Goal: Task Accomplishment & Management: Manage account settings

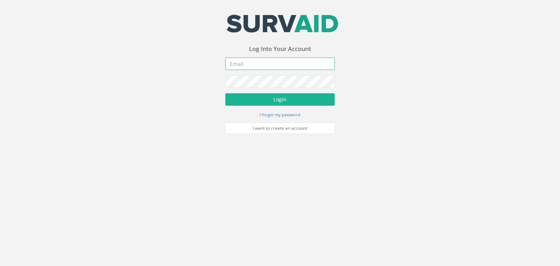
click at [240, 64] on input "email" at bounding box center [279, 64] width 109 height 12
type input "[PERSON_NAME][EMAIL_ADDRESS][DOMAIN_NAME]"
click at [225, 93] on button "Login" at bounding box center [279, 99] width 109 height 12
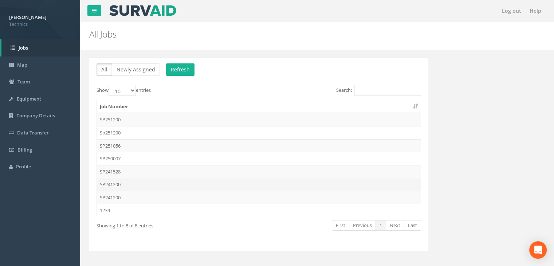
click at [130, 184] on td "SP241200" at bounding box center [259, 184] width 324 height 13
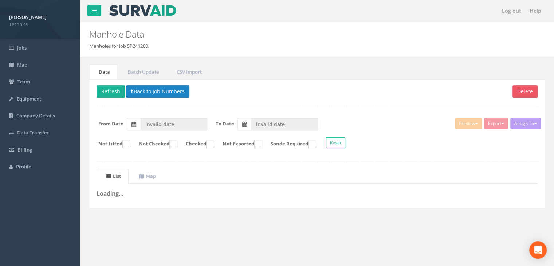
type input "[DATE]"
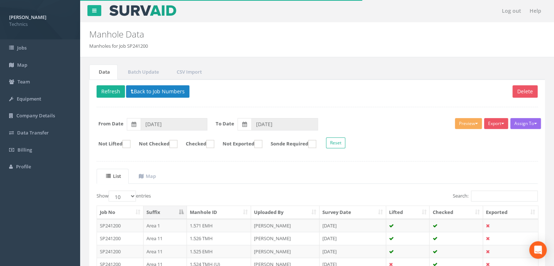
click at [454, 212] on th "Checked" at bounding box center [457, 212] width 54 height 13
click at [131, 195] on select "10 25 50 100" at bounding box center [122, 196] width 27 height 11
select select "100"
click at [110, 191] on select "10 25 50 100" at bounding box center [122, 196] width 27 height 11
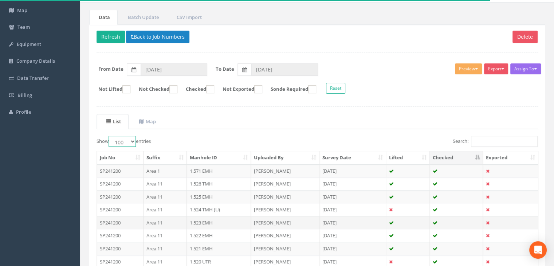
scroll to position [109, 0]
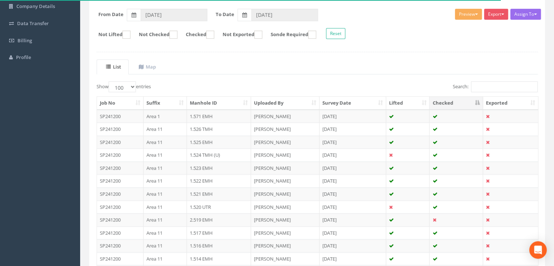
click at [460, 102] on th "Checked" at bounding box center [457, 103] width 54 height 13
click at [474, 101] on th "Checked" at bounding box center [457, 103] width 54 height 13
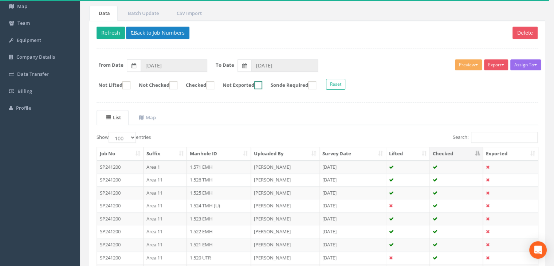
scroll to position [36, 0]
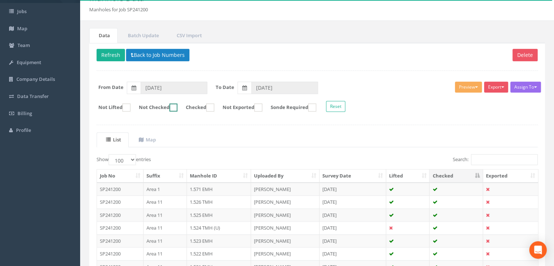
click at [177, 107] on ins at bounding box center [173, 107] width 8 height 8
checkbox input "true"
click at [115, 57] on button "Refresh" at bounding box center [111, 55] width 28 height 12
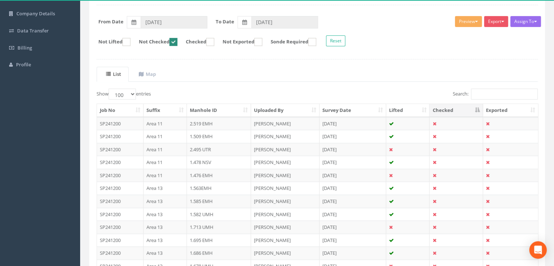
scroll to position [60, 0]
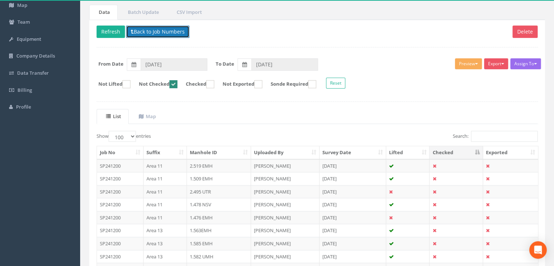
click at [149, 33] on button "Back to Job Numbers" at bounding box center [157, 32] width 63 height 12
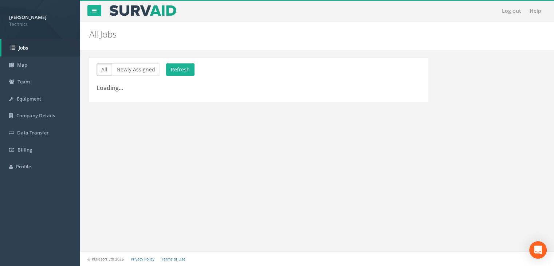
scroll to position [8, 0]
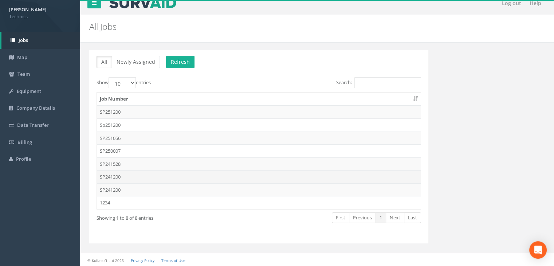
click at [133, 178] on td "SP241200" at bounding box center [259, 176] width 324 height 13
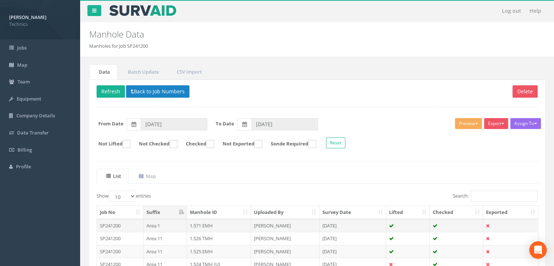
scroll to position [60, 0]
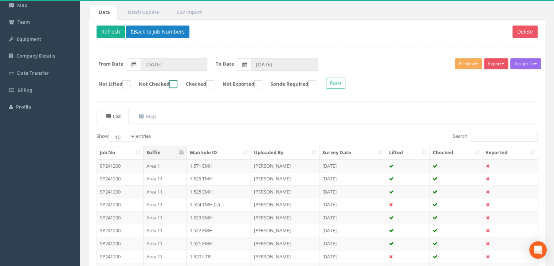
click at [177, 81] on ins at bounding box center [173, 84] width 8 height 8
checkbox input "true"
click at [154, 32] on button "Back to Job Numbers" at bounding box center [157, 32] width 63 height 12
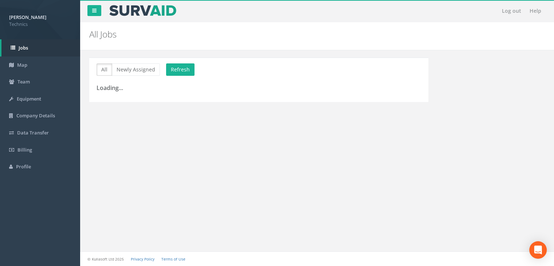
scroll to position [8, 0]
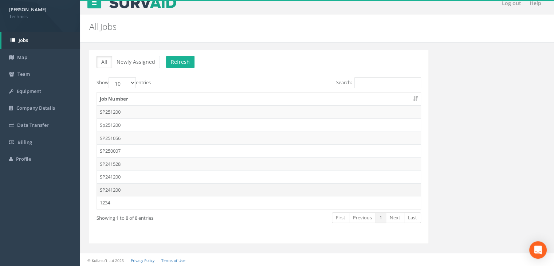
click at [128, 188] on td "SP241200" at bounding box center [259, 189] width 324 height 13
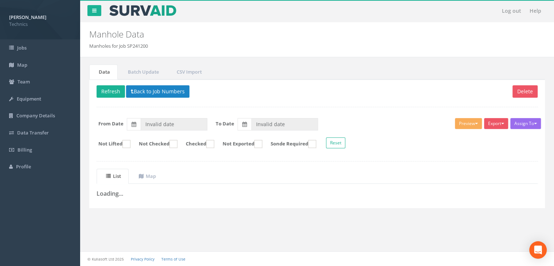
type input "[DATE]"
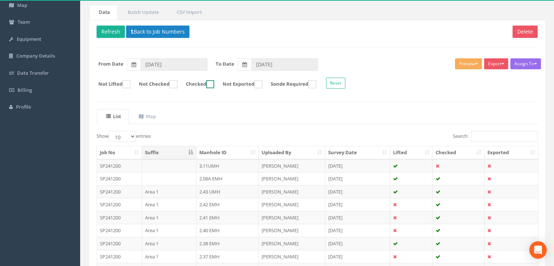
click at [185, 83] on label "Checked" at bounding box center [197, 84] width 36 height 8
checkbox input "true"
click at [177, 83] on ins at bounding box center [173, 84] width 8 height 8
checkbox input "true"
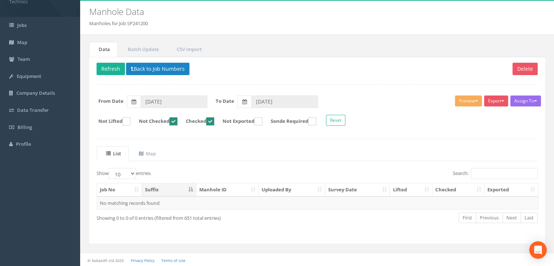
click at [214, 120] on ins at bounding box center [210, 121] width 8 height 8
checkbox input "false"
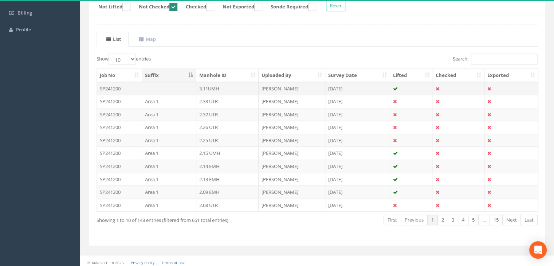
scroll to position [138, 0]
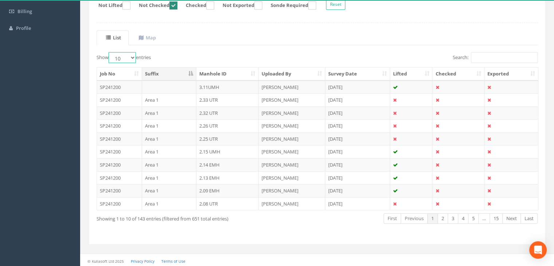
click at [131, 58] on select "10 25 50 100" at bounding box center [122, 57] width 27 height 11
select select "100"
click at [110, 52] on select "10 25 50 100" at bounding box center [122, 57] width 27 height 11
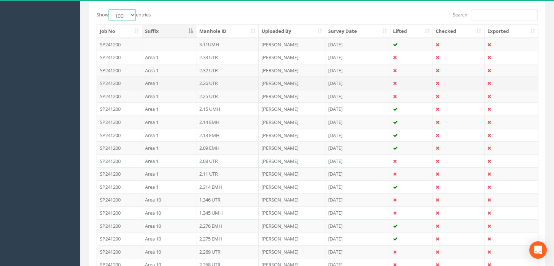
scroll to position [211, 0]
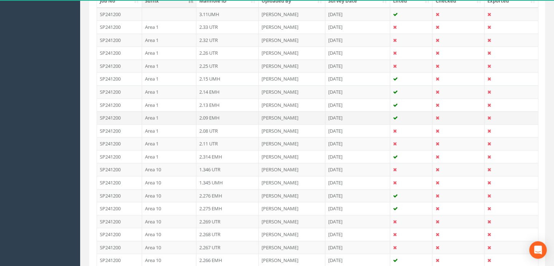
click at [218, 115] on td "2.09 EMH" at bounding box center [227, 117] width 63 height 13
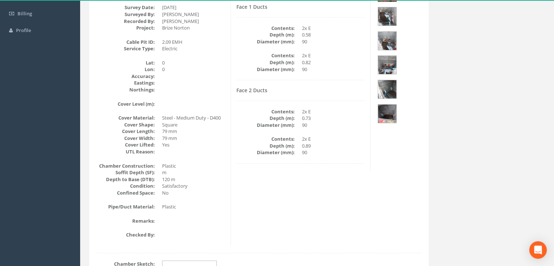
scroll to position [59, 0]
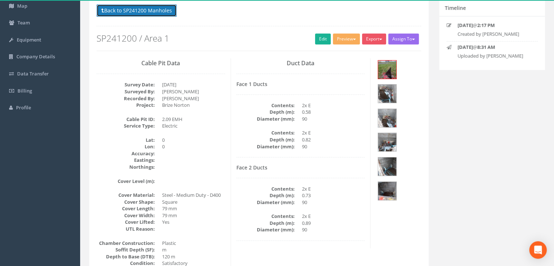
click at [162, 9] on button "Back to SP241200 Manholes" at bounding box center [137, 10] width 80 height 12
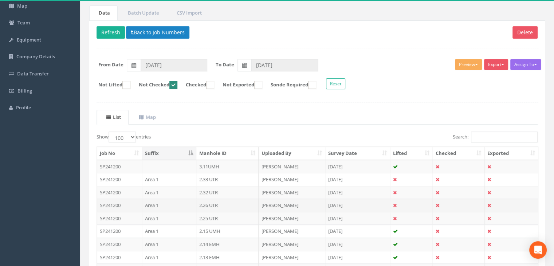
scroll to position [132, 0]
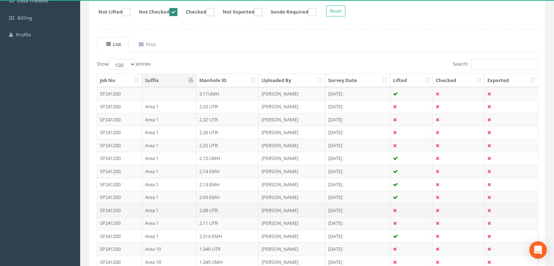
click at [210, 204] on td "2.08 UTR" at bounding box center [227, 210] width 63 height 13
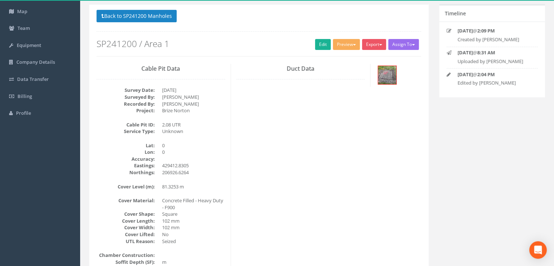
scroll to position [52, 0]
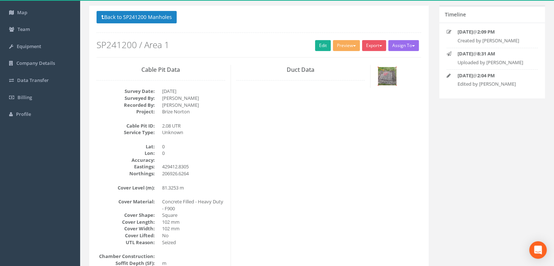
click at [388, 75] on img at bounding box center [387, 76] width 18 height 18
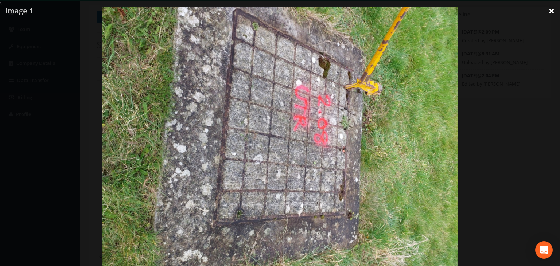
click at [551, 16] on link "×" at bounding box center [550, 11] width 17 height 22
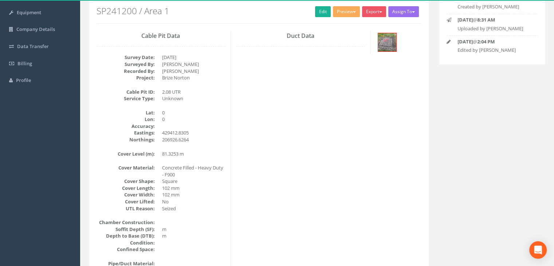
scroll to position [162, 0]
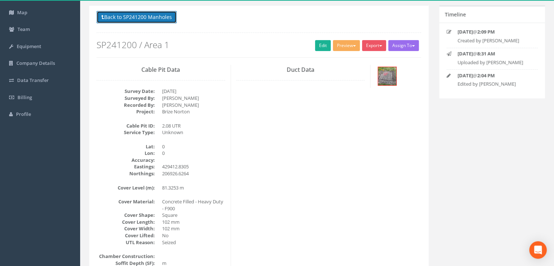
click at [143, 14] on button "Back to SP241200 Manholes" at bounding box center [137, 17] width 80 height 12
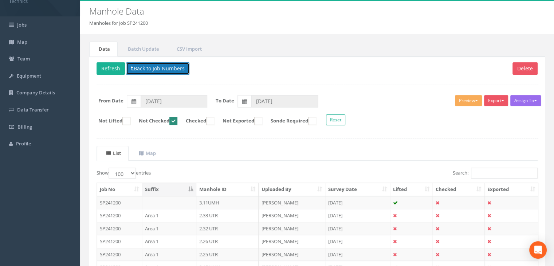
click at [151, 67] on button "Back to Job Numbers" at bounding box center [157, 68] width 63 height 12
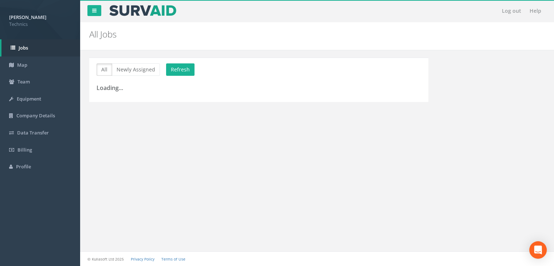
scroll to position [8, 0]
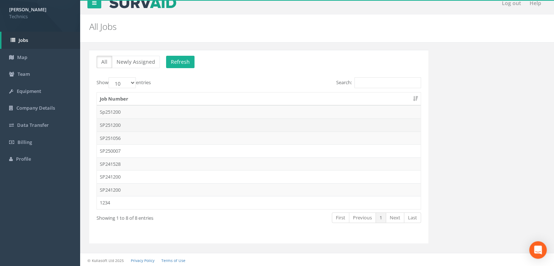
click at [134, 126] on td "SP251200" at bounding box center [259, 124] width 324 height 13
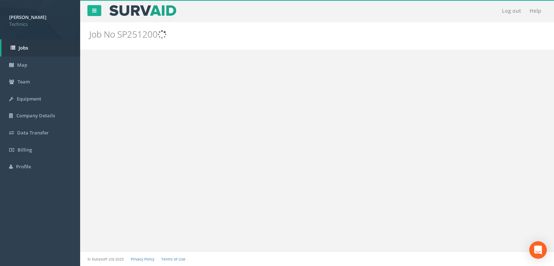
scroll to position [0, 0]
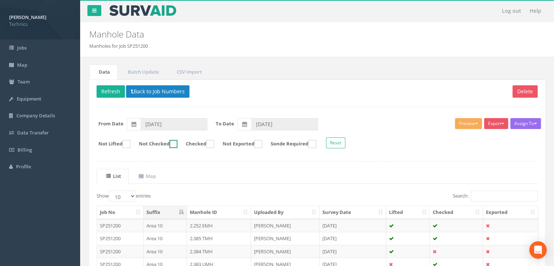
scroll to position [23, 0]
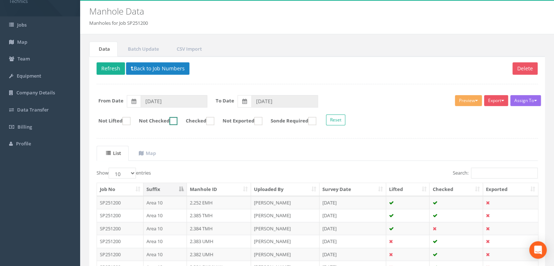
click at [177, 117] on ins at bounding box center [173, 121] width 8 height 8
checkbox input "true"
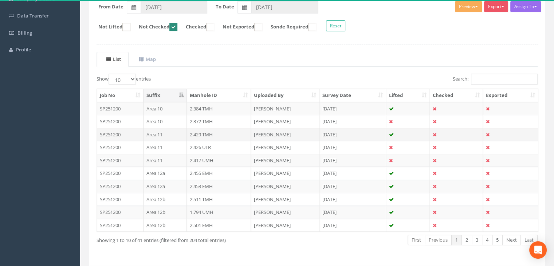
scroll to position [138, 0]
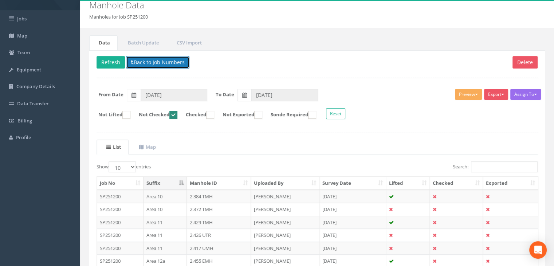
click at [159, 59] on button "Back to Job Numbers" at bounding box center [157, 62] width 63 height 12
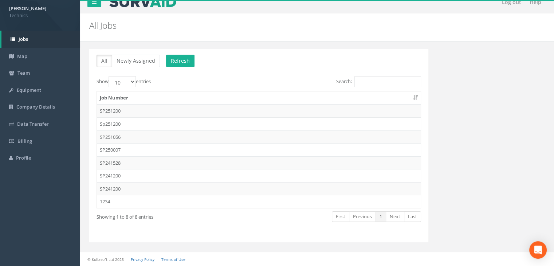
scroll to position [8, 0]
click at [134, 110] on td "SP251200" at bounding box center [259, 111] width 324 height 13
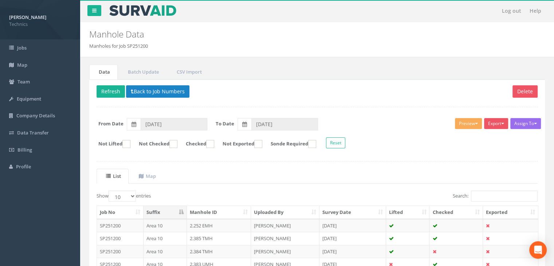
scroll to position [29, 0]
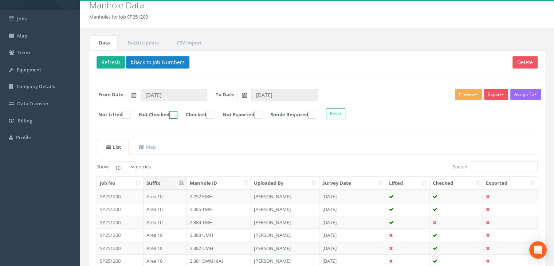
click at [177, 115] on ins at bounding box center [173, 115] width 8 height 8
checkbox input "true"
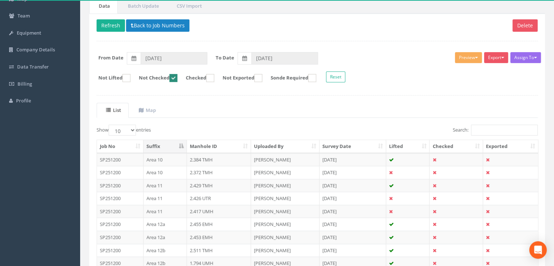
scroll to position [66, 0]
click at [118, 23] on button "Refresh" at bounding box center [111, 26] width 28 height 12
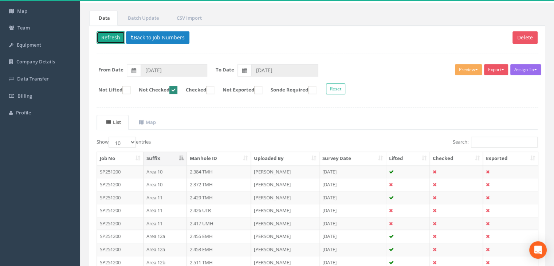
scroll to position [0, 0]
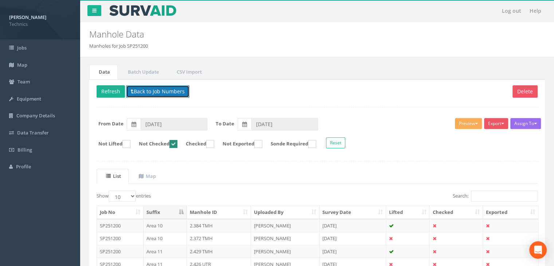
click at [168, 91] on button "Back to Job Numbers" at bounding box center [157, 91] width 63 height 12
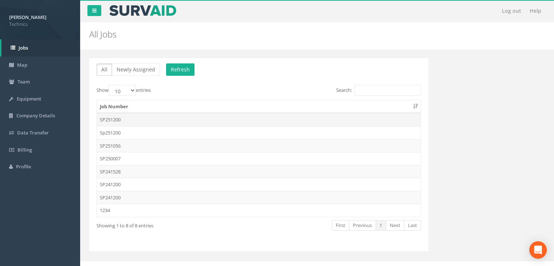
click at [135, 120] on td "SP251200" at bounding box center [259, 119] width 324 height 13
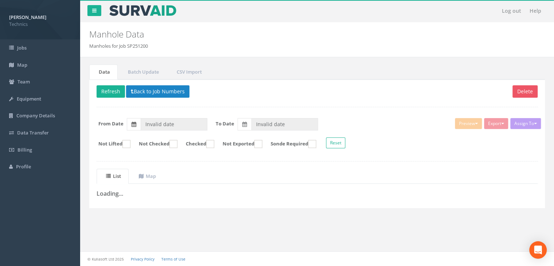
type input "[DATE]"
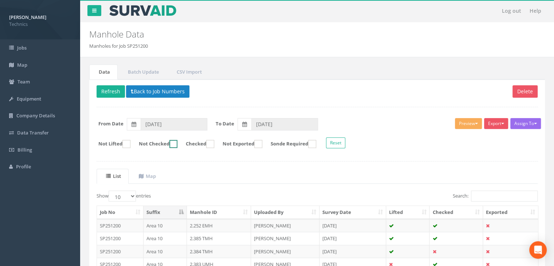
click at [174, 146] on label "Not Checked" at bounding box center [155, 144] width 46 height 8
checkbox input "true"
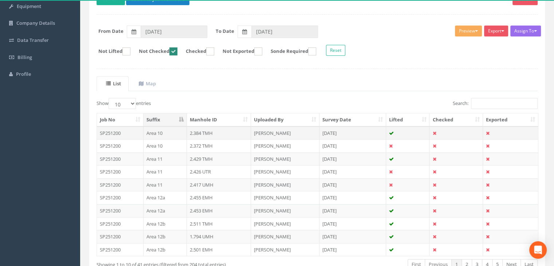
scroll to position [29, 0]
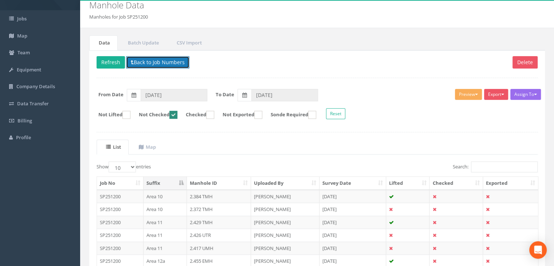
click at [155, 62] on button "Back to Job Numbers" at bounding box center [157, 62] width 63 height 12
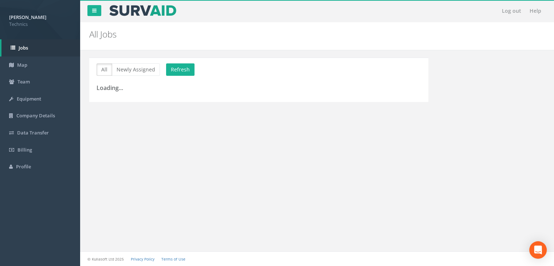
scroll to position [8, 0]
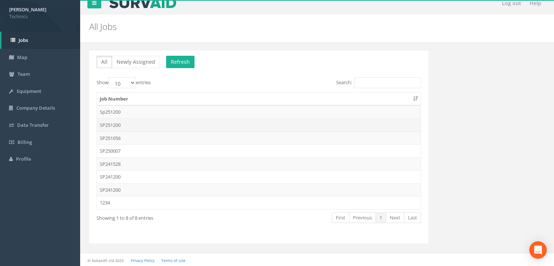
click at [137, 124] on td "SP251200" at bounding box center [259, 124] width 324 height 13
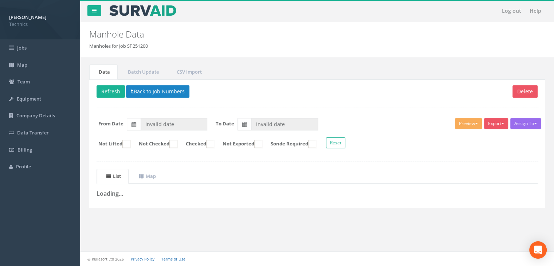
type input "[DATE]"
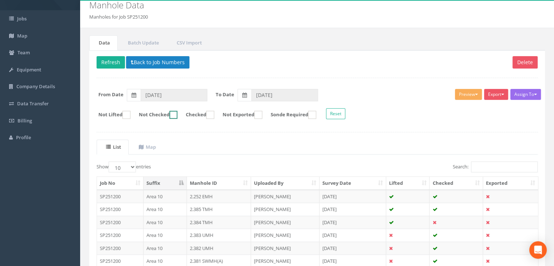
click at [176, 115] on label "Not Checked" at bounding box center [155, 115] width 46 height 8
checkbox input "true"
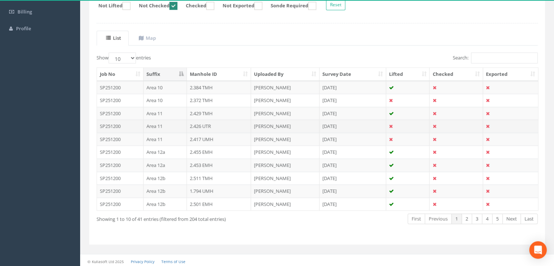
scroll to position [138, 0]
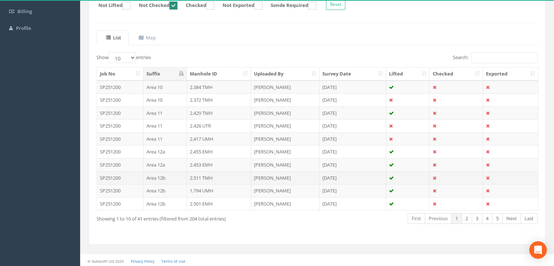
click at [211, 178] on td "2.511 TMH" at bounding box center [219, 177] width 64 height 13
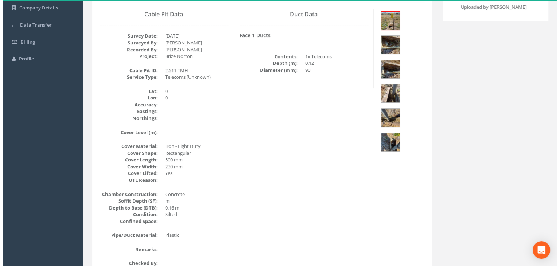
scroll to position [95, 0]
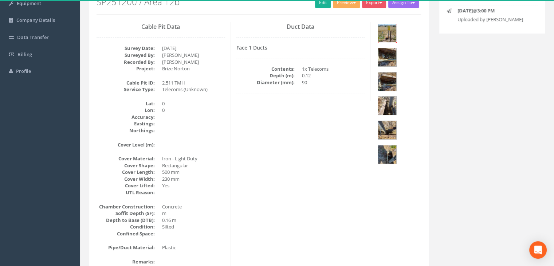
click at [389, 38] on img at bounding box center [387, 33] width 18 height 18
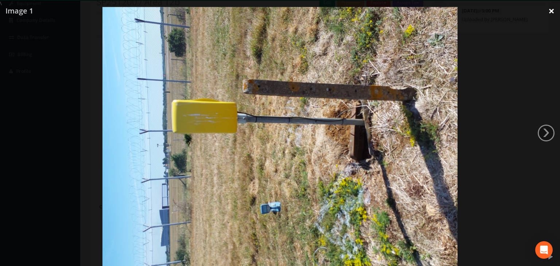
click at [551, 11] on link "×" at bounding box center [550, 11] width 17 height 22
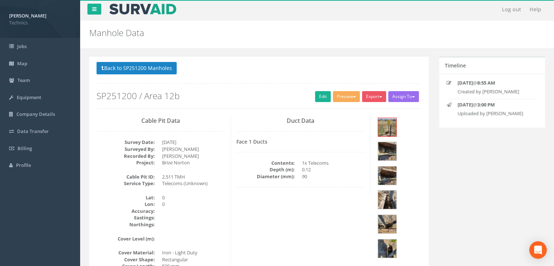
scroll to position [0, 0]
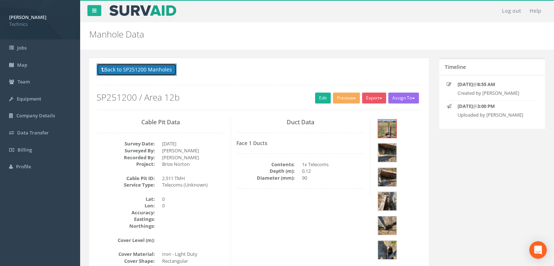
click at [152, 71] on button "Back to SP251200 Manholes" at bounding box center [137, 69] width 80 height 12
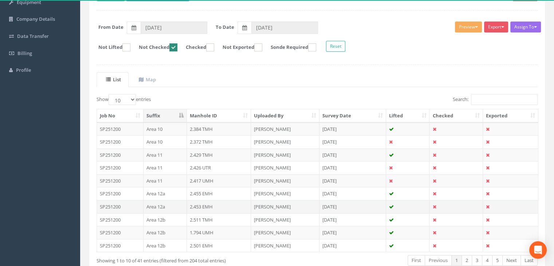
scroll to position [109, 0]
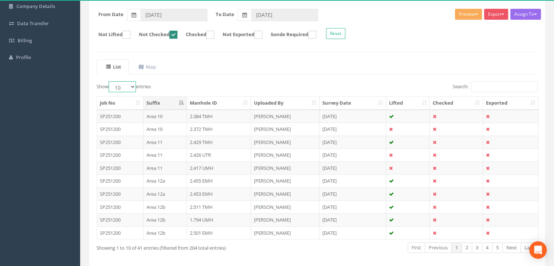
click at [128, 84] on select "10 25 50 100" at bounding box center [122, 86] width 27 height 11
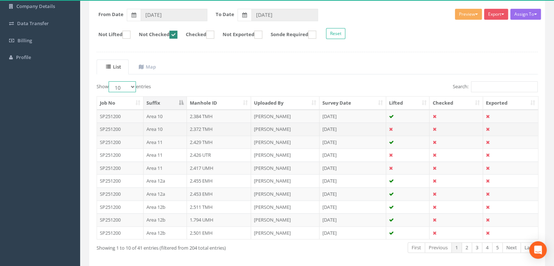
select select "100"
click at [110, 81] on select "10 25 50 100" at bounding box center [122, 86] width 27 height 11
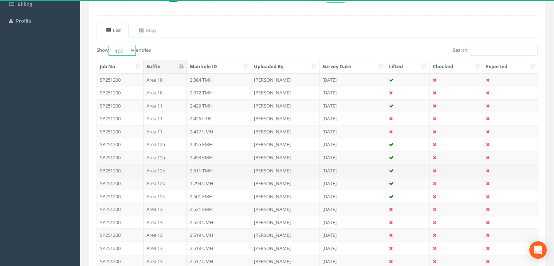
scroll to position [182, 0]
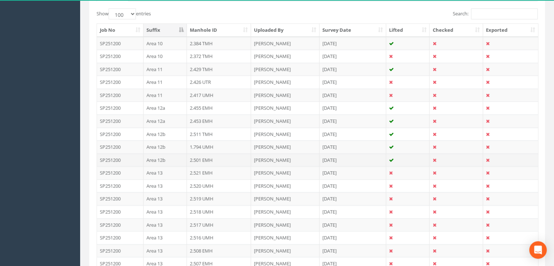
click at [176, 156] on td "Area 12b" at bounding box center [165, 159] width 43 height 13
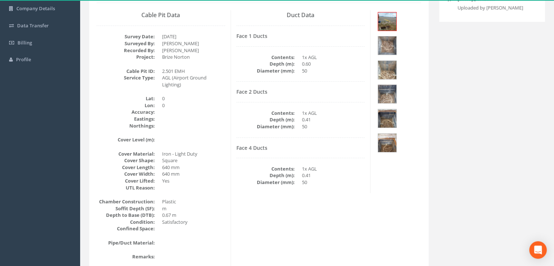
scroll to position [66, 0]
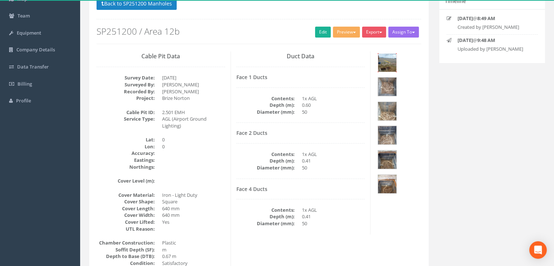
click at [383, 64] on img at bounding box center [387, 63] width 18 height 18
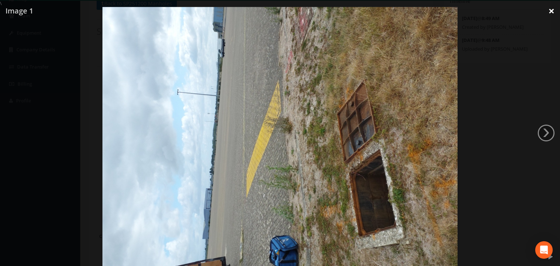
click at [554, 11] on link "×" at bounding box center [550, 11] width 17 height 22
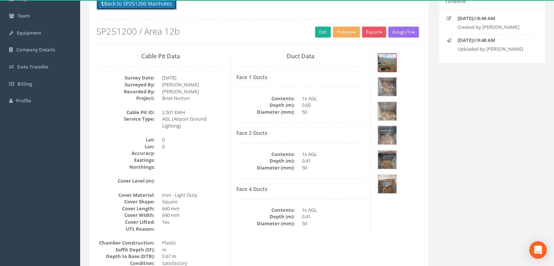
click at [165, 8] on button "Back to SP251200 Manholes" at bounding box center [137, 3] width 80 height 12
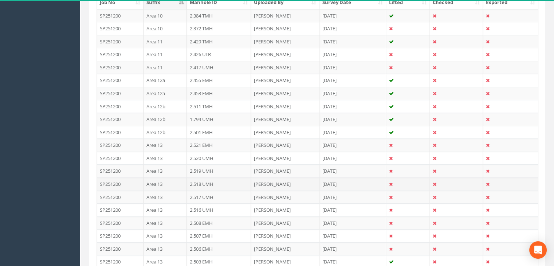
scroll to position [137, 0]
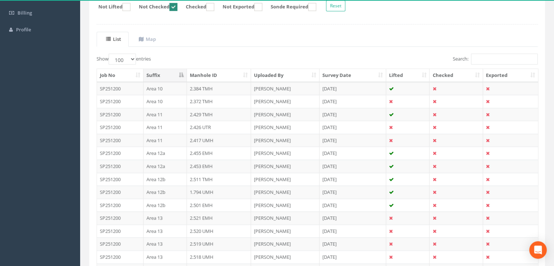
click at [172, 78] on th "Suffix" at bounding box center [165, 75] width 43 height 13
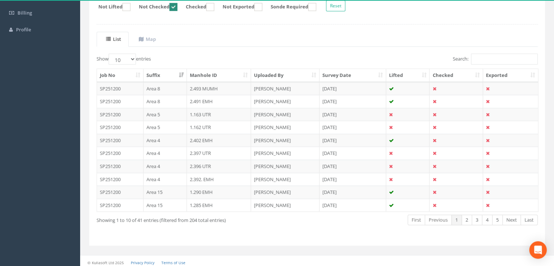
click at [177, 74] on th "Suffix" at bounding box center [165, 75] width 43 height 13
click at [500, 60] on input "Search:" at bounding box center [504, 59] width 67 height 11
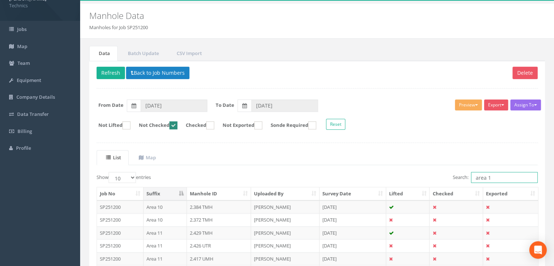
scroll to position [0, 0]
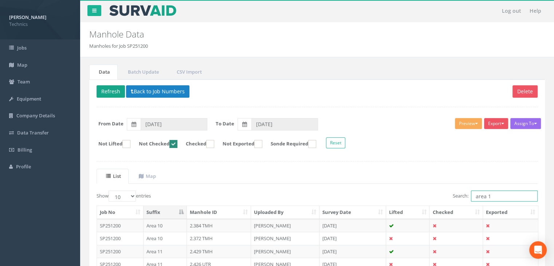
type input "area 1"
click at [108, 90] on button "Refresh" at bounding box center [111, 91] width 28 height 12
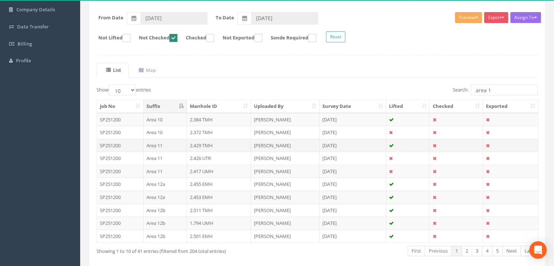
scroll to position [138, 0]
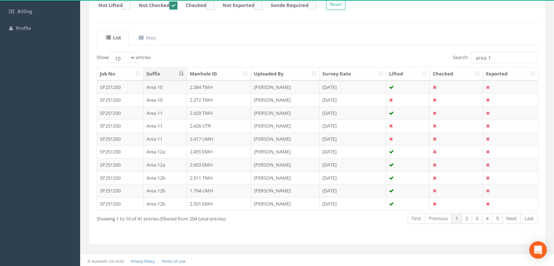
click at [169, 72] on th "Suffix" at bounding box center [165, 73] width 43 height 13
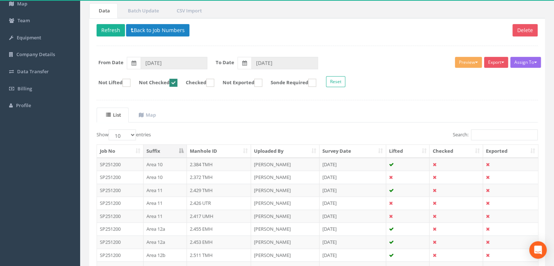
scroll to position [29, 0]
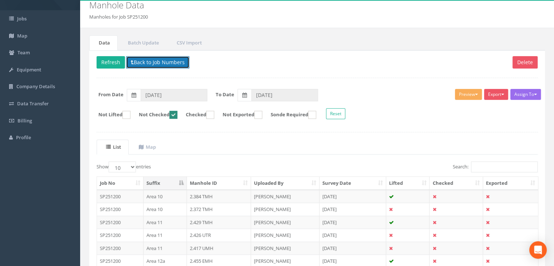
click at [141, 64] on button "Back to Job Numbers" at bounding box center [157, 62] width 63 height 12
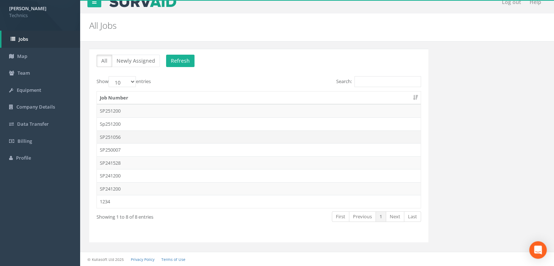
scroll to position [8, 0]
click at [144, 187] on td "SP241200" at bounding box center [259, 189] width 324 height 13
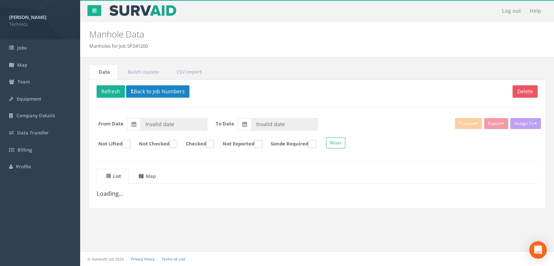
type input "[DATE]"
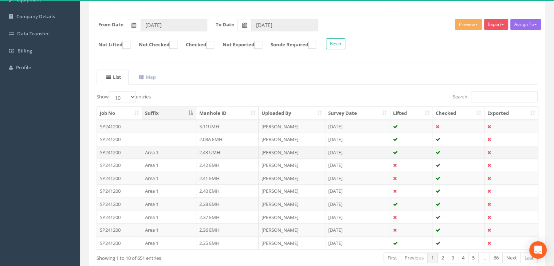
scroll to position [102, 0]
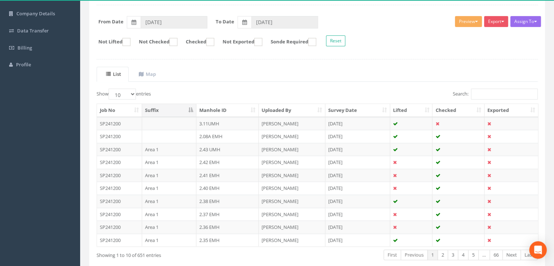
click at [187, 109] on th "Suffix" at bounding box center [169, 110] width 54 height 13
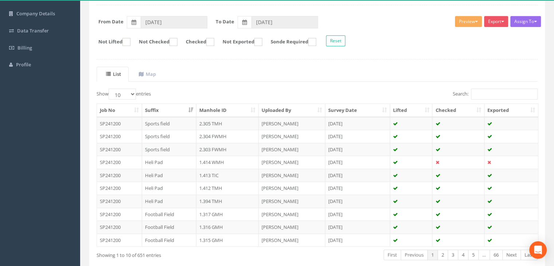
click at [187, 108] on th "Suffix" at bounding box center [169, 110] width 54 height 13
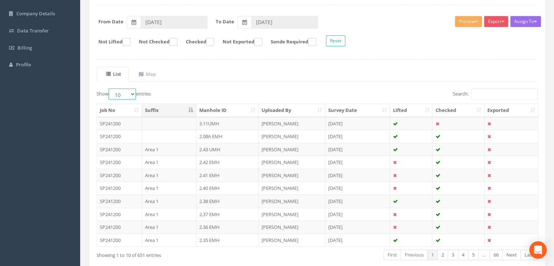
click at [126, 89] on select "10 25 50 100" at bounding box center [122, 94] width 27 height 11
select select "100"
click at [110, 89] on select "10 25 50 100" at bounding box center [122, 94] width 27 height 11
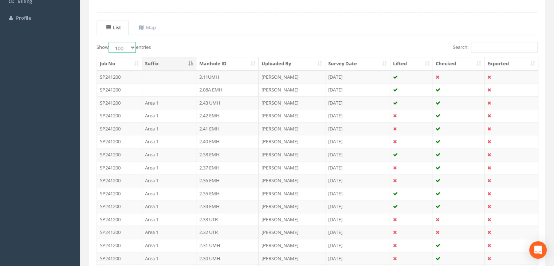
scroll to position [138, 0]
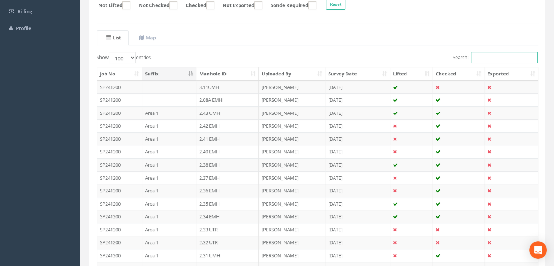
click at [481, 60] on input "Search:" at bounding box center [504, 57] width 67 height 11
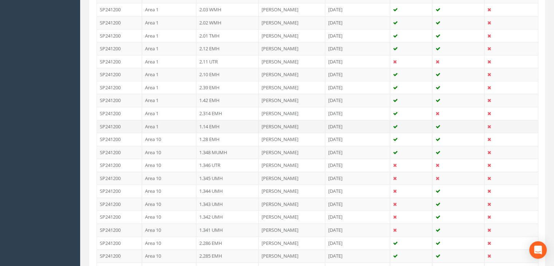
scroll to position [685, 0]
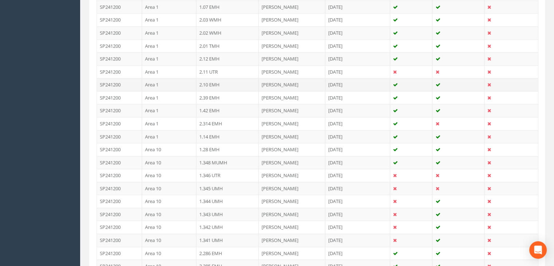
type input "Area 1"
click at [169, 83] on td "Area 1" at bounding box center [169, 84] width 54 height 13
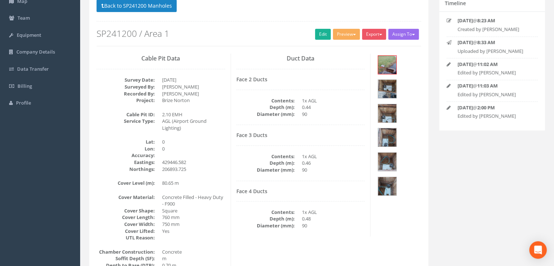
scroll to position [62, 0]
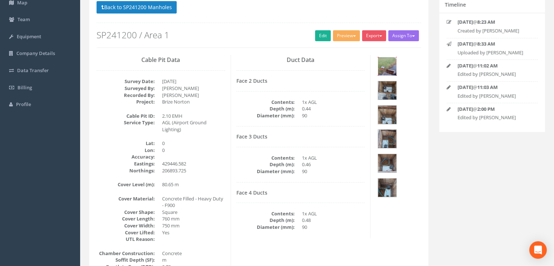
click at [389, 66] on img at bounding box center [387, 66] width 18 height 18
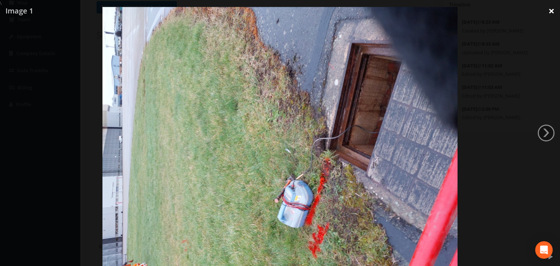
click at [550, 12] on link "×" at bounding box center [550, 11] width 17 height 22
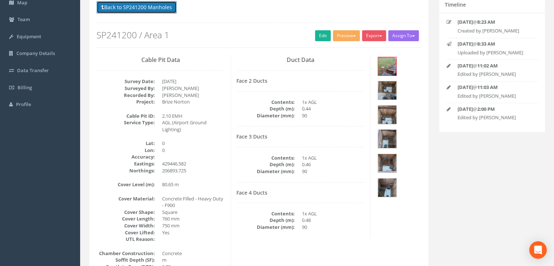
click at [140, 10] on button "Back to SP241200 Manholes" at bounding box center [137, 7] width 80 height 12
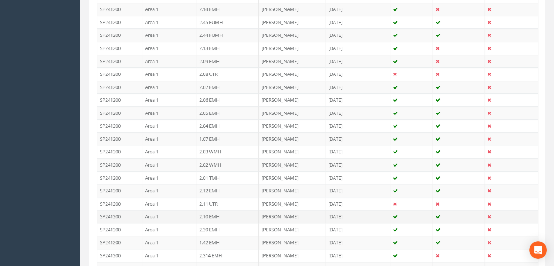
scroll to position [497, 0]
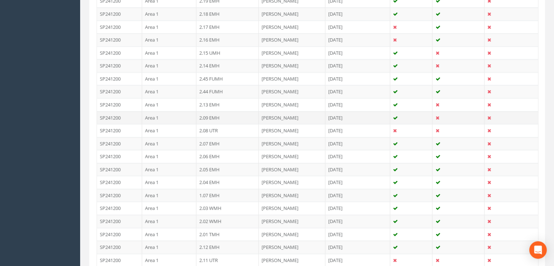
click at [171, 117] on td "Area 1" at bounding box center [169, 117] width 54 height 13
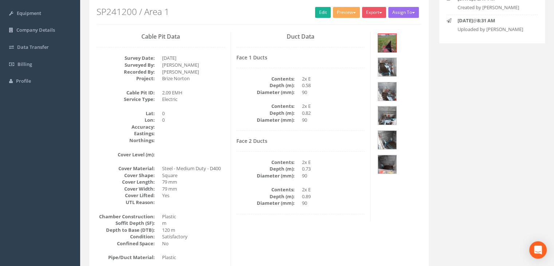
scroll to position [85, 0]
click at [387, 48] on img at bounding box center [387, 43] width 18 height 18
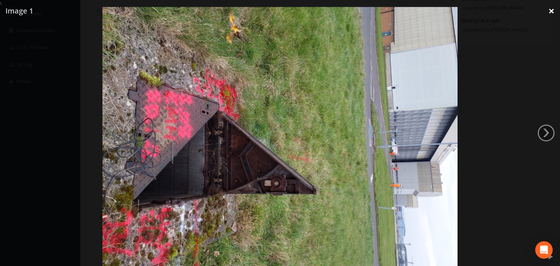
click at [549, 11] on link "×" at bounding box center [550, 11] width 17 height 22
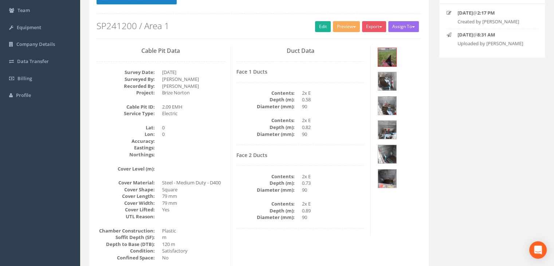
scroll to position [49, 0]
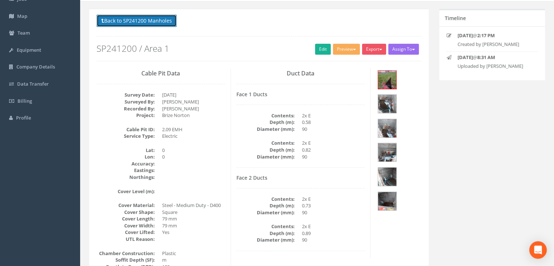
click at [169, 23] on button "Back to SP241200 Manholes" at bounding box center [137, 21] width 80 height 12
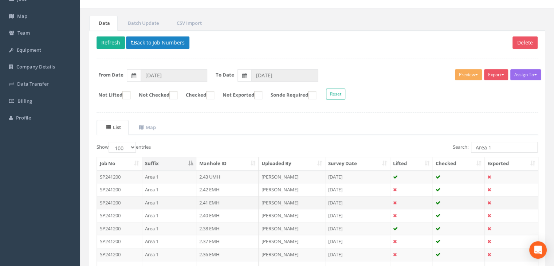
click at [175, 196] on td "Area 1" at bounding box center [169, 202] width 54 height 13
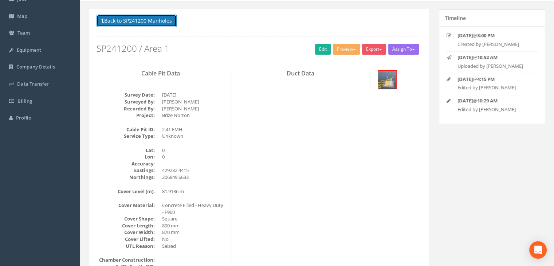
click at [159, 20] on button "Back to SP241200 Manholes" at bounding box center [137, 21] width 80 height 12
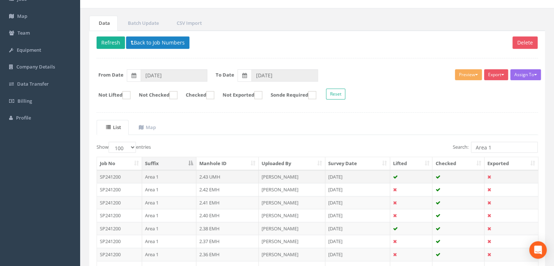
click at [164, 177] on td "Area 1" at bounding box center [169, 176] width 54 height 13
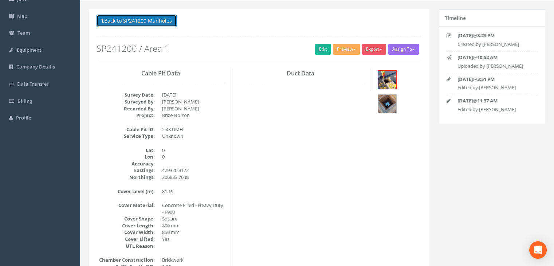
click at [149, 24] on button "Back to SP241200 Manholes" at bounding box center [137, 21] width 80 height 12
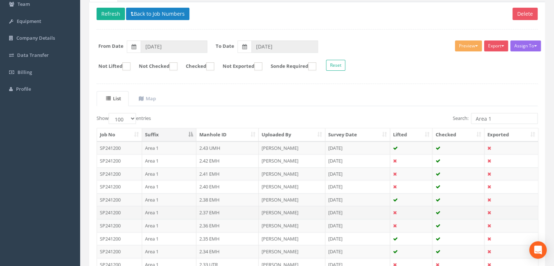
scroll to position [122, 0]
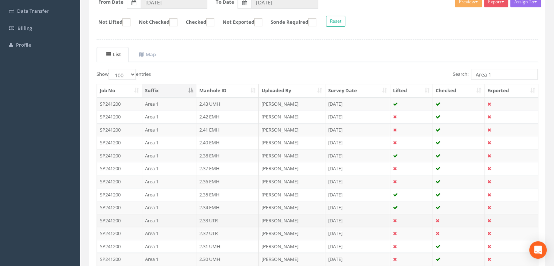
click at [154, 220] on td "Area 1" at bounding box center [169, 220] width 54 height 13
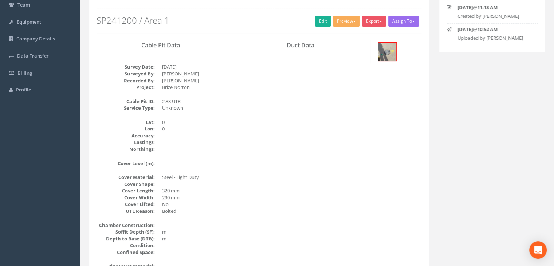
scroll to position [52, 0]
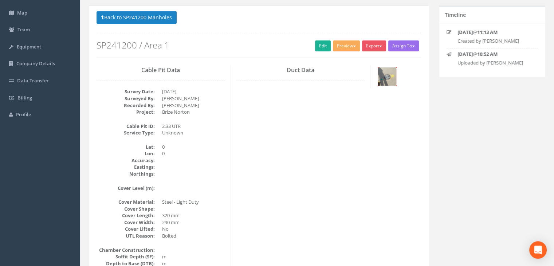
click at [382, 78] on img at bounding box center [387, 76] width 18 height 18
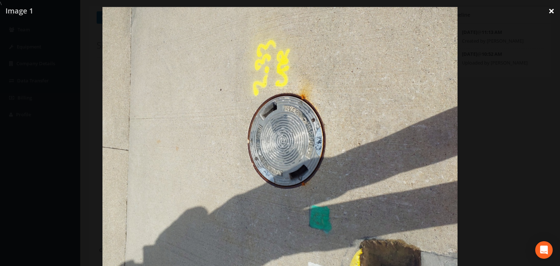
click at [550, 13] on link "×" at bounding box center [550, 11] width 17 height 22
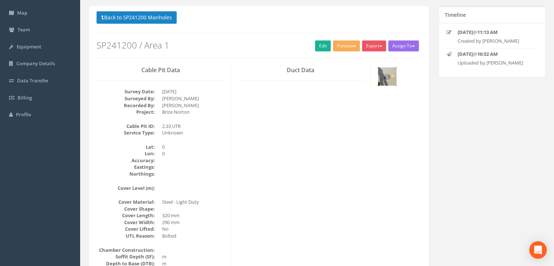
click at [388, 74] on img at bounding box center [387, 76] width 18 height 18
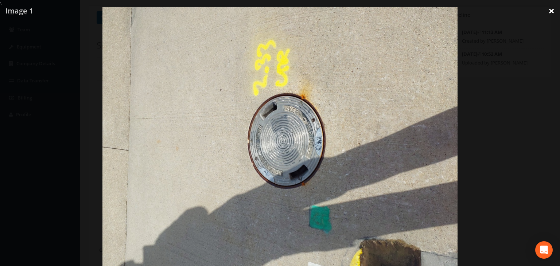
click at [553, 11] on link "×" at bounding box center [550, 11] width 17 height 22
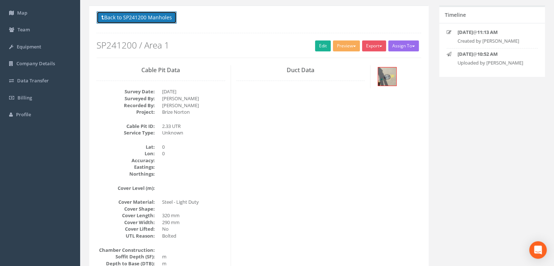
click at [146, 20] on button "Back to SP241200 Manholes" at bounding box center [137, 17] width 80 height 12
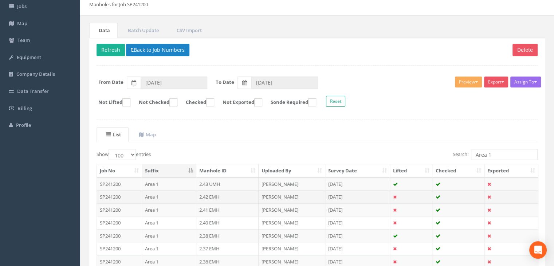
scroll to position [73, 0]
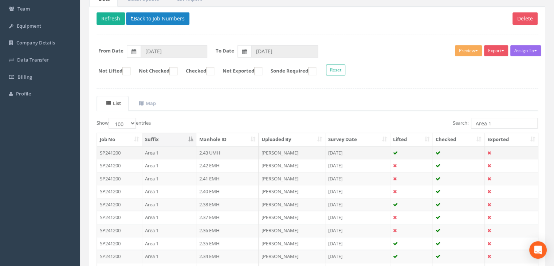
click at [179, 152] on td "Area 1" at bounding box center [169, 152] width 54 height 13
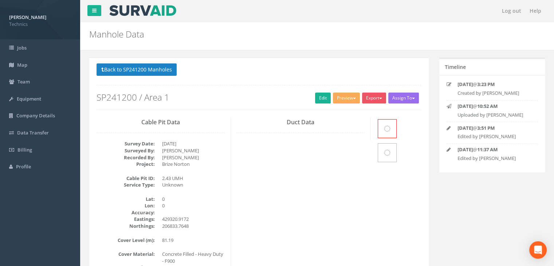
scroll to position [66, 0]
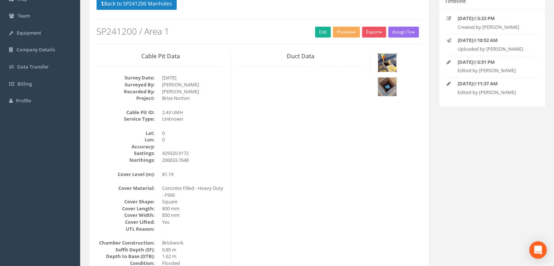
click at [383, 66] on img at bounding box center [387, 63] width 18 height 18
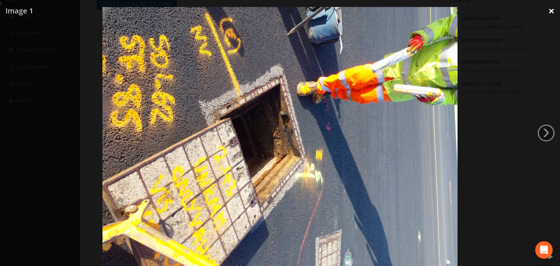
click at [552, 12] on link "×" at bounding box center [550, 11] width 17 height 22
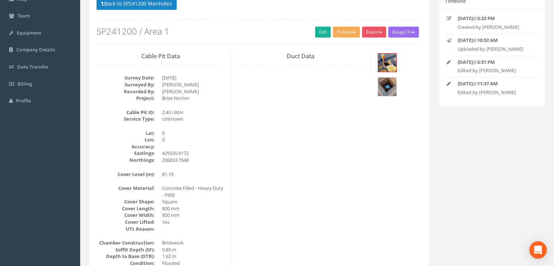
click at [398, 60] on div at bounding box center [398, 75] width 45 height 48
click at [396, 78] on img at bounding box center [387, 87] width 18 height 18
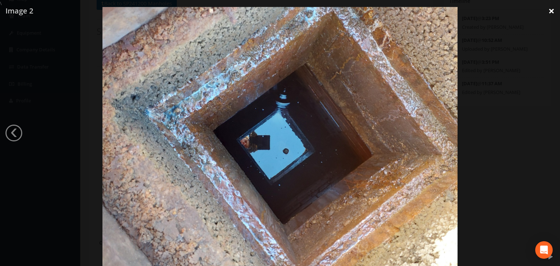
click at [549, 9] on link "×" at bounding box center [550, 11] width 17 height 22
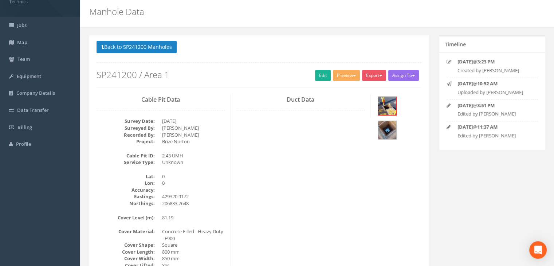
scroll to position [22, 0]
click at [128, 47] on button "Back to SP241200 Manholes" at bounding box center [137, 47] width 80 height 12
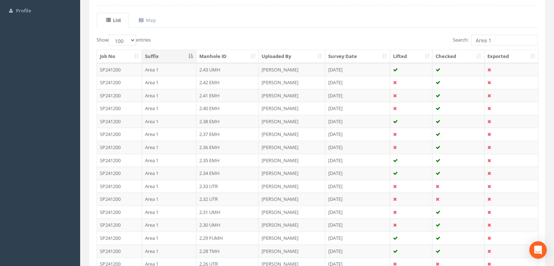
scroll to position [168, 0]
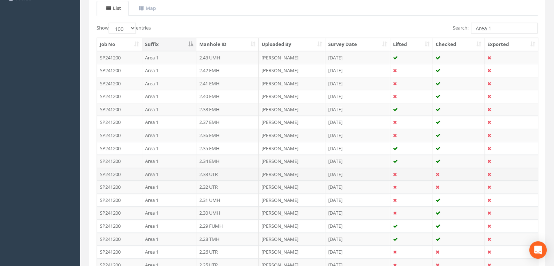
click at [206, 174] on td "2.33 UTR" at bounding box center [227, 174] width 63 height 13
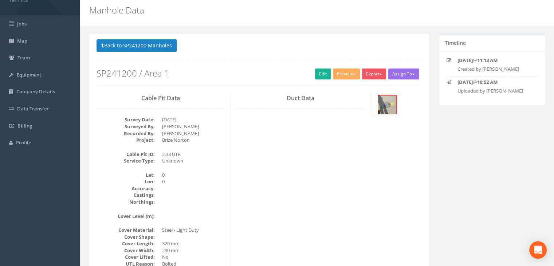
scroll to position [16, 0]
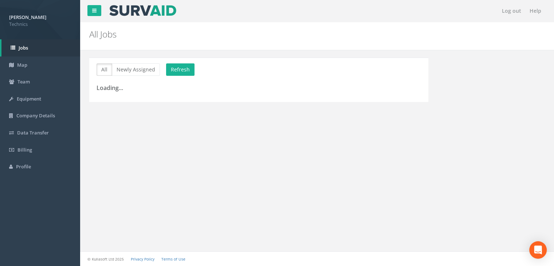
scroll to position [8, 0]
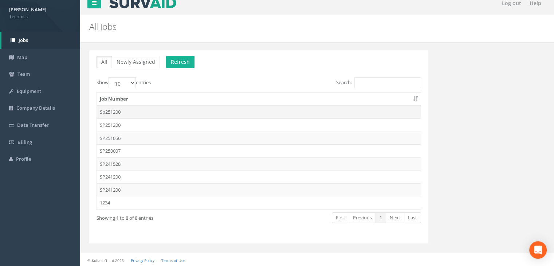
click at [111, 111] on td "Sp251200" at bounding box center [259, 111] width 324 height 13
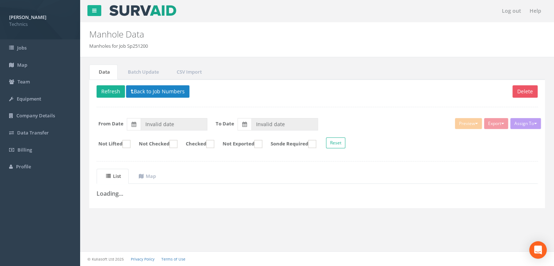
type input "28/04/2025"
type input "15/05/2025"
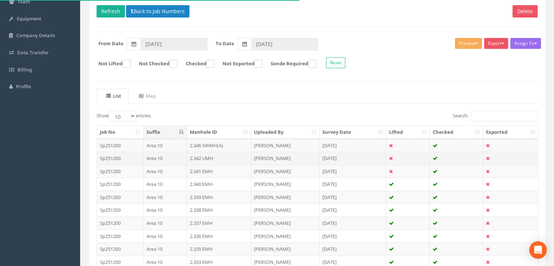
scroll to position [89, 0]
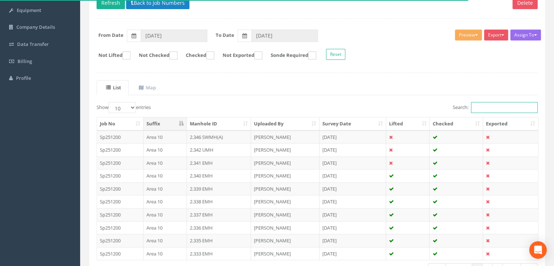
click at [482, 109] on input "Search:" at bounding box center [504, 107] width 67 height 11
type input "Area 1"
click at [132, 102] on select "10 25 50 100" at bounding box center [122, 107] width 27 height 11
select select "100"
click at [110, 102] on select "10 25 50 100" at bounding box center [122, 107] width 27 height 11
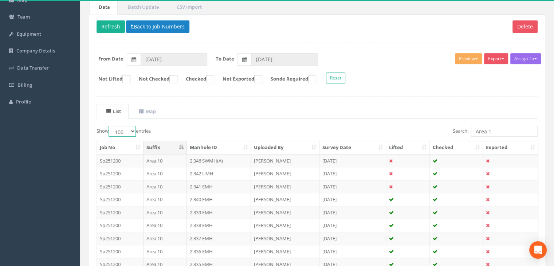
scroll to position [52, 0]
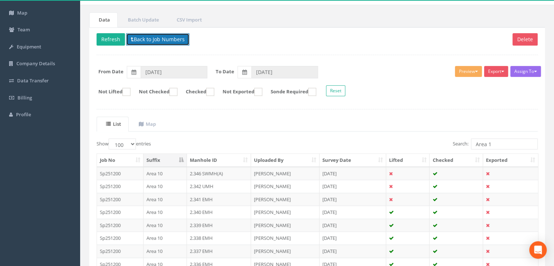
click at [152, 40] on button "Back to Job Numbers" at bounding box center [157, 39] width 63 height 12
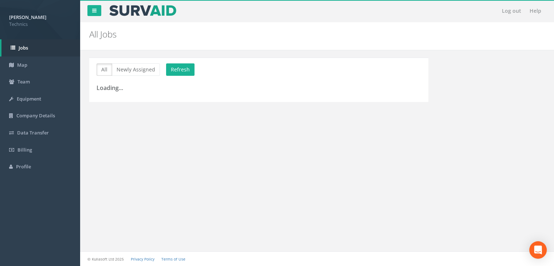
scroll to position [8, 0]
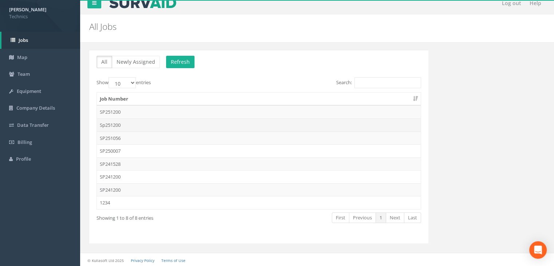
click at [126, 126] on td "Sp251200" at bounding box center [259, 124] width 324 height 13
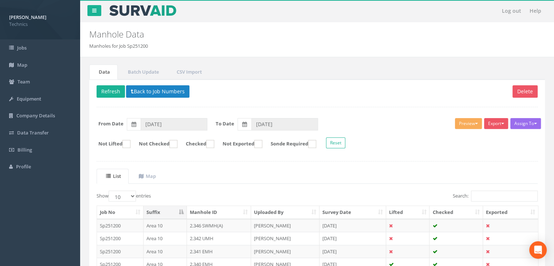
scroll to position [52, 0]
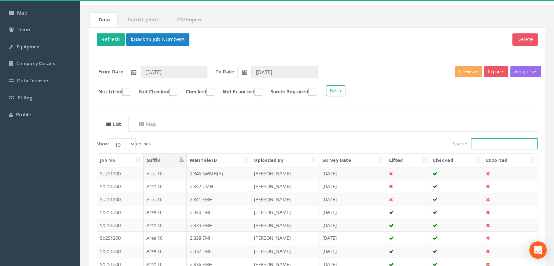
click at [489, 146] on input "Search:" at bounding box center [504, 143] width 67 height 11
type input "a"
click at [177, 157] on th "Suffix" at bounding box center [165, 160] width 43 height 13
click at [177, 90] on ins at bounding box center [173, 92] width 8 height 8
checkbox input "true"
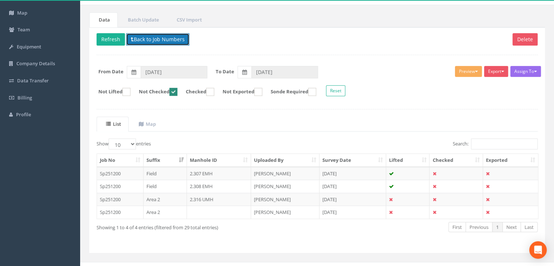
click at [145, 40] on button "Back to Job Numbers" at bounding box center [157, 39] width 63 height 12
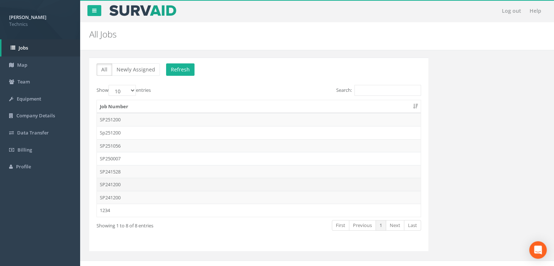
click at [120, 183] on td "SP241200" at bounding box center [259, 184] width 324 height 13
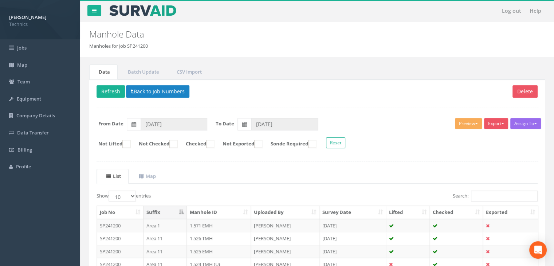
click at [156, 210] on th "Suffix" at bounding box center [165, 212] width 43 height 13
click at [130, 194] on select "10 25 50 100" at bounding box center [122, 196] width 27 height 11
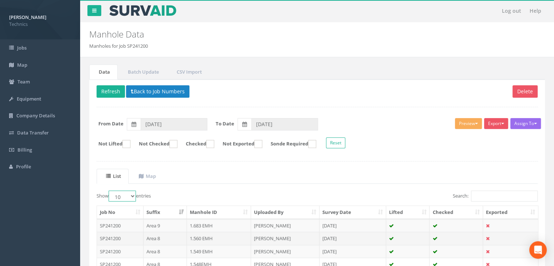
select select "100"
click at [110, 191] on select "10 25 50 100" at bounding box center [122, 196] width 27 height 11
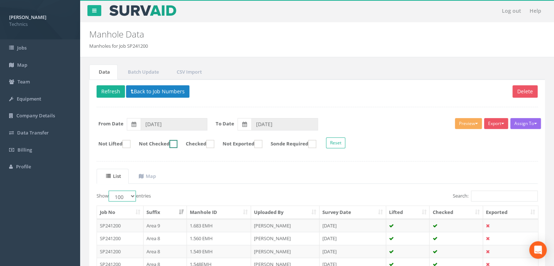
click at [177, 144] on ins at bounding box center [173, 144] width 8 height 8
checkbox input "true"
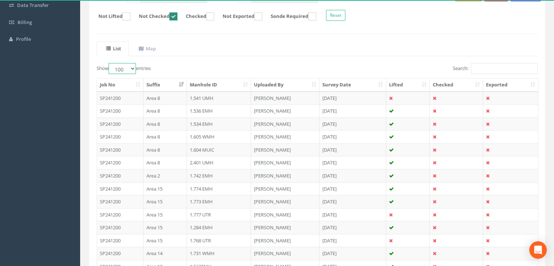
scroll to position [182, 0]
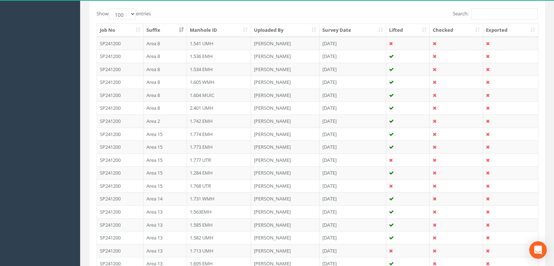
click at [164, 33] on th "Suffix" at bounding box center [165, 30] width 43 height 13
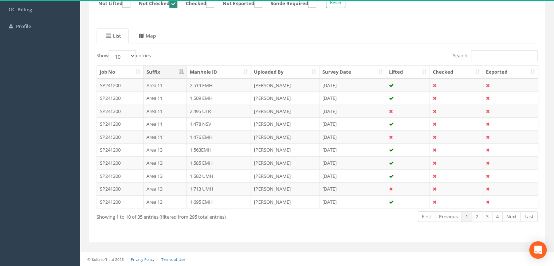
scroll to position [138, 0]
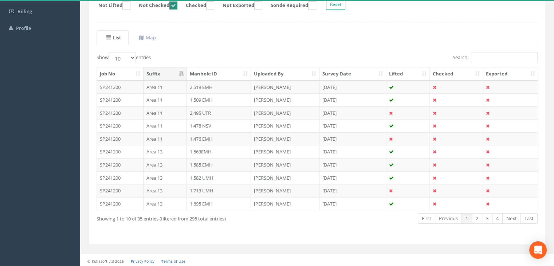
click at [171, 73] on th "Suffix" at bounding box center [165, 73] width 43 height 13
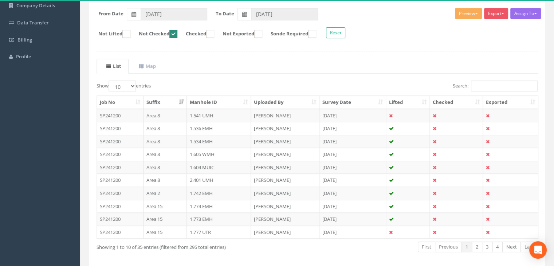
scroll to position [29, 0]
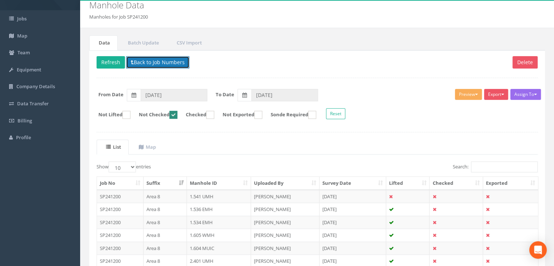
click at [137, 59] on button "Back to Job Numbers" at bounding box center [157, 62] width 63 height 12
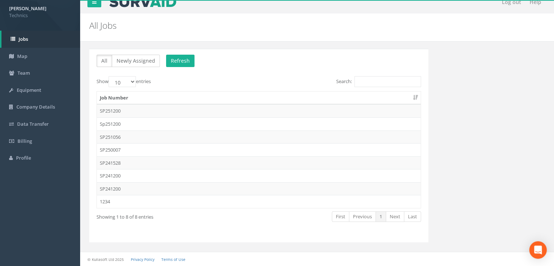
scroll to position [8, 0]
click at [124, 184] on td "SP241200" at bounding box center [259, 189] width 324 height 13
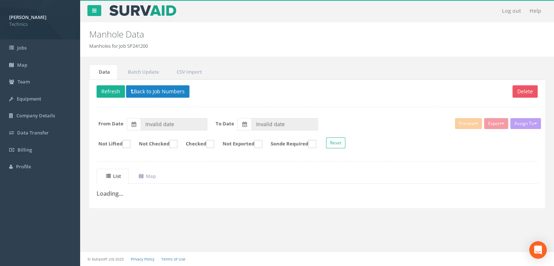
type input "[DATE]"
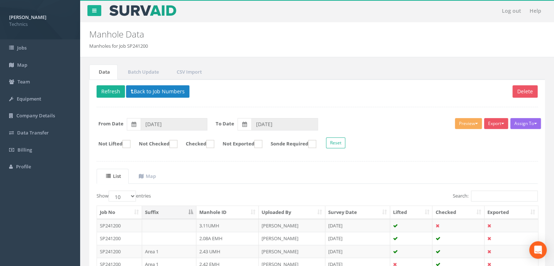
scroll to position [29, 0]
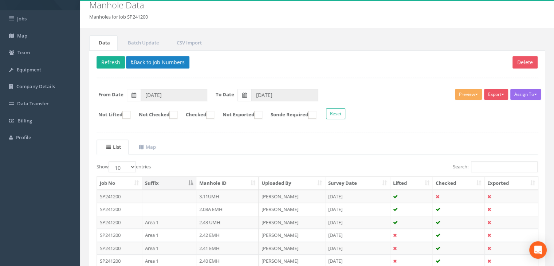
click at [168, 180] on th "Suffix" at bounding box center [169, 183] width 54 height 13
click at [170, 180] on th "Suffix" at bounding box center [169, 183] width 54 height 13
click at [177, 113] on ins at bounding box center [173, 115] width 8 height 8
checkbox input "true"
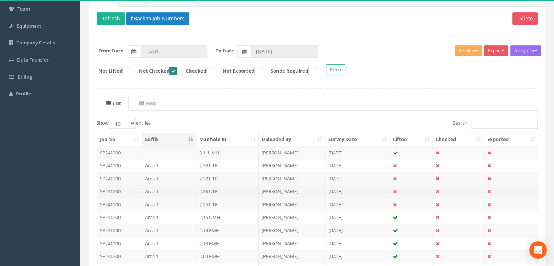
scroll to position [102, 0]
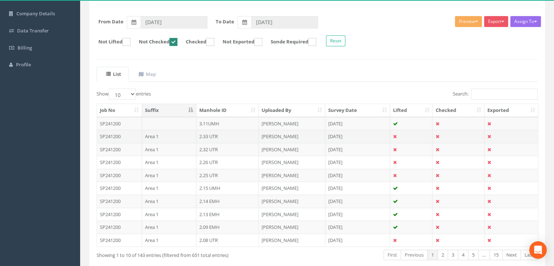
click at [222, 134] on td "2.33 UTR" at bounding box center [227, 136] width 63 height 13
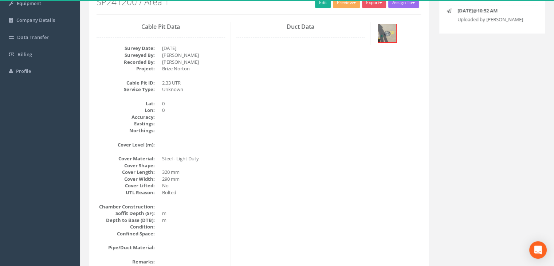
scroll to position [23, 0]
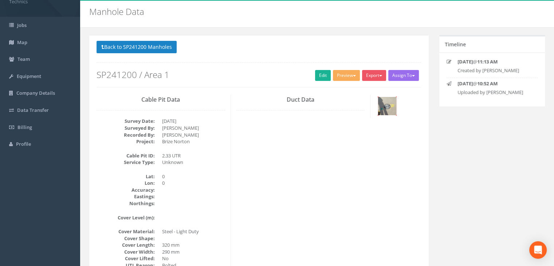
click at [387, 107] on img at bounding box center [387, 106] width 18 height 18
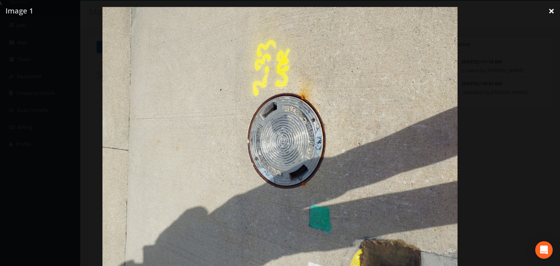
click at [548, 11] on link "×" at bounding box center [550, 11] width 17 height 22
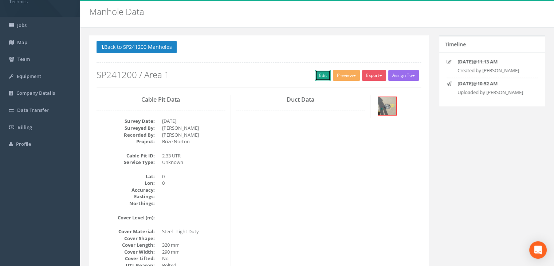
click at [319, 75] on link "Edit" at bounding box center [323, 75] width 16 height 11
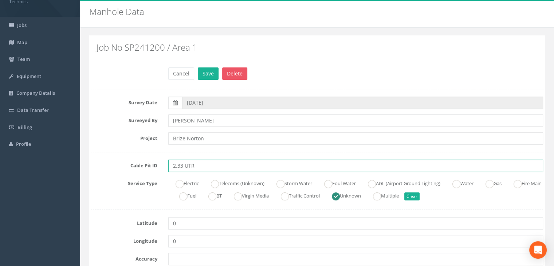
click at [216, 165] on input "2.33 UTR" at bounding box center [355, 166] width 375 height 12
type input "2.33 UTR N/A"
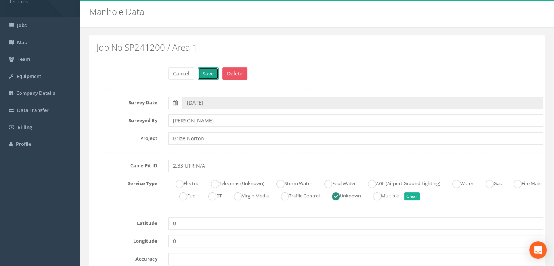
click at [214, 77] on button "Save" at bounding box center [208, 73] width 21 height 12
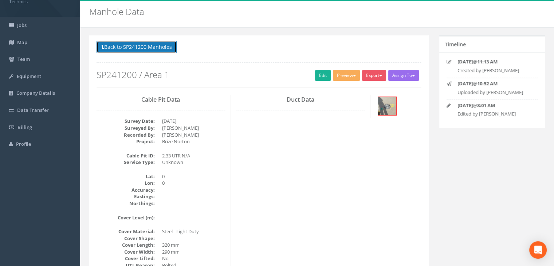
click at [149, 48] on button "Back to SP241200 Manholes" at bounding box center [137, 47] width 80 height 12
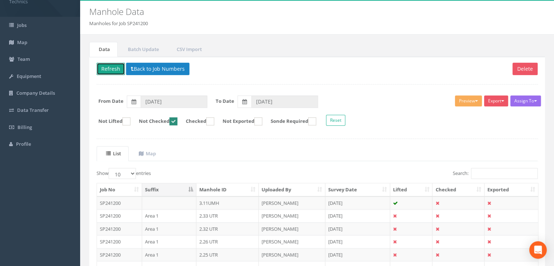
click at [114, 73] on button "Refresh" at bounding box center [111, 69] width 28 height 12
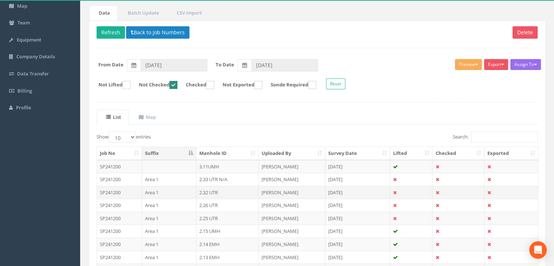
click at [219, 188] on td "2.32 UTR" at bounding box center [227, 192] width 63 height 13
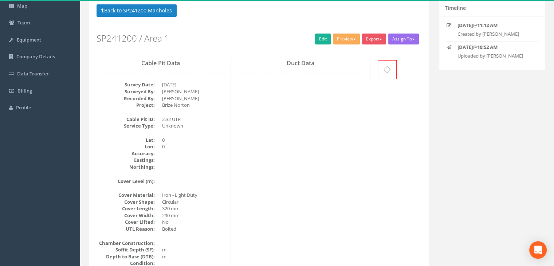
scroll to position [52, 0]
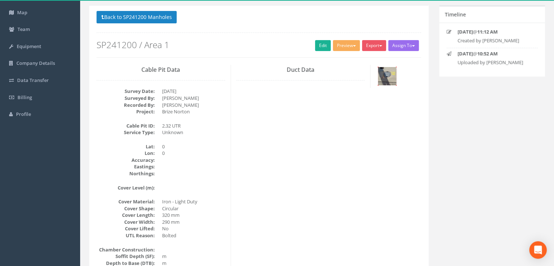
click at [383, 73] on img at bounding box center [387, 76] width 18 height 18
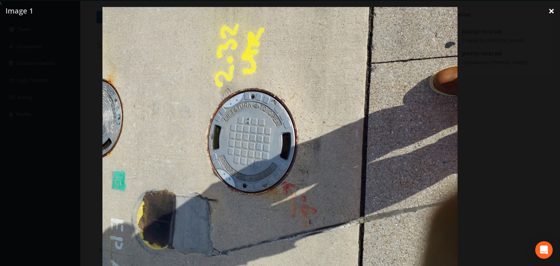
click at [545, 12] on link "×" at bounding box center [550, 11] width 17 height 22
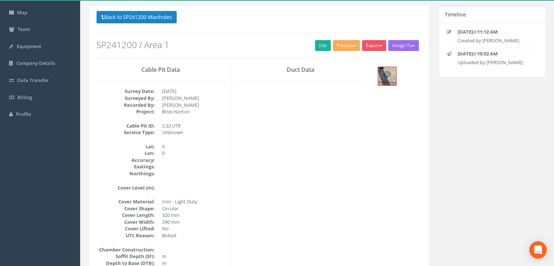
click at [318, 36] on div "Back to SP241200 Manholes Back to Map Assign To No Companies Added Export Techn…" at bounding box center [259, 34] width 325 height 46
click at [318, 43] on link "Edit" at bounding box center [323, 45] width 16 height 11
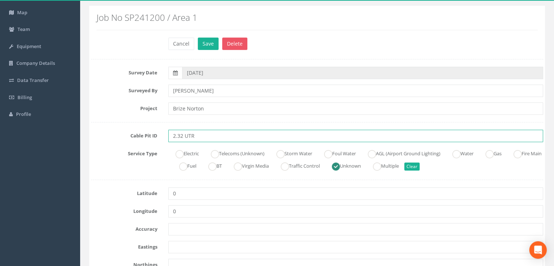
click at [219, 132] on input "2.32 UTR" at bounding box center [355, 136] width 375 height 12
type input "2.32 UTR N/A"
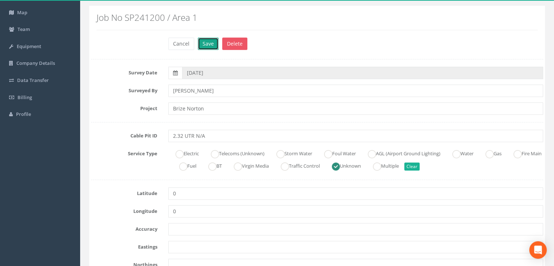
click at [209, 46] on button "Save" at bounding box center [208, 44] width 21 height 12
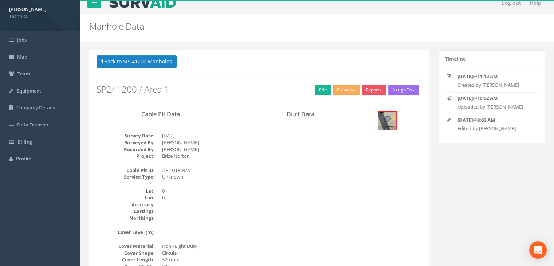
scroll to position [0, 0]
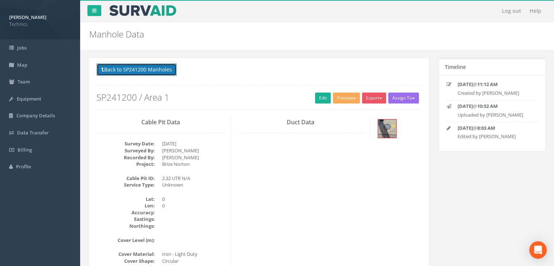
click at [160, 69] on button "Back to SP241200 Manholes" at bounding box center [137, 69] width 80 height 12
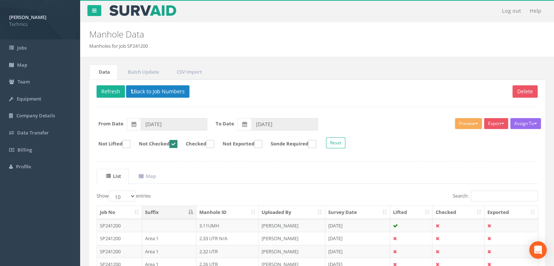
scroll to position [138, 0]
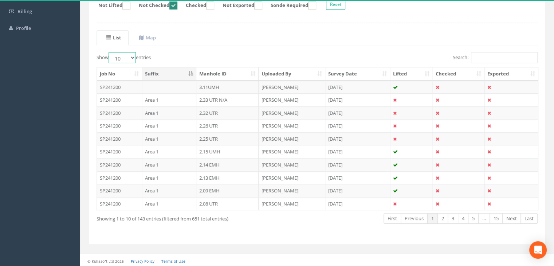
click at [125, 55] on select "10 25 50 100" at bounding box center [122, 57] width 27 height 11
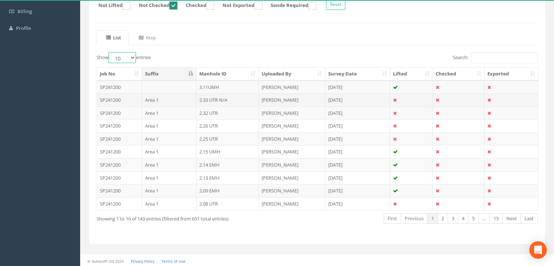
select select "100"
click at [110, 52] on select "10 25 50 100" at bounding box center [122, 57] width 27 height 11
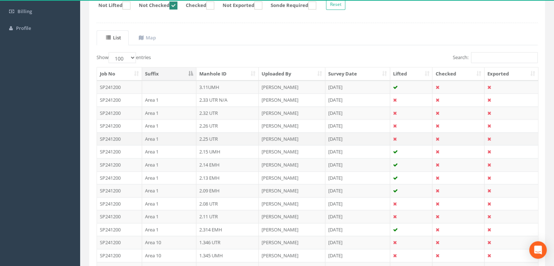
click at [238, 137] on td "2.25 UTR" at bounding box center [227, 138] width 63 height 13
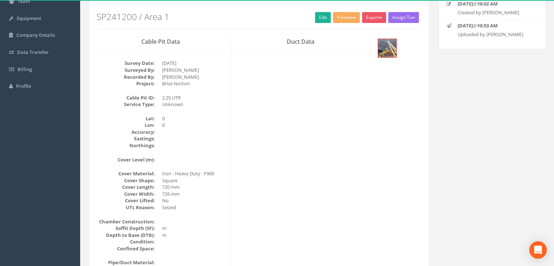
scroll to position [23, 0]
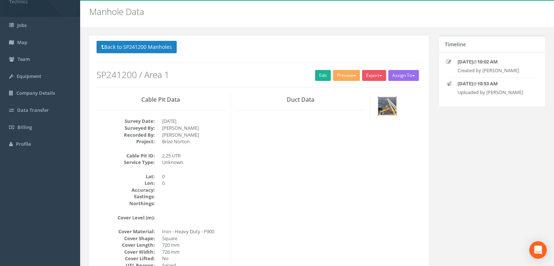
click at [389, 104] on img at bounding box center [387, 106] width 18 height 18
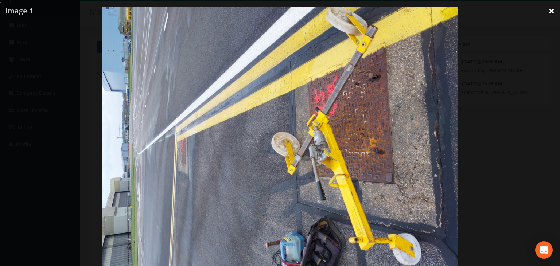
click at [554, 12] on link "×" at bounding box center [550, 11] width 17 height 22
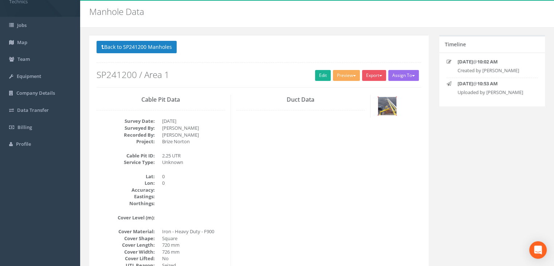
click at [388, 110] on img at bounding box center [387, 106] width 18 height 18
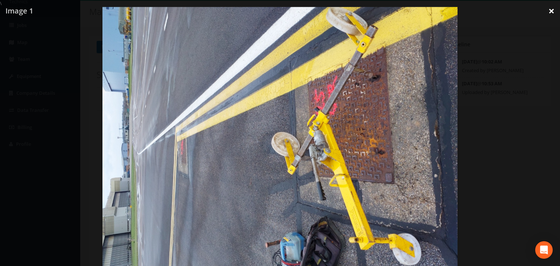
click at [549, 12] on link "×" at bounding box center [550, 11] width 17 height 22
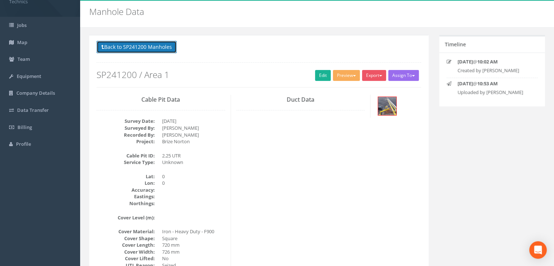
click at [158, 49] on button "Back to SP241200 Manholes" at bounding box center [137, 47] width 80 height 12
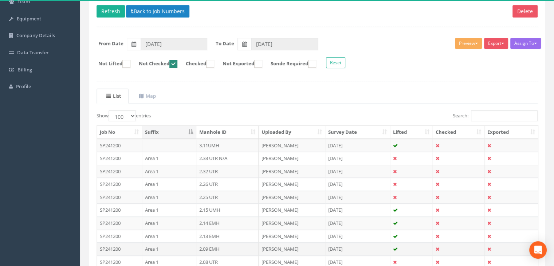
scroll to position [132, 0]
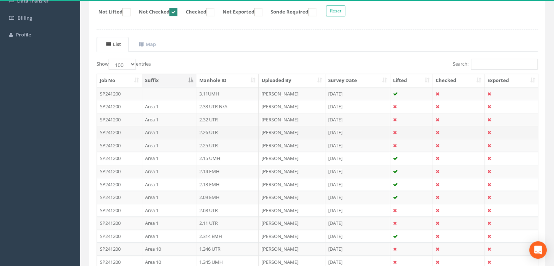
click at [222, 132] on td "2.26 UTR" at bounding box center [227, 132] width 63 height 13
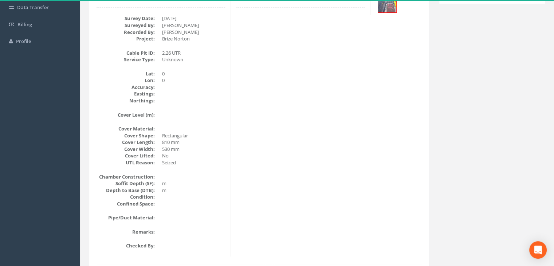
scroll to position [16, 0]
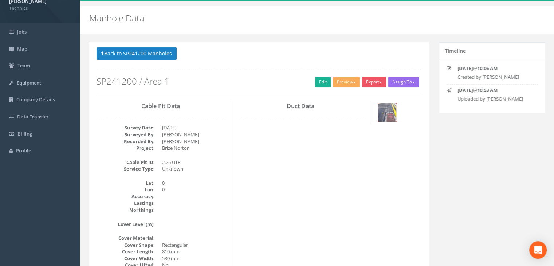
click at [387, 116] on img at bounding box center [387, 112] width 18 height 18
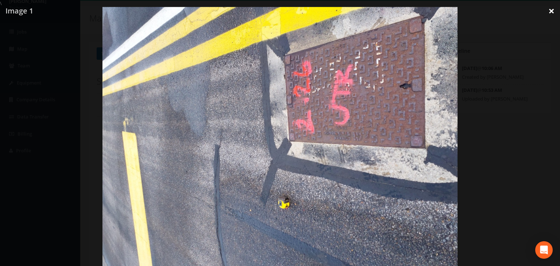
click at [549, 13] on link "×" at bounding box center [550, 11] width 17 height 22
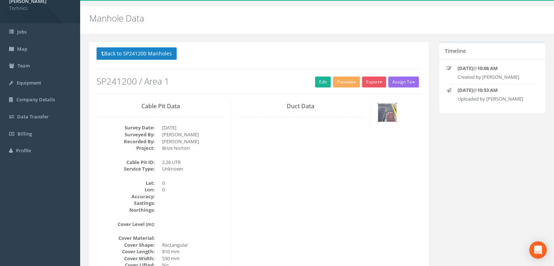
click at [381, 110] on img at bounding box center [387, 112] width 18 height 18
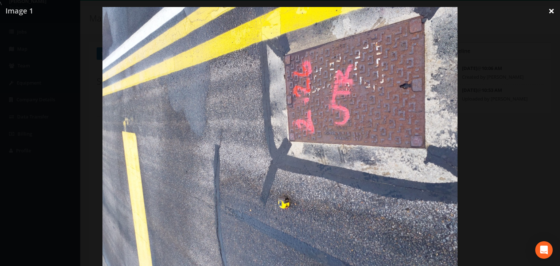
click at [554, 12] on link "×" at bounding box center [550, 11] width 17 height 22
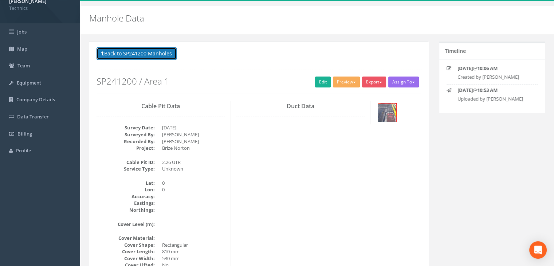
click at [152, 51] on button "Back to SP241200 Manholes" at bounding box center [137, 53] width 80 height 12
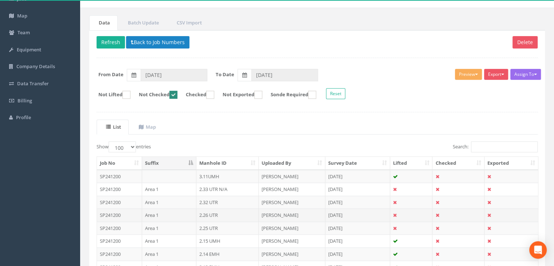
scroll to position [125, 0]
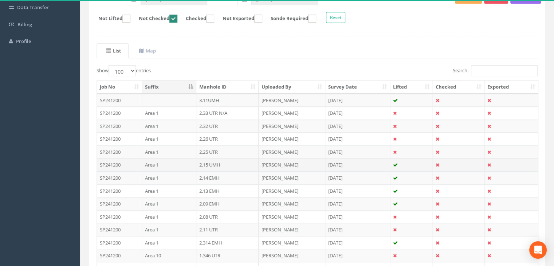
click at [230, 163] on td "2.15 UMH" at bounding box center [227, 164] width 63 height 13
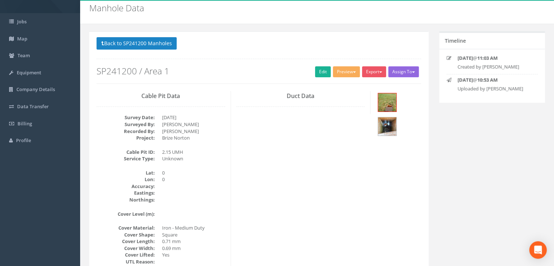
scroll to position [9, 0]
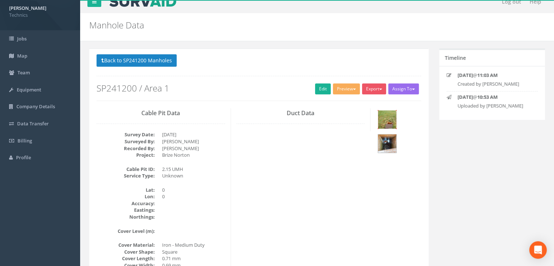
click at [395, 122] on img at bounding box center [387, 119] width 18 height 18
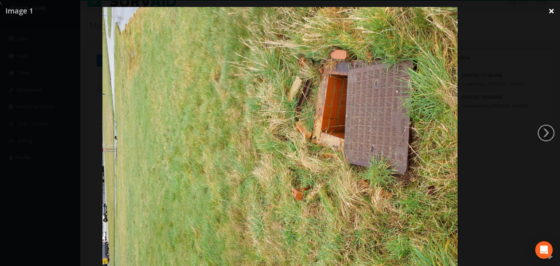
click at [548, 12] on link "×" at bounding box center [550, 11] width 17 height 22
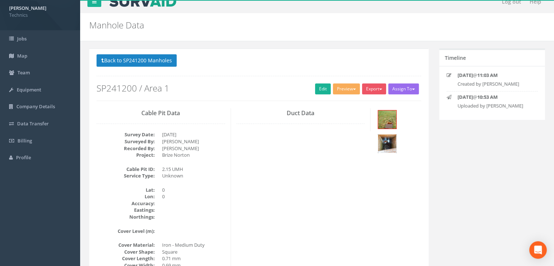
click at [396, 134] on img at bounding box center [387, 143] width 18 height 18
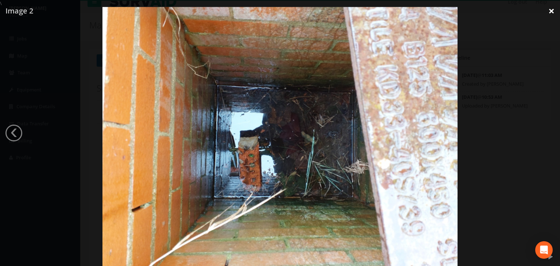
click at [548, 12] on link "×" at bounding box center [550, 11] width 17 height 22
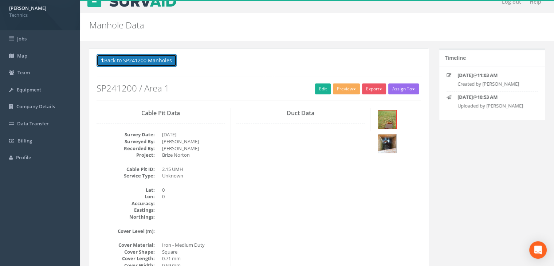
click at [161, 61] on button "Back to SP241200 Manholes" at bounding box center [137, 60] width 80 height 12
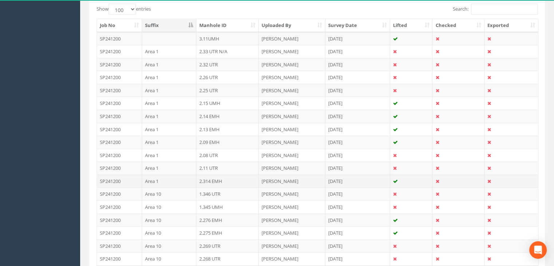
scroll to position [191, 0]
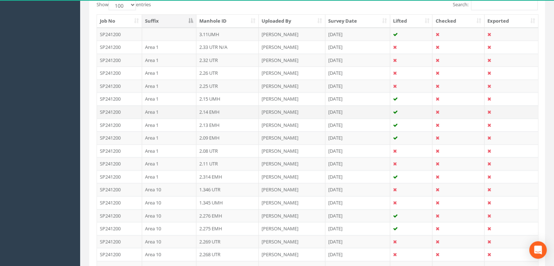
click at [216, 112] on td "2.14 EMH" at bounding box center [227, 111] width 63 height 13
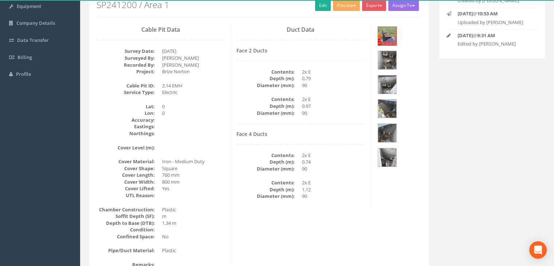
scroll to position [39, 0]
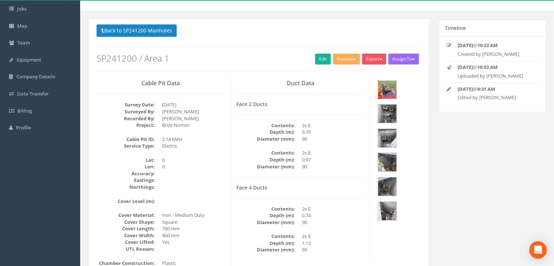
click at [389, 92] on img at bounding box center [387, 90] width 18 height 18
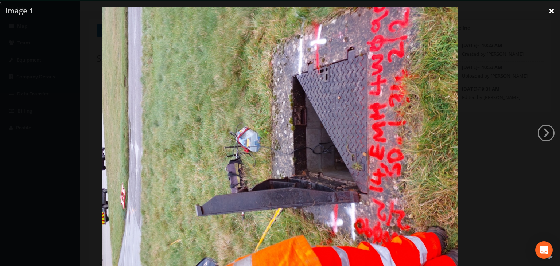
click at [551, 9] on link "×" at bounding box center [550, 11] width 17 height 22
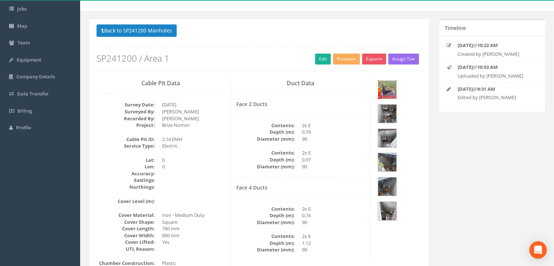
click at [385, 85] on img at bounding box center [387, 90] width 18 height 18
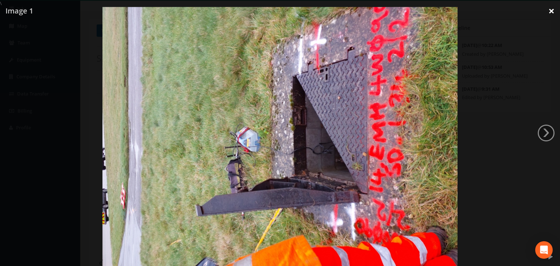
click at [550, 11] on link "×" at bounding box center [550, 11] width 17 height 22
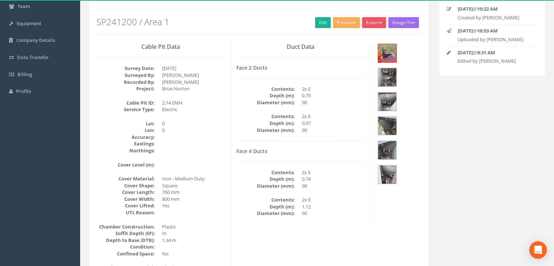
scroll to position [112, 0]
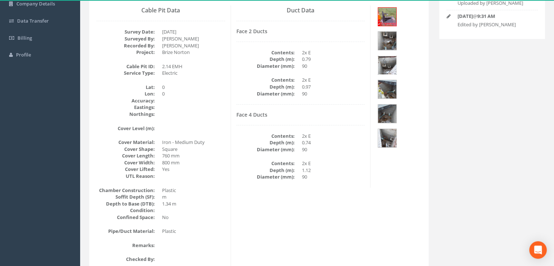
click at [385, 56] on img at bounding box center [387, 65] width 18 height 18
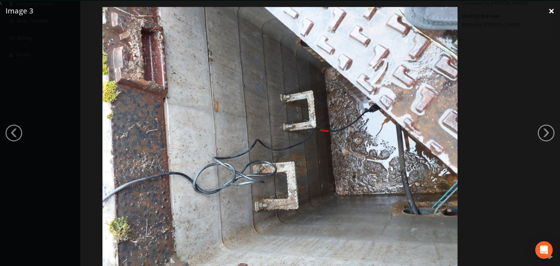
click at [551, 11] on link "×" at bounding box center [550, 11] width 17 height 22
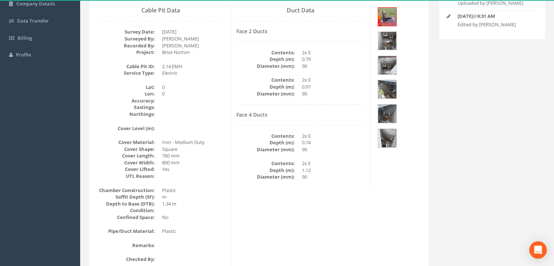
click at [396, 32] on img at bounding box center [387, 41] width 18 height 18
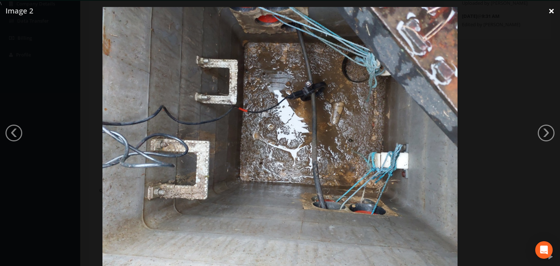
click at [547, 11] on link "×" at bounding box center [550, 11] width 17 height 22
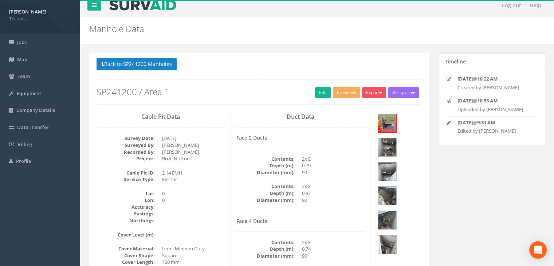
scroll to position [3, 0]
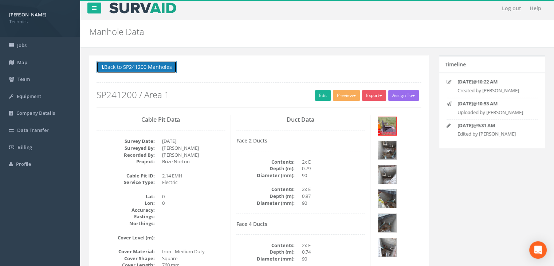
click at [166, 64] on button "Back to SP241200 Manholes" at bounding box center [137, 67] width 80 height 12
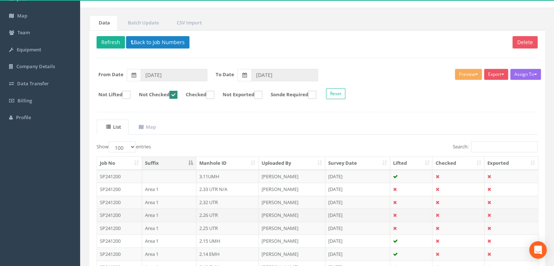
scroll to position [112, 0]
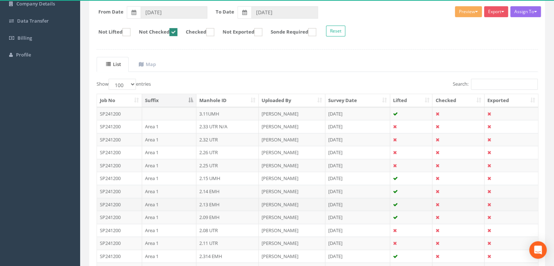
click at [213, 201] on td "2.13 EMH" at bounding box center [227, 204] width 63 height 13
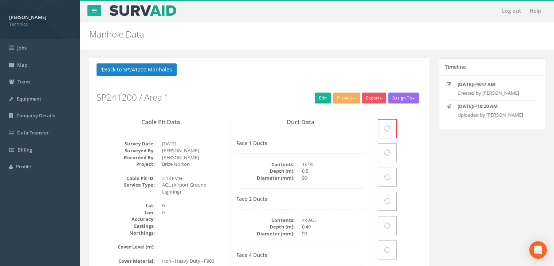
scroll to position [105, 0]
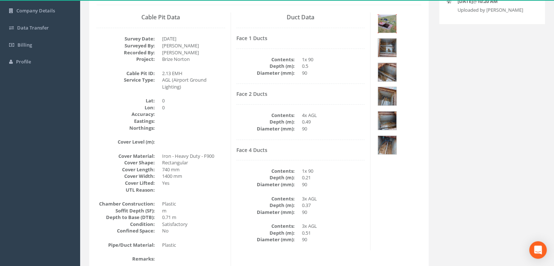
click at [383, 21] on img at bounding box center [387, 24] width 18 height 18
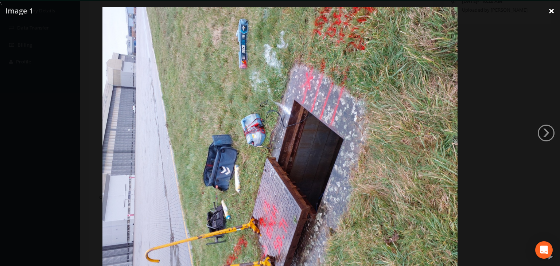
click at [551, 11] on link "×" at bounding box center [550, 11] width 17 height 22
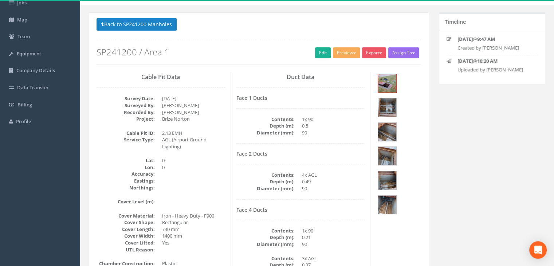
scroll to position [0, 0]
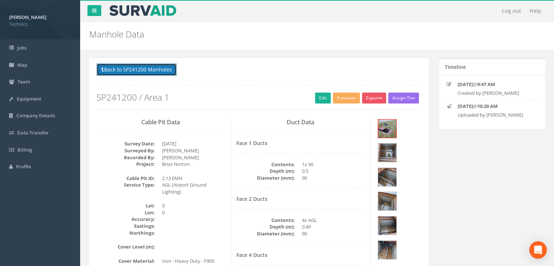
click at [161, 70] on button "Back to SP241200 Manholes" at bounding box center [137, 69] width 80 height 12
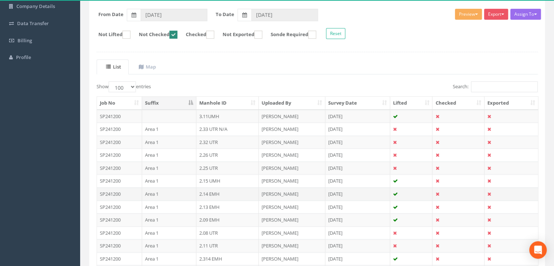
scroll to position [182, 0]
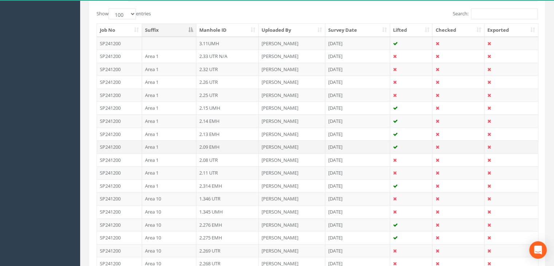
click at [220, 146] on td "2.09 EMH" at bounding box center [227, 146] width 63 height 13
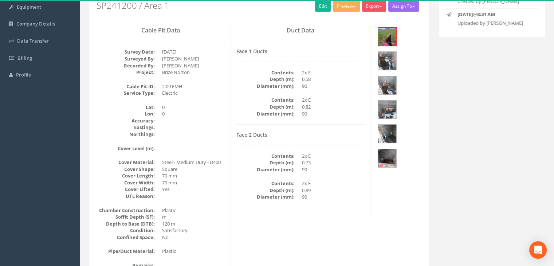
scroll to position [66, 0]
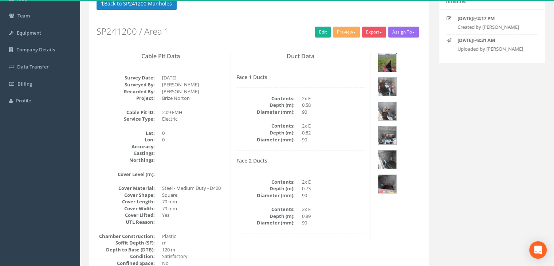
click at [384, 64] on img at bounding box center [387, 63] width 18 height 18
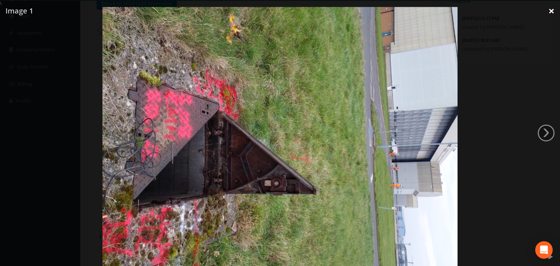
click at [548, 12] on link "×" at bounding box center [550, 11] width 17 height 22
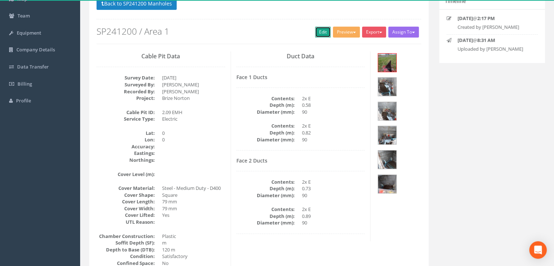
click at [321, 34] on link "Edit" at bounding box center [323, 32] width 16 height 11
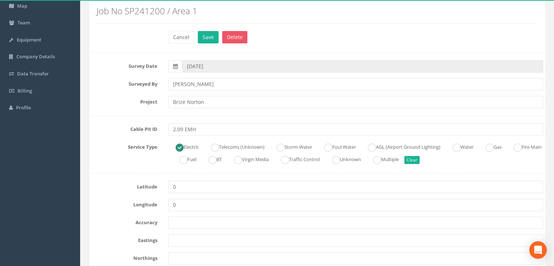
scroll to position [0, 0]
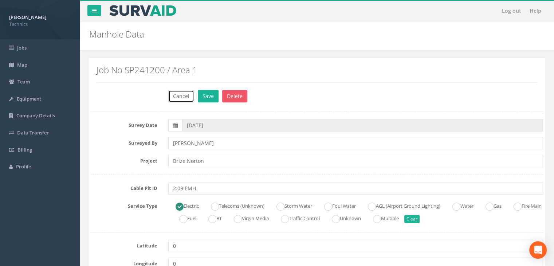
click at [180, 93] on button "Cancel" at bounding box center [181, 96] width 26 height 12
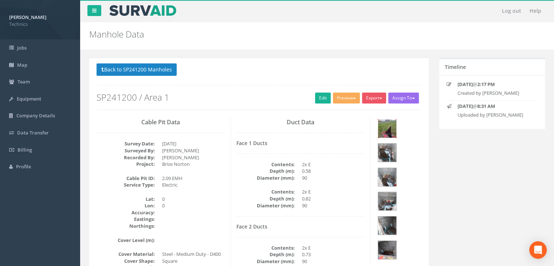
click at [393, 133] on img at bounding box center [387, 128] width 18 height 18
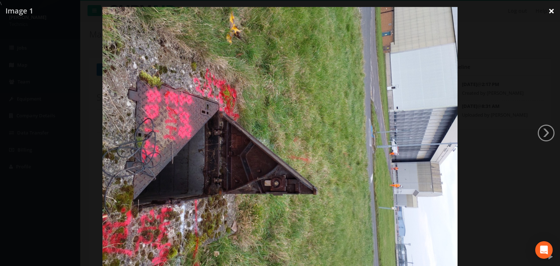
click at [548, 10] on link "×" at bounding box center [550, 11] width 17 height 22
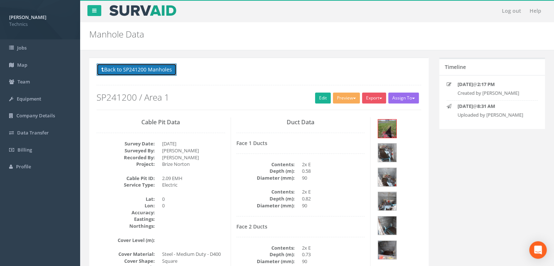
click at [144, 70] on button "Back to SP241200 Manholes" at bounding box center [137, 69] width 80 height 12
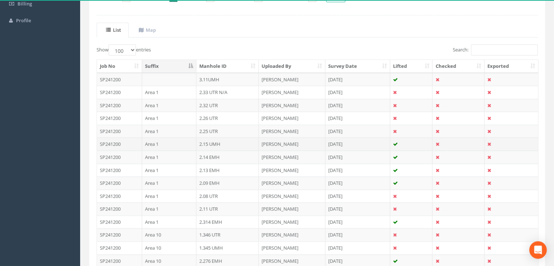
scroll to position [182, 0]
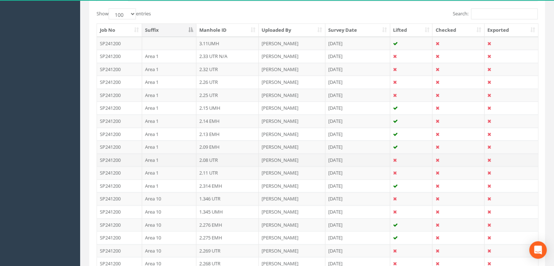
click at [205, 155] on td "2.08 UTR" at bounding box center [227, 159] width 63 height 13
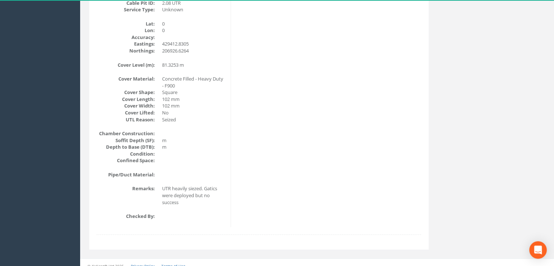
scroll to position [66, 0]
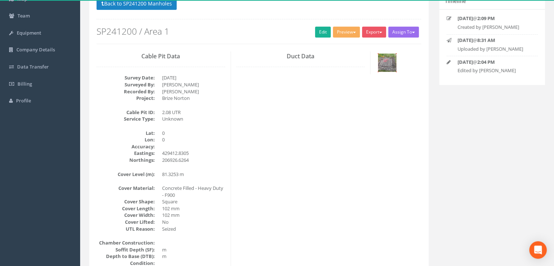
click at [384, 60] on img at bounding box center [387, 63] width 18 height 18
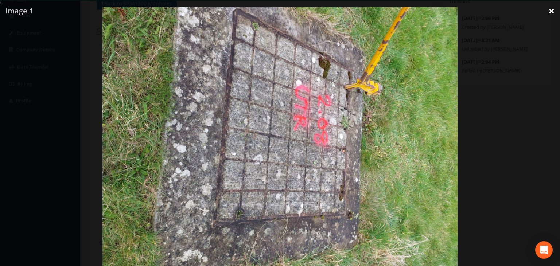
click at [549, 12] on link "×" at bounding box center [550, 11] width 17 height 22
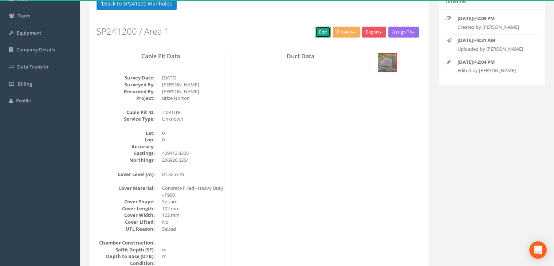
click at [317, 32] on link "Edit" at bounding box center [323, 32] width 16 height 11
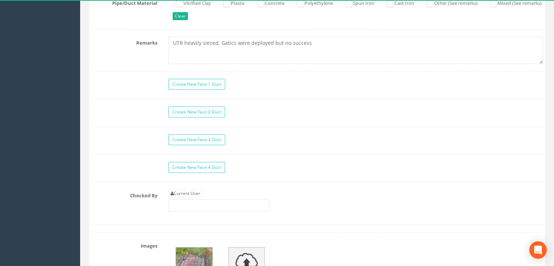
scroll to position [649, 0]
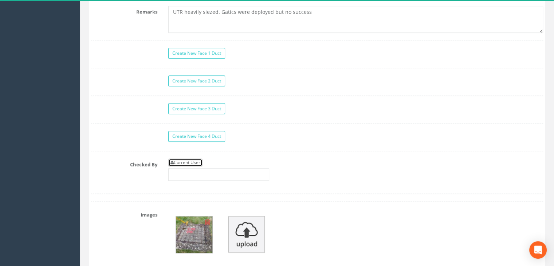
click at [192, 161] on link "Current User" at bounding box center [185, 162] width 34 height 8
type input "[PERSON_NAME]"
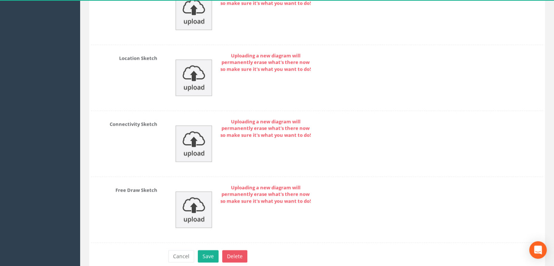
scroll to position [1140, 0]
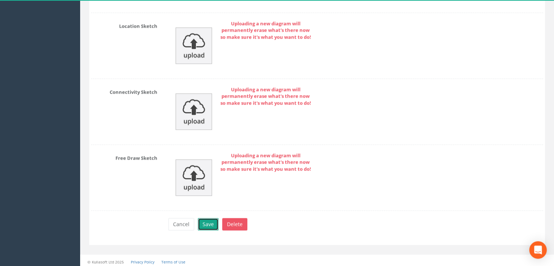
click at [209, 220] on button "Save" at bounding box center [208, 224] width 21 height 12
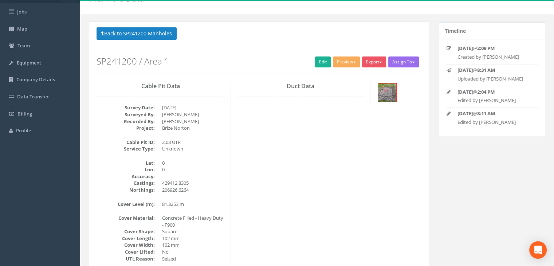
scroll to position [0, 0]
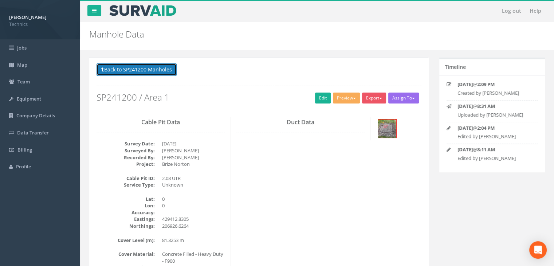
click at [155, 72] on button "Back to SP241200 Manholes" at bounding box center [137, 69] width 80 height 12
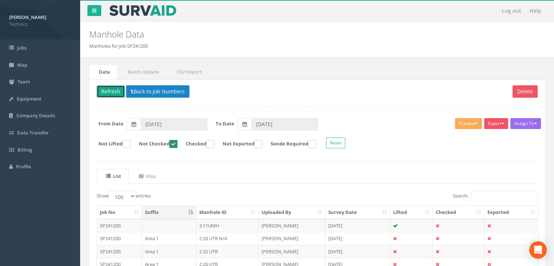
click at [115, 91] on button "Refresh" at bounding box center [111, 91] width 28 height 12
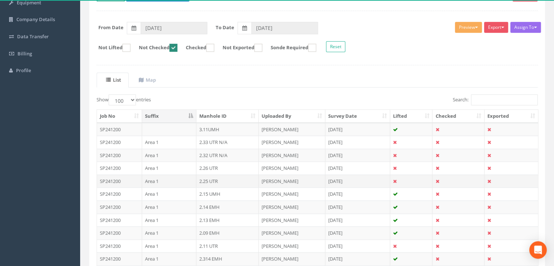
scroll to position [146, 0]
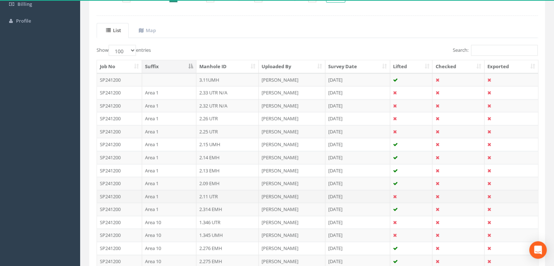
click at [221, 191] on td "2.11 UTR" at bounding box center [227, 196] width 63 height 13
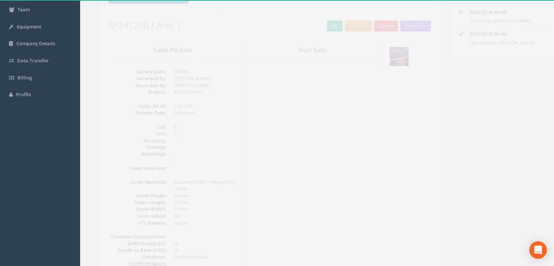
scroll to position [30, 0]
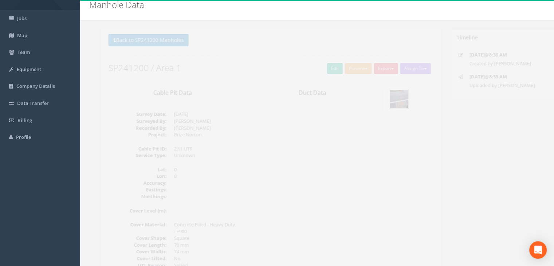
click at [390, 98] on img at bounding box center [387, 99] width 18 height 18
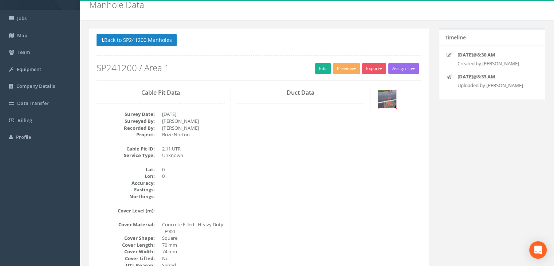
click at [379, 99] on img at bounding box center [387, 99] width 18 height 18
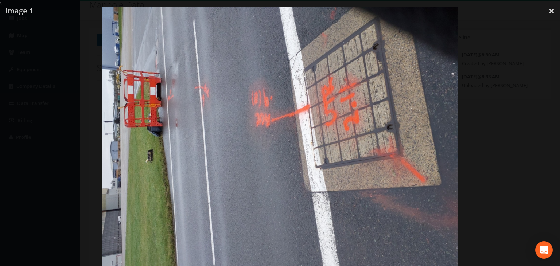
click at [345, 146] on img at bounding box center [279, 140] width 354 height 266
click at [552, 6] on div "\ \ Image 1 \ ‹ \ › \ × \ \ \" at bounding box center [280, 133] width 560 height 266
click at [506, 35] on div at bounding box center [280, 140] width 560 height 266
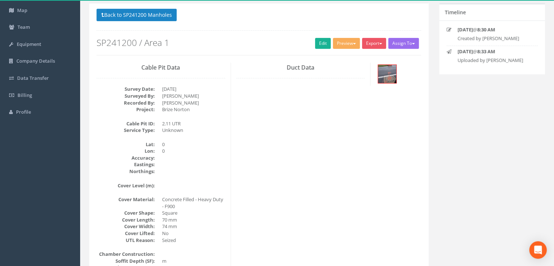
scroll to position [66, 0]
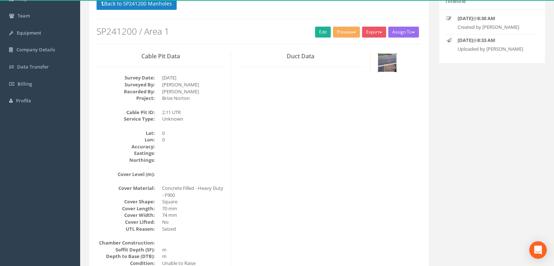
click at [387, 66] on img at bounding box center [387, 63] width 18 height 18
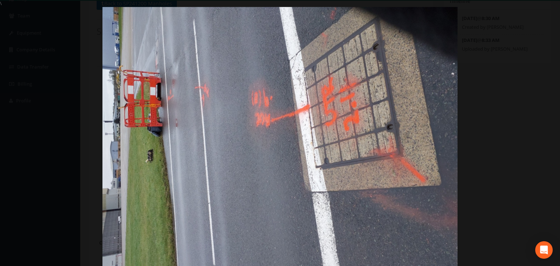
click at [212, 132] on img at bounding box center [279, 140] width 354 height 266
click at [553, 13] on link "×" at bounding box center [550, 11] width 17 height 22
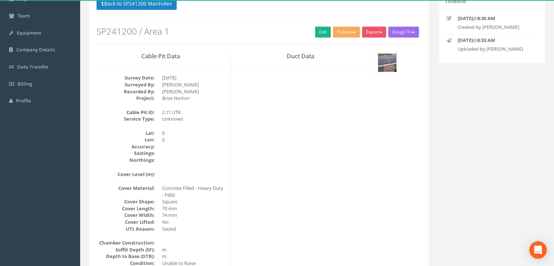
click at [392, 60] on img at bounding box center [387, 63] width 18 height 18
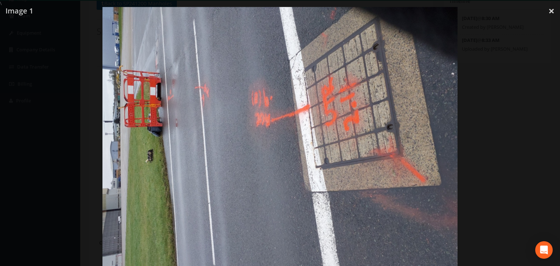
click at [277, 92] on img at bounding box center [279, 140] width 354 height 266
click at [552, 10] on div at bounding box center [280, 140] width 560 height 266
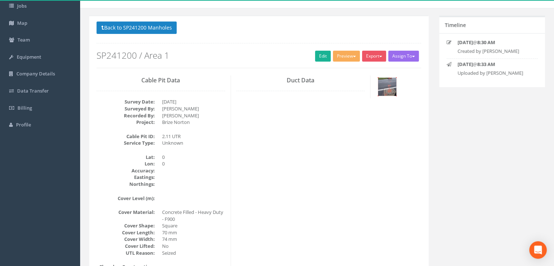
scroll to position [30, 0]
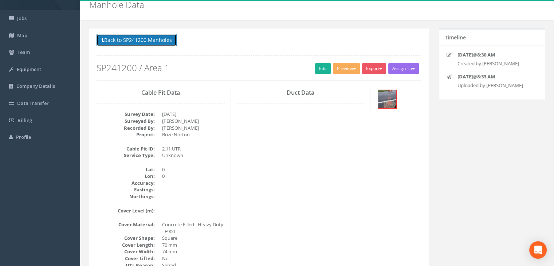
click at [148, 39] on button "Back to SP241200 Manholes" at bounding box center [137, 40] width 80 height 12
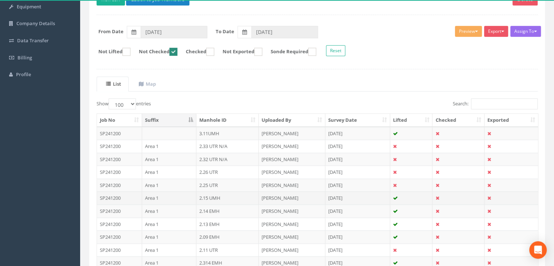
scroll to position [139, 0]
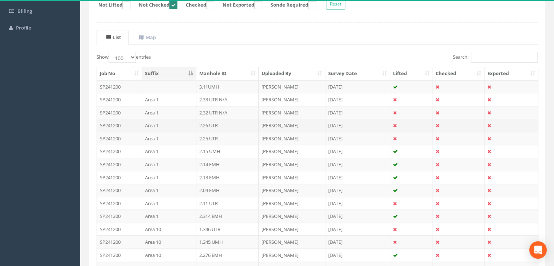
click at [223, 127] on td "2.26 UTR" at bounding box center [227, 125] width 63 height 13
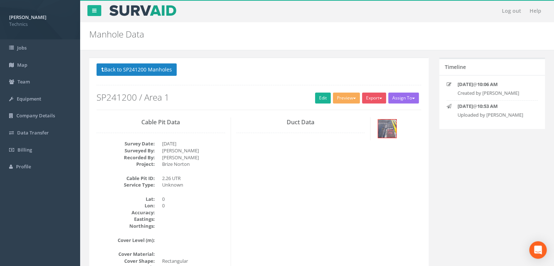
scroll to position [0, 0]
click at [397, 132] on div at bounding box center [398, 129] width 45 height 24
click at [146, 71] on button "Back to SP241200 Manholes" at bounding box center [137, 69] width 80 height 12
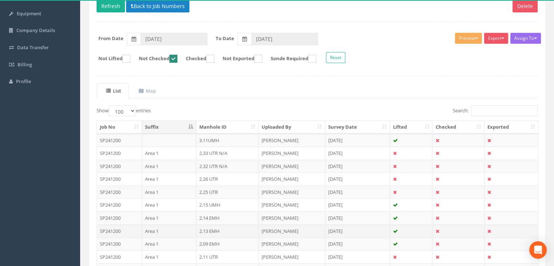
scroll to position [146, 0]
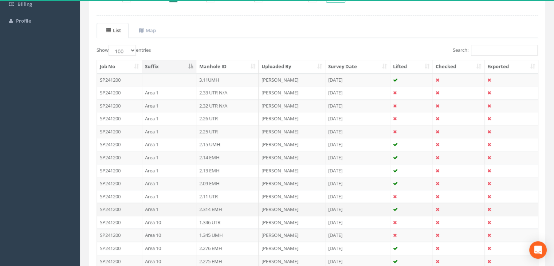
click at [218, 208] on td "2.314 EMH" at bounding box center [227, 209] width 63 height 13
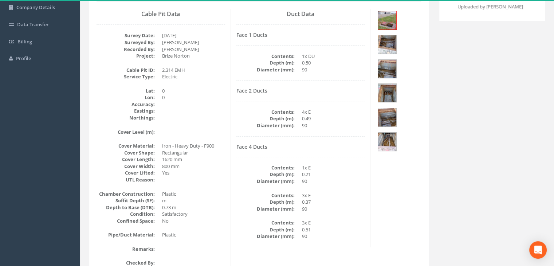
scroll to position [66, 0]
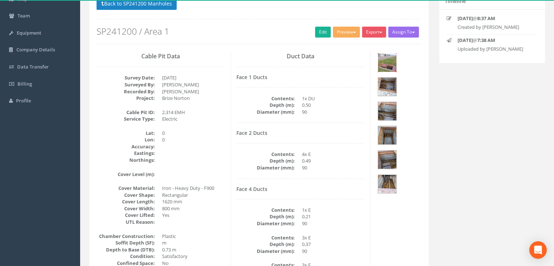
click at [385, 60] on img at bounding box center [387, 63] width 18 height 18
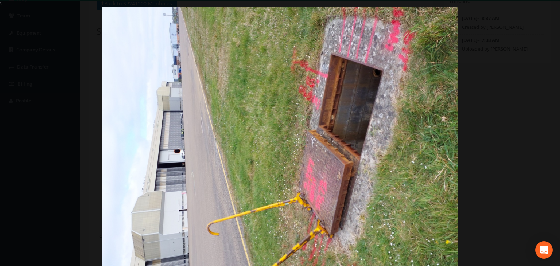
click at [546, 13] on div at bounding box center [280, 140] width 560 height 266
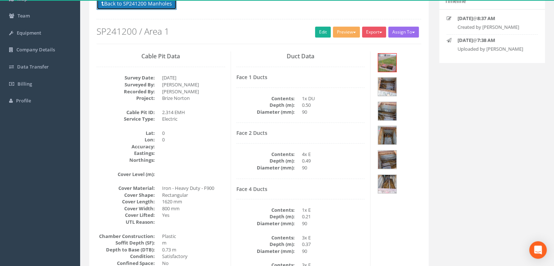
click at [158, 4] on button "Back to SP241200 Manholes" at bounding box center [137, 3] width 80 height 12
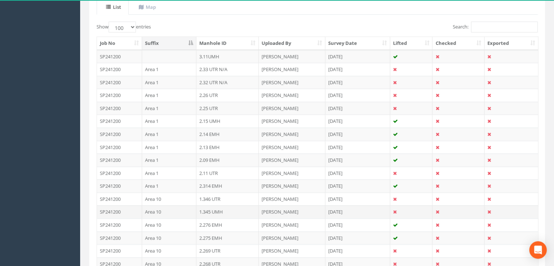
scroll to position [169, 0]
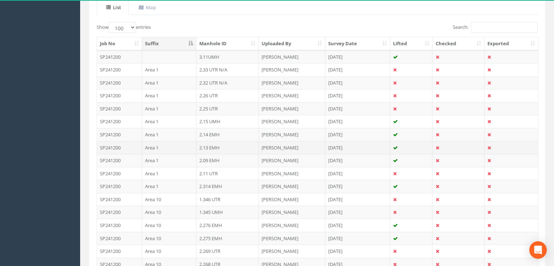
click at [192, 144] on td "Area 1" at bounding box center [169, 147] width 54 height 13
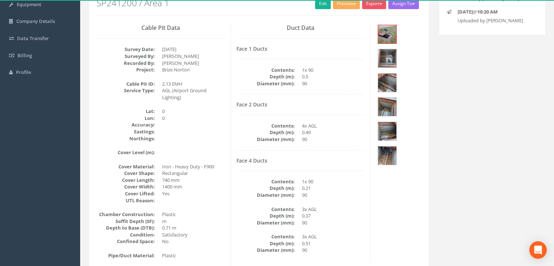
scroll to position [52, 0]
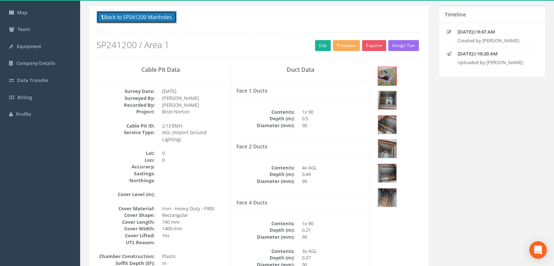
click at [156, 18] on button "Back to SP241200 Manholes" at bounding box center [137, 17] width 80 height 12
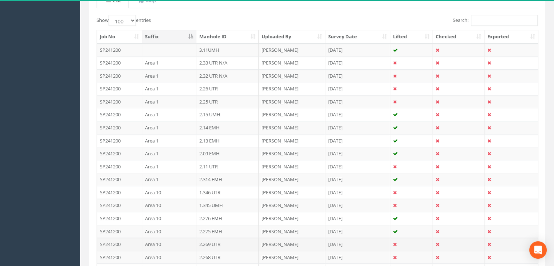
scroll to position [235, 0]
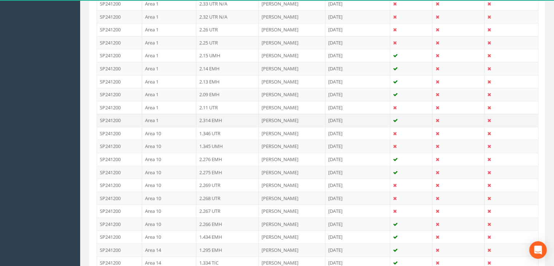
click at [183, 116] on td "Area 1" at bounding box center [169, 120] width 54 height 13
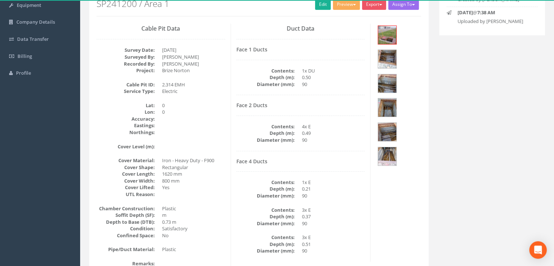
scroll to position [82, 0]
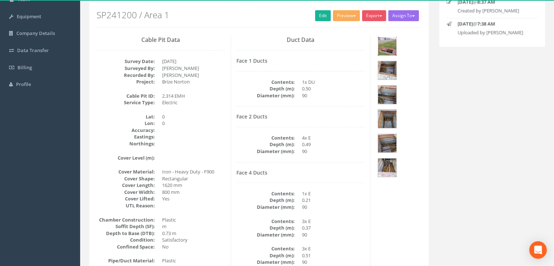
click at [389, 48] on img at bounding box center [387, 46] width 18 height 18
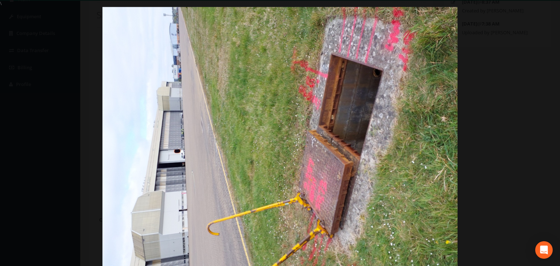
click at [554, 11] on div at bounding box center [280, 140] width 560 height 266
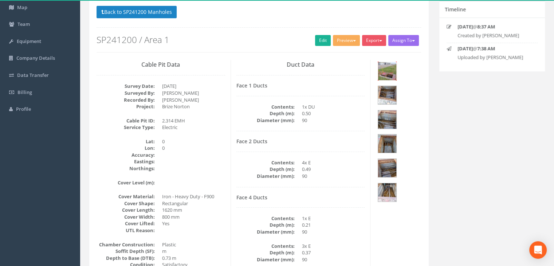
scroll to position [46, 0]
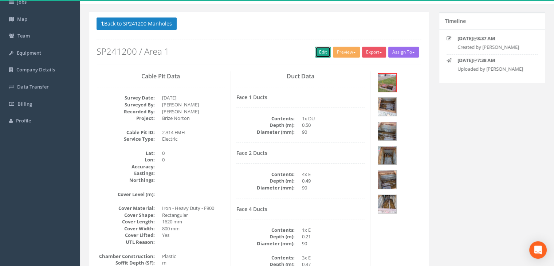
click at [324, 53] on link "Edit" at bounding box center [323, 52] width 16 height 11
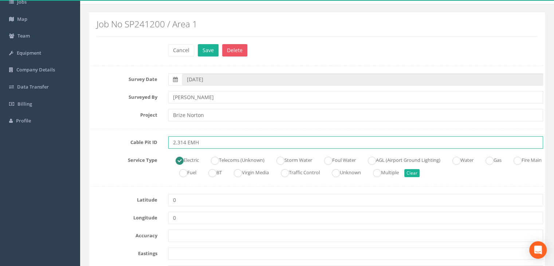
click at [221, 140] on input "2.314 EMH" at bounding box center [355, 142] width 375 height 12
type input "2.314 EMH N/A"
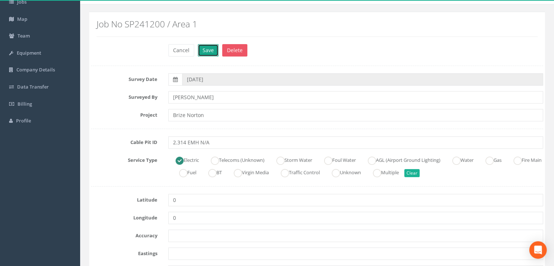
click at [204, 48] on button "Save" at bounding box center [208, 50] width 21 height 12
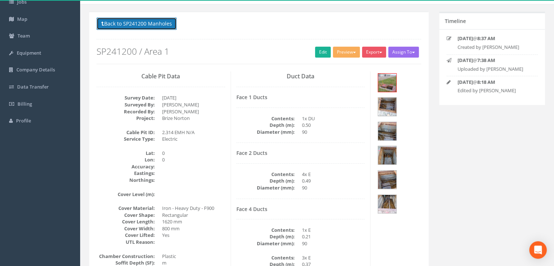
click at [153, 25] on button "Back to SP241200 Manholes" at bounding box center [137, 23] width 80 height 12
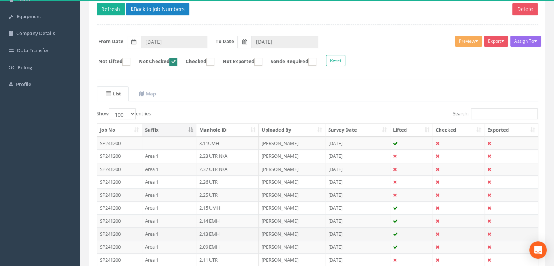
click at [188, 231] on td "Area 1" at bounding box center [169, 233] width 54 height 13
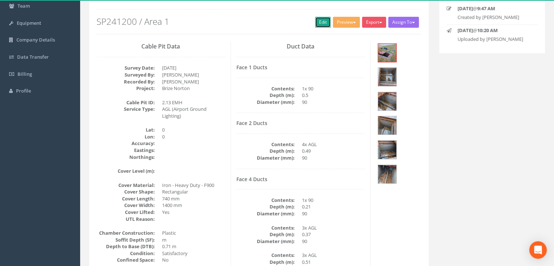
click at [317, 23] on link "Edit" at bounding box center [323, 22] width 16 height 11
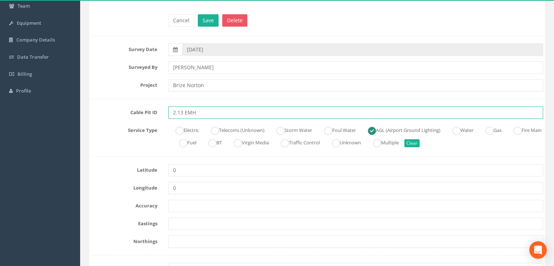
click at [211, 115] on input "2.13 EMH" at bounding box center [355, 112] width 375 height 12
type input "2.13 EMH N/A"
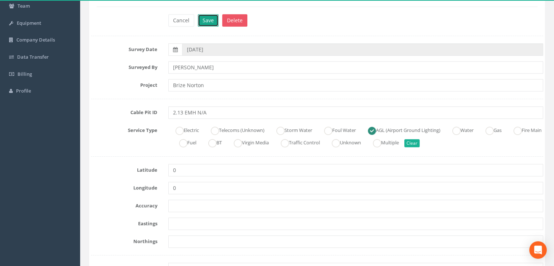
click at [210, 19] on button "Save" at bounding box center [208, 20] width 21 height 12
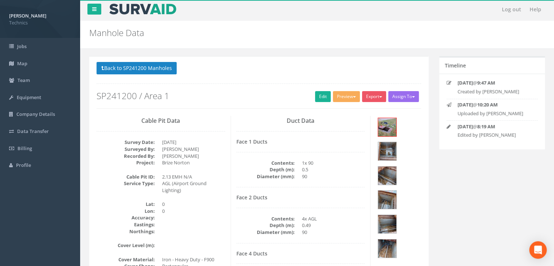
scroll to position [0, 0]
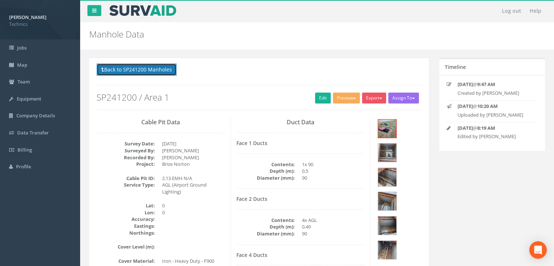
click at [138, 70] on button "Back to SP241200 Manholes" at bounding box center [137, 69] width 80 height 12
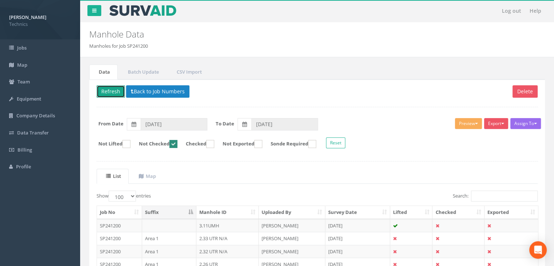
click at [109, 90] on button "Refresh" at bounding box center [111, 91] width 28 height 12
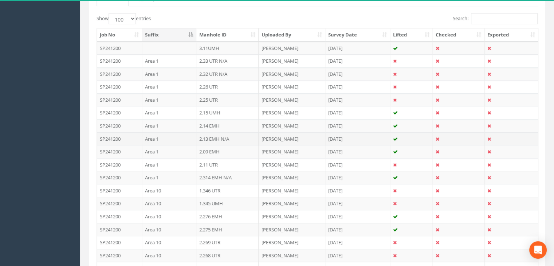
scroll to position [182, 0]
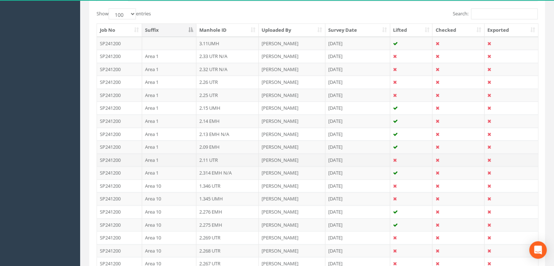
click at [215, 160] on td "2.11 UTR" at bounding box center [227, 159] width 63 height 13
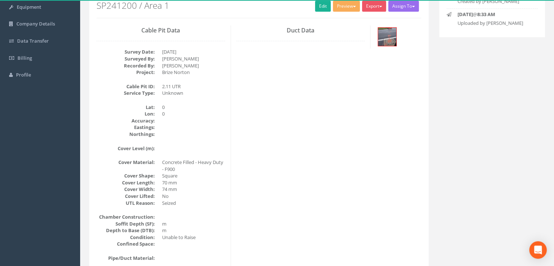
scroll to position [22, 0]
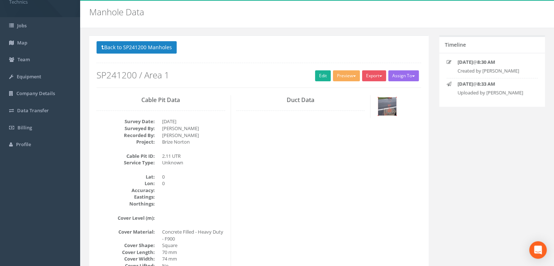
click at [388, 112] on img at bounding box center [387, 106] width 18 height 18
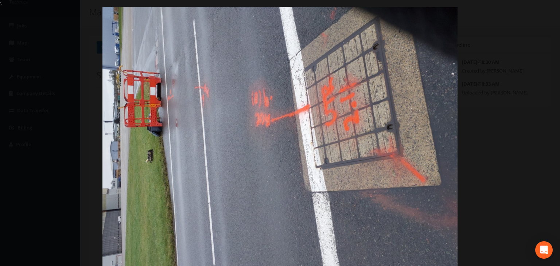
click at [549, 11] on div at bounding box center [280, 140] width 560 height 266
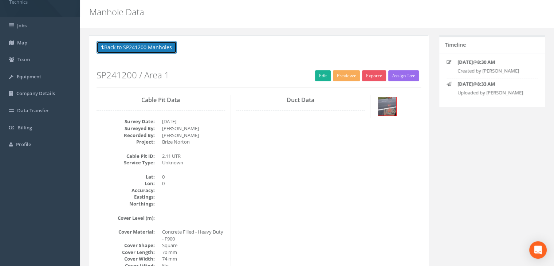
click at [159, 47] on button "Back to SP241200 Manholes" at bounding box center [137, 47] width 80 height 12
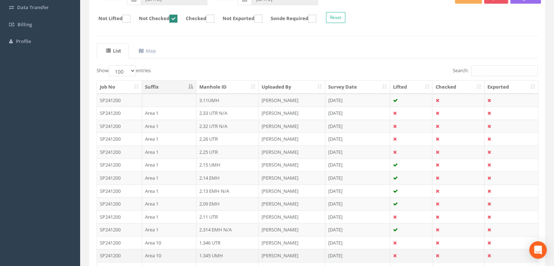
scroll to position [168, 0]
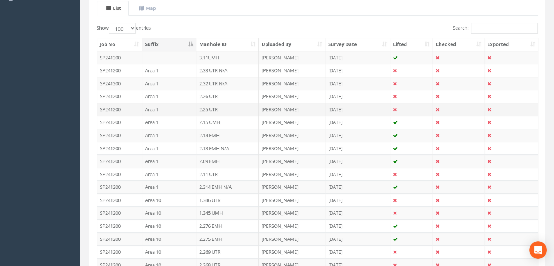
click at [207, 107] on td "2.25 UTR" at bounding box center [227, 109] width 63 height 13
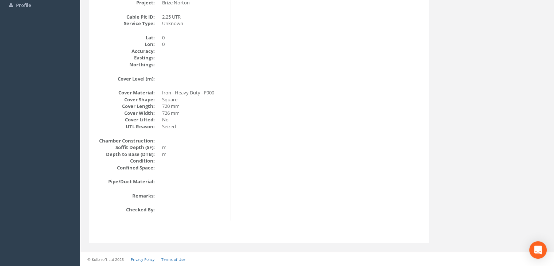
scroll to position [52, 0]
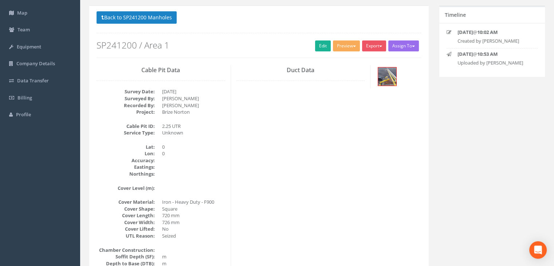
click at [397, 75] on div at bounding box center [398, 77] width 45 height 24
click at [391, 79] on img at bounding box center [387, 76] width 18 height 18
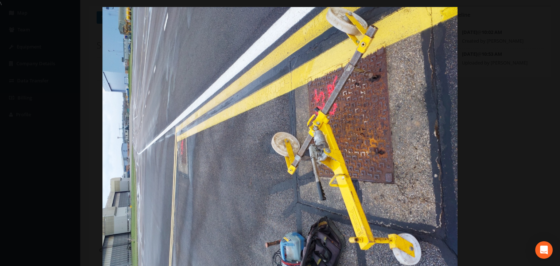
click at [550, 15] on div at bounding box center [280, 140] width 560 height 266
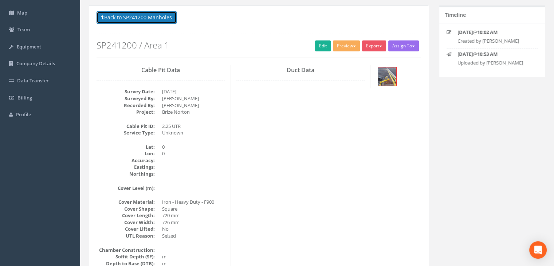
click at [160, 13] on button "Back to SP241200 Manholes" at bounding box center [137, 17] width 80 height 12
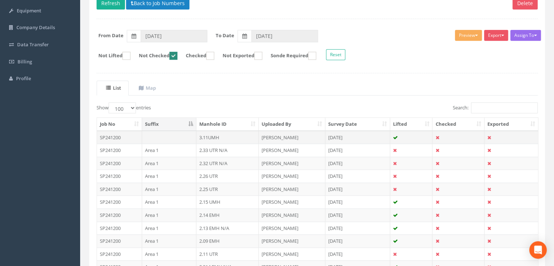
scroll to position [146, 0]
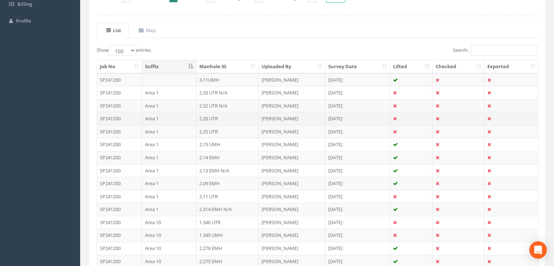
click at [216, 115] on td "2.26 UTR" at bounding box center [227, 118] width 63 height 13
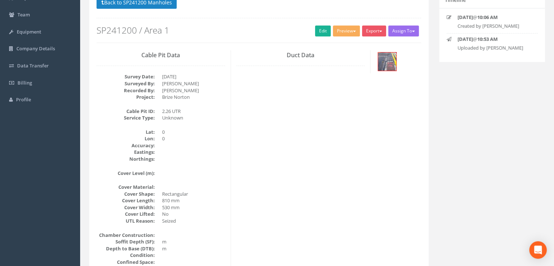
scroll to position [66, 0]
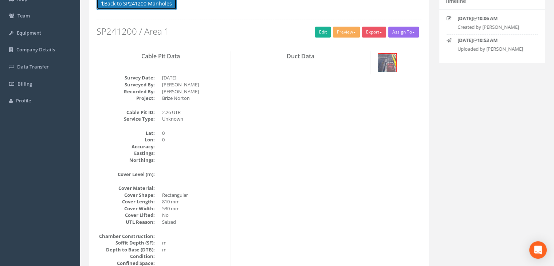
click at [156, 2] on button "Back to SP241200 Manholes" at bounding box center [137, 3] width 80 height 12
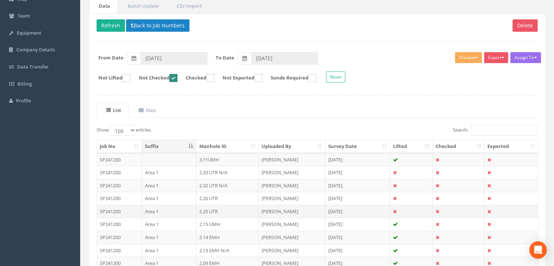
click at [217, 208] on td "2.25 UTR" at bounding box center [227, 211] width 63 height 13
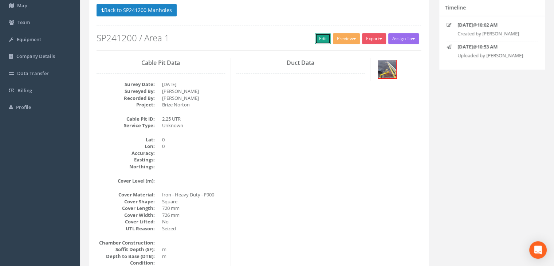
click at [322, 40] on link "Edit" at bounding box center [323, 38] width 16 height 11
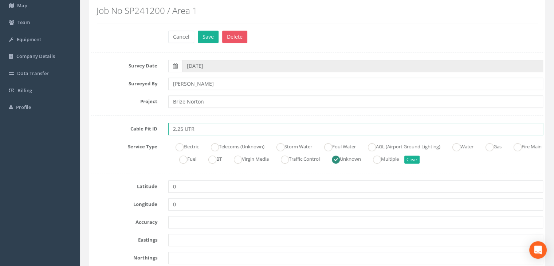
click at [215, 127] on input "2.25 UTR" at bounding box center [355, 129] width 375 height 12
type input "2.25 UTR N/A NOW DRAINAGE"
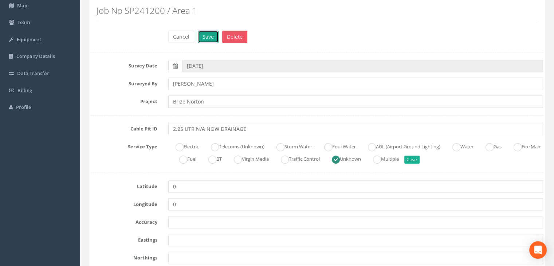
click at [213, 38] on button "Save" at bounding box center [208, 37] width 21 height 12
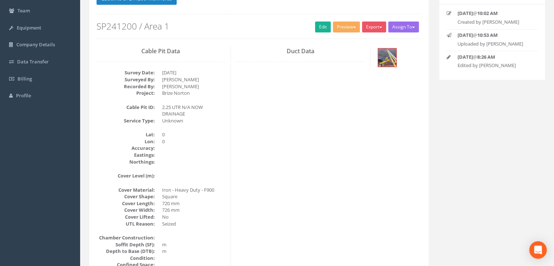
scroll to position [41, 0]
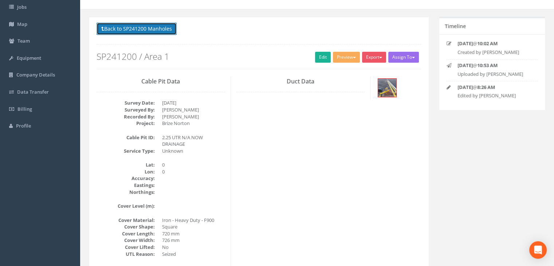
click at [139, 29] on button "Back to SP241200 Manholes" at bounding box center [137, 29] width 80 height 12
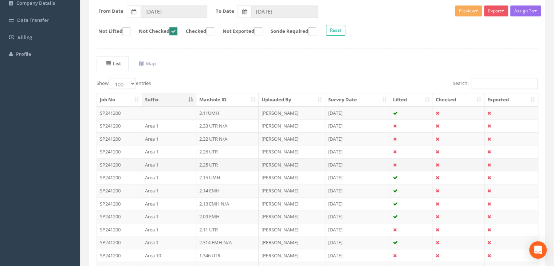
scroll to position [114, 0]
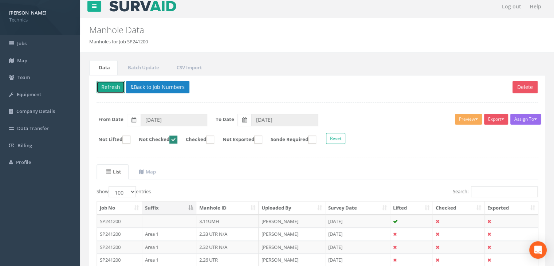
click at [110, 85] on button "Refresh" at bounding box center [111, 87] width 28 height 12
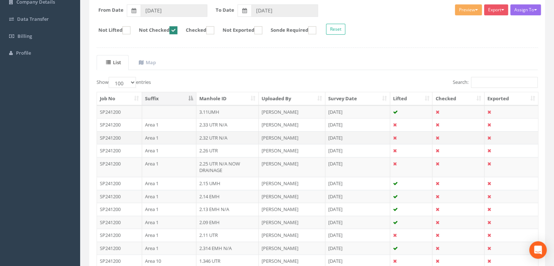
click at [230, 134] on td "2.32 UTR N/A" at bounding box center [227, 137] width 63 height 13
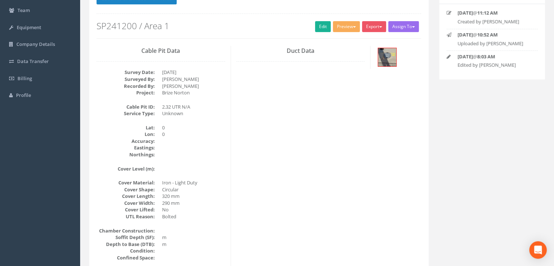
scroll to position [34, 0]
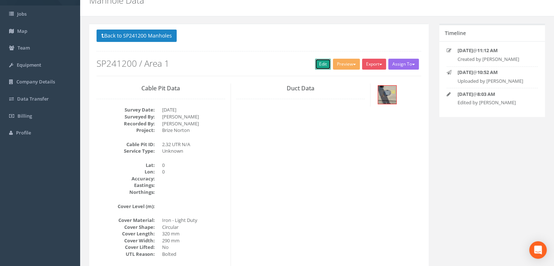
click at [320, 63] on link "Edit" at bounding box center [323, 64] width 16 height 11
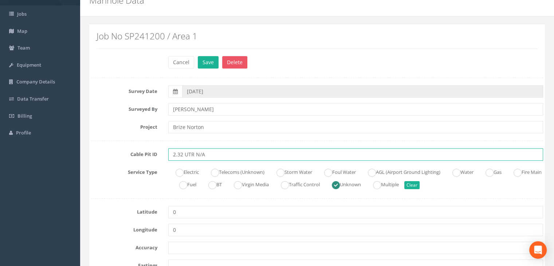
click at [216, 151] on input "2.32 UTR N/A" at bounding box center [355, 154] width 375 height 12
type input "2.32 UTR N/A FP"
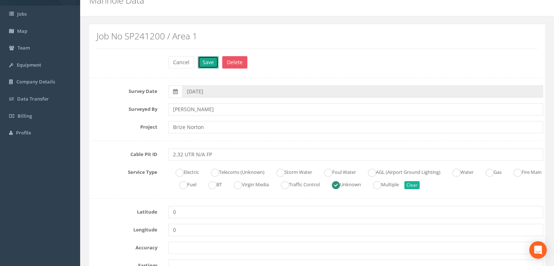
click at [208, 60] on button "Save" at bounding box center [208, 62] width 21 height 12
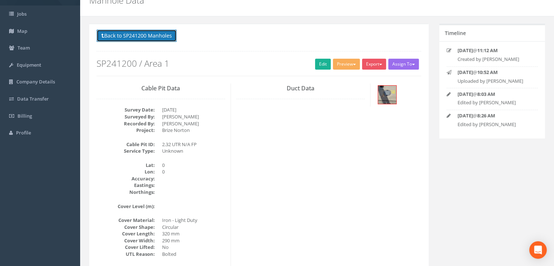
click at [152, 36] on button "Back to SP241200 Manholes" at bounding box center [137, 36] width 80 height 12
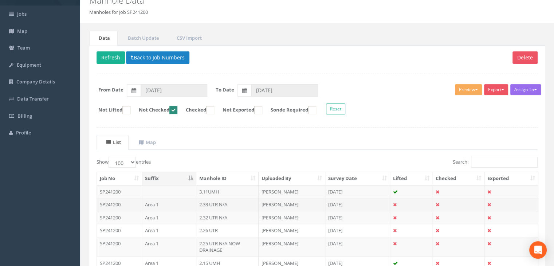
click at [218, 201] on td "2.33 UTR N/A" at bounding box center [227, 204] width 63 height 13
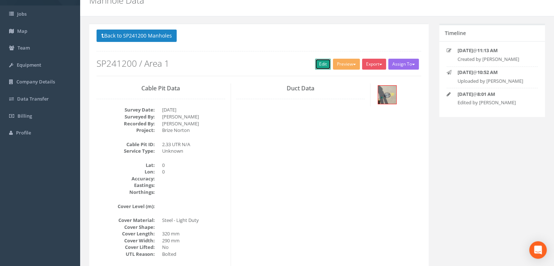
click at [320, 64] on link "Edit" at bounding box center [323, 64] width 16 height 11
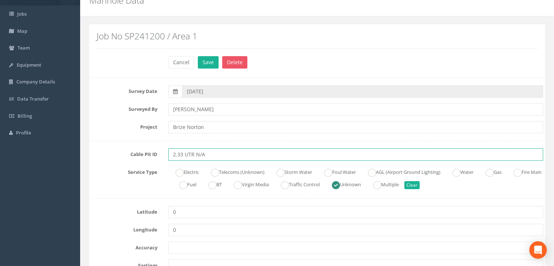
click at [217, 158] on input "2.33 UTR N/A" at bounding box center [355, 154] width 375 height 12
type input "2.33 UTR N/A FP"
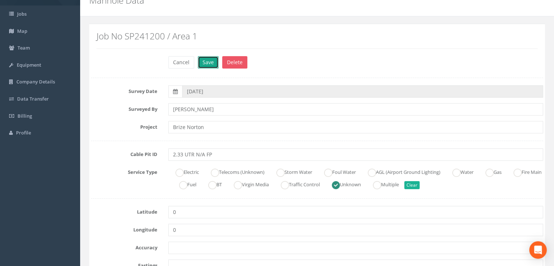
click at [211, 66] on button "Save" at bounding box center [208, 62] width 21 height 12
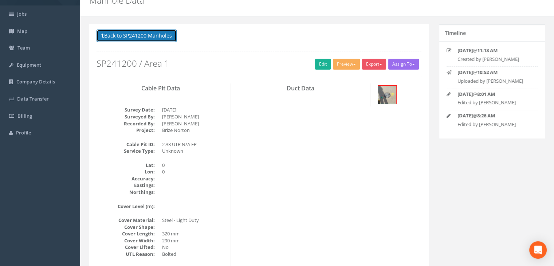
click at [149, 37] on button "Back to SP241200 Manholes" at bounding box center [137, 36] width 80 height 12
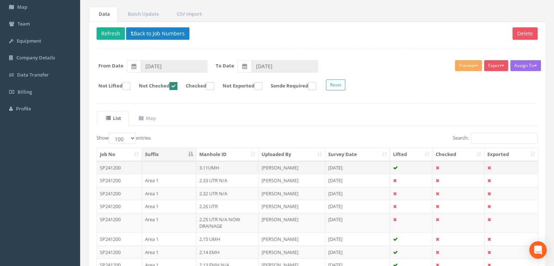
scroll to position [70, 0]
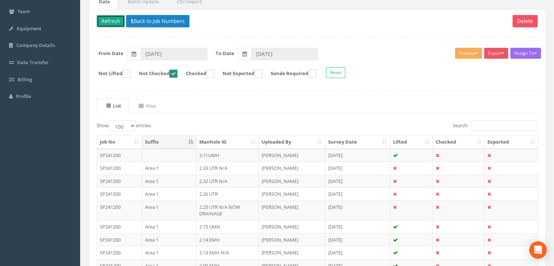
click at [113, 23] on button "Refresh" at bounding box center [111, 21] width 28 height 12
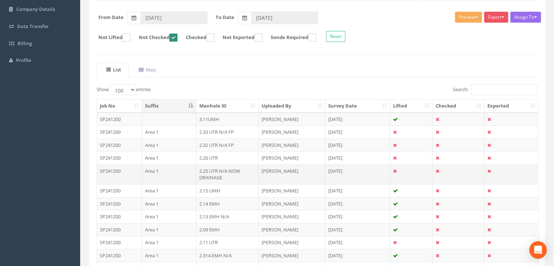
scroll to position [107, 0]
click at [236, 156] on td "2.26 UTR" at bounding box center [227, 157] width 63 height 13
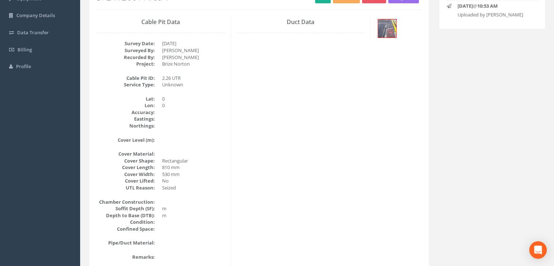
scroll to position [27, 0]
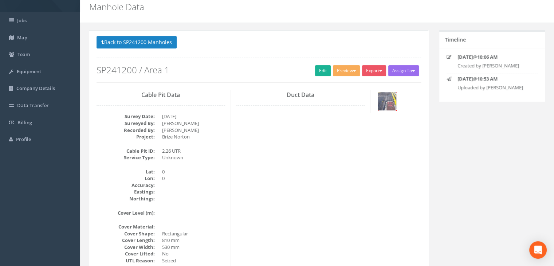
click at [386, 101] on img at bounding box center [387, 101] width 18 height 18
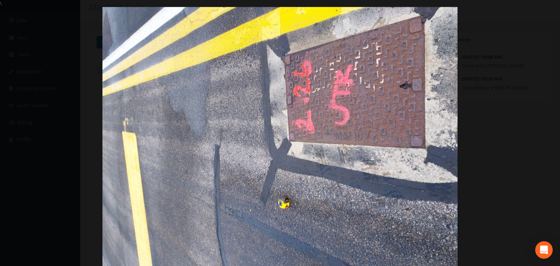
click at [552, 15] on div at bounding box center [280, 140] width 560 height 266
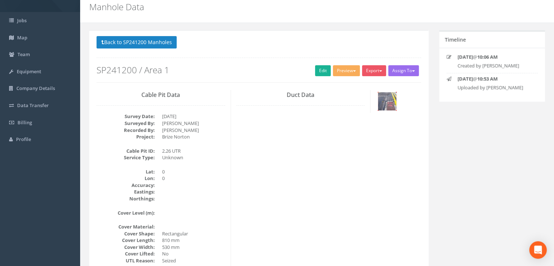
click at [390, 104] on img at bounding box center [387, 101] width 18 height 18
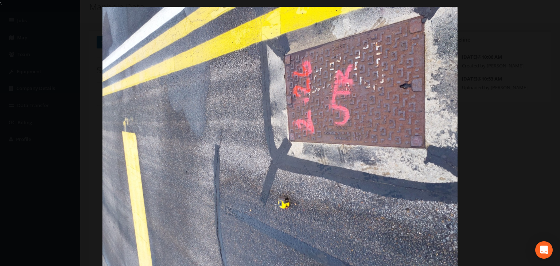
click at [539, 13] on div at bounding box center [280, 140] width 560 height 266
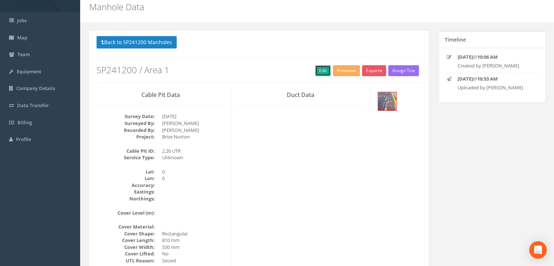
click at [317, 69] on link "Edit" at bounding box center [323, 70] width 16 height 11
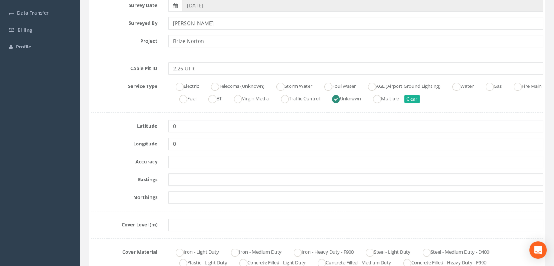
scroll to position [173, 0]
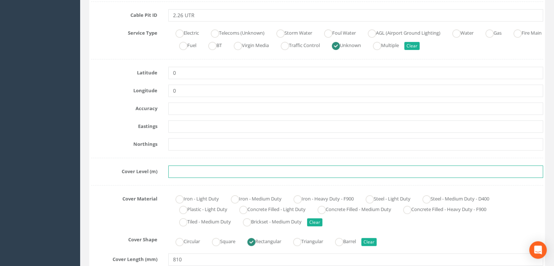
click at [224, 174] on input "text" at bounding box center [355, 171] width 375 height 12
paste input "80.8675 m"
type input "80.8675 m"
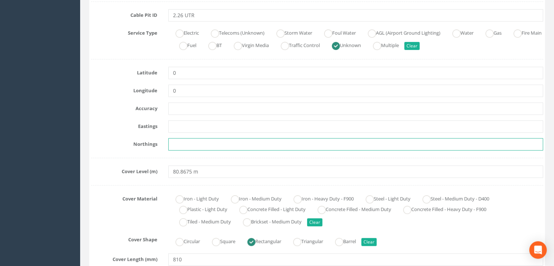
click at [215, 143] on input "text" at bounding box center [355, 144] width 375 height 12
paste input "206739.2017"
type input "206739.2017"
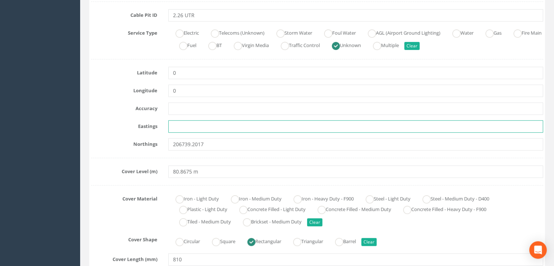
click at [182, 123] on input "text" at bounding box center [355, 126] width 375 height 12
paste input "429391.5083"
type input "429391.5083"
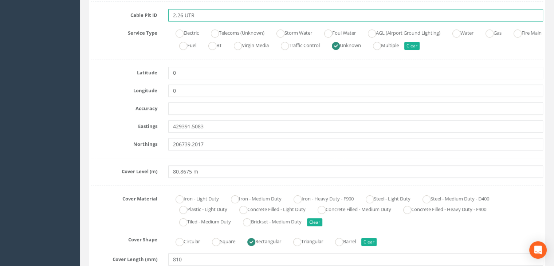
click at [204, 13] on input "2.26 UTR" at bounding box center [355, 15] width 375 height 12
type input "2.26 EMH"
click at [181, 32] on ins at bounding box center [180, 34] width 8 height 8
radio input "true"
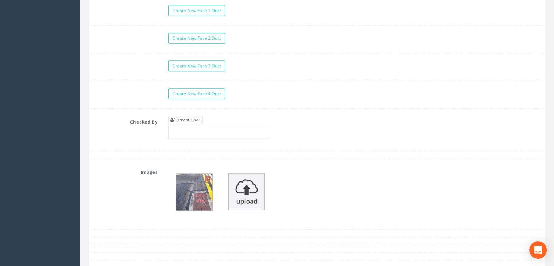
scroll to position [720, 0]
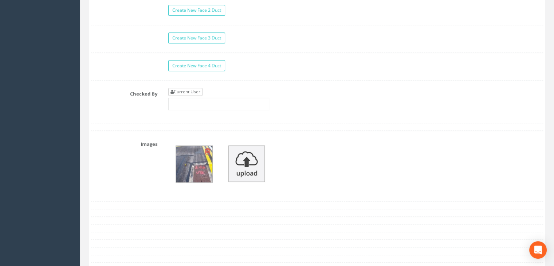
type input "2.26 EMH"
click at [192, 88] on link "Current User" at bounding box center [185, 92] width 34 height 8
type input "[PERSON_NAME]"
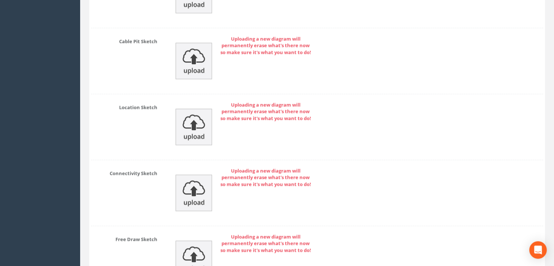
scroll to position [1140, 0]
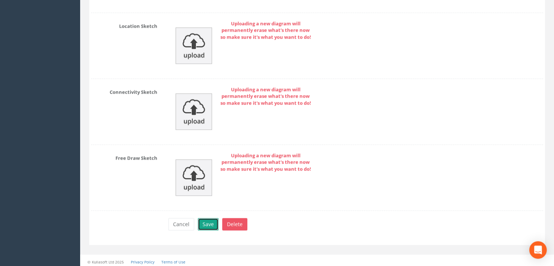
click at [208, 219] on button "Save" at bounding box center [208, 224] width 21 height 12
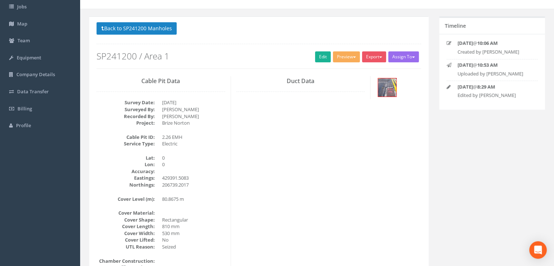
scroll to position [52, 0]
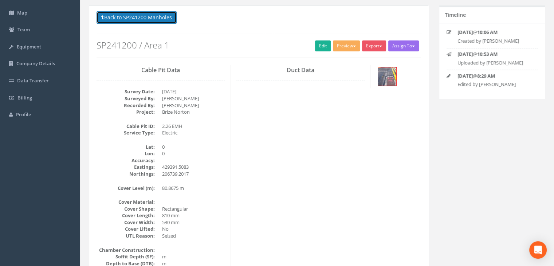
click at [143, 17] on button "Back to SP241200 Manholes" at bounding box center [137, 17] width 80 height 12
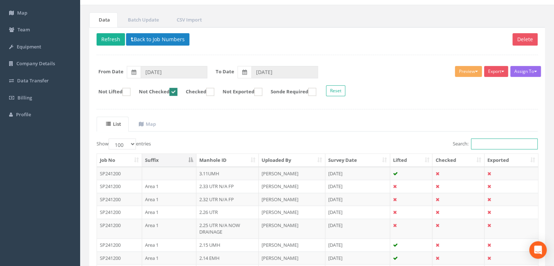
click at [481, 144] on input "Search:" at bounding box center [504, 143] width 67 height 11
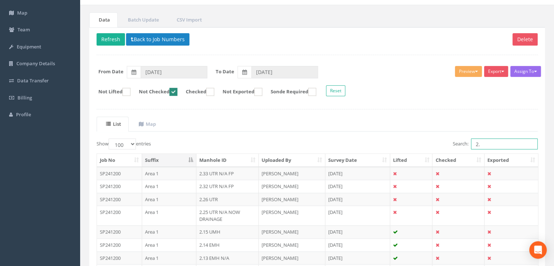
type input "2"
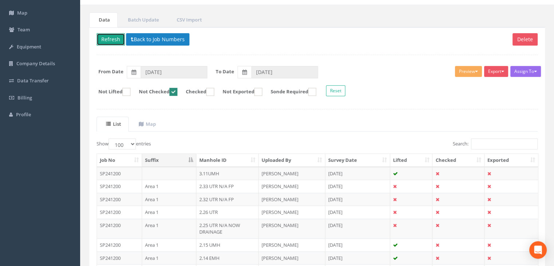
click at [111, 38] on button "Refresh" at bounding box center [111, 39] width 28 height 12
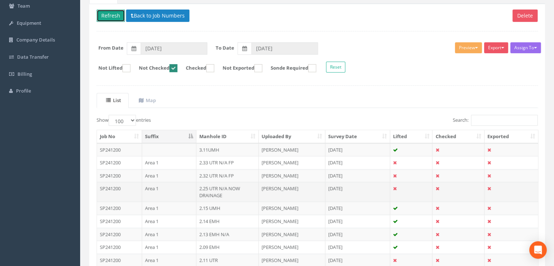
scroll to position [89, 0]
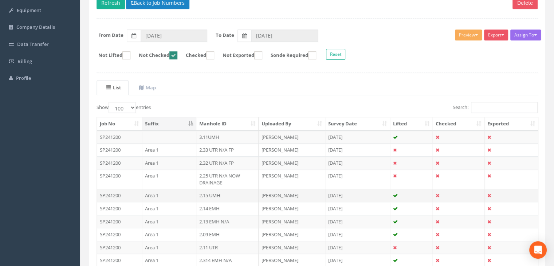
click at [224, 191] on td "2.15 UMH" at bounding box center [227, 195] width 63 height 13
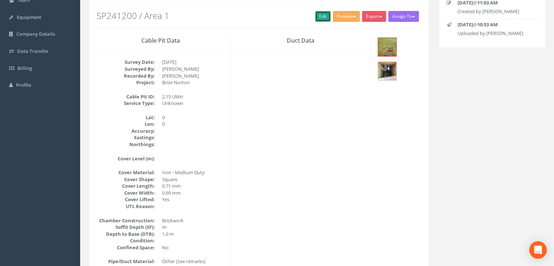
click at [315, 16] on link "Edit" at bounding box center [323, 16] width 16 height 11
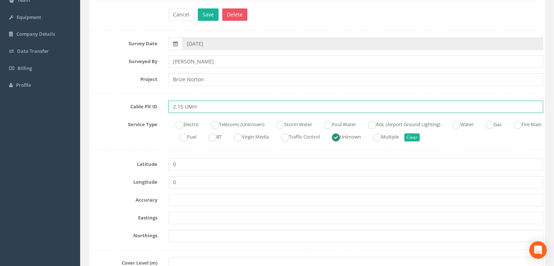
click at [215, 108] on input "2.15 UMH" at bounding box center [355, 107] width 375 height 12
type input "2.15 UMH N/A NOW CALLED 1.731"
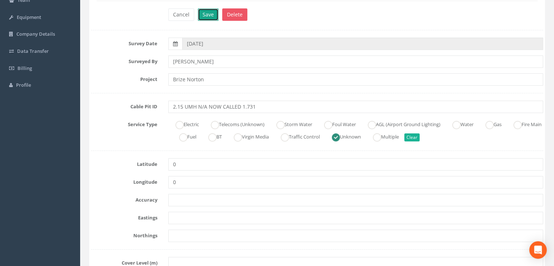
click at [209, 15] on button "Save" at bounding box center [208, 14] width 21 height 12
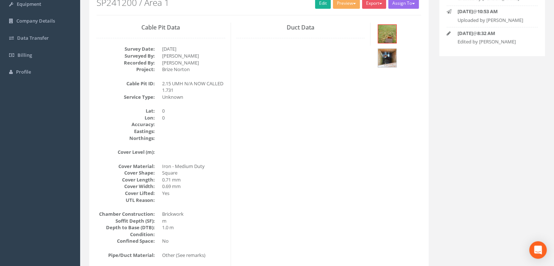
scroll to position [22, 0]
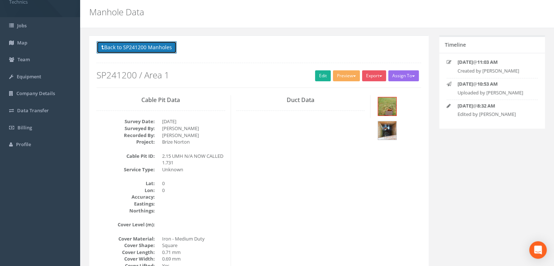
click at [158, 51] on button "Back to SP241200 Manholes" at bounding box center [137, 47] width 80 height 12
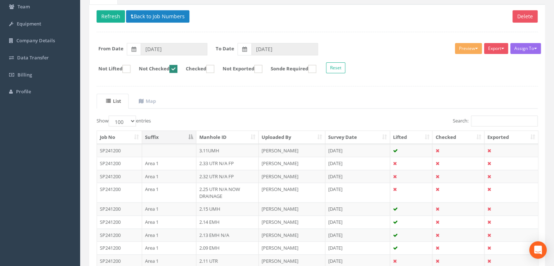
scroll to position [59, 0]
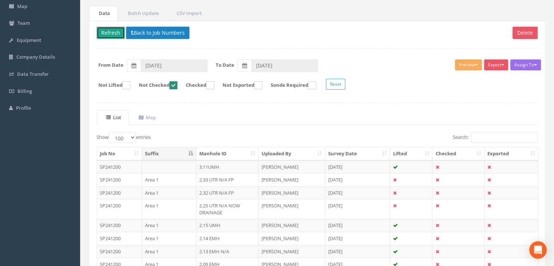
click at [114, 35] on button "Refresh" at bounding box center [111, 33] width 28 height 12
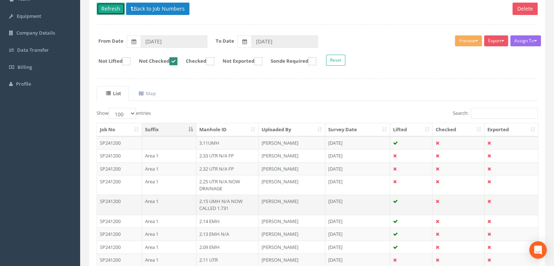
scroll to position [95, 0]
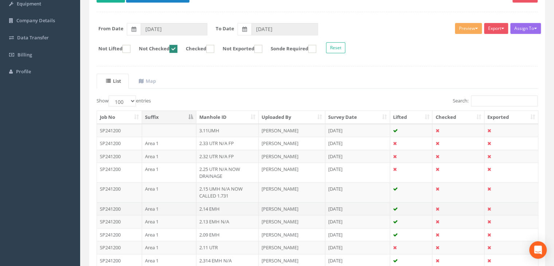
click at [227, 205] on td "2.14 EMH" at bounding box center [227, 208] width 63 height 13
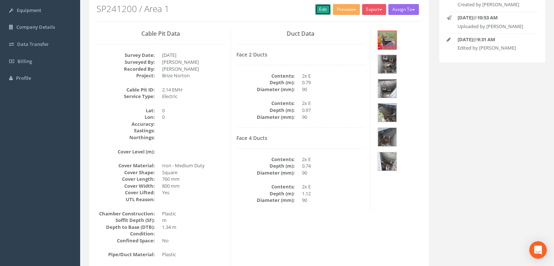
click at [318, 11] on link "Edit" at bounding box center [323, 9] width 16 height 11
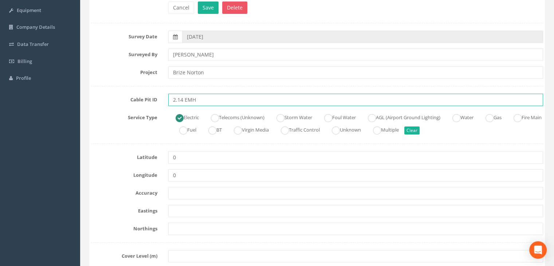
click at [217, 102] on input "2.14 EMH" at bounding box center [355, 100] width 375 height 12
type input "2.14 EMH N/A NOW CALLED 1.14"
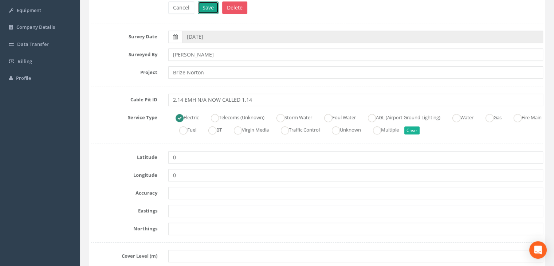
click at [209, 9] on button "Save" at bounding box center [208, 7] width 21 height 12
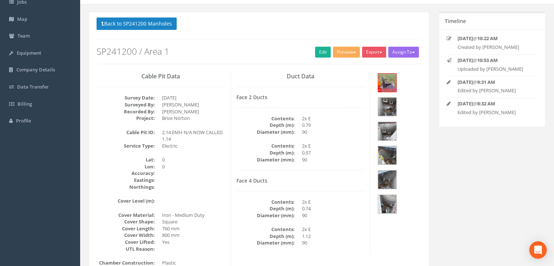
scroll to position [34, 0]
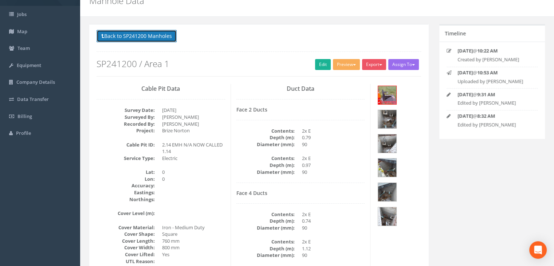
click at [158, 34] on button "Back to SP241200 Manholes" at bounding box center [137, 36] width 80 height 12
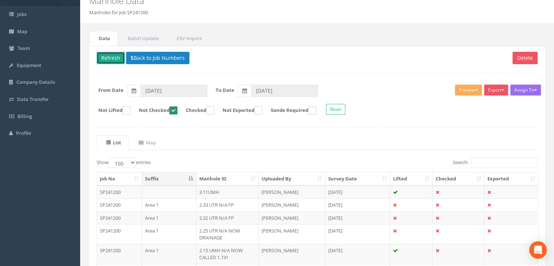
click at [111, 56] on button "Refresh" at bounding box center [111, 58] width 28 height 12
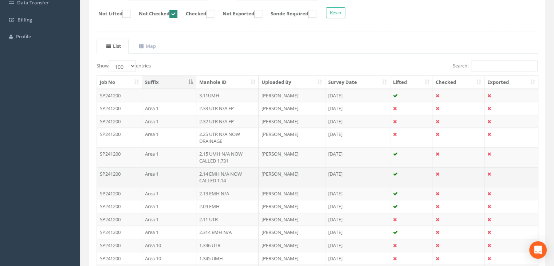
scroll to position [143, 0]
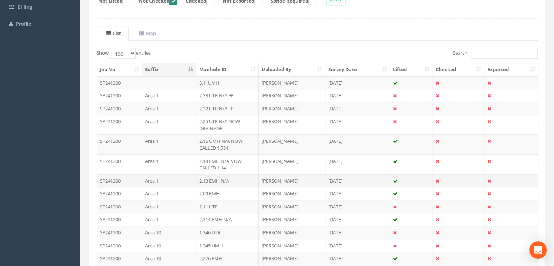
click at [231, 180] on td "2.13 EMH N/A" at bounding box center [227, 180] width 63 height 13
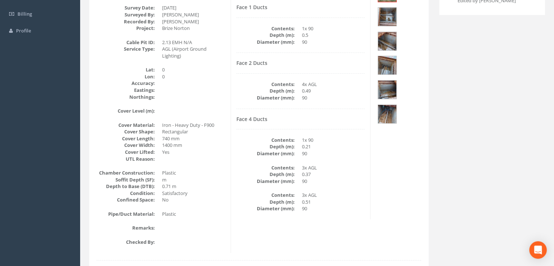
scroll to position [63, 0]
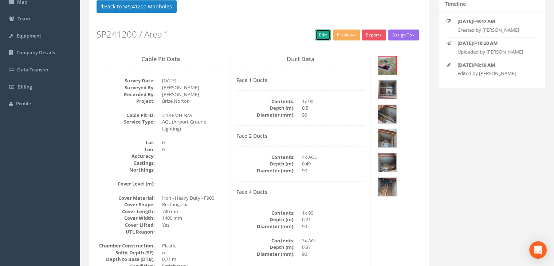
click at [319, 37] on link "Edit" at bounding box center [323, 35] width 16 height 11
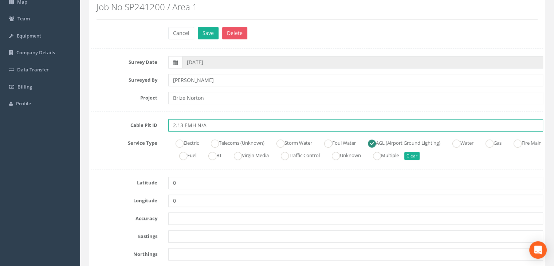
click at [219, 126] on input "2.13 EMH N/A" at bounding box center [355, 125] width 375 height 12
type input "2.13 EMH N/A NOW CALLED 1.571"
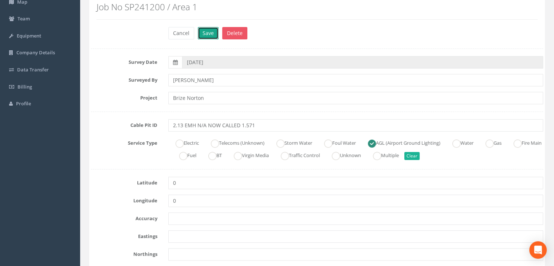
click at [211, 34] on button "Save" at bounding box center [208, 33] width 21 height 12
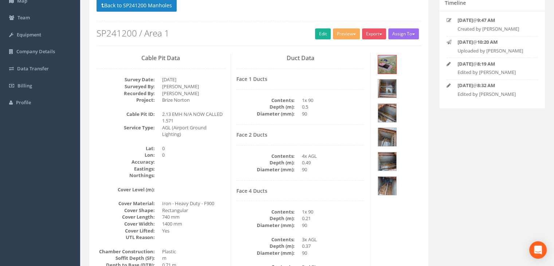
scroll to position [8, 0]
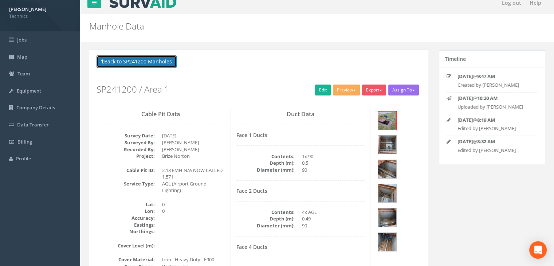
click at [144, 60] on button "Back to SP241200 Manholes" at bounding box center [137, 61] width 80 height 12
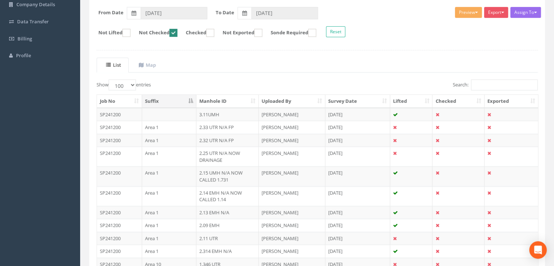
scroll to position [81, 0]
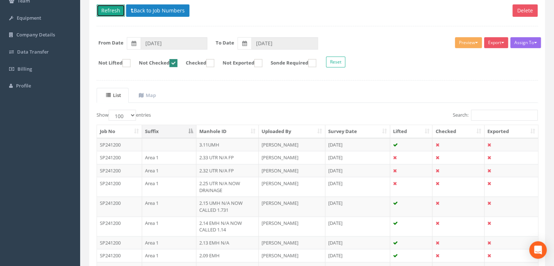
click at [106, 10] on button "Refresh" at bounding box center [111, 10] width 28 height 12
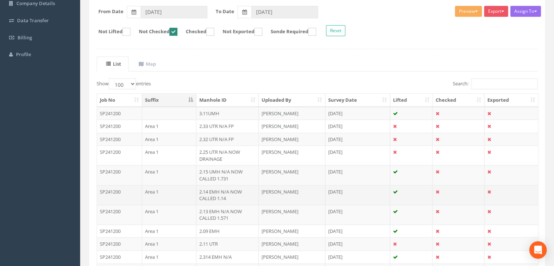
scroll to position [154, 0]
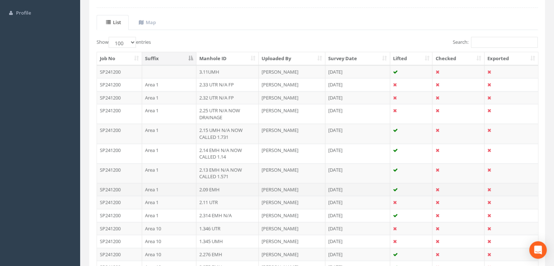
click at [230, 183] on td "2.09 EMH" at bounding box center [227, 189] width 63 height 13
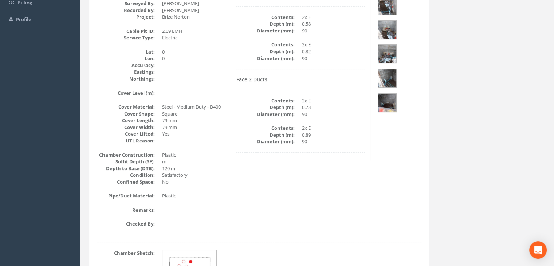
scroll to position [74, 0]
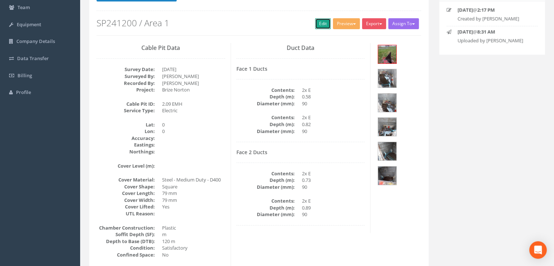
click at [320, 22] on link "Edit" at bounding box center [323, 23] width 16 height 11
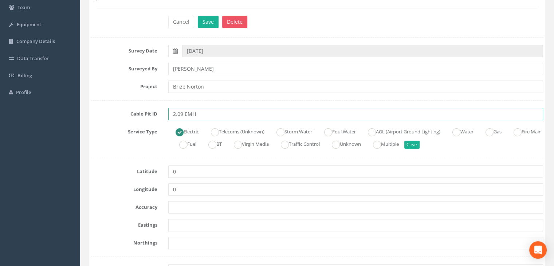
click at [220, 116] on input "2.09 EMH" at bounding box center [355, 114] width 375 height 12
type input "2.09 EMH N/A NOW CALLED 2.08A"
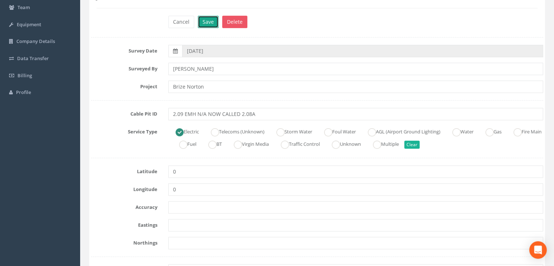
click at [213, 23] on button "Save" at bounding box center [208, 22] width 21 height 12
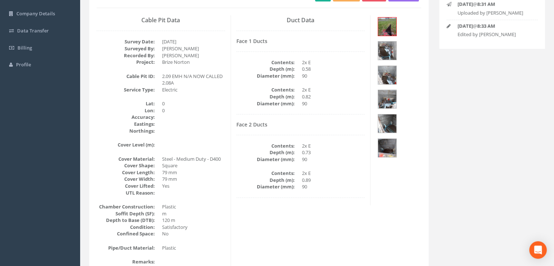
scroll to position [55, 0]
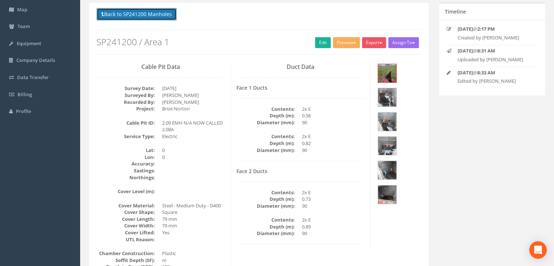
click at [147, 9] on button "Back to SP241200 Manholes" at bounding box center [137, 14] width 80 height 12
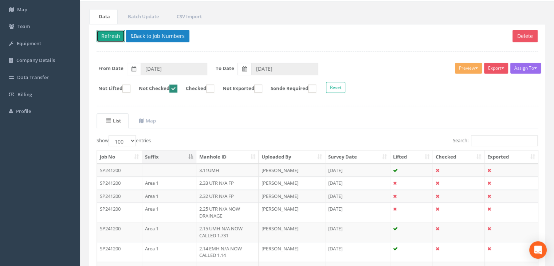
click at [113, 32] on button "Refresh" at bounding box center [111, 36] width 28 height 12
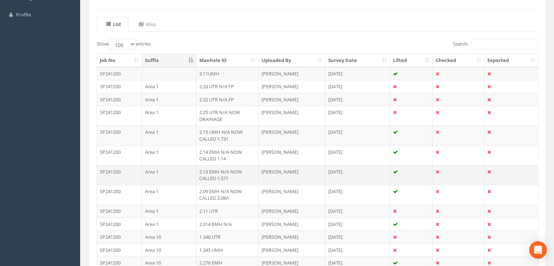
scroll to position [165, 0]
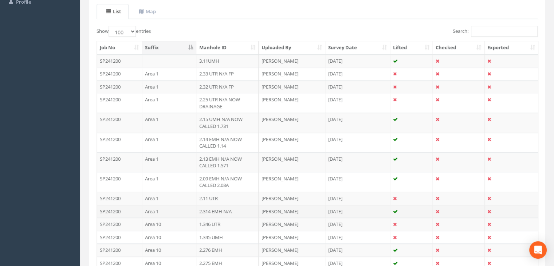
click at [220, 207] on td "2.314 EMH N/A" at bounding box center [227, 211] width 63 height 13
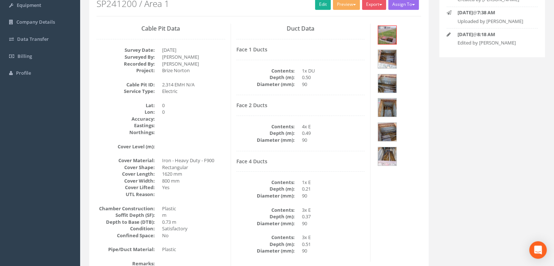
scroll to position [48, 0]
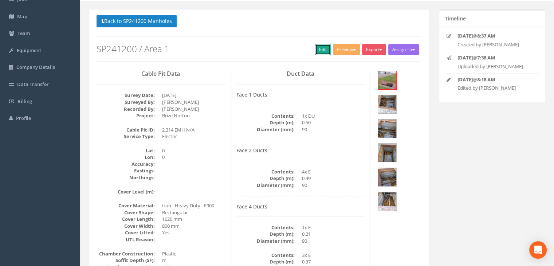
click at [322, 45] on link "Edit" at bounding box center [323, 49] width 16 height 11
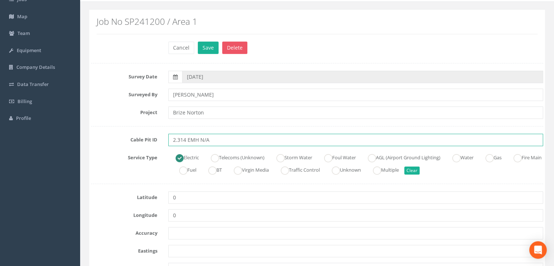
click at [216, 135] on input "2.314 EMH N/A" at bounding box center [355, 140] width 375 height 12
type input "2.314 EMH N/A NOW CALLED 1.571"
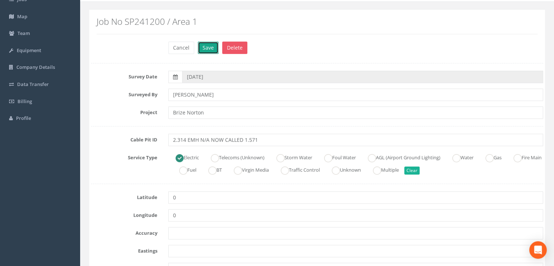
click at [204, 48] on button "Save" at bounding box center [208, 48] width 21 height 12
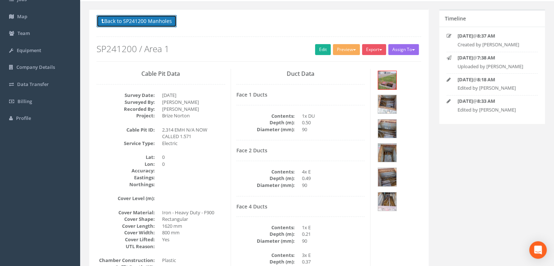
click at [144, 20] on button "Back to SP241200 Manholes" at bounding box center [137, 21] width 80 height 12
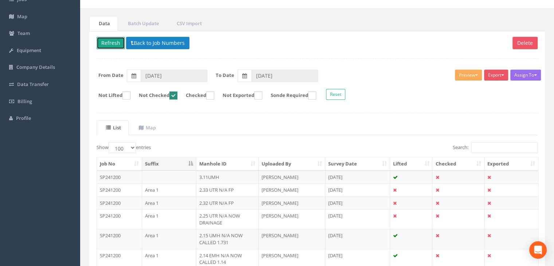
click at [112, 39] on button "Refresh" at bounding box center [111, 43] width 28 height 12
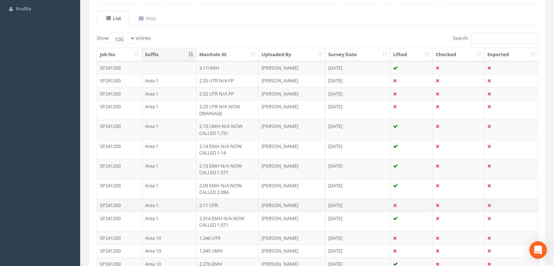
scroll to position [194, 0]
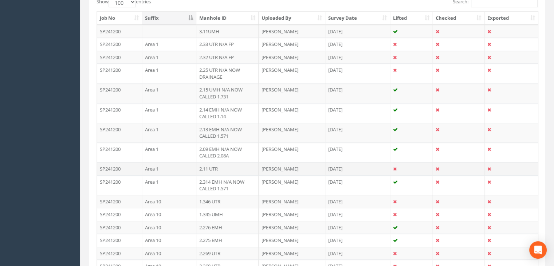
click at [214, 166] on td "2.11 UTR" at bounding box center [227, 168] width 63 height 13
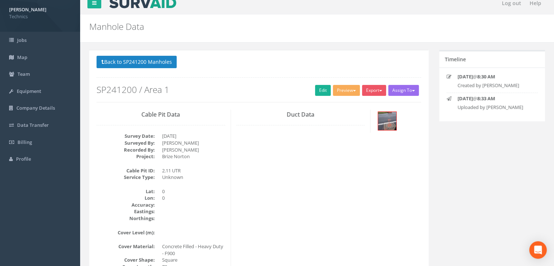
scroll to position [0, 0]
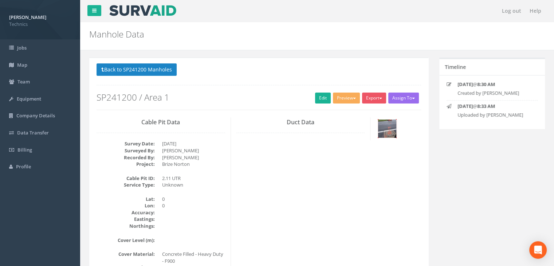
click at [384, 129] on img at bounding box center [387, 128] width 18 height 18
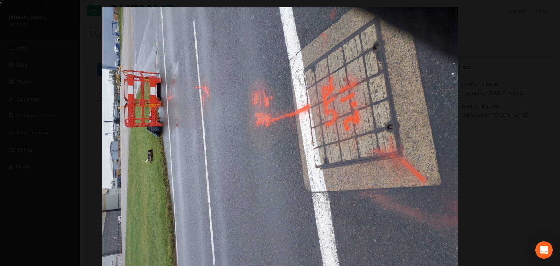
click at [544, 12] on div at bounding box center [280, 140] width 560 height 266
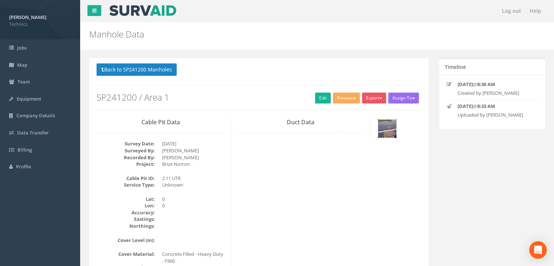
click at [384, 129] on img at bounding box center [387, 128] width 18 height 18
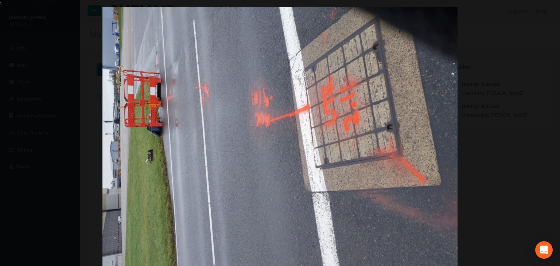
drag, startPoint x: 392, startPoint y: 83, endPoint x: 469, endPoint y: 40, distance: 88.3
click at [392, 83] on img at bounding box center [279, 140] width 354 height 266
click at [545, 13] on link "×" at bounding box center [550, 11] width 17 height 22
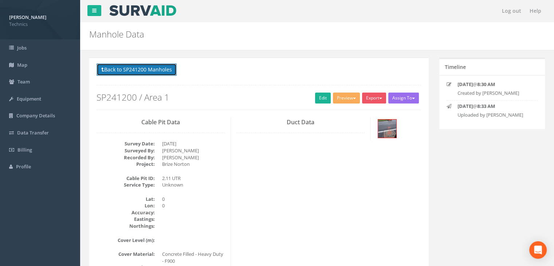
click at [149, 68] on button "Back to SP241200 Manholes" at bounding box center [137, 69] width 80 height 12
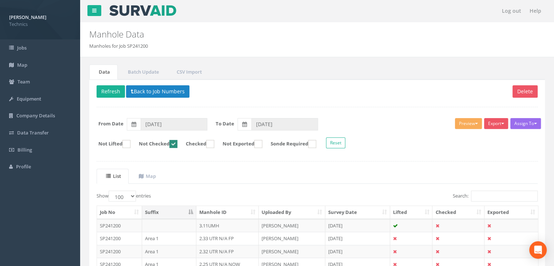
click at [177, 142] on ins at bounding box center [173, 144] width 8 height 8
checkbox input "false"
click at [479, 194] on input "Search:" at bounding box center [504, 196] width 67 height 11
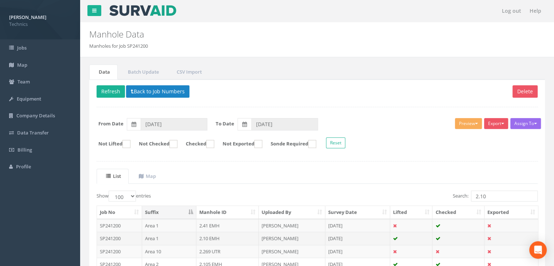
click at [221, 236] on td "2.10 EMH" at bounding box center [227, 238] width 63 height 13
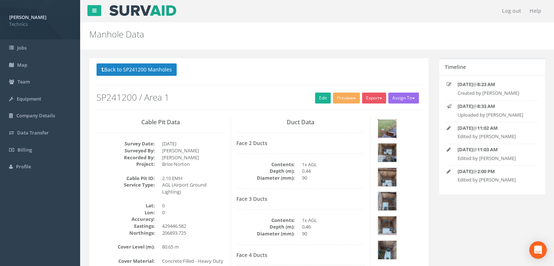
click at [391, 130] on img at bounding box center [387, 128] width 18 height 18
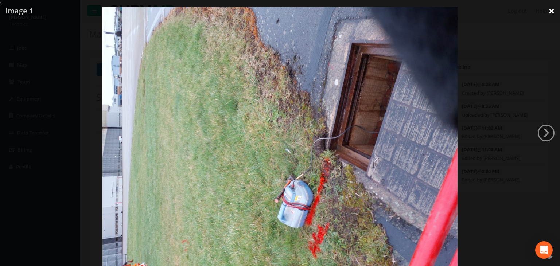
click at [551, 8] on link "×" at bounding box center [550, 11] width 17 height 22
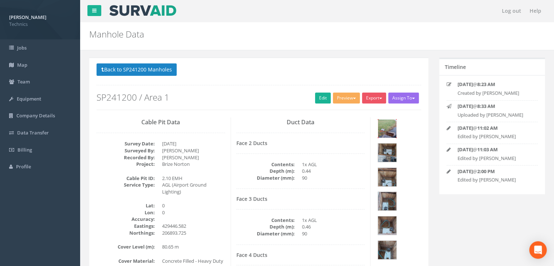
click at [386, 131] on img at bounding box center [387, 128] width 18 height 18
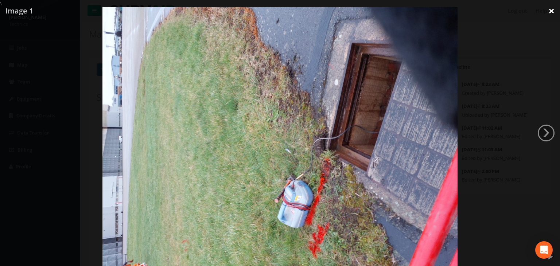
click at [548, 12] on link "×" at bounding box center [550, 11] width 17 height 22
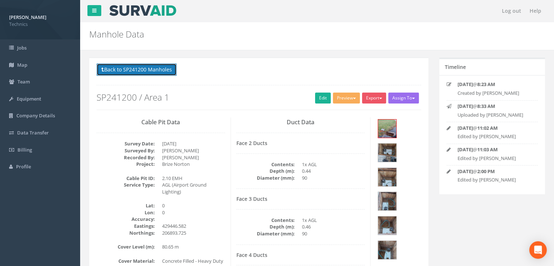
click at [135, 67] on button "Back to SP241200 Manholes" at bounding box center [137, 69] width 80 height 12
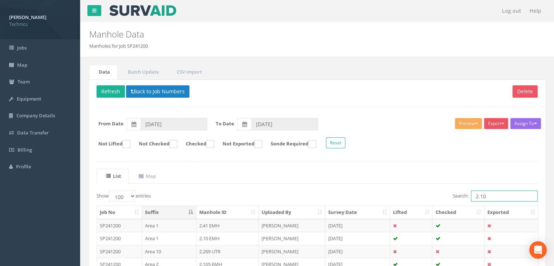
drag, startPoint x: 456, startPoint y: 194, endPoint x: 447, endPoint y: 192, distance: 8.9
click at [448, 192] on div "Search: 2.10" at bounding box center [430, 197] width 215 height 13
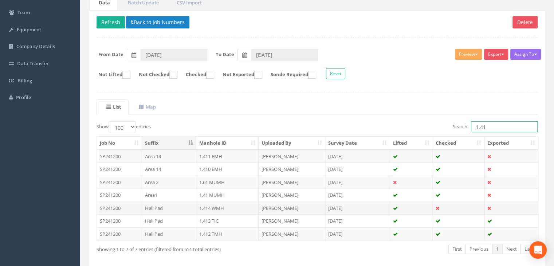
scroll to position [73, 0]
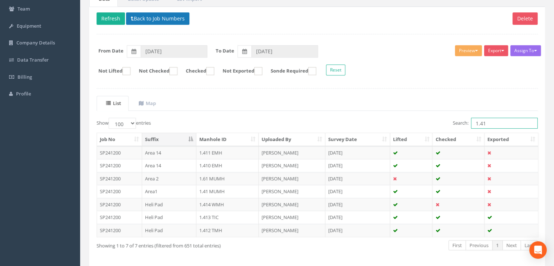
type input "1.41"
click at [151, 15] on button "Back to Job Numbers" at bounding box center [157, 18] width 63 height 12
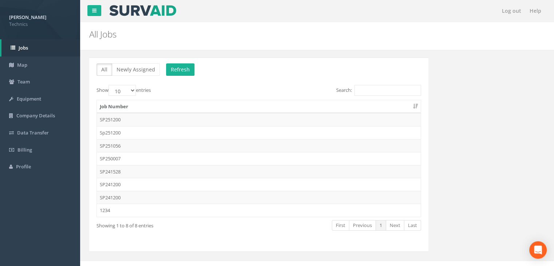
scroll to position [8, 0]
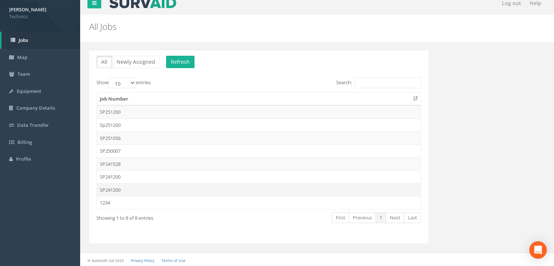
click at [133, 189] on td "SP241200" at bounding box center [259, 189] width 324 height 13
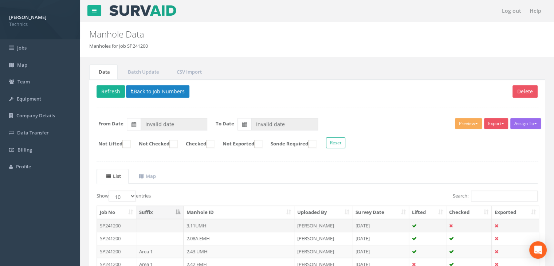
type input "[DATE]"
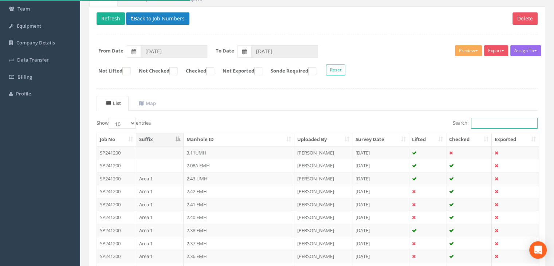
click at [483, 121] on input "Search:" at bounding box center [504, 123] width 67 height 11
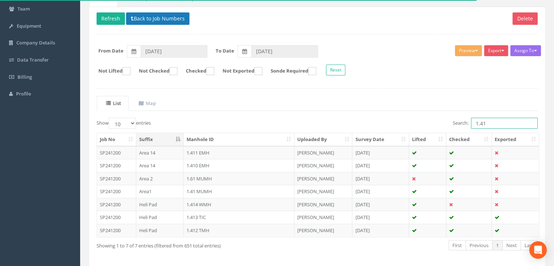
type input "1.41"
click at [156, 15] on button "Back to Job Numbers" at bounding box center [157, 18] width 63 height 12
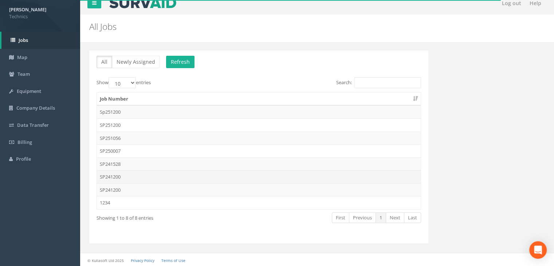
click at [122, 176] on td "SP241200" at bounding box center [259, 176] width 324 height 13
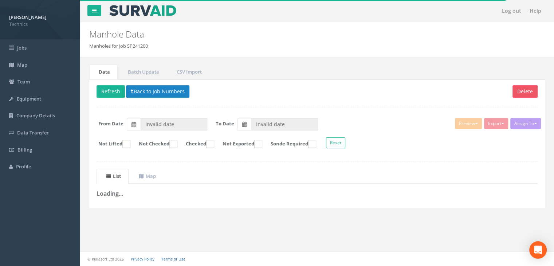
type input "[DATE]"
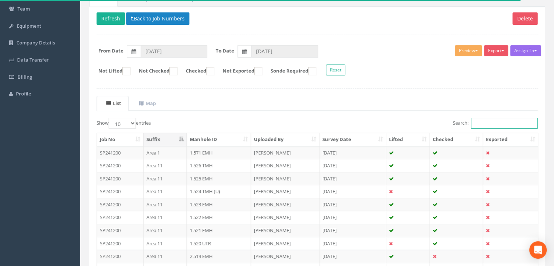
click at [490, 125] on input "Search:" at bounding box center [504, 123] width 67 height 11
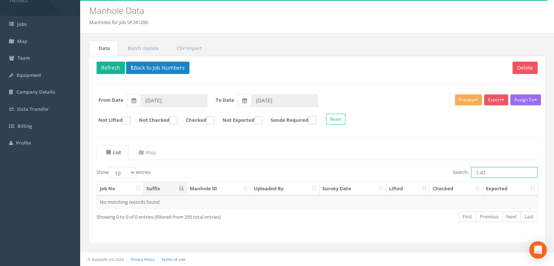
scroll to position [23, 0]
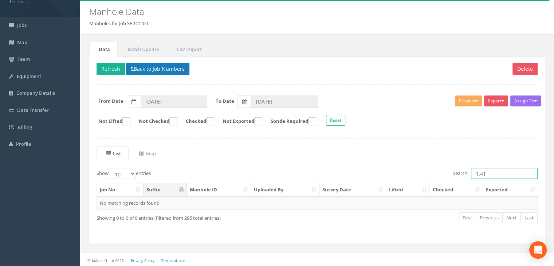
type input "1.41"
click at [173, 70] on button "Back to Job Numbers" at bounding box center [157, 69] width 63 height 12
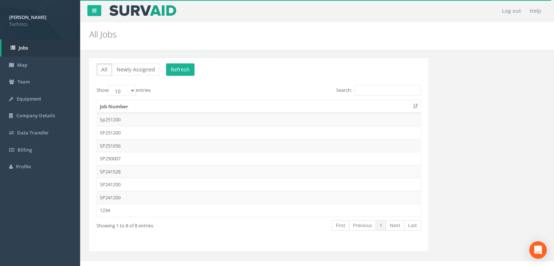
click at [134, 191] on td "SP241200" at bounding box center [259, 197] width 324 height 13
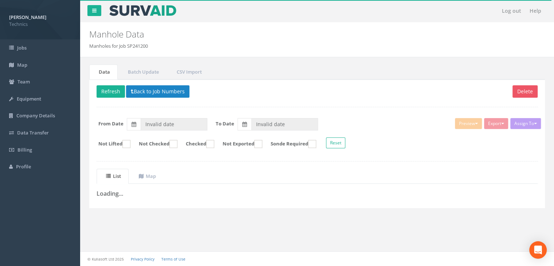
type input "[DATE]"
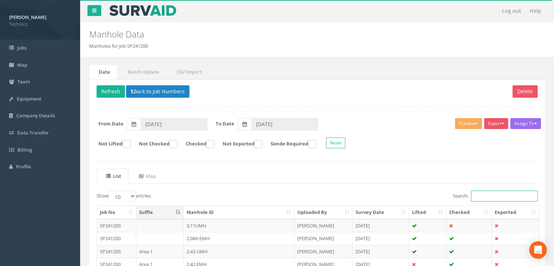
click at [482, 191] on input "Search:" at bounding box center [504, 196] width 67 height 11
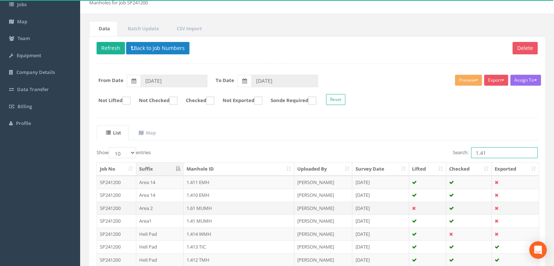
scroll to position [73, 0]
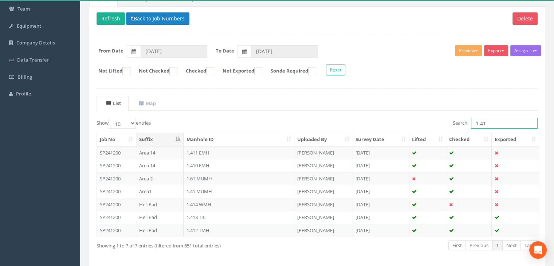
type input "1.41"
click at [131, 120] on select "10 25 50 100" at bounding box center [122, 123] width 27 height 11
select select "100"
click at [110, 118] on select "10 25 50 100" at bounding box center [122, 123] width 27 height 11
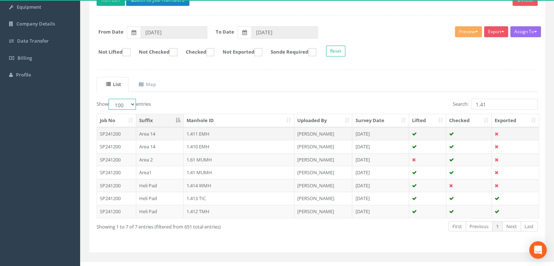
scroll to position [100, 0]
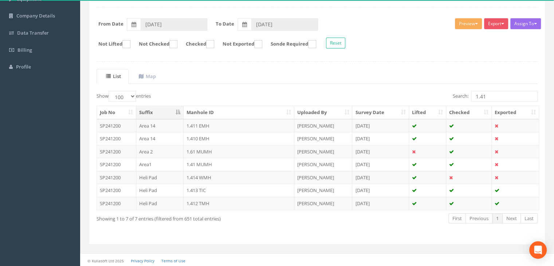
click at [164, 111] on th "Suffix" at bounding box center [159, 112] width 47 height 13
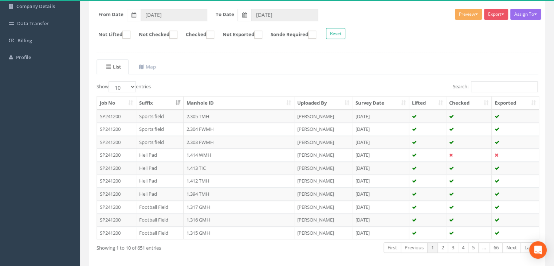
scroll to position [36, 0]
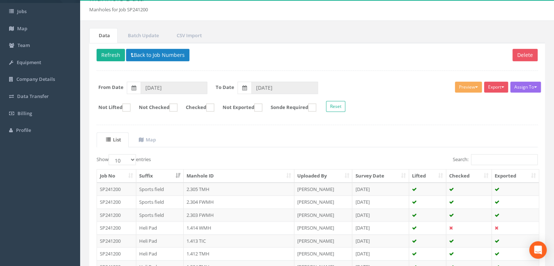
click at [157, 176] on th "Suffix" at bounding box center [159, 175] width 47 height 13
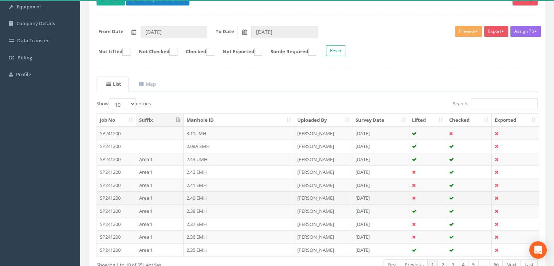
scroll to position [109, 0]
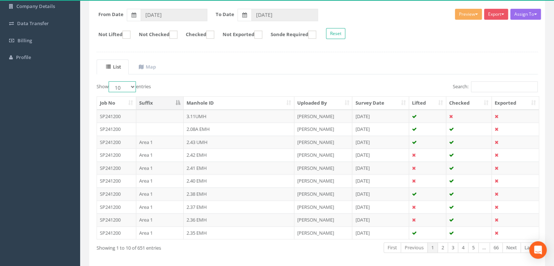
click at [131, 86] on select "10 25 50 100" at bounding box center [122, 86] width 27 height 11
select select "100"
click at [110, 81] on select "10 25 50 100" at bounding box center [122, 86] width 27 height 11
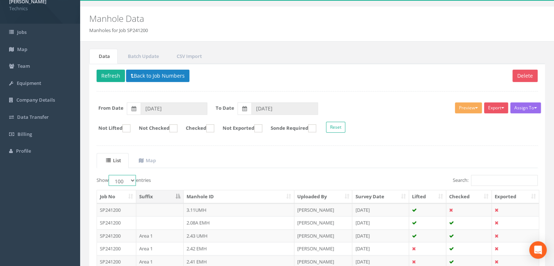
scroll to position [0, 0]
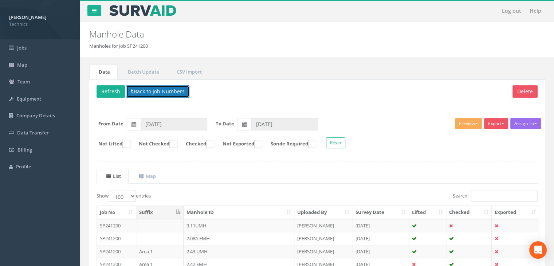
click at [149, 87] on button "Back to Job Numbers" at bounding box center [157, 91] width 63 height 12
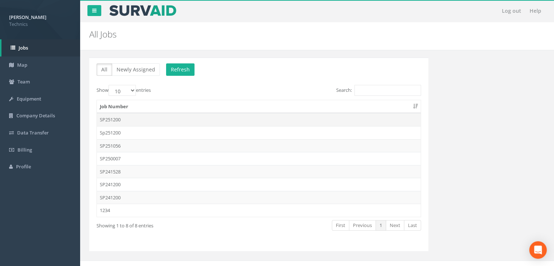
click at [132, 120] on td "SP251200" at bounding box center [259, 119] width 324 height 13
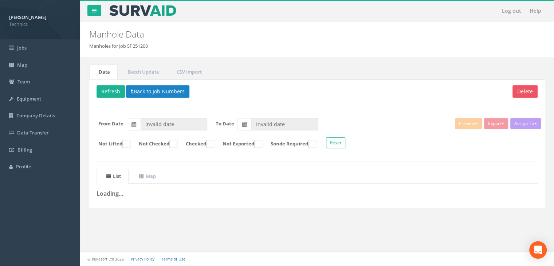
type input "02/04/2025"
type input "11/08/2025"
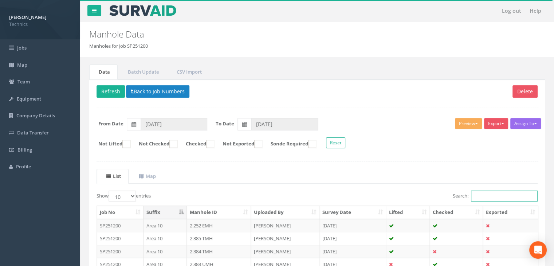
click at [478, 193] on input "Search:" at bounding box center [504, 196] width 67 height 11
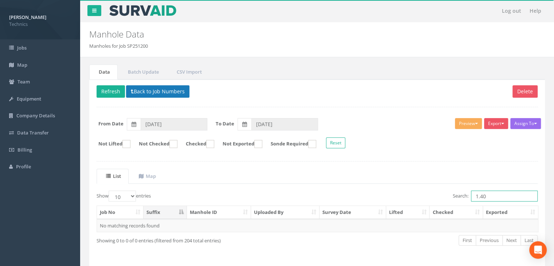
type input "1.40"
click at [153, 85] on button "Back to Job Numbers" at bounding box center [157, 91] width 63 height 12
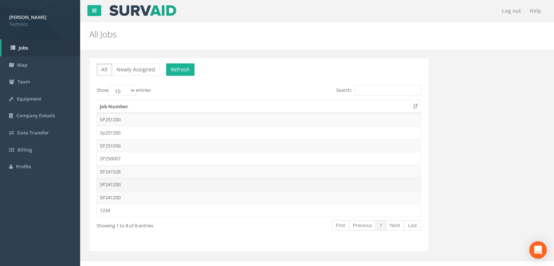
click at [131, 184] on td "SP241200" at bounding box center [259, 184] width 324 height 13
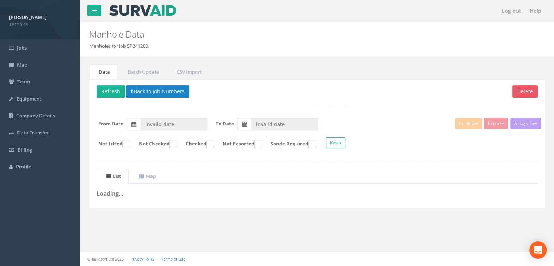
type input "[DATE]"
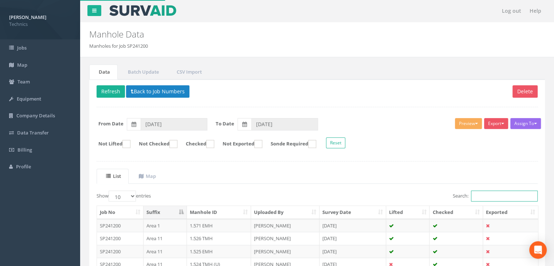
click at [475, 194] on input "Search:" at bounding box center [504, 196] width 67 height 11
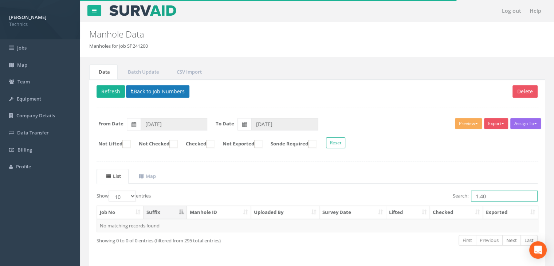
type input "1.40"
click at [149, 94] on button "Back to Job Numbers" at bounding box center [157, 91] width 63 height 12
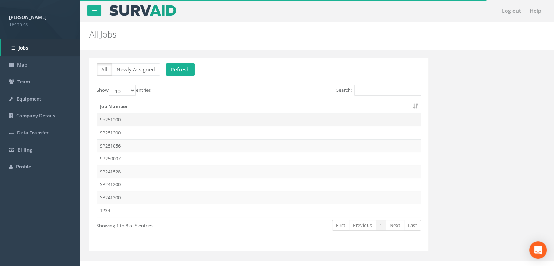
click at [130, 119] on td "Sp251200" at bounding box center [259, 119] width 324 height 13
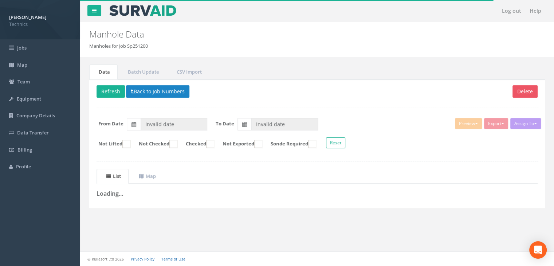
type input "28/04/2025"
type input "15/05/2025"
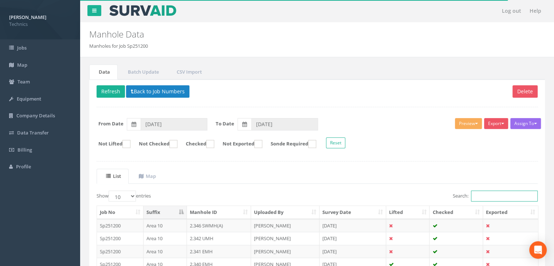
click at [479, 193] on input "Search:" at bounding box center [504, 196] width 67 height 11
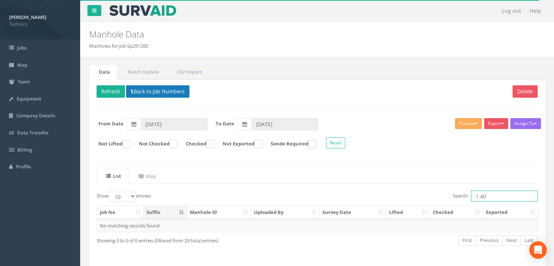
type input "1.40"
click at [158, 90] on button "Back to Job Numbers" at bounding box center [157, 91] width 63 height 12
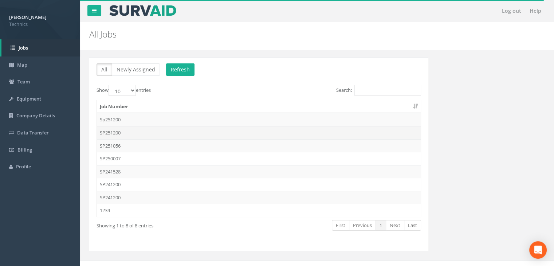
click at [126, 129] on td "SP251200" at bounding box center [259, 132] width 324 height 13
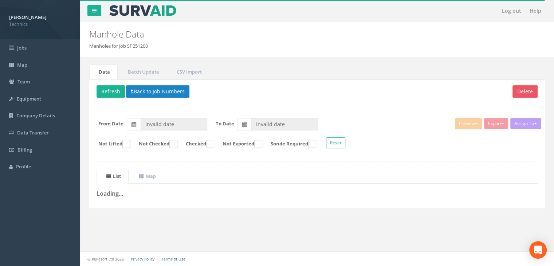
type input "02/04/2025"
type input "11/08/2025"
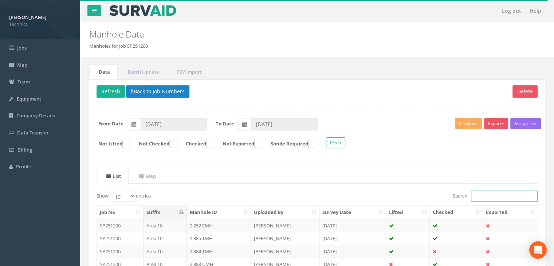
click at [485, 195] on input "Search:" at bounding box center [504, 196] width 67 height 11
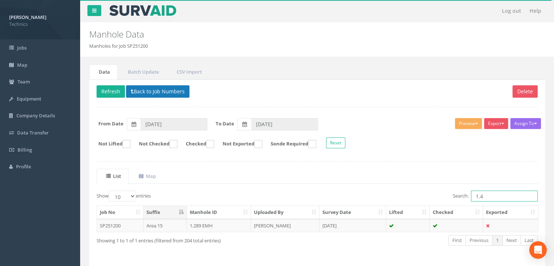
type input "1.4"
click at [165, 86] on button "Back to Job Numbers" at bounding box center [157, 91] width 63 height 12
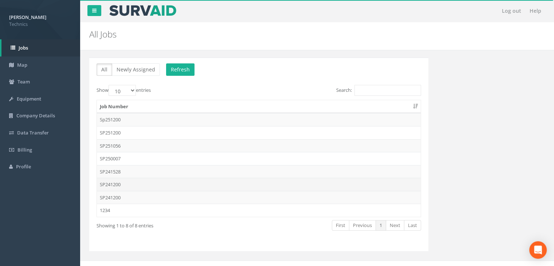
click at [124, 182] on td "SP241200" at bounding box center [259, 184] width 324 height 13
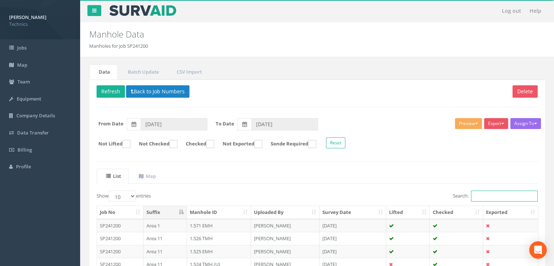
click at [476, 197] on input "Search:" at bounding box center [504, 196] width 67 height 11
click at [231, 210] on th "Manhole ID" at bounding box center [219, 212] width 64 height 13
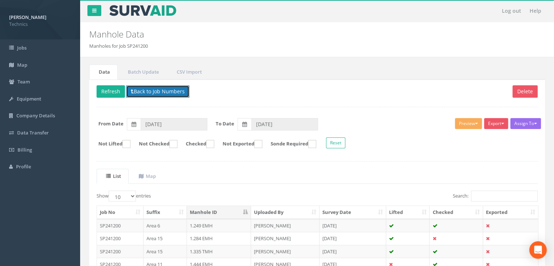
click at [158, 89] on button "Back to Job Numbers" at bounding box center [157, 91] width 63 height 12
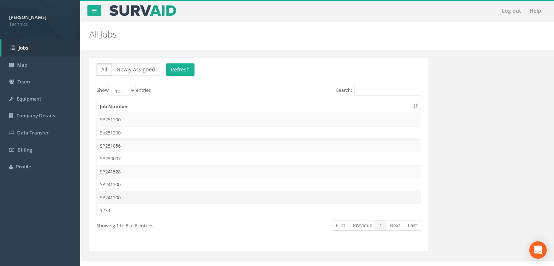
click at [133, 192] on td "SP241200" at bounding box center [259, 197] width 324 height 13
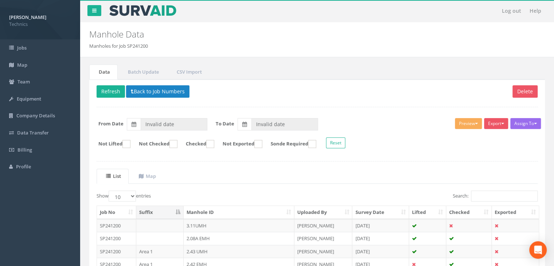
type input "[DATE]"
click at [212, 215] on th "Manhole ID" at bounding box center [239, 212] width 111 height 13
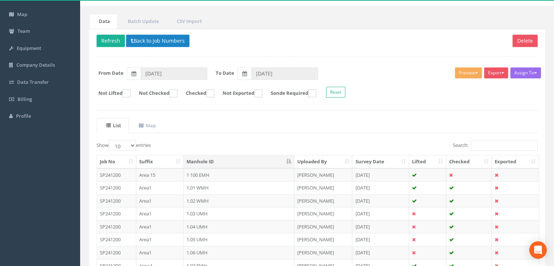
scroll to position [109, 0]
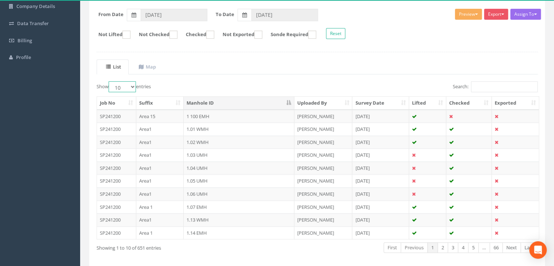
drag, startPoint x: 125, startPoint y: 83, endPoint x: 127, endPoint y: 91, distance: 7.5
click at [125, 83] on select "10 25 50 100" at bounding box center [122, 86] width 27 height 11
select select "100"
click at [110, 81] on select "10 25 50 100" at bounding box center [122, 86] width 27 height 11
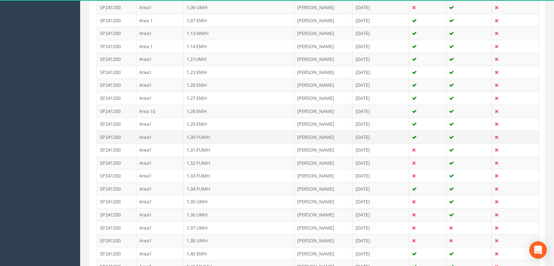
scroll to position [328, 0]
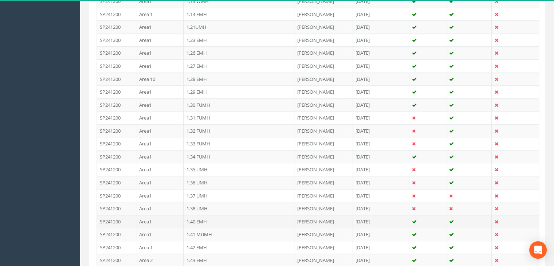
click at [207, 215] on td "1.40 EMH" at bounding box center [239, 221] width 111 height 13
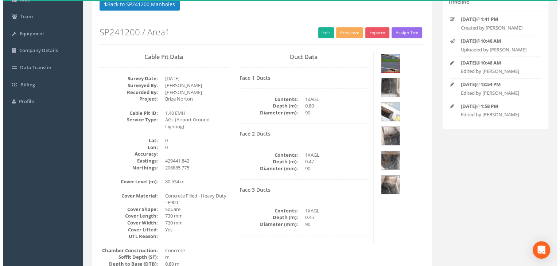
scroll to position [26, 0]
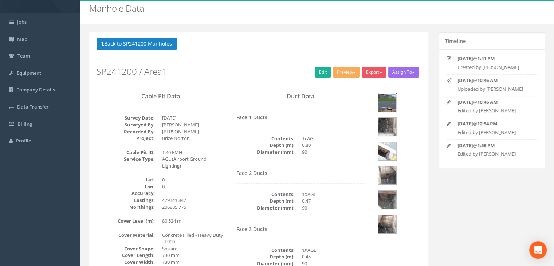
click at [395, 103] on img at bounding box center [387, 103] width 18 height 18
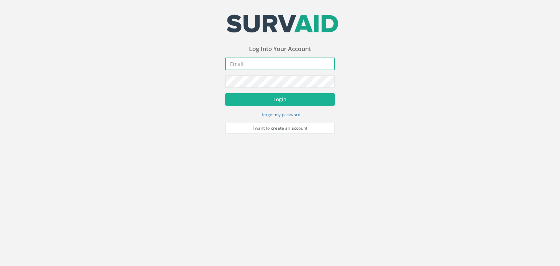
click at [267, 64] on input "email" at bounding box center [279, 64] width 109 height 12
type input "[PERSON_NAME][EMAIL_ADDRESS][DOMAIN_NAME]"
click at [225, 93] on button "Login" at bounding box center [279, 99] width 109 height 12
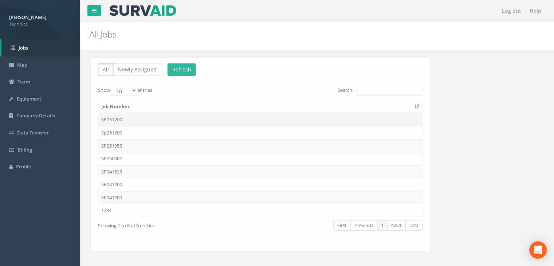
click at [129, 115] on td "SP251200" at bounding box center [259, 119] width 324 height 13
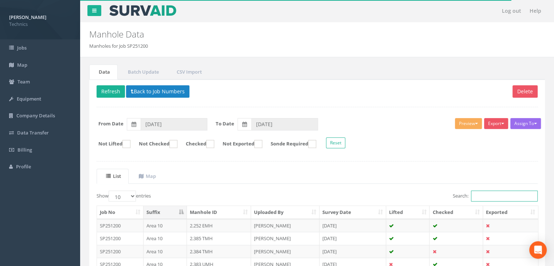
click at [487, 196] on input "Search:" at bounding box center [504, 196] width 67 height 11
type input "area 1"
click at [176, 143] on ins at bounding box center [173, 144] width 8 height 8
checkbox input "true"
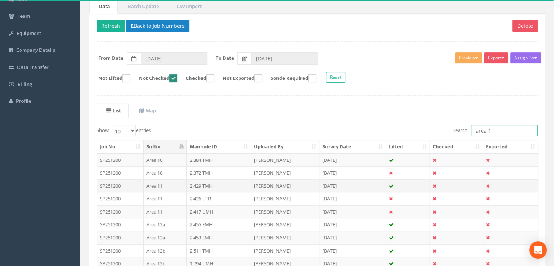
scroll to position [73, 0]
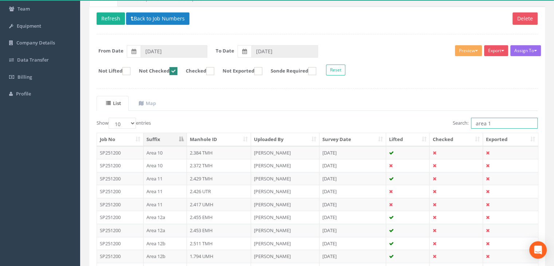
type input "area 1"
click at [168, 136] on th "Suffix" at bounding box center [165, 139] width 43 height 13
click at [168, 137] on th "Suffix" at bounding box center [165, 139] width 43 height 13
click at [144, 13] on button "Back to Job Numbers" at bounding box center [157, 18] width 63 height 12
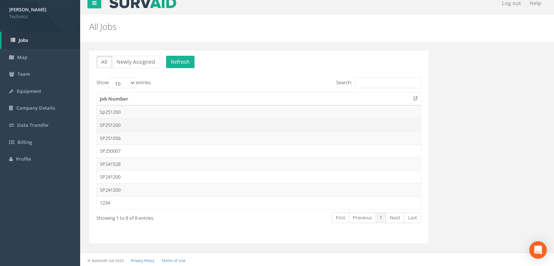
click at [131, 124] on td "SP251200" at bounding box center [259, 124] width 324 height 13
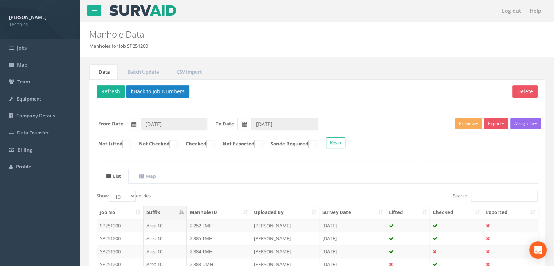
scroll to position [73, 0]
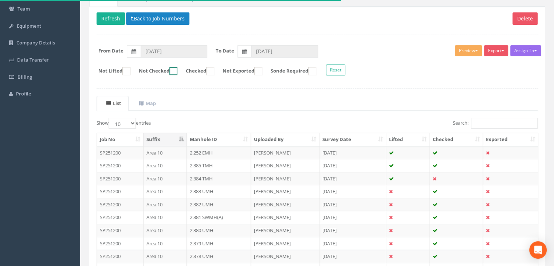
click at [177, 68] on ins at bounding box center [173, 71] width 8 height 8
checkbox input "true"
click at [167, 137] on th "Suffix" at bounding box center [165, 139] width 43 height 13
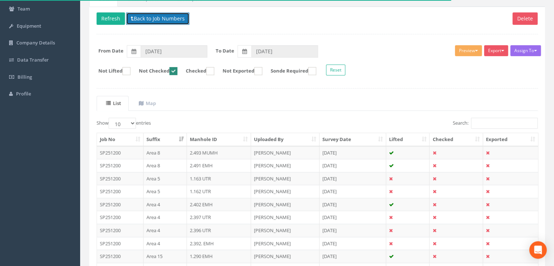
click at [140, 17] on button "Back to Job Numbers" at bounding box center [157, 18] width 63 height 12
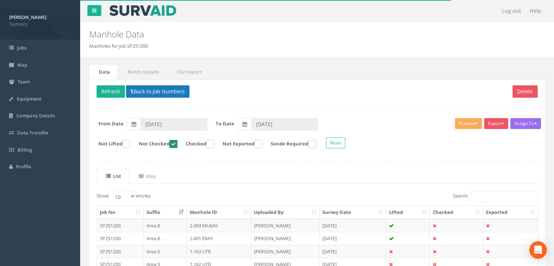
scroll to position [8, 0]
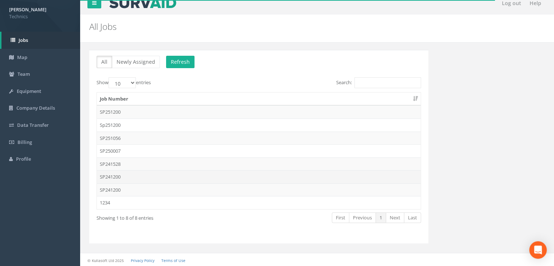
click at [126, 173] on td "SP241200" at bounding box center [259, 176] width 324 height 13
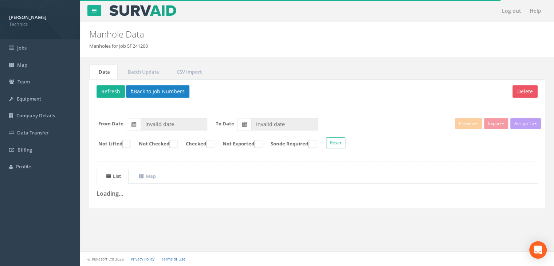
type input "[DATE]"
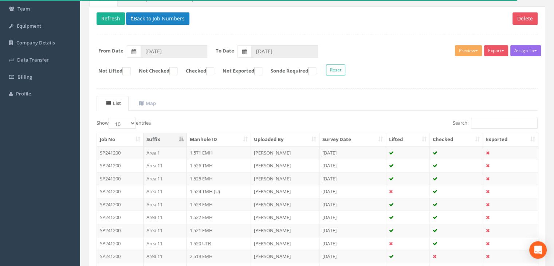
click at [163, 139] on th "Suffix" at bounding box center [165, 139] width 43 height 13
click at [168, 136] on th "Suffix" at bounding box center [165, 139] width 43 height 13
click at [177, 68] on ins at bounding box center [173, 71] width 8 height 8
checkbox input "true"
click at [176, 135] on th "Suffix" at bounding box center [165, 139] width 43 height 13
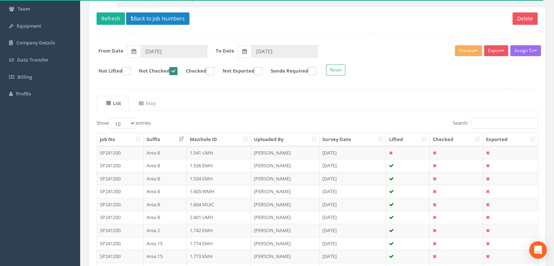
click at [174, 135] on th "Suffix" at bounding box center [165, 139] width 43 height 13
click at [151, 14] on button "Back to Job Numbers" at bounding box center [157, 18] width 63 height 12
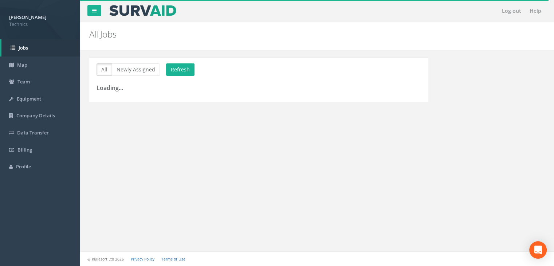
scroll to position [8, 0]
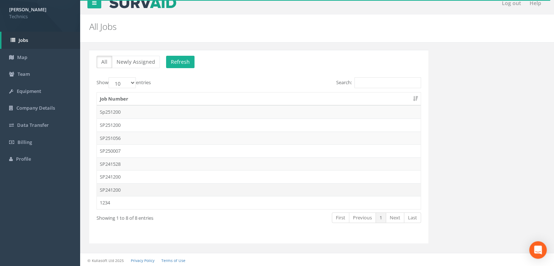
click at [134, 191] on td "SP241200" at bounding box center [259, 189] width 324 height 13
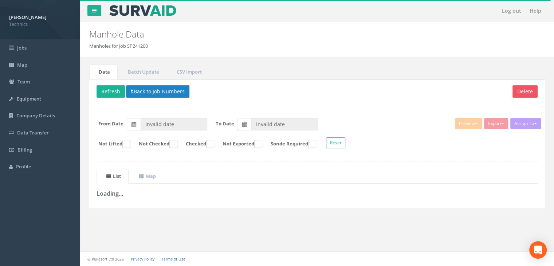
type input "[DATE]"
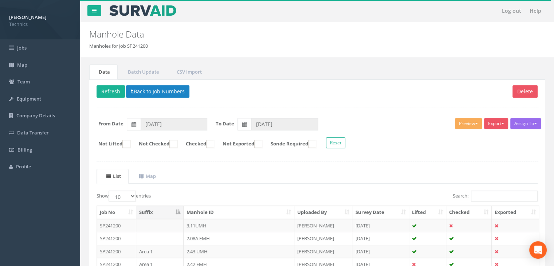
scroll to position [73, 0]
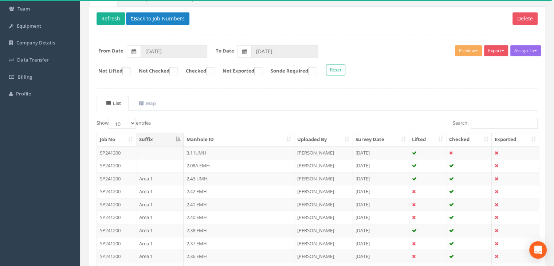
click at [156, 137] on th "Suffix" at bounding box center [159, 139] width 47 height 13
click at [169, 135] on th "Suffix" at bounding box center [159, 139] width 47 height 13
click at [175, 70] on label "Not Checked" at bounding box center [155, 71] width 46 height 8
checkbox input "true"
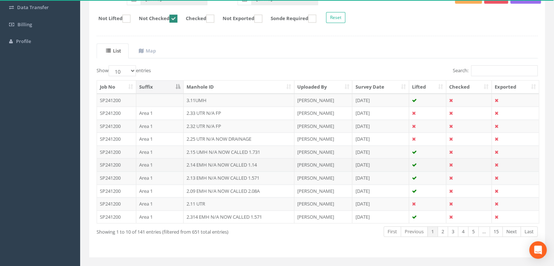
scroll to position [138, 0]
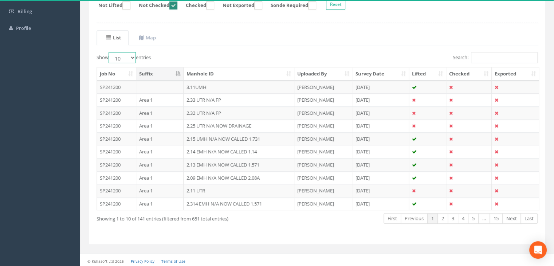
click at [125, 58] on select "10 25 50 100" at bounding box center [122, 57] width 27 height 11
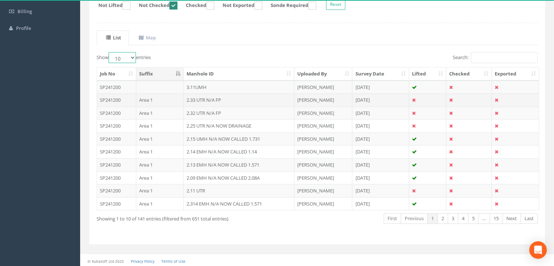
select select "100"
click at [110, 52] on select "10 25 50 100" at bounding box center [122, 57] width 27 height 11
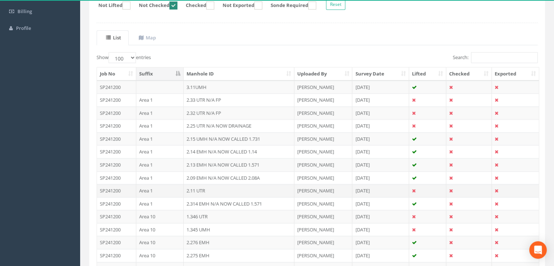
click at [207, 189] on td "2.11 UTR" at bounding box center [239, 190] width 111 height 13
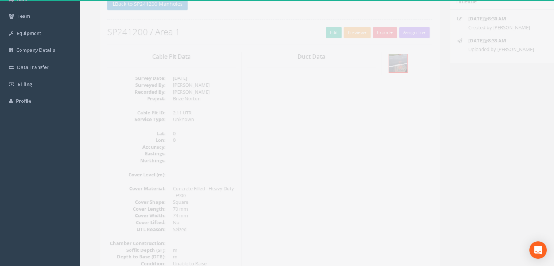
scroll to position [23, 0]
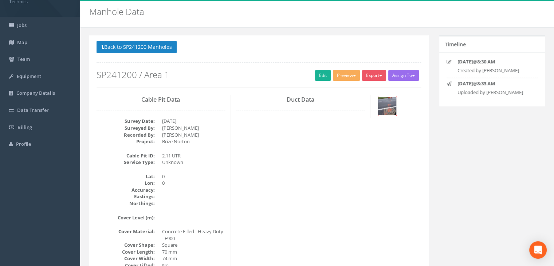
click at [393, 103] on img at bounding box center [387, 106] width 18 height 18
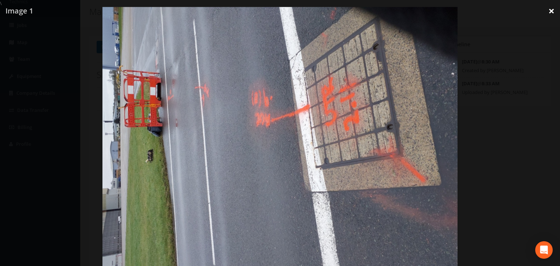
click at [545, 15] on link "×" at bounding box center [550, 11] width 17 height 22
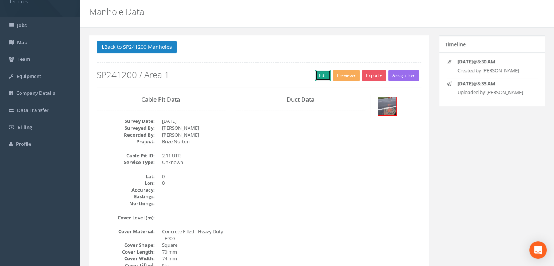
click at [317, 75] on link "Edit" at bounding box center [323, 75] width 16 height 11
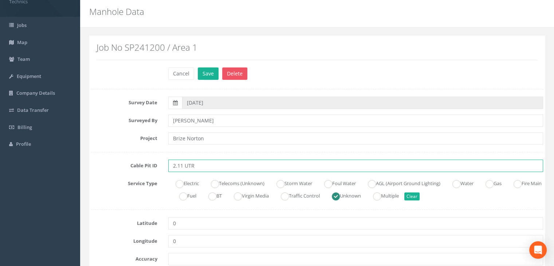
click at [222, 168] on input "2.11 UTR" at bounding box center [355, 166] width 375 height 12
type input "2.11 UTR N/A NOW CALLED 1.40"
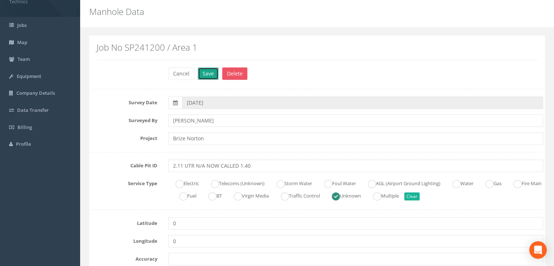
click at [205, 71] on button "Save" at bounding box center [208, 73] width 21 height 12
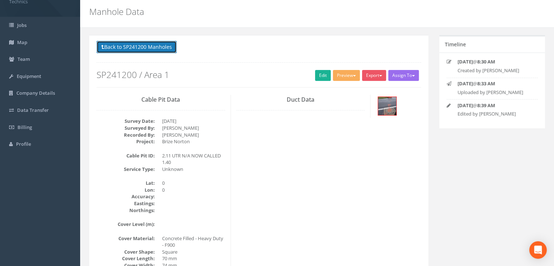
click at [146, 50] on button "Back to SP241200 Manholes" at bounding box center [137, 47] width 80 height 12
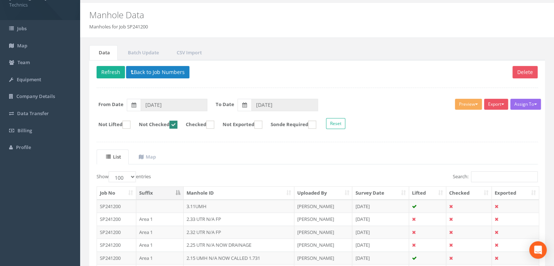
scroll to position [0, 0]
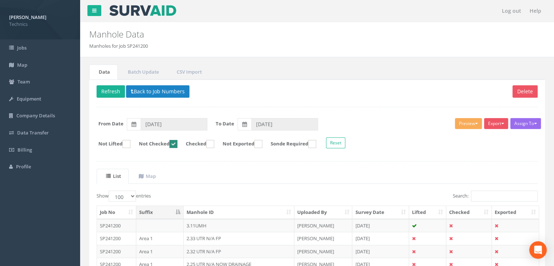
click at [157, 209] on th "Suffix" at bounding box center [159, 212] width 47 height 13
click at [172, 223] on td at bounding box center [159, 225] width 47 height 13
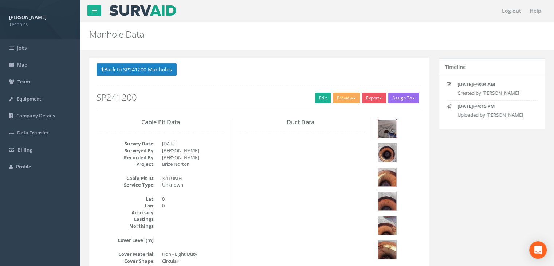
click at [393, 131] on img at bounding box center [387, 128] width 18 height 18
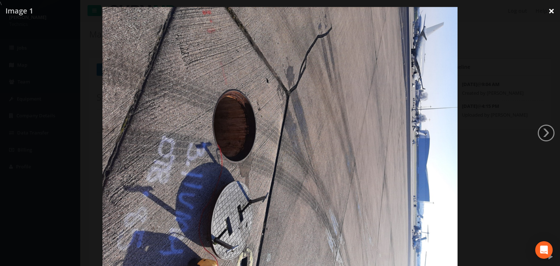
click at [546, 13] on link "×" at bounding box center [550, 11] width 17 height 22
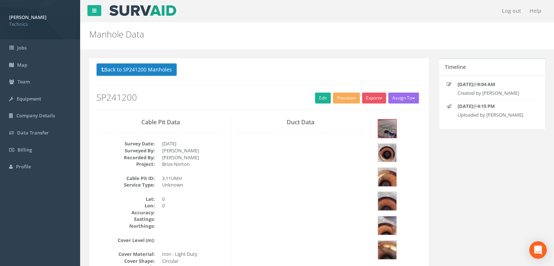
click at [396, 144] on img at bounding box center [387, 153] width 18 height 18
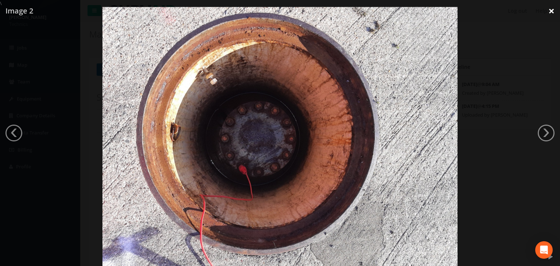
click at [551, 12] on link "×" at bounding box center [550, 11] width 17 height 22
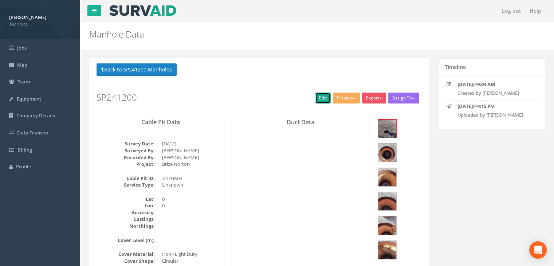
click at [318, 97] on link "Edit" at bounding box center [323, 98] width 16 height 11
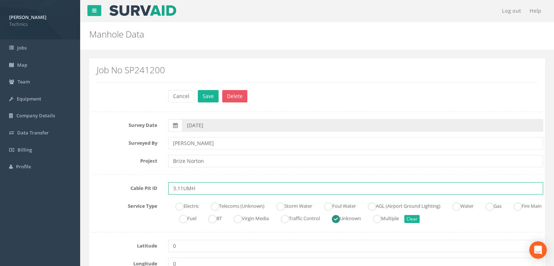
click at [208, 188] on input "3.11UMH" at bounding box center [355, 188] width 375 height 12
type input "3.11UMH N/A FP"
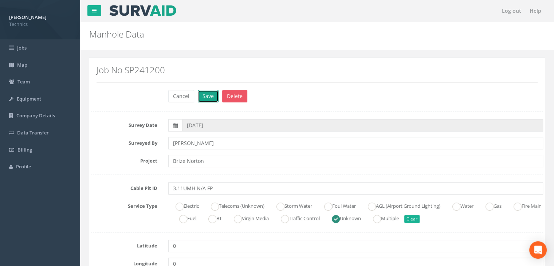
click at [205, 96] on button "Save" at bounding box center [208, 96] width 21 height 12
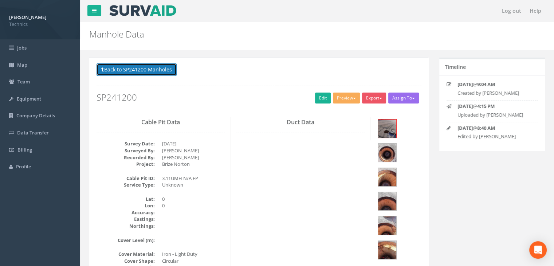
click at [155, 72] on button "Back to SP241200 Manholes" at bounding box center [137, 69] width 80 height 12
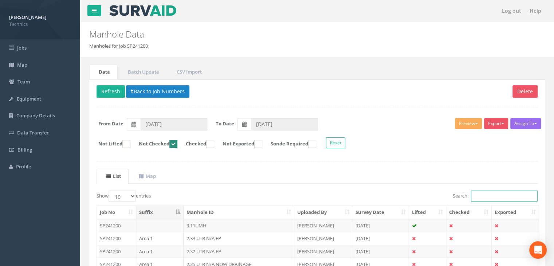
click at [487, 194] on input "Search:" at bounding box center [504, 196] width 67 height 11
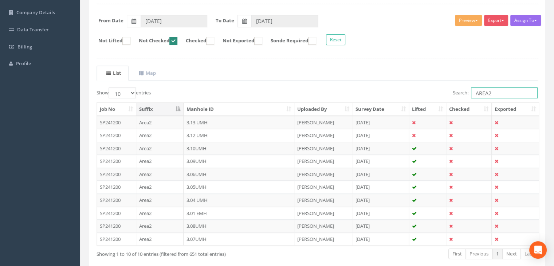
scroll to position [138, 0]
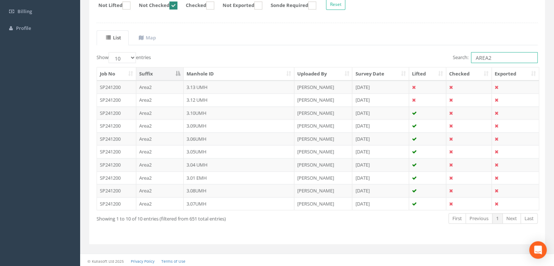
type input "AREA2"
click at [138, 59] on label "Show 10 25 50 100 entries" at bounding box center [124, 57] width 54 height 11
click at [136, 59] on select "10 25 50 100" at bounding box center [122, 57] width 27 height 11
click at [132, 57] on select "10 25 50 100" at bounding box center [122, 57] width 27 height 11
select select "100"
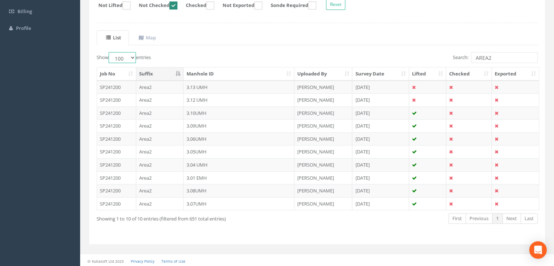
click at [110, 52] on select "10 25 50 100" at bounding box center [122, 57] width 27 height 11
click at [160, 89] on td "Area2" at bounding box center [159, 87] width 47 height 13
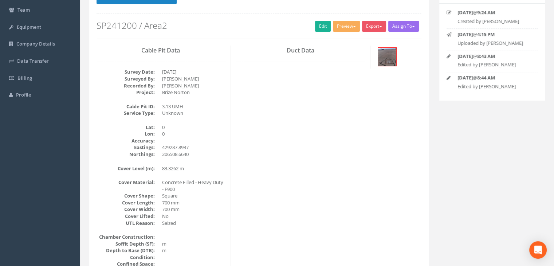
scroll to position [23, 0]
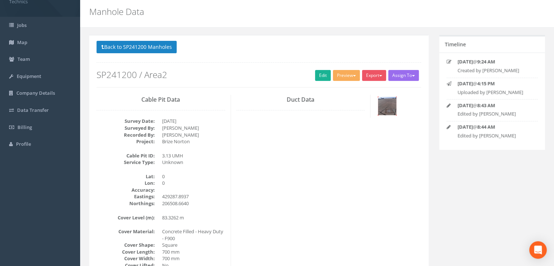
click at [389, 112] on img at bounding box center [387, 106] width 18 height 18
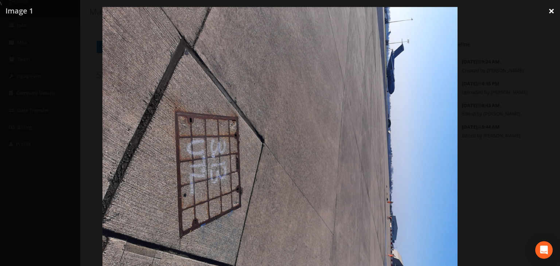
click at [554, 8] on link "×" at bounding box center [550, 11] width 17 height 22
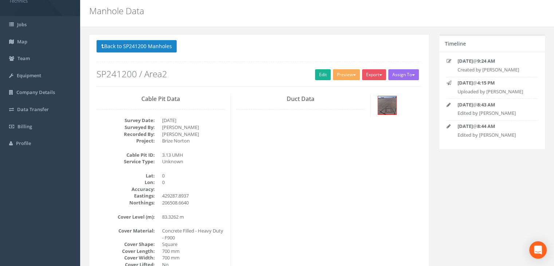
scroll to position [22, 0]
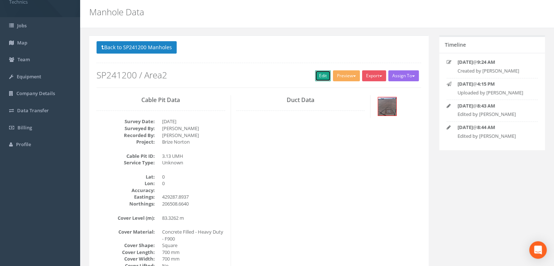
click at [322, 74] on link "Edit" at bounding box center [323, 75] width 16 height 11
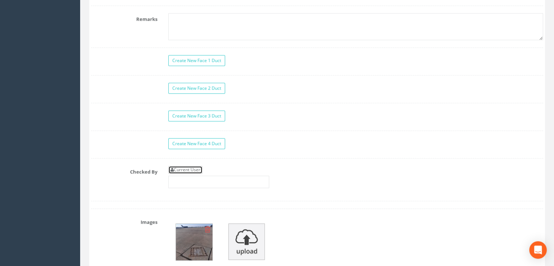
click at [198, 170] on link "Current User" at bounding box center [185, 170] width 34 height 8
type input "[PERSON_NAME]"
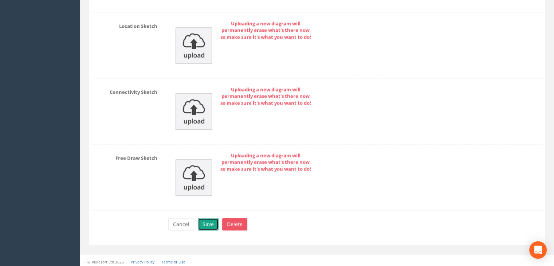
click at [211, 218] on button "Save" at bounding box center [208, 224] width 21 height 12
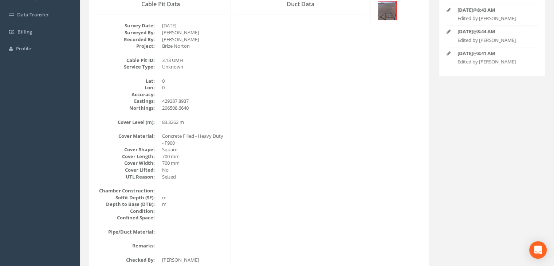
scroll to position [59, 0]
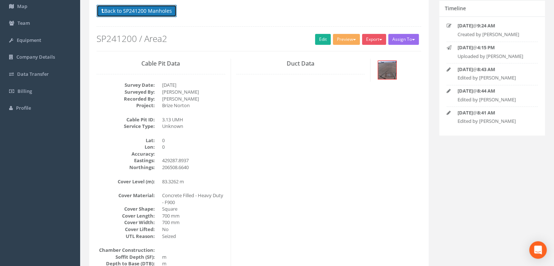
click at [152, 11] on button "Back to SP241200 Manholes" at bounding box center [137, 11] width 80 height 12
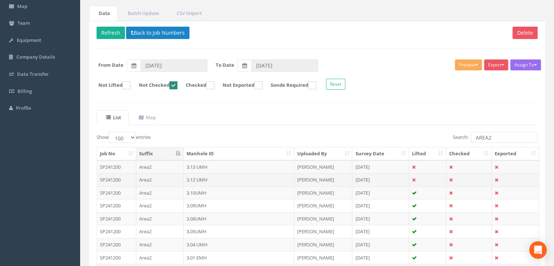
click at [213, 177] on td "3.12 UMH" at bounding box center [239, 179] width 111 height 13
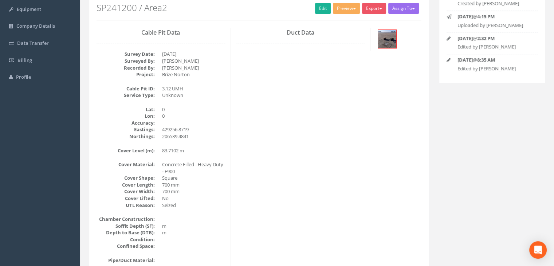
scroll to position [89, 0]
click at [392, 42] on img at bounding box center [387, 40] width 18 height 18
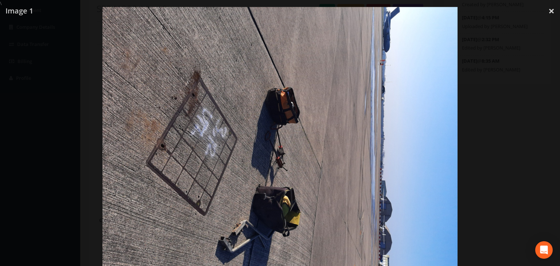
click at [548, 25] on div at bounding box center [280, 140] width 560 height 266
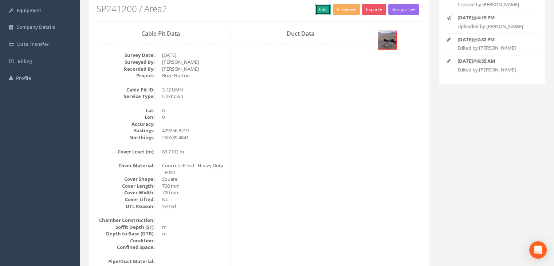
click at [316, 13] on link "Edit" at bounding box center [323, 9] width 16 height 11
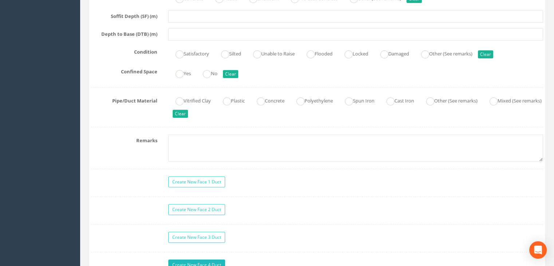
scroll to position [599, 0]
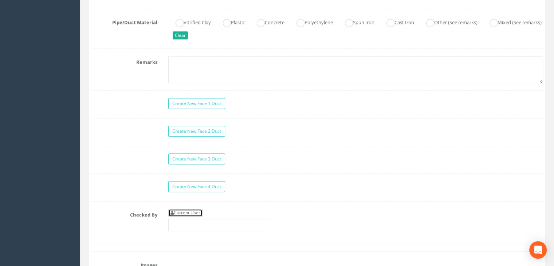
click at [189, 209] on link "Current User" at bounding box center [185, 213] width 34 height 8
type input "[PERSON_NAME]"
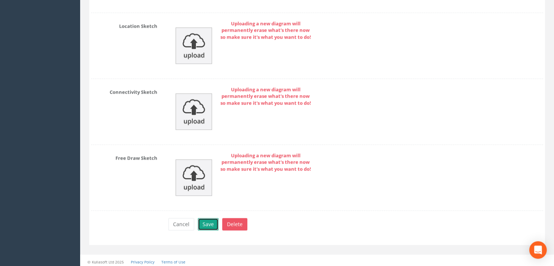
click at [211, 219] on button "Save" at bounding box center [208, 224] width 21 height 12
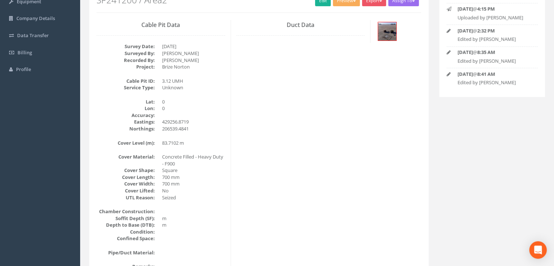
scroll to position [0, 0]
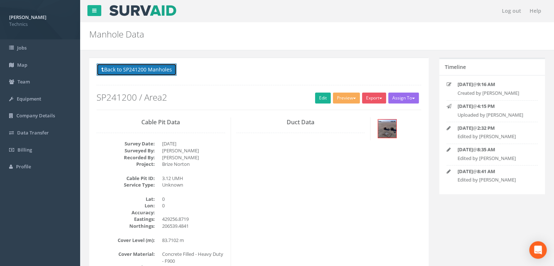
click at [147, 68] on button "Back to SP241200 Manholes" at bounding box center [137, 69] width 80 height 12
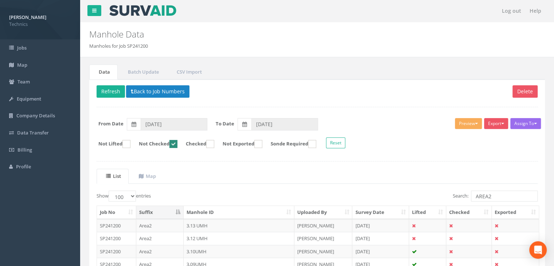
scroll to position [73, 0]
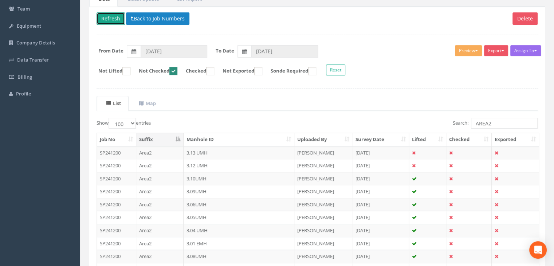
click at [110, 18] on button "Refresh" at bounding box center [111, 18] width 28 height 12
click at [467, 139] on th "Checked" at bounding box center [469, 139] width 46 height 13
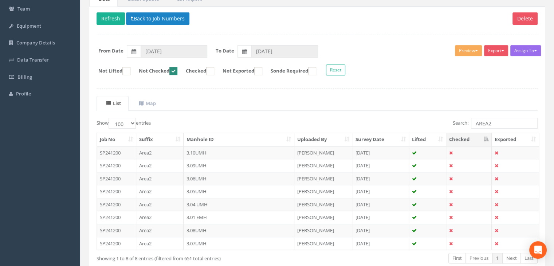
click at [467, 139] on th "Checked" at bounding box center [469, 139] width 46 height 13
click at [231, 149] on td "3.10UMH" at bounding box center [239, 152] width 111 height 13
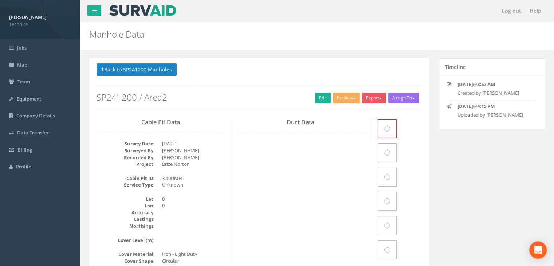
scroll to position [66, 0]
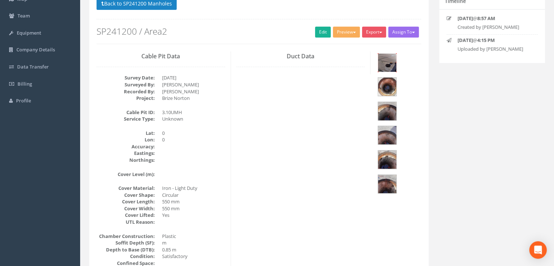
click at [387, 64] on img at bounding box center [387, 63] width 18 height 18
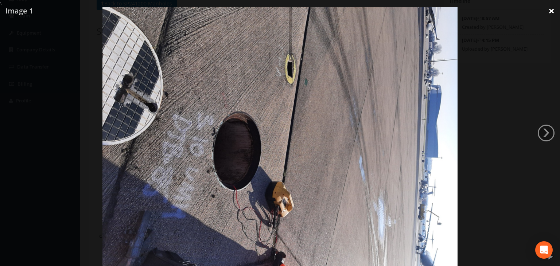
click at [553, 13] on link "×" at bounding box center [550, 11] width 17 height 22
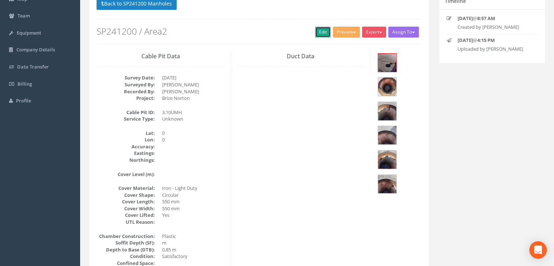
click at [326, 30] on link "Edit" at bounding box center [323, 32] width 16 height 11
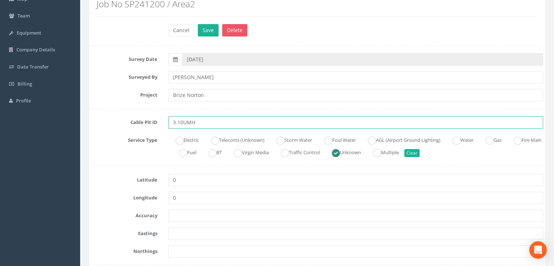
click at [214, 122] on input "3.10UMH" at bounding box center [355, 122] width 375 height 12
type input "3.10UMH N/A FP"
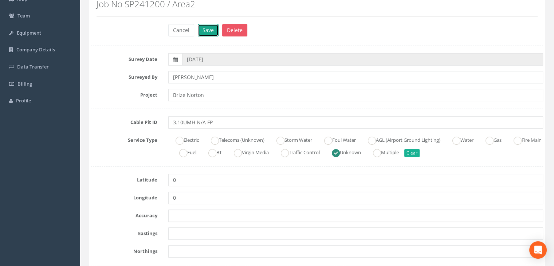
click at [204, 31] on button "Save" at bounding box center [208, 30] width 21 height 12
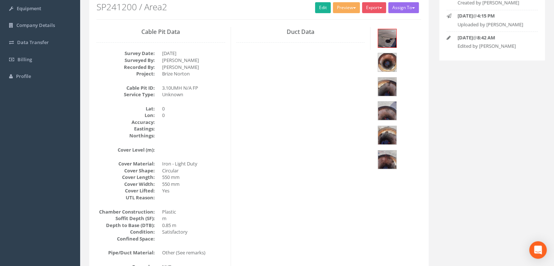
scroll to position [47, 0]
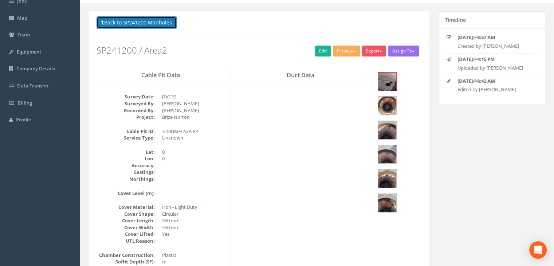
click at [145, 19] on button "Back to SP241200 Manholes" at bounding box center [137, 22] width 80 height 12
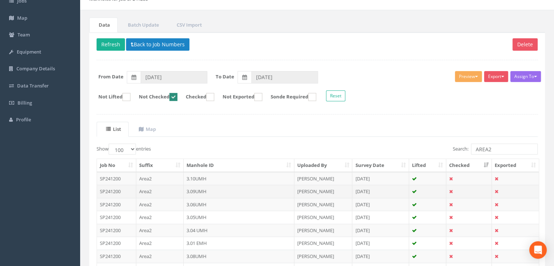
click at [209, 193] on td "3.09UMH" at bounding box center [239, 191] width 111 height 13
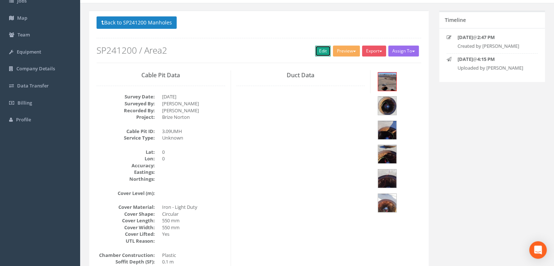
click at [315, 50] on link "Edit" at bounding box center [323, 51] width 16 height 11
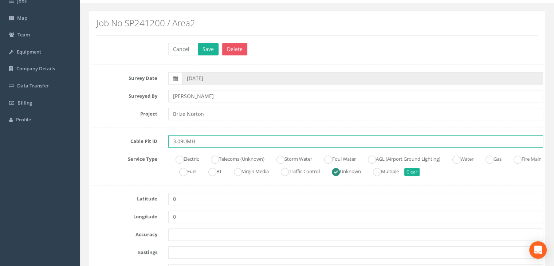
click at [211, 140] on input "3.09UMH" at bounding box center [355, 141] width 375 height 12
type input "3.09UMH N/A FP"
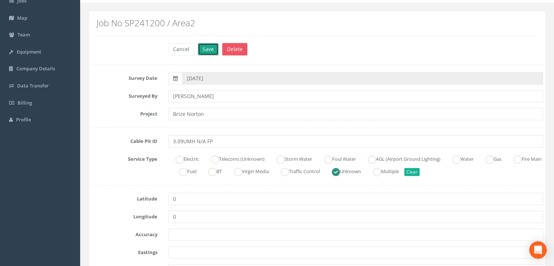
click at [208, 51] on button "Save" at bounding box center [208, 49] width 21 height 12
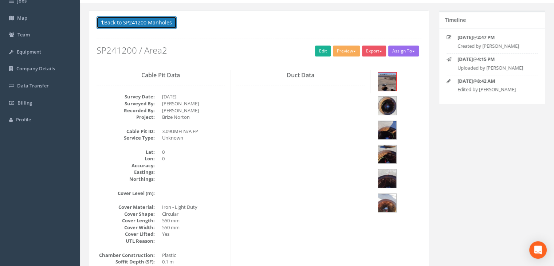
click at [153, 20] on button "Back to SP241200 Manholes" at bounding box center [137, 22] width 80 height 12
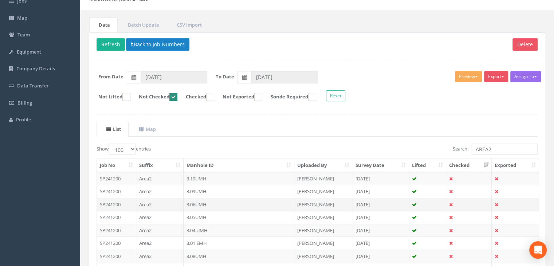
click at [196, 206] on td "3.06UMH" at bounding box center [239, 204] width 111 height 13
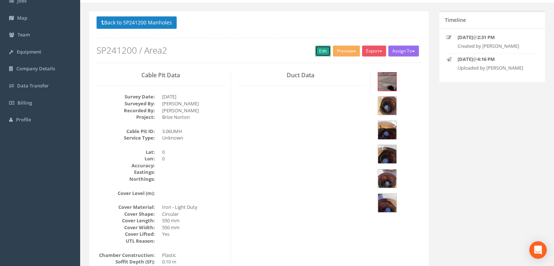
click at [316, 48] on link "Edit" at bounding box center [323, 51] width 16 height 11
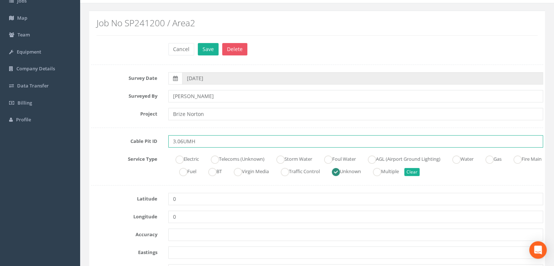
click at [224, 140] on input "3.06UMH" at bounding box center [355, 141] width 375 height 12
type input "3.06UMH N/A FP"
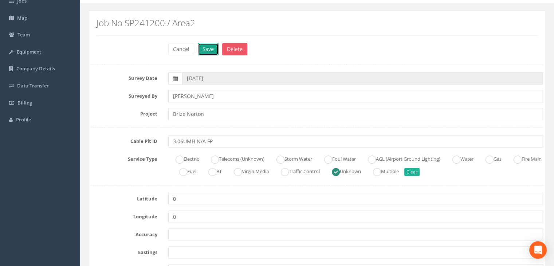
click at [205, 46] on button "Save" at bounding box center [208, 49] width 21 height 12
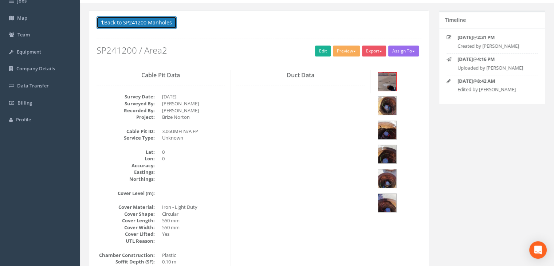
click at [144, 25] on button "Back to SP241200 Manholes" at bounding box center [137, 22] width 80 height 12
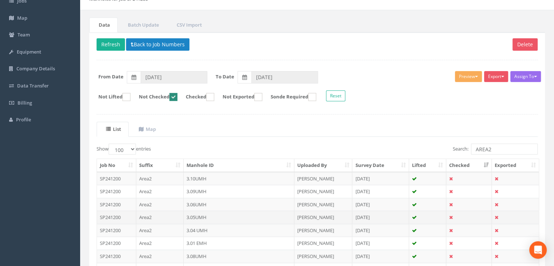
click at [205, 216] on td "3.05UMH" at bounding box center [239, 217] width 111 height 13
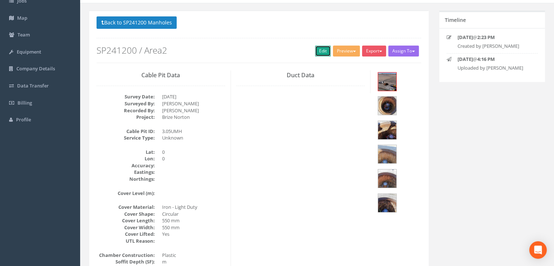
click at [317, 50] on link "Edit" at bounding box center [323, 51] width 16 height 11
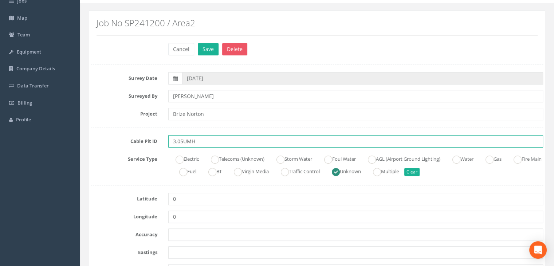
click at [245, 145] on input "3.05UMH" at bounding box center [355, 141] width 375 height 12
type input "3.05UMH N/A FP"
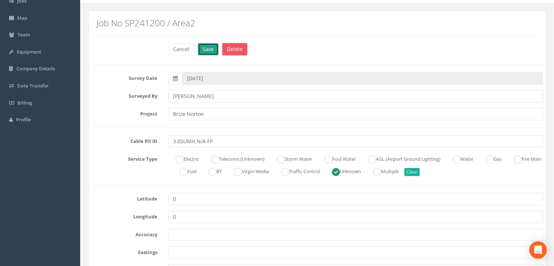
click at [205, 47] on button "Save" at bounding box center [208, 49] width 21 height 12
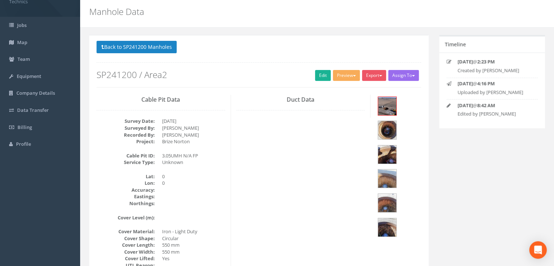
scroll to position [0, 0]
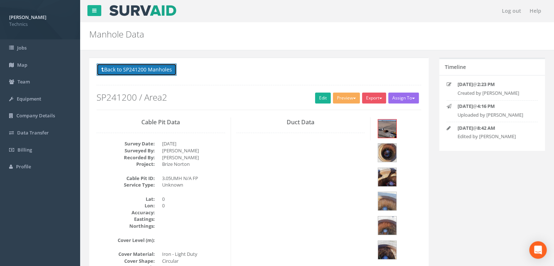
click at [140, 68] on button "Back to SP241200 Manholes" at bounding box center [137, 69] width 80 height 12
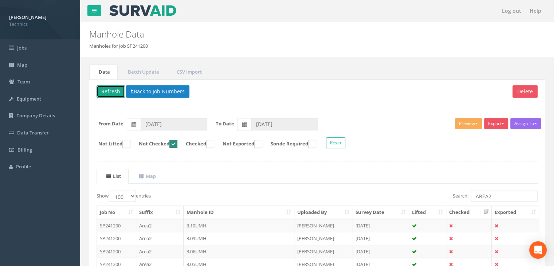
click at [119, 89] on button "Refresh" at bounding box center [111, 91] width 28 height 12
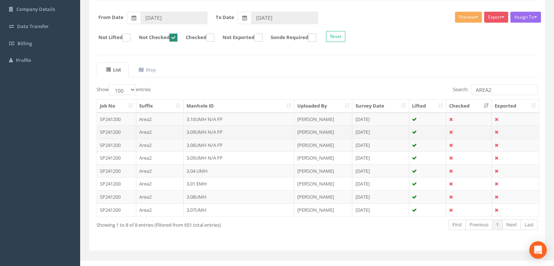
scroll to position [109, 0]
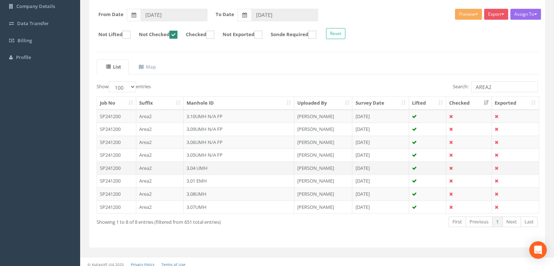
click at [204, 167] on td "3.04 UMH" at bounding box center [239, 167] width 111 height 13
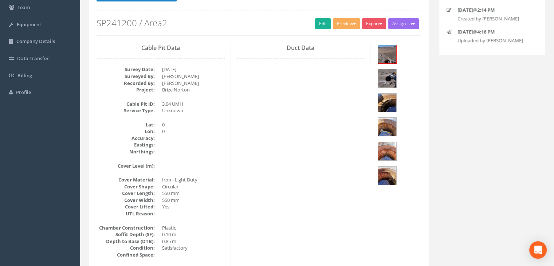
scroll to position [30, 0]
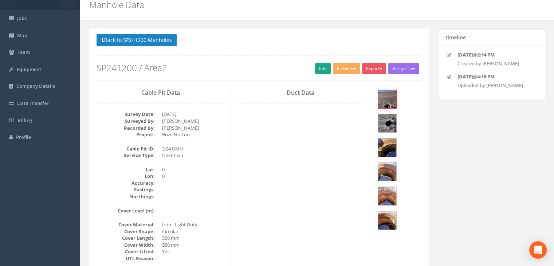
drag, startPoint x: 309, startPoint y: 73, endPoint x: 318, endPoint y: 69, distance: 9.8
click at [311, 71] on div "Back to SP241200 Manholes Back to Map Assign To No Companies Added Export Techn…" at bounding box center [259, 57] width 325 height 46
click at [318, 69] on link "Edit" at bounding box center [323, 68] width 16 height 11
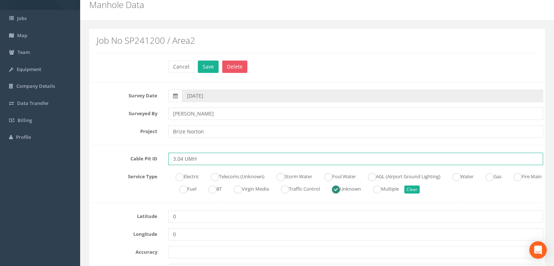
click at [209, 160] on input "3.04 UMH" at bounding box center [355, 159] width 375 height 12
type input "3.04 UMH N/A FP"
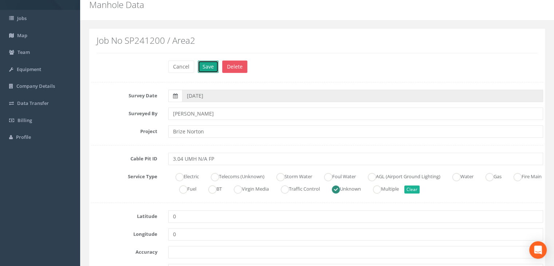
click at [209, 70] on button "Save" at bounding box center [208, 66] width 21 height 12
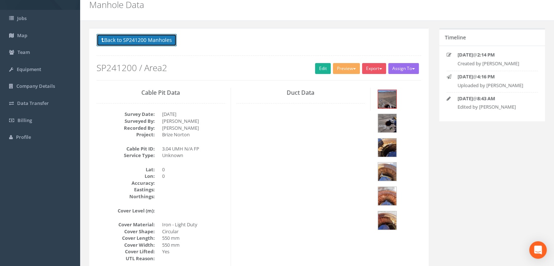
click at [157, 43] on button "Back to SP241200 Manholes" at bounding box center [137, 40] width 80 height 12
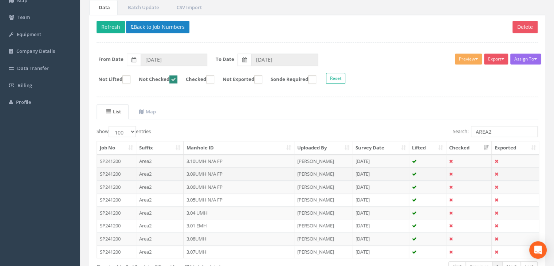
scroll to position [102, 0]
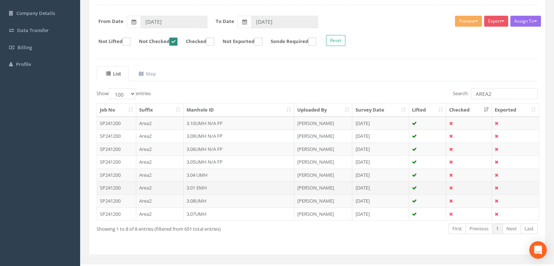
click at [217, 183] on td "3.01 EMH" at bounding box center [239, 187] width 111 height 13
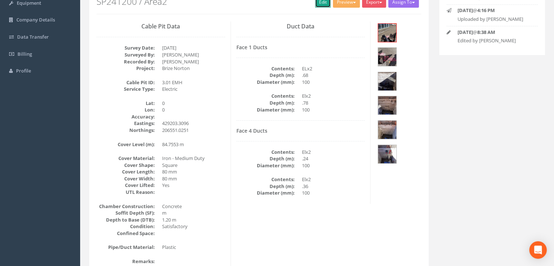
click at [319, 2] on link "Edit" at bounding box center [323, 2] width 16 height 11
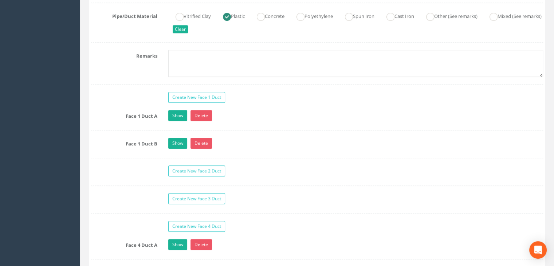
scroll to position [679, 0]
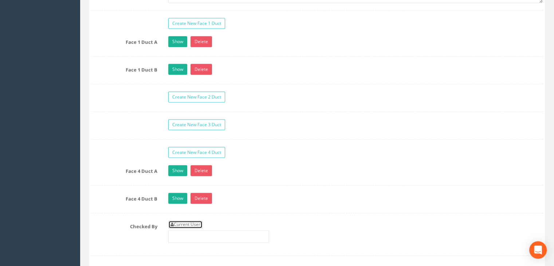
click at [186, 220] on link "Current User" at bounding box center [185, 224] width 34 height 8
type input "[PERSON_NAME]"
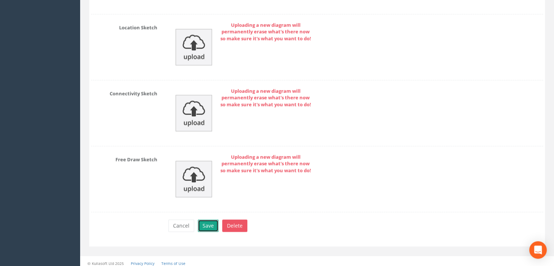
click at [207, 220] on button "Save" at bounding box center [208, 225] width 21 height 12
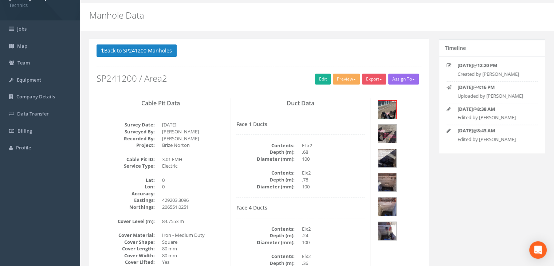
scroll to position [0, 0]
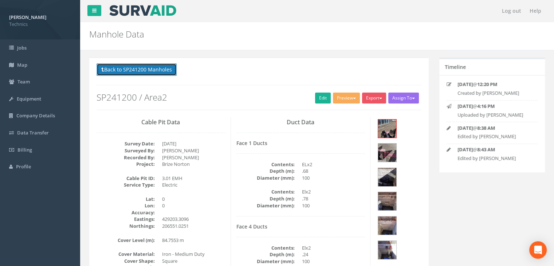
click at [150, 65] on button "Back to SP241200 Manholes" at bounding box center [137, 69] width 80 height 12
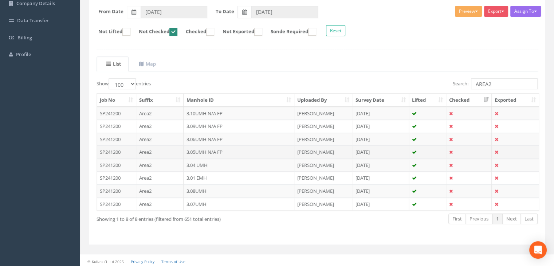
scroll to position [113, 0]
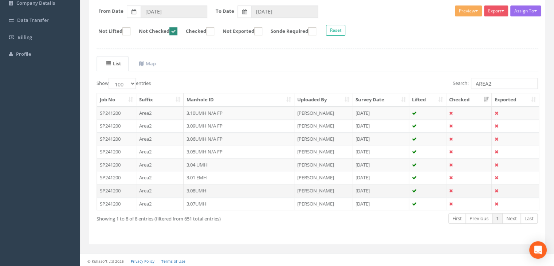
click at [203, 187] on td "3.08UMH" at bounding box center [239, 190] width 111 height 13
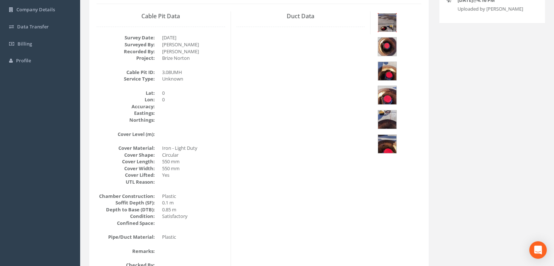
click at [386, 21] on img at bounding box center [387, 22] width 18 height 18
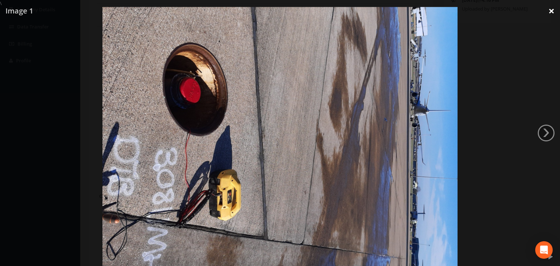
click at [554, 16] on link "×" at bounding box center [550, 11] width 17 height 22
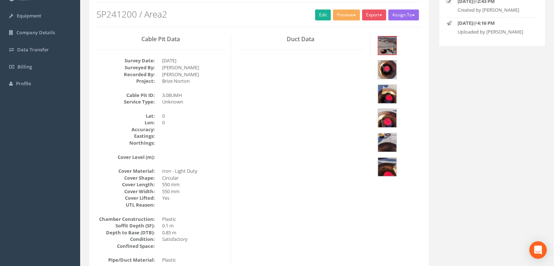
scroll to position [33, 0]
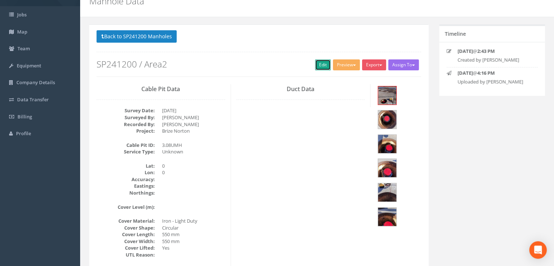
click at [316, 65] on link "Edit" at bounding box center [323, 64] width 16 height 11
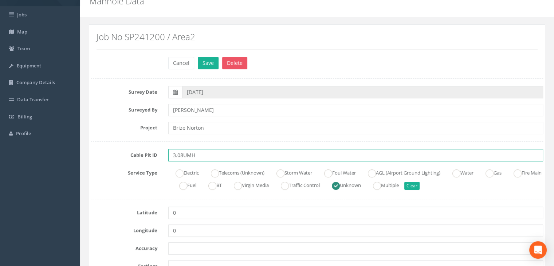
click at [213, 156] on input "3.08UMH" at bounding box center [355, 155] width 375 height 12
type input "3.08UMH N/A FP"
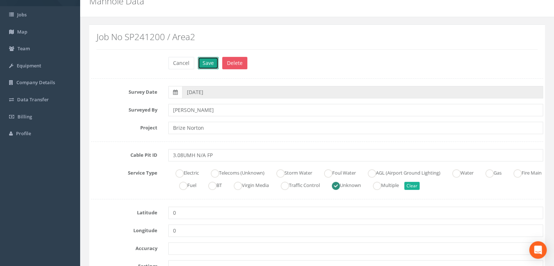
click at [214, 64] on button "Save" at bounding box center [208, 63] width 21 height 12
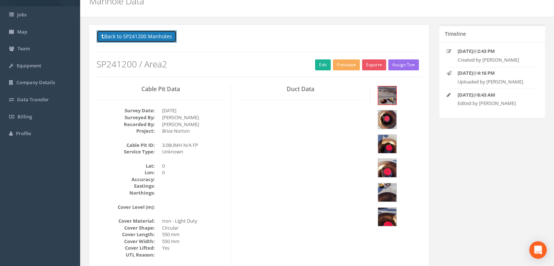
click at [141, 32] on button "Back to SP241200 Manholes" at bounding box center [137, 36] width 80 height 12
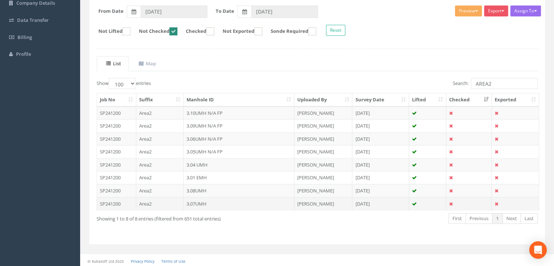
click at [217, 204] on td "3.07UMH" at bounding box center [239, 203] width 111 height 13
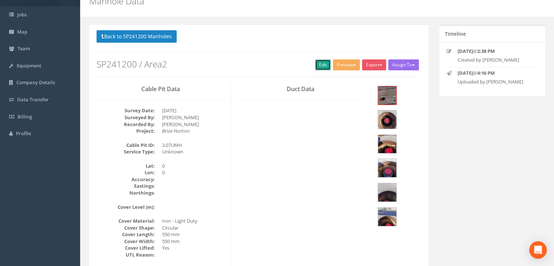
click at [315, 64] on link "Edit" at bounding box center [323, 64] width 16 height 11
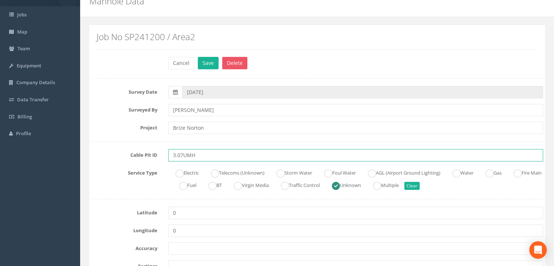
click at [219, 154] on input "3.07UMH" at bounding box center [355, 155] width 375 height 12
type input "3.07UMH N/A FP"
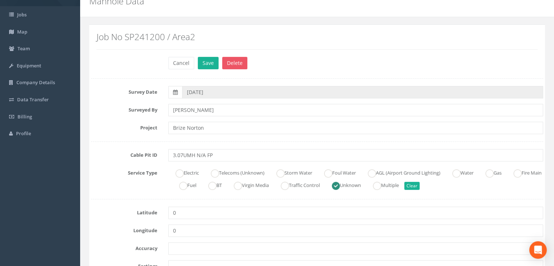
click at [211, 56] on div "Job No SP241200 / Area2" at bounding box center [317, 43] width 452 height 26
click at [208, 64] on button "Save" at bounding box center [208, 63] width 21 height 12
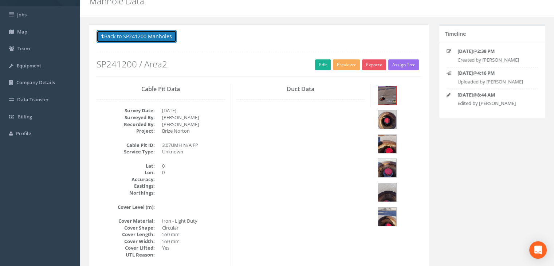
click at [158, 37] on button "Back to SP241200 Manholes" at bounding box center [137, 36] width 80 height 12
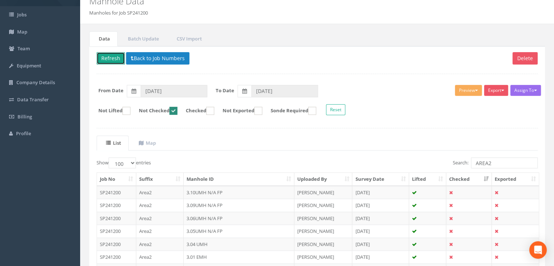
click at [115, 60] on button "Refresh" at bounding box center [111, 58] width 28 height 12
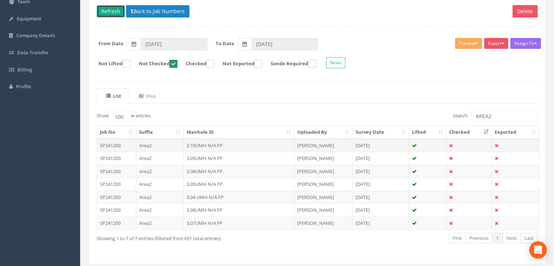
scroll to position [63, 0]
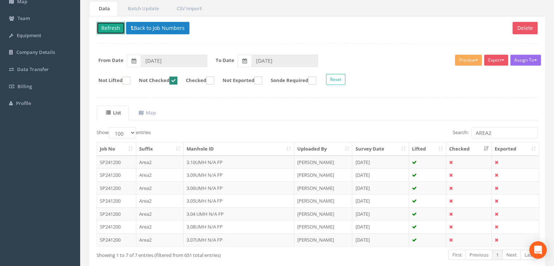
click at [177, 79] on ins at bounding box center [173, 81] width 8 height 8
checkbox input "false"
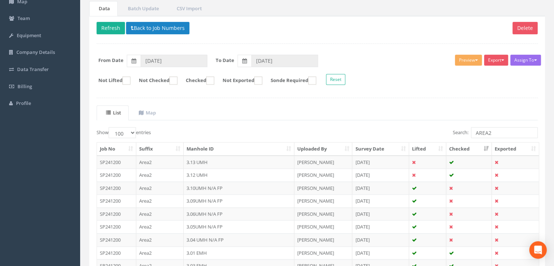
click at [462, 146] on th "Checked" at bounding box center [469, 148] width 46 height 13
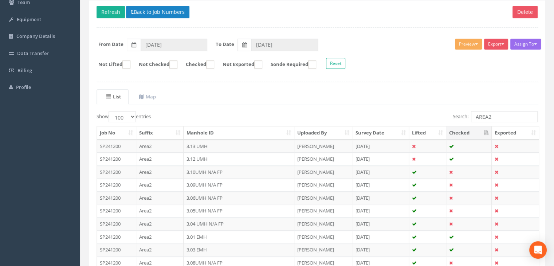
scroll to position [79, 0]
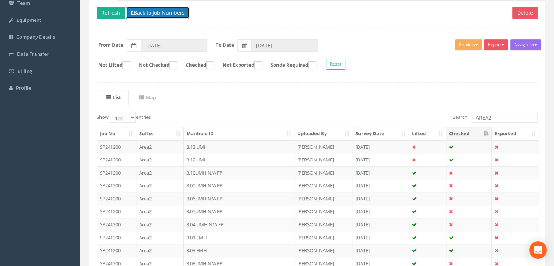
click at [137, 13] on button "Back to Job Numbers" at bounding box center [157, 13] width 63 height 12
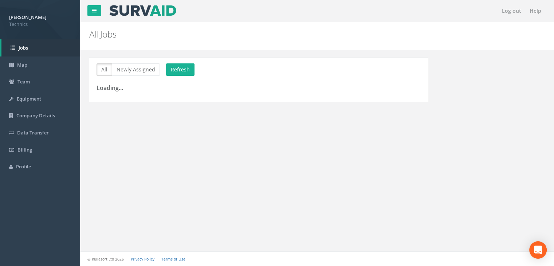
scroll to position [8, 0]
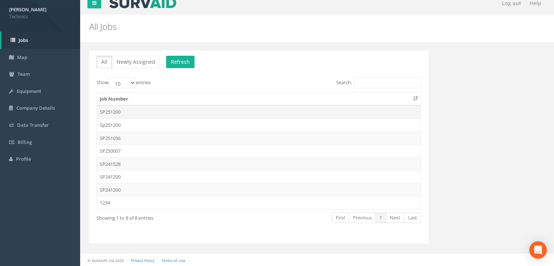
click at [136, 108] on td "SP251200" at bounding box center [259, 111] width 324 height 13
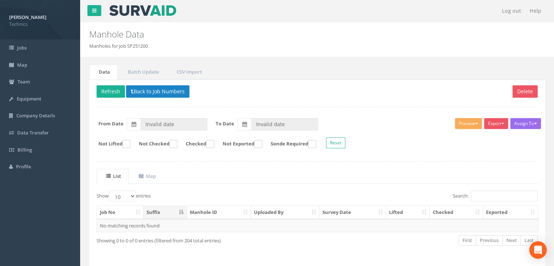
type input "02/04/2025"
type input "11/08/2025"
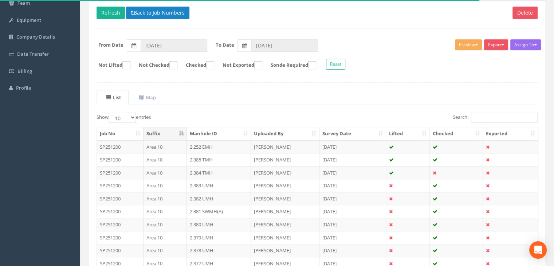
click at [177, 133] on th "Suffix" at bounding box center [165, 133] width 43 height 13
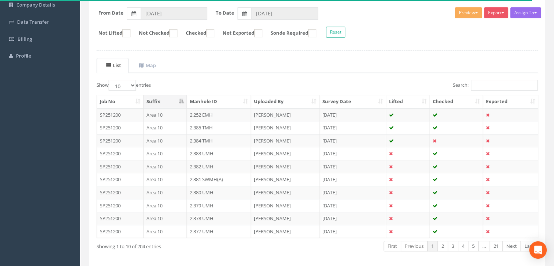
scroll to position [29, 0]
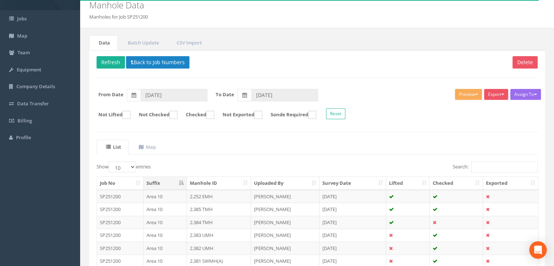
click at [166, 184] on th "Suffix" at bounding box center [165, 183] width 43 height 13
click at [133, 169] on select "10 25 50 100" at bounding box center [122, 166] width 27 height 11
select select "100"
click at [110, 161] on select "10 25 50 100" at bounding box center [122, 166] width 27 height 11
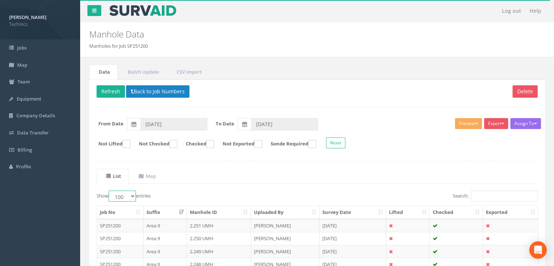
click at [177, 143] on ins at bounding box center [173, 144] width 8 height 8
checkbox input "true"
click at [149, 91] on button "Back to Job Numbers" at bounding box center [157, 91] width 63 height 12
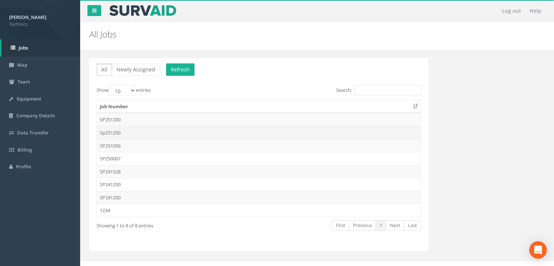
click at [125, 134] on td "Sp251200" at bounding box center [259, 132] width 324 height 13
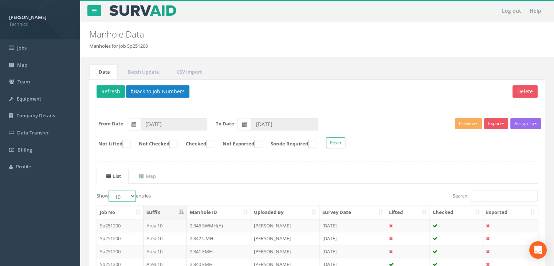
click at [130, 197] on select "10 25 50 100" at bounding box center [122, 196] width 27 height 11
select select "100"
click at [110, 191] on select "10 25 50 100" at bounding box center [122, 196] width 27 height 11
click at [177, 141] on ins at bounding box center [173, 144] width 8 height 8
checkbox input "true"
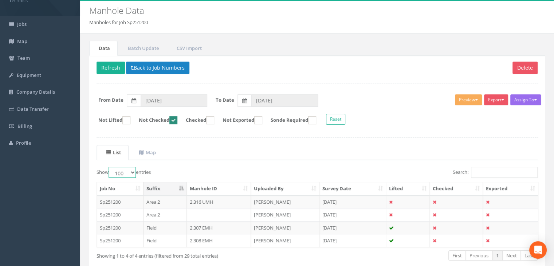
scroll to position [36, 0]
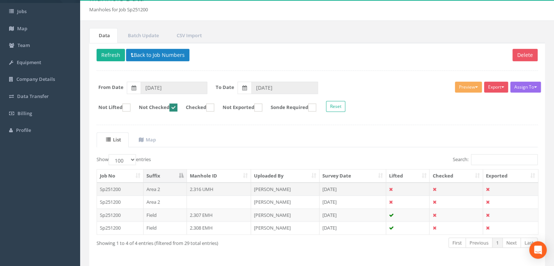
click at [168, 185] on td "Area 2" at bounding box center [165, 189] width 43 height 13
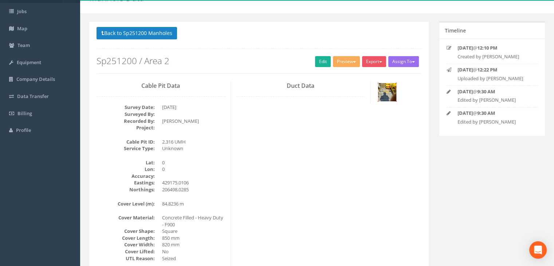
click at [386, 96] on img at bounding box center [387, 92] width 18 height 18
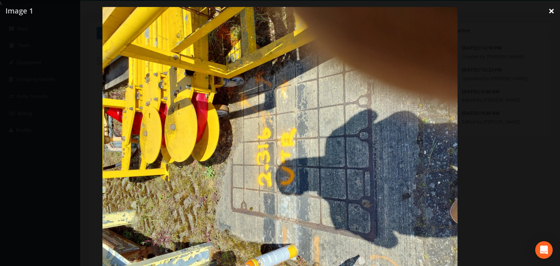
click at [545, 13] on link "×" at bounding box center [550, 11] width 17 height 22
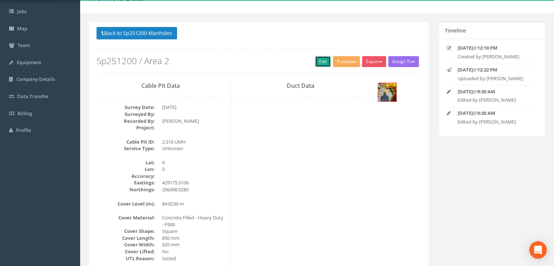
click at [317, 63] on link "Edit" at bounding box center [323, 61] width 16 height 11
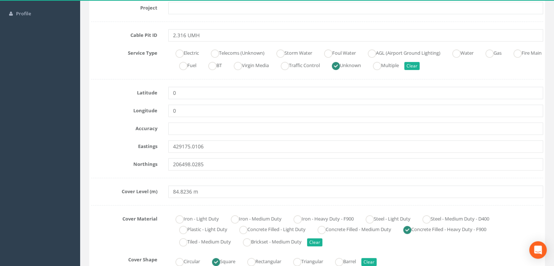
scroll to position [109, 0]
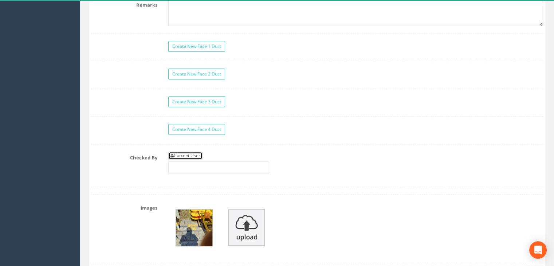
click at [195, 152] on link "Current User" at bounding box center [185, 156] width 34 height 8
type input "[PERSON_NAME]"
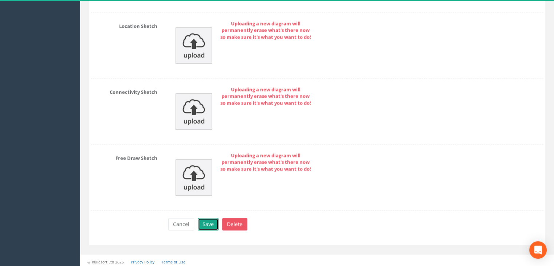
click at [213, 222] on button "Save" at bounding box center [208, 224] width 21 height 12
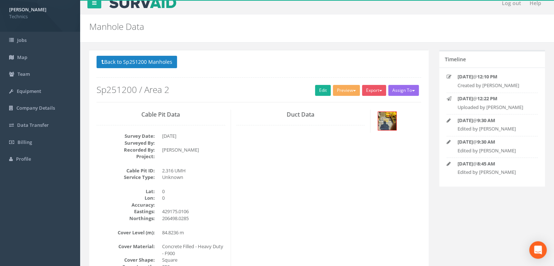
scroll to position [0, 0]
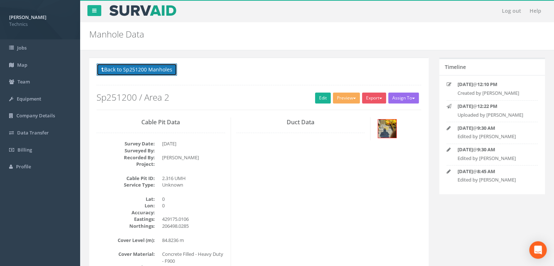
click at [155, 67] on button "Back to Sp251200 Manholes" at bounding box center [137, 69] width 81 height 12
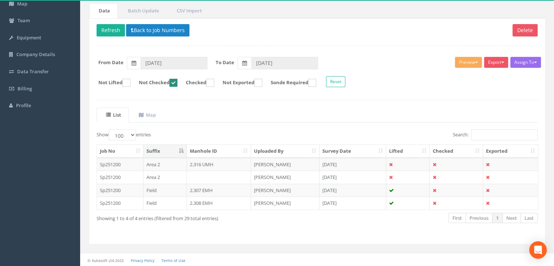
scroll to position [61, 0]
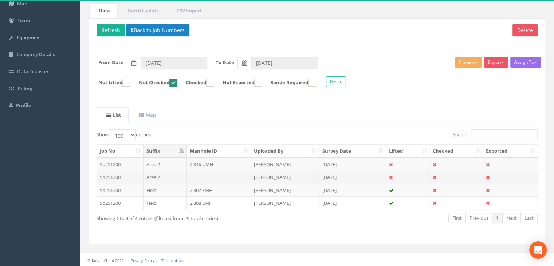
click at [177, 175] on td "Area 2" at bounding box center [165, 177] width 43 height 13
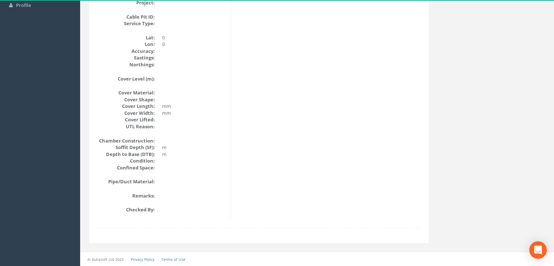
scroll to position [16, 0]
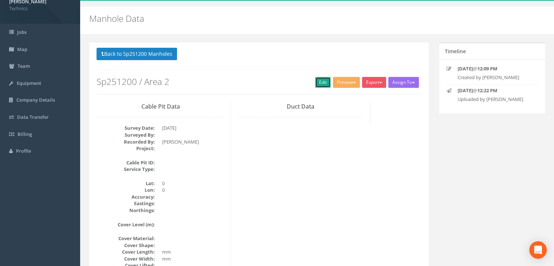
click at [324, 83] on link "Edit" at bounding box center [323, 82] width 16 height 11
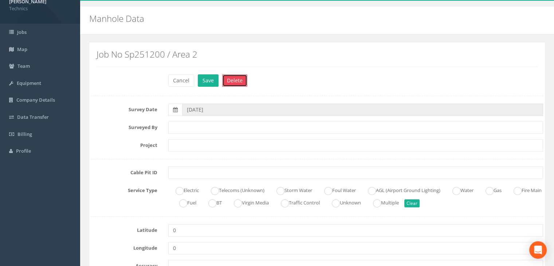
click at [230, 80] on button "Delete" at bounding box center [234, 80] width 25 height 12
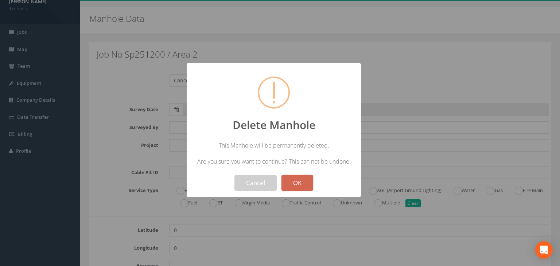
click at [293, 180] on button "OK" at bounding box center [297, 183] width 32 height 16
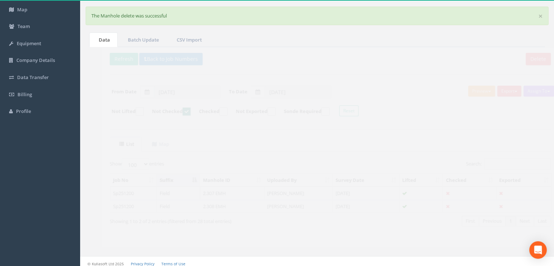
scroll to position [58, 0]
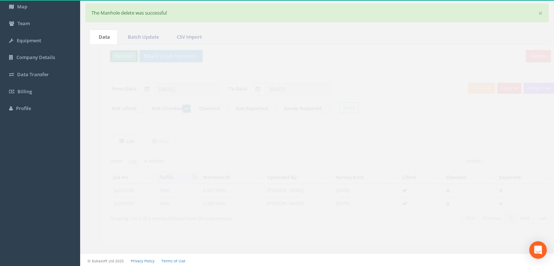
click at [113, 56] on button "Refresh" at bounding box center [111, 56] width 28 height 12
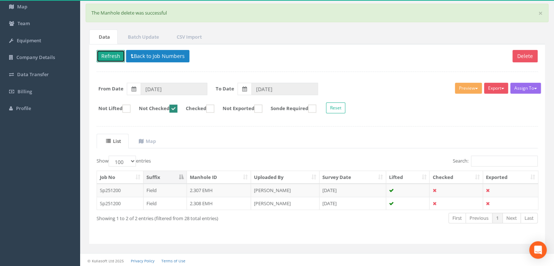
click at [113, 56] on button "Refresh" at bounding box center [111, 56] width 28 height 12
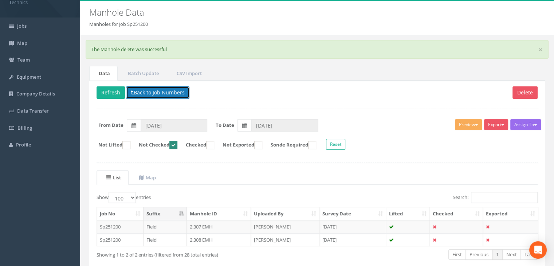
click at [149, 93] on button "Back to Job Numbers" at bounding box center [157, 92] width 63 height 12
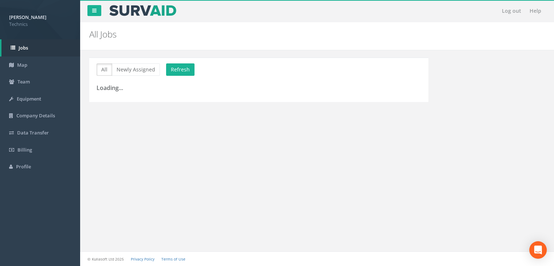
scroll to position [8, 0]
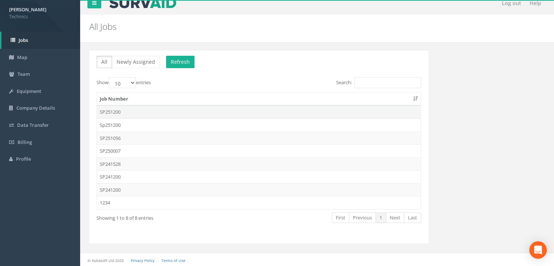
click at [135, 106] on td "SP251200" at bounding box center [259, 111] width 324 height 13
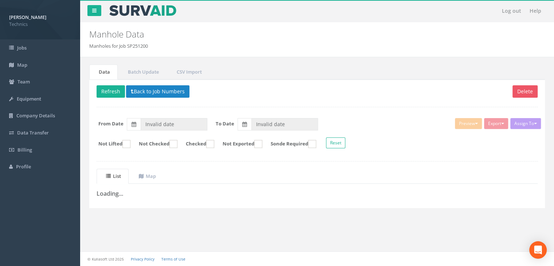
type input "02/04/2025"
type input "11/08/2025"
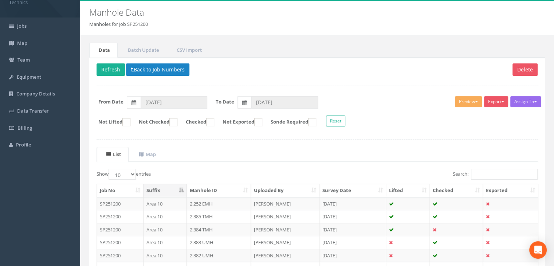
click at [174, 118] on label "Not Checked" at bounding box center [155, 122] width 46 height 8
checkbox input "true"
click at [134, 176] on select "10 25 50 100" at bounding box center [122, 174] width 27 height 11
select select "100"
click at [110, 169] on select "10 25 50 100" at bounding box center [122, 174] width 27 height 11
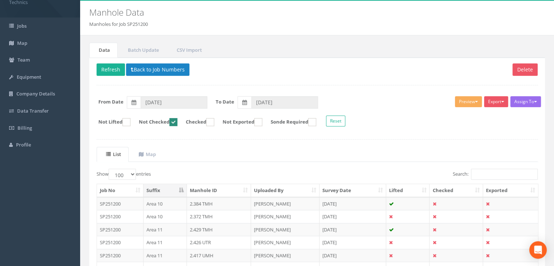
click at [165, 188] on th "Suffix" at bounding box center [165, 190] width 43 height 13
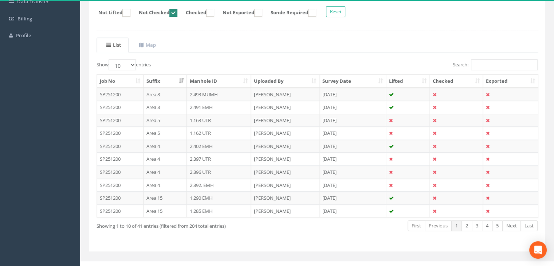
click at [166, 79] on th "Suffix" at bounding box center [165, 81] width 43 height 13
click at [127, 64] on select "10 25 50 100" at bounding box center [122, 64] width 27 height 11
select select "100"
click at [110, 59] on select "10 25 50 100" at bounding box center [122, 64] width 27 height 11
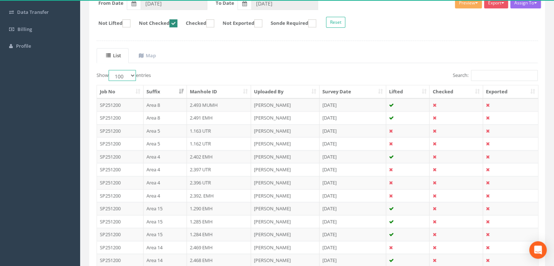
scroll to position [64, 0]
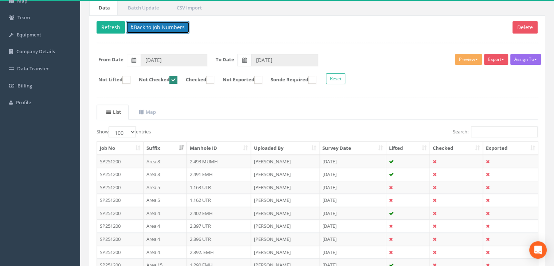
click at [159, 30] on button "Back to Job Numbers" at bounding box center [157, 27] width 63 height 12
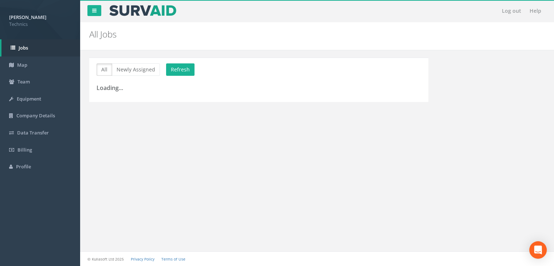
scroll to position [8, 0]
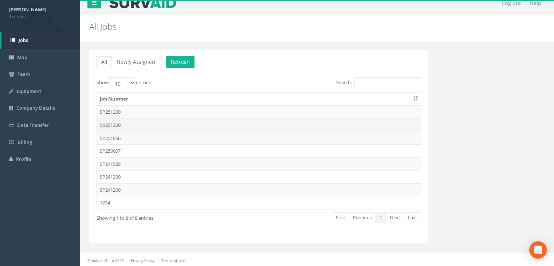
click at [122, 127] on td "Sp251200" at bounding box center [259, 124] width 324 height 13
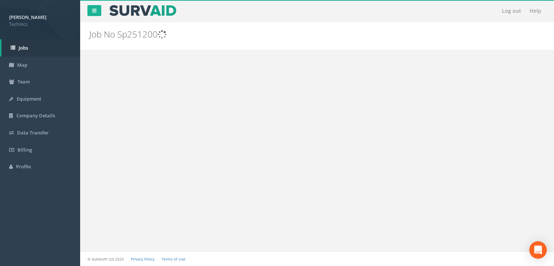
scroll to position [64, 0]
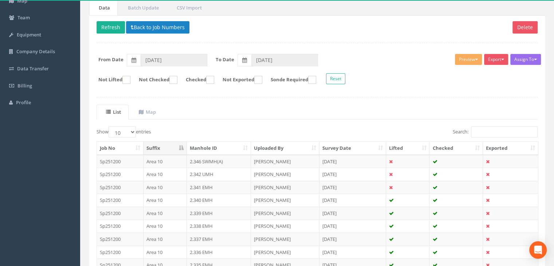
click at [177, 148] on th "Suffix" at bounding box center [165, 148] width 43 height 13
click at [131, 128] on select "10 25 50 100" at bounding box center [122, 131] width 27 height 11
select select "100"
click at [110, 126] on select "10 25 50 100" at bounding box center [122, 131] width 27 height 11
click at [177, 79] on ins at bounding box center [173, 80] width 8 height 8
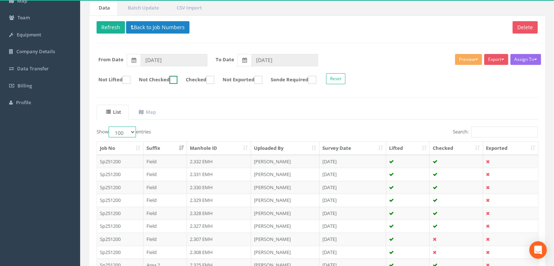
checkbox input "true"
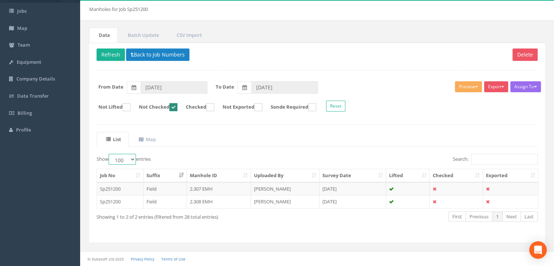
scroll to position [35, 0]
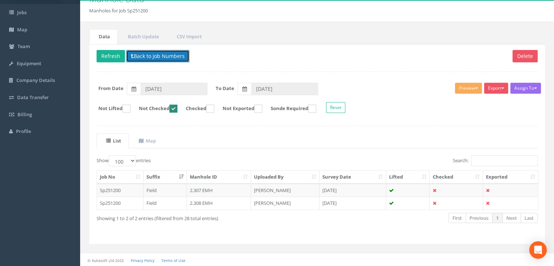
click at [161, 57] on button "Back to Job Numbers" at bounding box center [157, 56] width 63 height 12
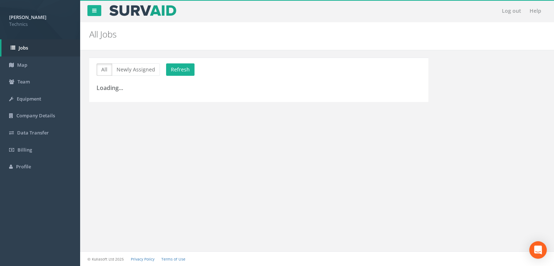
scroll to position [8, 0]
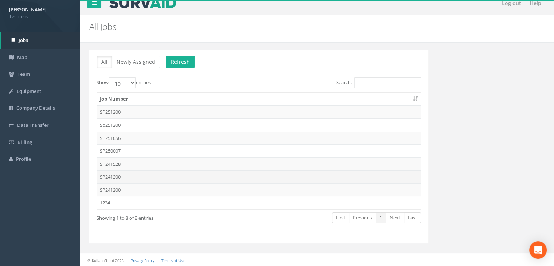
click at [120, 176] on td "SP241200" at bounding box center [259, 176] width 324 height 13
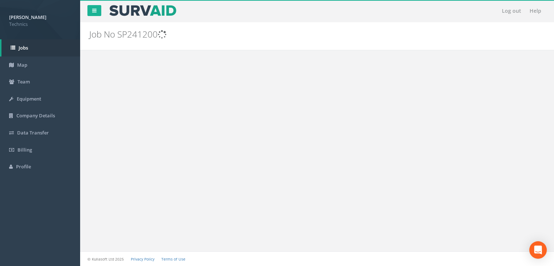
scroll to position [0, 0]
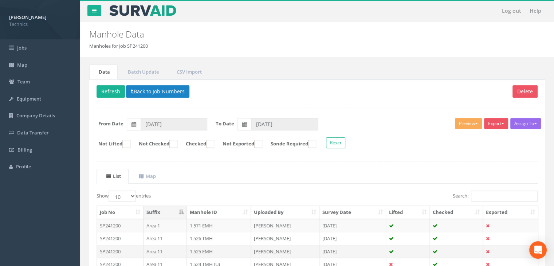
scroll to position [138, 0]
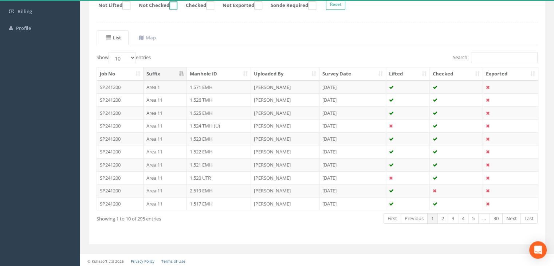
click at [177, 5] on ins at bounding box center [173, 5] width 8 height 8
checkbox input "true"
click at [134, 59] on select "10 25 50 100" at bounding box center [122, 57] width 27 height 11
select select "100"
click at [110, 52] on select "10 25 50 100" at bounding box center [122, 57] width 27 height 11
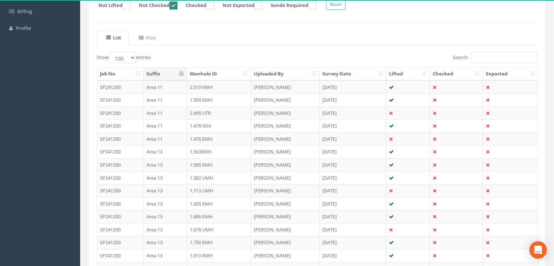
click at [167, 73] on th "Suffix" at bounding box center [165, 73] width 43 height 13
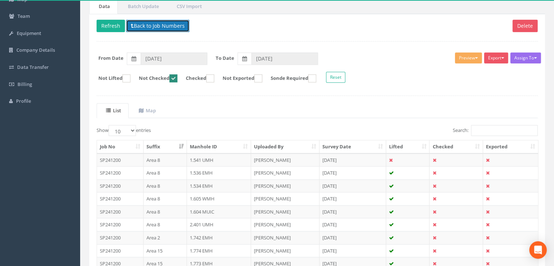
click at [149, 25] on button "Back to Job Numbers" at bounding box center [157, 26] width 63 height 12
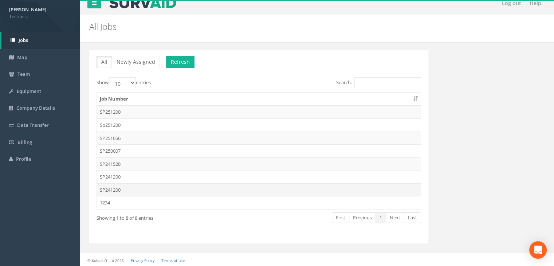
click at [135, 188] on td "SP241200" at bounding box center [259, 189] width 324 height 13
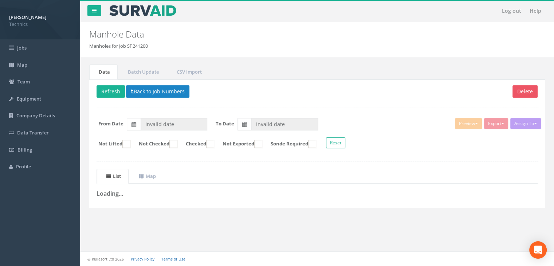
type input "[DATE]"
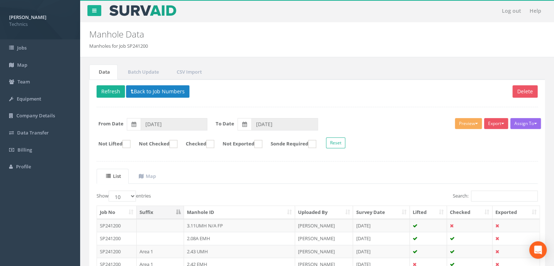
scroll to position [66, 0]
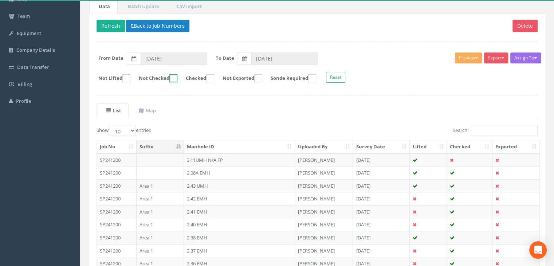
click at [177, 80] on ins at bounding box center [173, 78] width 8 height 8
checkbox input "true"
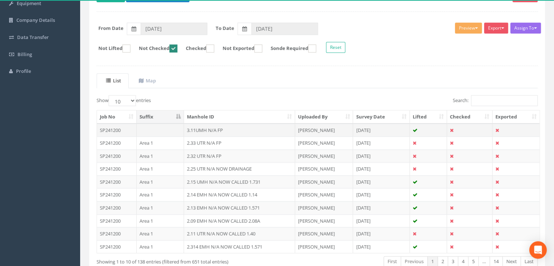
scroll to position [138, 0]
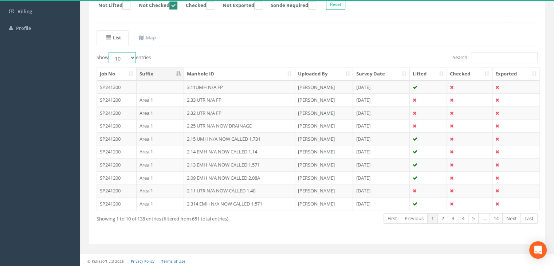
click at [129, 58] on select "10 25 50 100" at bounding box center [122, 57] width 27 height 11
select select "100"
click at [110, 52] on select "10 25 50 100" at bounding box center [122, 57] width 27 height 11
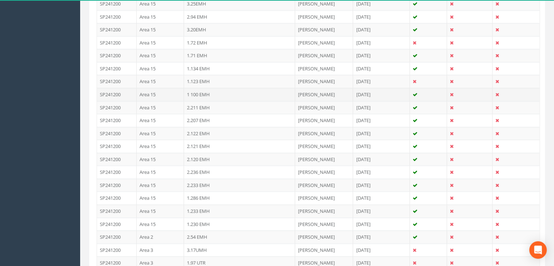
scroll to position [576, 0]
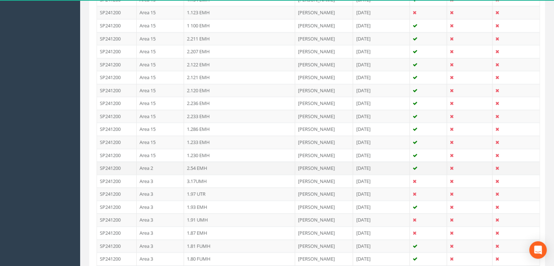
click at [164, 165] on td "Area 2" at bounding box center [160, 167] width 47 height 13
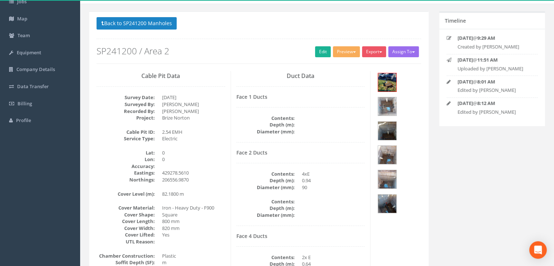
scroll to position [85, 0]
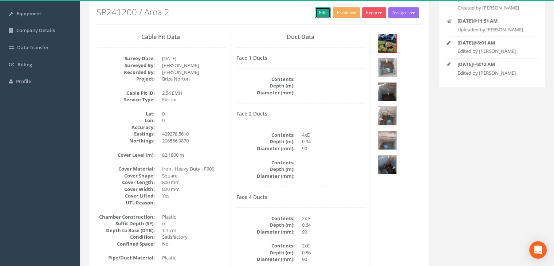
click at [320, 13] on link "Edit" at bounding box center [323, 12] width 16 height 11
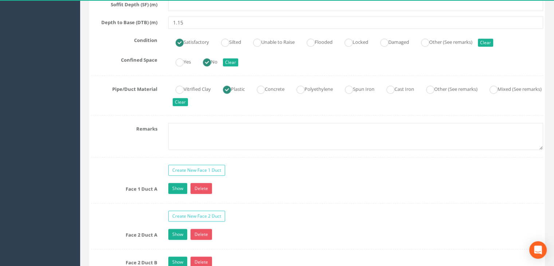
scroll to position [559, 0]
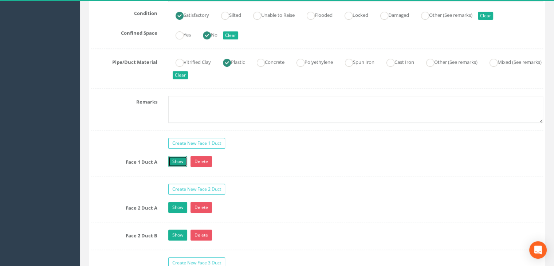
click at [182, 161] on link "Show" at bounding box center [177, 161] width 19 height 11
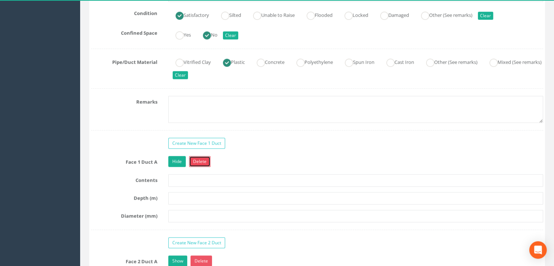
click at [204, 158] on link "Delete" at bounding box center [199, 161] width 21 height 11
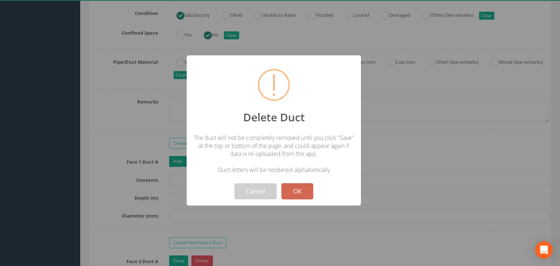
click at [305, 195] on button "OK" at bounding box center [297, 191] width 32 height 16
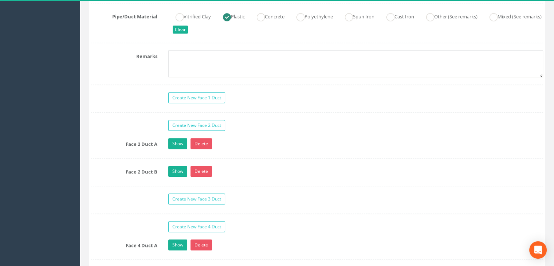
scroll to position [705, 0]
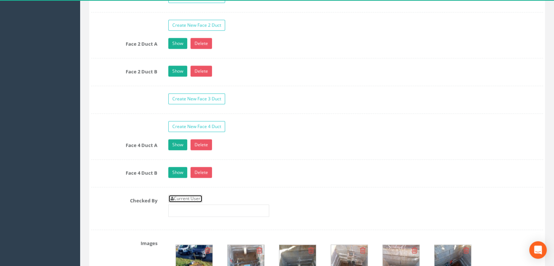
click at [195, 195] on link "Current User" at bounding box center [185, 199] width 34 height 8
type input "[PERSON_NAME]"
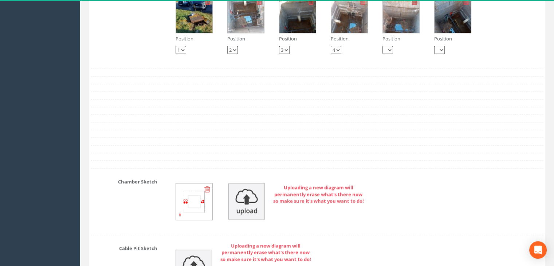
scroll to position [850, 0]
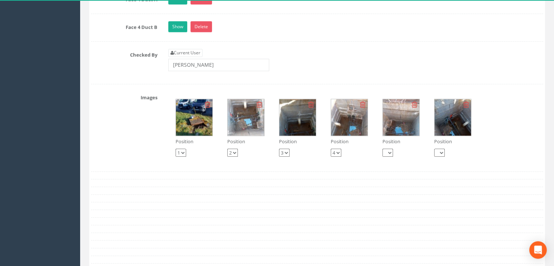
click at [192, 124] on img at bounding box center [194, 117] width 36 height 36
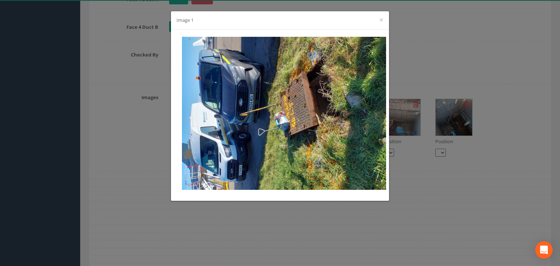
click at [417, 201] on div "Image 1 ×" at bounding box center [280, 133] width 560 height 266
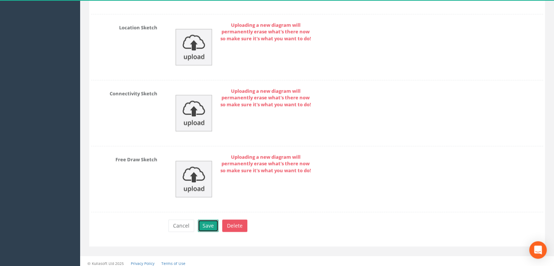
click at [210, 219] on button "Save" at bounding box center [208, 225] width 21 height 12
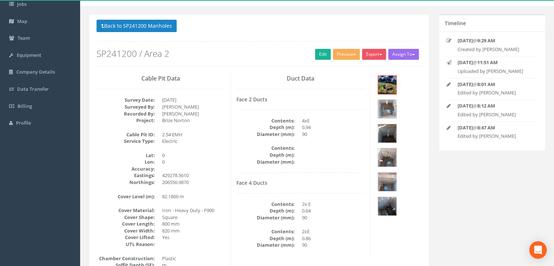
scroll to position [0, 0]
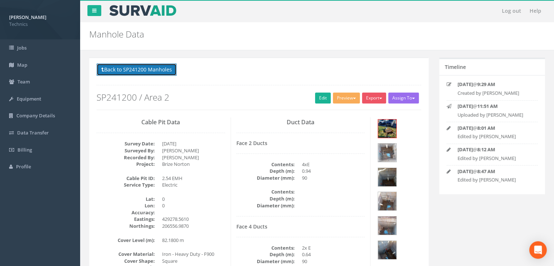
click at [152, 67] on button "Back to SP241200 Manholes" at bounding box center [137, 69] width 80 height 12
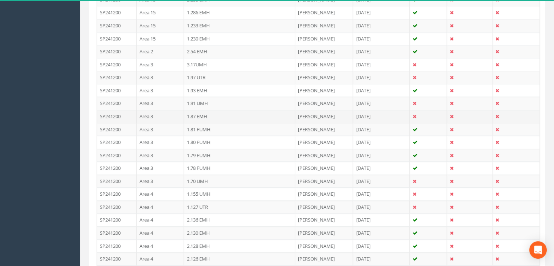
scroll to position [656, 0]
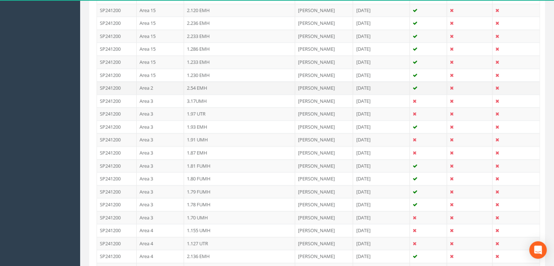
click at [165, 86] on td "Area 2" at bounding box center [160, 87] width 47 height 13
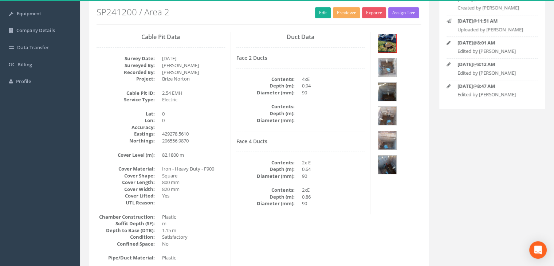
scroll to position [49, 0]
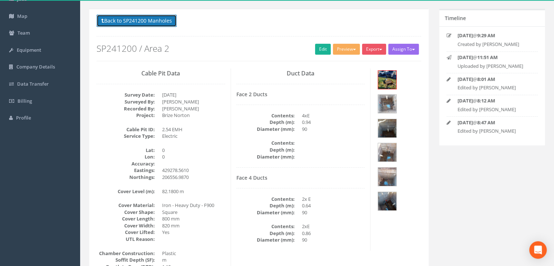
click at [153, 21] on button "Back to SP241200 Manholes" at bounding box center [137, 21] width 80 height 12
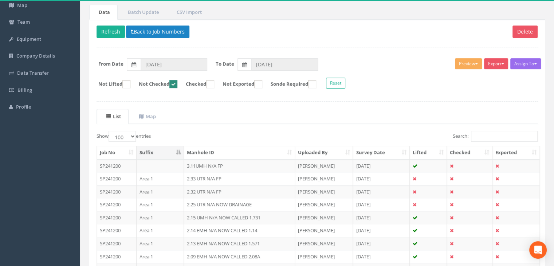
scroll to position [12, 0]
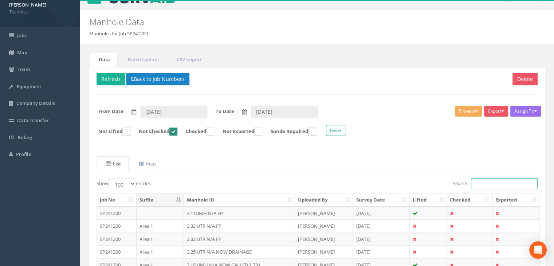
click at [487, 179] on input "Search:" at bounding box center [504, 183] width 67 height 11
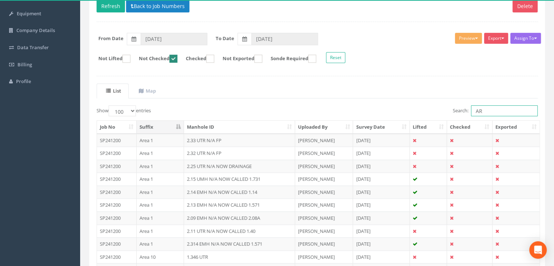
type input "A"
type input "Area 3"
click at [168, 126] on th "Suffix" at bounding box center [160, 127] width 47 height 13
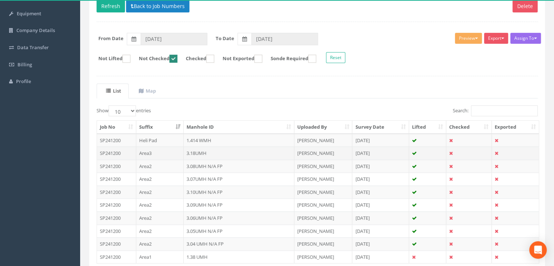
click at [168, 152] on td "Area3" at bounding box center [159, 152] width 47 height 13
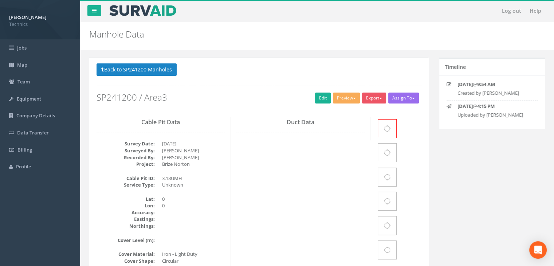
scroll to position [79, 0]
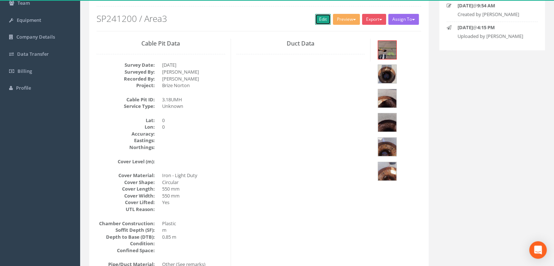
click at [323, 20] on link "Edit" at bounding box center [323, 19] width 16 height 11
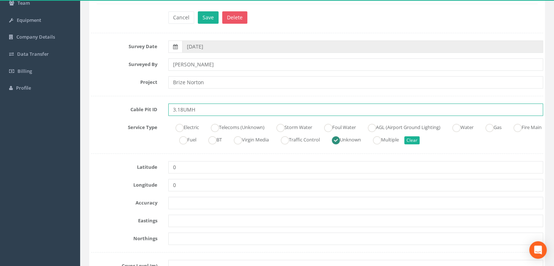
click at [216, 107] on input "3.18UMH" at bounding box center [355, 109] width 375 height 12
type input "3.18UMH N/A FP"
click at [210, 21] on button "Save" at bounding box center [208, 17] width 21 height 12
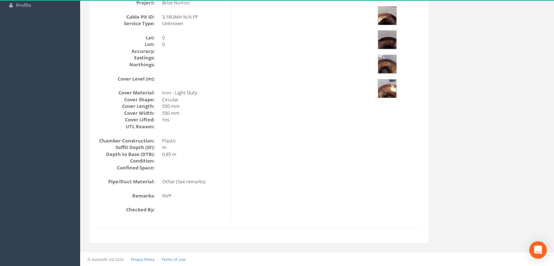
scroll to position [16, 0]
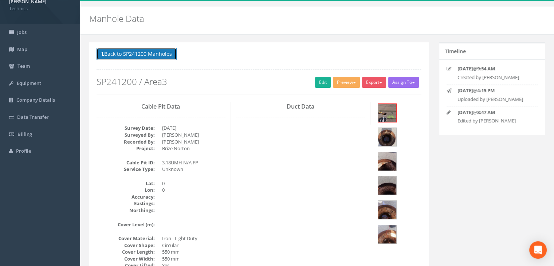
click at [149, 56] on button "Back to SP241200 Manholes" at bounding box center [137, 54] width 80 height 12
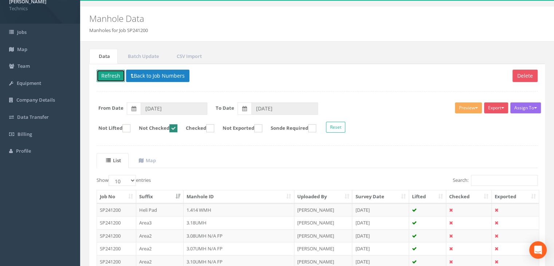
click at [118, 77] on button "Refresh" at bounding box center [111, 76] width 28 height 12
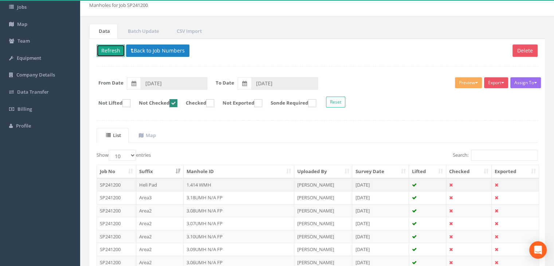
scroll to position [52, 0]
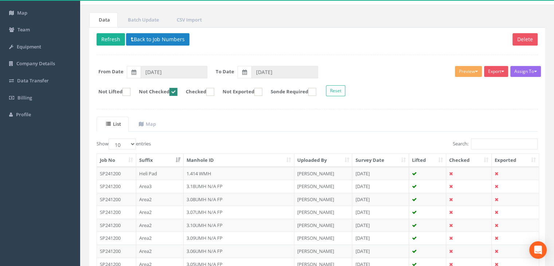
click at [157, 158] on th "Suffix" at bounding box center [159, 160] width 47 height 13
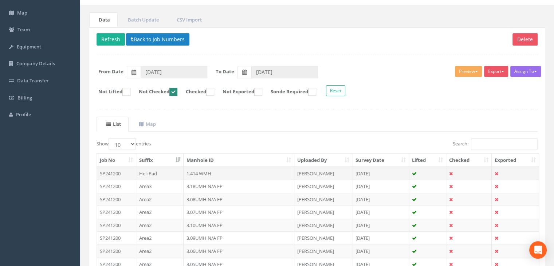
scroll to position [89, 0]
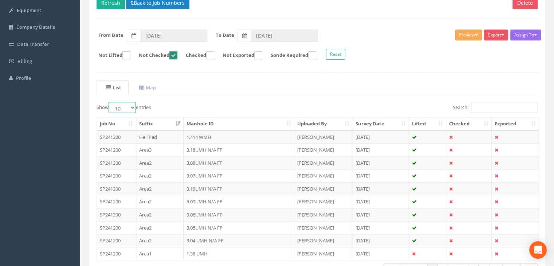
click at [133, 107] on select "10 25 50 100" at bounding box center [122, 107] width 27 height 11
select select "100"
click at [110, 102] on select "10 25 50 100" at bounding box center [122, 107] width 27 height 11
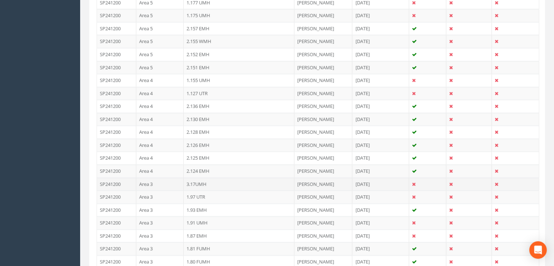
scroll to position [1181, 0]
click at [157, 165] on td "Area 3" at bounding box center [159, 171] width 47 height 13
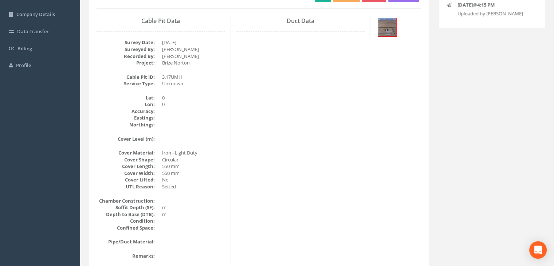
scroll to position [16, 0]
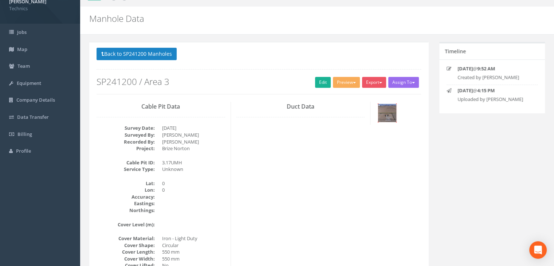
click at [385, 111] on img at bounding box center [387, 113] width 18 height 18
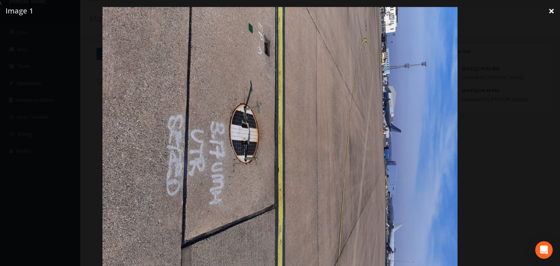
click at [550, 11] on link "×" at bounding box center [550, 11] width 17 height 22
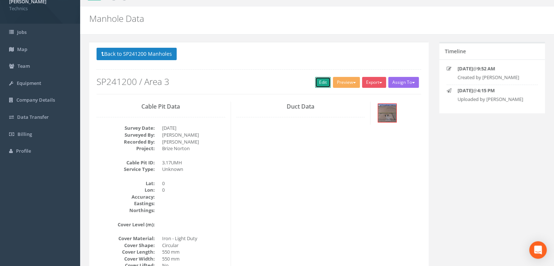
click at [324, 79] on link "Edit" at bounding box center [323, 82] width 16 height 11
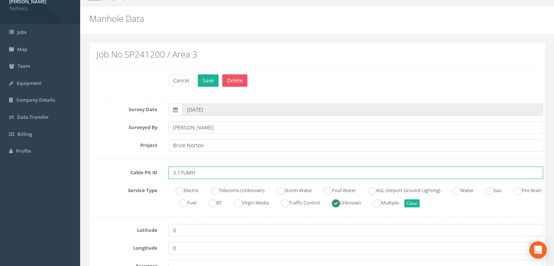
click at [207, 177] on input "3.17UMH" at bounding box center [355, 172] width 375 height 12
type input "3.17UMH N/A FP"
click at [209, 74] on button "Save" at bounding box center [208, 80] width 21 height 12
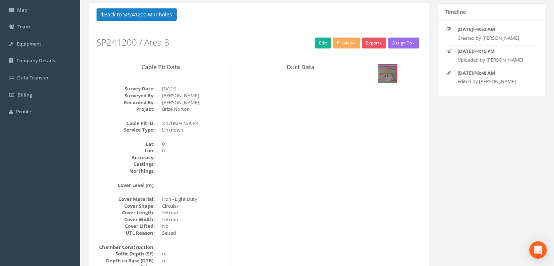
scroll to position [52, 0]
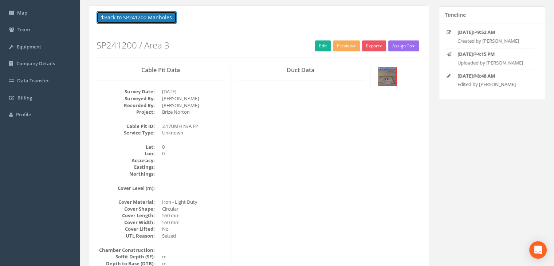
click at [165, 18] on button "Back to SP241200 Manholes" at bounding box center [137, 17] width 80 height 12
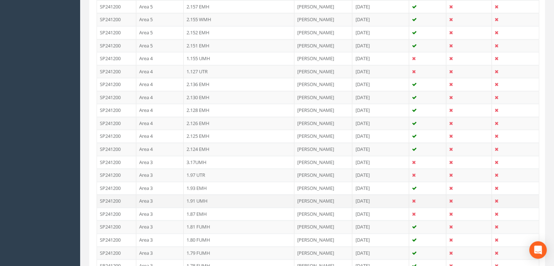
scroll to position [1254, 0]
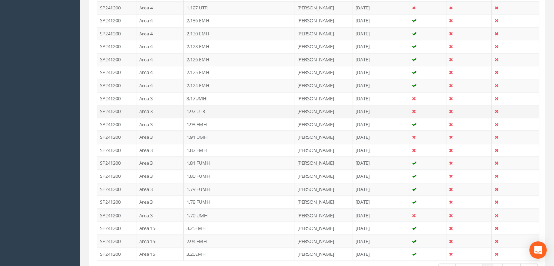
click at [166, 105] on td "Area 3" at bounding box center [159, 111] width 47 height 13
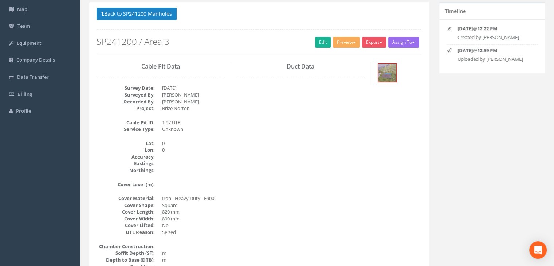
scroll to position [16, 0]
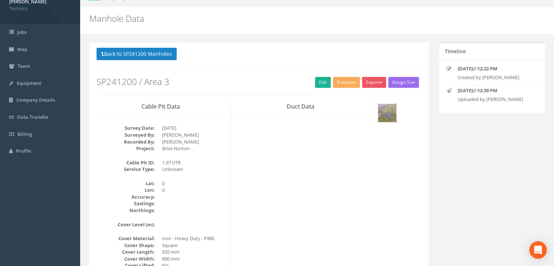
click at [386, 115] on img at bounding box center [387, 113] width 18 height 18
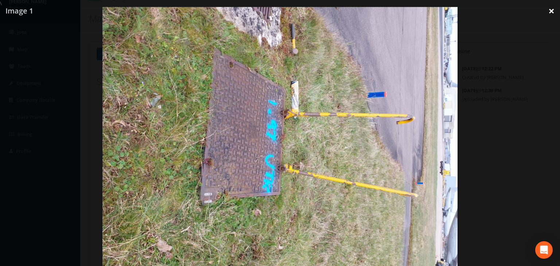
click at [550, 12] on link "×" at bounding box center [550, 11] width 17 height 22
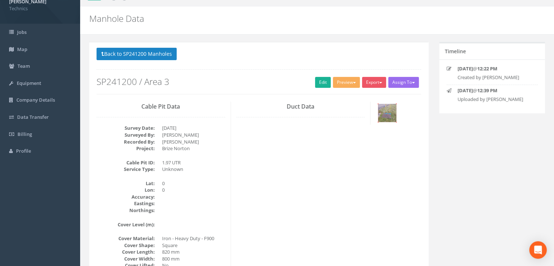
click at [381, 108] on img at bounding box center [387, 113] width 18 height 18
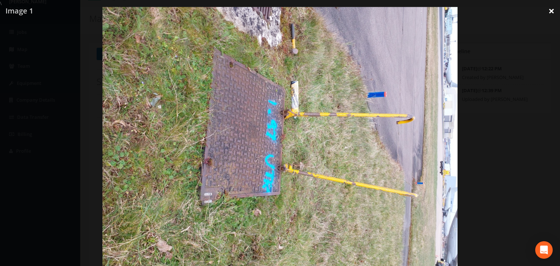
click at [549, 8] on link "×" at bounding box center [550, 11] width 17 height 22
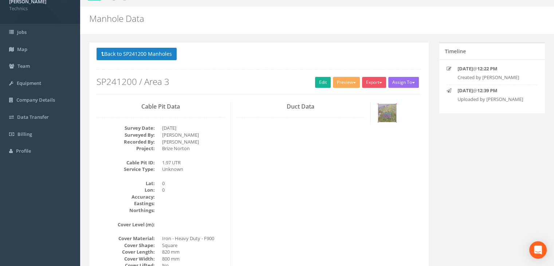
click at [389, 118] on img at bounding box center [387, 113] width 18 height 18
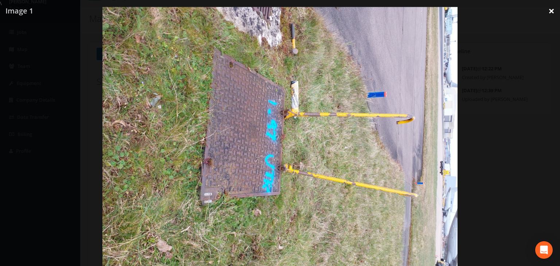
click at [548, 8] on link "×" at bounding box center [550, 11] width 17 height 22
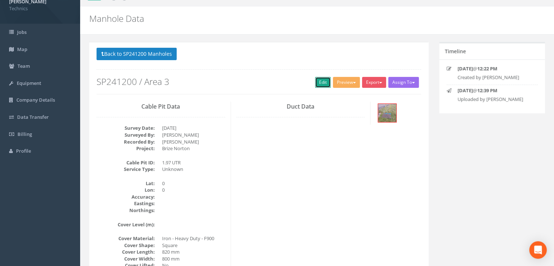
click at [321, 81] on link "Edit" at bounding box center [323, 82] width 16 height 11
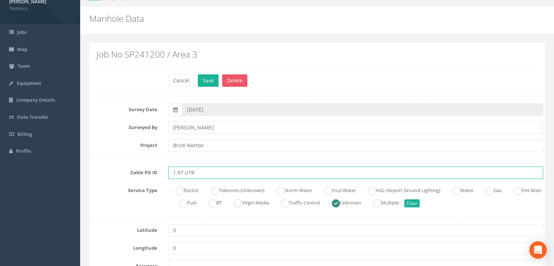
click at [213, 174] on input "1.97 UTR" at bounding box center [355, 172] width 375 height 12
type input "1.97 UTR N/A SWMH"
click at [205, 80] on button "Save" at bounding box center [208, 80] width 21 height 12
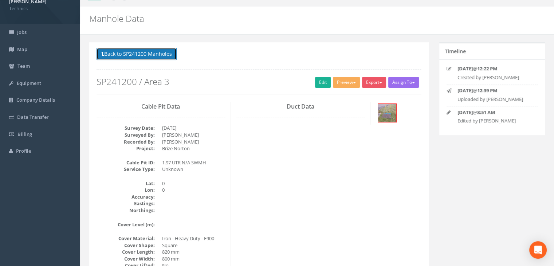
click at [154, 55] on button "Back to SP241200 Manholes" at bounding box center [137, 54] width 80 height 12
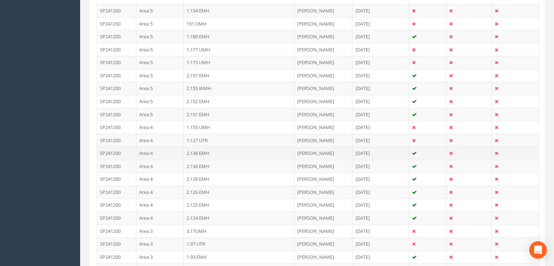
scroll to position [1181, 0]
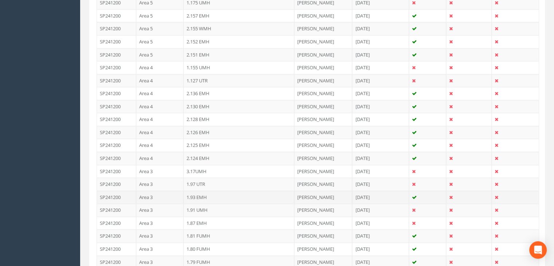
click at [164, 191] on td "Area 3" at bounding box center [159, 197] width 47 height 13
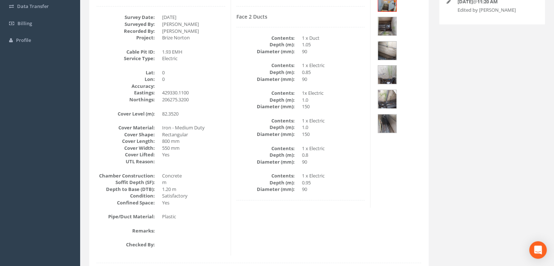
scroll to position [85, 0]
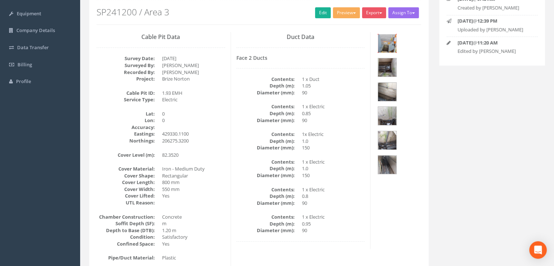
click at [382, 40] on img at bounding box center [387, 43] width 18 height 18
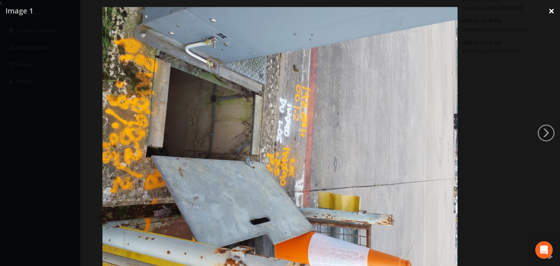
click at [550, 9] on link "×" at bounding box center [550, 11] width 17 height 22
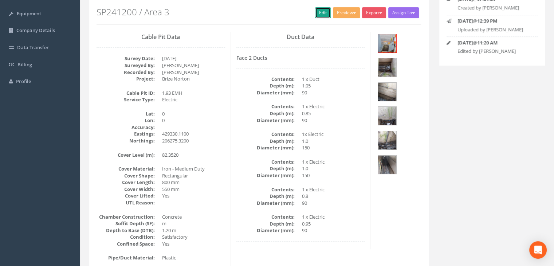
click at [316, 12] on link "Edit" at bounding box center [323, 12] width 16 height 11
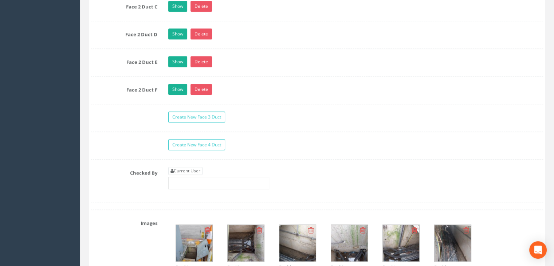
scroll to position [814, 0]
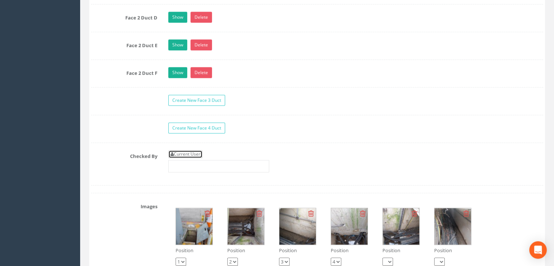
click at [192, 151] on link "Current User" at bounding box center [185, 154] width 34 height 8
type input "[PERSON_NAME]"
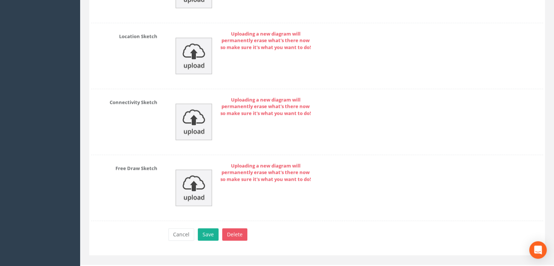
scroll to position [1312, 0]
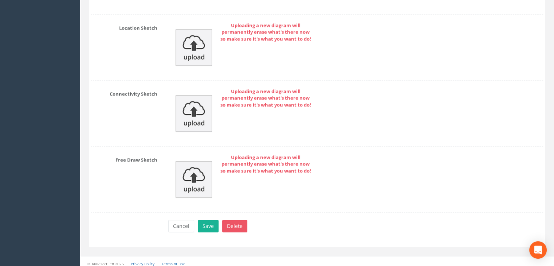
click at [208, 220] on button "Save" at bounding box center [208, 226] width 21 height 12
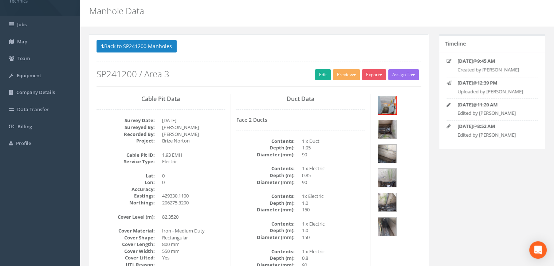
scroll to position [0, 0]
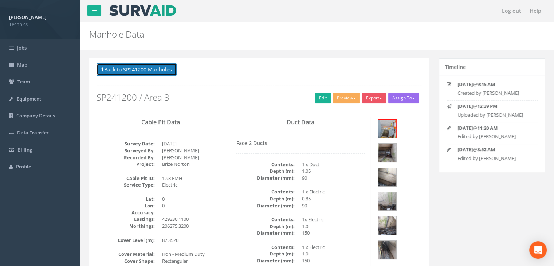
click at [163, 64] on button "Back to SP241200 Manholes" at bounding box center [137, 69] width 80 height 12
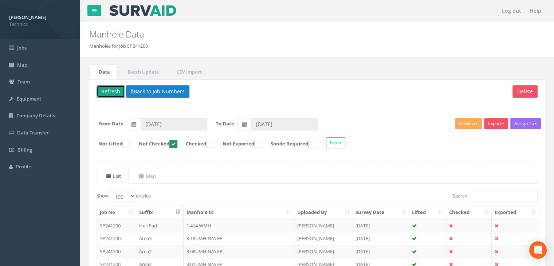
click at [103, 89] on button "Refresh" at bounding box center [111, 91] width 28 height 12
click at [150, 211] on th "Suffix" at bounding box center [159, 212] width 47 height 13
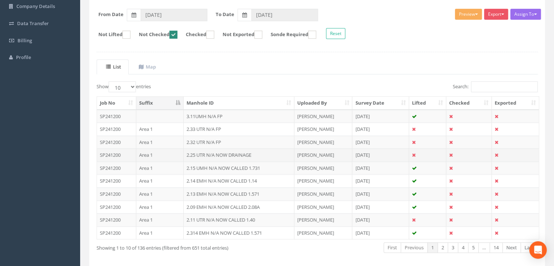
scroll to position [138, 0]
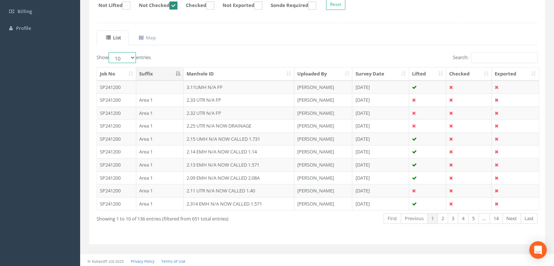
click at [127, 56] on select "10 25 50 100" at bounding box center [122, 57] width 27 height 11
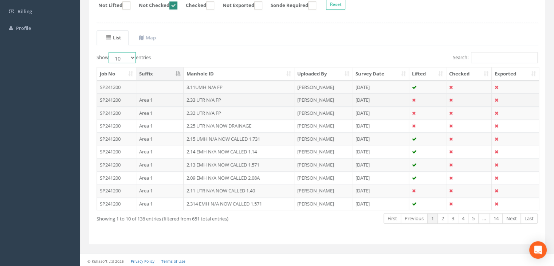
select select "100"
click at [110, 52] on select "10 25 50 100" at bounding box center [122, 57] width 27 height 11
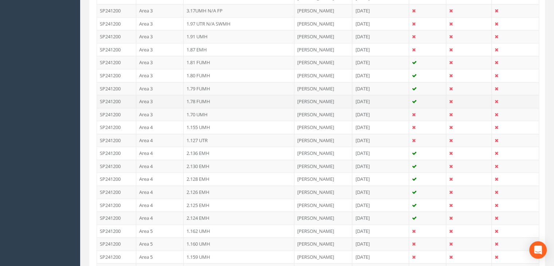
scroll to position [721, 0]
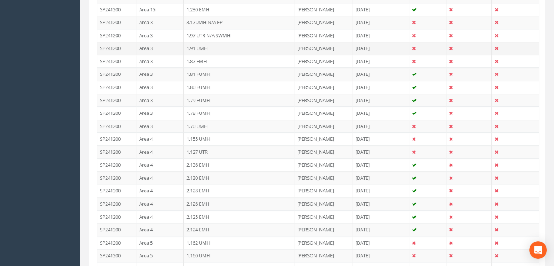
click at [176, 44] on td "Area 3" at bounding box center [159, 48] width 47 height 13
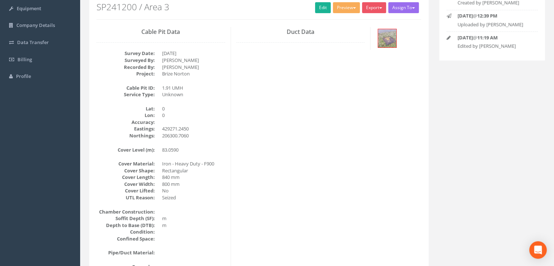
scroll to position [16, 0]
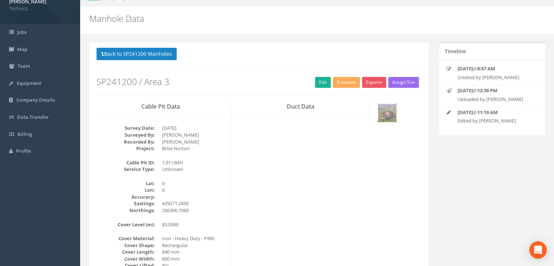
click at [385, 110] on img at bounding box center [387, 113] width 18 height 18
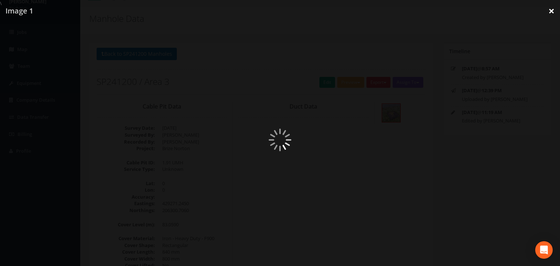
click at [554, 13] on link "×" at bounding box center [550, 11] width 17 height 22
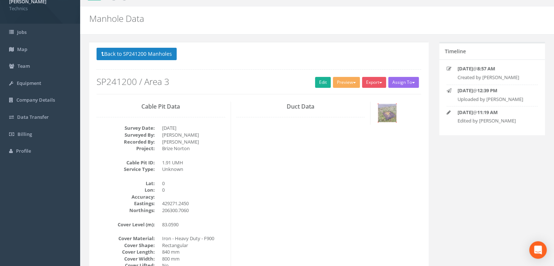
click at [392, 111] on img at bounding box center [387, 113] width 18 height 18
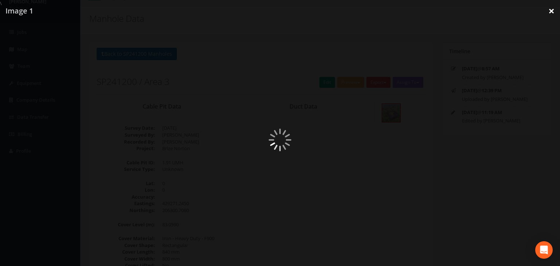
click at [548, 10] on link "×" at bounding box center [550, 11] width 17 height 22
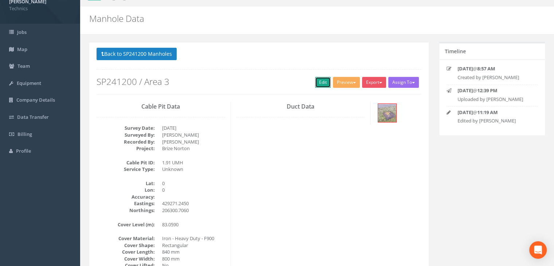
click at [322, 85] on link "Edit" at bounding box center [323, 82] width 16 height 11
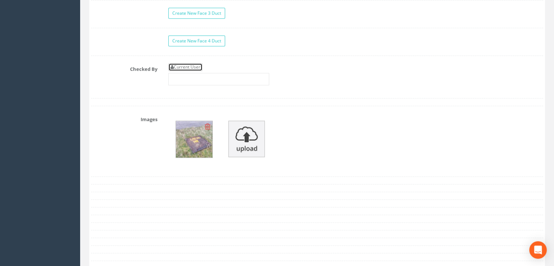
click at [192, 63] on link "Current User" at bounding box center [185, 67] width 34 height 8
type input "[PERSON_NAME]"
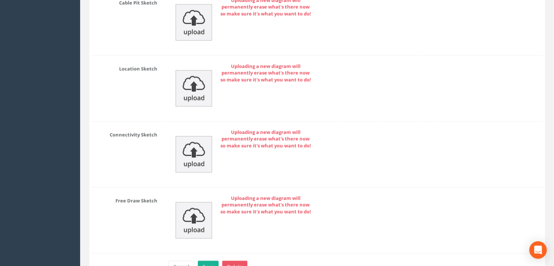
scroll to position [1140, 0]
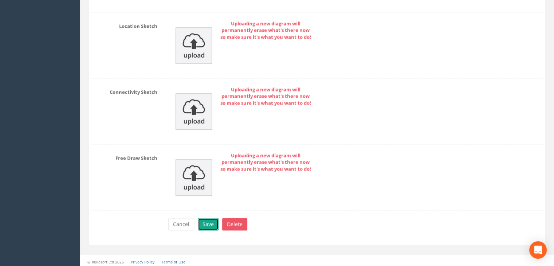
click at [204, 218] on button "Save" at bounding box center [208, 224] width 21 height 12
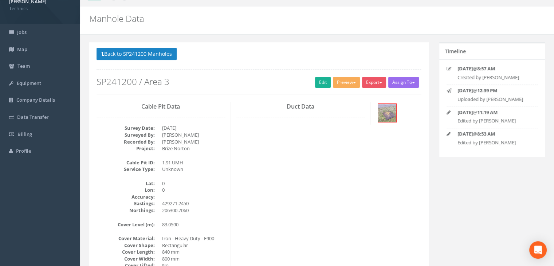
scroll to position [0, 0]
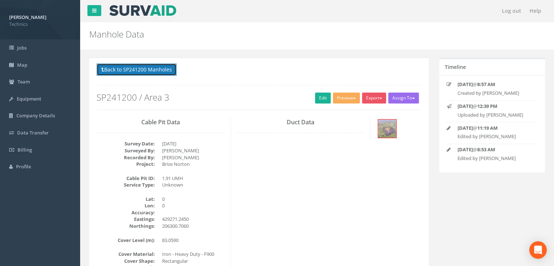
click at [161, 73] on button "Back to SP241200 Manholes" at bounding box center [137, 69] width 80 height 12
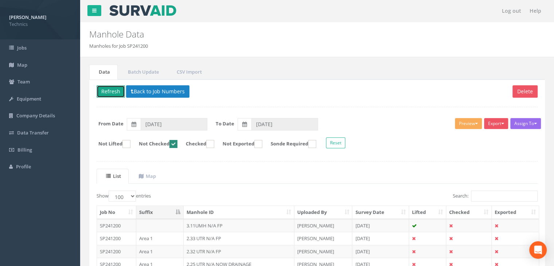
click at [114, 89] on button "Refresh" at bounding box center [111, 91] width 28 height 12
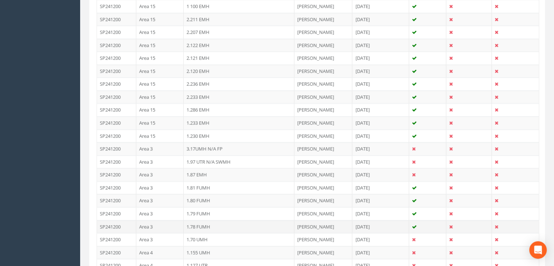
scroll to position [656, 0]
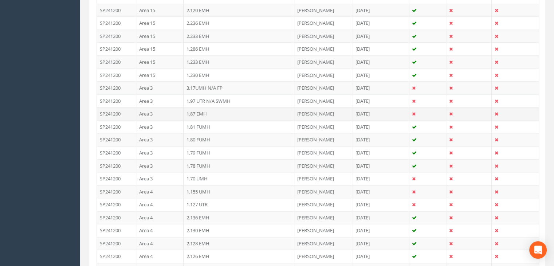
click at [172, 113] on td "Area 3" at bounding box center [159, 113] width 47 height 13
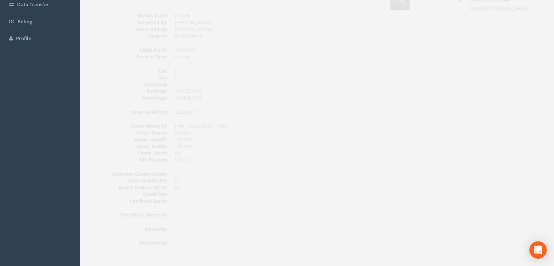
scroll to position [89, 0]
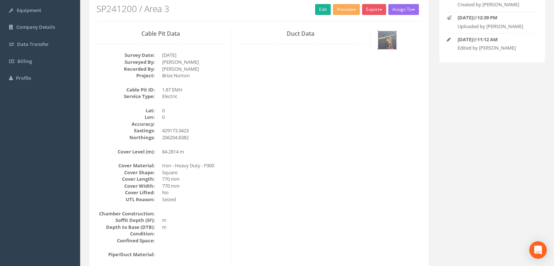
click at [385, 39] on img at bounding box center [387, 40] width 18 height 18
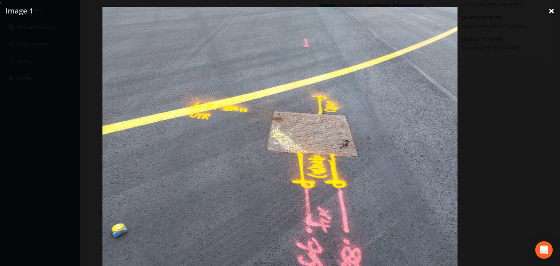
click at [546, 12] on link "×" at bounding box center [550, 11] width 17 height 22
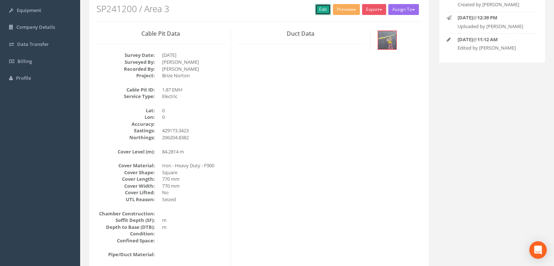
click at [315, 9] on link "Edit" at bounding box center [323, 9] width 16 height 11
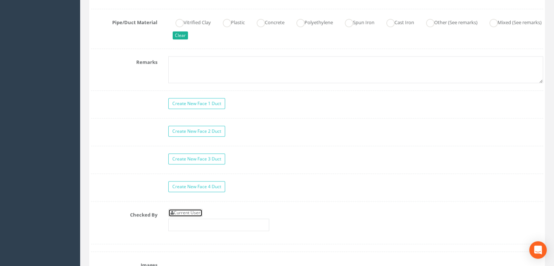
click at [189, 209] on link "Current User" at bounding box center [185, 213] width 34 height 8
type input "[PERSON_NAME]"
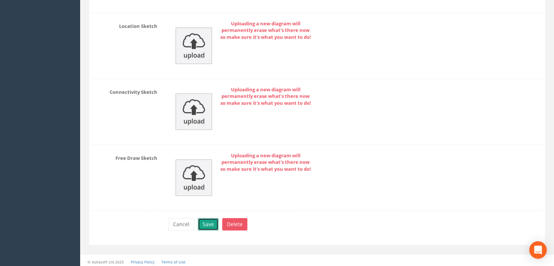
click at [207, 225] on button "Save" at bounding box center [208, 224] width 21 height 12
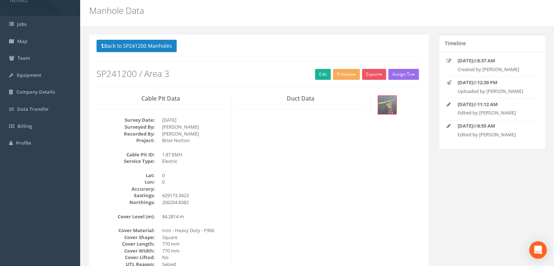
scroll to position [0, 0]
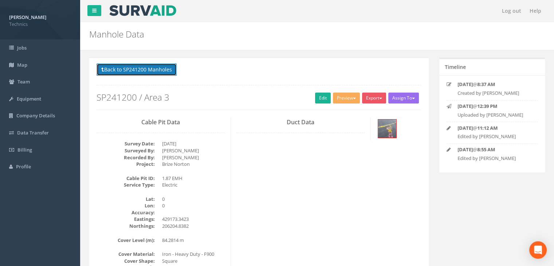
click at [150, 70] on button "Back to SP241200 Manholes" at bounding box center [137, 69] width 80 height 12
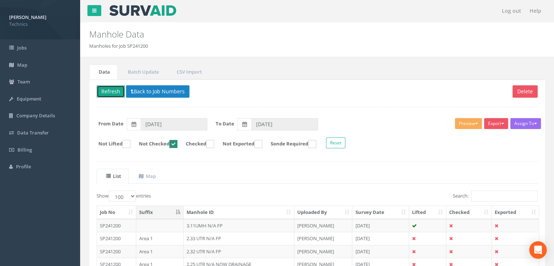
click at [115, 88] on button "Refresh" at bounding box center [111, 91] width 28 height 12
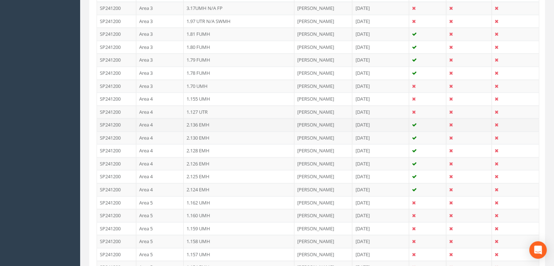
scroll to position [729, 0]
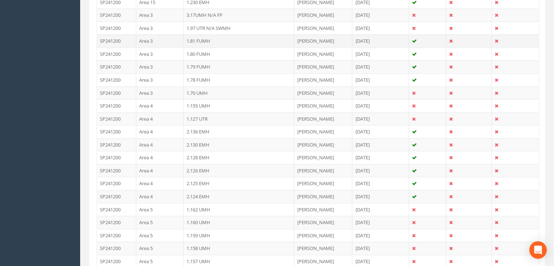
click at [220, 38] on td "1.81 FUMH" at bounding box center [239, 40] width 111 height 13
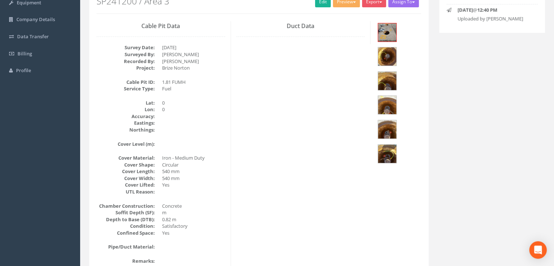
scroll to position [49, 0]
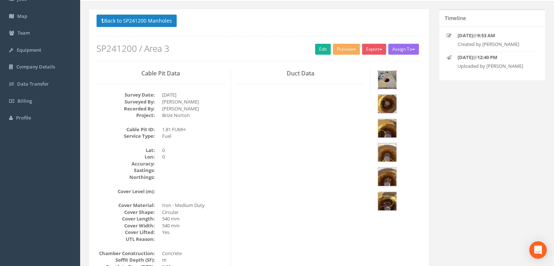
click at [388, 84] on img at bounding box center [387, 80] width 18 height 18
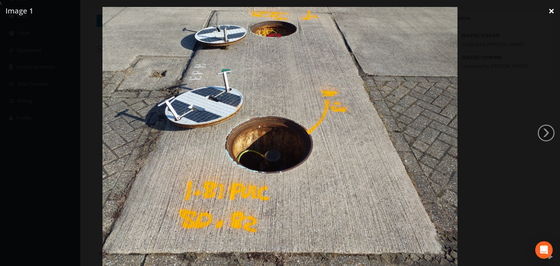
click at [547, 13] on link "×" at bounding box center [550, 11] width 17 height 22
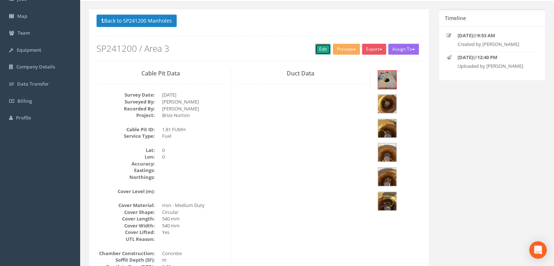
click at [321, 49] on link "Edit" at bounding box center [323, 49] width 16 height 11
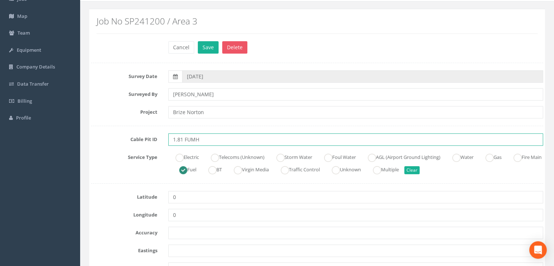
click at [213, 144] on input "1.81 FUMH" at bounding box center [355, 139] width 375 height 12
type input "1.81 FUMH N/A FP"
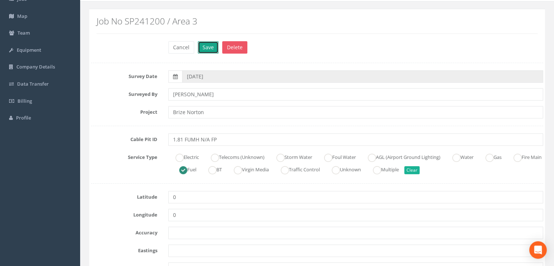
click at [213, 49] on button "Save" at bounding box center [208, 47] width 21 height 12
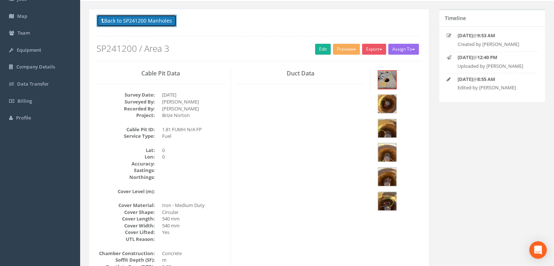
click at [151, 21] on button "Back to SP241200 Manholes" at bounding box center [137, 21] width 80 height 12
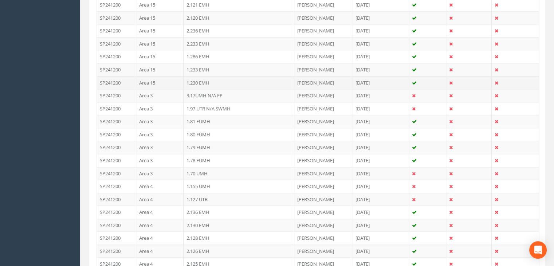
scroll to position [705, 0]
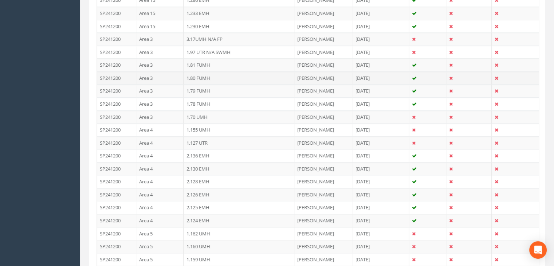
click at [203, 73] on td "1.80 FUMH" at bounding box center [239, 77] width 111 height 13
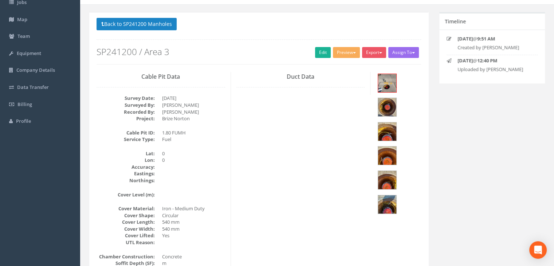
scroll to position [0, 0]
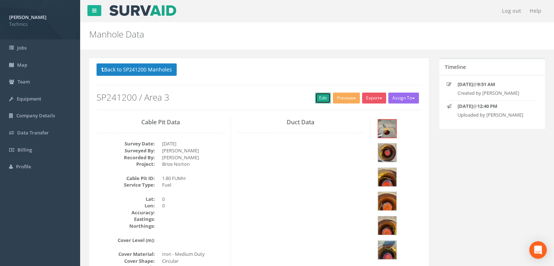
click at [315, 98] on link "Edit" at bounding box center [323, 98] width 16 height 11
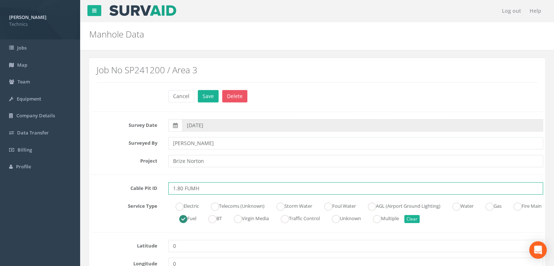
click at [213, 190] on input "1.80 FUMH" at bounding box center [355, 188] width 375 height 12
type input "1.80 FUMH N/A FP"
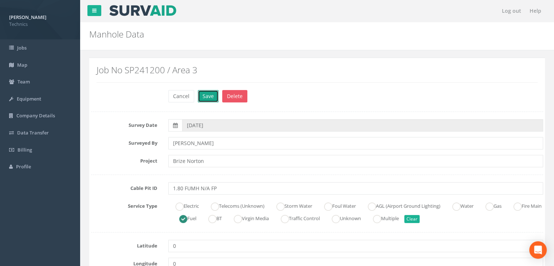
click at [206, 94] on button "Save" at bounding box center [208, 96] width 21 height 12
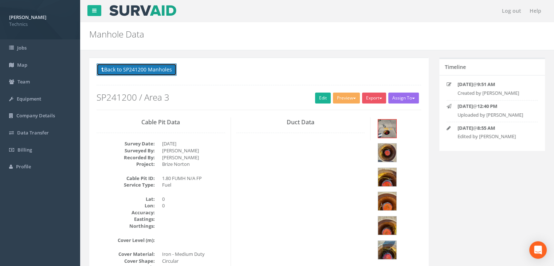
click at [159, 67] on button "Back to SP241200 Manholes" at bounding box center [137, 69] width 80 height 12
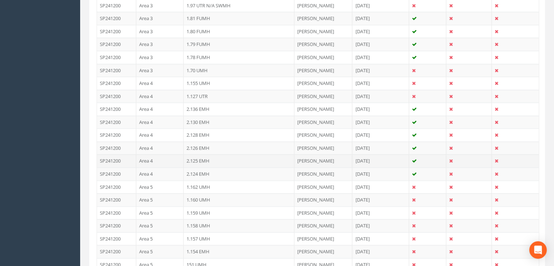
scroll to position [679, 0]
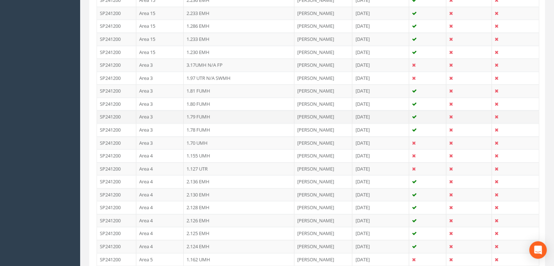
click at [207, 114] on td "1.79 FUMH" at bounding box center [239, 116] width 111 height 13
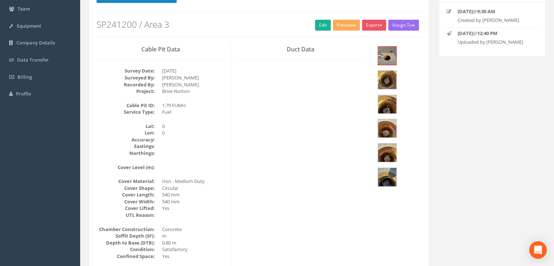
scroll to position [0, 0]
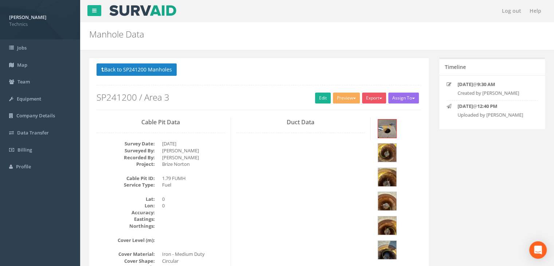
click at [314, 103] on div "Back to SP241200 Manholes Back to Map Assign To No Companies Added Export Techn…" at bounding box center [259, 86] width 325 height 46
click at [318, 100] on link "Edit" at bounding box center [323, 98] width 16 height 11
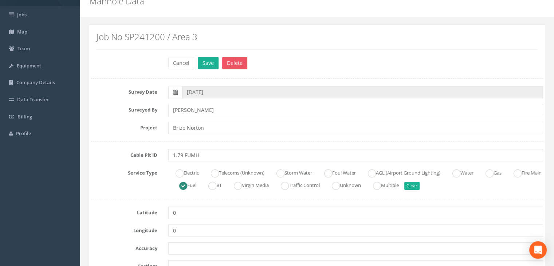
scroll to position [73, 0]
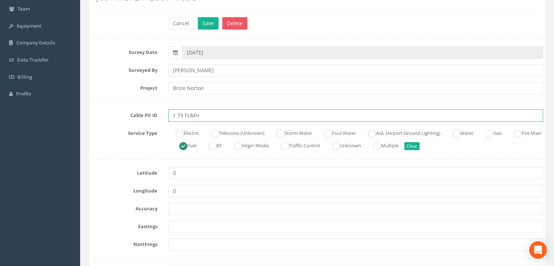
click at [222, 117] on input "1.79 FUMH" at bounding box center [355, 115] width 375 height 12
type input "1.79 FUMH N/A FP"
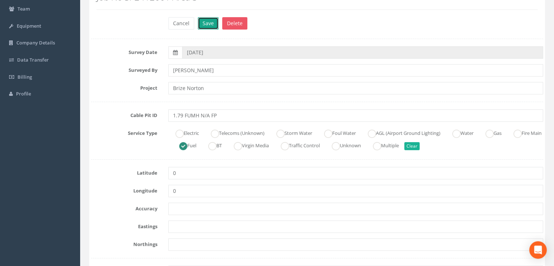
click at [205, 22] on button "Save" at bounding box center [208, 23] width 21 height 12
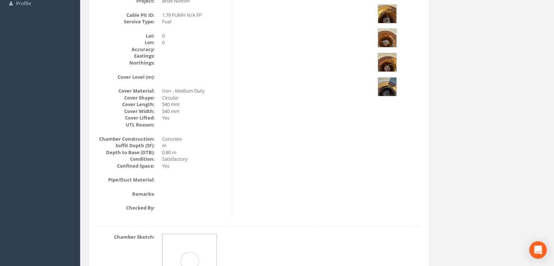
scroll to position [54, 0]
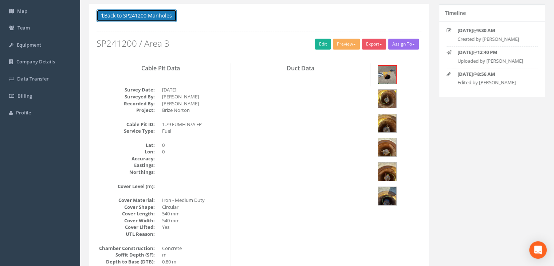
click at [159, 19] on button "Back to SP241200 Manholes" at bounding box center [137, 15] width 80 height 12
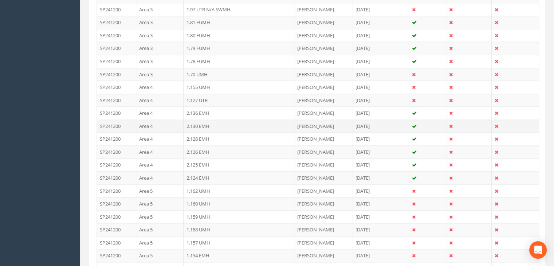
scroll to position [746, 0]
click at [228, 69] on td "1.70 UMH" at bounding box center [239, 75] width 111 height 13
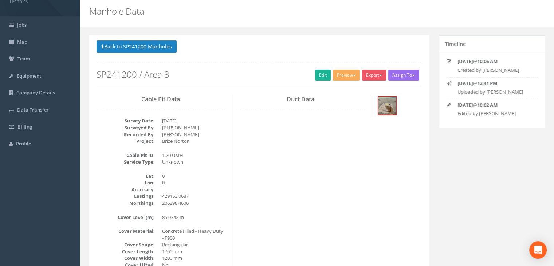
scroll to position [22, 0]
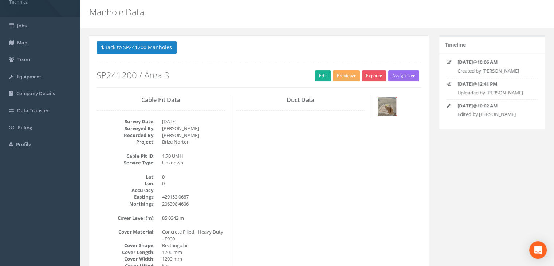
click at [392, 103] on img at bounding box center [387, 106] width 18 height 18
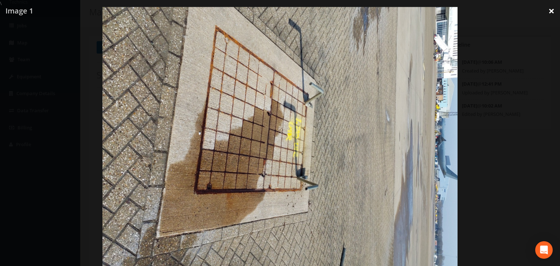
click at [549, 12] on link "×" at bounding box center [550, 11] width 17 height 22
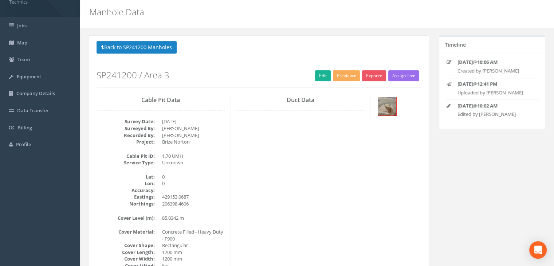
scroll to position [21, 0]
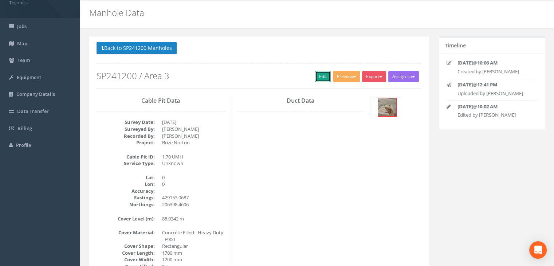
click at [315, 75] on link "Edit" at bounding box center [323, 76] width 16 height 11
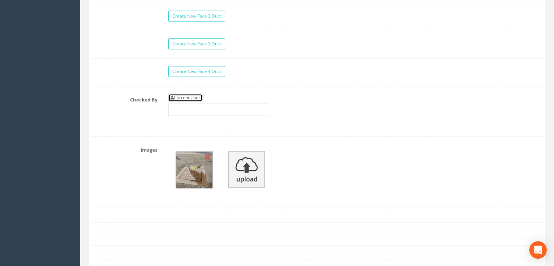
click at [195, 95] on link "Current User" at bounding box center [185, 98] width 34 height 8
type input "[PERSON_NAME]"
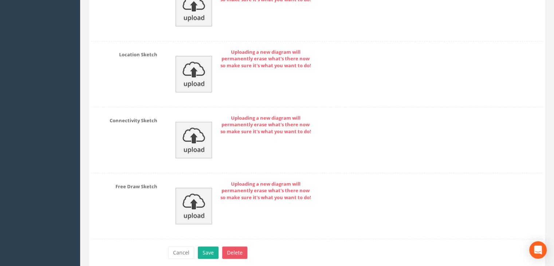
scroll to position [1140, 0]
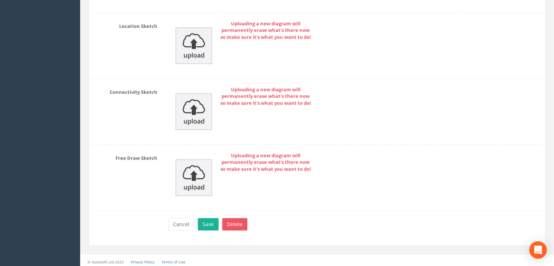
click at [205, 218] on button "Save" at bounding box center [208, 224] width 21 height 12
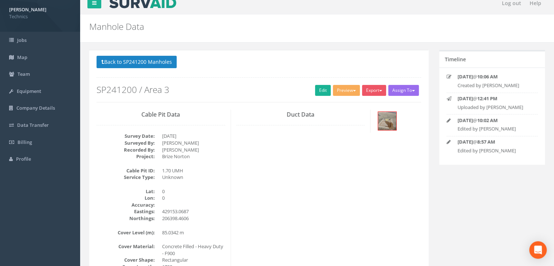
scroll to position [0, 0]
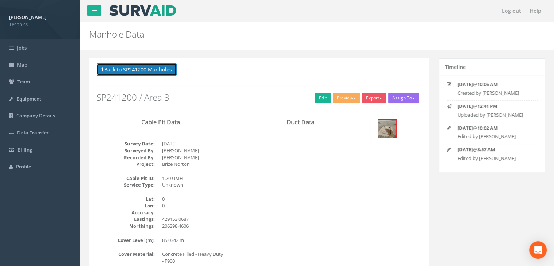
click at [159, 70] on button "Back to SP241200 Manholes" at bounding box center [137, 69] width 80 height 12
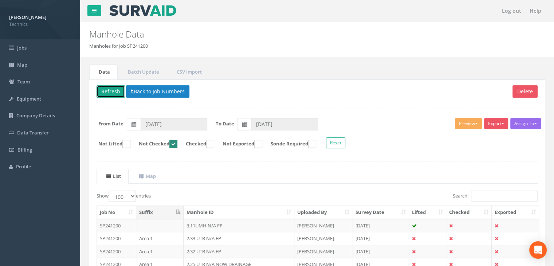
click at [110, 87] on button "Refresh" at bounding box center [111, 91] width 28 height 12
click at [169, 214] on th "Suffix" at bounding box center [159, 212] width 47 height 13
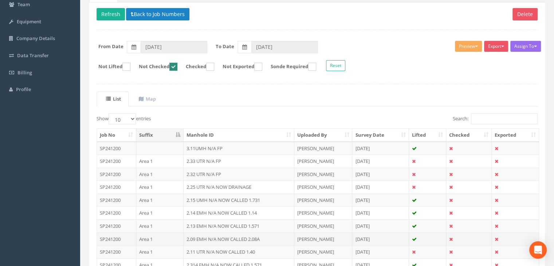
scroll to position [138, 0]
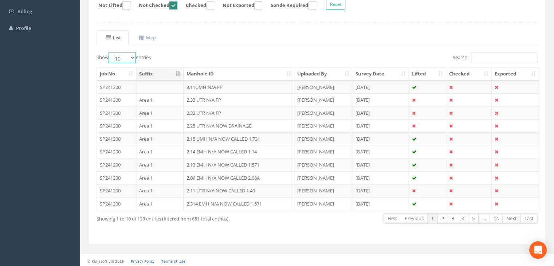
click at [125, 56] on select "10 25 50 100" at bounding box center [122, 57] width 27 height 11
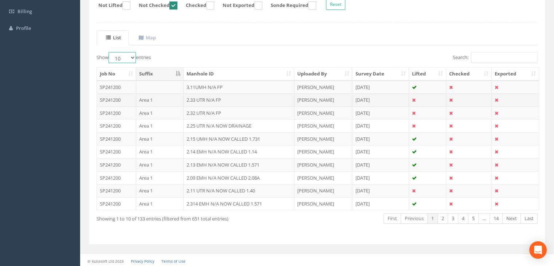
select select "100"
click at [110, 52] on select "10 25 50 100" at bounding box center [122, 57] width 27 height 11
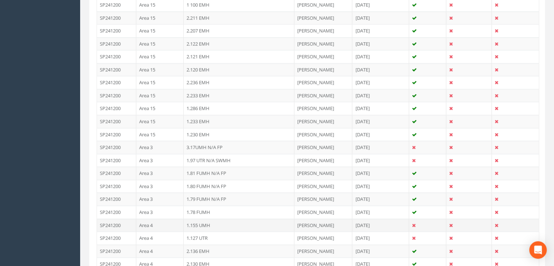
scroll to position [685, 0]
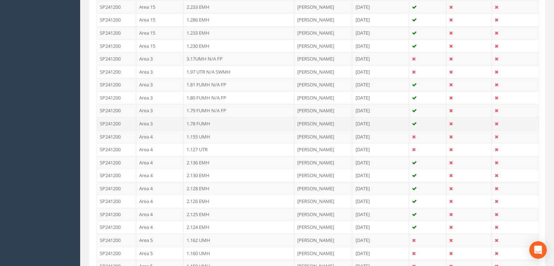
click at [165, 119] on td "Area 3" at bounding box center [159, 123] width 47 height 13
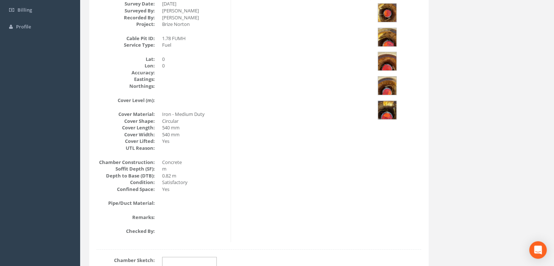
scroll to position [85, 0]
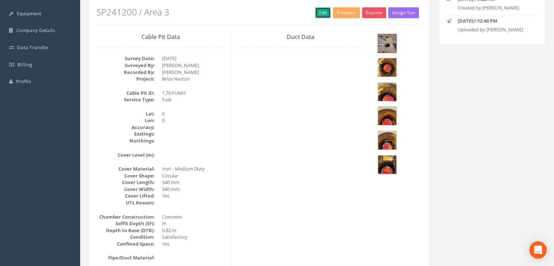
click at [319, 13] on link "Edit" at bounding box center [323, 12] width 16 height 11
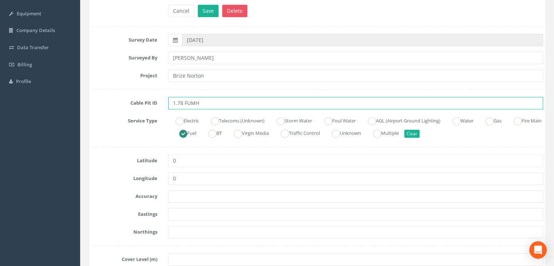
click at [228, 101] on input "1.78 FUMH" at bounding box center [355, 103] width 375 height 12
type input "1.78 FUMH N/A FP"
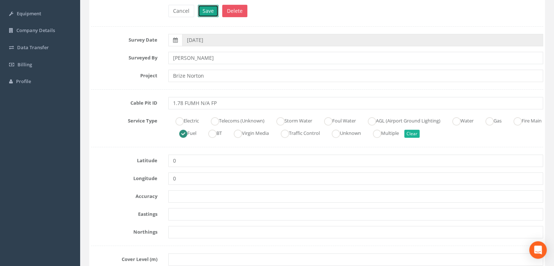
click at [208, 13] on button "Save" at bounding box center [208, 11] width 21 height 12
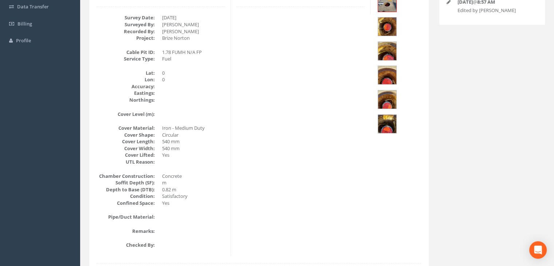
scroll to position [67, 0]
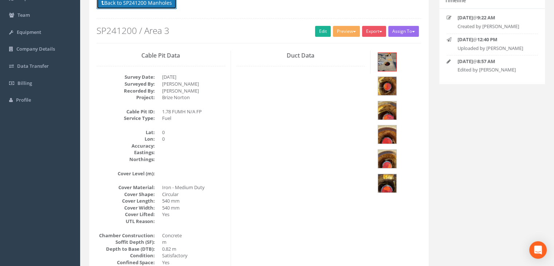
click at [147, 8] on button "Back to SP241200 Manholes" at bounding box center [137, 3] width 80 height 12
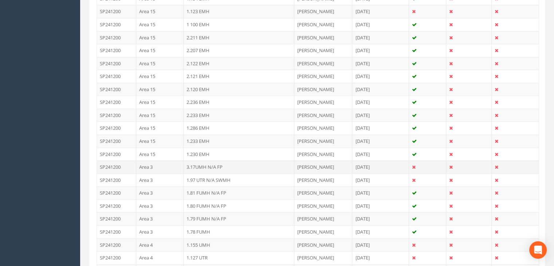
scroll to position [722, 0]
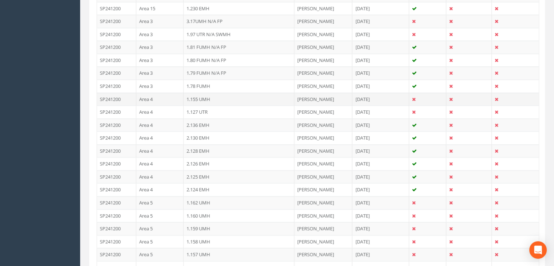
click at [172, 93] on td "Area 4" at bounding box center [159, 99] width 47 height 13
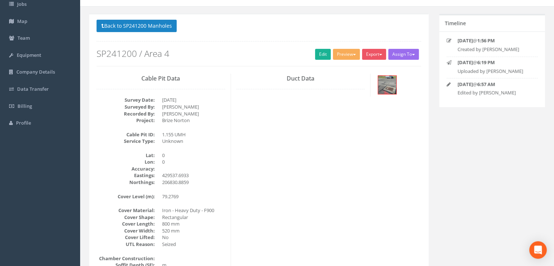
scroll to position [16, 0]
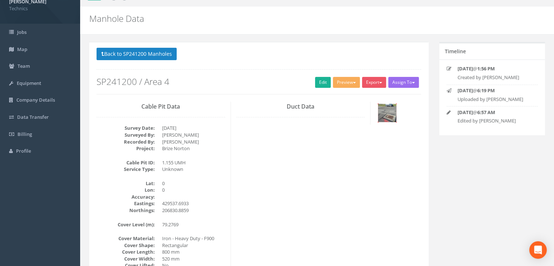
click at [385, 112] on img at bounding box center [387, 113] width 18 height 18
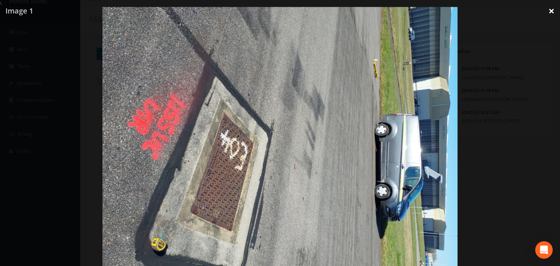
click at [548, 8] on link "×" at bounding box center [550, 11] width 17 height 22
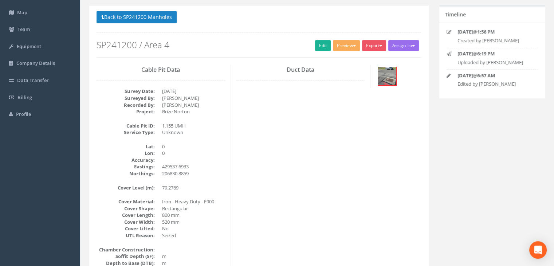
scroll to position [89, 0]
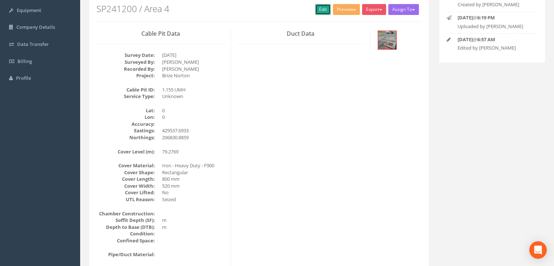
click at [315, 11] on link "Edit" at bounding box center [323, 9] width 16 height 11
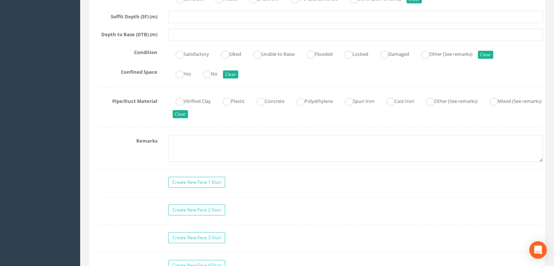
scroll to position [599, 0]
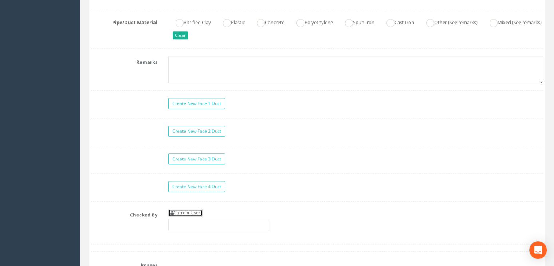
click at [190, 209] on link "Current User" at bounding box center [185, 213] width 34 height 8
type input "[PERSON_NAME]"
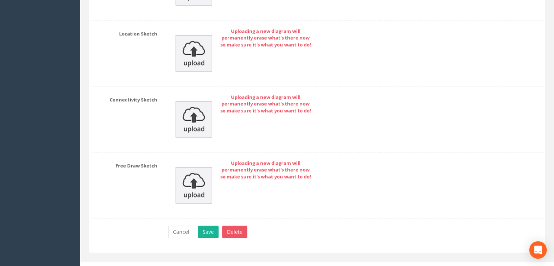
scroll to position [1140, 0]
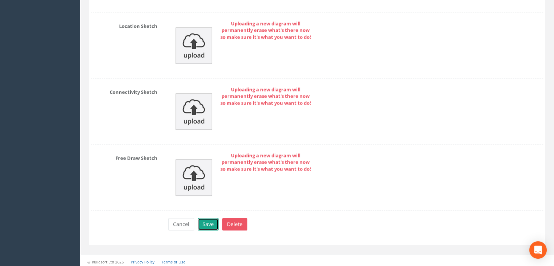
click at [209, 222] on button "Save" at bounding box center [208, 224] width 21 height 12
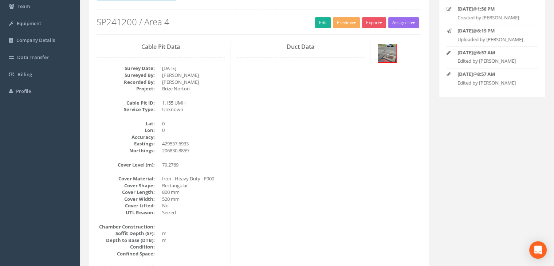
scroll to position [16, 0]
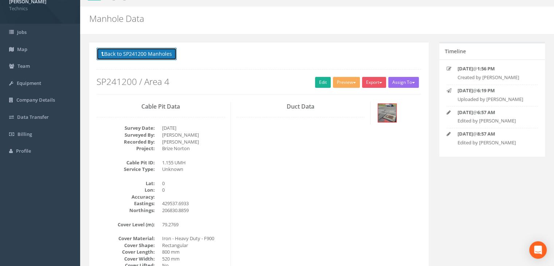
click at [147, 55] on button "Back to SP241200 Manholes" at bounding box center [137, 54] width 80 height 12
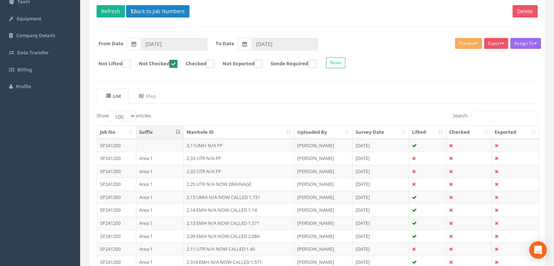
scroll to position [89, 0]
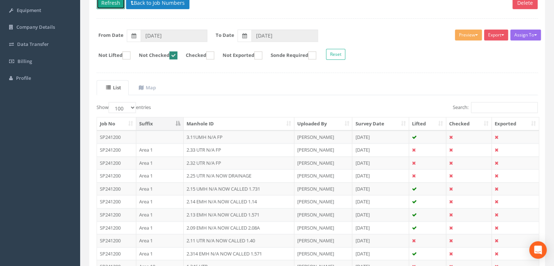
click at [112, 4] on button "Refresh" at bounding box center [111, 3] width 28 height 12
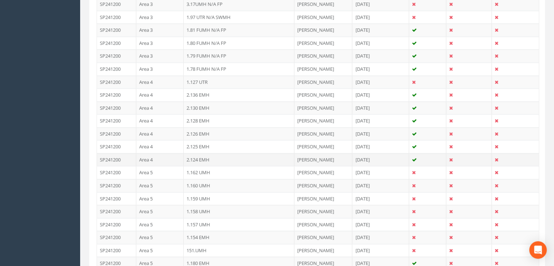
scroll to position [781, 0]
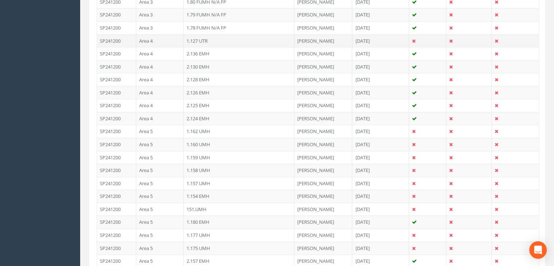
click at [164, 39] on td "Area 4" at bounding box center [159, 40] width 47 height 13
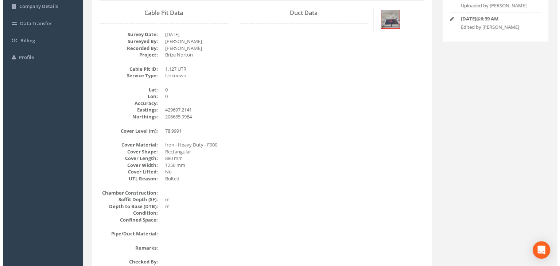
scroll to position [16, 0]
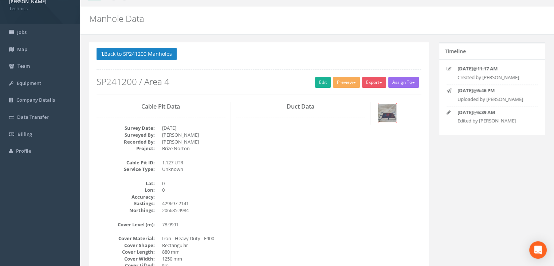
click at [395, 111] on img at bounding box center [387, 113] width 18 height 18
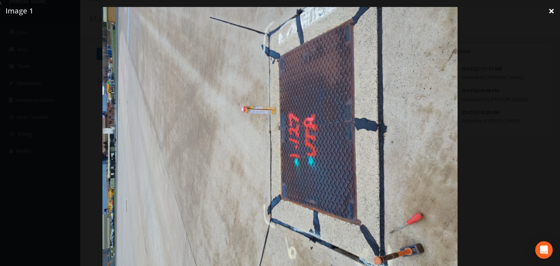
click at [551, 6] on link "×" at bounding box center [550, 11] width 17 height 22
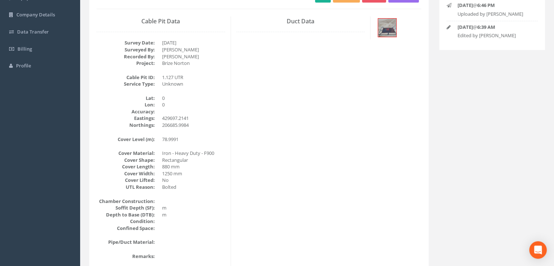
scroll to position [89, 0]
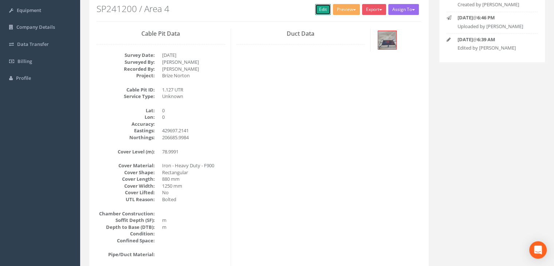
click at [317, 9] on link "Edit" at bounding box center [323, 9] width 16 height 11
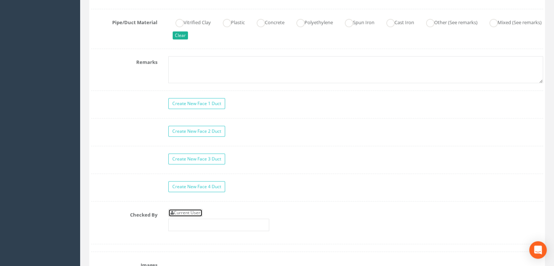
click at [187, 209] on link "Current User" at bounding box center [185, 213] width 34 height 8
type input "[PERSON_NAME]"
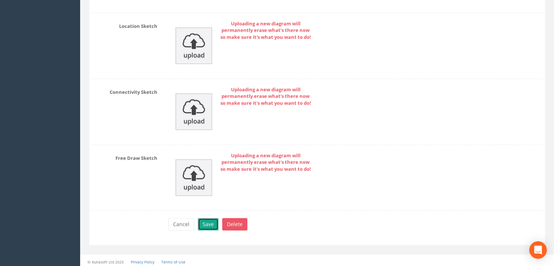
click at [210, 219] on button "Save" at bounding box center [208, 224] width 21 height 12
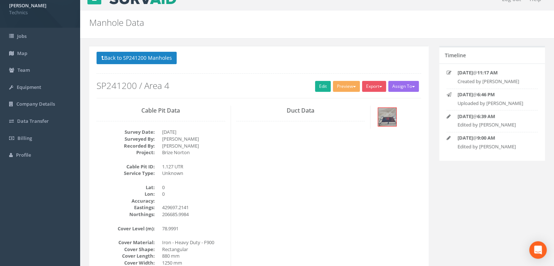
scroll to position [0, 0]
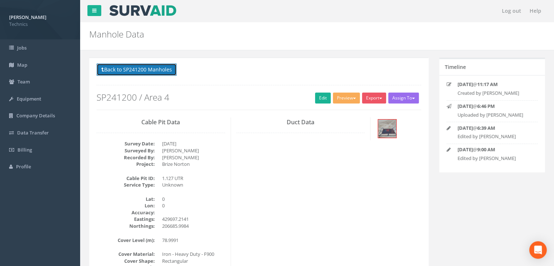
click at [152, 75] on button "Back to SP241200 Manholes" at bounding box center [137, 69] width 80 height 12
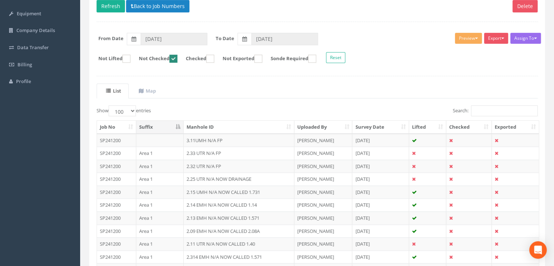
scroll to position [73, 0]
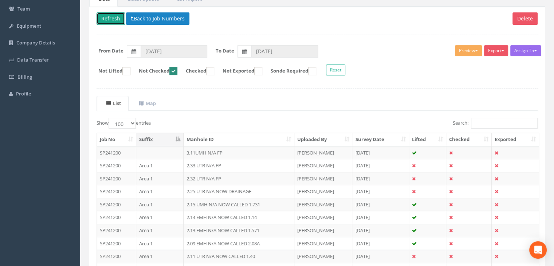
click at [113, 18] on button "Refresh" at bounding box center [111, 18] width 28 height 12
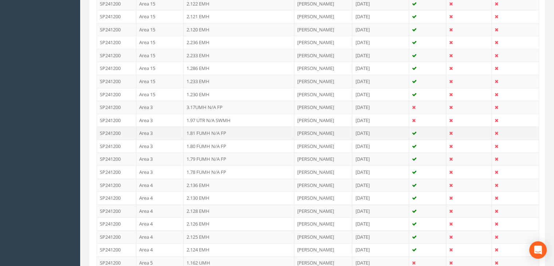
scroll to position [729, 0]
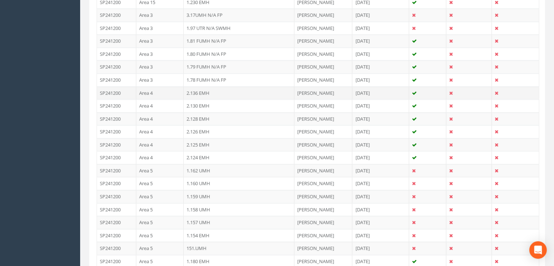
click at [211, 89] on td "2.136 EMH" at bounding box center [239, 92] width 111 height 13
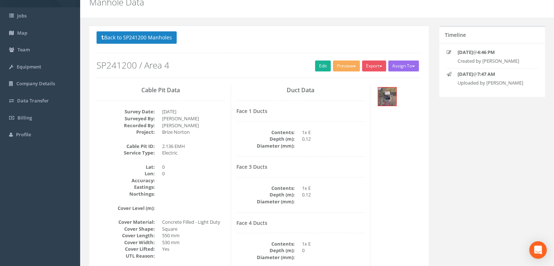
scroll to position [49, 0]
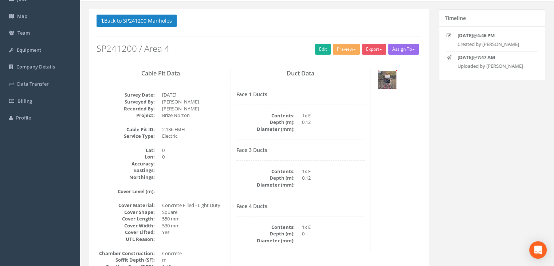
click at [387, 82] on img at bounding box center [387, 80] width 18 height 18
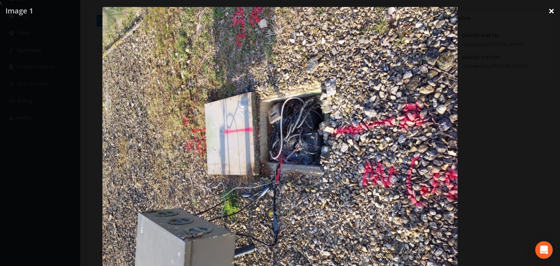
click at [554, 11] on link "×" at bounding box center [550, 11] width 17 height 22
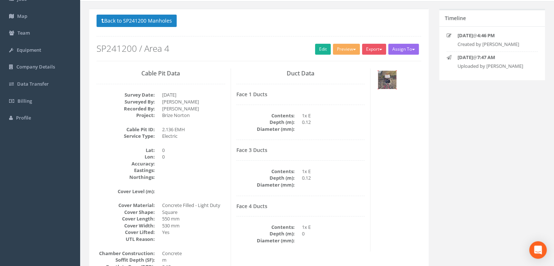
click at [389, 78] on img at bounding box center [387, 80] width 18 height 18
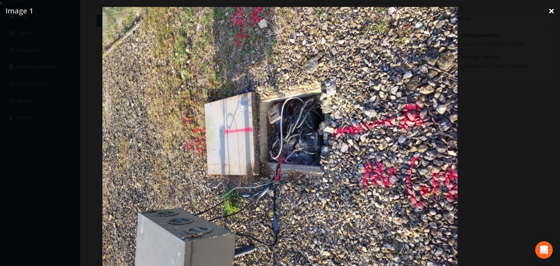
click at [549, 9] on link "×" at bounding box center [550, 11] width 17 height 22
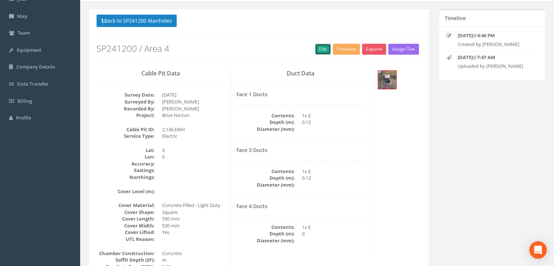
click at [318, 51] on link "Edit" at bounding box center [323, 49] width 16 height 11
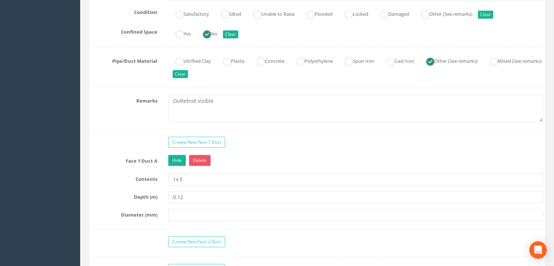
scroll to position [595, 0]
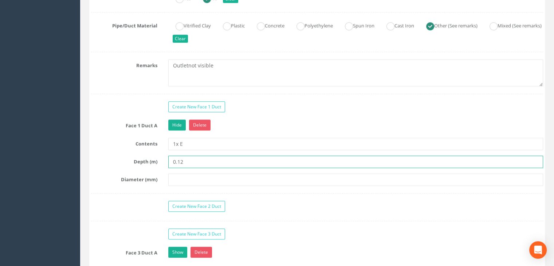
click at [191, 160] on input "0.12" at bounding box center [355, 162] width 375 height 12
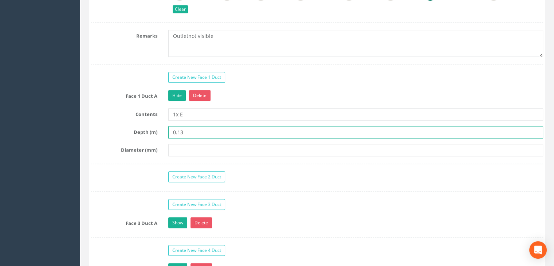
scroll to position [741, 0]
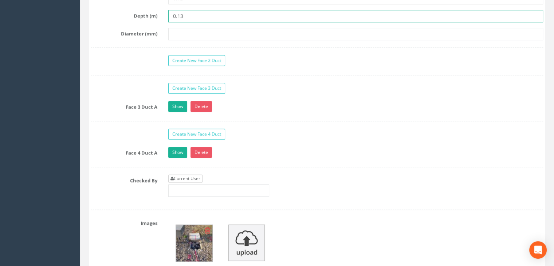
type input "0.13"
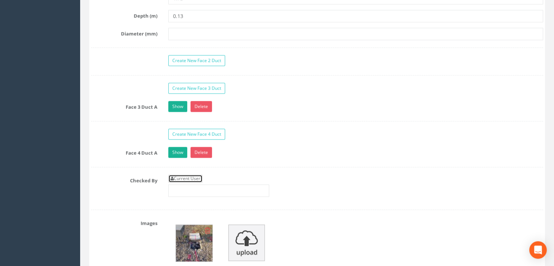
click at [199, 175] on link "Current User" at bounding box center [185, 179] width 34 height 8
type input "[PERSON_NAME]"
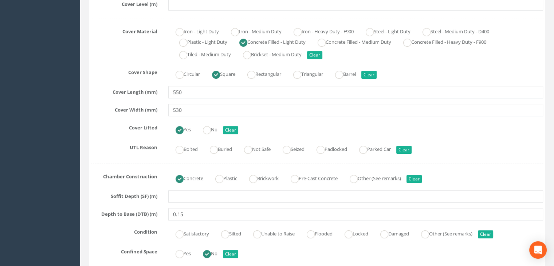
scroll to position [267, 0]
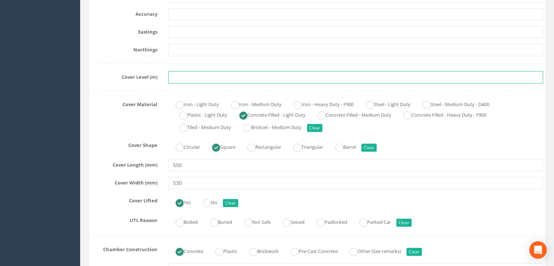
click at [200, 77] on input "text" at bounding box center [355, 77] width 375 height 12
paste input "86.971"
type input "86.971"
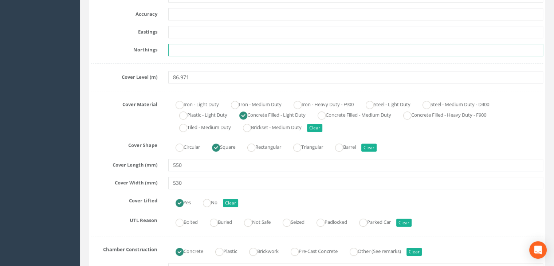
click at [201, 46] on input "text" at bounding box center [355, 50] width 375 height 12
paste input "205493.096"
type input "205493.096"
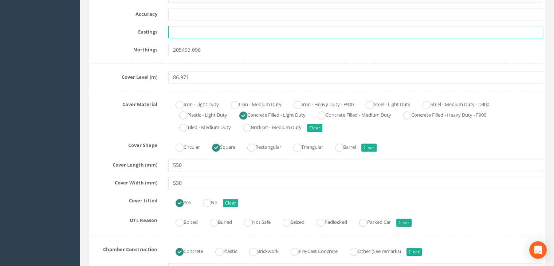
click at [203, 29] on input "text" at bounding box center [355, 32] width 375 height 12
paste input "427717.932"
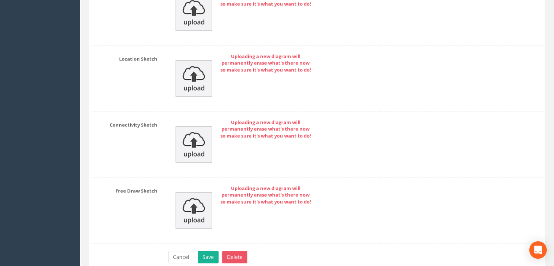
scroll to position [1240, 0]
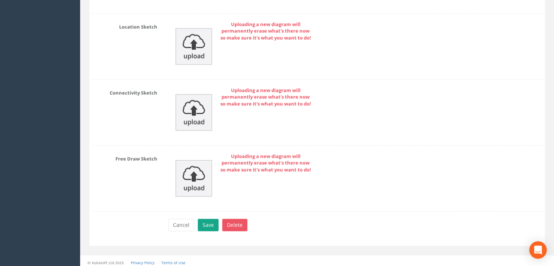
type input "427717.932"
click at [211, 222] on button "Save" at bounding box center [208, 225] width 21 height 12
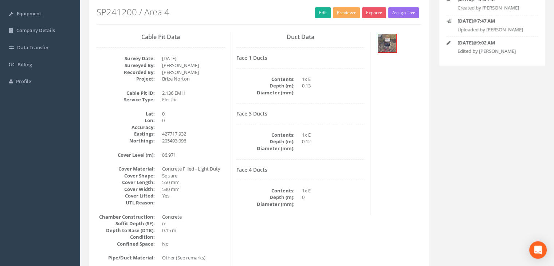
scroll to position [49, 0]
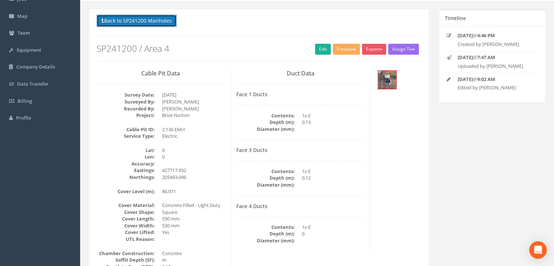
click at [155, 22] on button "Back to SP241200 Manholes" at bounding box center [137, 21] width 80 height 12
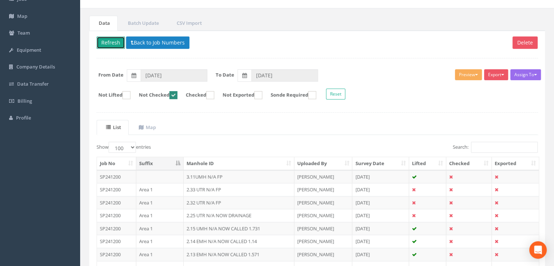
click at [115, 41] on button "Refresh" at bounding box center [111, 42] width 28 height 12
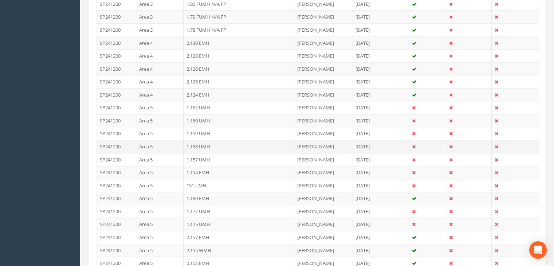
scroll to position [777, 0]
click at [159, 42] on td "Area 4" at bounding box center [159, 44] width 47 height 13
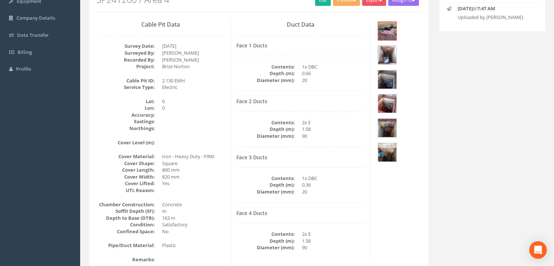
scroll to position [85, 0]
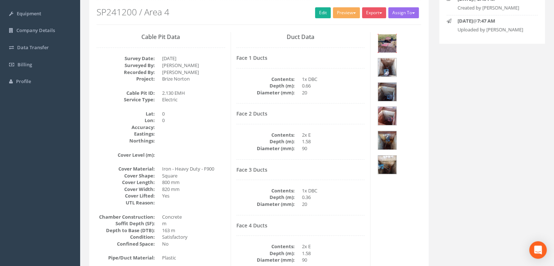
click at [388, 50] on img at bounding box center [387, 43] width 18 height 18
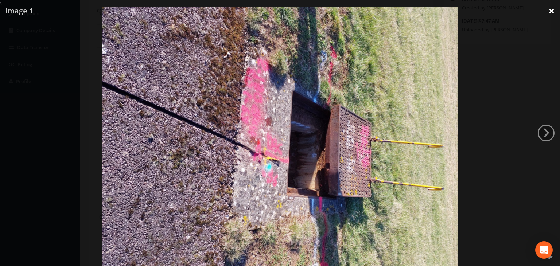
click at [547, 10] on link "×" at bounding box center [550, 11] width 17 height 22
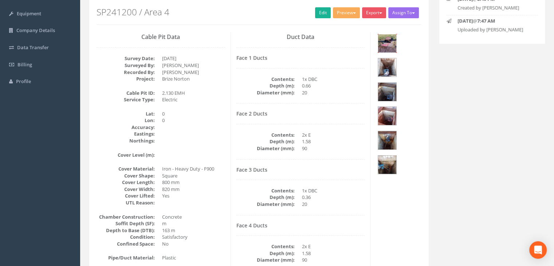
click at [388, 47] on img at bounding box center [387, 43] width 18 height 18
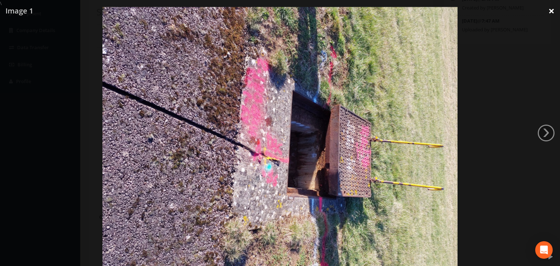
click at [551, 10] on link "×" at bounding box center [550, 11] width 17 height 22
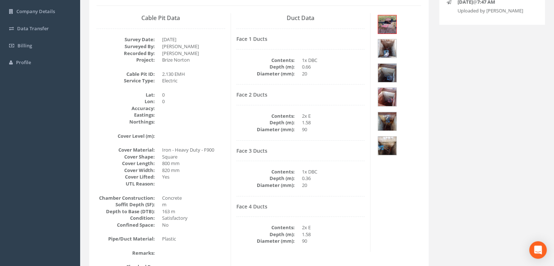
scroll to position [122, 0]
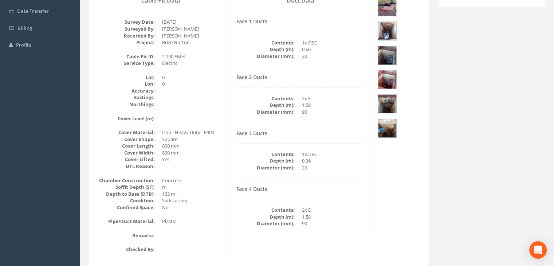
click at [385, 8] on img at bounding box center [387, 7] width 18 height 18
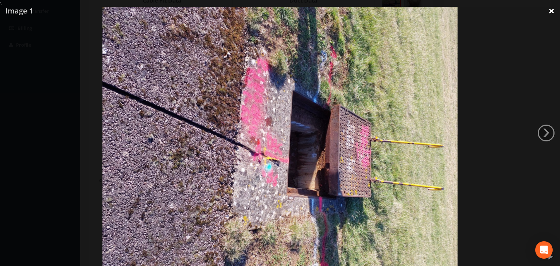
click at [549, 3] on link "×" at bounding box center [550, 11] width 17 height 22
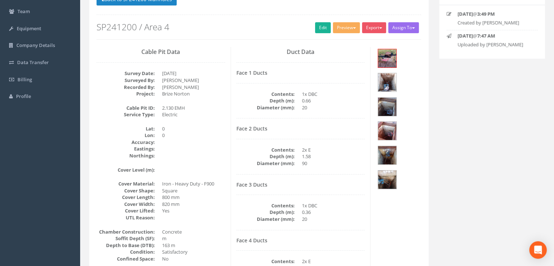
scroll to position [49, 0]
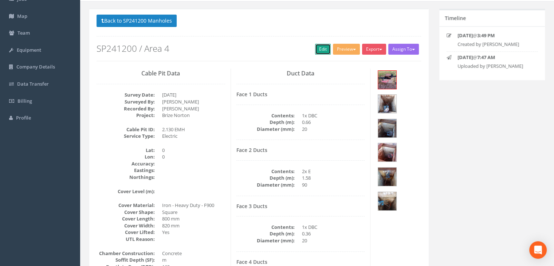
click at [317, 50] on link "Edit" at bounding box center [323, 49] width 16 height 11
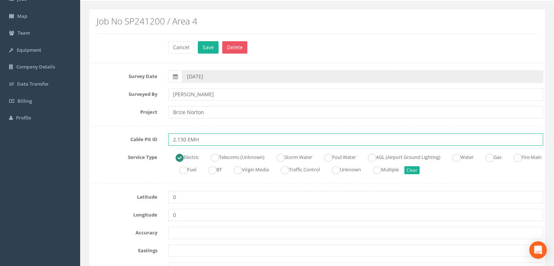
click at [231, 137] on input "2.130 EMH" at bounding box center [355, 139] width 375 height 12
type input "2.130 EMH N/A NOW CALLED 1.764"
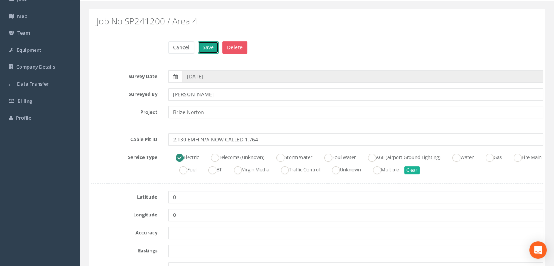
click at [213, 51] on button "Save" at bounding box center [208, 47] width 21 height 12
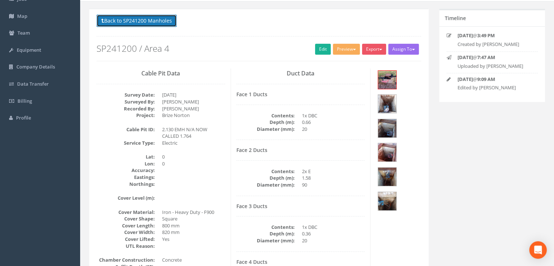
click at [139, 16] on button "Back to SP241200 Manholes" at bounding box center [137, 21] width 80 height 12
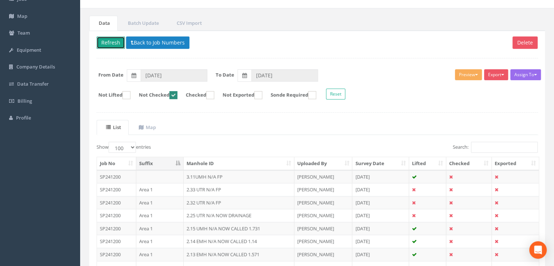
click at [114, 38] on button "Refresh" at bounding box center [111, 42] width 28 height 12
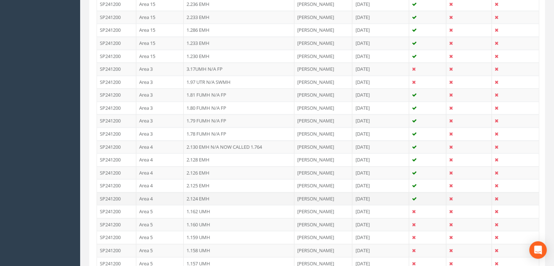
scroll to position [741, 0]
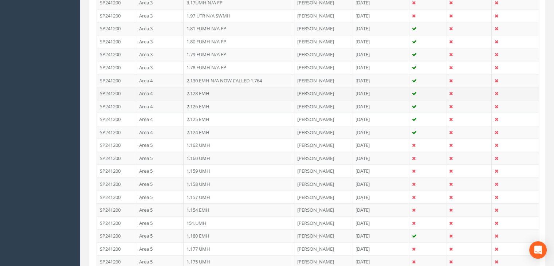
click at [156, 89] on td "Area 4" at bounding box center [159, 93] width 47 height 13
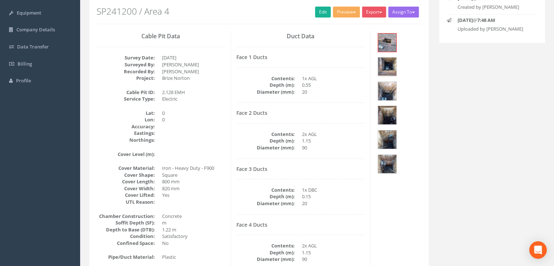
scroll to position [85, 0]
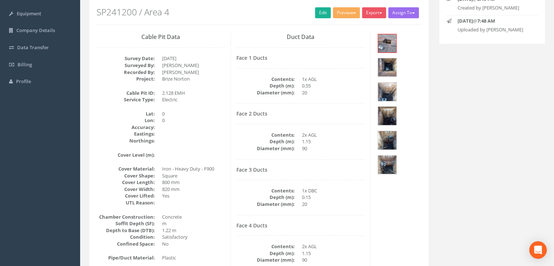
drag, startPoint x: 190, startPoint y: 134, endPoint x: 185, endPoint y: 107, distance: 27.7
click at [190, 134] on dd at bounding box center [193, 133] width 63 height 7
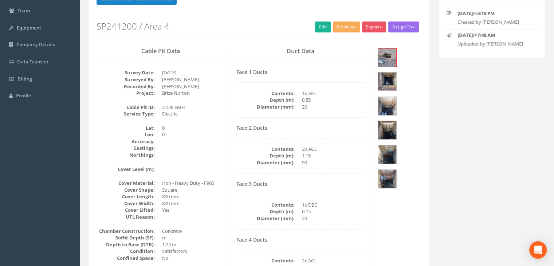
scroll to position [49, 0]
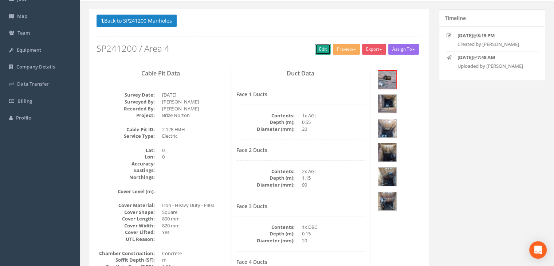
click at [316, 53] on link "Edit" at bounding box center [323, 49] width 16 height 11
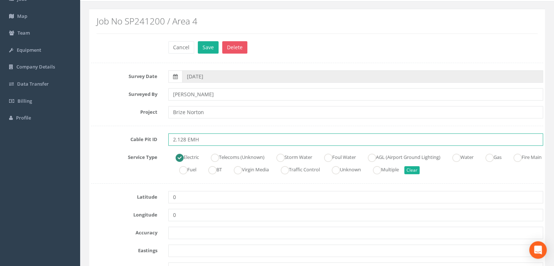
click at [215, 140] on input "2.128 EMH" at bounding box center [355, 139] width 375 height 12
type input "2.128 EMH N/A NOW CALLED 1.767"
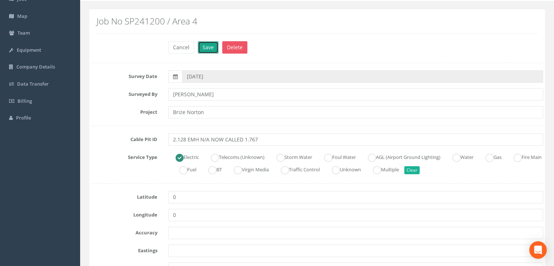
click at [206, 50] on button "Save" at bounding box center [208, 47] width 21 height 12
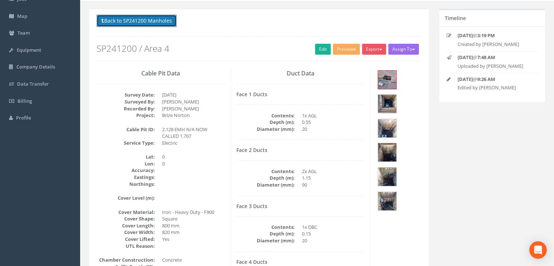
click at [149, 18] on button "Back to SP241200 Manholes" at bounding box center [137, 21] width 80 height 12
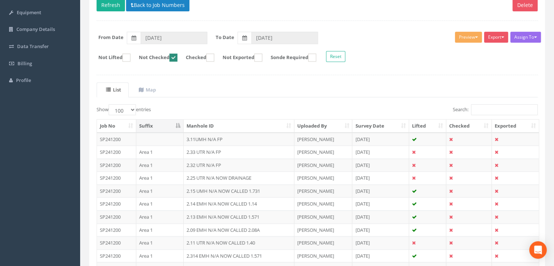
scroll to position [85, 0]
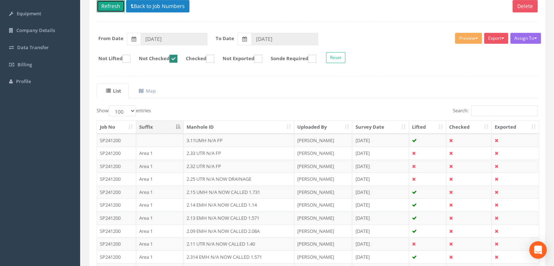
click at [115, 9] on button "Refresh" at bounding box center [111, 6] width 28 height 12
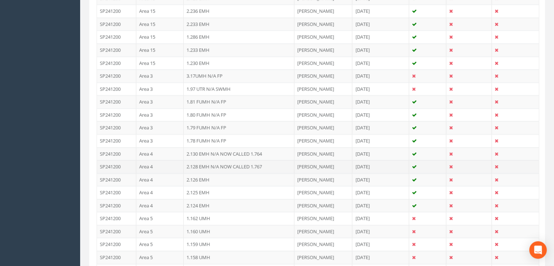
scroll to position [668, 0]
click at [169, 175] on td "Area 4" at bounding box center [159, 179] width 47 height 13
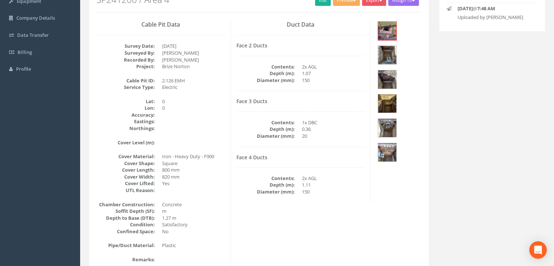
scroll to position [85, 0]
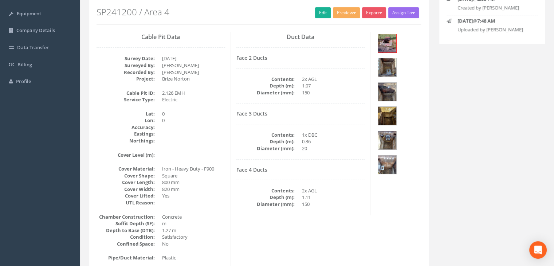
click at [311, 11] on h2 "SP241200 / Area 4" at bounding box center [259, 11] width 325 height 9
click at [316, 12] on link "Edit" at bounding box center [323, 12] width 16 height 11
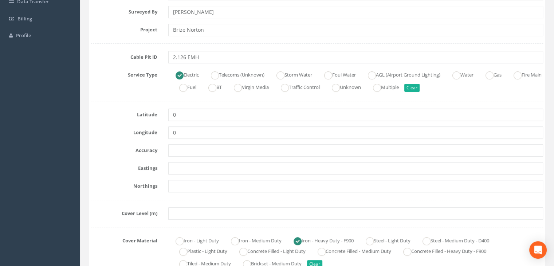
scroll to position [195, 0]
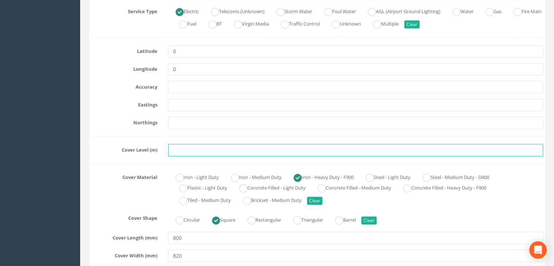
click at [191, 154] on input "text" at bounding box center [355, 150] width 375 height 12
paste input "87.382"
type input "87.382"
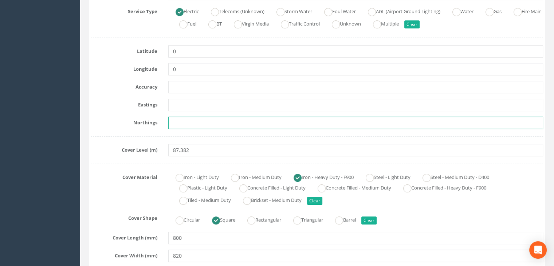
click at [201, 121] on input "text" at bounding box center [355, 123] width 375 height 12
paste input "205416.045"
type input "205416.045"
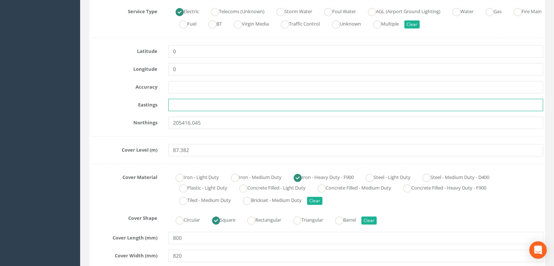
click at [211, 104] on input "text" at bounding box center [355, 105] width 375 height 12
paste input "427572.386"
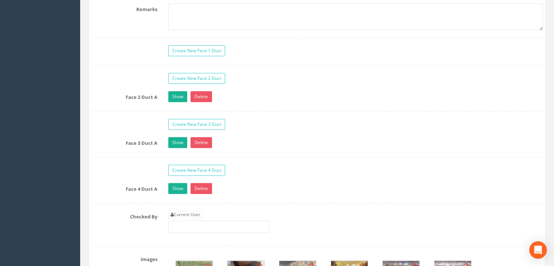
scroll to position [705, 0]
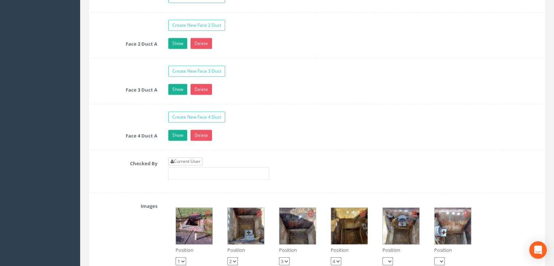
type input "427572.386"
click at [192, 158] on link "Current User" at bounding box center [185, 161] width 34 height 8
type input "[PERSON_NAME]"
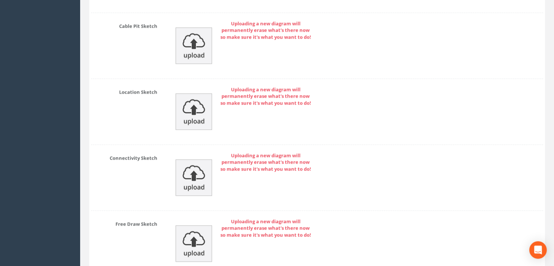
scroll to position [1203, 0]
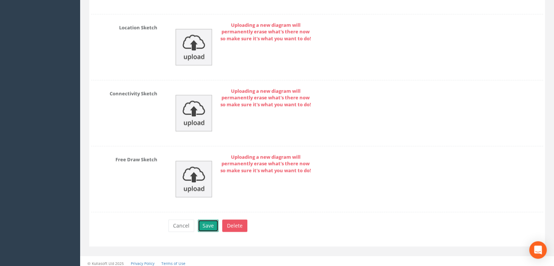
click at [207, 220] on button "Save" at bounding box center [208, 225] width 21 height 12
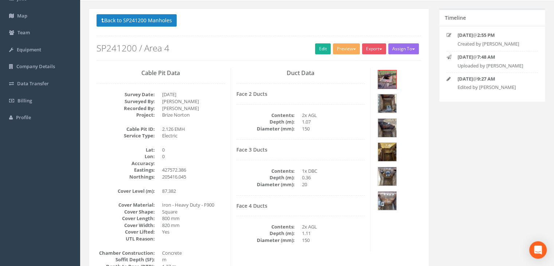
scroll to position [12, 0]
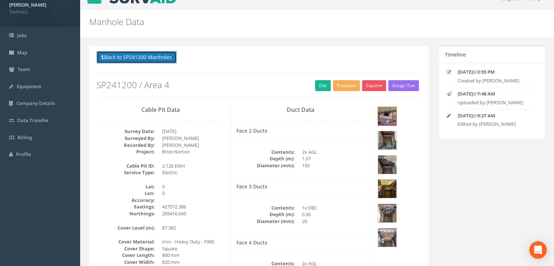
click at [158, 59] on button "Back to SP241200 Manholes" at bounding box center [137, 57] width 80 height 12
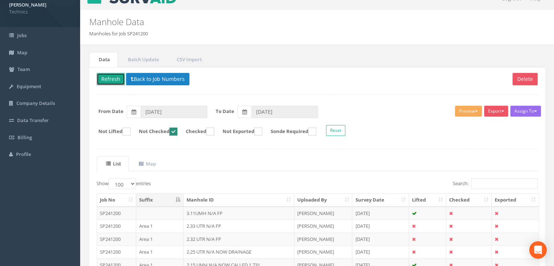
click at [117, 81] on button "Refresh" at bounding box center [111, 79] width 28 height 12
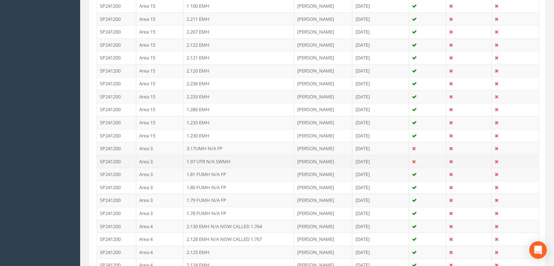
scroll to position [705, 0]
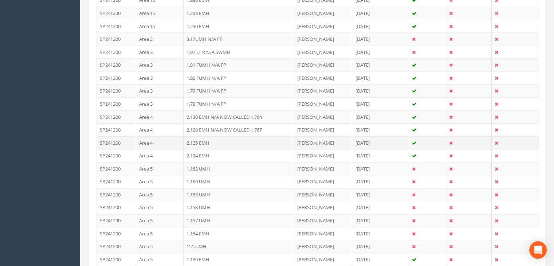
click at [162, 137] on td "Area 4" at bounding box center [159, 142] width 47 height 13
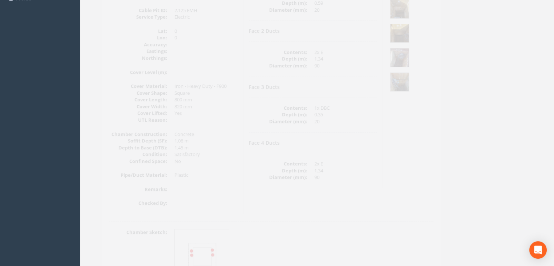
scroll to position [85, 0]
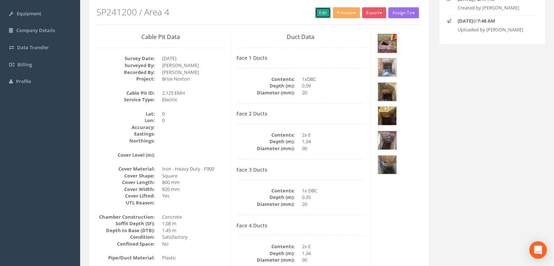
click at [318, 9] on link "Edit" at bounding box center [323, 12] width 16 height 11
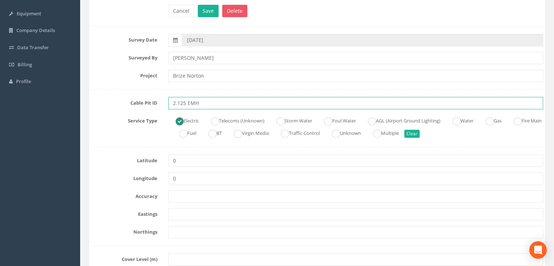
click at [216, 106] on input "2.125 EMH" at bounding box center [355, 103] width 375 height 12
type input "2.125 EMH N/A NOW CALLED 1.765"
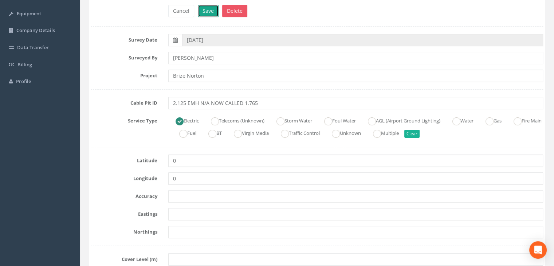
click at [214, 16] on button "Save" at bounding box center [208, 11] width 21 height 12
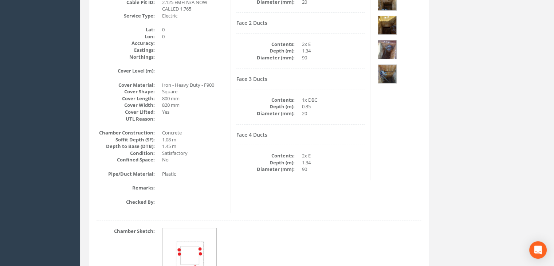
scroll to position [30, 0]
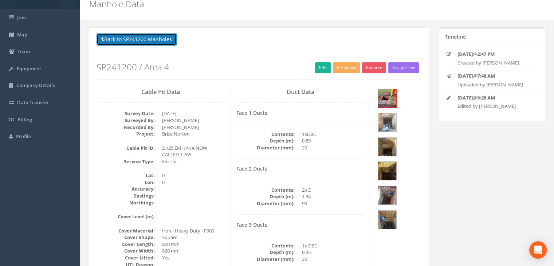
click at [154, 43] on button "Back to SP241200 Manholes" at bounding box center [137, 39] width 80 height 12
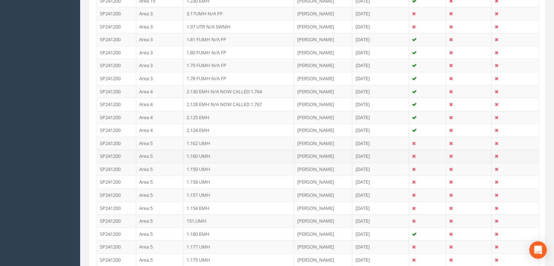
scroll to position [759, 0]
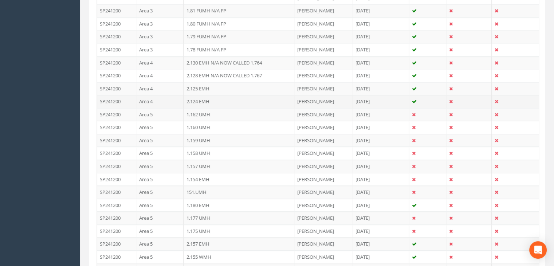
click at [204, 96] on td "2.124 EMH" at bounding box center [239, 101] width 111 height 13
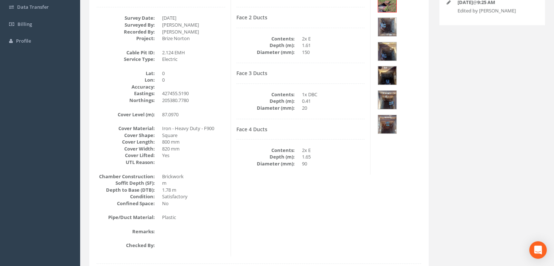
scroll to position [85, 0]
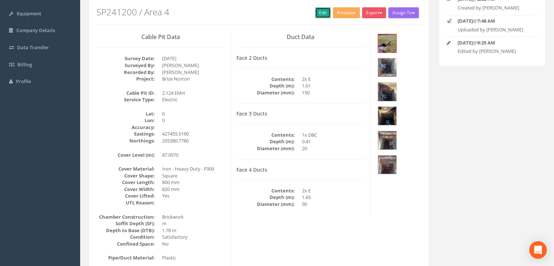
click at [319, 13] on link "Edit" at bounding box center [323, 12] width 16 height 11
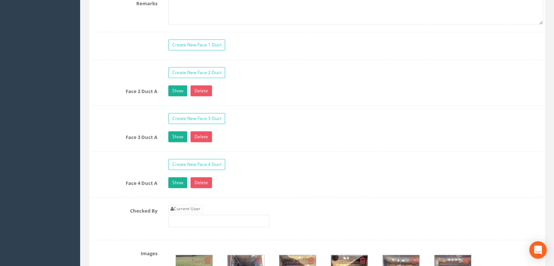
scroll to position [741, 0]
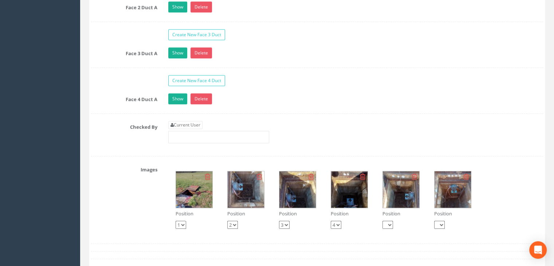
click at [193, 127] on div "Current User" at bounding box center [218, 132] width 101 height 22
click at [194, 121] on link "Current User" at bounding box center [185, 125] width 34 height 8
type input "[PERSON_NAME]"
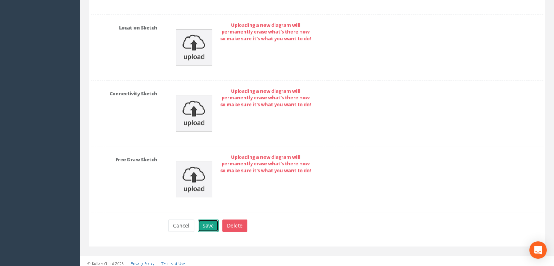
click at [212, 220] on button "Save" at bounding box center [208, 225] width 21 height 12
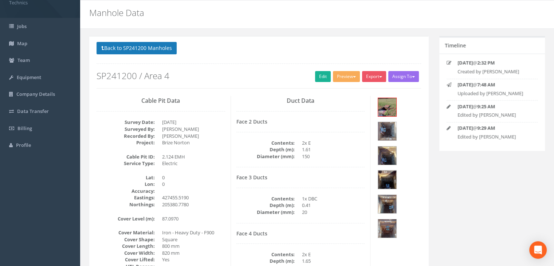
scroll to position [0, 0]
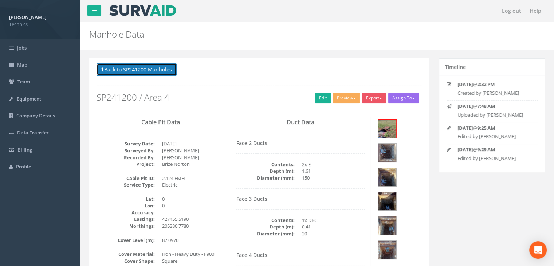
click at [154, 66] on button "Back to SP241200 Manholes" at bounding box center [137, 69] width 80 height 12
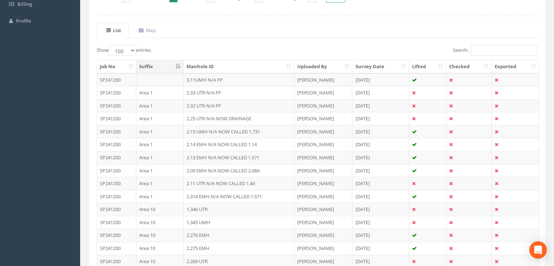
scroll to position [36, 0]
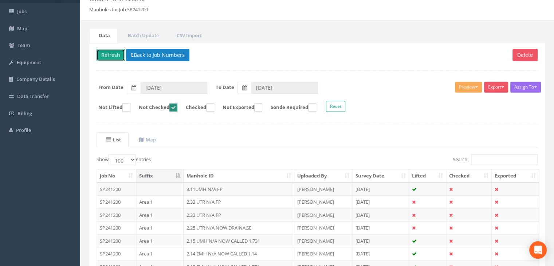
click at [111, 54] on button "Refresh" at bounding box center [111, 55] width 28 height 12
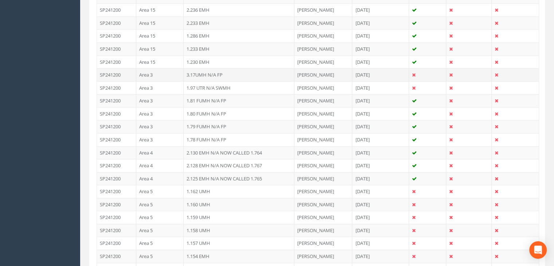
scroll to position [729, 0]
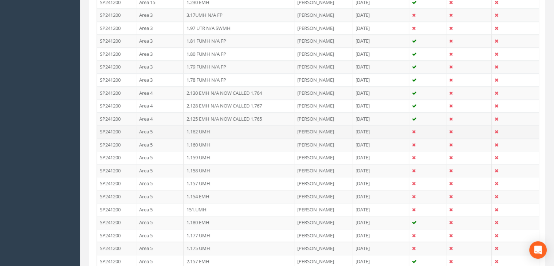
click at [176, 125] on td "Area 5" at bounding box center [159, 131] width 47 height 13
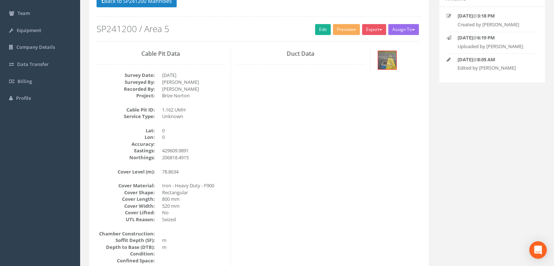
scroll to position [16, 0]
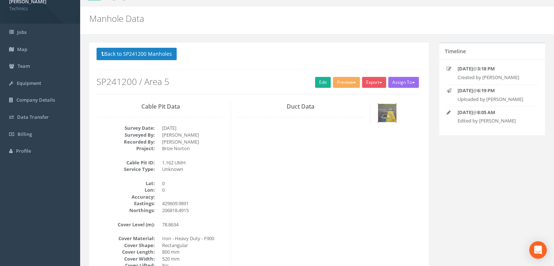
click at [388, 114] on img at bounding box center [387, 113] width 18 height 18
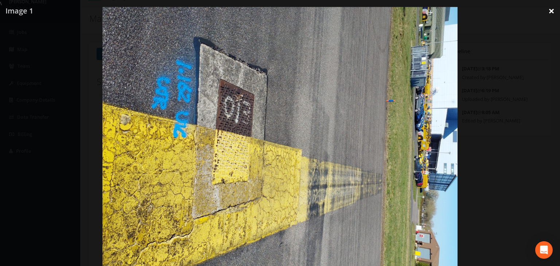
click at [550, 12] on link "×" at bounding box center [550, 11] width 17 height 22
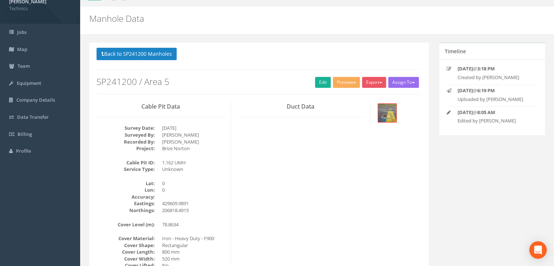
click at [377, 111] on div at bounding box center [398, 114] width 45 height 24
click at [391, 112] on img at bounding box center [387, 113] width 18 height 18
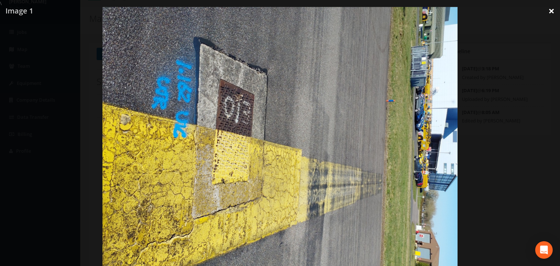
click at [554, 10] on link "×" at bounding box center [550, 11] width 17 height 22
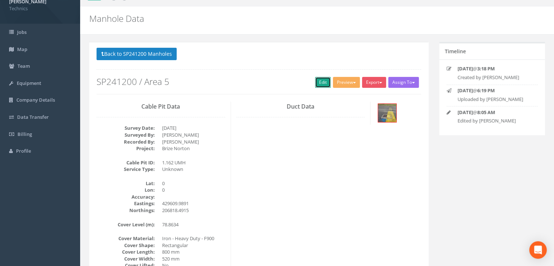
click at [315, 85] on link "Edit" at bounding box center [323, 82] width 16 height 11
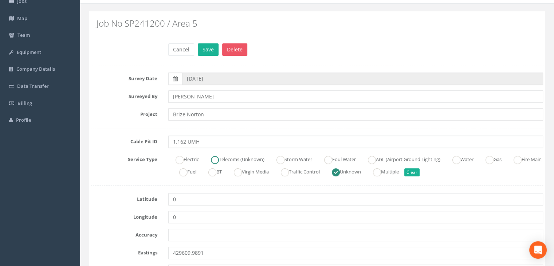
scroll to position [89, 0]
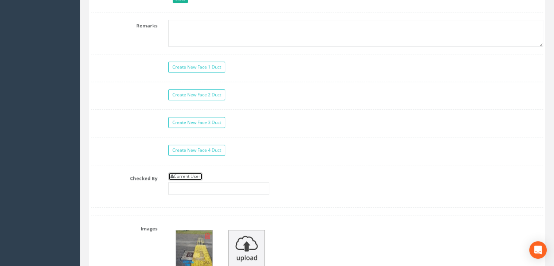
click at [193, 177] on link "Current User" at bounding box center [185, 176] width 34 height 8
type input "[PERSON_NAME]"
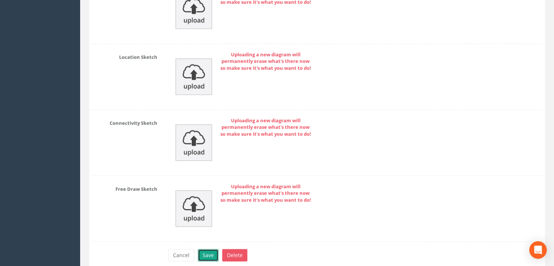
click at [211, 249] on button "Save" at bounding box center [208, 255] width 21 height 12
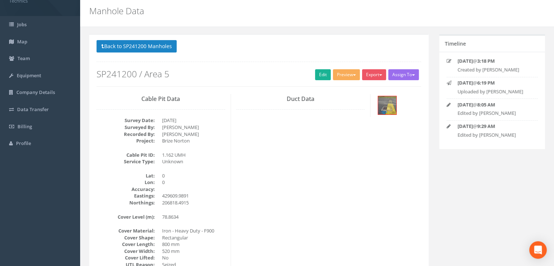
scroll to position [0, 0]
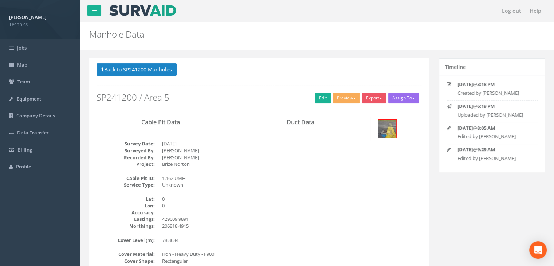
click at [154, 80] on div "Back to SP241200 Manholes Back to Map Assign To No Companies Added Export Techn…" at bounding box center [259, 86] width 325 height 46
click at [152, 72] on button "Back to SP241200 Manholes" at bounding box center [137, 69] width 80 height 12
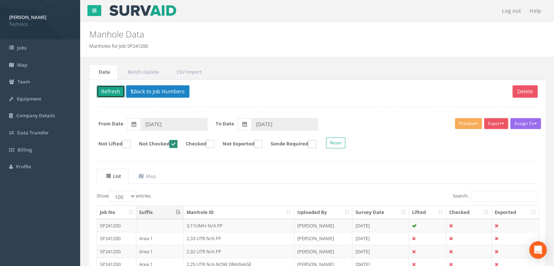
click at [112, 95] on button "Refresh" at bounding box center [111, 91] width 28 height 12
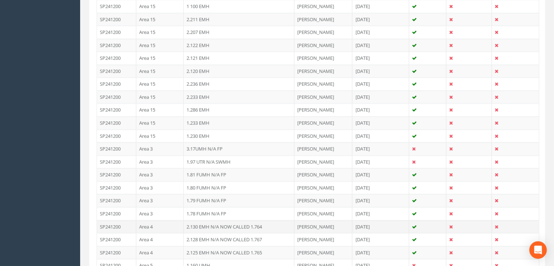
scroll to position [656, 0]
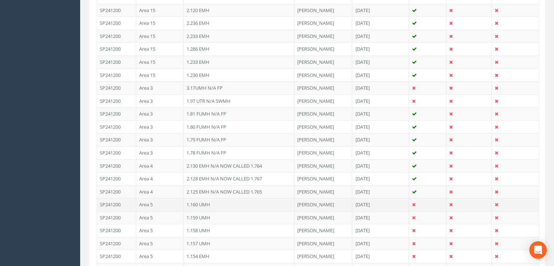
click at [173, 198] on td "Area 5" at bounding box center [159, 204] width 47 height 13
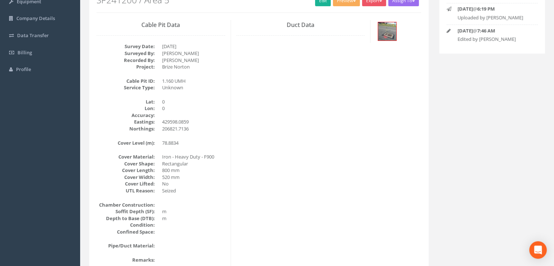
scroll to position [52, 0]
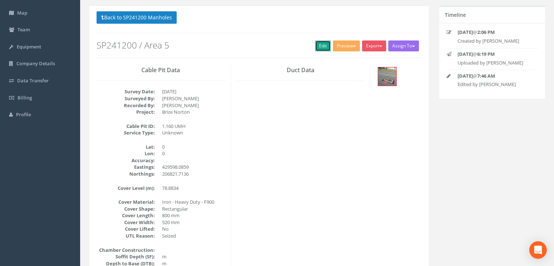
click at [318, 46] on link "Edit" at bounding box center [323, 45] width 16 height 11
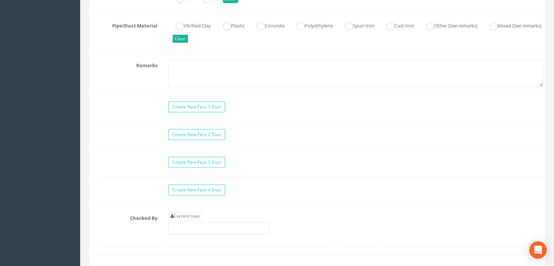
scroll to position [671, 0]
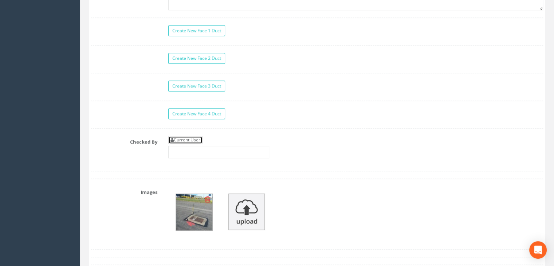
click at [190, 137] on link "Current User" at bounding box center [185, 140] width 34 height 8
type input "[PERSON_NAME]"
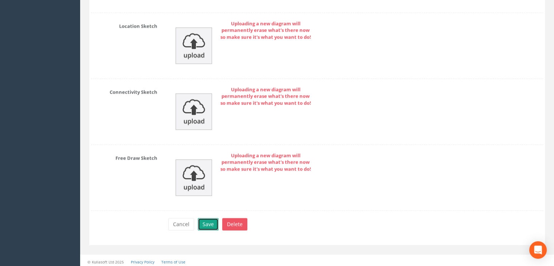
click at [210, 220] on button "Save" at bounding box center [208, 224] width 21 height 12
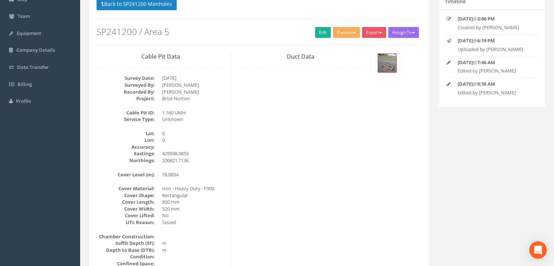
scroll to position [16, 0]
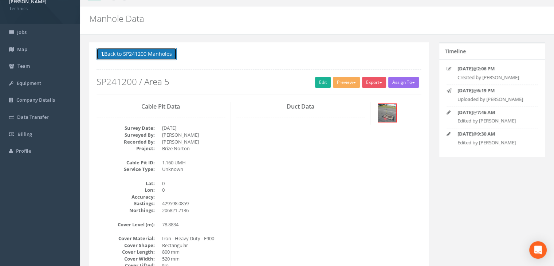
click at [147, 53] on button "Back to SP241200 Manholes" at bounding box center [137, 54] width 80 height 12
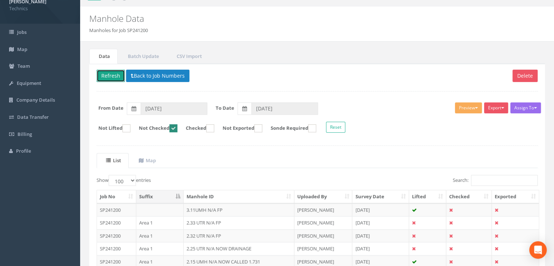
click at [114, 73] on button "Refresh" at bounding box center [111, 76] width 28 height 12
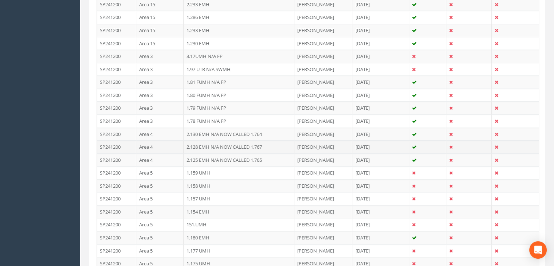
scroll to position [744, 0]
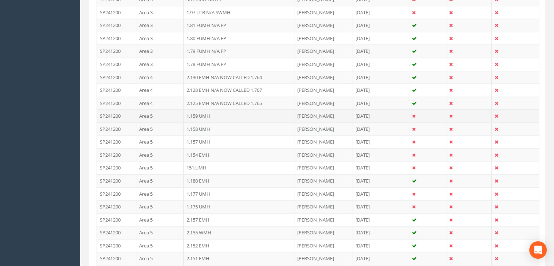
click at [162, 114] on td "Area 5" at bounding box center [159, 115] width 47 height 13
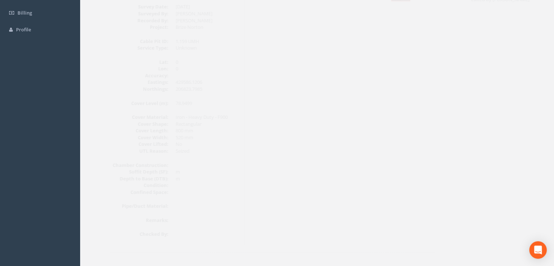
scroll to position [52, 0]
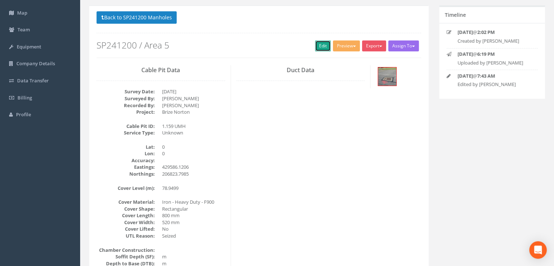
click at [322, 45] on link "Edit" at bounding box center [323, 45] width 16 height 11
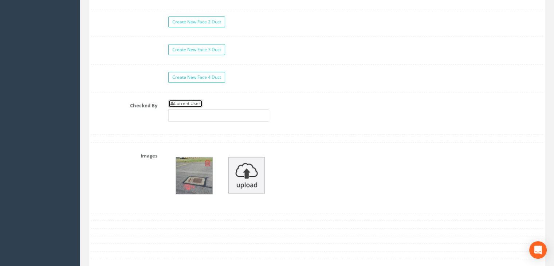
click at [187, 101] on link "Current User" at bounding box center [185, 103] width 34 height 8
type input "[PERSON_NAME]"
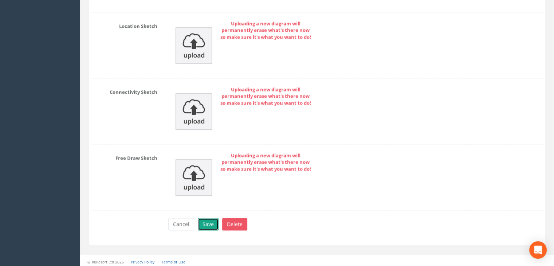
click at [208, 226] on button "Save" at bounding box center [208, 224] width 21 height 12
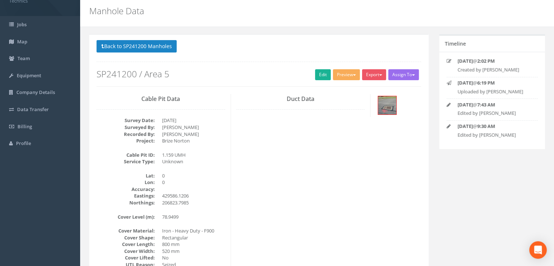
scroll to position [0, 0]
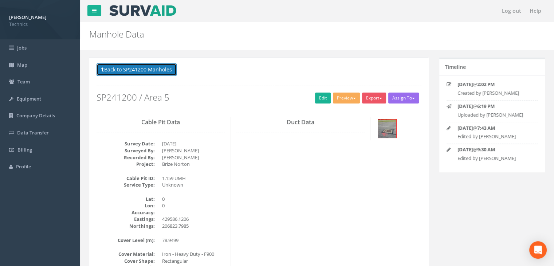
click at [146, 70] on button "Back to SP241200 Manholes" at bounding box center [137, 69] width 80 height 12
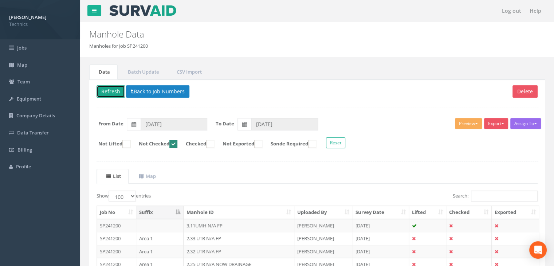
click at [115, 88] on button "Refresh" at bounding box center [111, 91] width 28 height 12
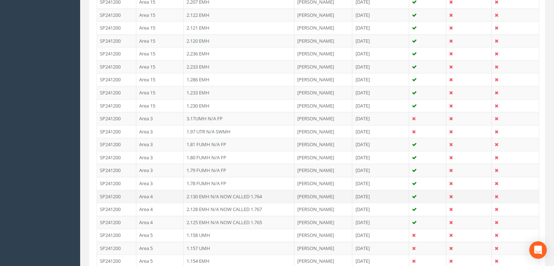
scroll to position [729, 0]
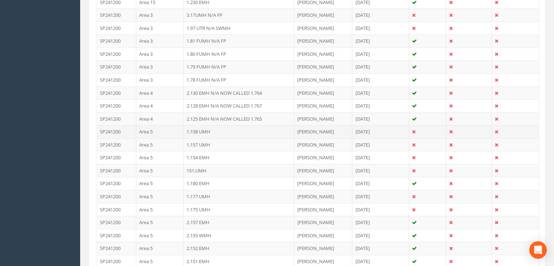
click at [162, 128] on td "Area 5" at bounding box center [159, 131] width 47 height 13
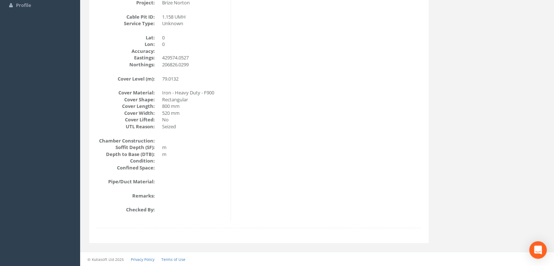
scroll to position [89, 0]
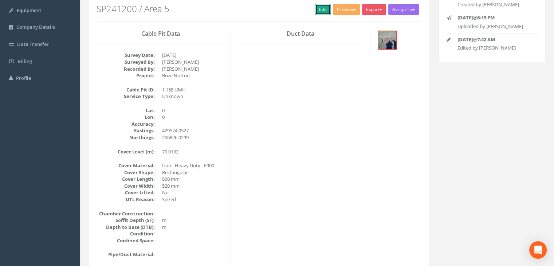
click at [318, 8] on link "Edit" at bounding box center [323, 9] width 16 height 11
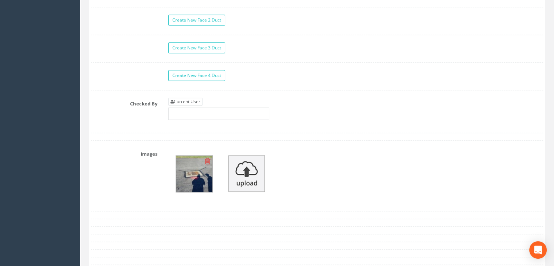
scroll to position [781, 0]
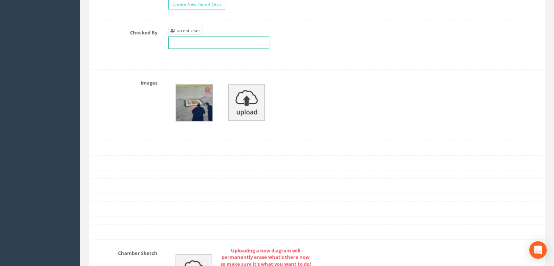
click at [191, 36] on input "text" at bounding box center [218, 42] width 101 height 12
click at [189, 30] on link "Current User" at bounding box center [185, 31] width 34 height 8
type input "[PERSON_NAME]"
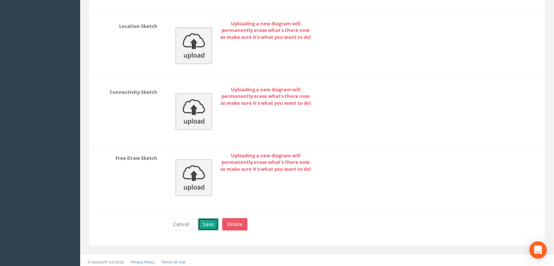
click at [211, 219] on button "Save" at bounding box center [208, 224] width 21 height 12
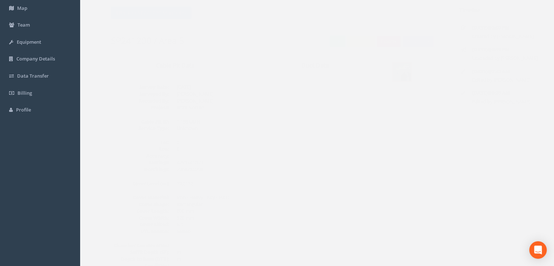
scroll to position [52, 0]
click at [154, 16] on button "Back to SP241200 Manholes" at bounding box center [137, 17] width 80 height 12
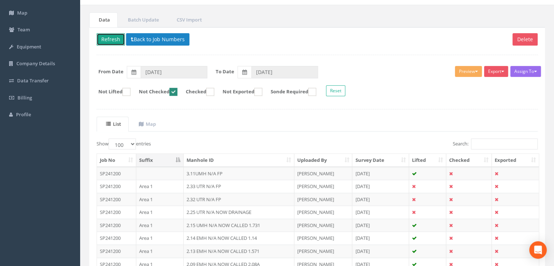
drag, startPoint x: 105, startPoint y: 39, endPoint x: 113, endPoint y: 35, distance: 8.8
click at [106, 38] on button "Refresh" at bounding box center [111, 39] width 28 height 12
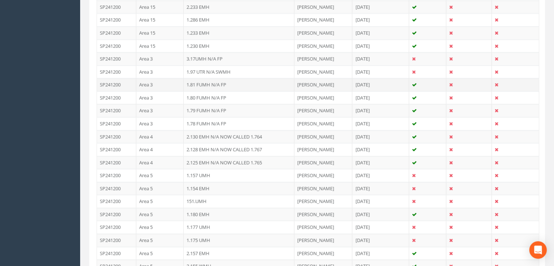
scroll to position [744, 0]
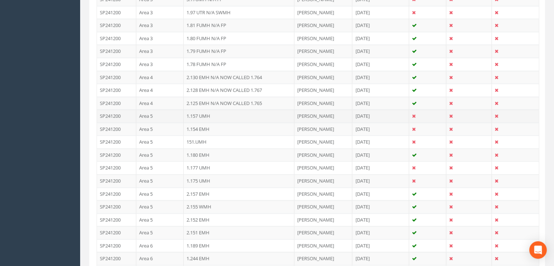
click at [169, 112] on td "Area 5" at bounding box center [159, 115] width 47 height 13
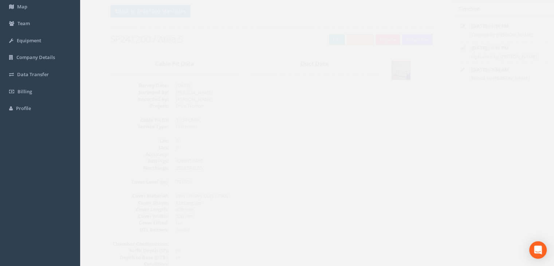
scroll to position [52, 0]
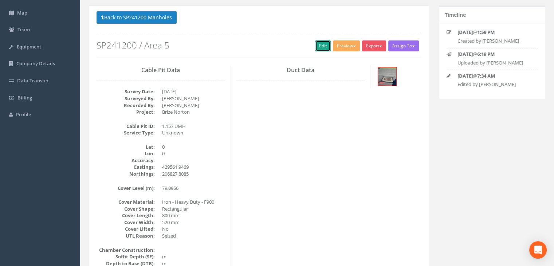
click at [318, 49] on link "Edit" at bounding box center [323, 45] width 16 height 11
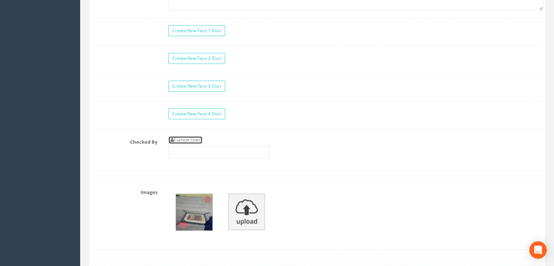
click at [189, 138] on link "Current User" at bounding box center [185, 140] width 34 height 8
type input "[PERSON_NAME]"
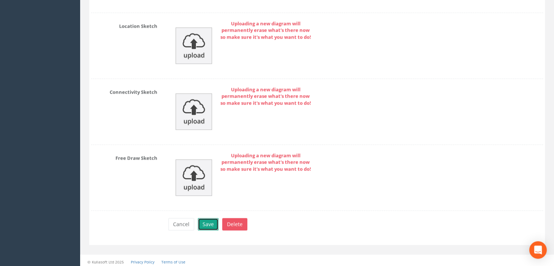
click at [211, 219] on button "Save" at bounding box center [208, 224] width 21 height 12
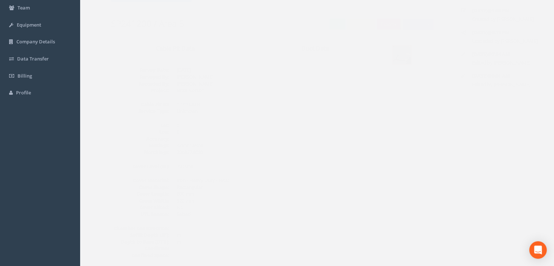
scroll to position [16, 0]
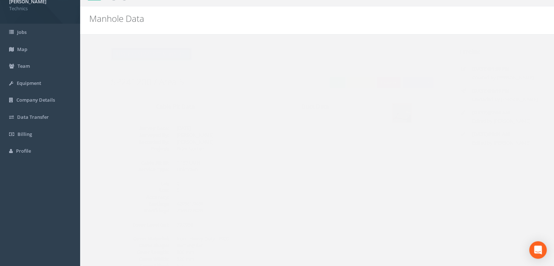
click at [160, 57] on button "Back to SP241200 Manholes" at bounding box center [137, 54] width 80 height 12
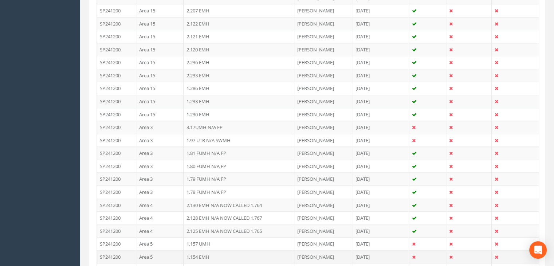
scroll to position [671, 0]
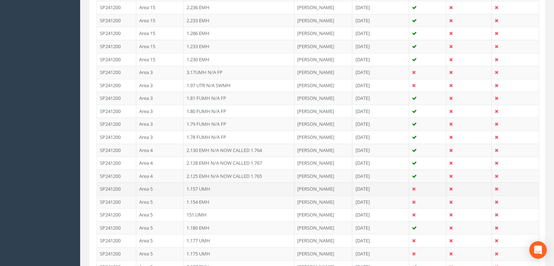
click at [167, 188] on td "Area 5" at bounding box center [159, 188] width 47 height 13
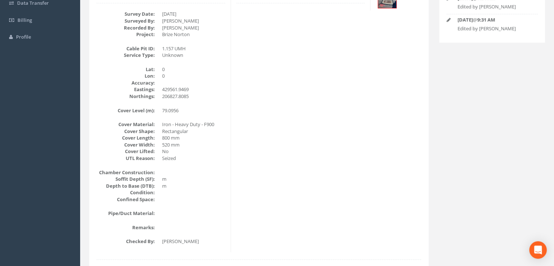
scroll to position [16, 0]
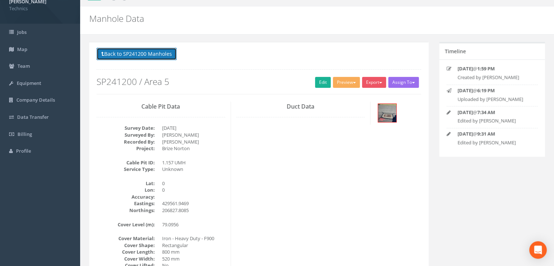
click at [115, 48] on button "Back to SP241200 Manholes" at bounding box center [137, 54] width 80 height 12
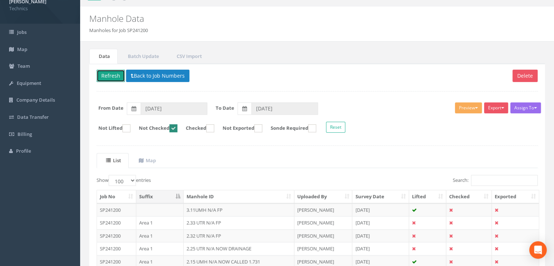
click at [105, 77] on button "Refresh" at bounding box center [111, 76] width 28 height 12
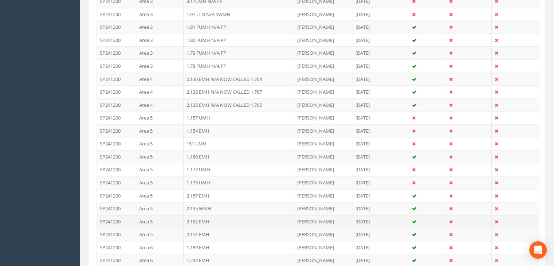
scroll to position [781, 0]
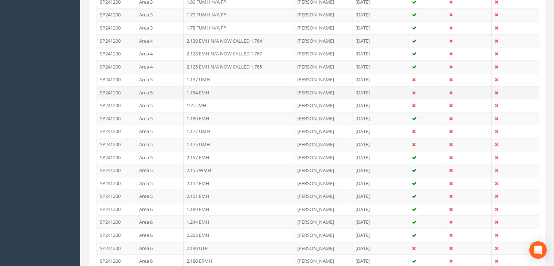
click at [172, 87] on td "Area 5" at bounding box center [159, 92] width 47 height 13
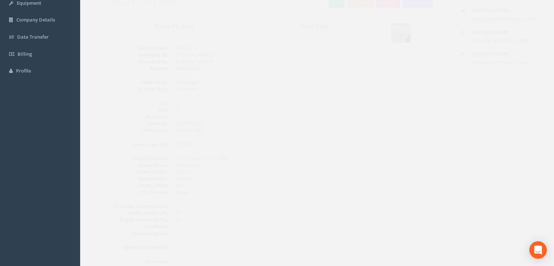
scroll to position [52, 0]
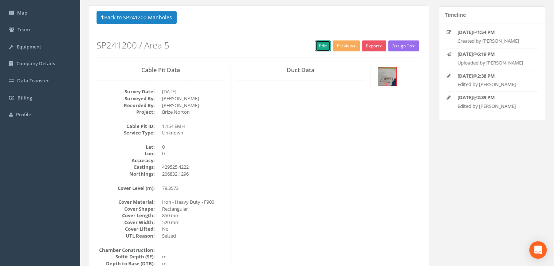
click at [320, 47] on link "Edit" at bounding box center [323, 45] width 16 height 11
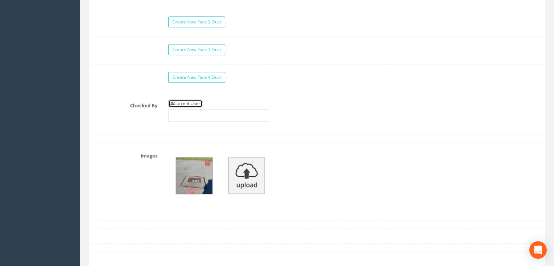
click at [195, 100] on link "Current User" at bounding box center [185, 103] width 34 height 8
type input "[PERSON_NAME]"
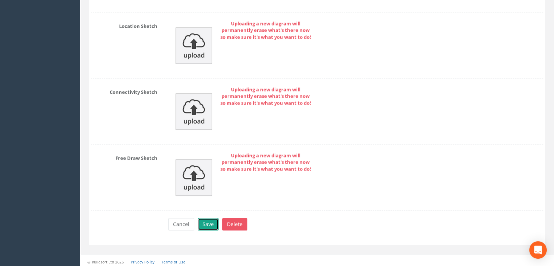
click at [208, 221] on button "Save" at bounding box center [208, 224] width 21 height 12
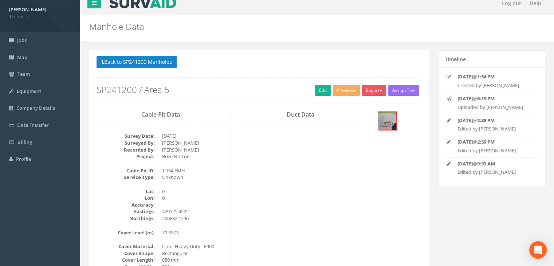
scroll to position [0, 0]
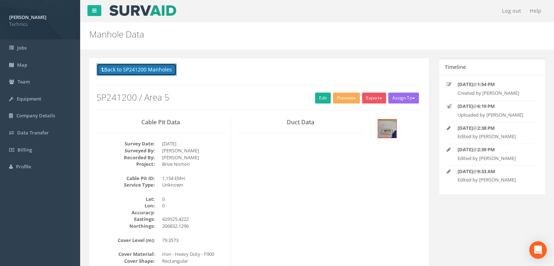
click at [146, 69] on button "Back to SP241200 Manholes" at bounding box center [137, 69] width 80 height 12
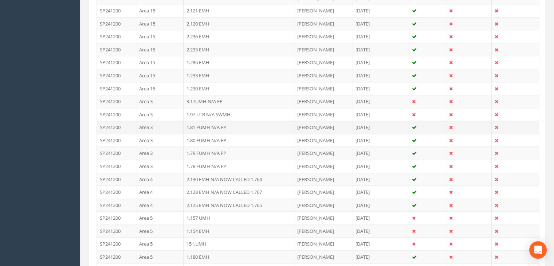
scroll to position [692, 0]
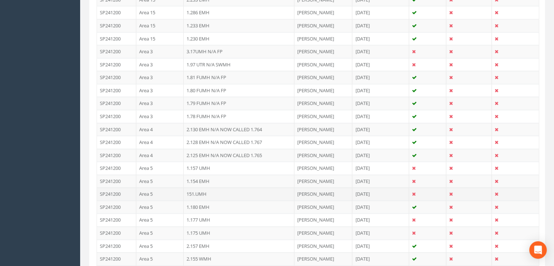
click at [176, 189] on td "Area 5" at bounding box center [159, 193] width 47 height 13
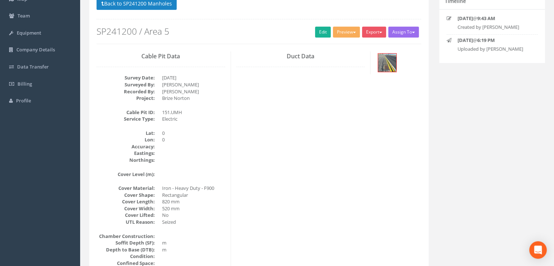
scroll to position [16, 0]
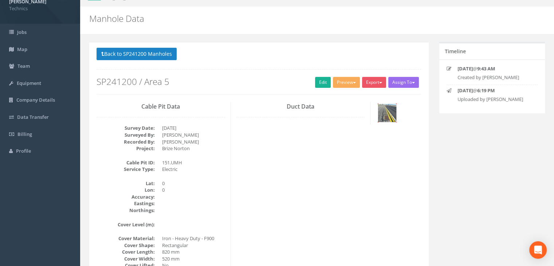
click at [389, 111] on img at bounding box center [387, 113] width 18 height 18
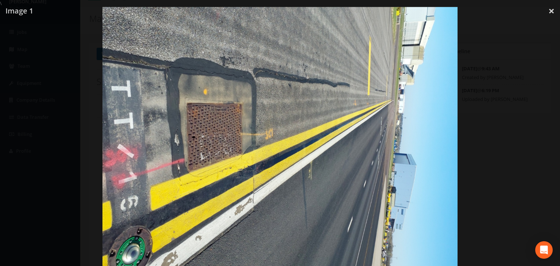
click at [291, 90] on img at bounding box center [279, 140] width 354 height 266
click at [559, 20] on div at bounding box center [280, 140] width 560 height 266
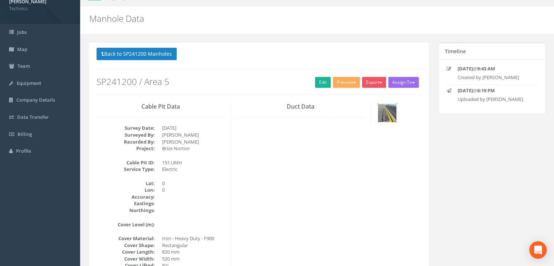
click at [387, 109] on img at bounding box center [387, 113] width 18 height 18
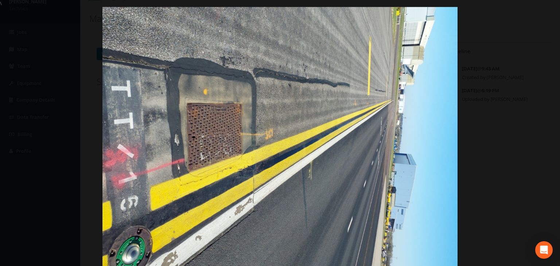
click at [550, 11] on div at bounding box center [280, 140] width 560 height 266
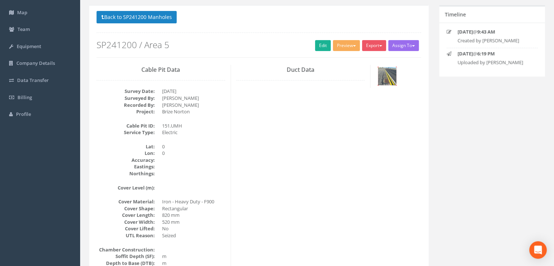
scroll to position [52, 0]
click at [395, 78] on img at bounding box center [387, 76] width 18 height 18
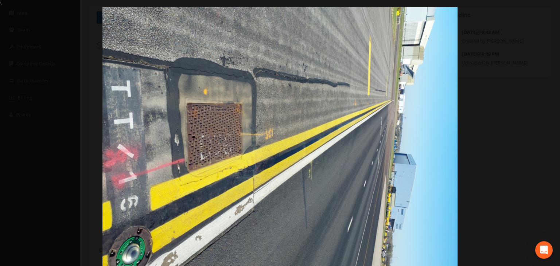
click at [549, 14] on div at bounding box center [280, 140] width 560 height 266
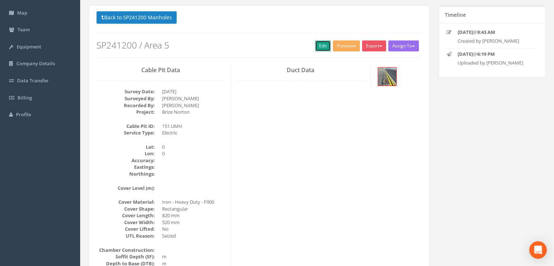
click at [317, 44] on link "Edit" at bounding box center [323, 45] width 16 height 11
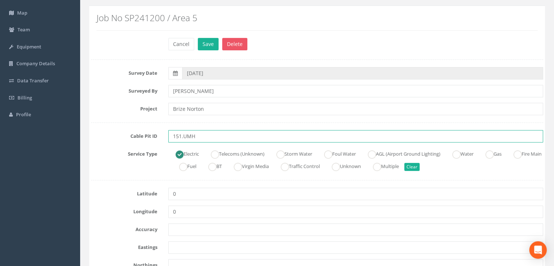
click at [223, 140] on input "151.UMH" at bounding box center [355, 136] width 375 height 12
type input "151.UMH N/A NOW CALLED 1.733"
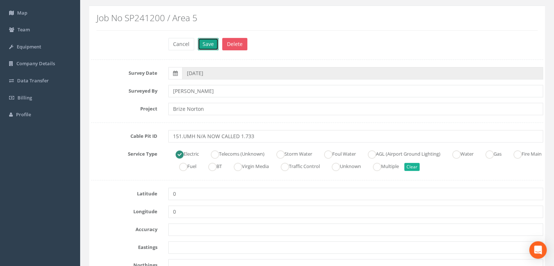
click at [211, 42] on button "Save" at bounding box center [208, 44] width 21 height 12
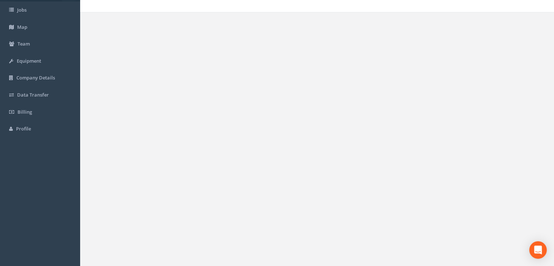
scroll to position [34, 0]
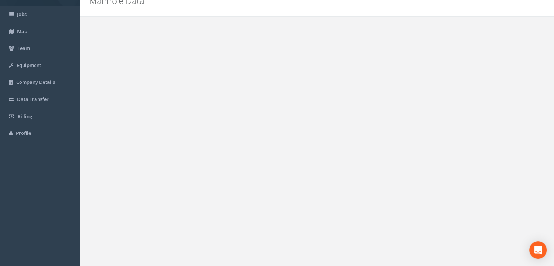
click at [115, 37] on button "Back to SP241200 Manholes" at bounding box center [137, 36] width 80 height 12
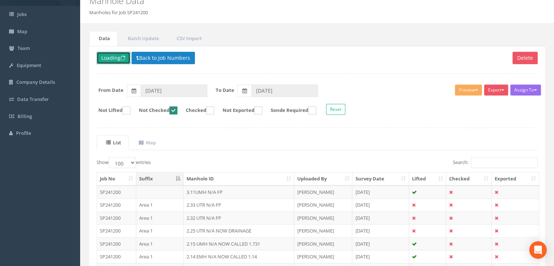
click at [119, 57] on button "Loading" at bounding box center [114, 58] width 34 height 12
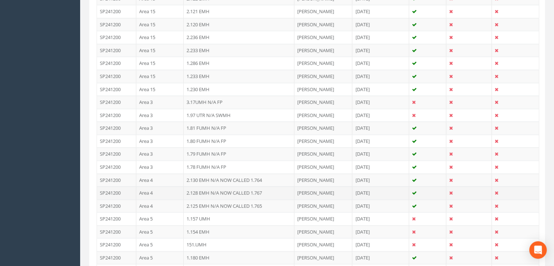
scroll to position [689, 0]
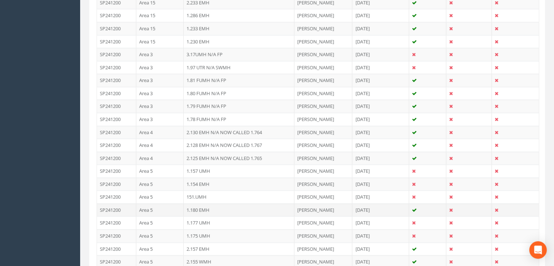
click at [164, 205] on td "Area 5" at bounding box center [159, 209] width 47 height 13
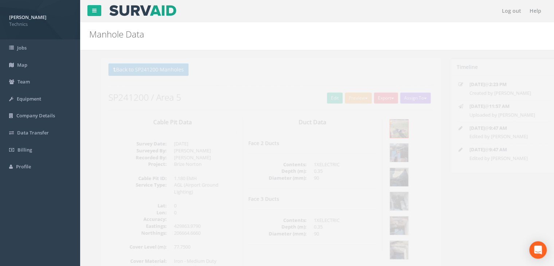
scroll to position [0, 0]
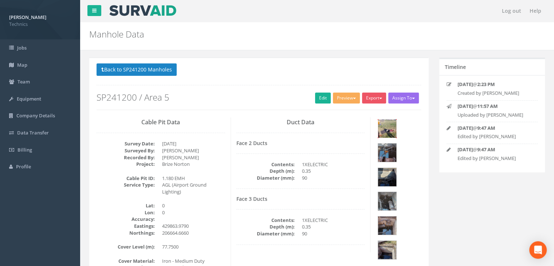
click at [380, 132] on img at bounding box center [387, 128] width 18 height 18
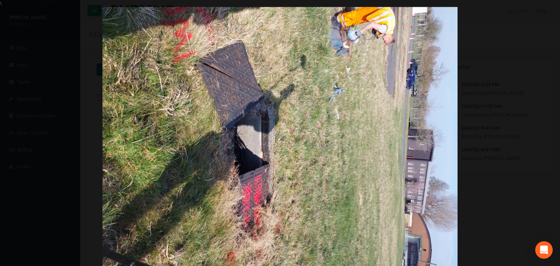
click at [546, 13] on div at bounding box center [280, 140] width 560 height 266
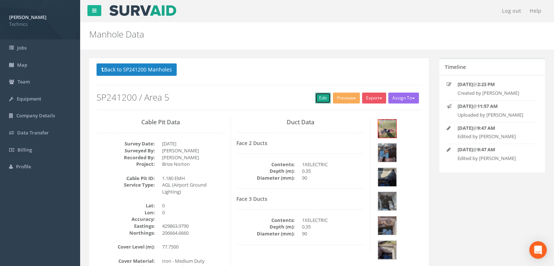
click at [316, 97] on link "Edit" at bounding box center [323, 98] width 16 height 11
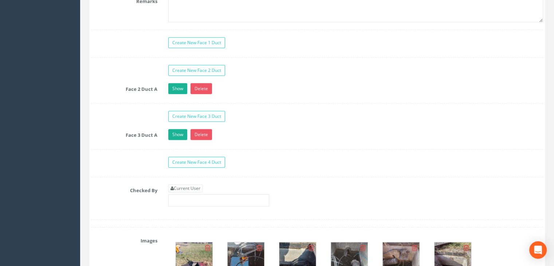
scroll to position [729, 0]
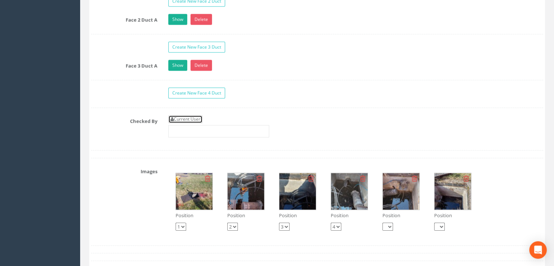
click at [191, 118] on link "Current User" at bounding box center [185, 119] width 34 height 8
type input "[PERSON_NAME]"
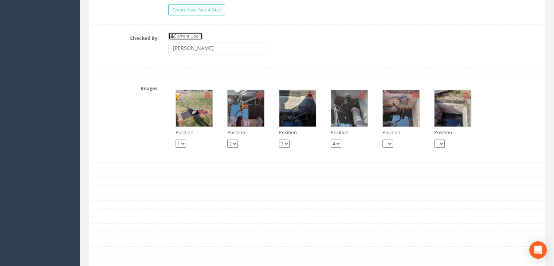
scroll to position [874, 0]
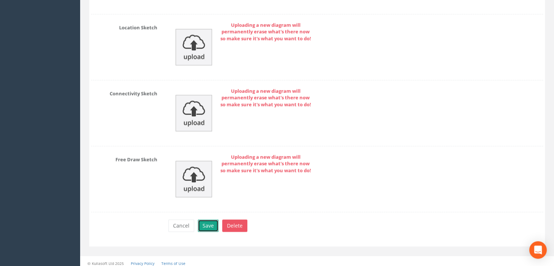
click at [209, 219] on button "Save" at bounding box center [208, 225] width 21 height 12
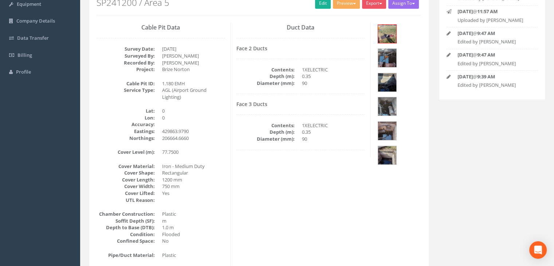
scroll to position [55, 0]
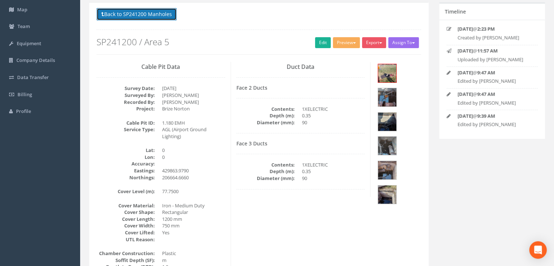
click at [146, 13] on button "Back to SP241200 Manholes" at bounding box center [137, 14] width 80 height 12
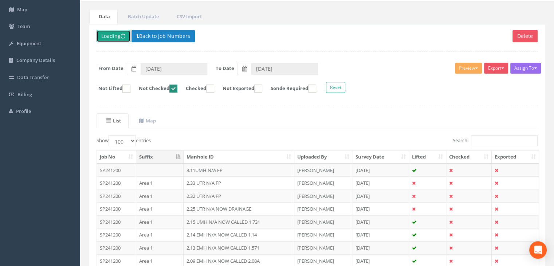
click at [119, 36] on button "Loading" at bounding box center [114, 36] width 34 height 12
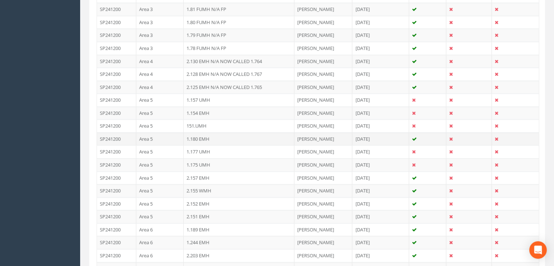
scroll to position [748, 0]
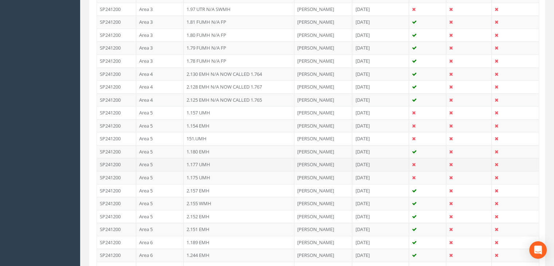
click at [160, 160] on td "Area 5" at bounding box center [159, 164] width 47 height 13
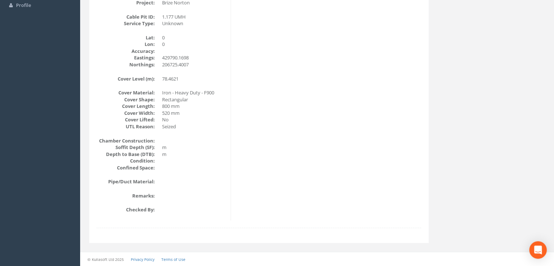
scroll to position [16, 0]
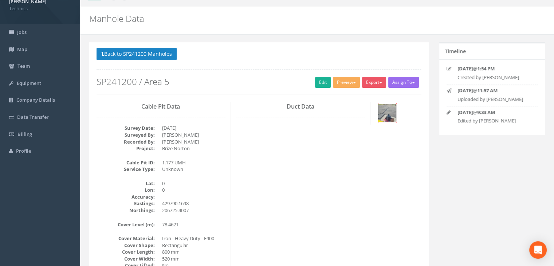
click at [388, 114] on img at bounding box center [387, 113] width 18 height 18
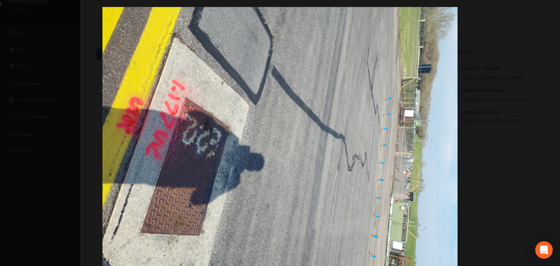
click at [539, 14] on div at bounding box center [280, 140] width 560 height 266
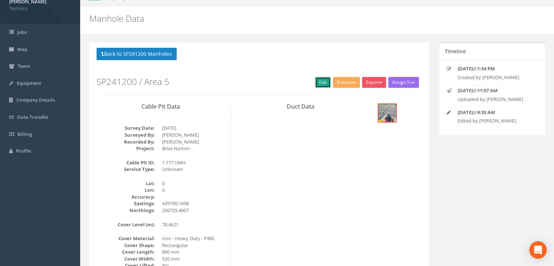
click at [323, 82] on link "Edit" at bounding box center [323, 82] width 16 height 11
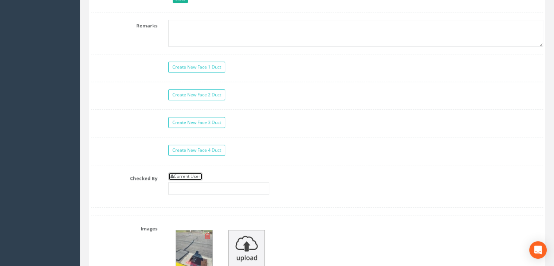
click at [191, 172] on link "Current User" at bounding box center [185, 176] width 34 height 8
type input "[PERSON_NAME]"
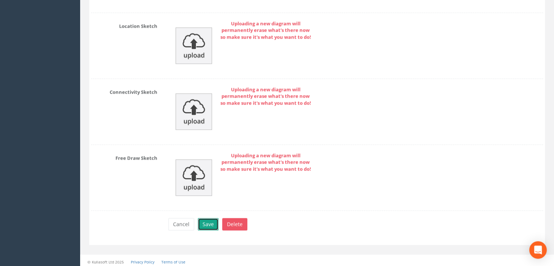
click at [210, 223] on button "Save" at bounding box center [208, 224] width 21 height 12
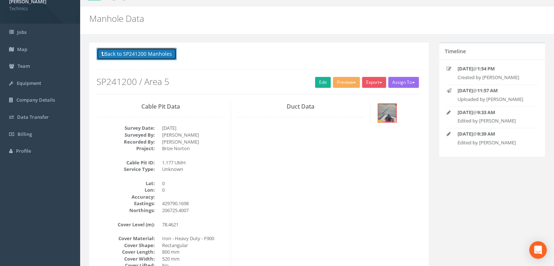
click at [153, 59] on button "Back to SP241200 Manholes" at bounding box center [137, 54] width 80 height 12
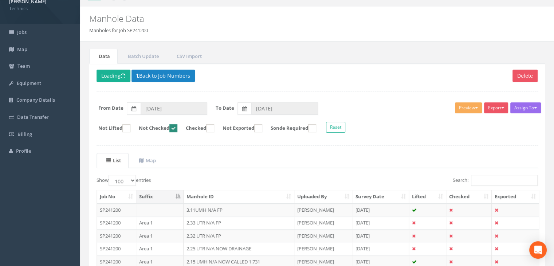
click at [160, 194] on th "Suffix" at bounding box center [159, 196] width 47 height 13
click at [119, 82] on p "Delete Loading Back to Job Numbers" at bounding box center [317, 77] width 441 height 14
click at [119, 76] on button "Loading" at bounding box center [114, 76] width 34 height 12
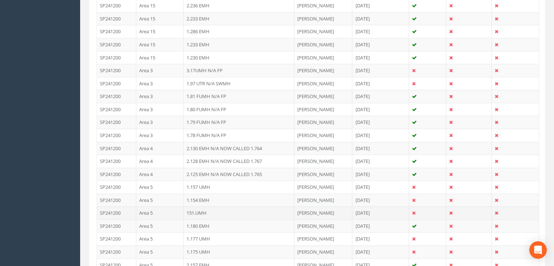
scroll to position [708, 0]
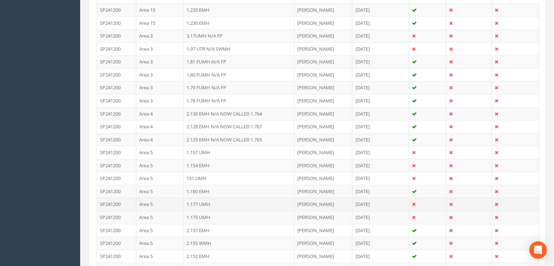
click at [178, 201] on td "Area 5" at bounding box center [159, 203] width 47 height 13
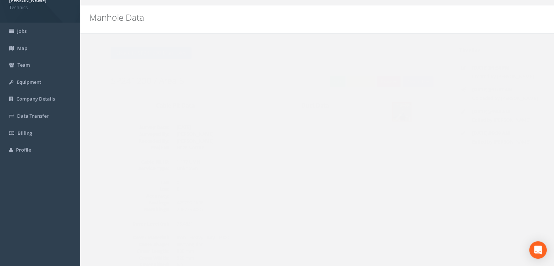
scroll to position [16, 0]
click at [156, 55] on button "Back to SP241200 Manholes" at bounding box center [137, 54] width 80 height 12
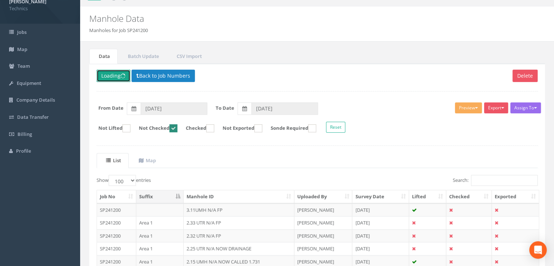
click at [114, 81] on button "Loading" at bounding box center [114, 76] width 34 height 12
click at [144, 75] on button "Back to Job Numbers" at bounding box center [163, 76] width 63 height 12
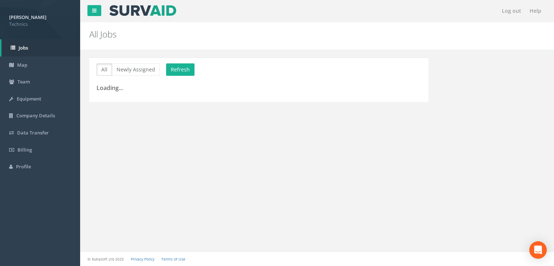
scroll to position [8, 0]
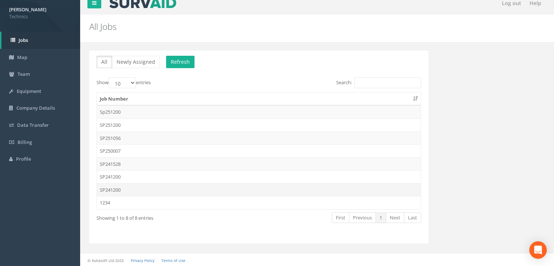
click at [132, 187] on td "SP241200" at bounding box center [259, 189] width 324 height 13
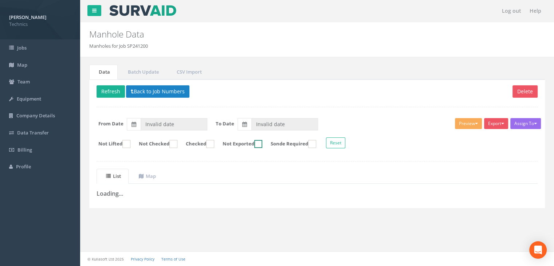
scroll to position [16, 0]
type input "[DATE]"
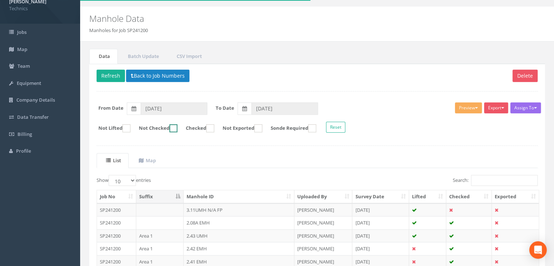
click at [177, 126] on ins at bounding box center [173, 128] width 8 height 8
checkbox input "true"
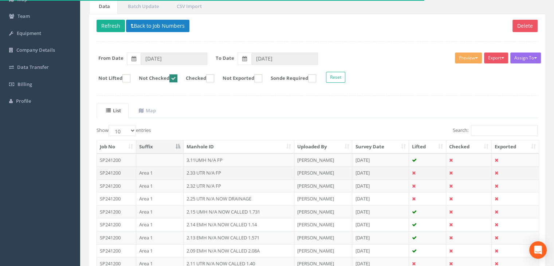
scroll to position [125, 0]
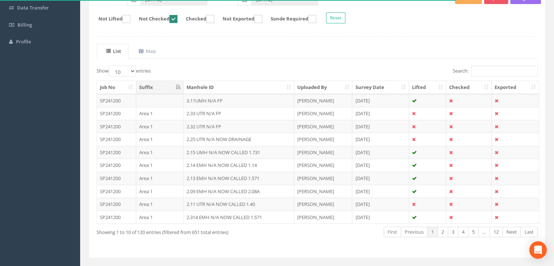
click at [169, 83] on th "Suffix" at bounding box center [159, 87] width 47 height 13
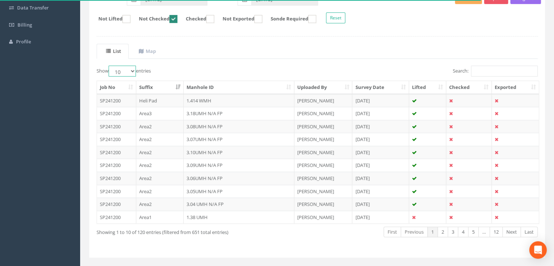
click at [126, 71] on select "10 25 50 100" at bounding box center [122, 71] width 27 height 11
select select "100"
click at [110, 66] on select "10 25 50 100" at bounding box center [122, 71] width 27 height 11
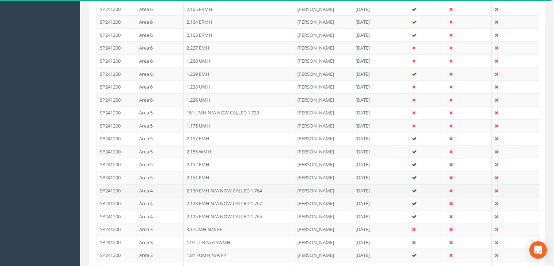
scroll to position [963, 0]
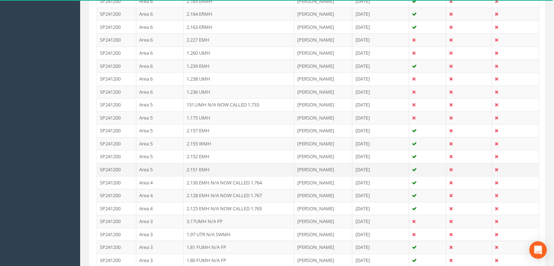
click at [174, 163] on td "Area 5" at bounding box center [159, 169] width 47 height 13
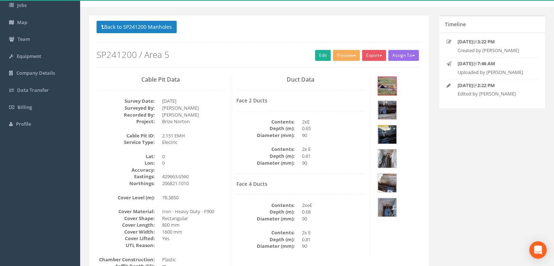
scroll to position [85, 0]
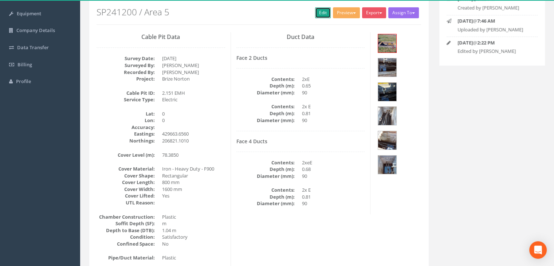
click at [324, 13] on link "Edit" at bounding box center [323, 12] width 16 height 11
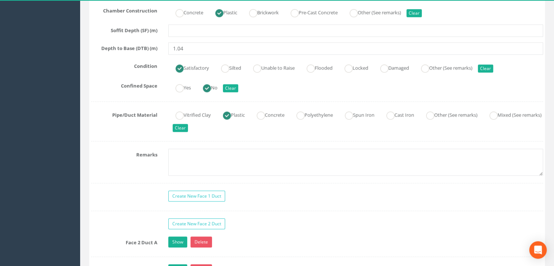
scroll to position [559, 0]
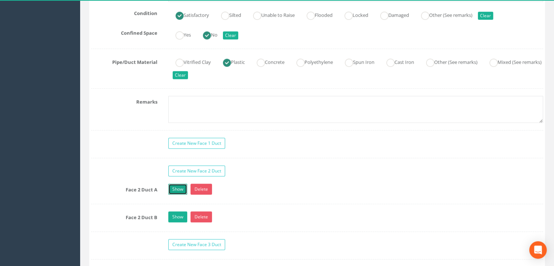
click at [181, 185] on link "Show" at bounding box center [177, 189] width 19 height 11
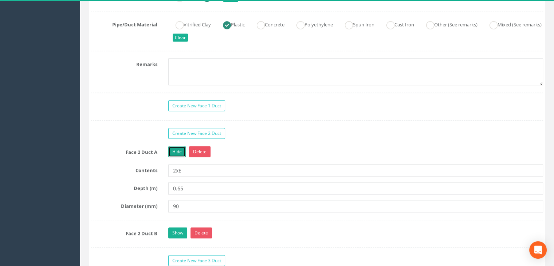
scroll to position [632, 0]
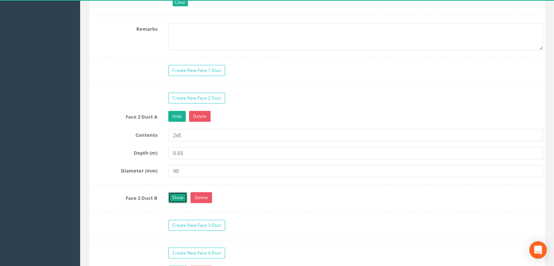
click at [181, 194] on link "Show" at bounding box center [177, 197] width 19 height 11
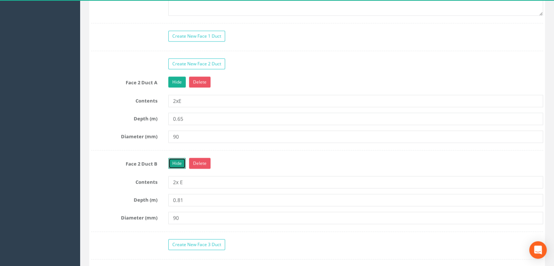
scroll to position [705, 0]
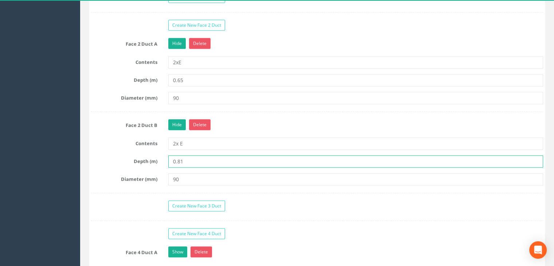
click at [200, 159] on input "0.81" at bounding box center [355, 161] width 375 height 12
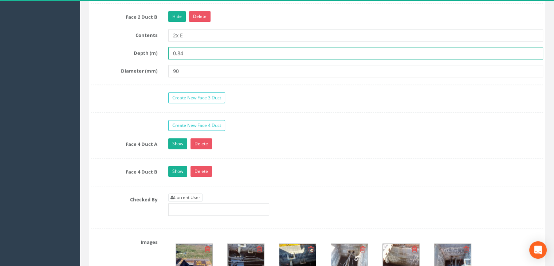
scroll to position [814, 0]
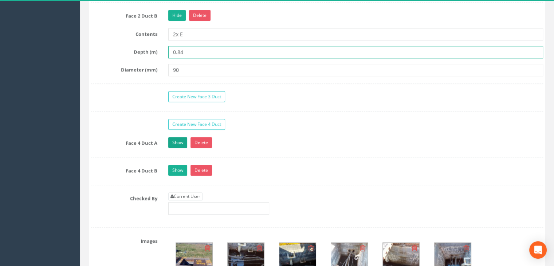
type input "0.84"
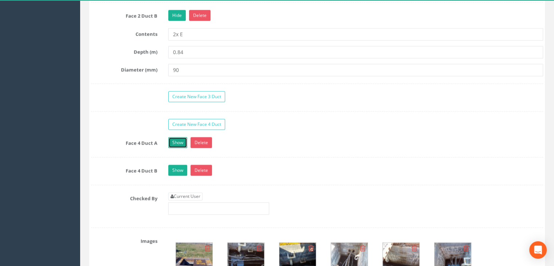
click at [180, 140] on link "Show" at bounding box center [177, 142] width 19 height 11
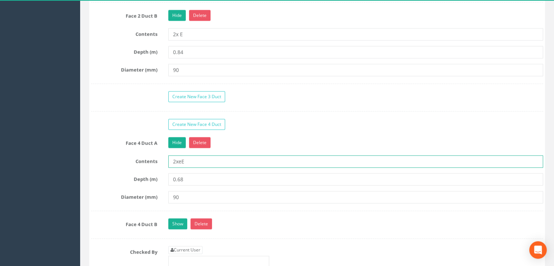
click at [181, 159] on input "2xeE" at bounding box center [355, 161] width 375 height 12
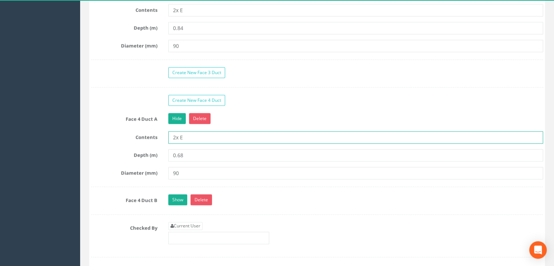
scroll to position [850, 0]
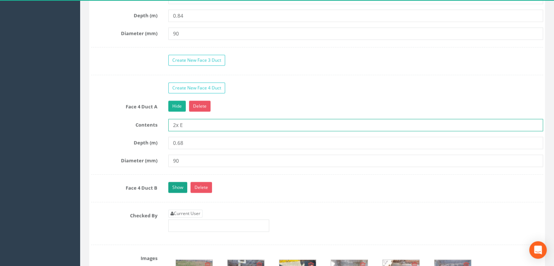
type input "2x E"
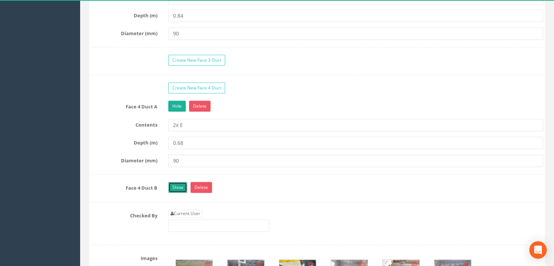
click at [177, 184] on link "Show" at bounding box center [177, 187] width 19 height 11
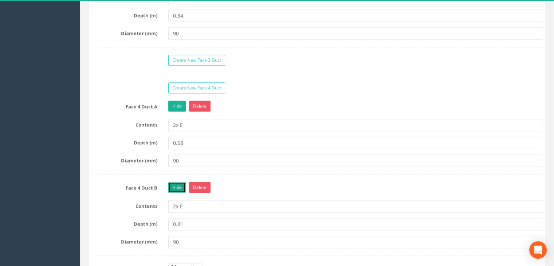
scroll to position [960, 0]
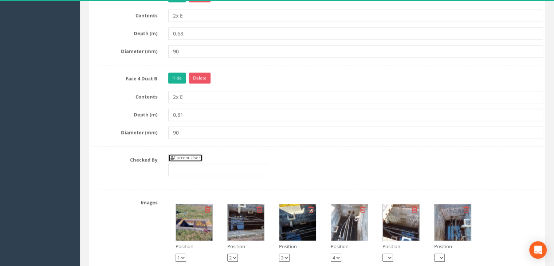
click at [194, 157] on link "Current User" at bounding box center [185, 158] width 34 height 8
type input "[PERSON_NAME]"
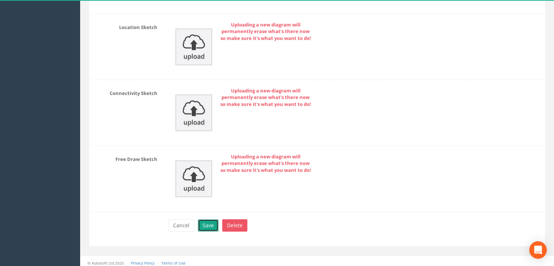
click at [210, 219] on button "Save" at bounding box center [208, 225] width 21 height 12
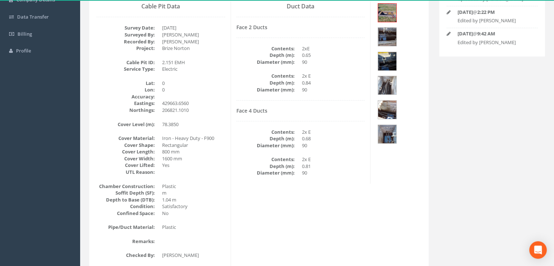
scroll to position [0, 0]
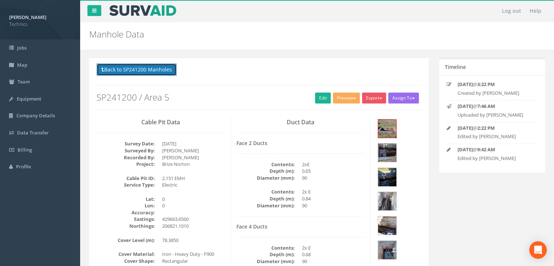
click at [155, 73] on button "Back to SP241200 Manholes" at bounding box center [137, 69] width 80 height 12
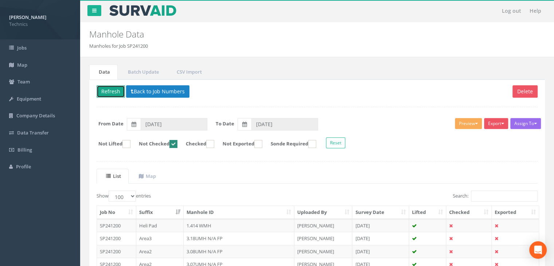
click at [111, 94] on button "Refresh" at bounding box center [111, 91] width 28 height 12
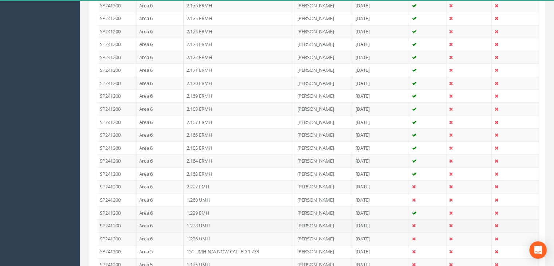
scroll to position [874, 0]
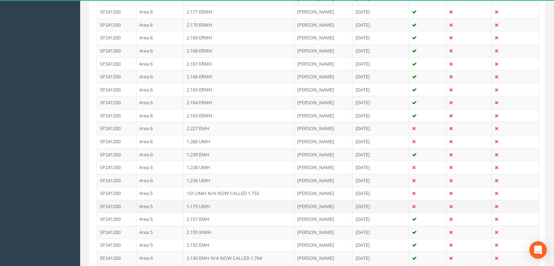
click at [173, 200] on td "Area 5" at bounding box center [159, 206] width 47 height 13
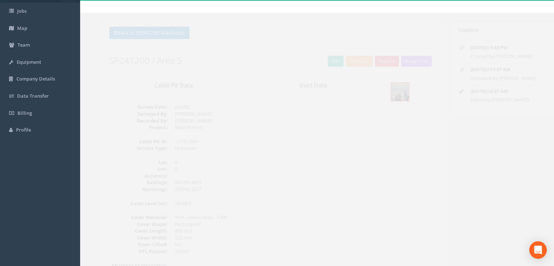
scroll to position [16, 0]
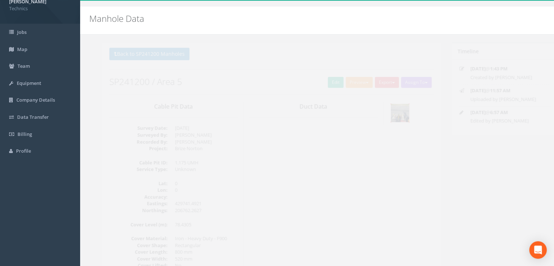
click at [392, 115] on img at bounding box center [387, 113] width 18 height 18
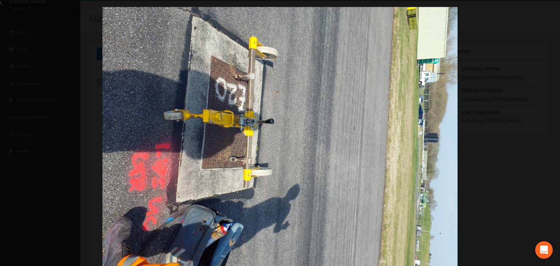
click at [549, 13] on div at bounding box center [280, 140] width 560 height 266
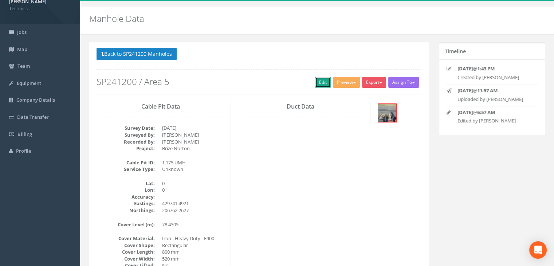
click at [319, 82] on link "Edit" at bounding box center [323, 82] width 16 height 11
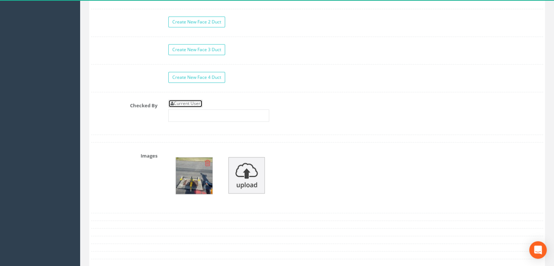
click at [193, 104] on link "Current User" at bounding box center [185, 103] width 34 height 8
type input "[PERSON_NAME]"
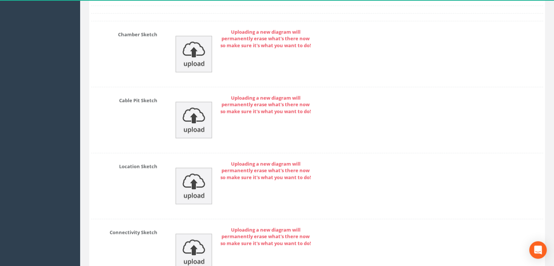
scroll to position [1140, 0]
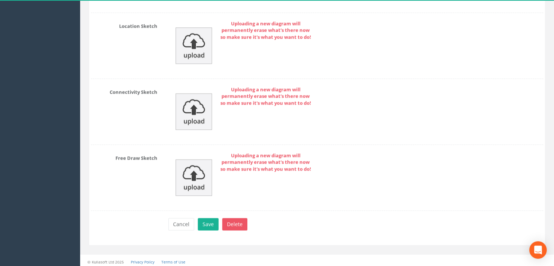
click at [208, 223] on button "Save" at bounding box center [208, 224] width 21 height 12
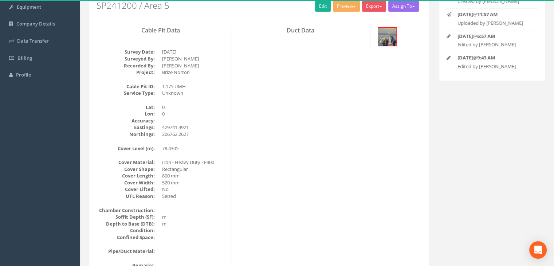
scroll to position [16, 0]
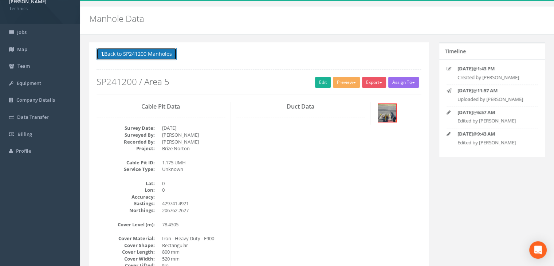
click at [161, 58] on button "Back to SP241200 Manholes" at bounding box center [137, 54] width 80 height 12
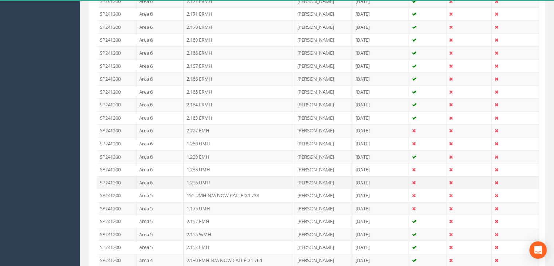
scroll to position [963, 0]
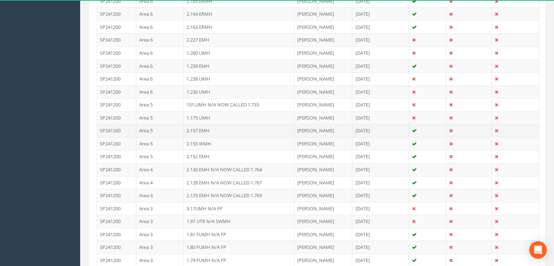
click at [211, 124] on td "2.157 EMH" at bounding box center [239, 130] width 111 height 13
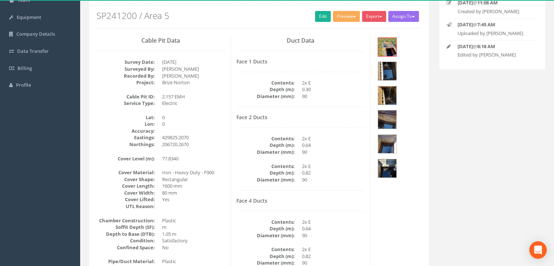
scroll to position [85, 0]
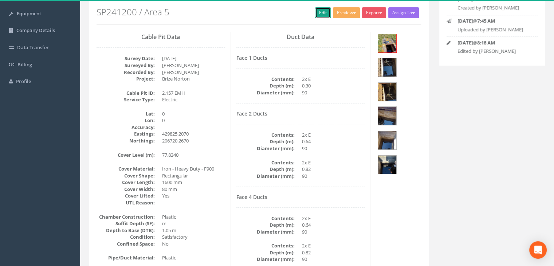
click at [315, 12] on link "Edit" at bounding box center [323, 12] width 16 height 11
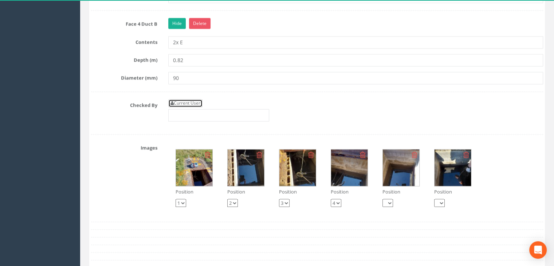
click at [189, 99] on link "Current User" at bounding box center [185, 103] width 34 height 8
type input "[PERSON_NAME]"
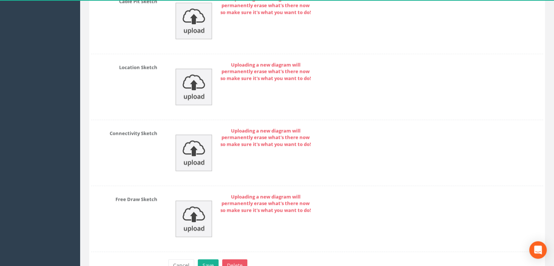
scroll to position [1472, 0]
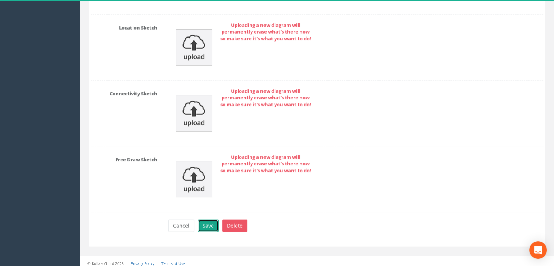
click at [202, 224] on button "Save" at bounding box center [208, 226] width 21 height 12
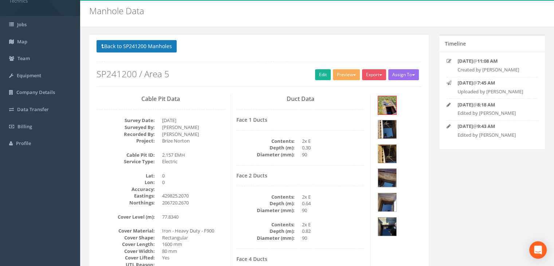
scroll to position [0, 0]
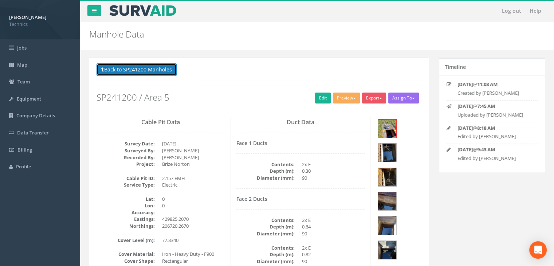
click at [152, 71] on button "Back to SP241200 Manholes" at bounding box center [137, 69] width 80 height 12
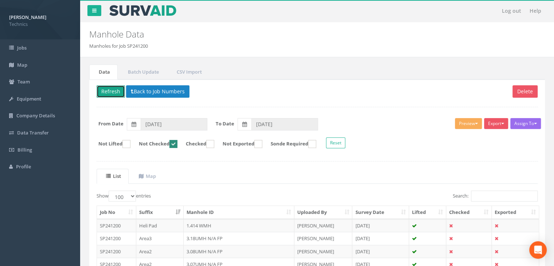
click at [117, 93] on button "Refresh" at bounding box center [111, 91] width 28 height 12
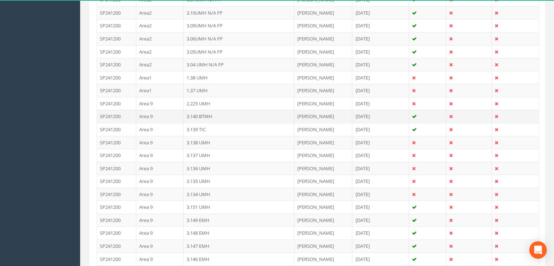
scroll to position [255, 0]
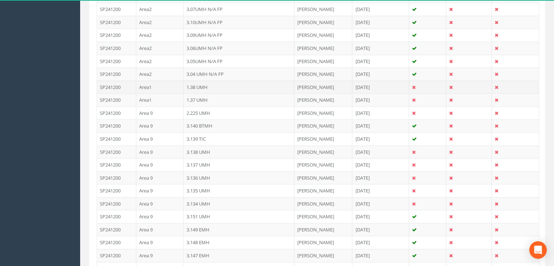
click at [224, 86] on td "1.38 UMH" at bounding box center [239, 87] width 111 height 13
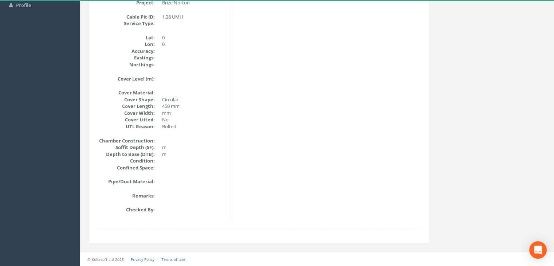
scroll to position [16, 0]
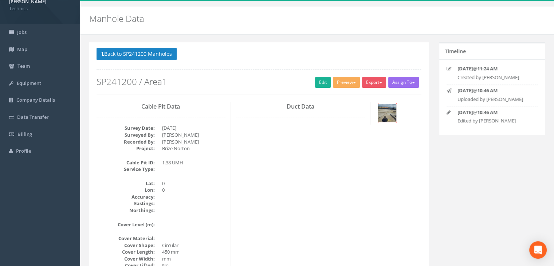
click at [392, 115] on img at bounding box center [387, 113] width 18 height 18
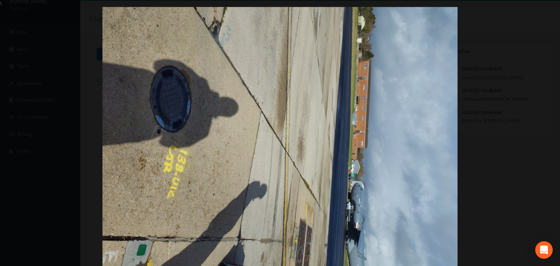
click at [552, 7] on div at bounding box center [280, 140] width 560 height 266
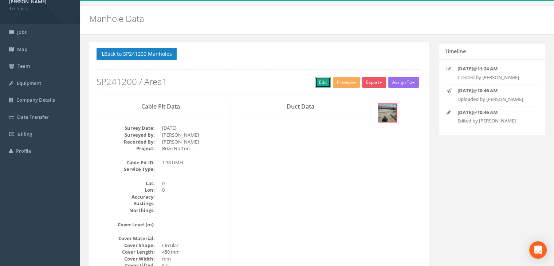
click at [315, 79] on link "Edit" at bounding box center [323, 82] width 16 height 11
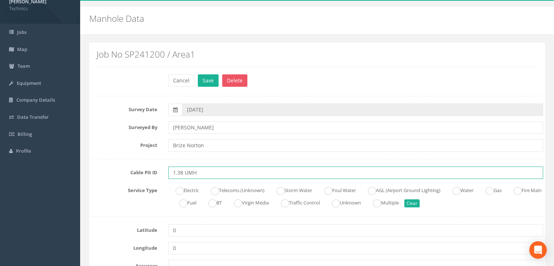
click at [213, 168] on input "1.38 UMH" at bounding box center [355, 172] width 375 height 12
type input "1.38 UMH N/A FP"
click at [208, 82] on button "Save" at bounding box center [208, 80] width 21 height 12
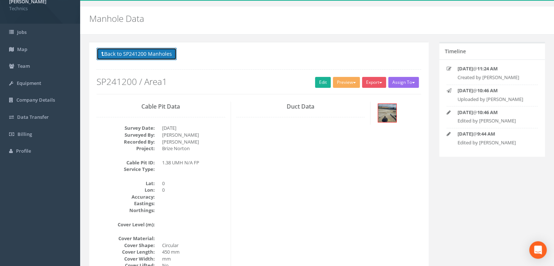
click at [155, 52] on button "Back to SP241200 Manholes" at bounding box center [137, 54] width 80 height 12
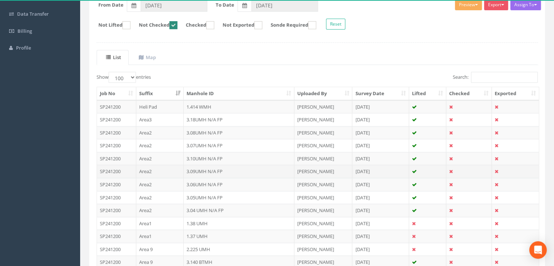
scroll to position [125, 0]
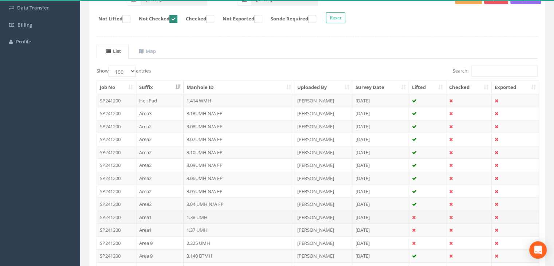
click at [220, 218] on td "1.38 UMH" at bounding box center [239, 217] width 111 height 13
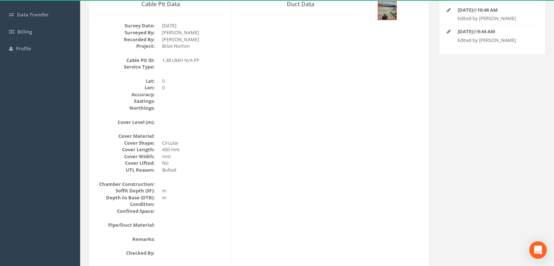
scroll to position [82, 0]
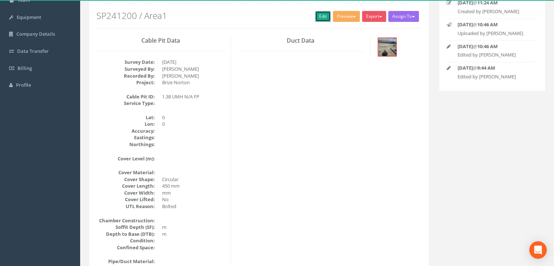
click at [319, 20] on link "Edit" at bounding box center [323, 16] width 16 height 11
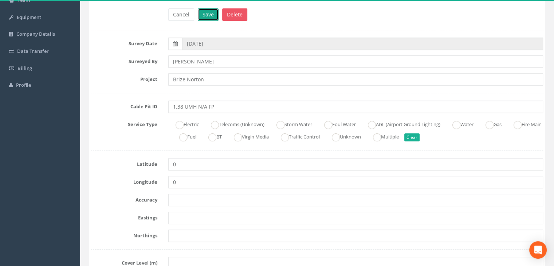
click at [211, 18] on button "Save" at bounding box center [208, 14] width 21 height 12
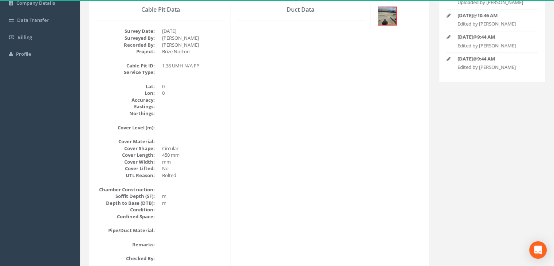
scroll to position [52, 0]
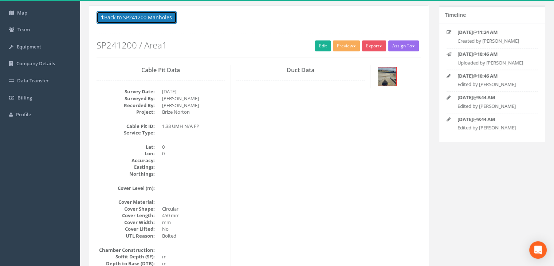
click at [147, 18] on button "Back to SP241200 Manholes" at bounding box center [137, 17] width 80 height 12
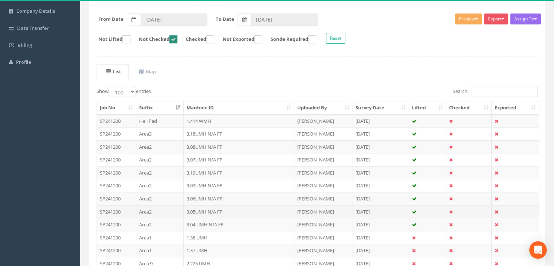
scroll to position [125, 0]
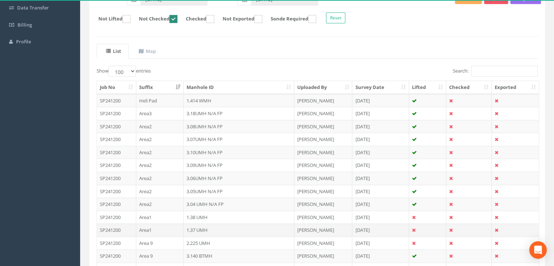
click at [232, 228] on td "1.37 UMH" at bounding box center [239, 229] width 111 height 13
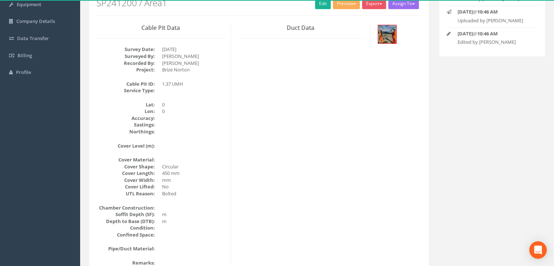
scroll to position [82, 0]
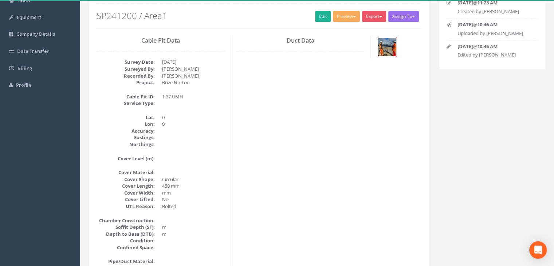
click at [387, 52] on img at bounding box center [387, 47] width 18 height 18
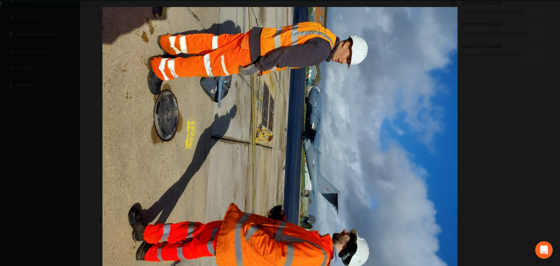
click at [502, 18] on div at bounding box center [280, 140] width 560 height 266
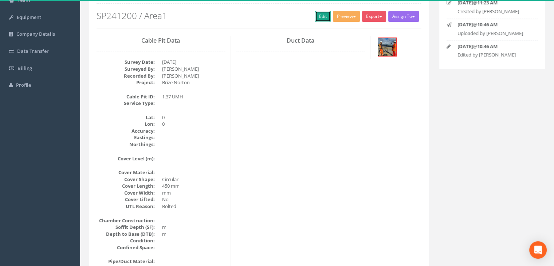
click at [321, 17] on link "Edit" at bounding box center [323, 16] width 16 height 11
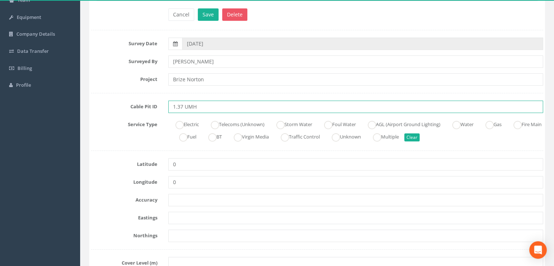
click at [222, 104] on input "1.37 UMH" at bounding box center [355, 107] width 375 height 12
type input "1.37 UMH N/A FP"
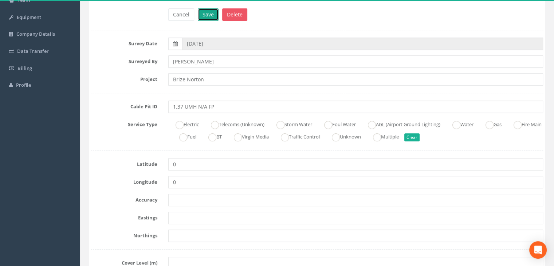
click at [211, 15] on button "Save" at bounding box center [208, 14] width 21 height 12
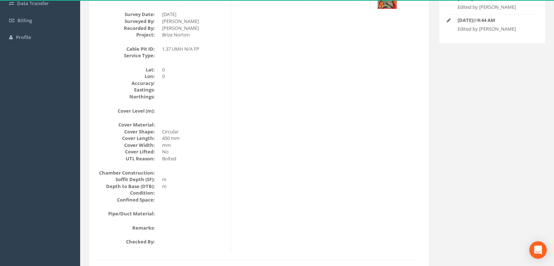
scroll to position [16, 0]
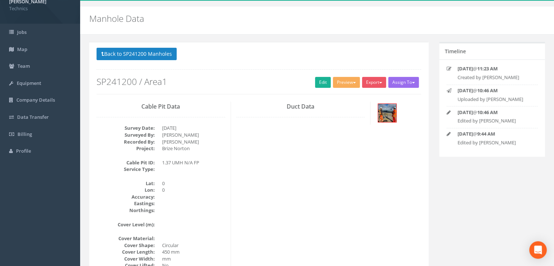
click at [147, 46] on div "Back to SP241200 Manholes Back to Map Assign To No Companies Added Export Techn…" at bounding box center [258, 215] width 339 height 346
click at [151, 53] on button "Back to SP241200 Manholes" at bounding box center [137, 54] width 80 height 12
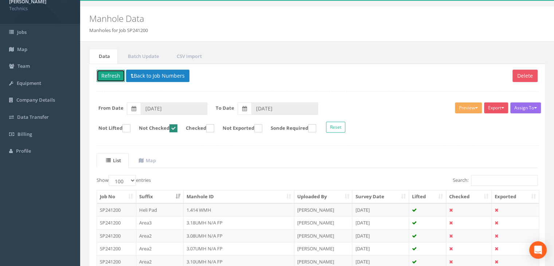
click at [122, 80] on button "Refresh" at bounding box center [111, 76] width 28 height 12
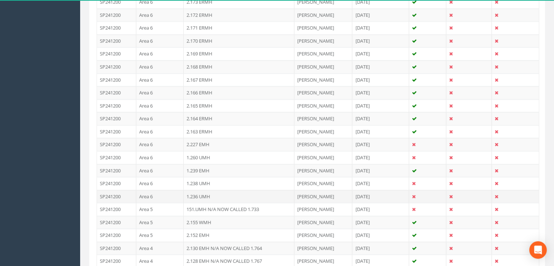
scroll to position [963, 0]
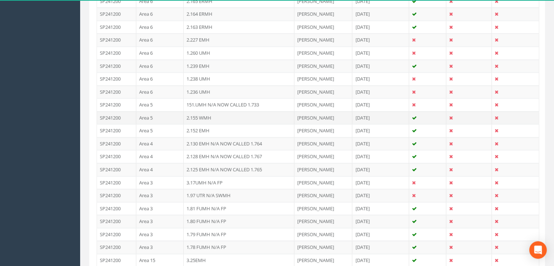
click at [198, 117] on td "2.155 WMH" at bounding box center [239, 117] width 111 height 13
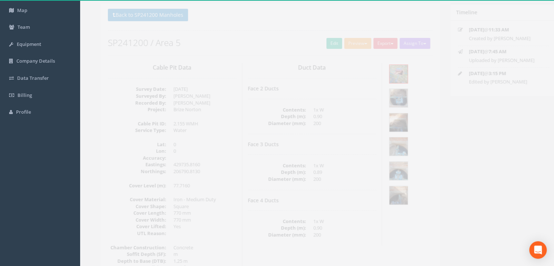
scroll to position [12, 0]
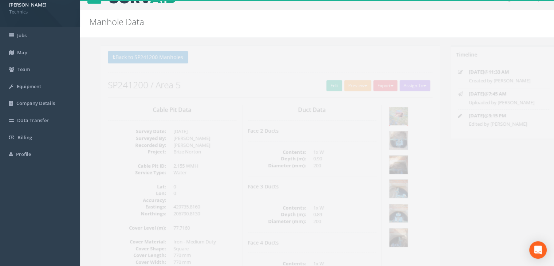
click at [386, 122] on img at bounding box center [387, 116] width 18 height 18
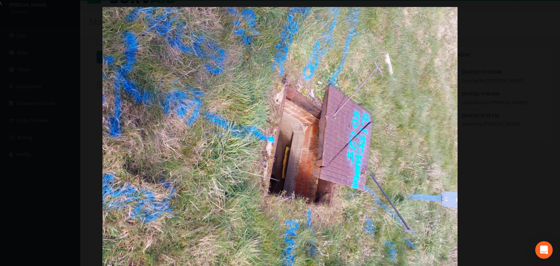
click at [547, 12] on div at bounding box center [280, 140] width 560 height 266
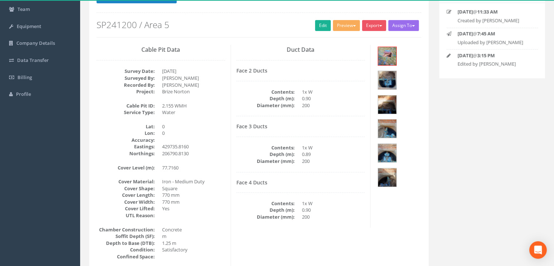
scroll to position [85, 0]
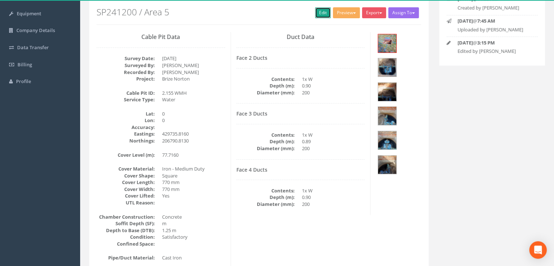
click at [320, 8] on link "Edit" at bounding box center [323, 12] width 16 height 11
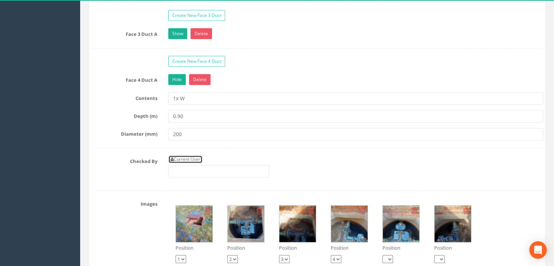
click at [191, 156] on link "Current User" at bounding box center [185, 159] width 34 height 8
type input "[PERSON_NAME]"
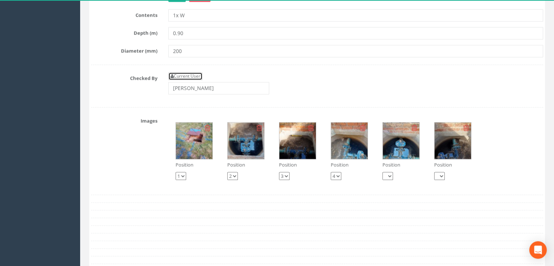
scroll to position [996, 0]
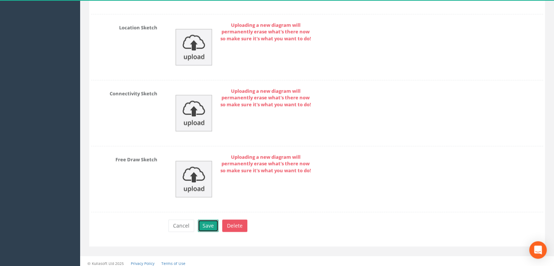
click at [213, 222] on button "Save" at bounding box center [208, 225] width 21 height 12
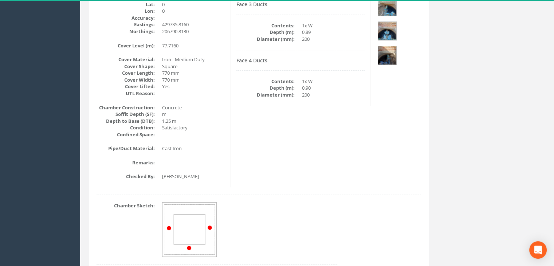
scroll to position [49, 0]
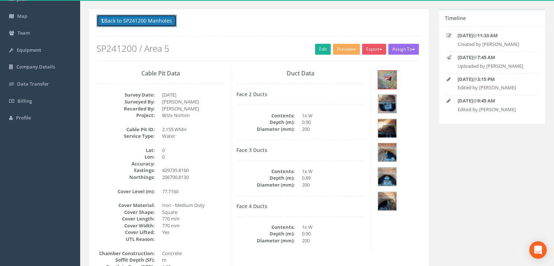
click at [160, 22] on button "Back to SP241200 Manholes" at bounding box center [137, 21] width 80 height 12
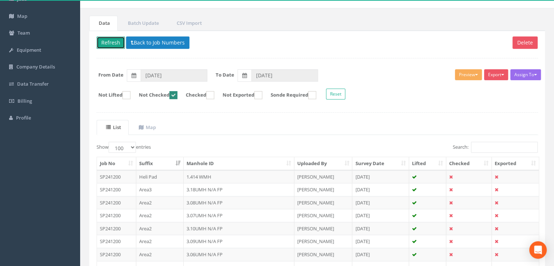
click at [119, 45] on button "Refresh" at bounding box center [111, 42] width 28 height 12
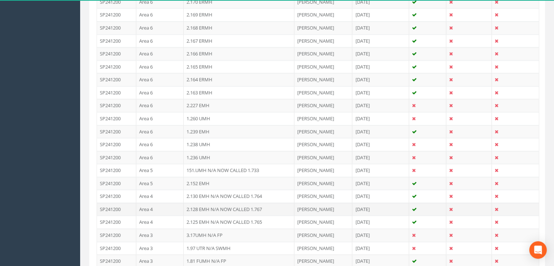
scroll to position [923, 0]
click at [220, 152] on td "2.152 EMH" at bounding box center [239, 157] width 111 height 13
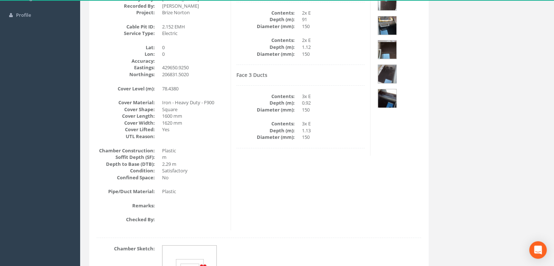
scroll to position [85, 0]
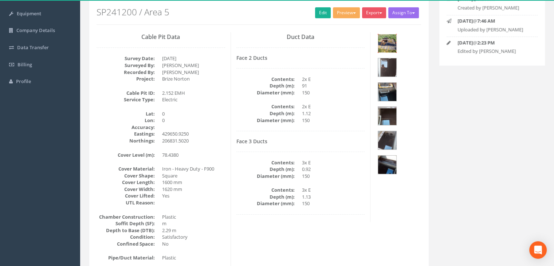
click at [391, 41] on img at bounding box center [387, 43] width 18 height 18
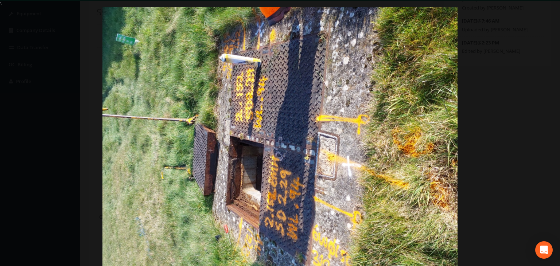
click at [529, 26] on div at bounding box center [280, 140] width 560 height 266
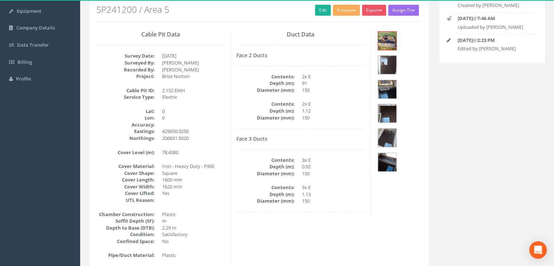
scroll to position [49, 0]
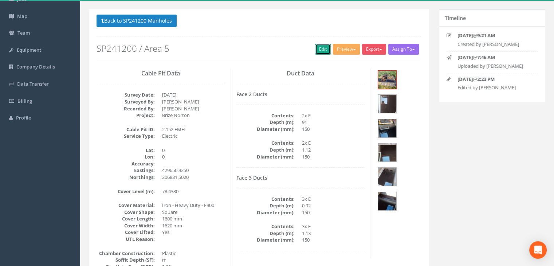
click at [316, 51] on link "Edit" at bounding box center [323, 49] width 16 height 11
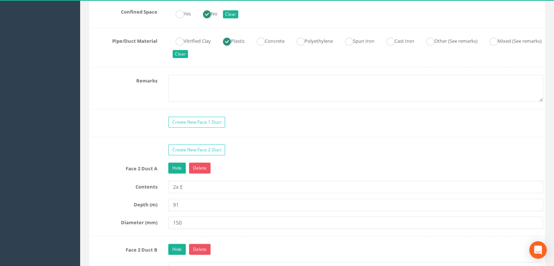
scroll to position [595, 0]
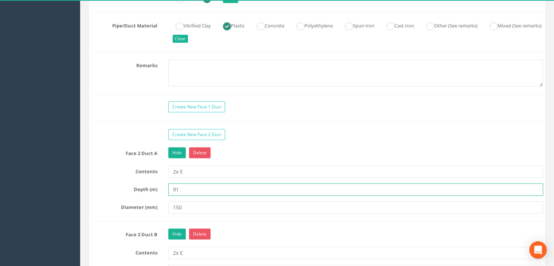
click at [175, 188] on input "91" at bounding box center [355, 189] width 375 height 12
click at [174, 190] on input "91" at bounding box center [355, 189] width 375 height 12
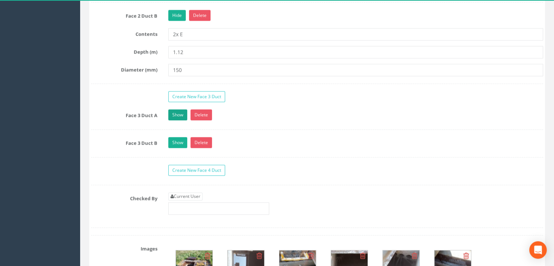
type input "0.91"
click at [179, 114] on link "Show" at bounding box center [177, 114] width 19 height 11
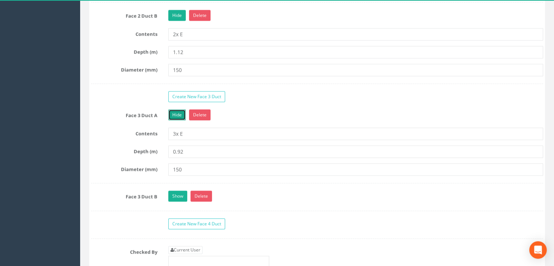
scroll to position [887, 0]
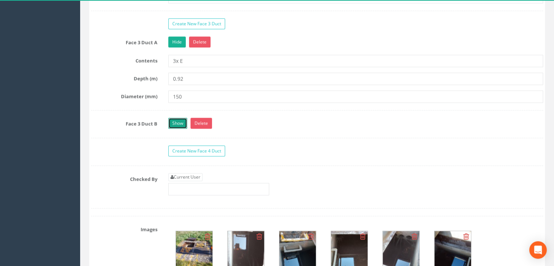
click at [175, 118] on link "Show" at bounding box center [177, 123] width 19 height 11
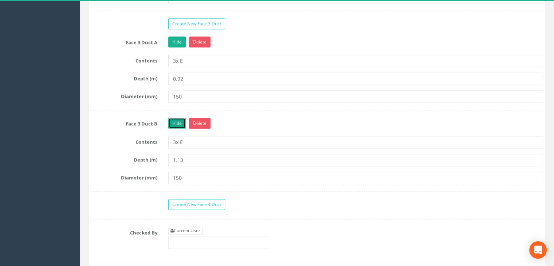
scroll to position [960, 0]
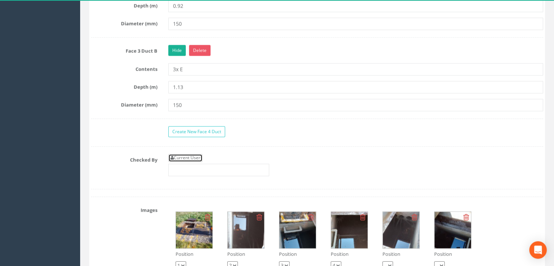
click at [187, 154] on link "Current User" at bounding box center [185, 158] width 34 height 8
type input "[PERSON_NAME]"
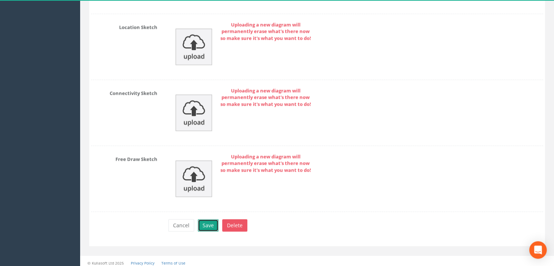
click at [199, 223] on button "Save" at bounding box center [208, 225] width 21 height 12
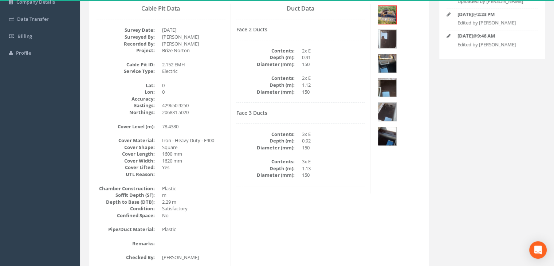
scroll to position [49, 0]
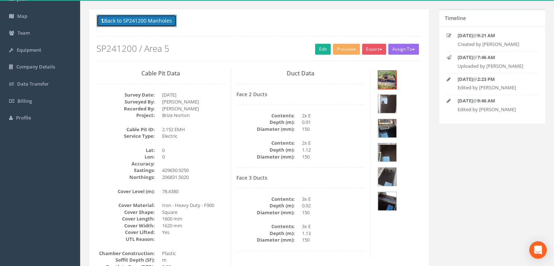
click at [152, 16] on button "Back to SP241200 Manholes" at bounding box center [137, 21] width 80 height 12
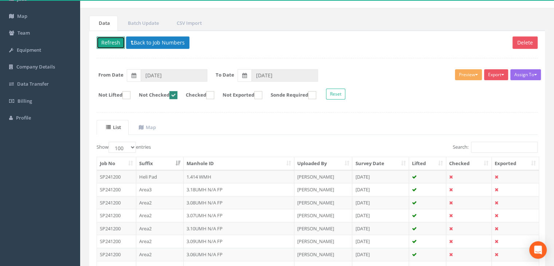
click at [111, 39] on button "Refresh" at bounding box center [111, 42] width 28 height 12
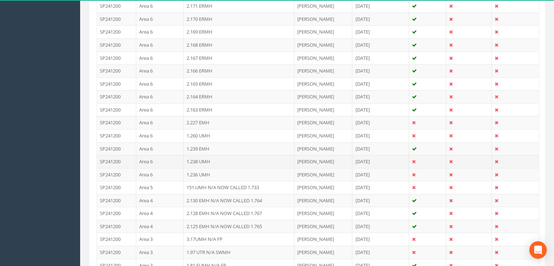
scroll to position [923, 0]
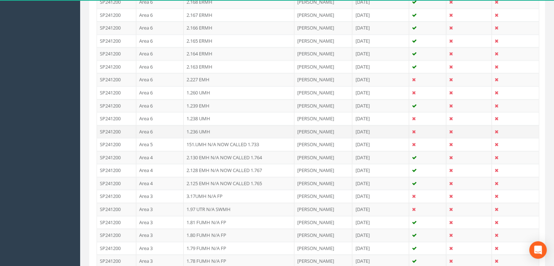
click at [172, 127] on td "Area 6" at bounding box center [159, 131] width 47 height 13
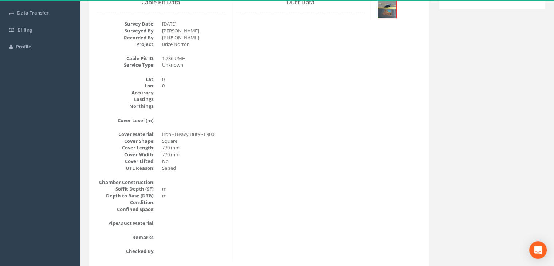
scroll to position [89, 0]
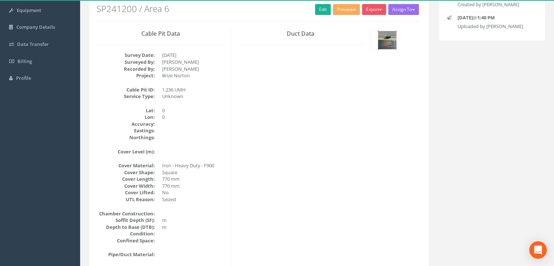
click at [389, 43] on img at bounding box center [387, 40] width 18 height 18
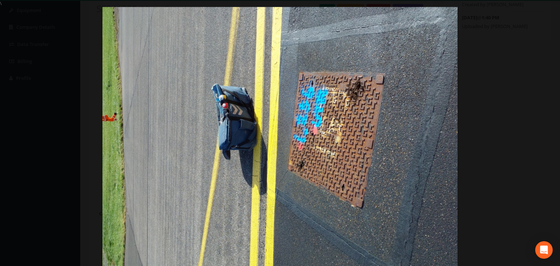
click at [528, 76] on div at bounding box center [280, 140] width 560 height 266
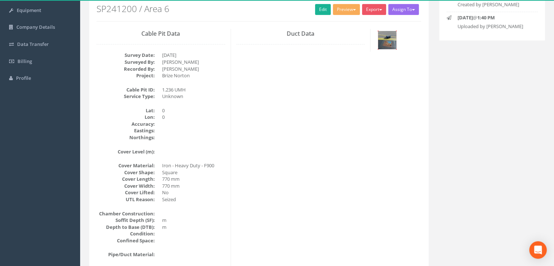
click at [389, 44] on img at bounding box center [387, 40] width 18 height 18
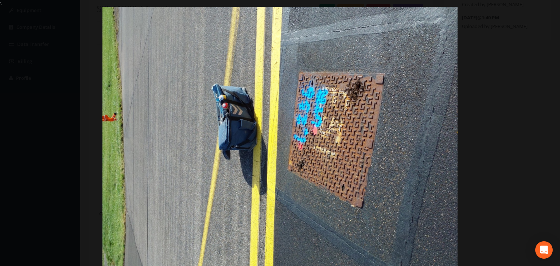
click at [544, 11] on div at bounding box center [280, 140] width 560 height 266
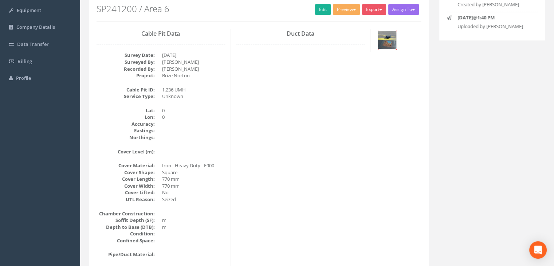
click at [386, 37] on img at bounding box center [387, 40] width 18 height 18
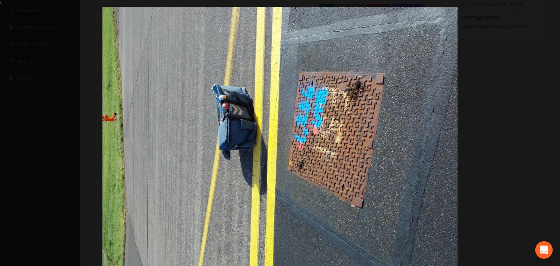
click at [544, 13] on div at bounding box center [280, 140] width 560 height 266
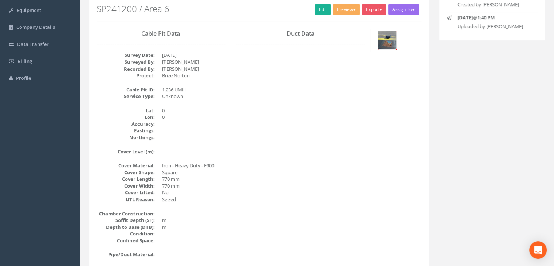
click at [383, 39] on img at bounding box center [387, 40] width 18 height 18
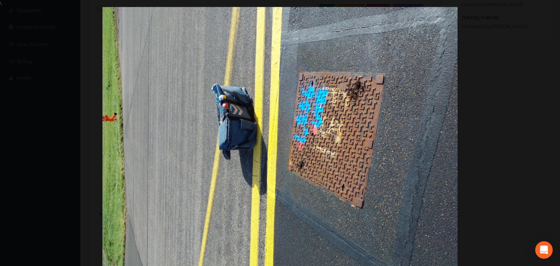
click at [543, 19] on div at bounding box center [280, 140] width 560 height 266
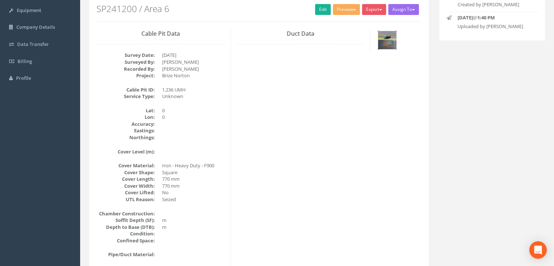
click at [392, 38] on img at bounding box center [387, 40] width 18 height 18
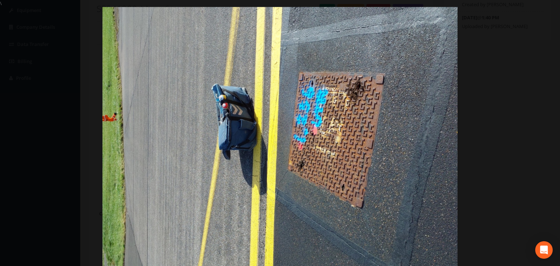
click at [547, 9] on div at bounding box center [280, 140] width 560 height 266
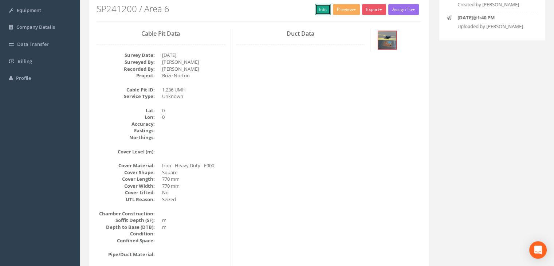
click at [320, 11] on link "Edit" at bounding box center [323, 9] width 16 height 11
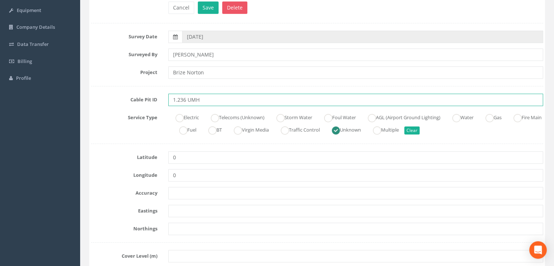
click at [216, 102] on input "1.236 UMH" at bounding box center [355, 100] width 375 height 12
type input "1.236 UMH N/A NOW CALLED 1.761"
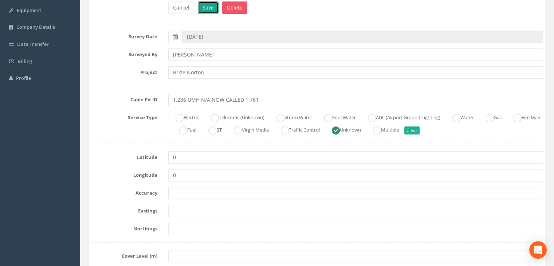
click at [206, 9] on button "Save" at bounding box center [208, 7] width 21 height 12
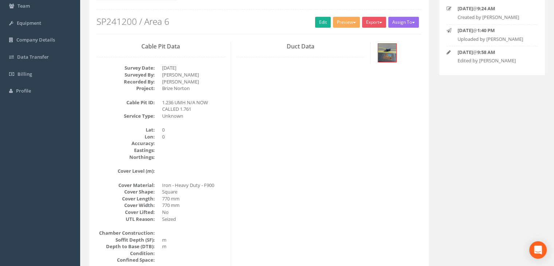
scroll to position [22, 0]
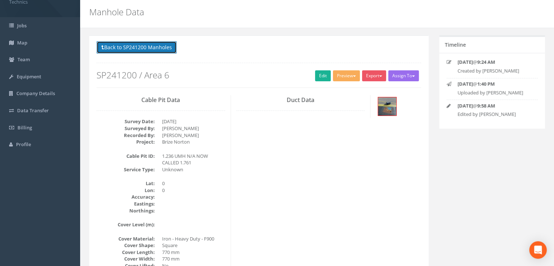
click at [138, 47] on button "Back to SP241200 Manholes" at bounding box center [137, 47] width 80 height 12
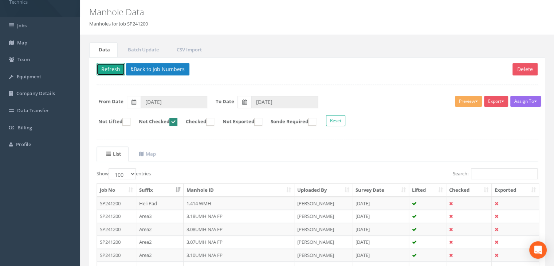
click at [100, 66] on button "Refresh" at bounding box center [111, 69] width 28 height 12
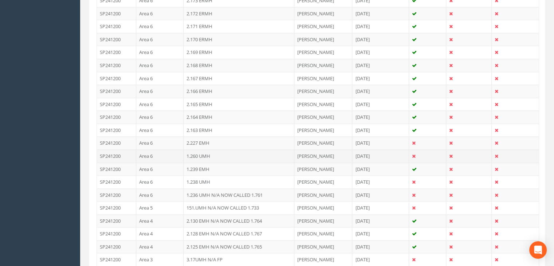
scroll to position [860, 0]
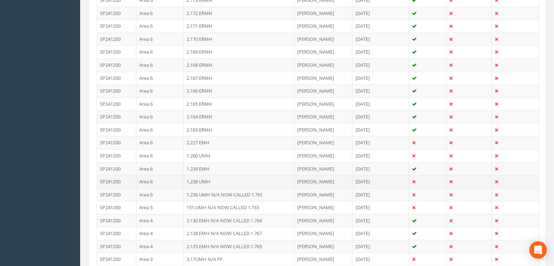
click at [222, 176] on td "1.238 UMH" at bounding box center [239, 181] width 111 height 13
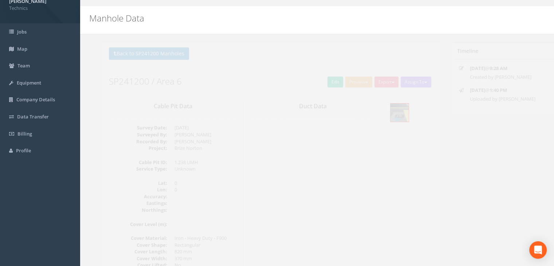
scroll to position [16, 0]
click at [384, 109] on img at bounding box center [387, 113] width 18 height 18
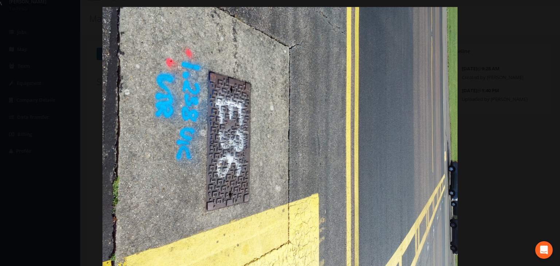
click at [552, 12] on div at bounding box center [280, 140] width 560 height 266
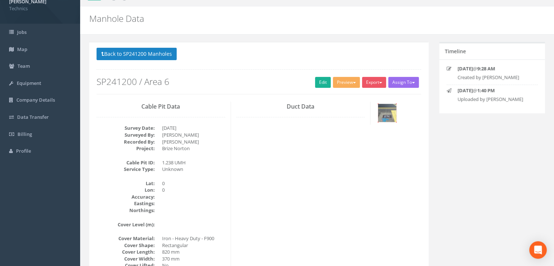
click at [391, 114] on img at bounding box center [387, 113] width 18 height 18
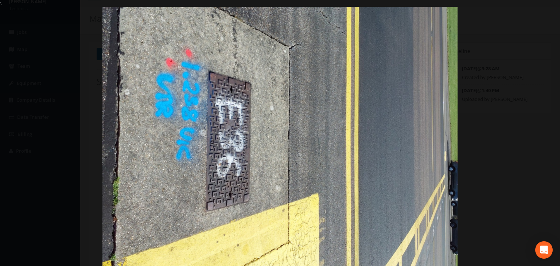
click at [546, 20] on div at bounding box center [280, 140] width 560 height 266
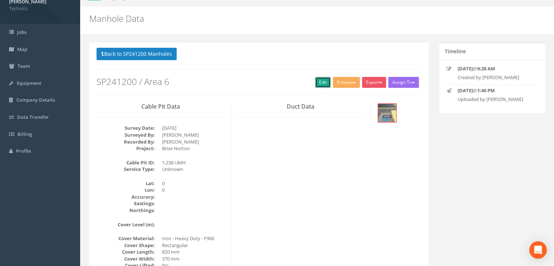
click at [323, 84] on link "Edit" at bounding box center [323, 82] width 16 height 11
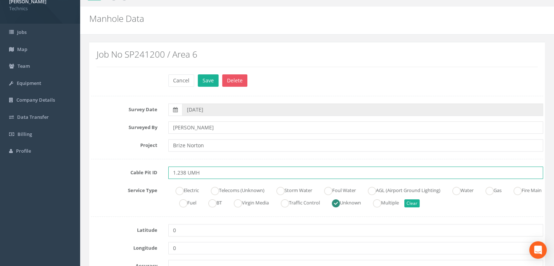
click at [222, 175] on input "1.238 UMH" at bounding box center [355, 172] width 375 height 12
type input "1.238 UMH N/A CALLED 1.759"
click at [205, 81] on button "Save" at bounding box center [208, 80] width 21 height 12
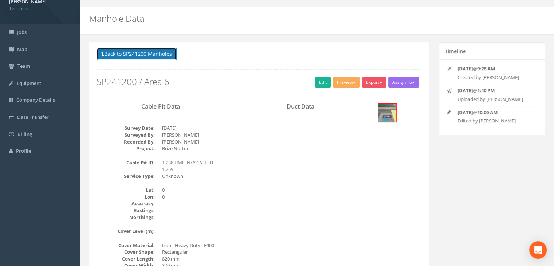
click at [129, 52] on button "Back to SP241200 Manholes" at bounding box center [137, 54] width 80 height 12
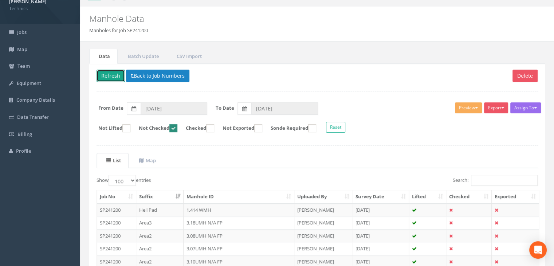
click at [112, 73] on button "Refresh" at bounding box center [111, 76] width 28 height 12
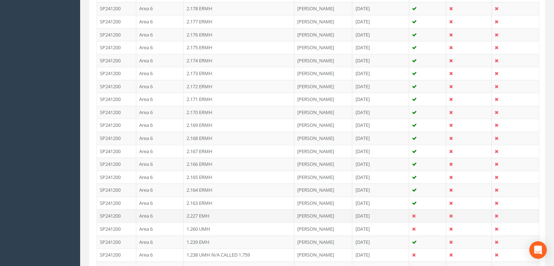
scroll to position [817, 0]
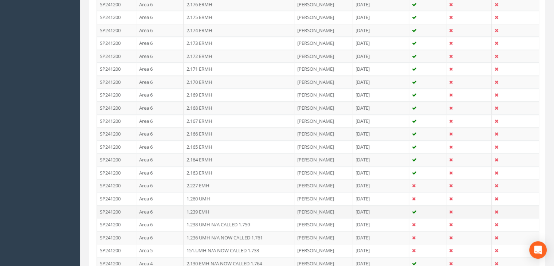
click at [221, 206] on td "1.239 EMH" at bounding box center [239, 211] width 111 height 13
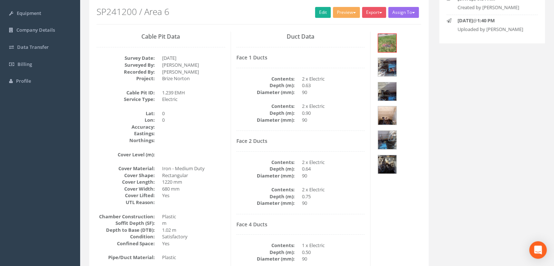
scroll to position [85, 0]
click at [389, 42] on img at bounding box center [387, 43] width 18 height 18
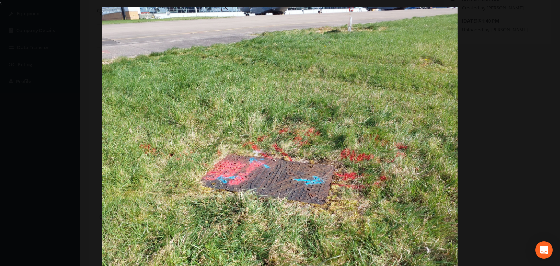
click at [522, 15] on div at bounding box center [280, 140] width 560 height 266
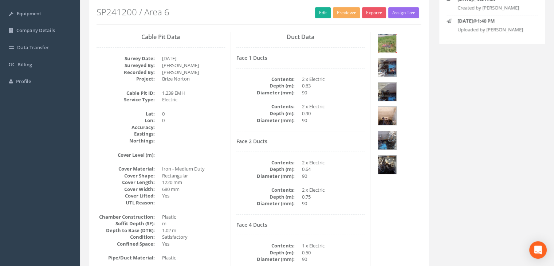
click at [389, 40] on img at bounding box center [387, 43] width 18 height 18
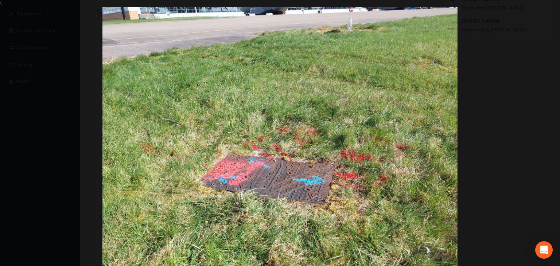
click at [537, 12] on div at bounding box center [280, 140] width 560 height 266
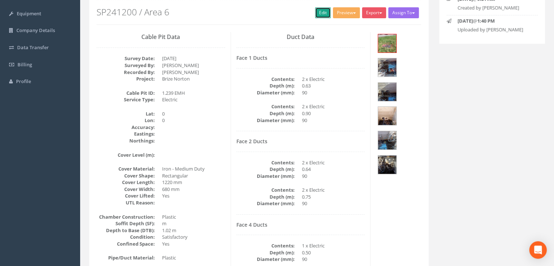
click at [324, 14] on link "Edit" at bounding box center [323, 12] width 16 height 11
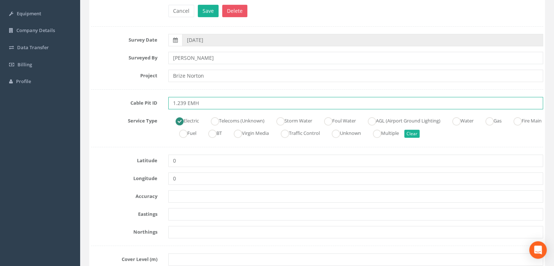
click at [224, 99] on input "1.239 EMH" at bounding box center [355, 103] width 375 height 12
type input "1.239 EMH N/A NOW CALLED 1.762"
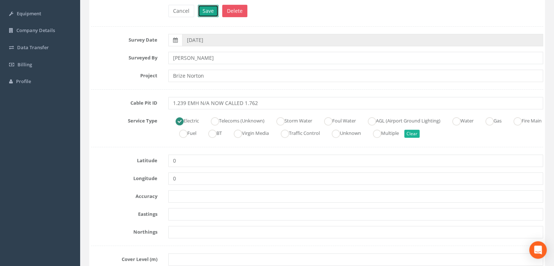
click at [208, 13] on button "Save" at bounding box center [208, 11] width 21 height 12
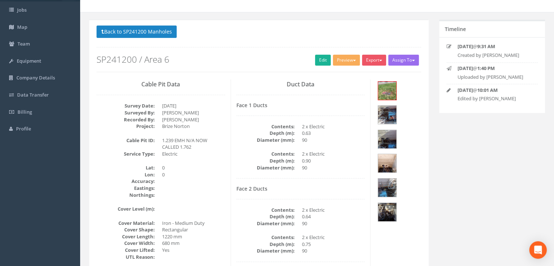
scroll to position [0, 0]
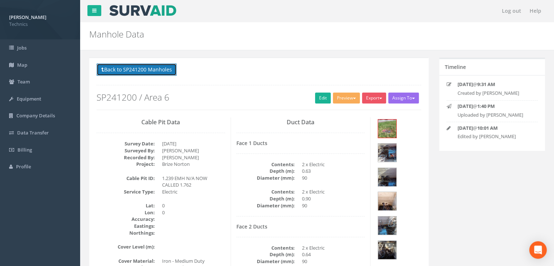
click at [148, 73] on button "Back to SP241200 Manholes" at bounding box center [137, 69] width 80 height 12
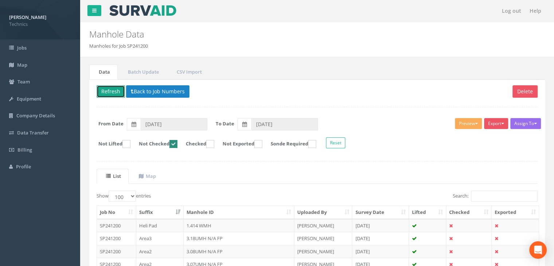
click at [107, 95] on button "Refresh" at bounding box center [111, 91] width 28 height 12
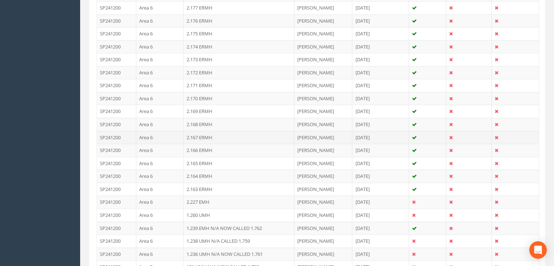
scroll to position [802, 0]
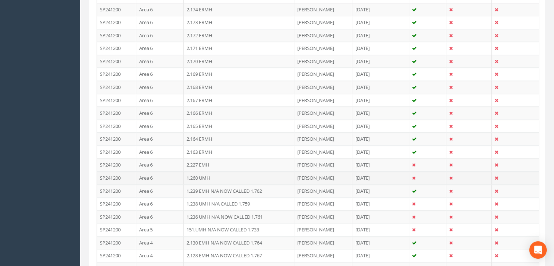
click at [213, 176] on td "1.260 UMH" at bounding box center [239, 177] width 111 height 13
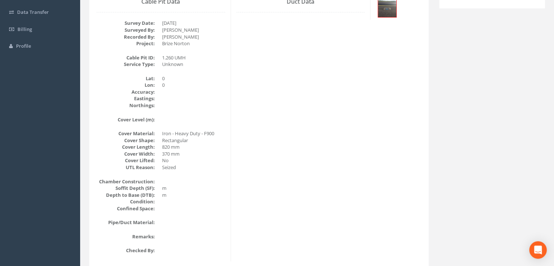
scroll to position [16, 0]
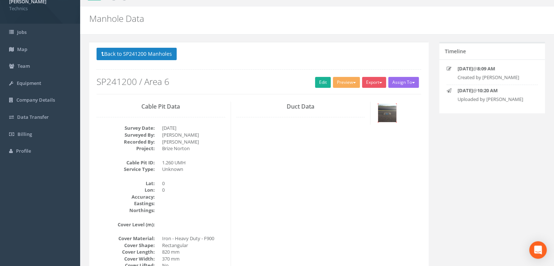
click at [384, 114] on img at bounding box center [387, 113] width 18 height 18
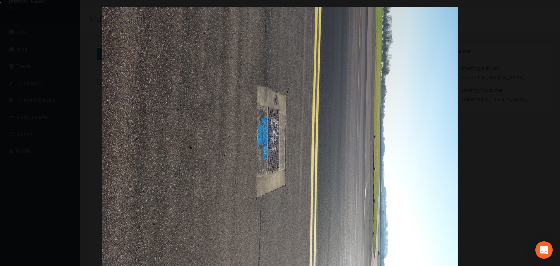
click at [539, 17] on div at bounding box center [280, 140] width 560 height 266
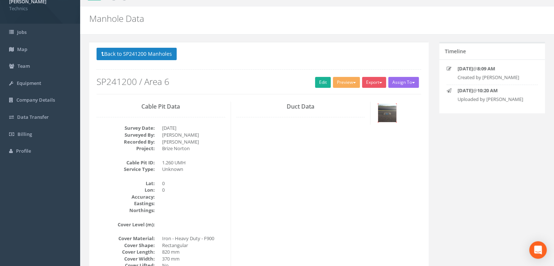
click at [390, 114] on img at bounding box center [387, 113] width 18 height 18
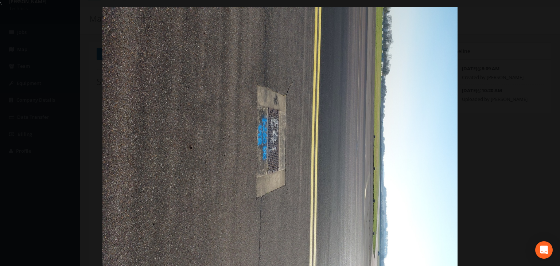
click at [539, 14] on div at bounding box center [280, 140] width 560 height 266
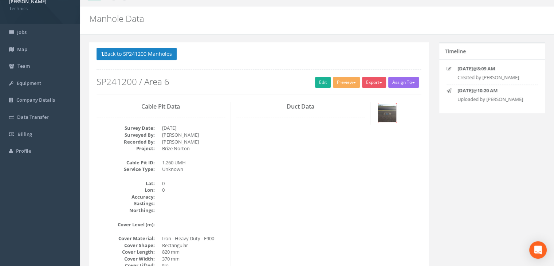
click at [380, 111] on img at bounding box center [387, 113] width 18 height 18
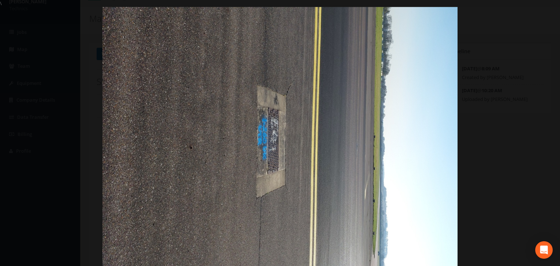
click at [538, 11] on div at bounding box center [280, 140] width 560 height 266
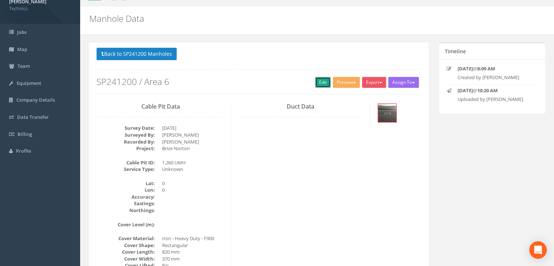
click at [315, 82] on link "Edit" at bounding box center [323, 82] width 16 height 11
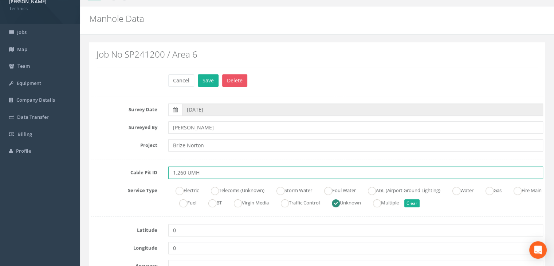
click at [208, 171] on input "1.260 UMH" at bounding box center [355, 172] width 375 height 12
type input "1.260 UMH N/A NOW CALLED 1.760"
click at [201, 82] on button "Save" at bounding box center [208, 80] width 21 height 12
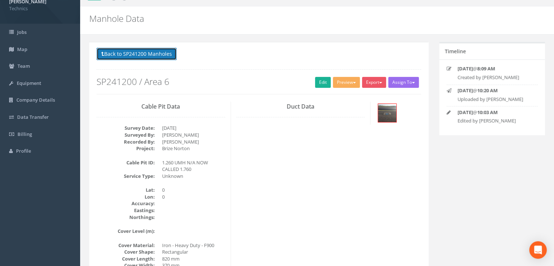
click at [127, 56] on button "Back to SP241200 Manholes" at bounding box center [137, 54] width 80 height 12
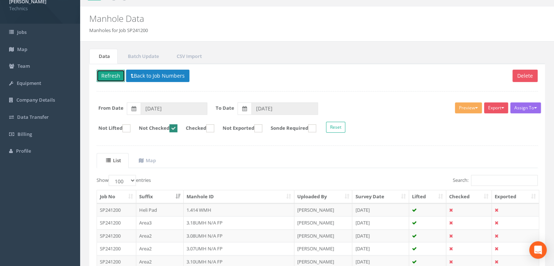
click at [114, 73] on button "Refresh" at bounding box center [111, 76] width 28 height 12
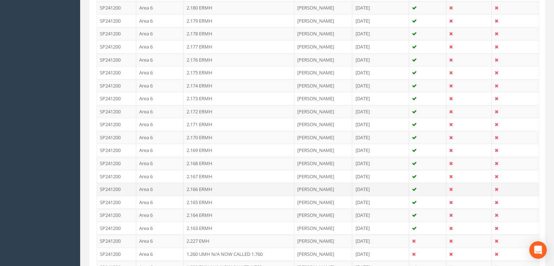
scroll to position [854, 0]
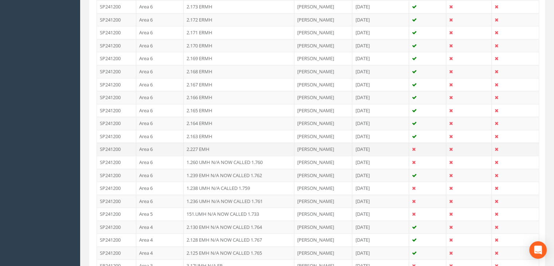
click at [223, 146] on td "2.227 EMH" at bounding box center [239, 148] width 111 height 13
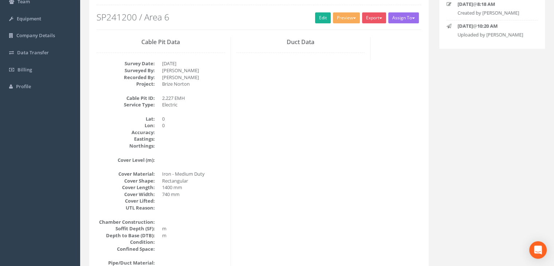
scroll to position [16, 0]
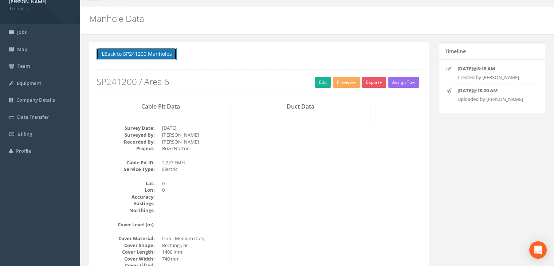
click at [164, 58] on button "Back to SP241200 Manholes" at bounding box center [137, 54] width 80 height 12
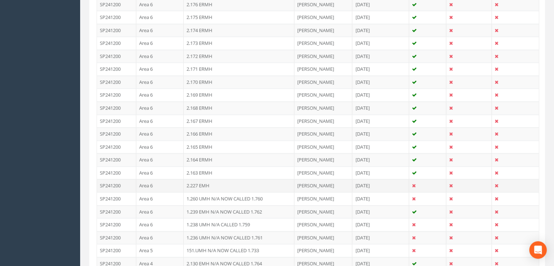
click at [217, 181] on td "2.227 EMH" at bounding box center [239, 185] width 111 height 13
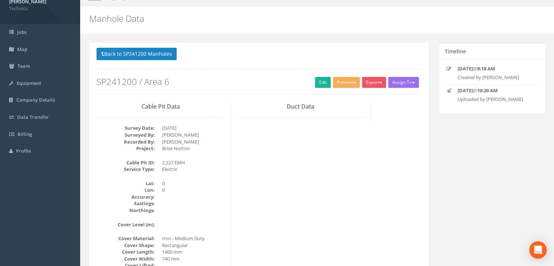
click at [352, 132] on div "Cable Pit Data Survey Date: 02/04/2025 Surveyed By: Harry Bonfield Recorded By:…" at bounding box center [259, 234] width 336 height 264
click at [153, 55] on button "Back to SP241200 Manholes" at bounding box center [137, 54] width 80 height 12
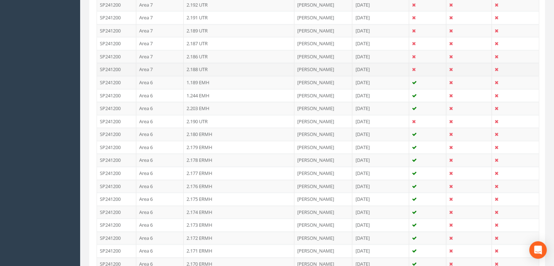
scroll to position [635, 0]
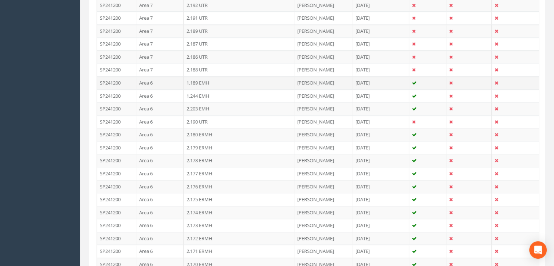
click at [220, 82] on td "1.189 EMH" at bounding box center [239, 82] width 111 height 13
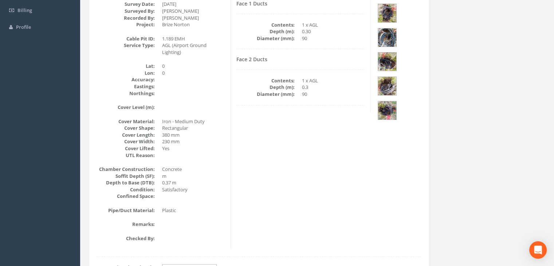
scroll to position [92, 0]
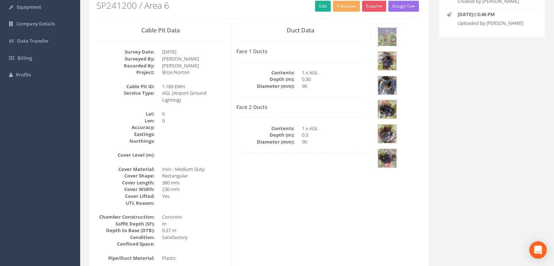
click at [388, 37] on img at bounding box center [387, 37] width 18 height 18
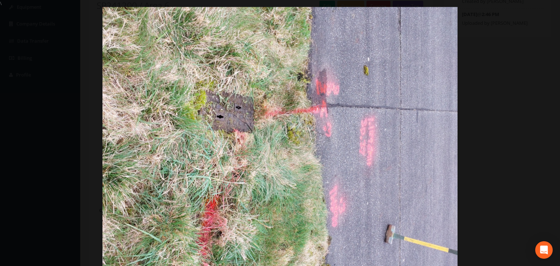
click at [545, 16] on div at bounding box center [280, 140] width 560 height 266
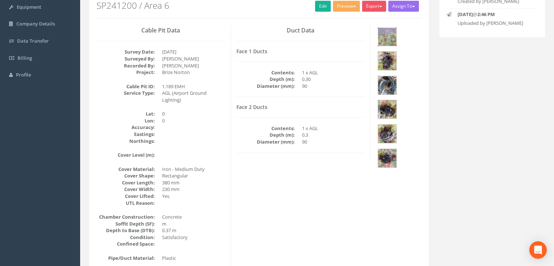
click at [388, 40] on img at bounding box center [387, 37] width 18 height 18
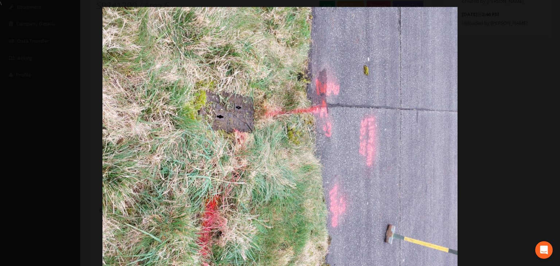
click at [546, 14] on div at bounding box center [280, 140] width 560 height 266
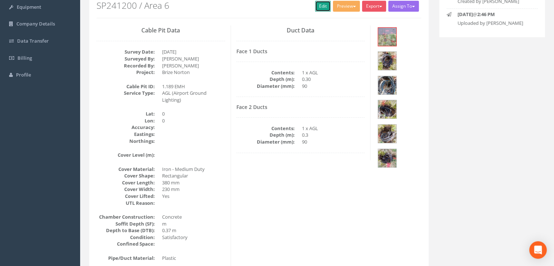
click at [316, 10] on link "Edit" at bounding box center [323, 6] width 16 height 11
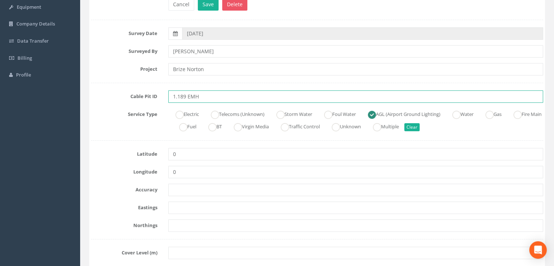
click at [227, 101] on input "1.189 EMH" at bounding box center [355, 96] width 375 height 12
type input "1.189 EMH N/A NOW CALLED 2.512"
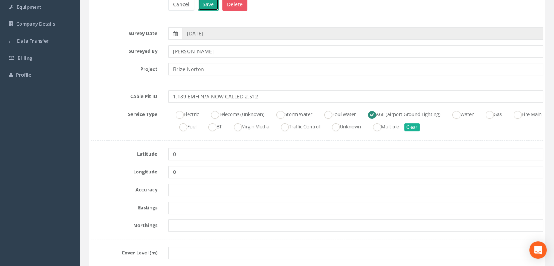
click at [205, 4] on button "Save" at bounding box center [208, 4] width 21 height 12
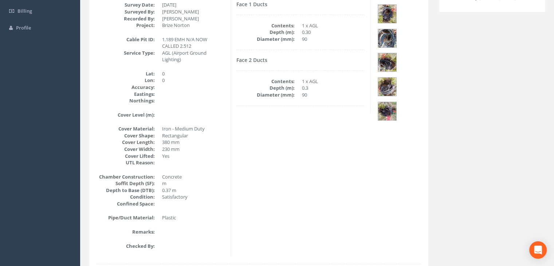
scroll to position [37, 0]
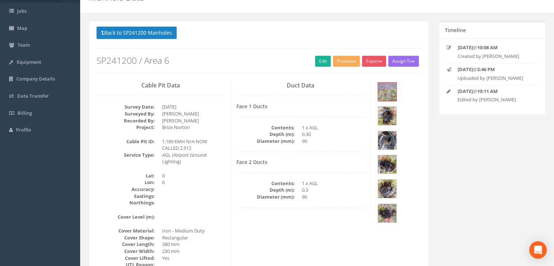
click at [152, 39] on p "Back to SP241200 Manholes Back to Map" at bounding box center [259, 34] width 325 height 14
click at [150, 34] on button "Back to SP241200 Manholes" at bounding box center [137, 33] width 80 height 12
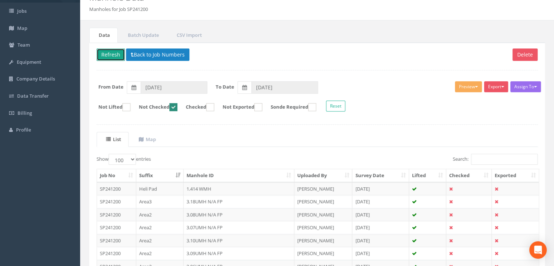
click at [111, 52] on button "Refresh" at bounding box center [111, 54] width 28 height 12
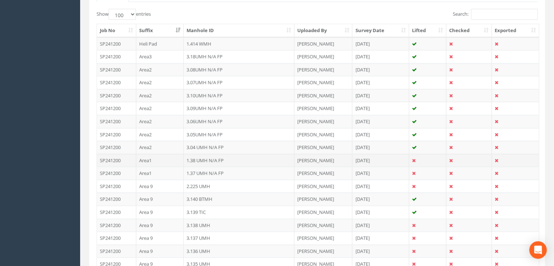
scroll to position [219, 0]
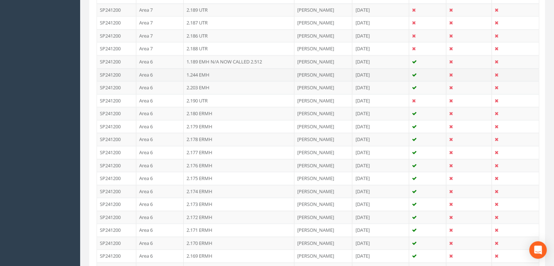
click at [219, 73] on td "1.244 EMH" at bounding box center [239, 74] width 111 height 13
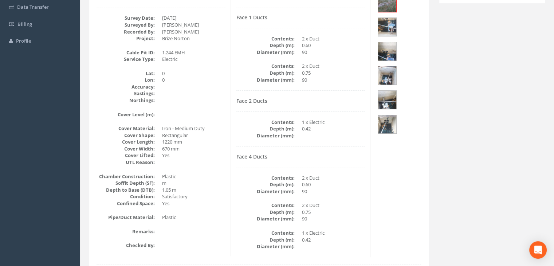
scroll to position [86, 0]
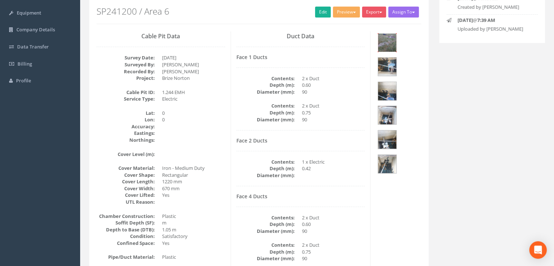
click at [393, 40] on img at bounding box center [387, 43] width 18 height 18
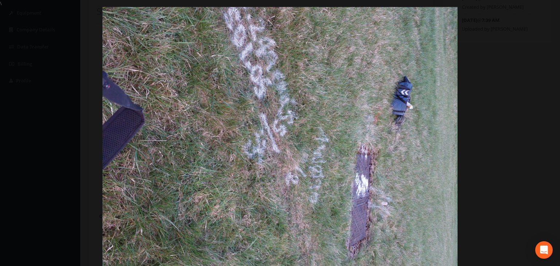
click at [541, 11] on div at bounding box center [280, 140] width 560 height 266
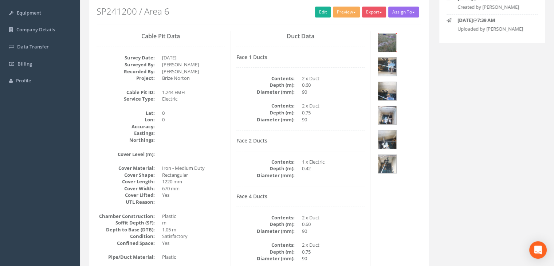
click at [387, 41] on img at bounding box center [387, 43] width 18 height 18
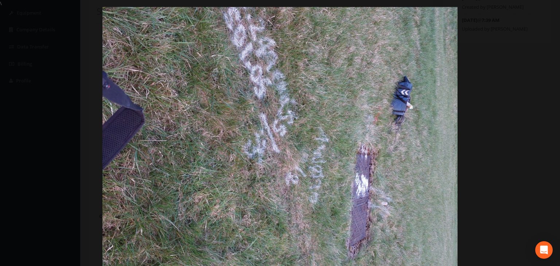
click at [540, 31] on div at bounding box center [280, 140] width 560 height 266
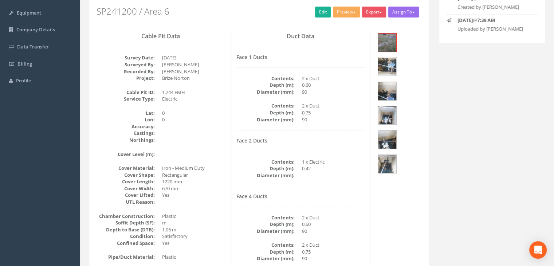
click at [396, 58] on img at bounding box center [387, 67] width 18 height 18
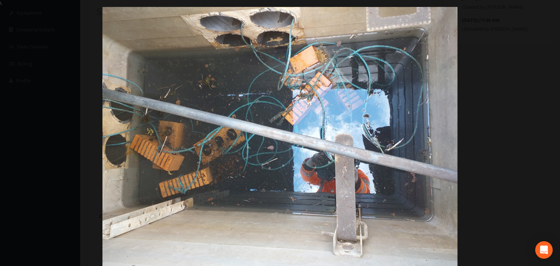
click at [548, 1] on div "\ \ Image 2 \ ‹ \ › \ × \ \ \" at bounding box center [280, 133] width 560 height 266
click at [550, 14] on div at bounding box center [280, 140] width 560 height 266
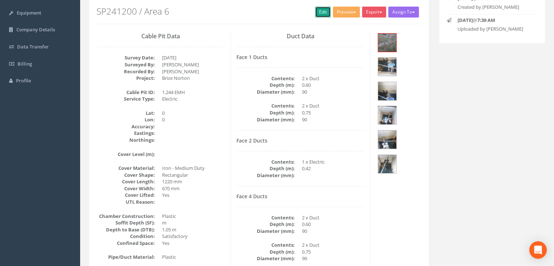
click at [320, 9] on link "Edit" at bounding box center [323, 12] width 16 height 11
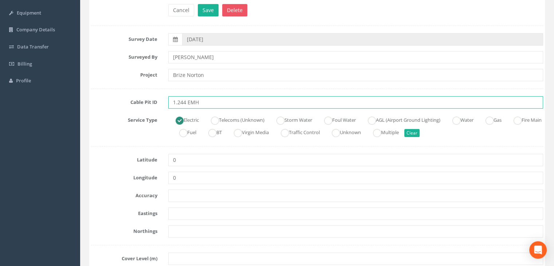
click at [209, 105] on input "1.244 EMH" at bounding box center [355, 102] width 375 height 12
click at [200, 103] on input "1.244 EMH NOW CALLED" at bounding box center [355, 102] width 375 height 12
click at [254, 105] on input "1.244 EMH N/A NOW CALLED" at bounding box center [355, 102] width 375 height 12
type input "1.244 EMH N/A NOW CALLED 1.249"
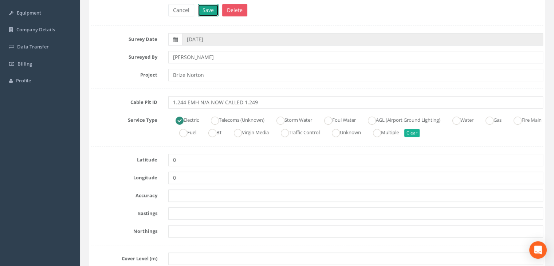
click at [212, 13] on button "Save" at bounding box center [208, 10] width 21 height 12
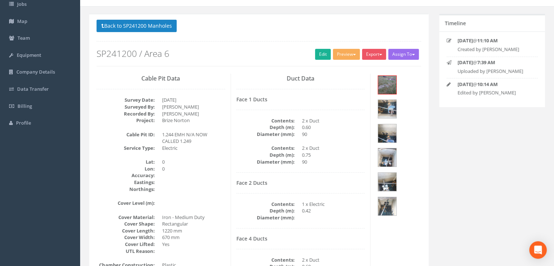
scroll to position [31, 0]
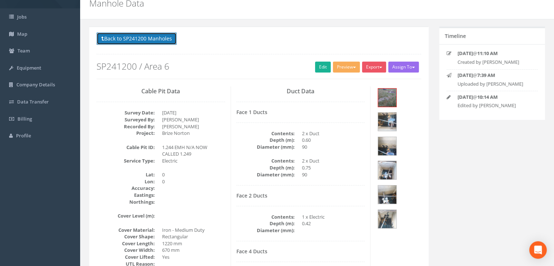
click at [150, 36] on button "Back to SP241200 Manholes" at bounding box center [137, 38] width 80 height 12
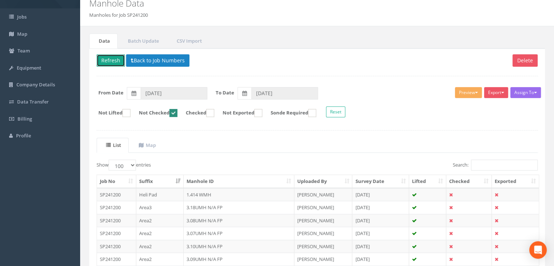
click at [111, 61] on button "Refresh" at bounding box center [111, 60] width 28 height 12
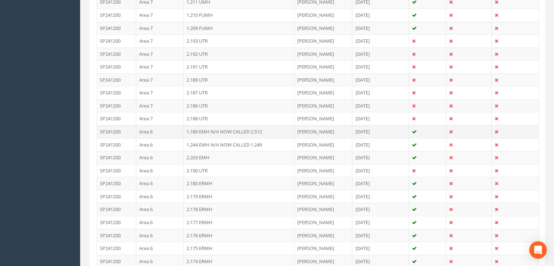
scroll to position [577, 0]
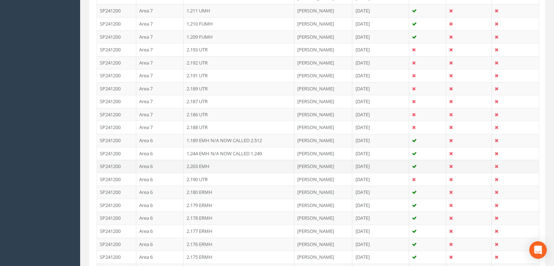
click at [214, 163] on td "2.203 EMH" at bounding box center [239, 166] width 111 height 13
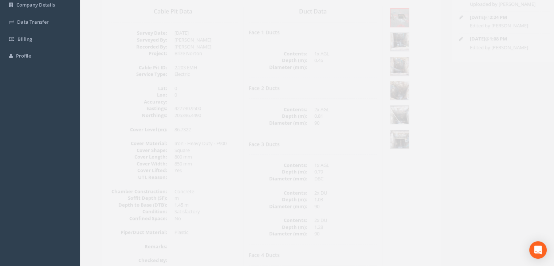
scroll to position [69, 0]
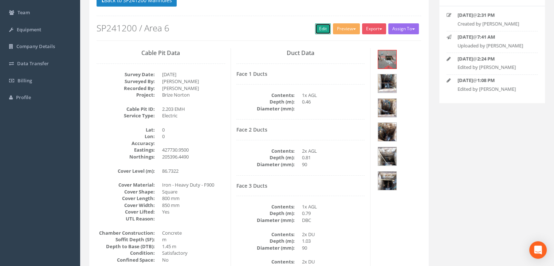
click at [322, 29] on link "Edit" at bounding box center [323, 28] width 16 height 11
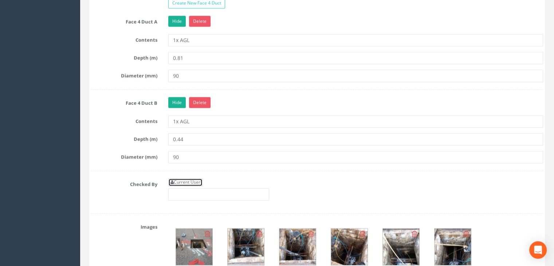
click at [198, 179] on link "Current User" at bounding box center [185, 182] width 34 height 8
type input "[PERSON_NAME]"
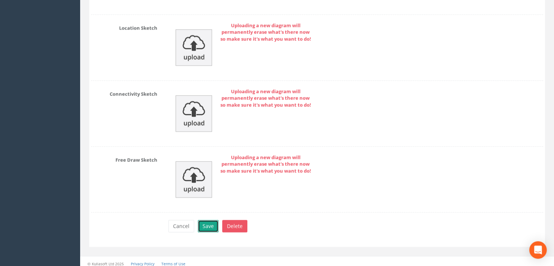
click at [211, 220] on button "Save" at bounding box center [208, 226] width 21 height 12
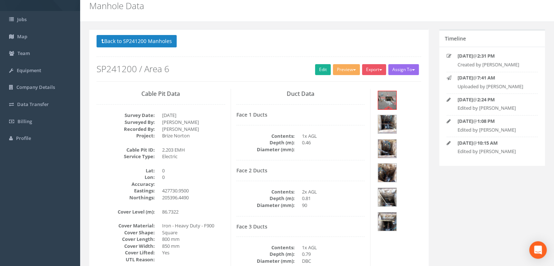
scroll to position [0, 0]
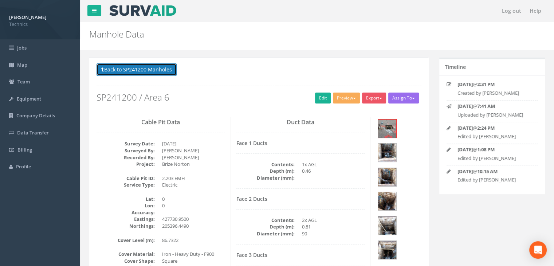
click at [142, 69] on button "Back to SP241200 Manholes" at bounding box center [137, 69] width 80 height 12
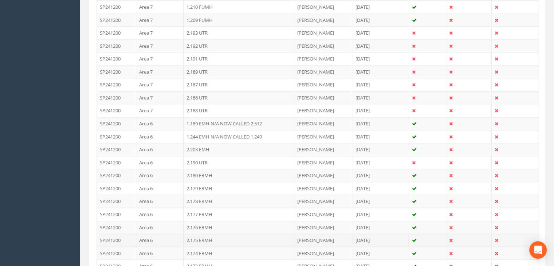
scroll to position [656, 0]
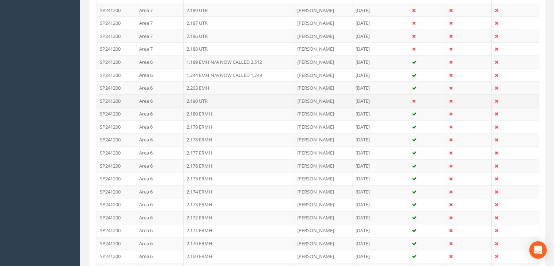
click at [177, 101] on td "Area 6" at bounding box center [159, 100] width 47 height 13
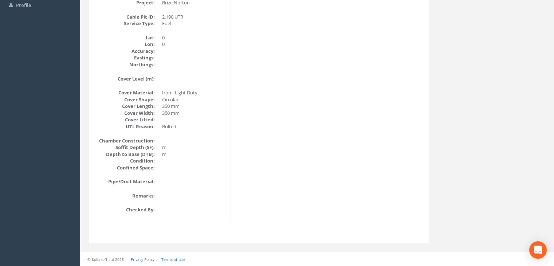
scroll to position [16, 0]
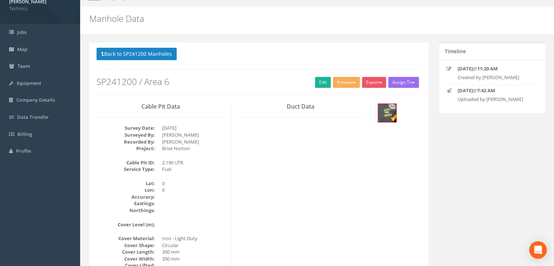
click at [397, 107] on div at bounding box center [398, 114] width 45 height 24
click at [390, 112] on img at bounding box center [387, 113] width 18 height 18
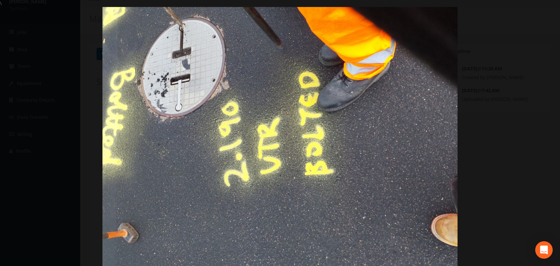
click at [536, 16] on div at bounding box center [280, 140] width 560 height 266
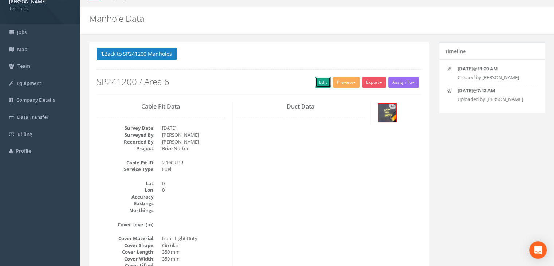
click at [317, 79] on link "Edit" at bounding box center [323, 82] width 16 height 11
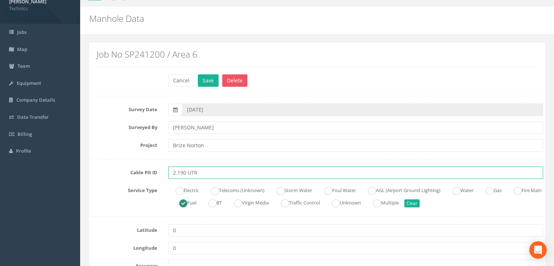
click at [207, 171] on input "2.190 UTR" at bounding box center [355, 172] width 375 height 12
type input "2.190 UTR N/A FP"
click at [208, 85] on button "Save" at bounding box center [208, 80] width 21 height 12
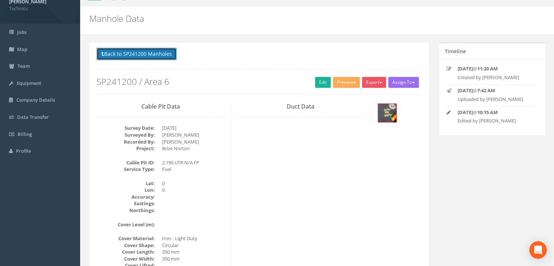
click at [147, 55] on button "Back to SP241200 Manholes" at bounding box center [137, 54] width 80 height 12
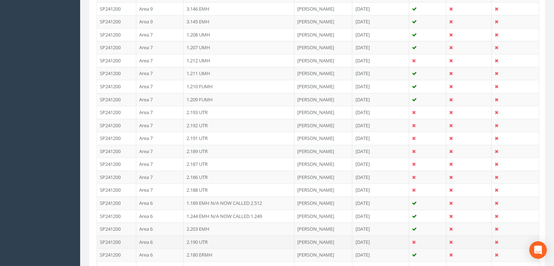
scroll to position [562, 0]
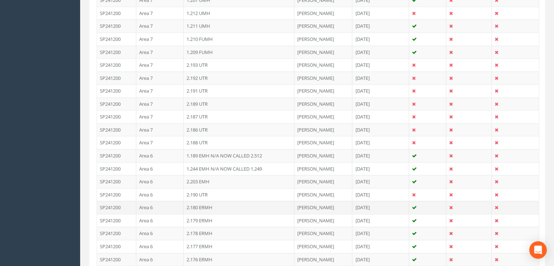
click at [172, 205] on td "Area 6" at bounding box center [159, 207] width 47 height 13
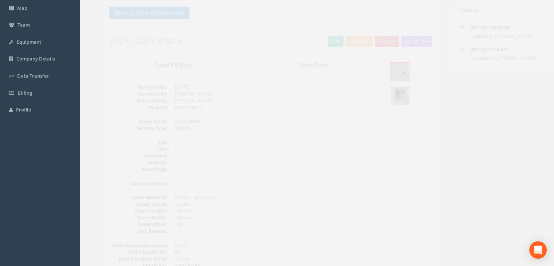
scroll to position [49, 0]
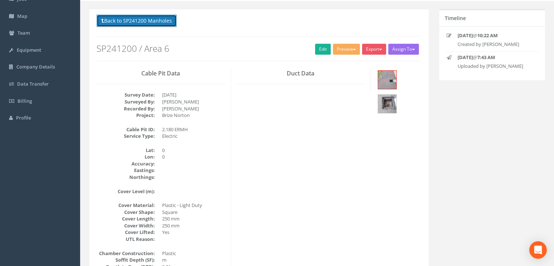
click at [132, 23] on button "Back to SP241200 Manholes" at bounding box center [137, 21] width 80 height 12
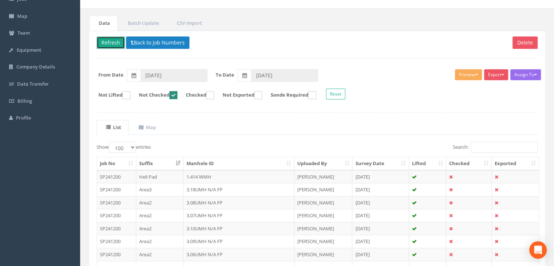
click at [116, 43] on button "Refresh" at bounding box center [111, 42] width 28 height 12
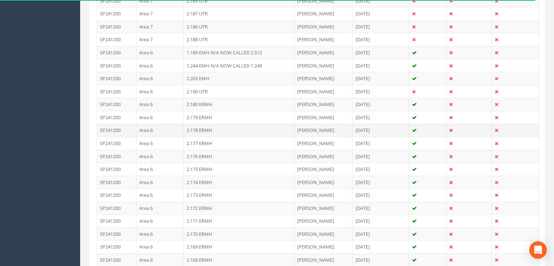
scroll to position [705, 0]
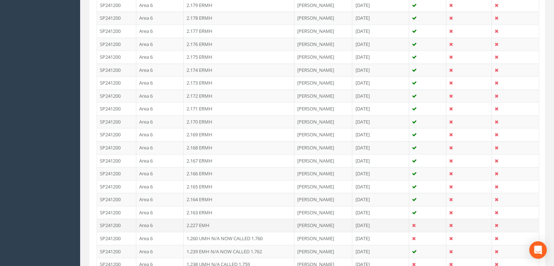
click at [208, 219] on td "2.227 EMH" at bounding box center [239, 225] width 111 height 13
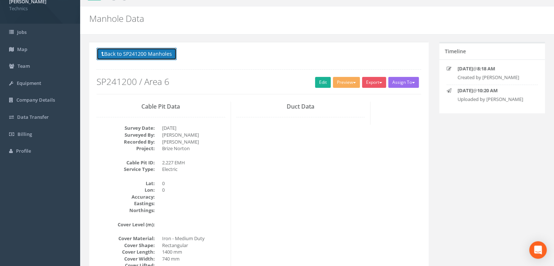
drag, startPoint x: 143, startPoint y: 58, endPoint x: 155, endPoint y: 63, distance: 13.3
click at [143, 58] on button "Back to SP241200 Manholes" at bounding box center [137, 54] width 80 height 12
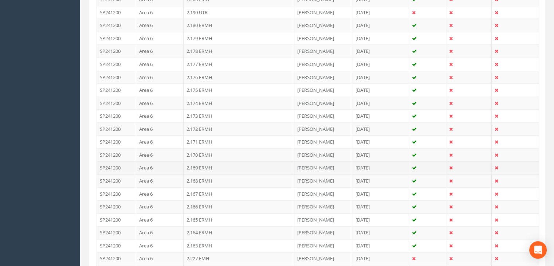
click at [217, 166] on td "2.169 ERMH" at bounding box center [239, 167] width 111 height 13
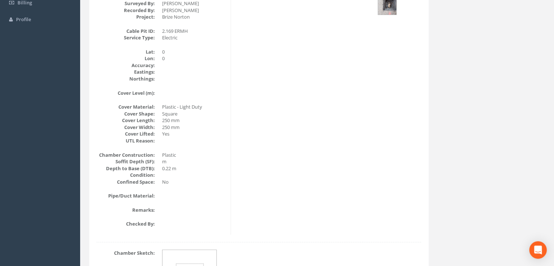
scroll to position [85, 0]
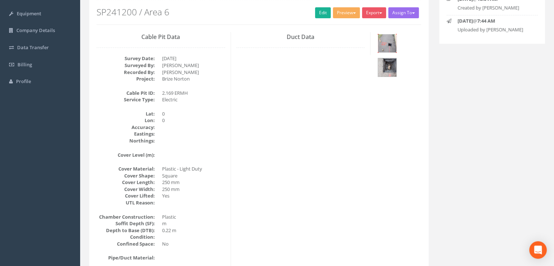
click at [383, 48] on img at bounding box center [387, 43] width 18 height 18
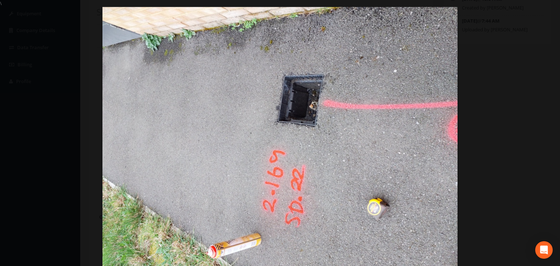
click at [528, 11] on div at bounding box center [280, 140] width 560 height 266
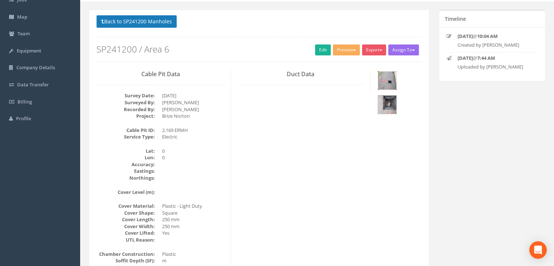
scroll to position [12, 0]
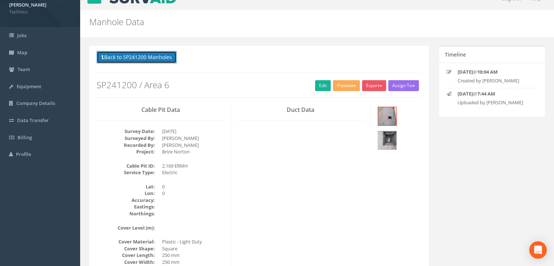
click at [128, 58] on button "Back to SP241200 Manholes" at bounding box center [137, 57] width 80 height 12
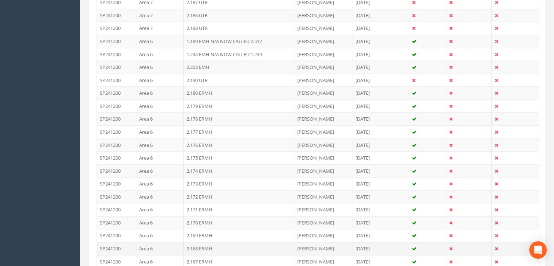
scroll to position [777, 0]
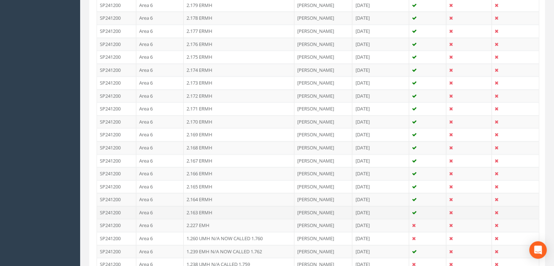
click at [216, 206] on td "2.163 ERMH" at bounding box center [239, 212] width 111 height 13
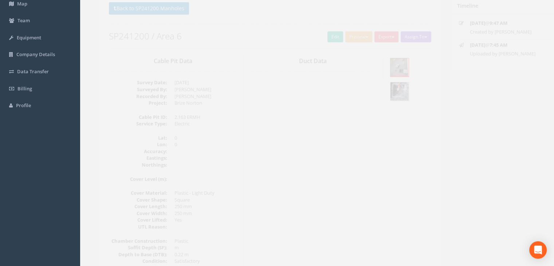
scroll to position [49, 0]
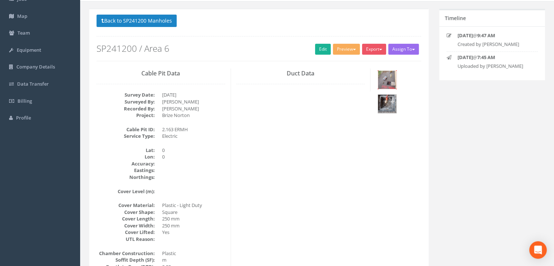
click at [386, 78] on img at bounding box center [387, 80] width 18 height 18
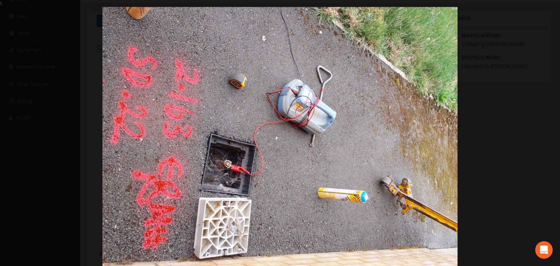
click at [513, 74] on div at bounding box center [280, 140] width 560 height 266
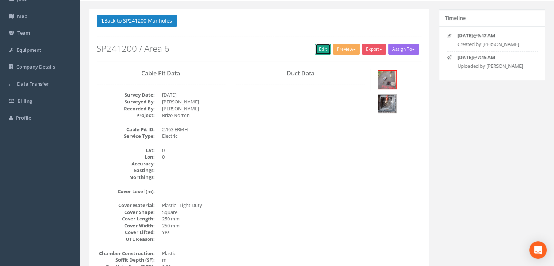
click at [319, 50] on link "Edit" at bounding box center [323, 49] width 16 height 11
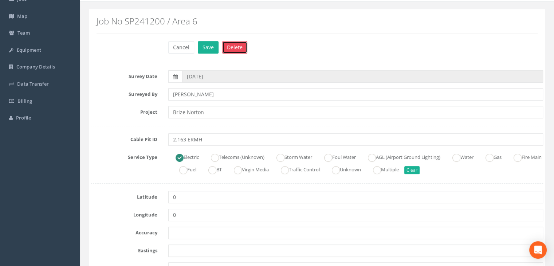
click at [239, 48] on button "Delete" at bounding box center [234, 47] width 25 height 12
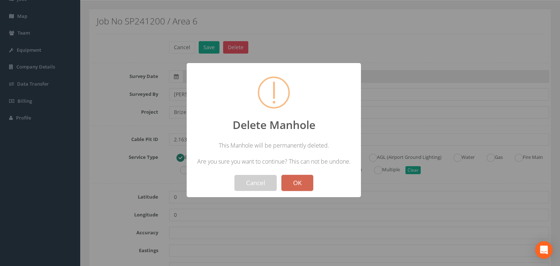
click at [291, 178] on button "OK" at bounding box center [297, 183] width 32 height 16
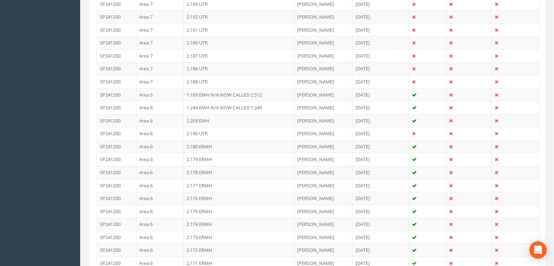
scroll to position [741, 0]
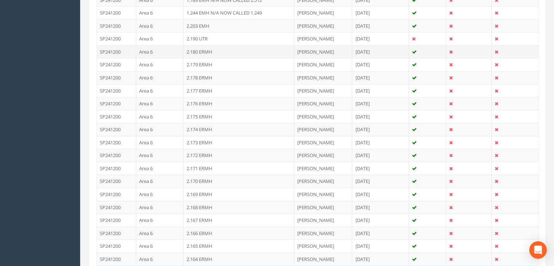
click at [214, 49] on td "2.180 ERMH" at bounding box center [239, 51] width 111 height 13
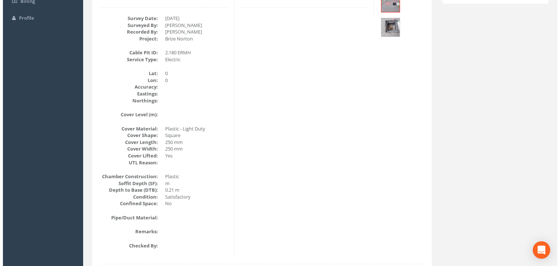
scroll to position [108, 0]
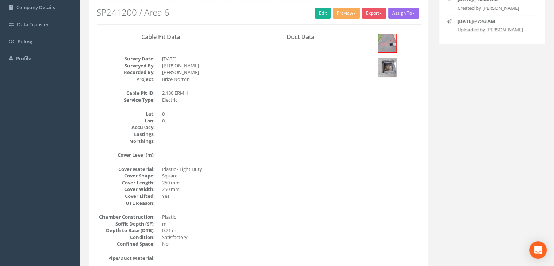
click at [307, 10] on h2 "SP241200 / Area 6" at bounding box center [259, 12] width 325 height 9
click at [318, 12] on link "Edit" at bounding box center [323, 13] width 16 height 11
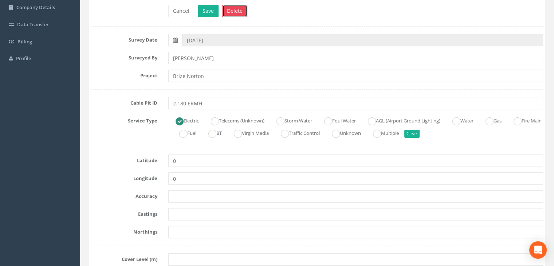
click at [235, 7] on button "Delete" at bounding box center [234, 11] width 25 height 12
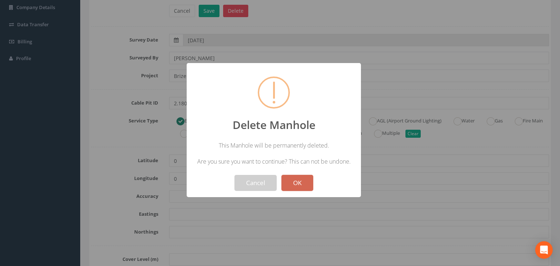
click at [290, 180] on button "OK" at bounding box center [297, 183] width 32 height 16
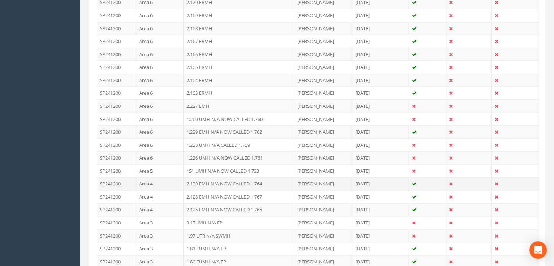
scroll to position [884, 0]
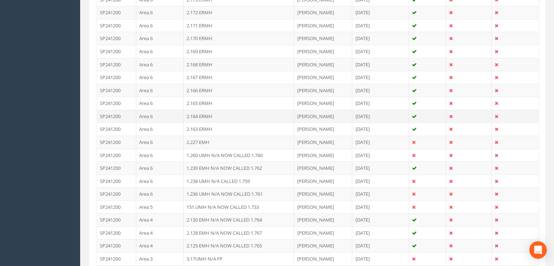
click at [214, 114] on td "2.164 ERMH" at bounding box center [239, 116] width 111 height 13
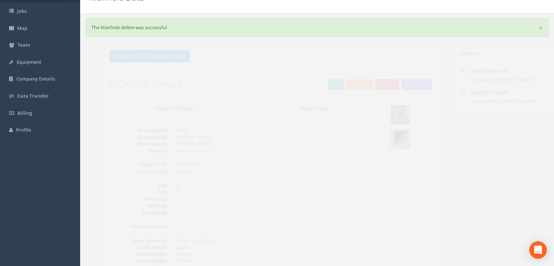
scroll to position [35, 0]
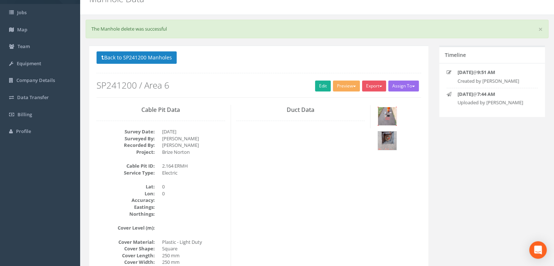
click at [386, 119] on img at bounding box center [387, 116] width 18 height 18
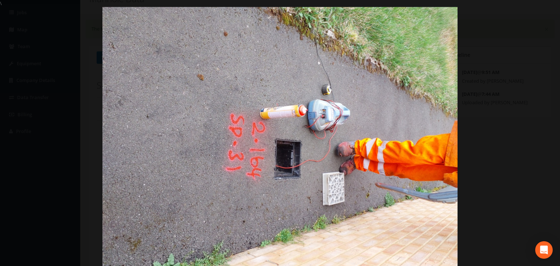
click at [512, 139] on div at bounding box center [280, 140] width 560 height 266
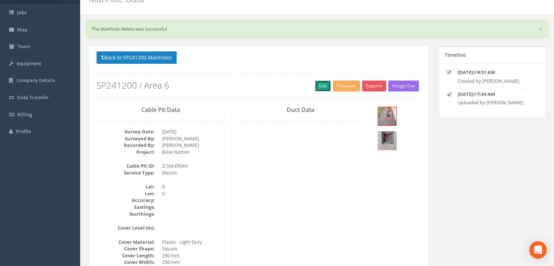
click at [316, 83] on link "Edit" at bounding box center [323, 86] width 16 height 11
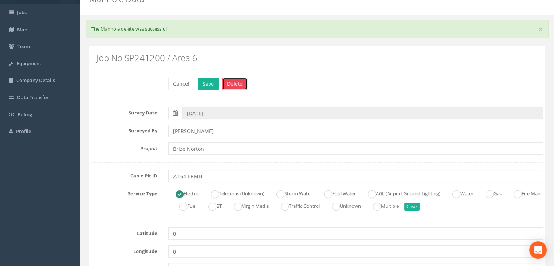
click at [239, 82] on button "Delete" at bounding box center [234, 84] width 25 height 12
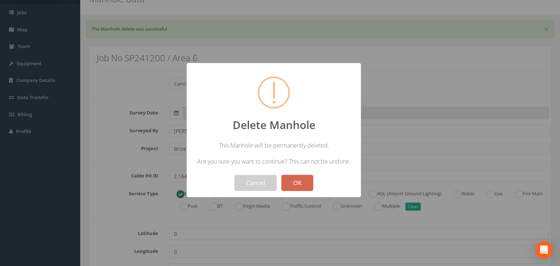
click at [295, 184] on button "OK" at bounding box center [297, 183] width 32 height 16
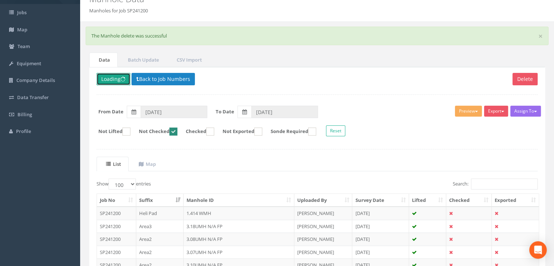
click at [115, 80] on button "Loading" at bounding box center [114, 79] width 34 height 12
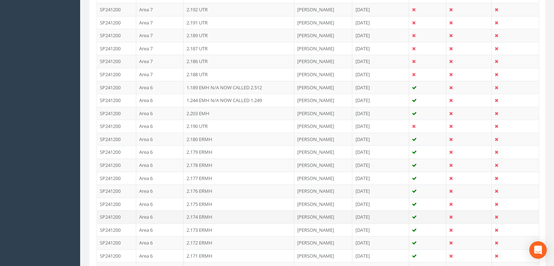
scroll to position [691, 0]
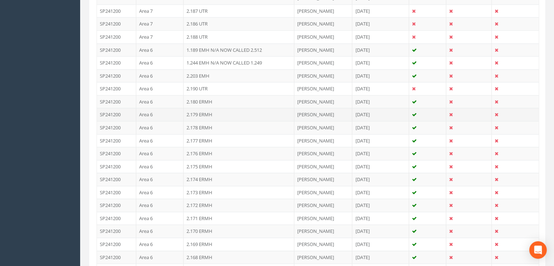
click at [218, 113] on td "2.179 ERMH" at bounding box center [239, 114] width 111 height 13
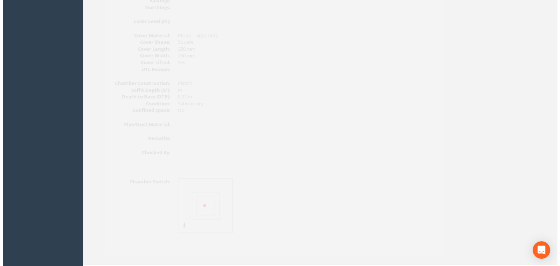
scroll to position [72, 0]
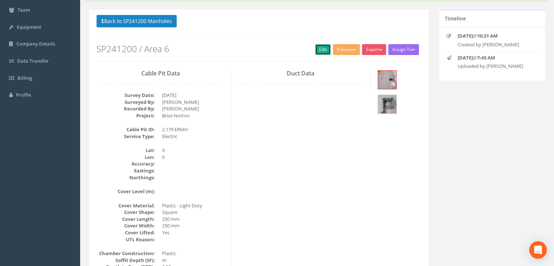
click at [321, 50] on link "Edit" at bounding box center [323, 49] width 16 height 11
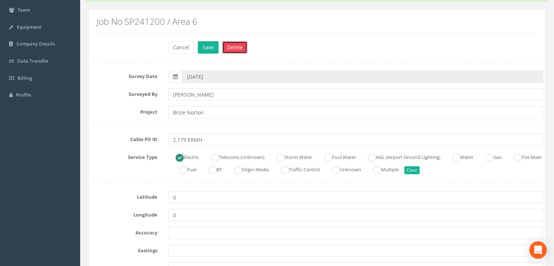
click at [231, 44] on button "Delete" at bounding box center [234, 47] width 25 height 12
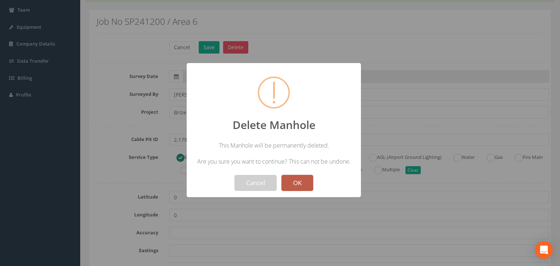
click at [297, 185] on button "OK" at bounding box center [297, 183] width 32 height 16
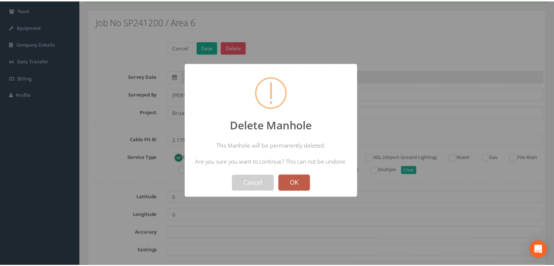
scroll to position [49, 0]
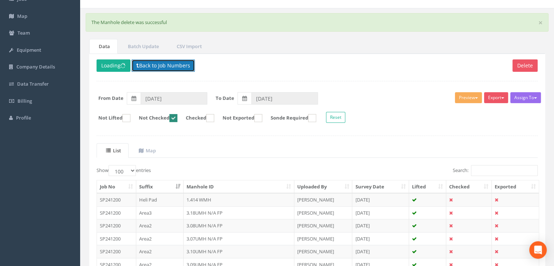
click at [152, 69] on button "Back to Job Numbers" at bounding box center [163, 65] width 63 height 12
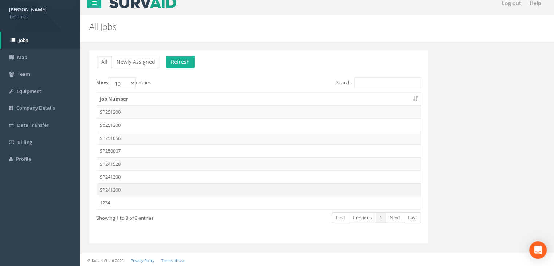
click at [133, 191] on td "SP241200" at bounding box center [259, 189] width 324 height 13
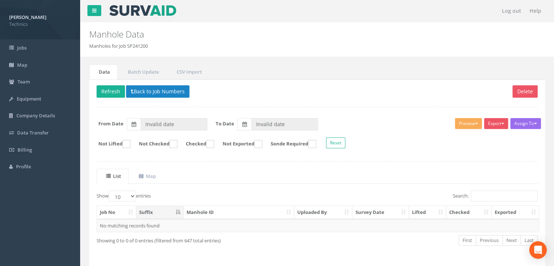
type input "[DATE]"
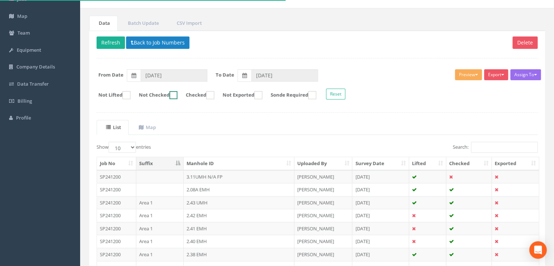
click at [177, 94] on ins at bounding box center [173, 95] width 8 height 8
checkbox input "true"
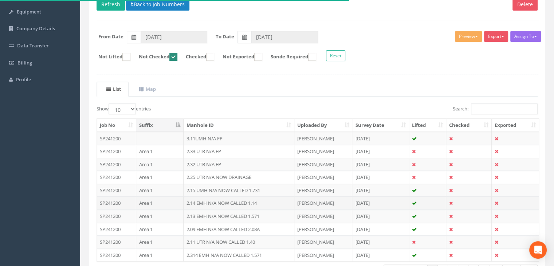
scroll to position [138, 0]
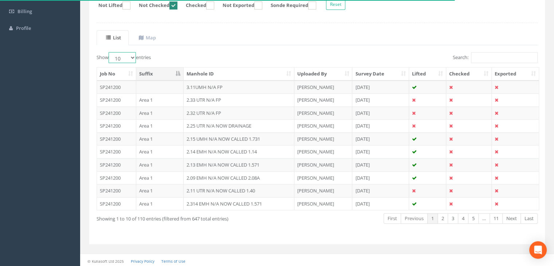
click at [128, 57] on select "10 25 50 100" at bounding box center [122, 57] width 27 height 11
select select "100"
click at [110, 52] on select "10 25 50 100" at bounding box center [122, 57] width 27 height 11
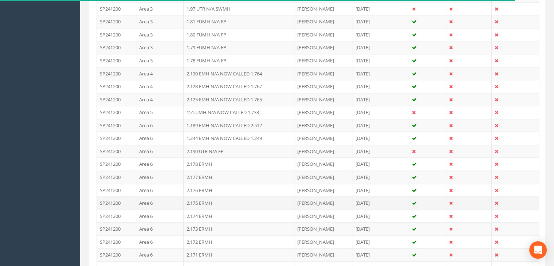
scroll to position [794, 0]
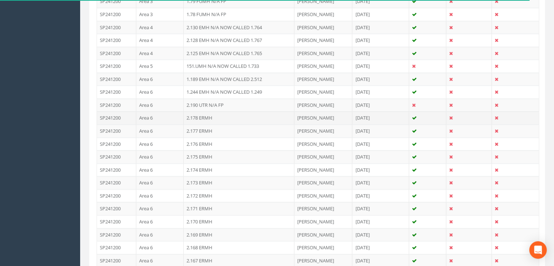
click at [222, 115] on td "2.178 ERMH" at bounding box center [239, 117] width 111 height 13
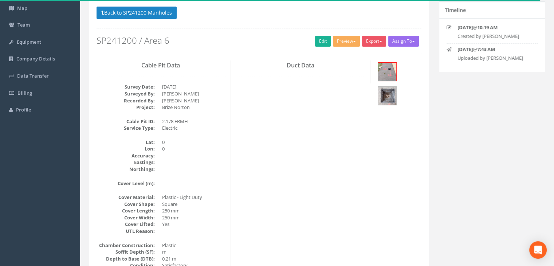
scroll to position [49, 0]
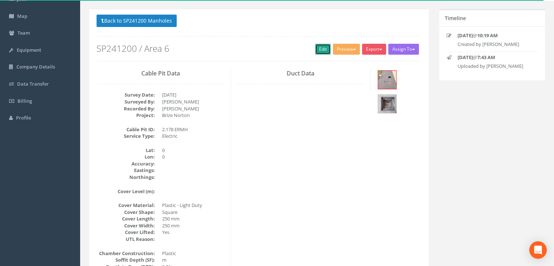
click at [322, 51] on link "Edit" at bounding box center [323, 49] width 16 height 11
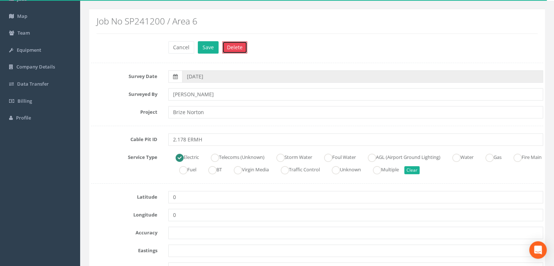
click at [236, 43] on button "Delete" at bounding box center [234, 47] width 25 height 12
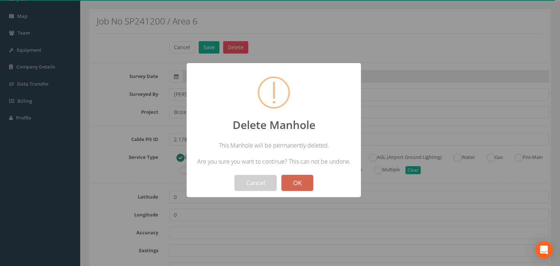
click at [287, 182] on button "OK" at bounding box center [297, 183] width 32 height 16
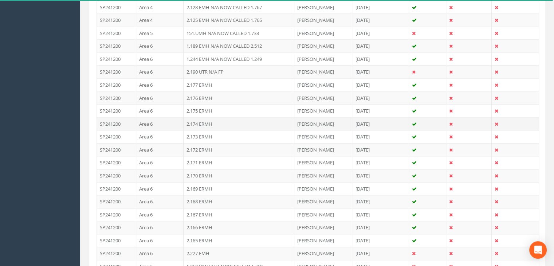
click at [208, 117] on td "2.174 ERMH" at bounding box center [239, 123] width 111 height 13
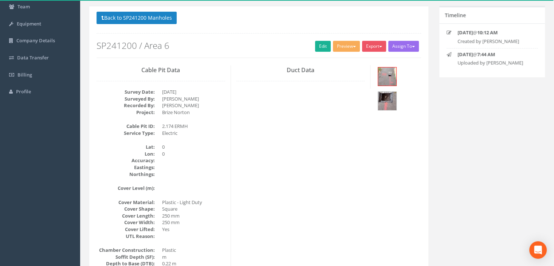
scroll to position [35, 0]
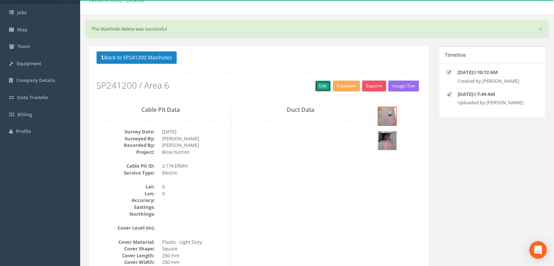
click at [324, 87] on link "Edit" at bounding box center [323, 86] width 16 height 11
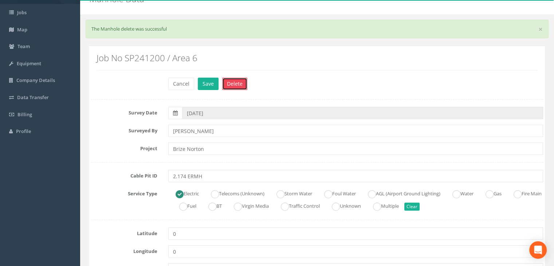
click at [234, 86] on button "Delete" at bounding box center [234, 84] width 25 height 12
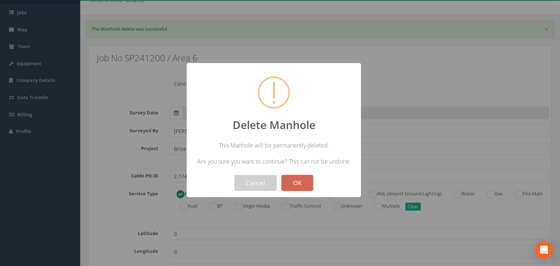
click at [290, 184] on button "OK" at bounding box center [297, 183] width 32 height 16
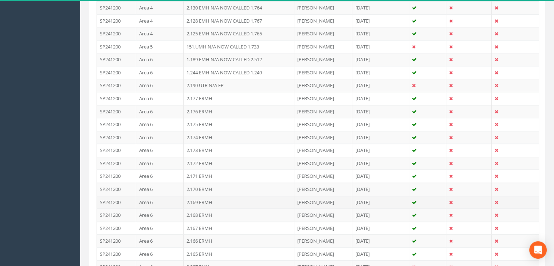
click at [215, 196] on td "2.169 ERMH" at bounding box center [239, 202] width 111 height 13
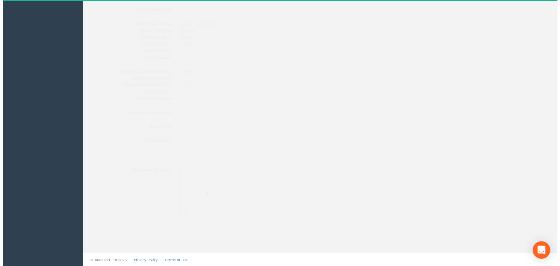
scroll to position [108, 0]
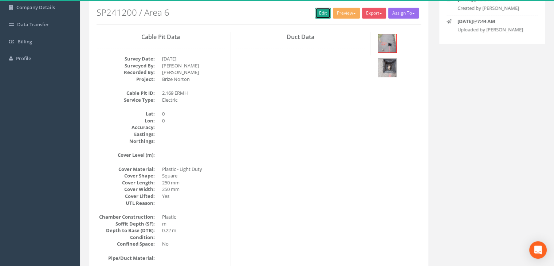
click at [316, 12] on link "Edit" at bounding box center [323, 13] width 16 height 11
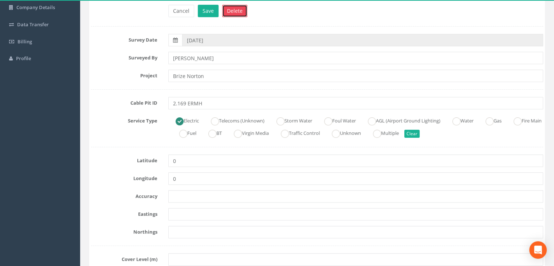
click at [237, 11] on button "Delete" at bounding box center [234, 11] width 25 height 12
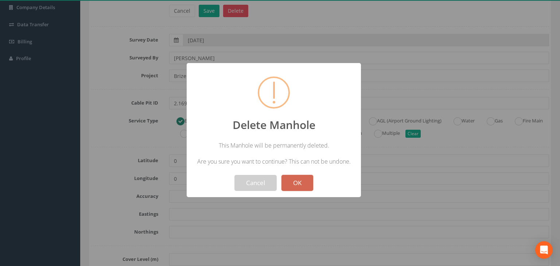
click at [302, 179] on button "OK" at bounding box center [297, 183] width 32 height 16
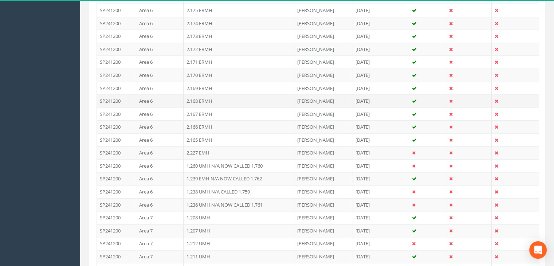
scroll to position [884, 0]
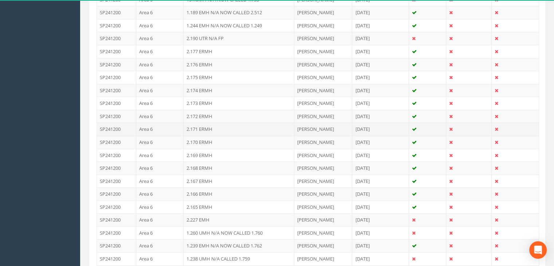
click at [224, 129] on td "2.171 ERMH" at bounding box center [239, 128] width 111 height 13
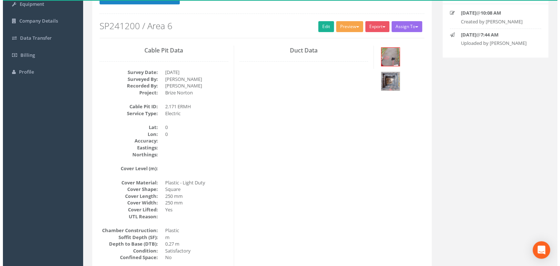
scroll to position [72, 0]
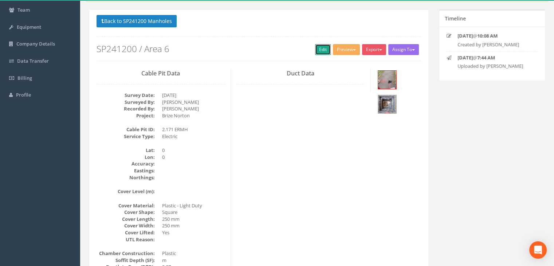
click at [318, 48] on link "Edit" at bounding box center [323, 49] width 16 height 11
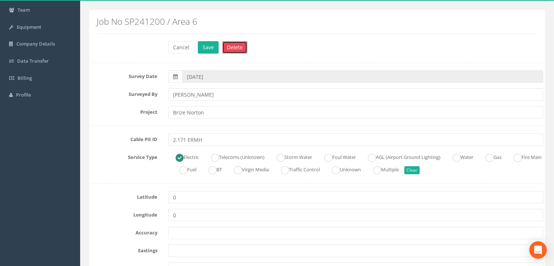
click at [234, 47] on button "Delete" at bounding box center [234, 47] width 25 height 12
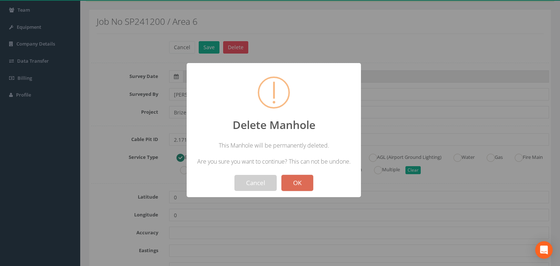
click at [301, 175] on button "OK" at bounding box center [297, 183] width 32 height 16
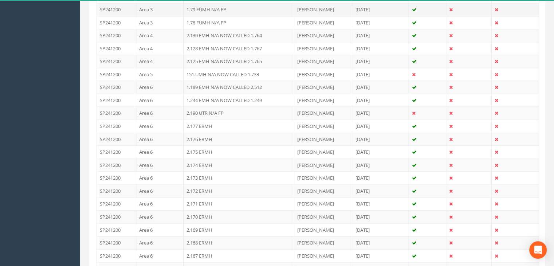
scroll to position [850, 0]
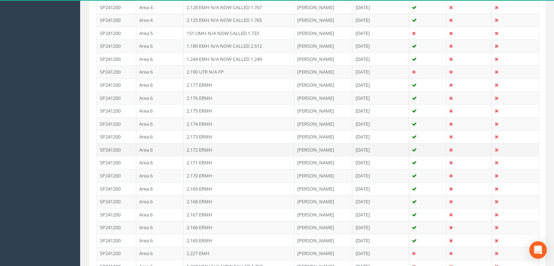
click at [217, 143] on td "2.172 ERMH" at bounding box center [239, 149] width 111 height 13
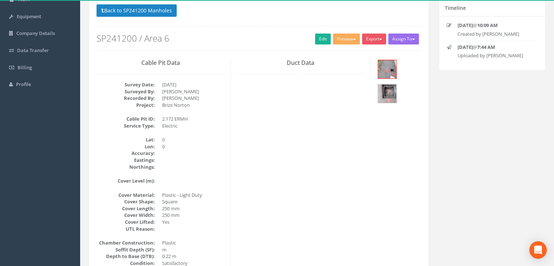
scroll to position [0, 0]
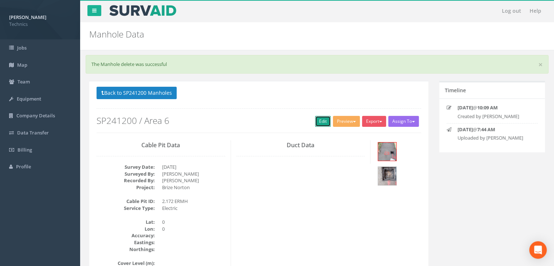
click at [320, 123] on link "Edit" at bounding box center [323, 121] width 16 height 11
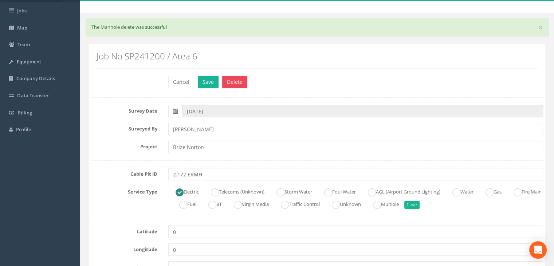
scroll to position [36, 0]
click at [230, 85] on button "Delete" at bounding box center [234, 83] width 25 height 12
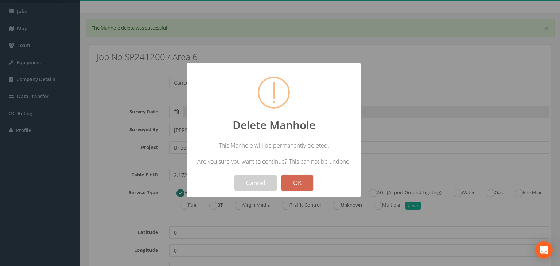
click at [290, 180] on button "OK" at bounding box center [297, 183] width 32 height 16
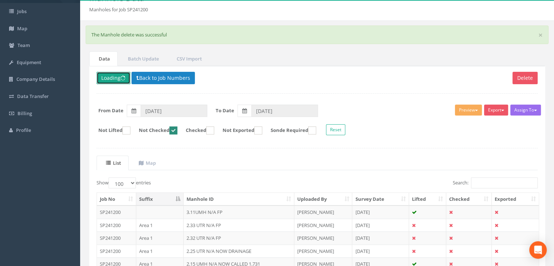
click at [118, 79] on button "Loading" at bounding box center [114, 78] width 34 height 12
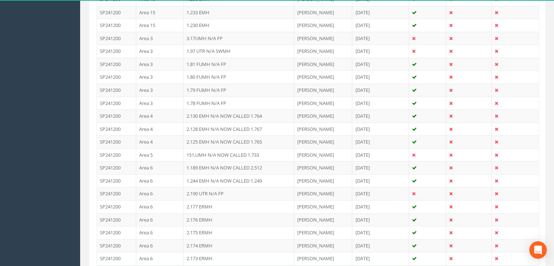
scroll to position [874, 0]
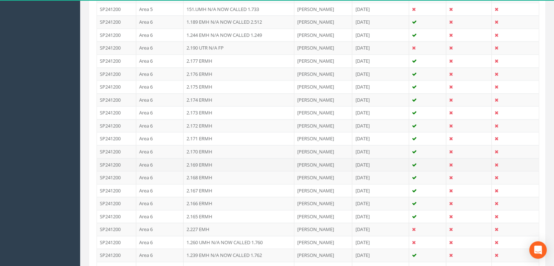
click at [218, 161] on td "2.169 ERMH" at bounding box center [239, 164] width 111 height 13
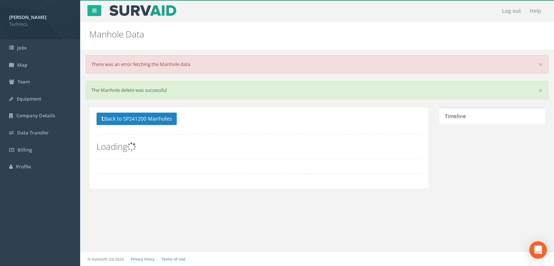
scroll to position [0, 0]
click at [158, 122] on button "Back to SP241200 Manholes" at bounding box center [137, 119] width 80 height 12
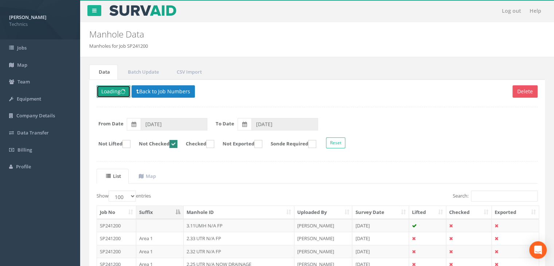
click at [110, 91] on button "Loading" at bounding box center [114, 91] width 34 height 12
click at [156, 92] on button "Back to Job Numbers" at bounding box center [163, 91] width 63 height 12
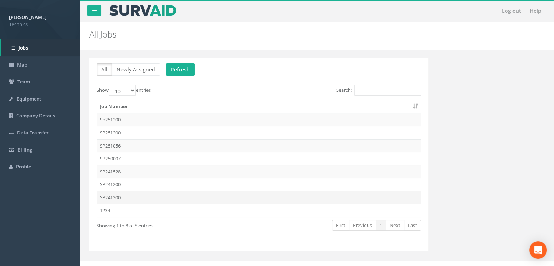
click at [134, 199] on td "SP241200" at bounding box center [259, 197] width 324 height 13
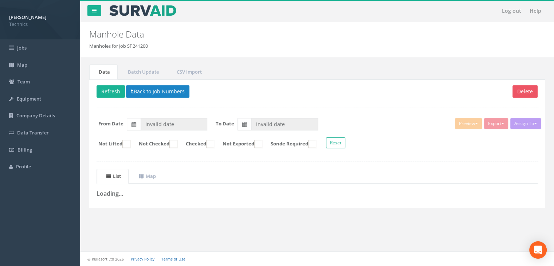
type input "[DATE]"
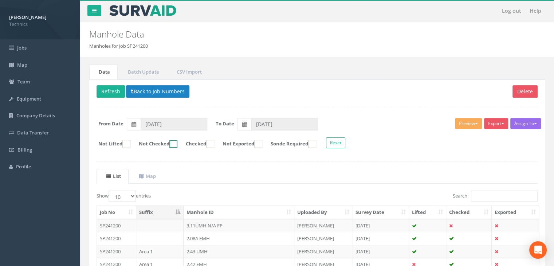
click at [177, 145] on ins at bounding box center [173, 144] width 8 height 8
checkbox input "true"
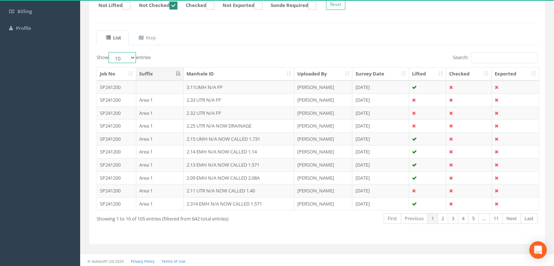
click at [129, 57] on select "10 25 50 100" at bounding box center [122, 57] width 27 height 11
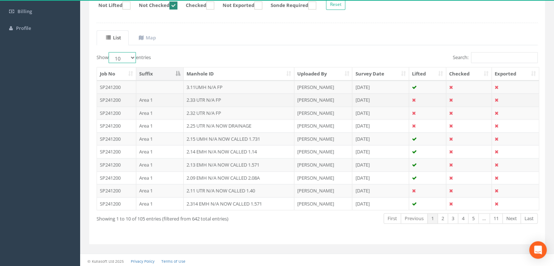
select select "100"
click at [110, 52] on select "10 25 50 100" at bounding box center [122, 57] width 27 height 11
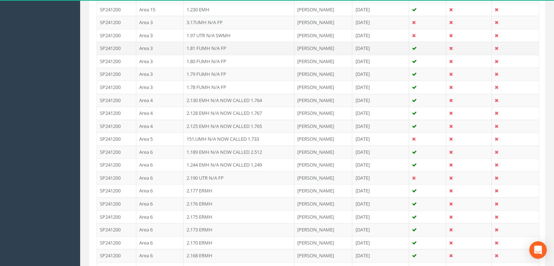
scroll to position [831, 0]
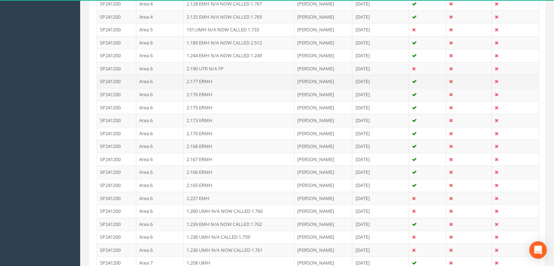
click at [214, 81] on td "2.177 ERMH" at bounding box center [239, 81] width 111 height 13
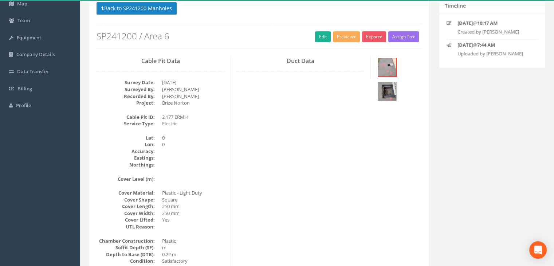
scroll to position [49, 0]
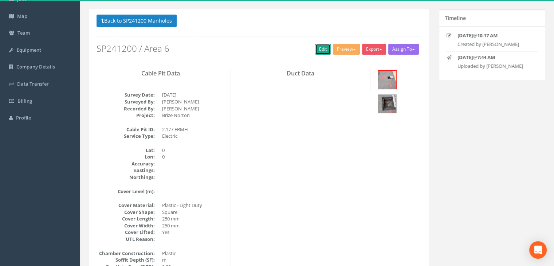
click at [318, 51] on link "Edit" at bounding box center [323, 49] width 16 height 11
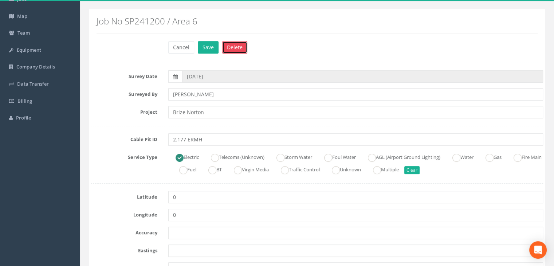
click at [228, 45] on button "Delete" at bounding box center [234, 47] width 25 height 12
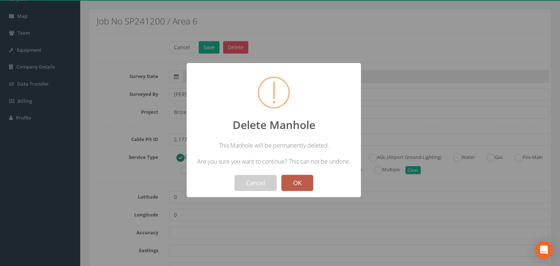
click at [292, 179] on button "OK" at bounding box center [297, 183] width 32 height 16
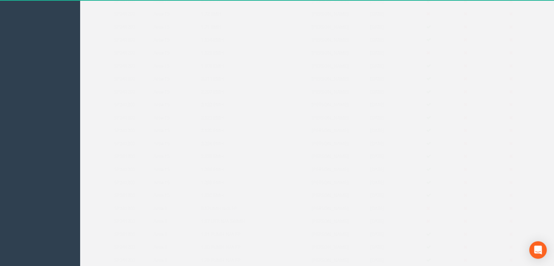
scroll to position [705, 0]
click at [219, 227] on td "2.176 ERMH" at bounding box center [239, 230] width 111 height 13
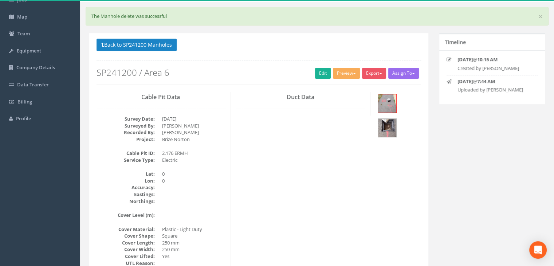
scroll to position [35, 0]
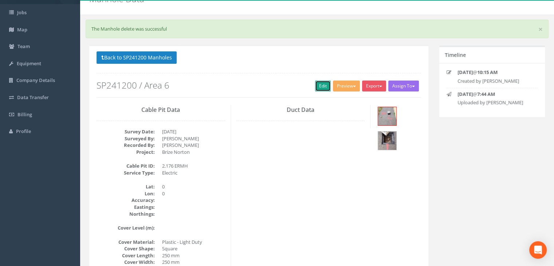
click at [322, 88] on link "Edit" at bounding box center [323, 86] width 16 height 11
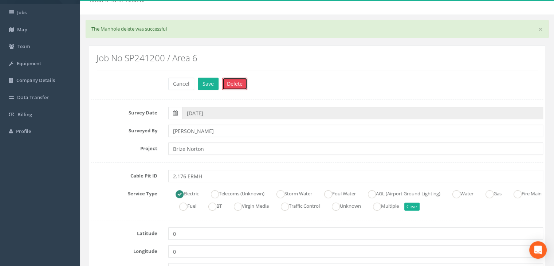
click at [239, 80] on button "Delete" at bounding box center [234, 84] width 25 height 12
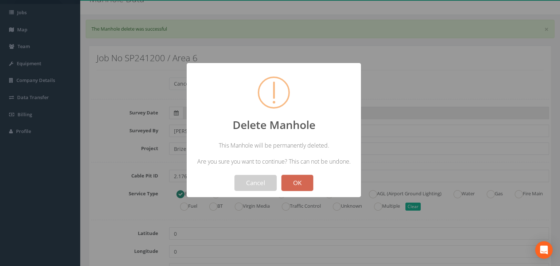
click at [295, 180] on button "OK" at bounding box center [297, 183] width 32 height 16
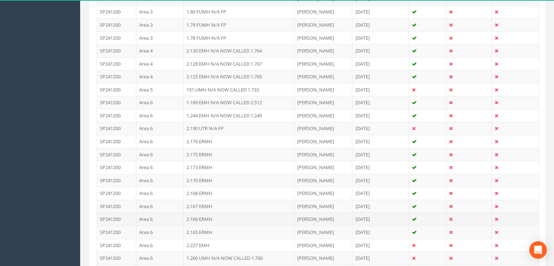
scroll to position [837, 0]
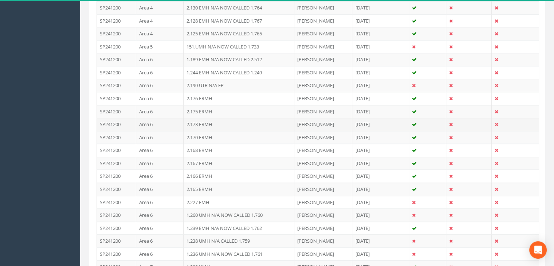
click at [218, 121] on td "2.173 ERMH" at bounding box center [239, 124] width 111 height 13
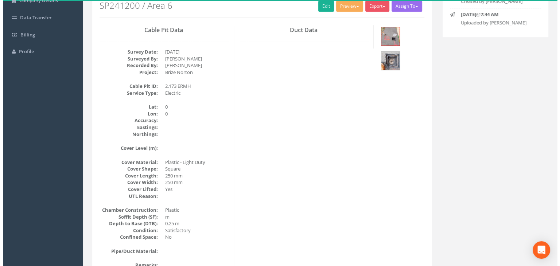
scroll to position [72, 0]
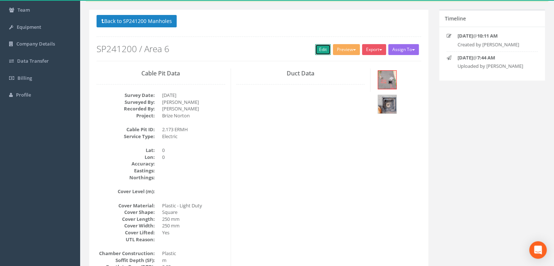
click at [324, 49] on link "Edit" at bounding box center [323, 49] width 16 height 11
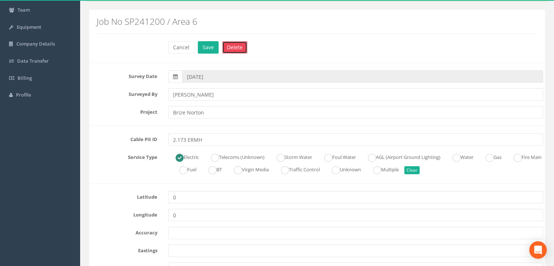
click at [236, 46] on button "Delete" at bounding box center [234, 47] width 25 height 12
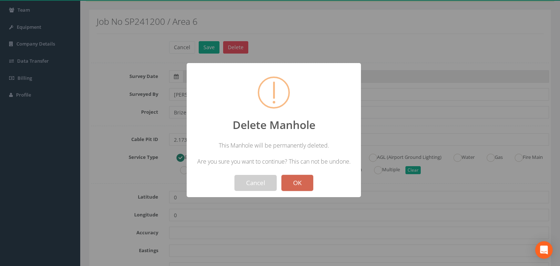
click at [297, 179] on button "OK" at bounding box center [297, 183] width 32 height 16
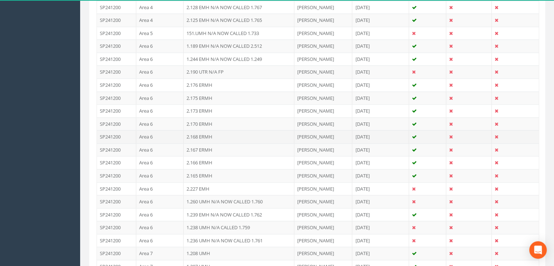
click at [213, 134] on td "2.168 ERMH" at bounding box center [239, 136] width 111 height 13
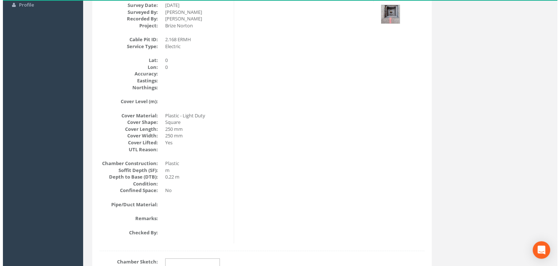
scroll to position [108, 0]
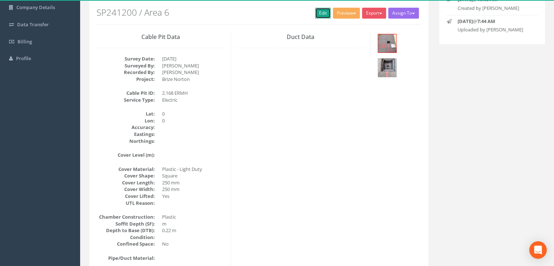
click at [322, 15] on link "Edit" at bounding box center [323, 13] width 16 height 11
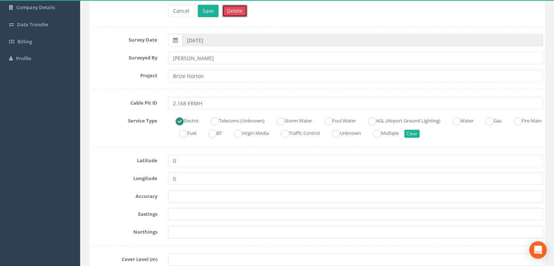
click at [239, 8] on button "Delete" at bounding box center [234, 11] width 25 height 12
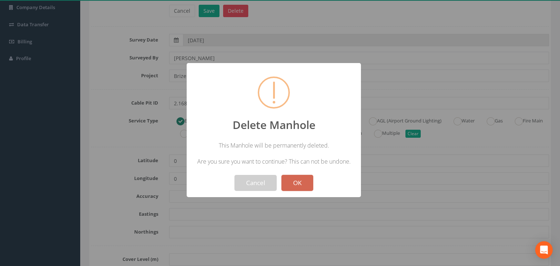
click at [295, 182] on button "OK" at bounding box center [297, 183] width 32 height 16
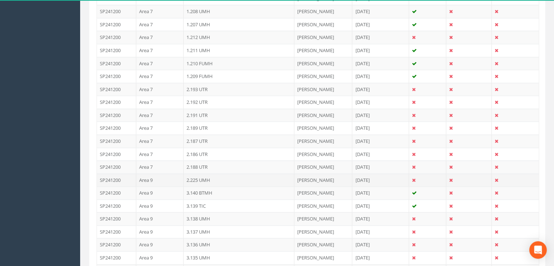
scroll to position [957, 0]
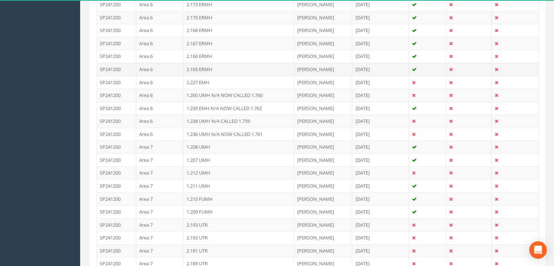
click at [219, 63] on td "2.165 ERMH" at bounding box center [239, 69] width 111 height 13
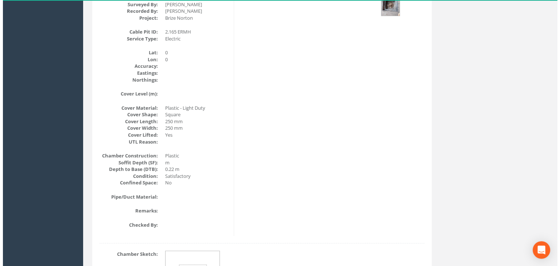
scroll to position [108, 0]
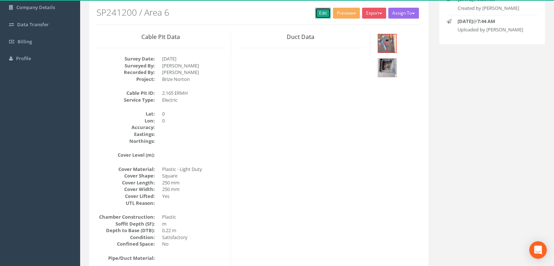
click at [321, 14] on link "Edit" at bounding box center [323, 13] width 16 height 11
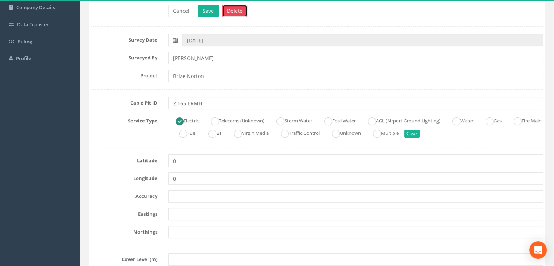
click at [232, 12] on button "Delete" at bounding box center [234, 11] width 25 height 12
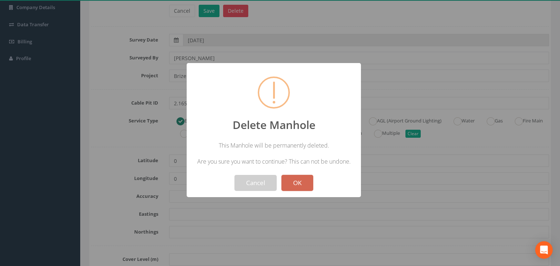
click at [302, 184] on button "OK" at bounding box center [297, 183] width 32 height 16
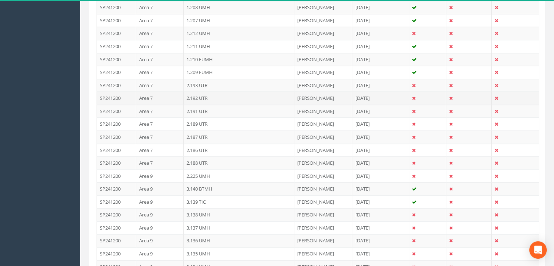
scroll to position [957, 0]
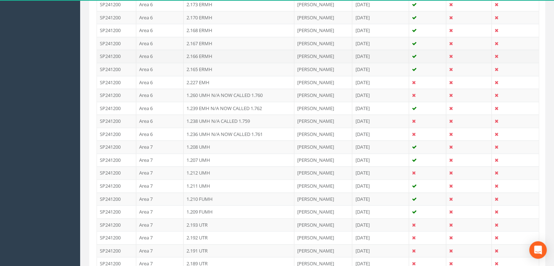
click at [227, 50] on td "2.166 ERMH" at bounding box center [239, 56] width 111 height 13
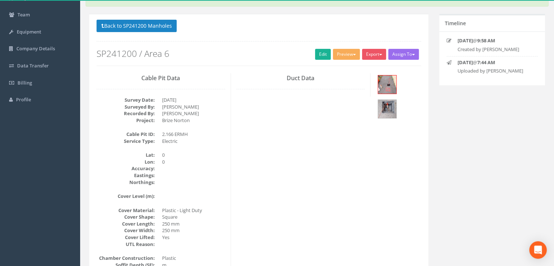
scroll to position [35, 0]
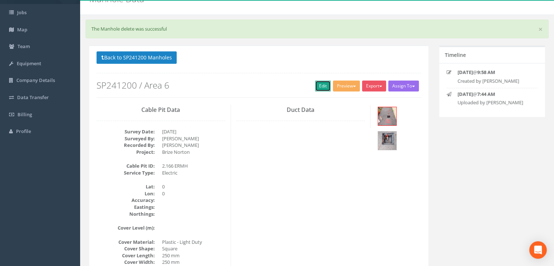
click at [318, 81] on link "Edit" at bounding box center [323, 86] width 16 height 11
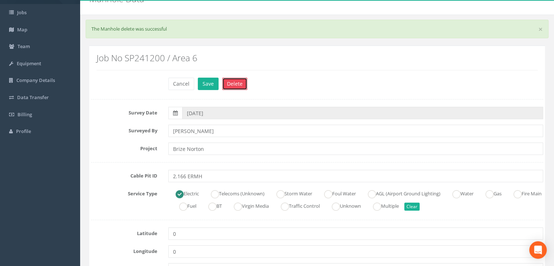
click at [243, 87] on button "Delete" at bounding box center [234, 84] width 25 height 12
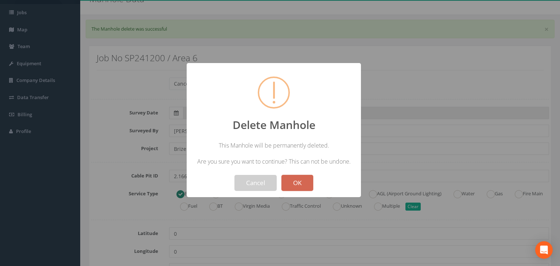
click at [299, 187] on button "OK" at bounding box center [297, 183] width 32 height 16
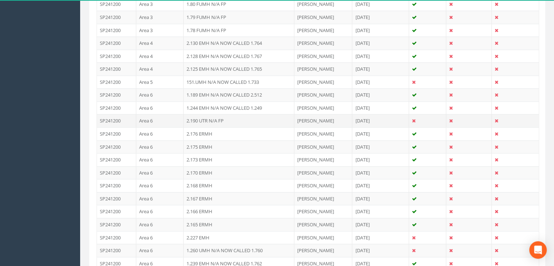
scroll to position [837, 0]
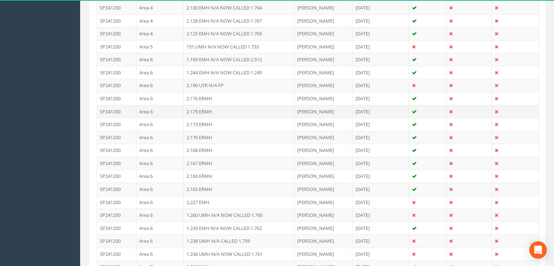
click at [213, 107] on td "2.175 ERMH" at bounding box center [239, 111] width 111 height 13
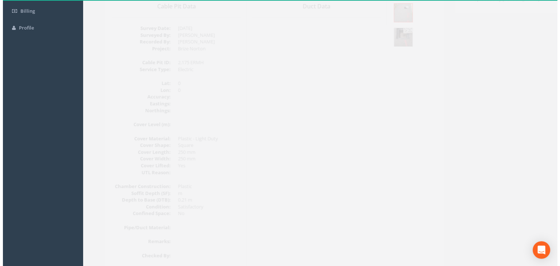
scroll to position [108, 0]
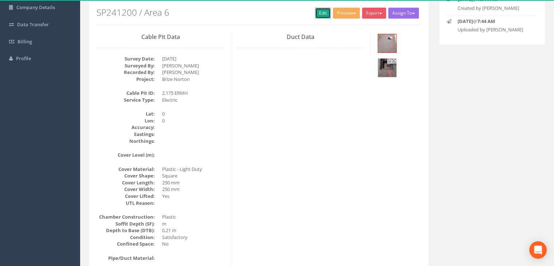
click at [323, 15] on link "Edit" at bounding box center [323, 13] width 16 height 11
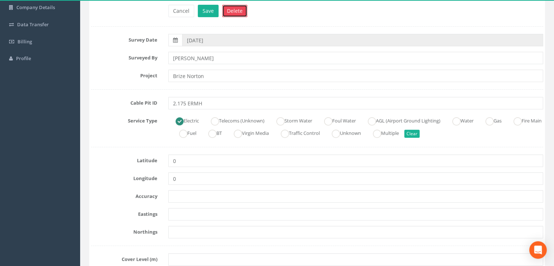
click at [236, 12] on button "Delete" at bounding box center [234, 11] width 25 height 12
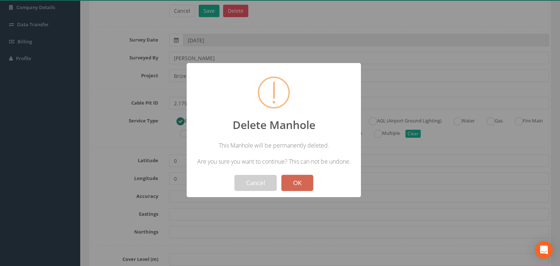
click at [293, 179] on button "OK" at bounding box center [297, 183] width 32 height 16
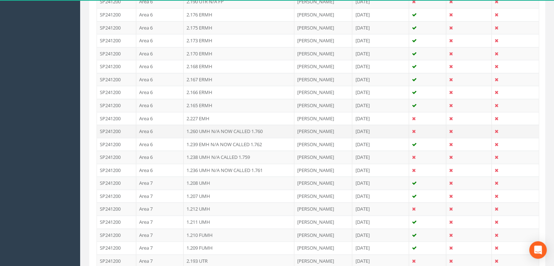
scroll to position [920, 0]
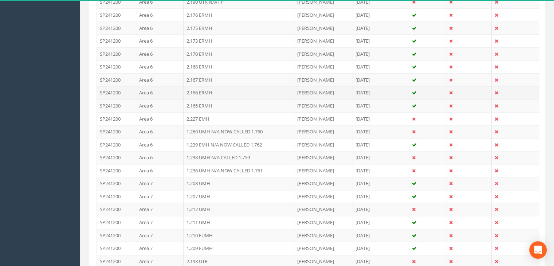
click at [224, 86] on td "2.166 ERMH" at bounding box center [239, 92] width 111 height 13
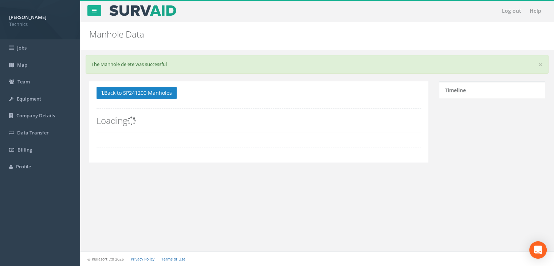
scroll to position [0, 0]
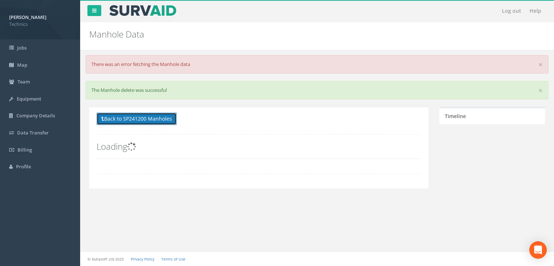
click at [136, 119] on button "Back to SP241200 Manholes" at bounding box center [137, 119] width 80 height 12
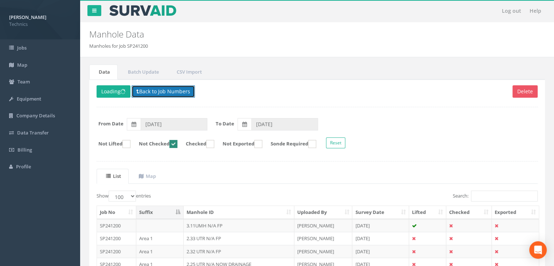
click at [180, 93] on button "Back to Job Numbers" at bounding box center [163, 91] width 63 height 12
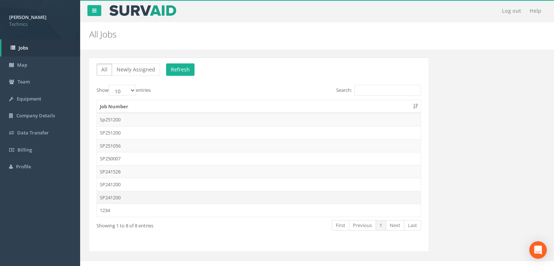
click at [134, 197] on td "SP241200" at bounding box center [259, 197] width 324 height 13
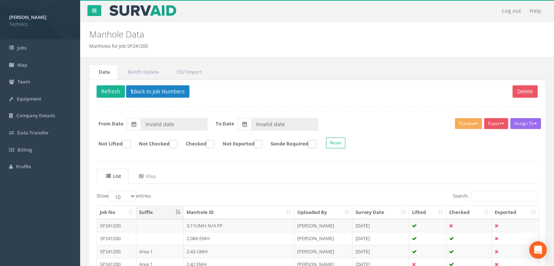
type input "[DATE]"
click at [177, 142] on ins at bounding box center [173, 144] width 8 height 8
checkbox input "true"
click at [133, 195] on select "10 25 50 100" at bounding box center [122, 196] width 27 height 11
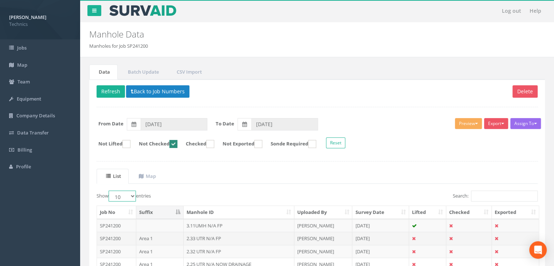
select select "100"
click at [110, 191] on select "10 25 50 100" at bounding box center [122, 196] width 27 height 11
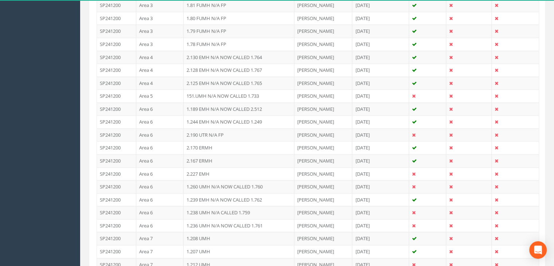
scroll to position [765, 0]
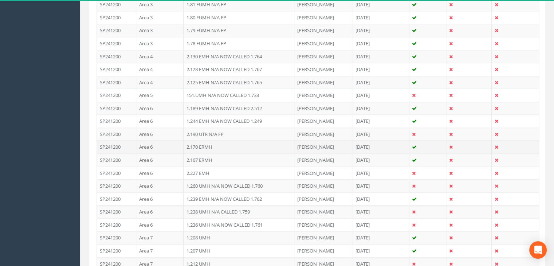
click at [232, 140] on td "2.170 ERMH" at bounding box center [239, 146] width 111 height 13
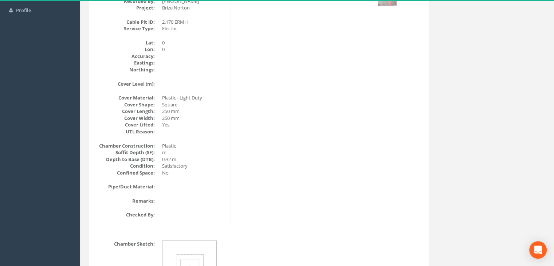
scroll to position [85, 0]
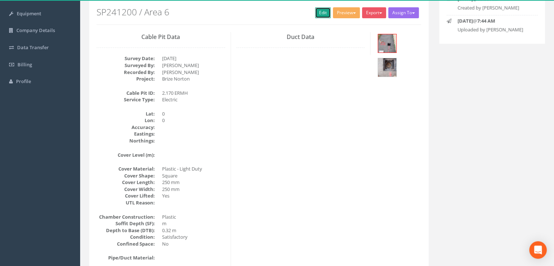
click at [320, 13] on link "Edit" at bounding box center [323, 12] width 16 height 11
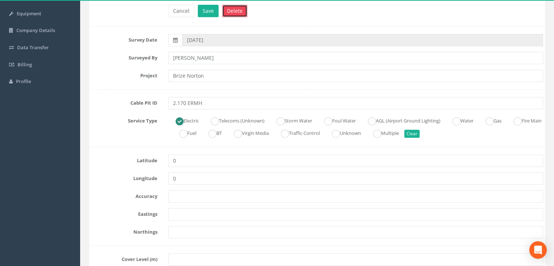
click at [235, 9] on button "Delete" at bounding box center [234, 11] width 25 height 12
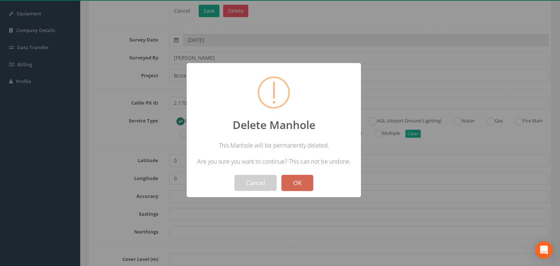
click at [298, 179] on button "OK" at bounding box center [297, 183] width 32 height 16
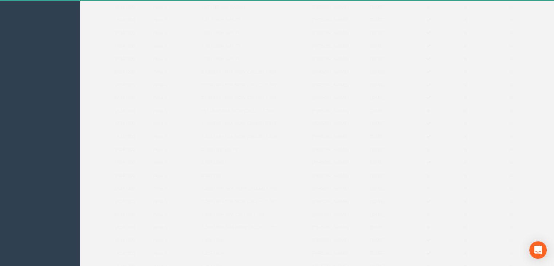
scroll to position [772, 0]
click at [225, 158] on td "2.167 ERMH" at bounding box center [239, 162] width 111 height 13
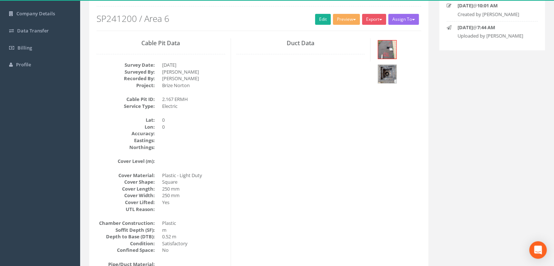
scroll to position [35, 0]
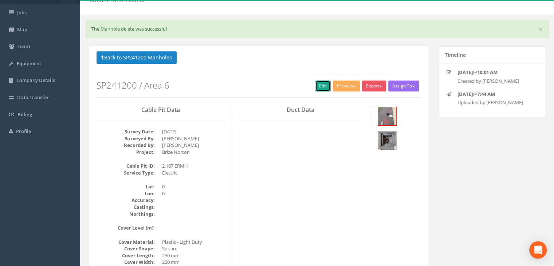
click at [324, 83] on link "Edit" at bounding box center [323, 86] width 16 height 11
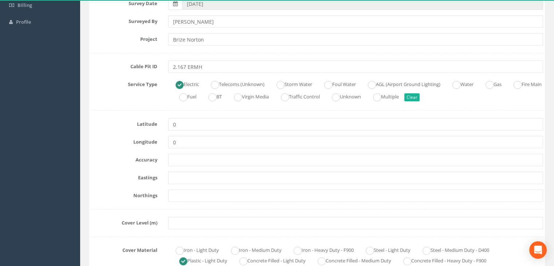
scroll to position [0, 0]
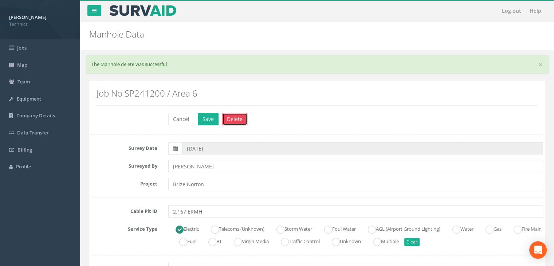
click at [236, 119] on button "Delete" at bounding box center [234, 119] width 25 height 12
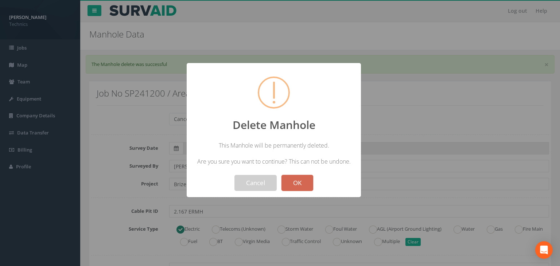
click at [303, 180] on button "OK" at bounding box center [297, 183] width 32 height 16
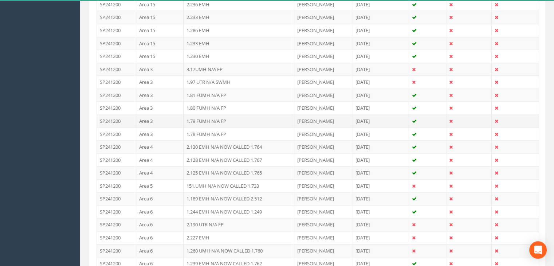
scroll to position [729, 0]
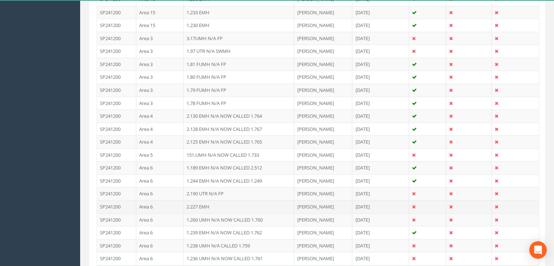
click at [222, 200] on td "2.227 EMH" at bounding box center [239, 206] width 111 height 13
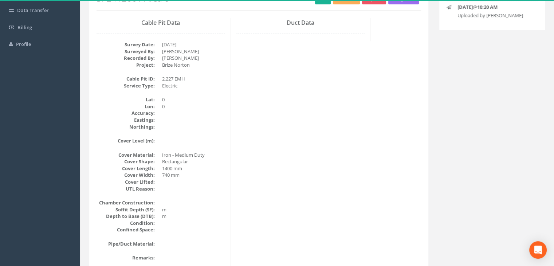
scroll to position [39, 0]
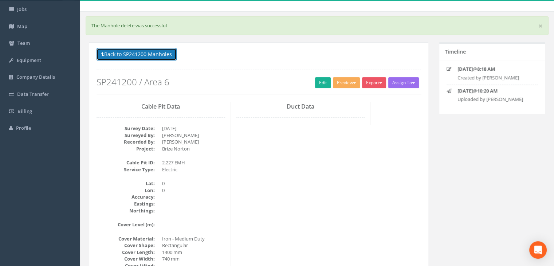
click at [154, 59] on button "Back to SP241200 Manholes" at bounding box center [137, 54] width 80 height 12
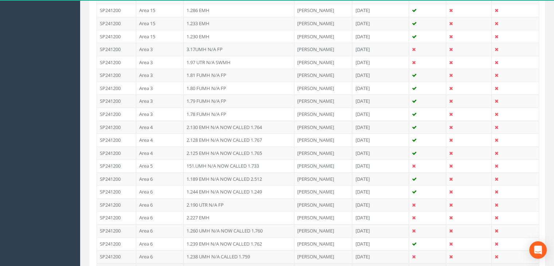
scroll to position [804, 0]
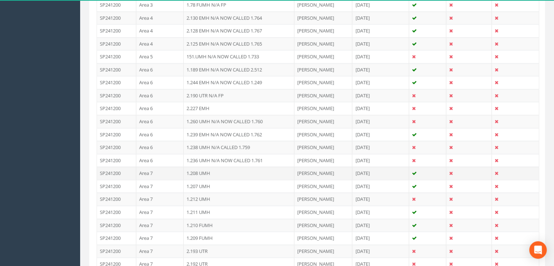
click at [208, 169] on td "1.208 UMH" at bounding box center [239, 172] width 111 height 13
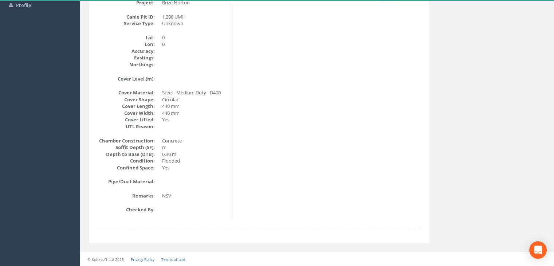
scroll to position [52, 0]
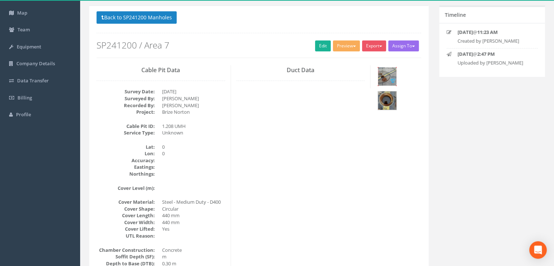
click at [386, 78] on img at bounding box center [387, 76] width 18 height 18
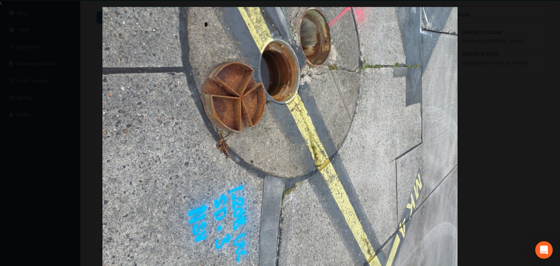
click at [549, 14] on div at bounding box center [280, 140] width 560 height 266
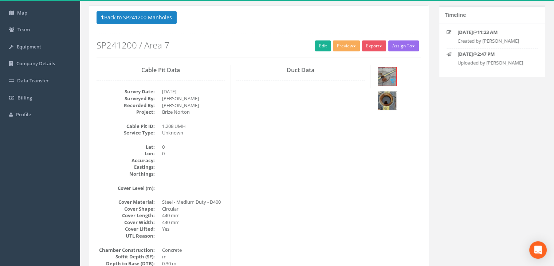
click at [396, 91] on img at bounding box center [387, 100] width 18 height 18
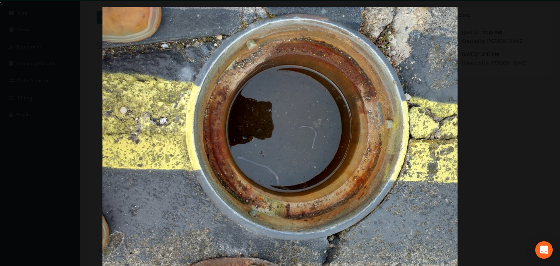
click at [535, 23] on div at bounding box center [280, 140] width 560 height 266
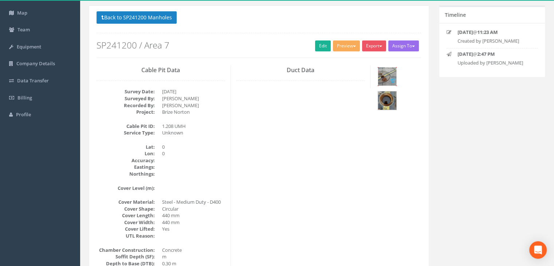
click at [388, 81] on img at bounding box center [387, 76] width 18 height 18
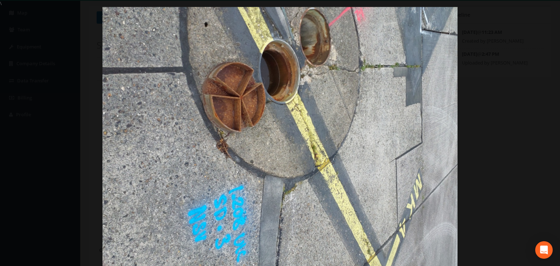
click at [541, 4] on div "\ \ Image 1 \ ‹ \ › \ × \ \ \" at bounding box center [280, 133] width 560 height 266
click at [541, 16] on div at bounding box center [280, 140] width 560 height 266
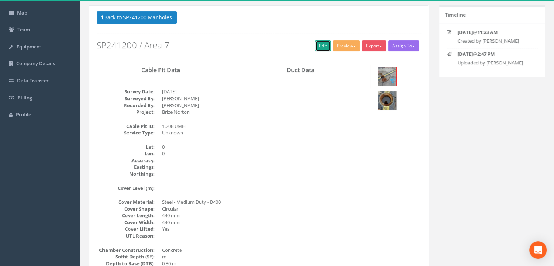
click at [321, 48] on link "Edit" at bounding box center [323, 45] width 16 height 11
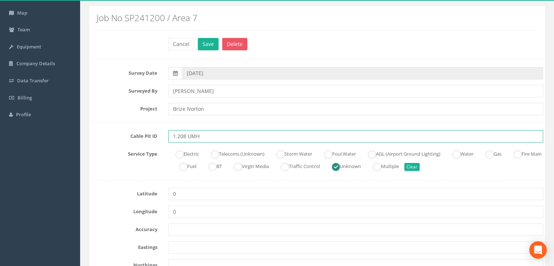
click at [211, 136] on input "1.208 UMH" at bounding box center [355, 136] width 375 height 12
type input "1.208 UMH N/A FP"
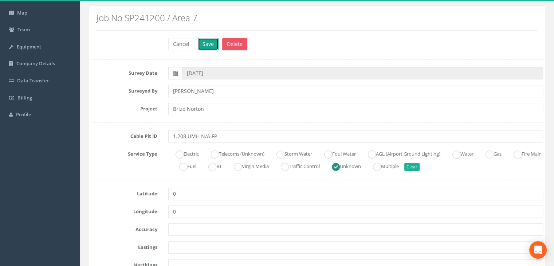
click at [200, 40] on button "Save" at bounding box center [208, 44] width 21 height 12
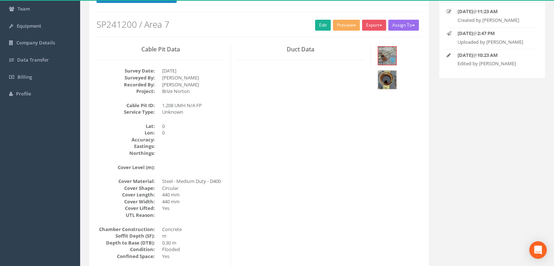
scroll to position [0, 0]
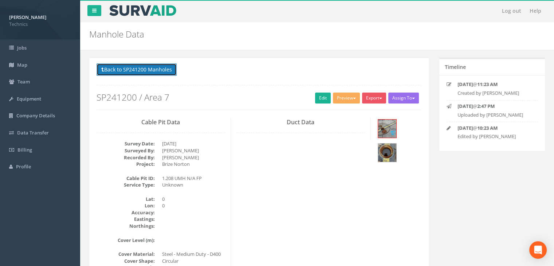
click at [158, 73] on button "Back to SP241200 Manholes" at bounding box center [137, 69] width 80 height 12
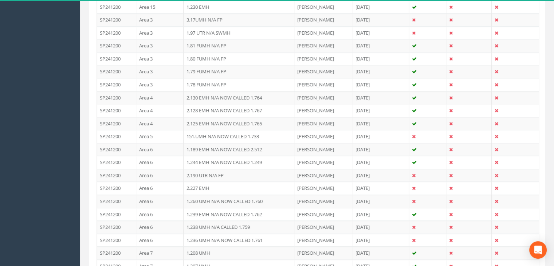
scroll to position [838, 0]
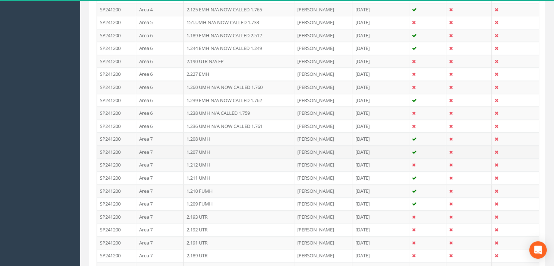
click at [184, 149] on td "1.207 UMH" at bounding box center [239, 151] width 111 height 13
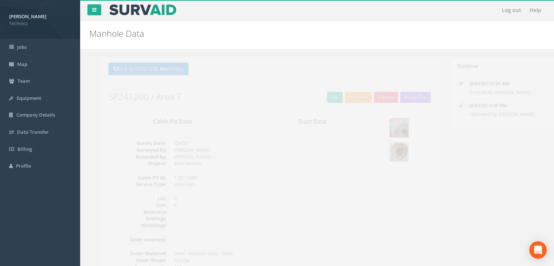
scroll to position [0, 0]
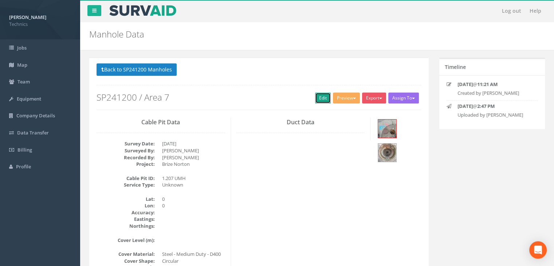
click at [315, 93] on link "Edit" at bounding box center [323, 98] width 16 height 11
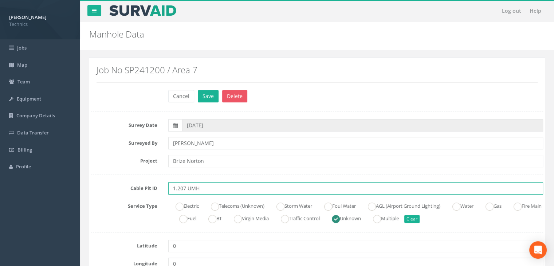
click at [213, 184] on input "1.207 UMH" at bounding box center [355, 188] width 375 height 12
type input "1.207 UMH N/A FP"
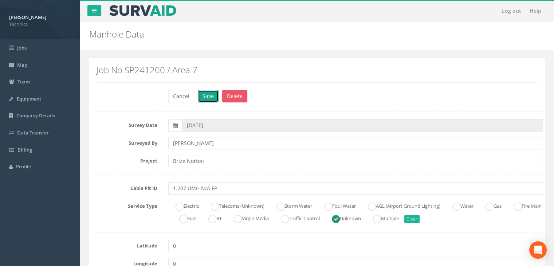
click at [205, 93] on button "Save" at bounding box center [208, 96] width 21 height 12
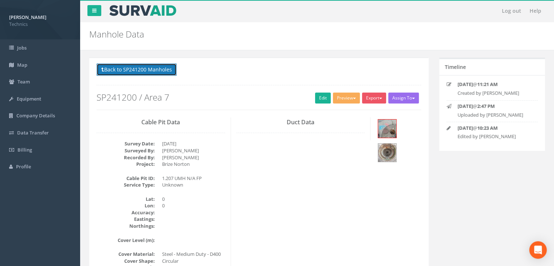
click at [140, 70] on button "Back to SP241200 Manholes" at bounding box center [137, 69] width 80 height 12
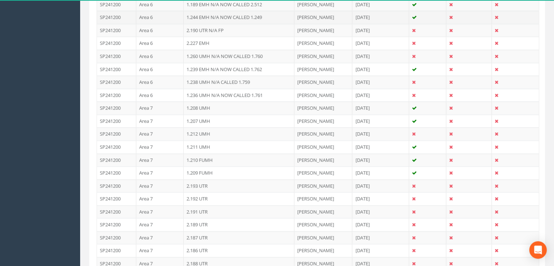
scroll to position [874, 0]
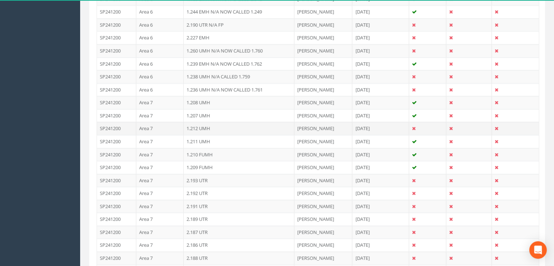
click at [211, 128] on td "1.212 UMH" at bounding box center [239, 128] width 111 height 13
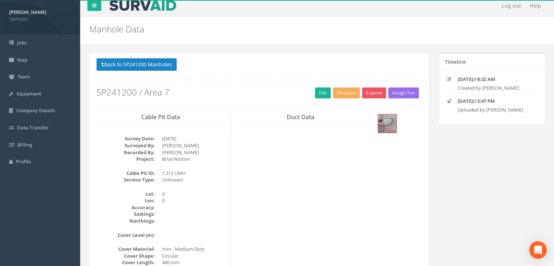
scroll to position [0, 0]
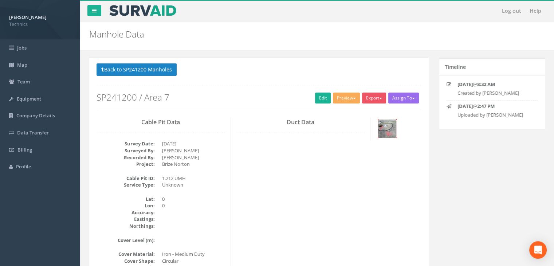
click at [378, 129] on img at bounding box center [387, 128] width 18 height 18
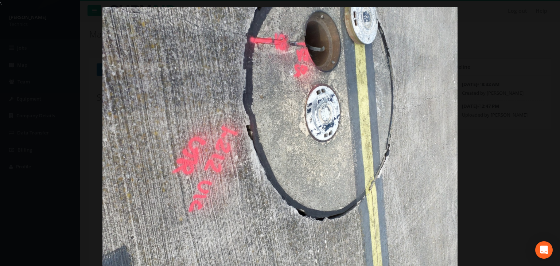
click at [520, 68] on div at bounding box center [280, 140] width 560 height 266
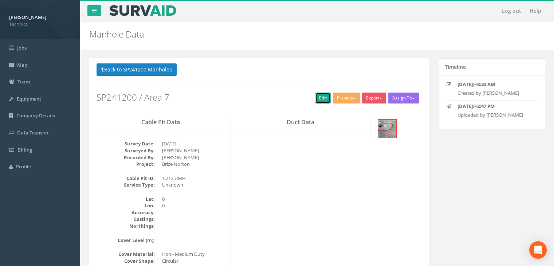
click at [319, 97] on link "Edit" at bounding box center [323, 98] width 16 height 11
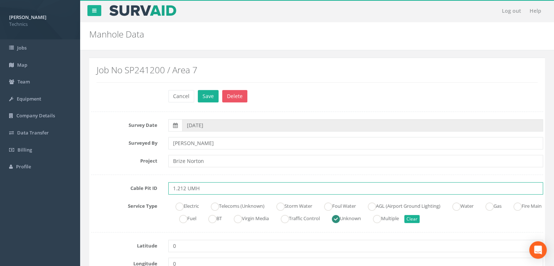
click at [223, 185] on input "1.212 UMH" at bounding box center [355, 188] width 375 height 12
type input "1.212 UMH N/A FP"
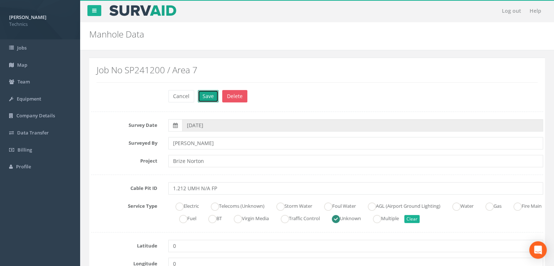
click at [208, 98] on button "Save" at bounding box center [208, 96] width 21 height 12
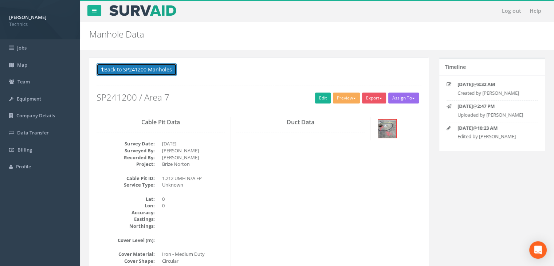
click at [152, 71] on button "Back to SP241200 Manholes" at bounding box center [137, 69] width 80 height 12
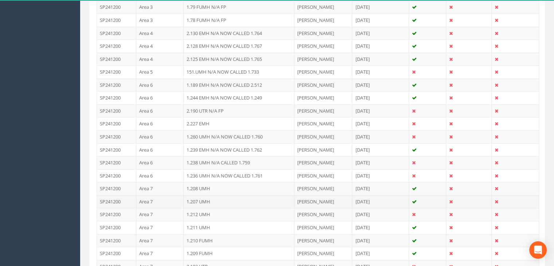
scroll to position [802, 0]
click at [204, 208] on td "1.211 UMH" at bounding box center [239, 214] width 111 height 13
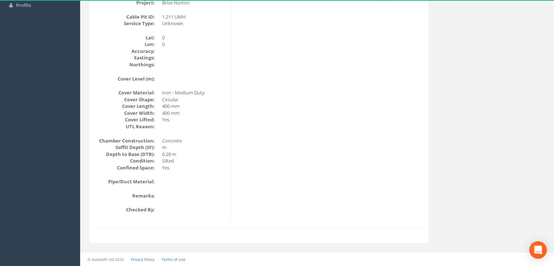
scroll to position [16, 0]
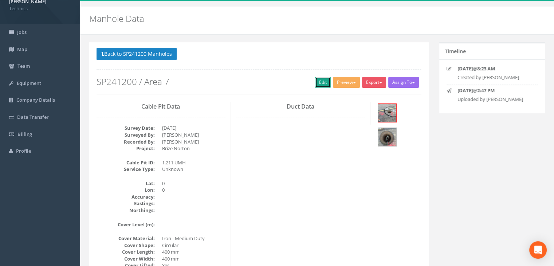
click at [321, 83] on link "Edit" at bounding box center [323, 82] width 16 height 11
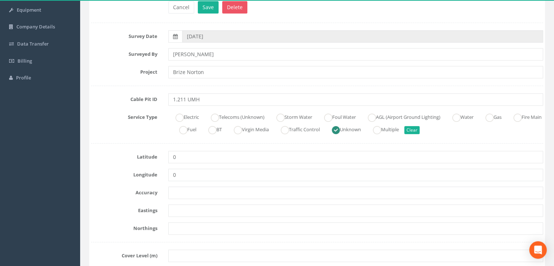
scroll to position [125, 0]
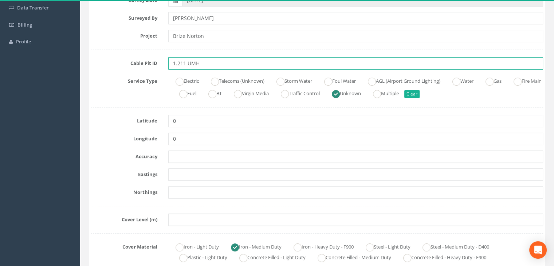
click at [223, 60] on input "1.211 UMH" at bounding box center [355, 63] width 375 height 12
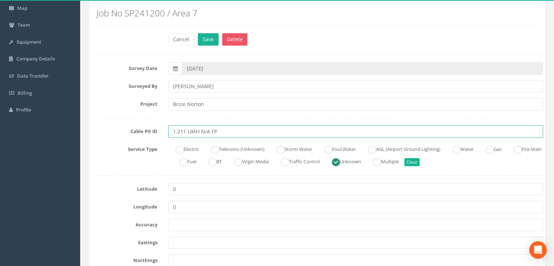
scroll to position [0, 0]
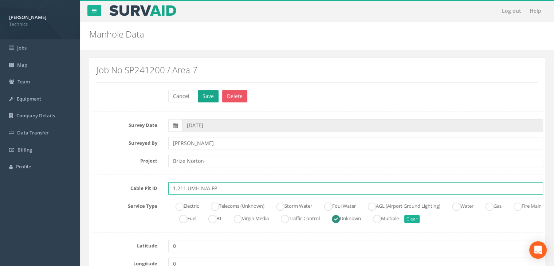
type input "1.211 UMH N/A FP"
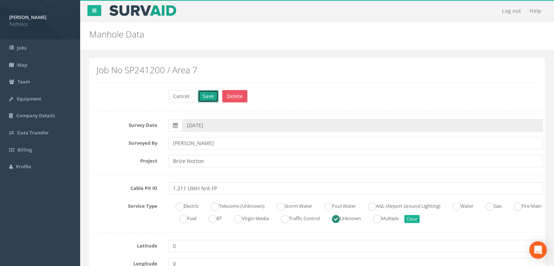
click at [208, 95] on button "Save" at bounding box center [208, 96] width 21 height 12
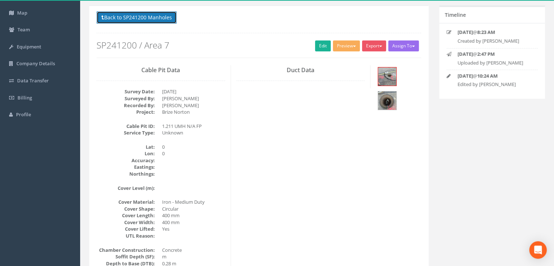
click at [157, 14] on button "Back to SP241200 Manholes" at bounding box center [137, 17] width 80 height 12
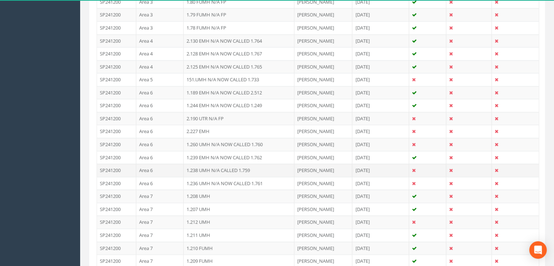
scroll to position [926, 0]
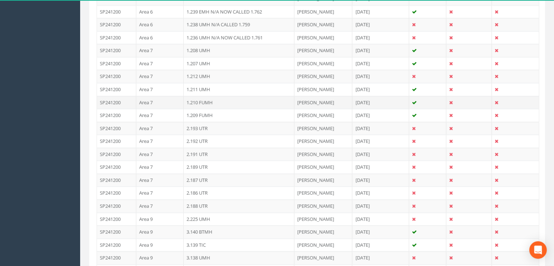
click at [170, 100] on td "Area 7" at bounding box center [159, 102] width 47 height 13
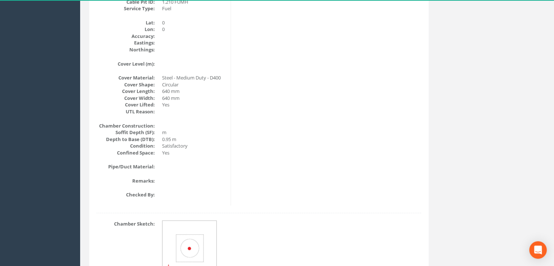
scroll to position [85, 0]
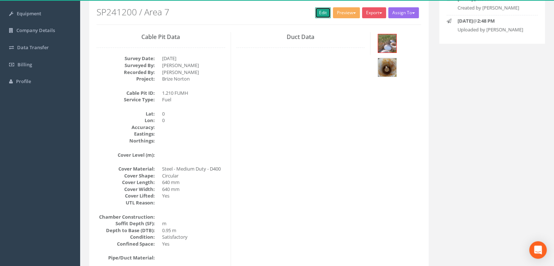
click at [318, 11] on link "Edit" at bounding box center [323, 12] width 16 height 11
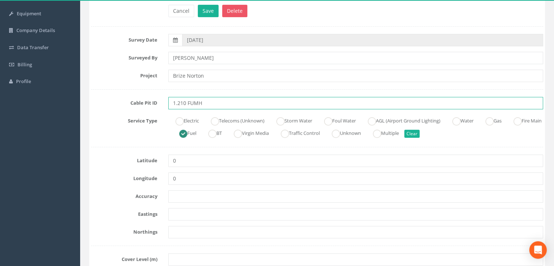
click at [226, 103] on input "1.210 FUMH" at bounding box center [355, 103] width 375 height 12
type input "1.210 FUMH N/A FP"
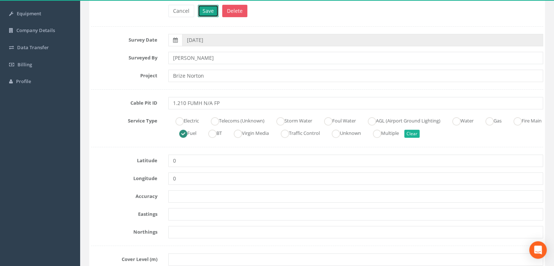
click at [216, 12] on button "Save" at bounding box center [208, 11] width 21 height 12
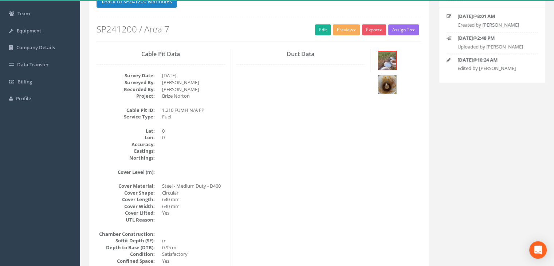
scroll to position [30, 0]
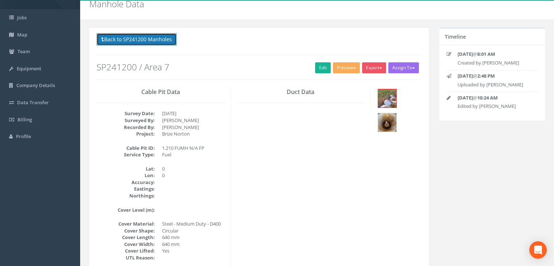
click at [160, 41] on button "Back to SP241200 Manholes" at bounding box center [137, 39] width 80 height 12
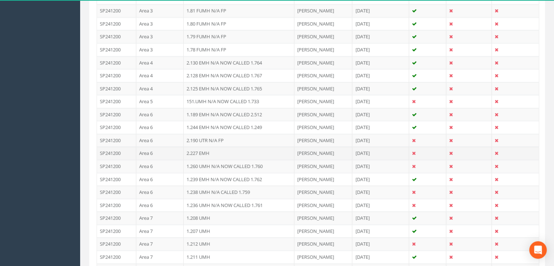
scroll to position [905, 0]
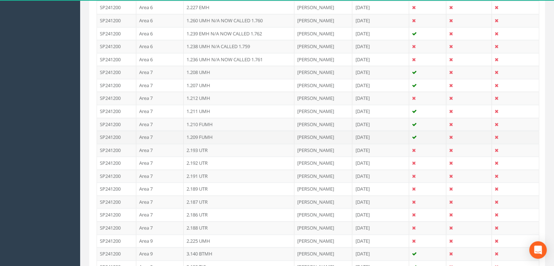
click at [165, 133] on td "Area 7" at bounding box center [159, 136] width 47 height 13
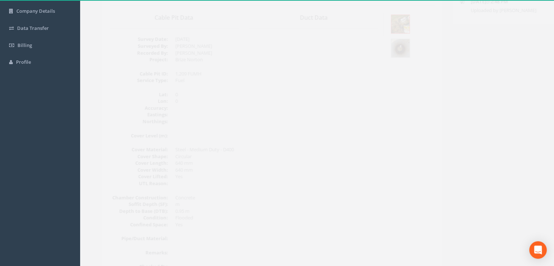
scroll to position [49, 0]
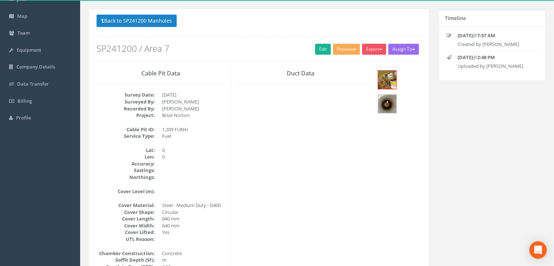
click at [311, 45] on h2 "SP241200 / Area 7" at bounding box center [259, 48] width 325 height 9
click at [316, 48] on link "Edit" at bounding box center [323, 49] width 16 height 11
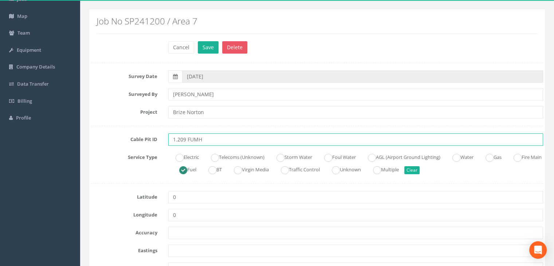
click at [224, 139] on input "1.209 FUMH" at bounding box center [355, 139] width 375 height 12
type input "1.209 FUMH N/A FP"
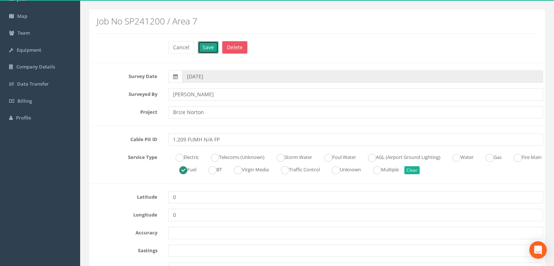
click at [214, 47] on button "Save" at bounding box center [208, 47] width 21 height 12
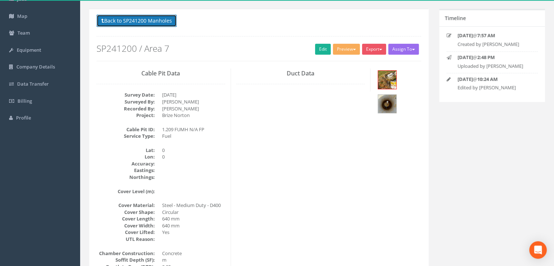
click at [154, 20] on button "Back to SP241200 Manholes" at bounding box center [137, 21] width 80 height 12
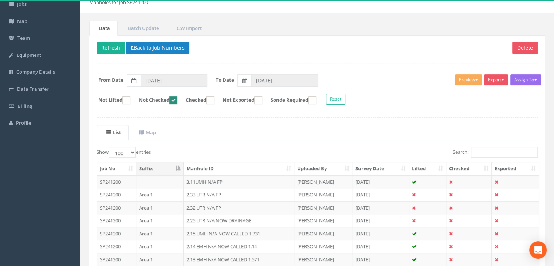
scroll to position [0, 0]
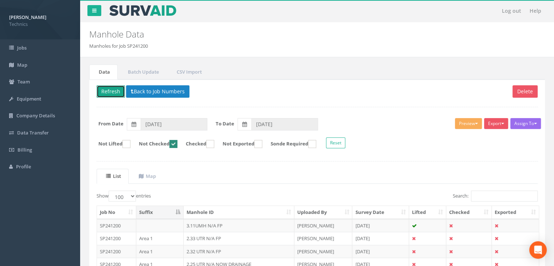
click at [107, 89] on button "Refresh" at bounding box center [111, 91] width 28 height 12
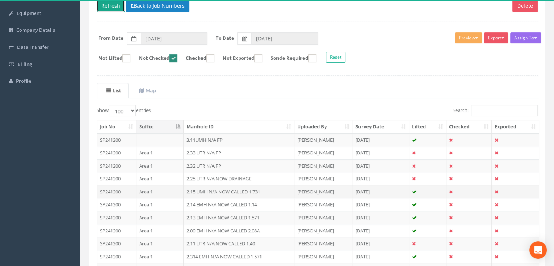
scroll to position [146, 0]
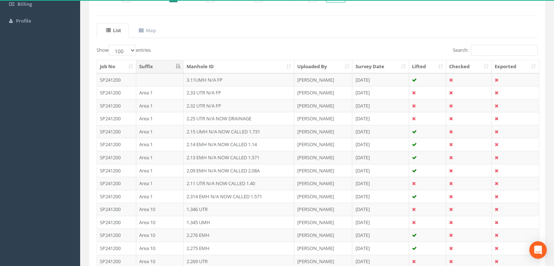
click at [164, 66] on th "Suffix" at bounding box center [159, 66] width 47 height 13
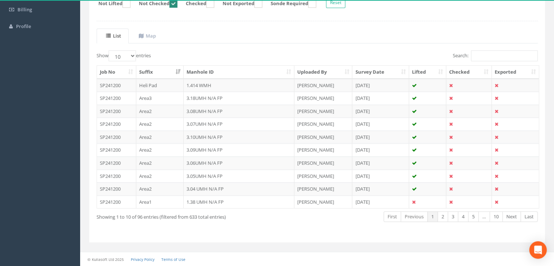
scroll to position [138, 0]
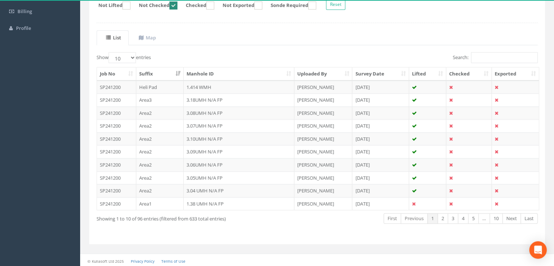
click at [164, 67] on th "Suffix" at bounding box center [159, 73] width 47 height 13
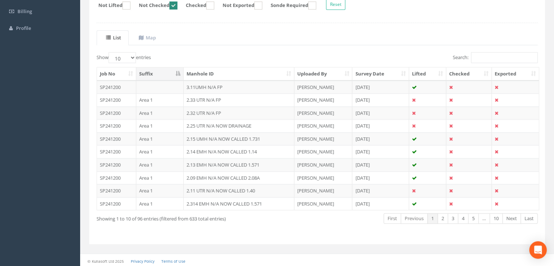
click at [162, 71] on th "Suffix" at bounding box center [159, 73] width 47 height 13
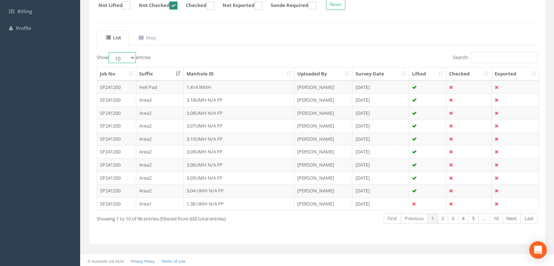
click at [133, 59] on select "10 25 50 100" at bounding box center [122, 57] width 27 height 11
select select "100"
click at [110, 52] on select "10 25 50 100" at bounding box center [122, 57] width 27 height 11
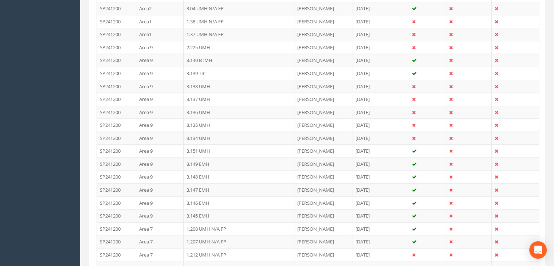
scroll to position [466, 0]
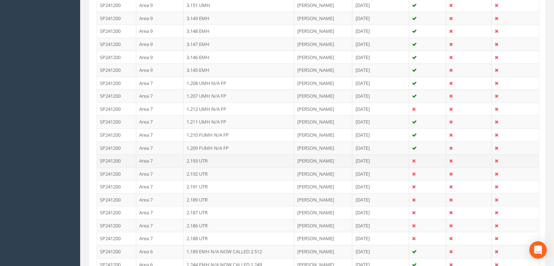
click at [167, 154] on td "Area 7" at bounding box center [159, 160] width 47 height 13
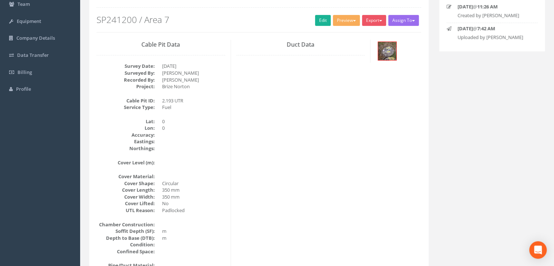
scroll to position [16, 0]
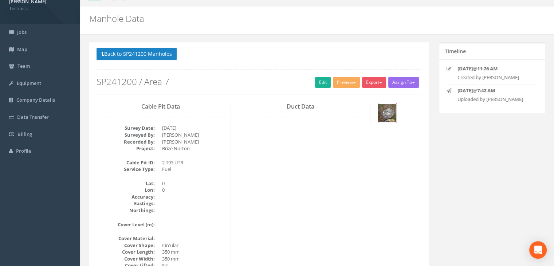
click at [388, 119] on img at bounding box center [387, 113] width 18 height 18
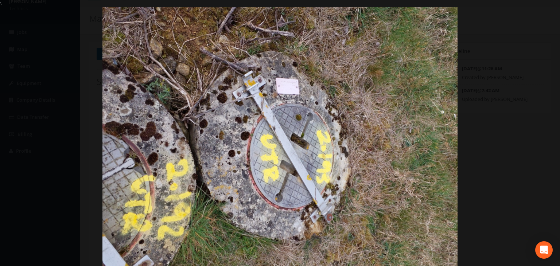
click at [542, 74] on div at bounding box center [280, 140] width 560 height 266
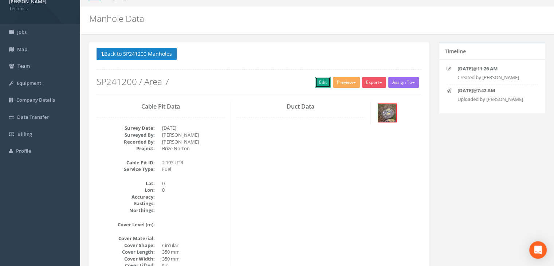
click at [315, 79] on link "Edit" at bounding box center [323, 82] width 16 height 11
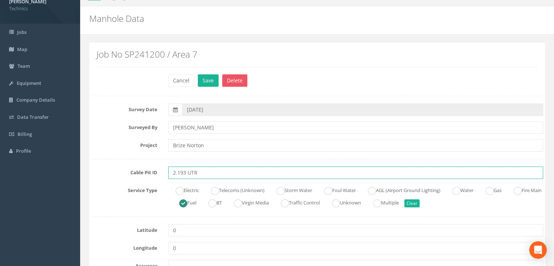
click at [216, 174] on input "2.193 UTR" at bounding box center [355, 172] width 375 height 12
type input "2.193 UTR N/A FP"
click at [212, 77] on button "Save" at bounding box center [208, 80] width 21 height 12
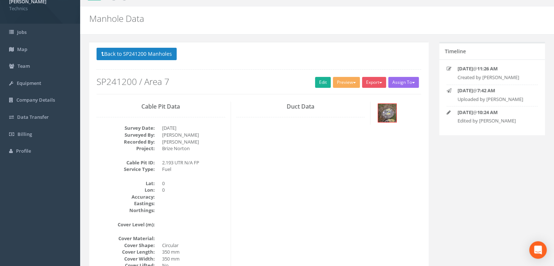
click at [157, 60] on p "Back to SP241200 Manholes Back to Map" at bounding box center [259, 55] width 325 height 14
click at [154, 62] on div "Back to SP241200 Manholes Back to Map Assign To No Companies Added Export Techn…" at bounding box center [259, 71] width 325 height 46
click at [160, 57] on button "Back to SP241200 Manholes" at bounding box center [137, 54] width 80 height 12
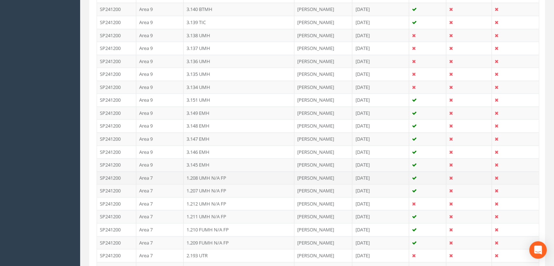
scroll to position [380, 0]
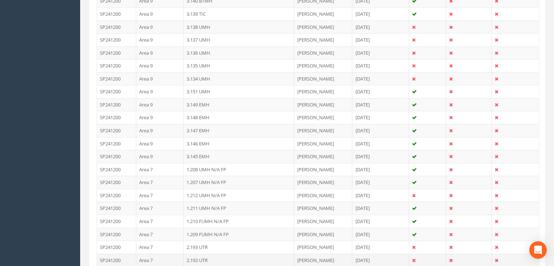
click at [210, 254] on td "2.192 UTR" at bounding box center [239, 260] width 111 height 13
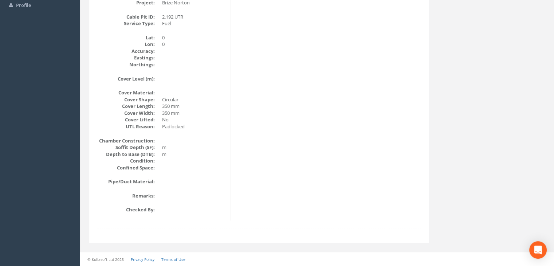
scroll to position [16, 0]
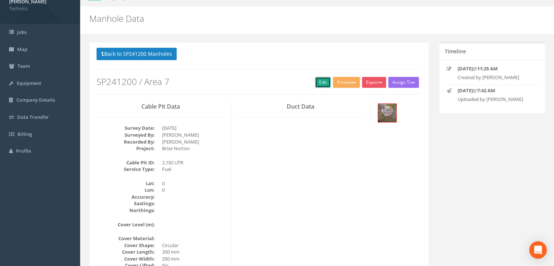
click at [320, 86] on link "Edit" at bounding box center [323, 82] width 16 height 11
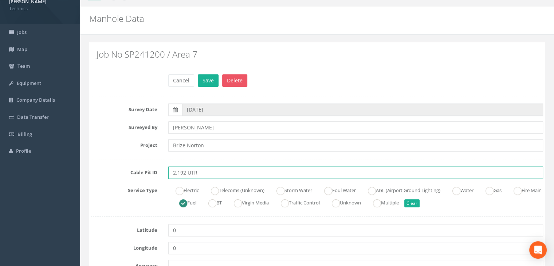
click at [214, 174] on input "2.192 UTR" at bounding box center [355, 172] width 375 height 12
type input "2.192 UTR N/A FP"
click at [207, 77] on button "Save" at bounding box center [208, 80] width 21 height 12
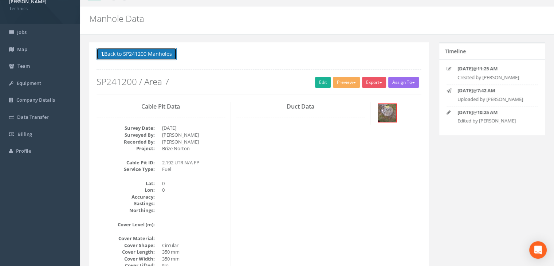
click at [135, 50] on button "Back to SP241200 Manholes" at bounding box center [137, 54] width 80 height 12
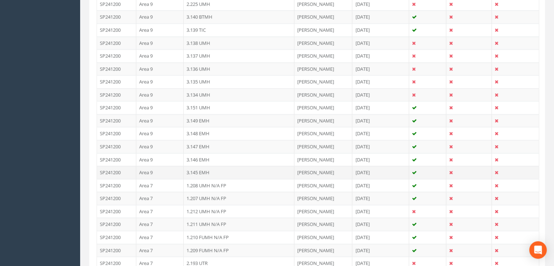
scroll to position [453, 0]
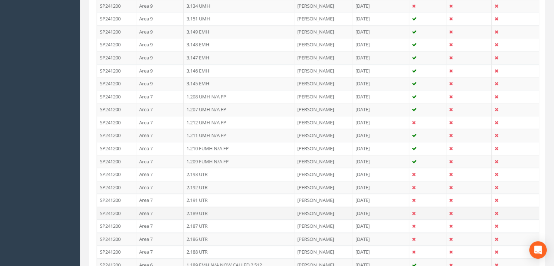
click at [203, 209] on td "2.189 UTR" at bounding box center [239, 213] width 111 height 13
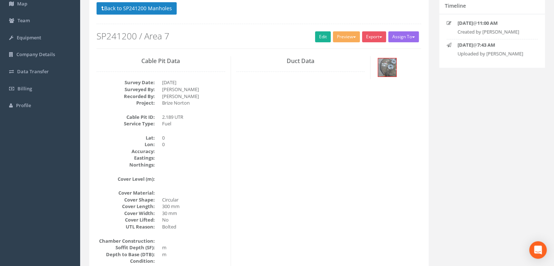
scroll to position [16, 0]
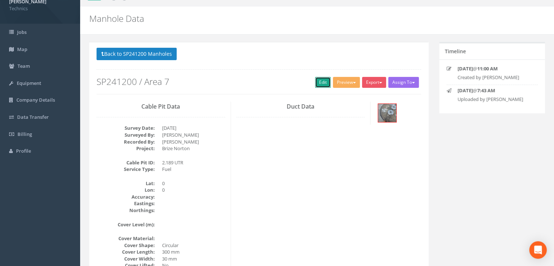
click at [315, 79] on link "Edit" at bounding box center [323, 82] width 16 height 11
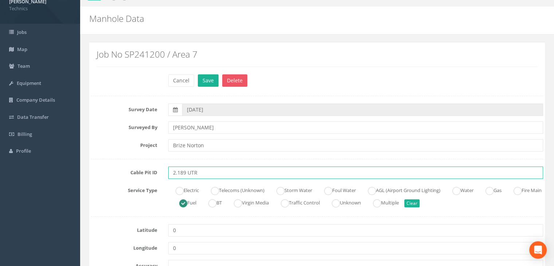
click at [208, 177] on input "2.189 UTR" at bounding box center [355, 172] width 375 height 12
type input "2.189 UTR N/A FP"
click at [204, 71] on div "Job No SP241200 / Area 7" at bounding box center [317, 61] width 452 height 26
click at [205, 75] on button "Save" at bounding box center [208, 80] width 21 height 12
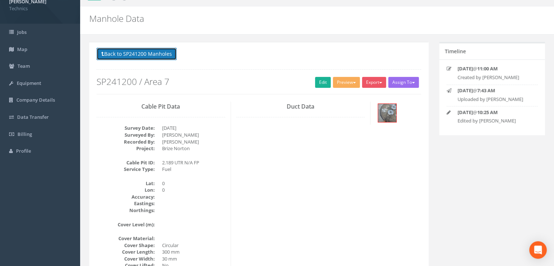
click at [159, 59] on button "Back to SP241200 Manholes" at bounding box center [137, 54] width 80 height 12
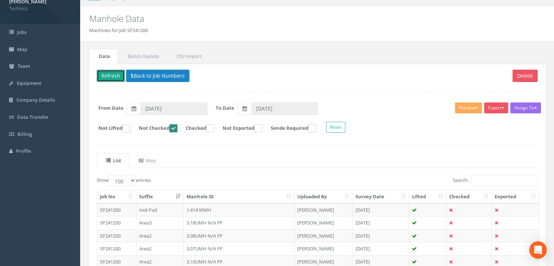
click at [118, 75] on button "Refresh" at bounding box center [111, 76] width 28 height 12
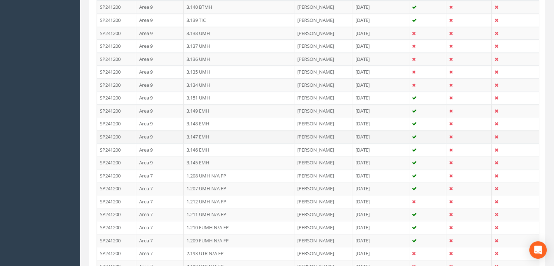
scroll to position [453, 0]
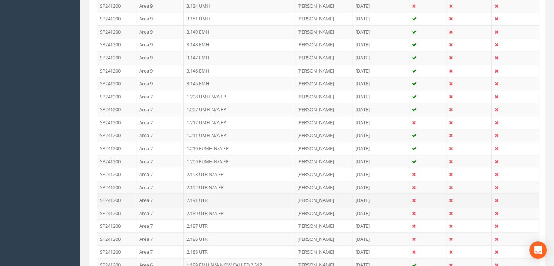
click at [168, 195] on td "Area 7" at bounding box center [159, 199] width 47 height 13
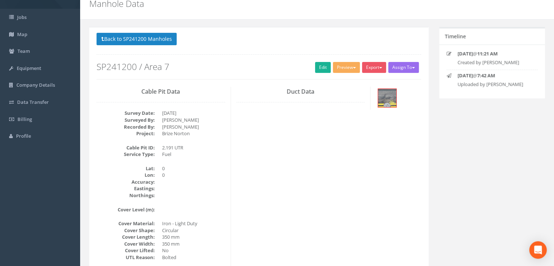
scroll to position [0, 0]
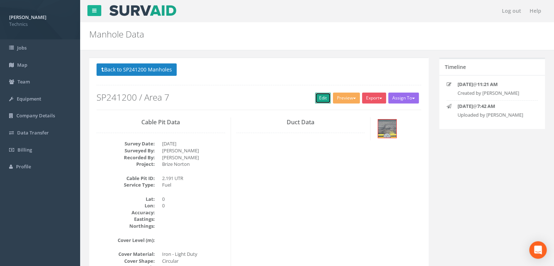
click at [321, 94] on link "Edit" at bounding box center [323, 98] width 16 height 11
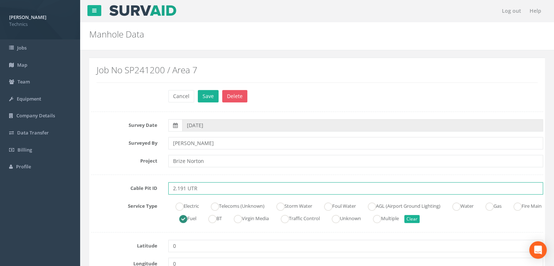
click at [220, 187] on input "2.191 UTR" at bounding box center [355, 188] width 375 height 12
type input "2.191 UTR N/A FP"
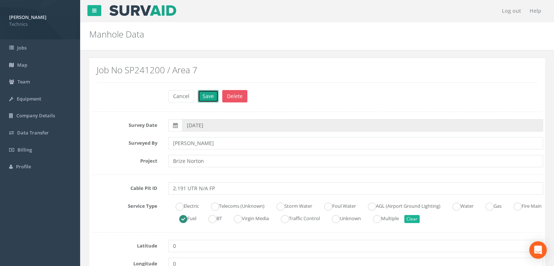
click at [213, 96] on button "Save" at bounding box center [208, 96] width 21 height 12
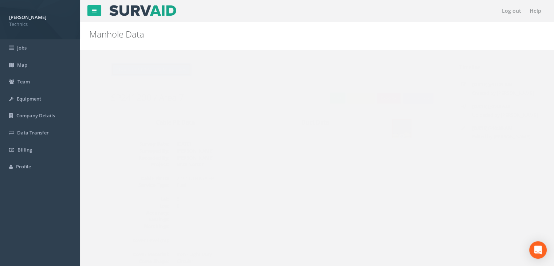
click at [163, 67] on button "Back to SP241200 Manholes" at bounding box center [137, 69] width 80 height 12
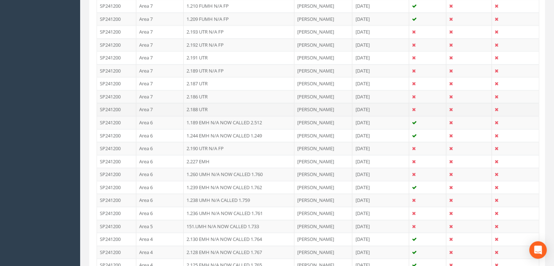
scroll to position [583, 0]
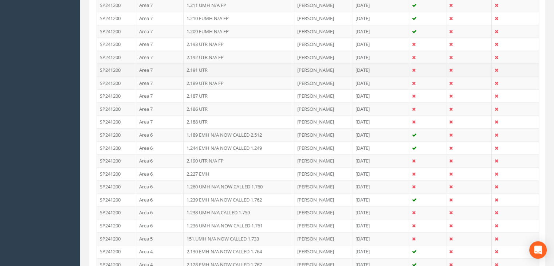
click at [210, 63] on td "2.191 UTR" at bounding box center [239, 69] width 111 height 13
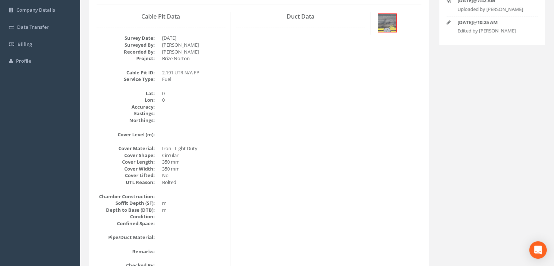
scroll to position [16, 0]
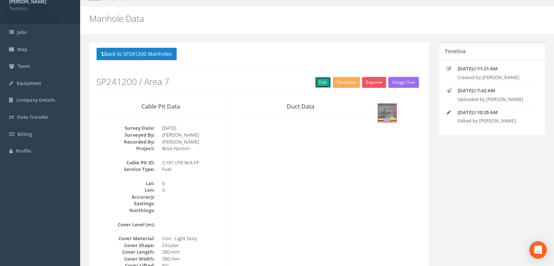
click at [322, 83] on link "Edit" at bounding box center [323, 82] width 16 height 11
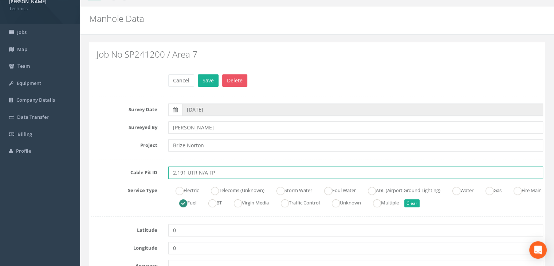
click at [236, 174] on input "2.191 UTR N/A FP" at bounding box center [355, 172] width 375 height 12
click at [205, 74] on button "Save" at bounding box center [208, 80] width 21 height 12
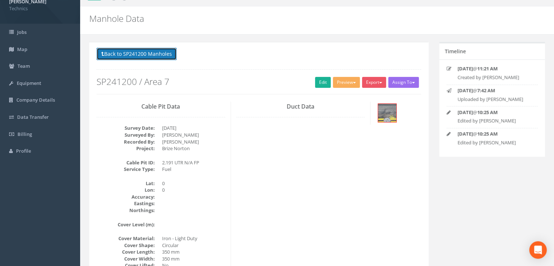
click at [153, 54] on button "Back to SP241200 Manholes" at bounding box center [137, 54] width 80 height 12
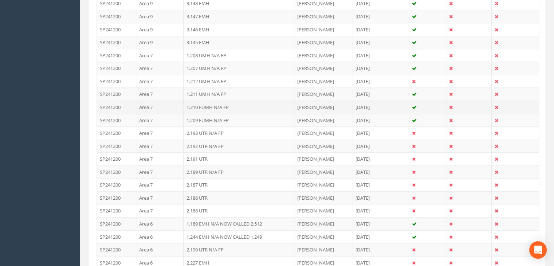
scroll to position [562, 0]
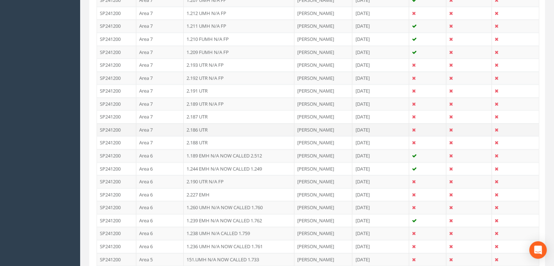
click at [212, 123] on td "2.186 UTR" at bounding box center [239, 129] width 111 height 13
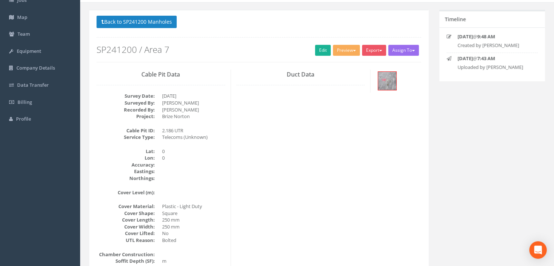
scroll to position [0, 0]
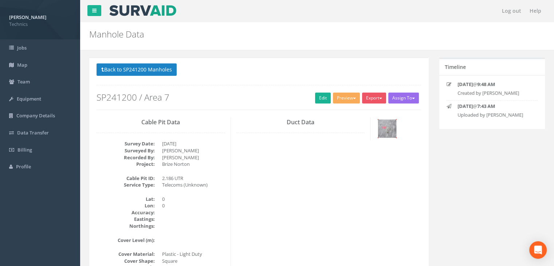
click at [379, 125] on img at bounding box center [387, 128] width 18 height 18
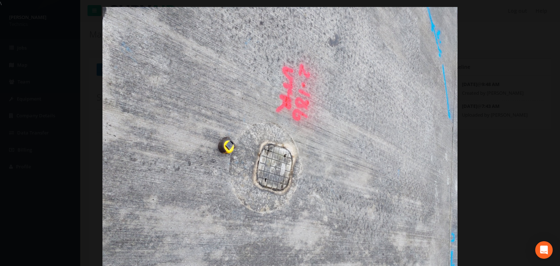
click at [509, 55] on div at bounding box center [280, 140] width 560 height 266
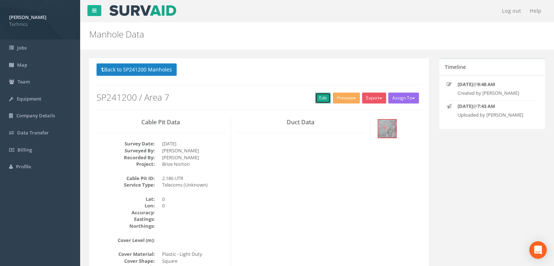
click at [321, 96] on link "Edit" at bounding box center [323, 98] width 16 height 11
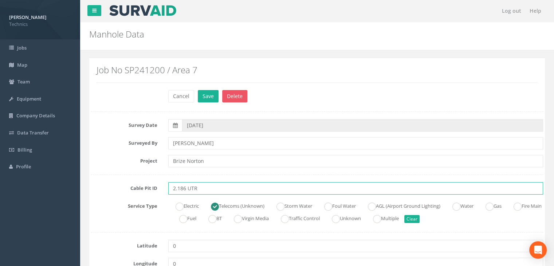
click at [205, 185] on input "2.186 UTR" at bounding box center [355, 188] width 375 height 12
type input "2.186 UTR N/A ER"
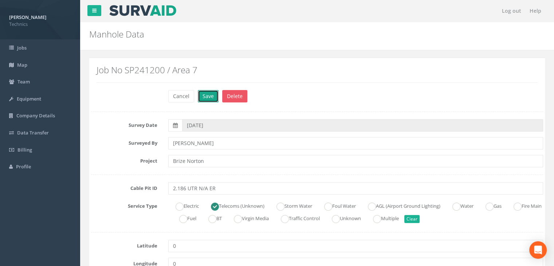
click at [213, 98] on button "Save" at bounding box center [208, 96] width 21 height 12
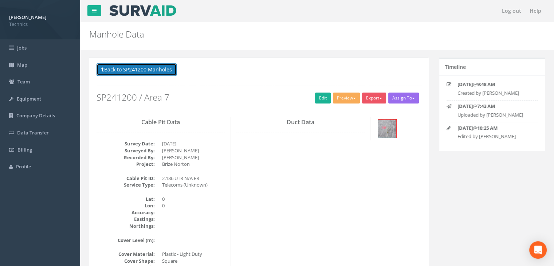
click at [152, 66] on button "Back to SP241200 Manholes" at bounding box center [137, 69] width 80 height 12
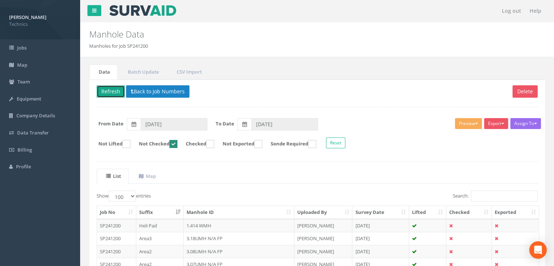
click at [106, 95] on button "Refresh" at bounding box center [111, 91] width 28 height 12
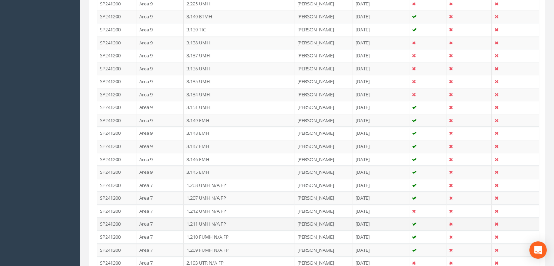
scroll to position [510, 0]
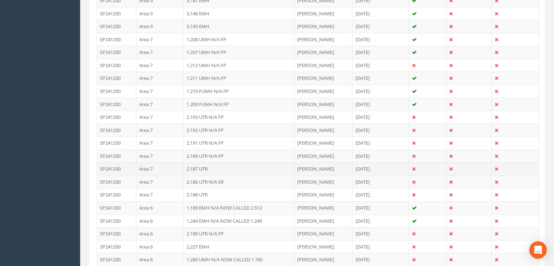
click at [213, 165] on td "2.187 UTR" at bounding box center [239, 168] width 111 height 13
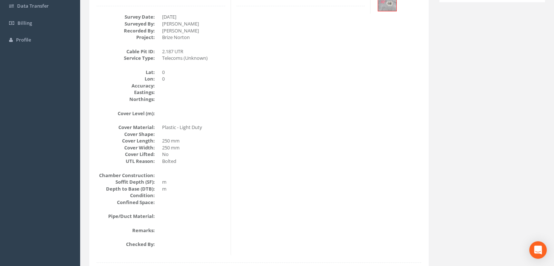
scroll to position [52, 0]
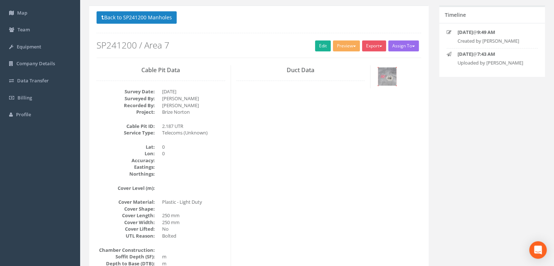
click at [384, 75] on img at bounding box center [387, 76] width 18 height 18
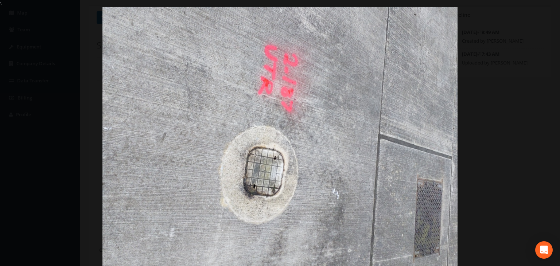
click at [517, 112] on div at bounding box center [280, 140] width 560 height 266
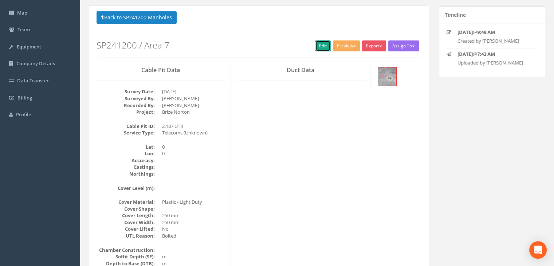
click at [316, 46] on link "Edit" at bounding box center [323, 45] width 16 height 11
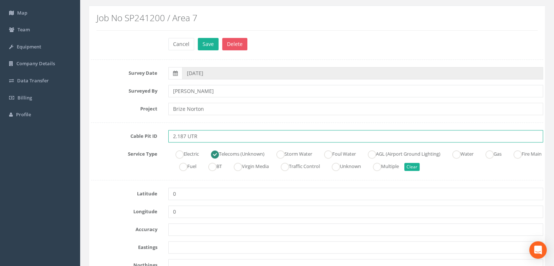
click at [218, 137] on input "2.187 UTR" at bounding box center [355, 136] width 375 height 12
type input "2.187 UTR N/A ER"
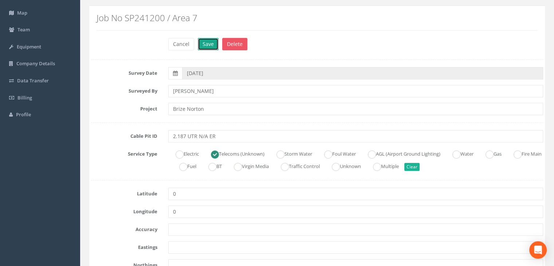
click at [201, 39] on button "Save" at bounding box center [208, 44] width 21 height 12
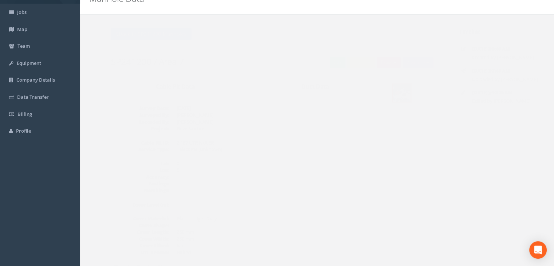
scroll to position [34, 0]
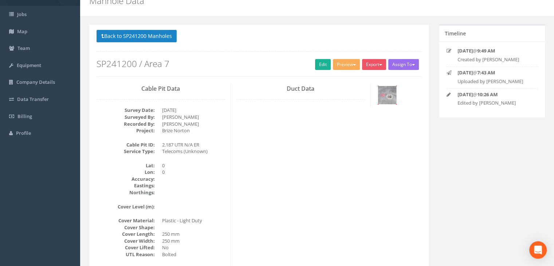
click at [385, 93] on img at bounding box center [387, 95] width 18 height 18
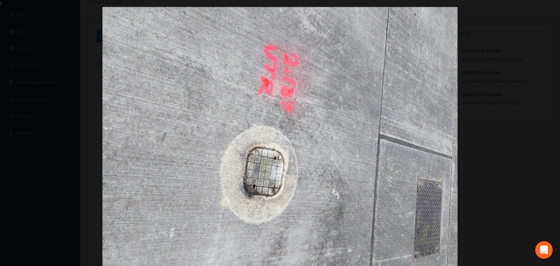
click at [485, 109] on div at bounding box center [280, 140] width 560 height 266
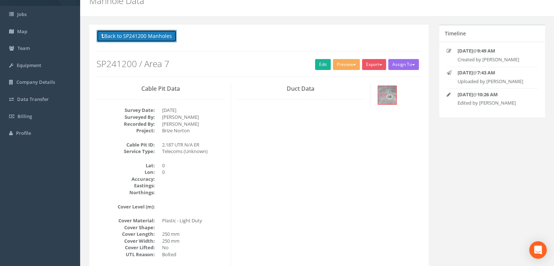
click at [133, 36] on button "Back to SP241200 Manholes" at bounding box center [137, 36] width 80 height 12
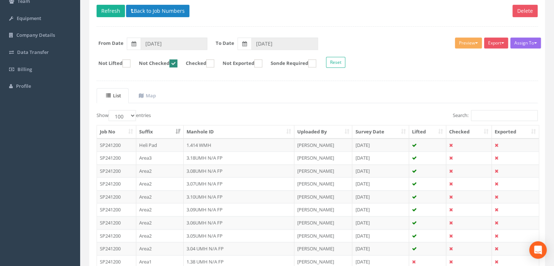
scroll to position [70, 0]
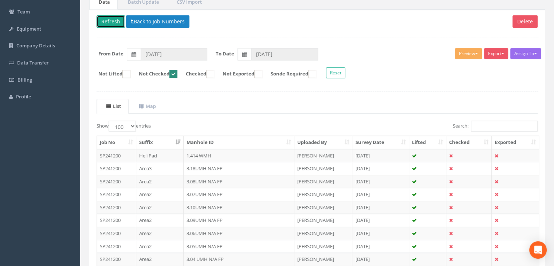
click at [107, 19] on button "Refresh" at bounding box center [111, 21] width 28 height 12
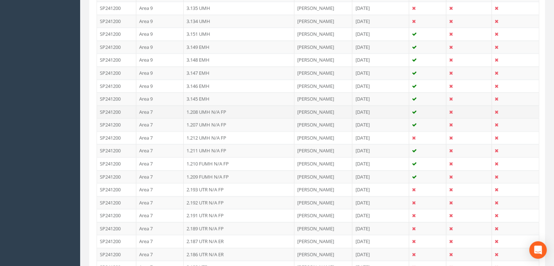
scroll to position [507, 0]
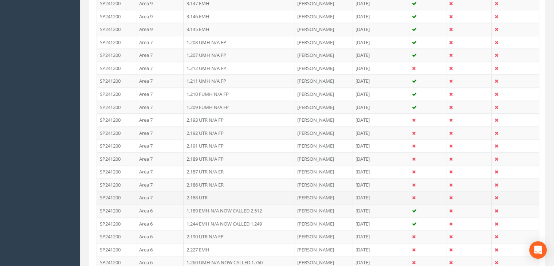
click at [209, 194] on td "2.188 UTR" at bounding box center [239, 197] width 111 height 13
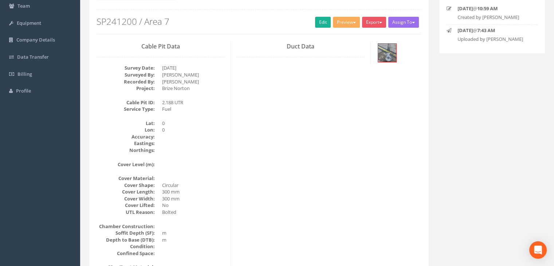
scroll to position [16, 0]
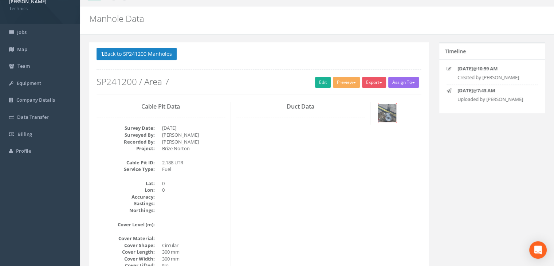
click at [379, 114] on img at bounding box center [387, 113] width 18 height 18
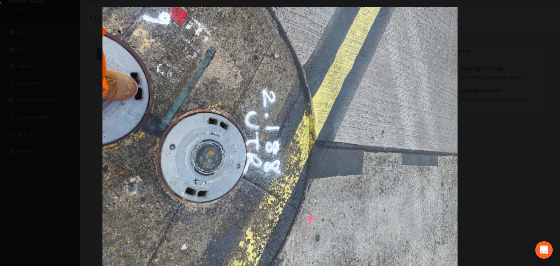
click at [546, 121] on div at bounding box center [280, 140] width 560 height 266
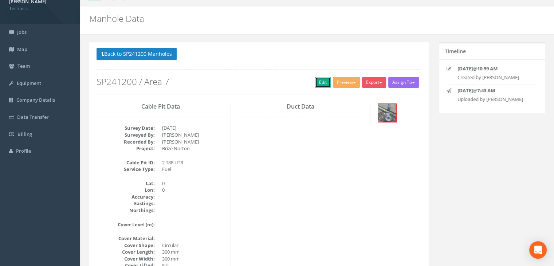
click at [316, 81] on link "Edit" at bounding box center [323, 82] width 16 height 11
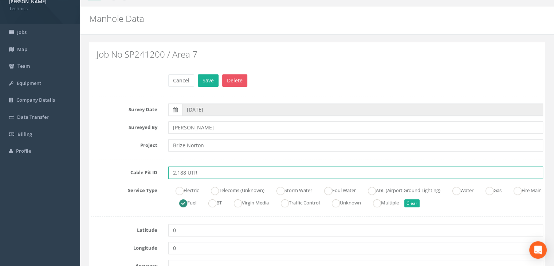
click at [216, 168] on input "2.188 UTR" at bounding box center [355, 172] width 375 height 12
type input "2.188 UTR N/A FP"
click at [209, 79] on button "Save" at bounding box center [208, 80] width 21 height 12
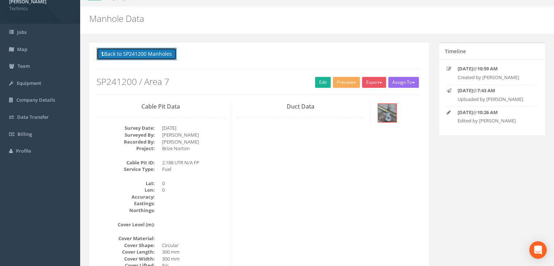
click at [150, 50] on button "Back to SP241200 Manholes" at bounding box center [137, 54] width 80 height 12
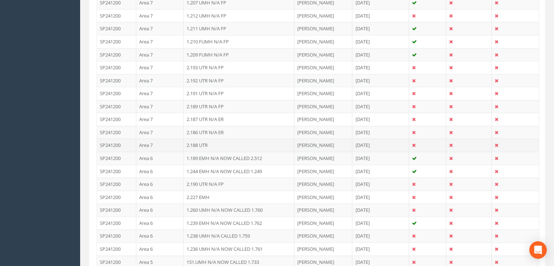
scroll to position [599, 0]
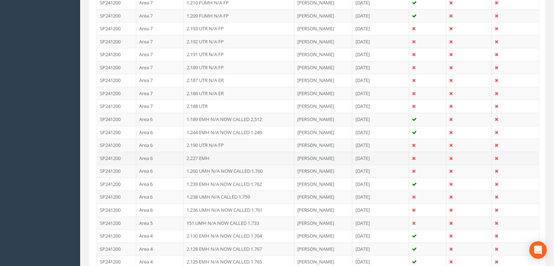
click at [177, 154] on td "Area 6" at bounding box center [159, 158] width 47 height 13
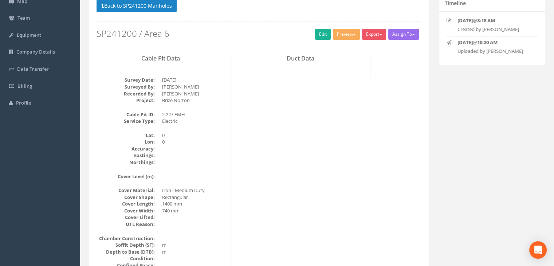
scroll to position [16, 0]
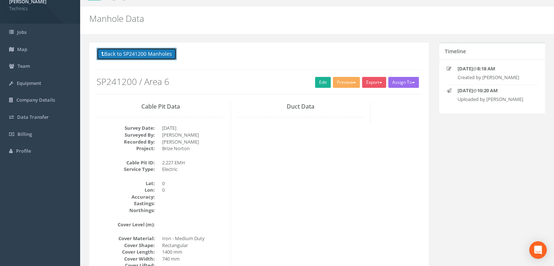
click at [154, 57] on button "Back to SP241200 Manholes" at bounding box center [137, 54] width 80 height 12
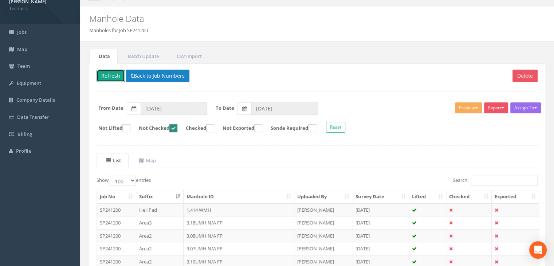
click at [106, 76] on button "Refresh" at bounding box center [111, 76] width 28 height 12
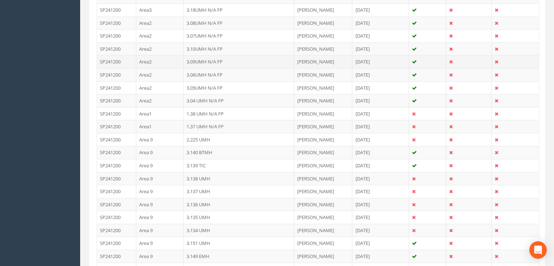
scroll to position [190, 0]
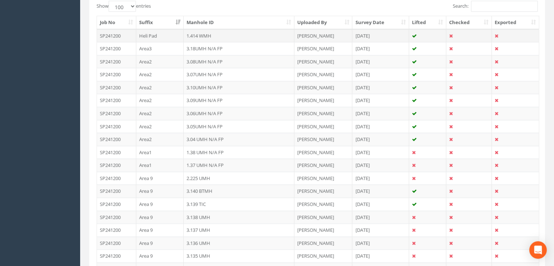
click at [242, 32] on td "1.414 WMH" at bounding box center [239, 35] width 111 height 13
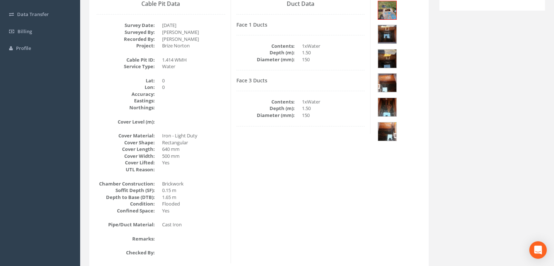
scroll to position [38, 0]
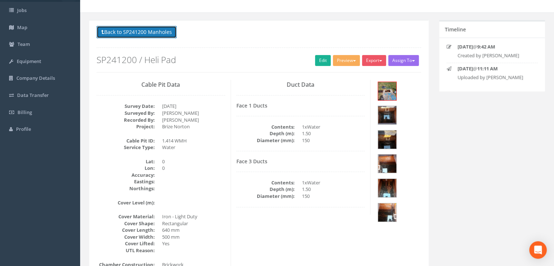
click at [148, 35] on button "Back to SP241200 Manholes" at bounding box center [137, 32] width 80 height 12
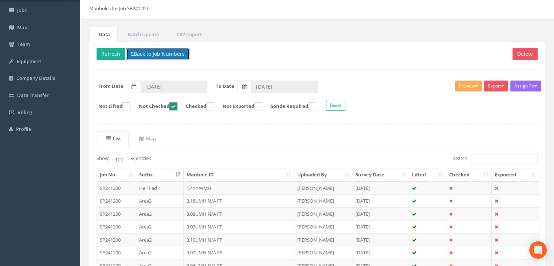
click at [162, 57] on button "Back to Job Numbers" at bounding box center [157, 54] width 63 height 12
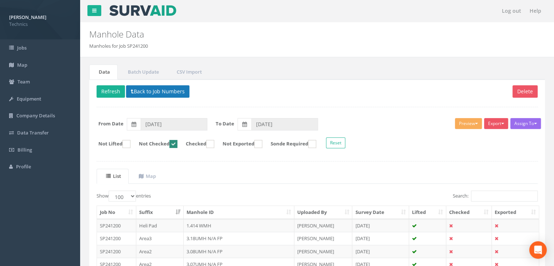
scroll to position [8, 0]
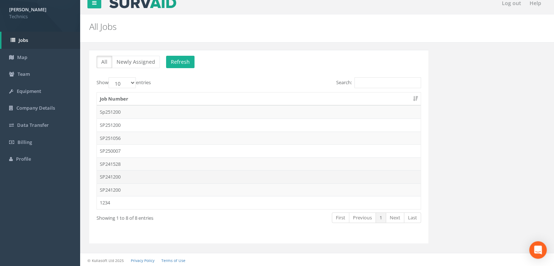
click at [128, 180] on td "SP241200" at bounding box center [259, 176] width 324 height 13
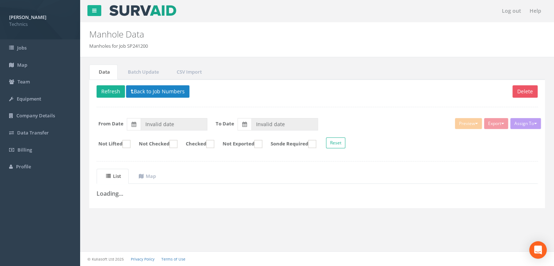
type input "[DATE]"
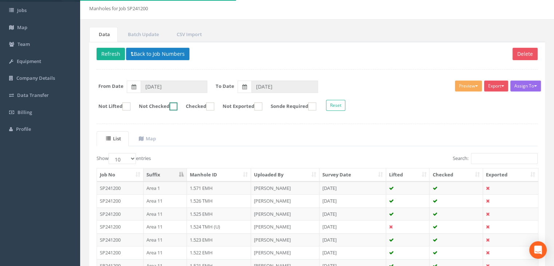
click at [177, 106] on ins at bounding box center [173, 106] width 8 height 8
checkbox input "true"
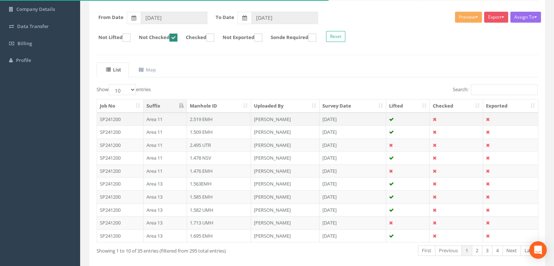
scroll to position [110, 0]
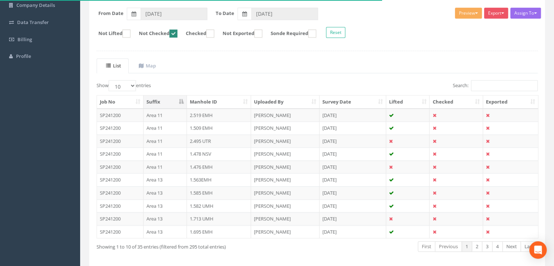
click at [176, 102] on th "Suffix" at bounding box center [165, 101] width 43 height 13
click at [129, 83] on select "10 25 50 100" at bounding box center [122, 85] width 27 height 11
select select "100"
click at [110, 80] on select "10 25 50 100" at bounding box center [122, 85] width 27 height 11
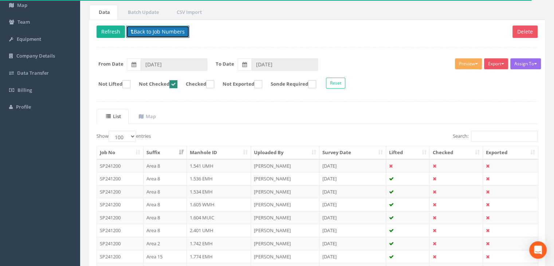
click at [152, 34] on button "Back to Job Numbers" at bounding box center [157, 32] width 63 height 12
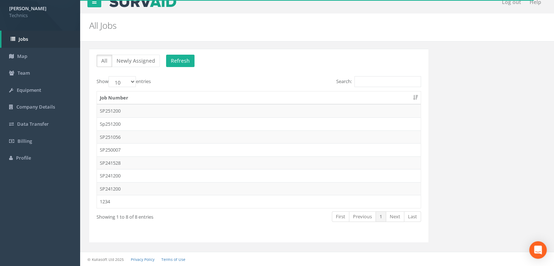
scroll to position [8, 0]
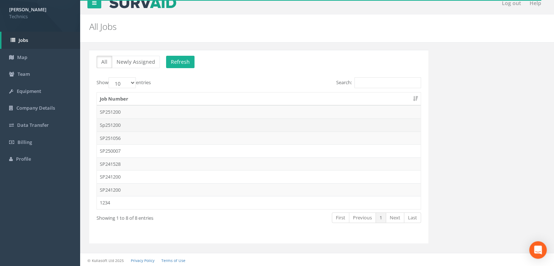
click at [135, 125] on td "Sp251200" at bounding box center [259, 124] width 324 height 13
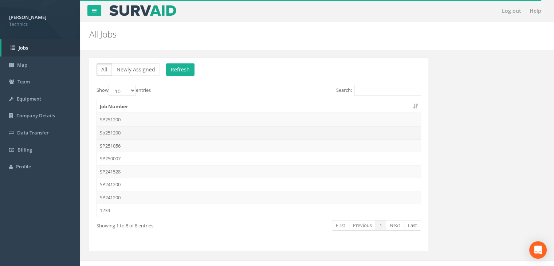
scroll to position [60, 0]
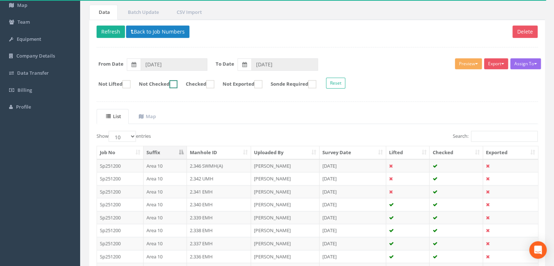
click at [177, 86] on ins at bounding box center [173, 84] width 8 height 8
checkbox input "true"
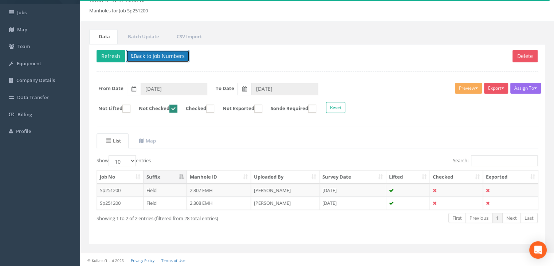
click at [163, 56] on button "Back to Job Numbers" at bounding box center [157, 56] width 63 height 12
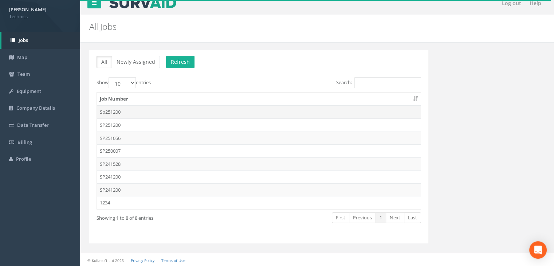
click at [132, 109] on td "Sp251200" at bounding box center [259, 111] width 324 height 13
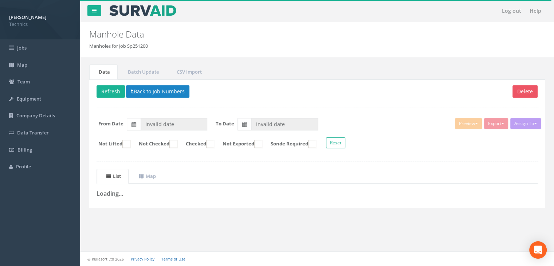
scroll to position [138, 0]
type input "28/04/2025"
type input "15/05/2025"
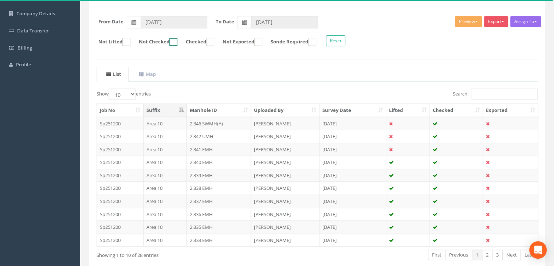
click at [177, 44] on ins at bounding box center [173, 42] width 8 height 8
checkbox input "true"
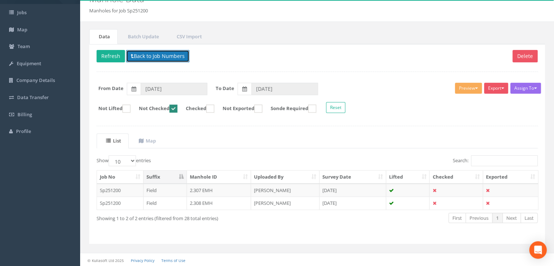
click at [157, 57] on button "Back to Job Numbers" at bounding box center [157, 56] width 63 height 12
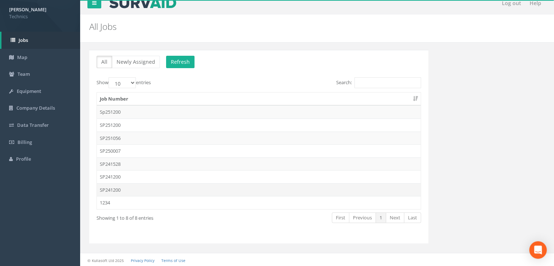
click at [126, 189] on td "SP241200" at bounding box center [259, 189] width 324 height 13
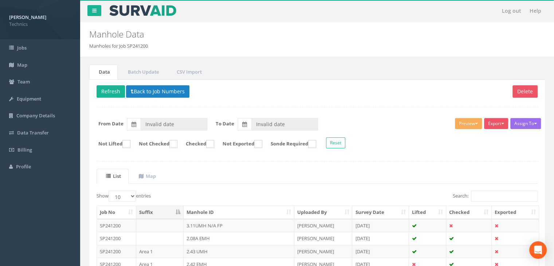
type input "[DATE]"
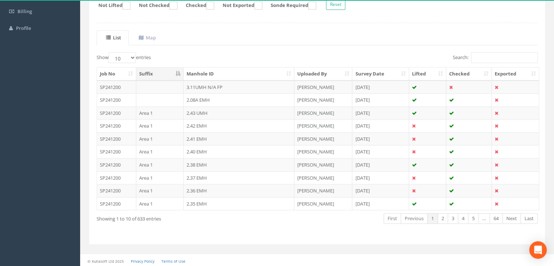
click at [164, 72] on th "Suffix" at bounding box center [159, 73] width 47 height 13
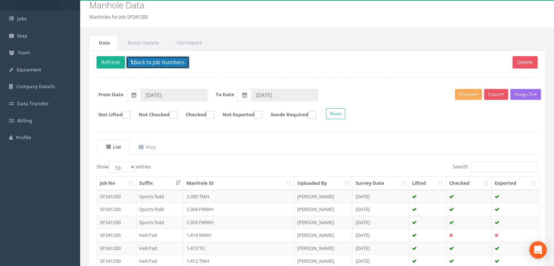
click at [162, 65] on button "Back to Job Numbers" at bounding box center [157, 62] width 63 height 12
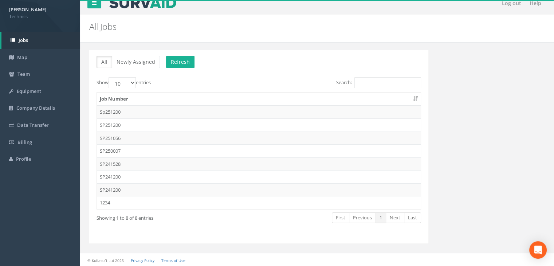
click at [127, 188] on td "SP241200" at bounding box center [259, 189] width 324 height 13
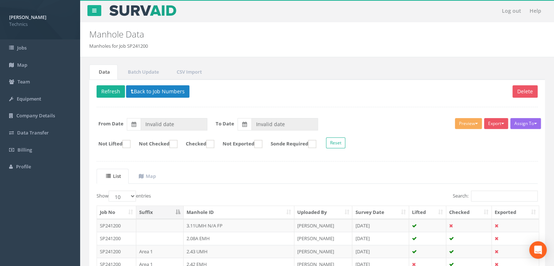
type input "[DATE]"
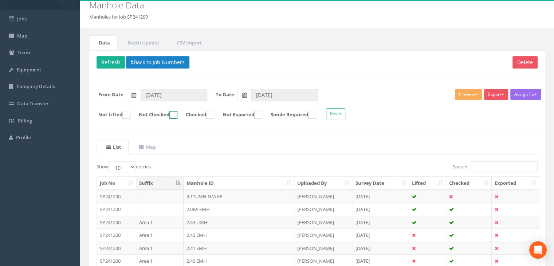
click at [176, 114] on label "Not Checked" at bounding box center [155, 115] width 46 height 8
checkbox input "true"
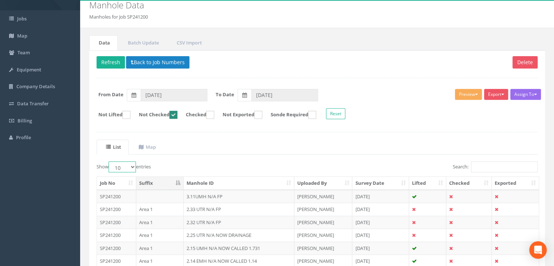
click at [128, 169] on select "10 25 50 100" at bounding box center [122, 166] width 27 height 11
select select "100"
click at [110, 161] on select "10 25 50 100" at bounding box center [122, 166] width 27 height 11
click at [169, 179] on th "Suffix" at bounding box center [159, 183] width 47 height 13
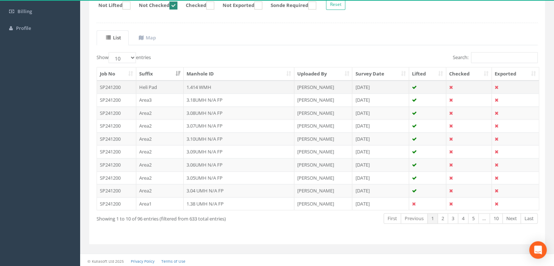
scroll to position [138, 0]
click at [169, 72] on th "Suffix" at bounding box center [159, 73] width 47 height 13
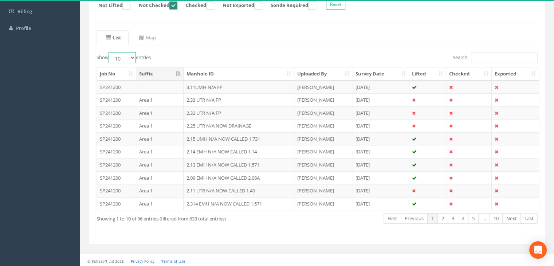
click at [133, 53] on select "10 25 50 100" at bounding box center [122, 57] width 27 height 11
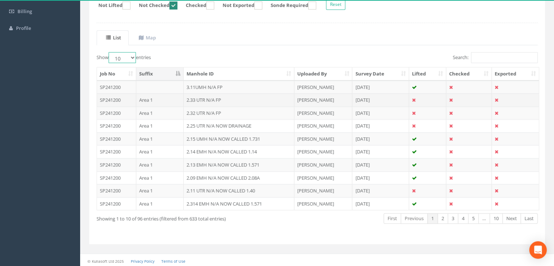
select select "100"
click at [110, 52] on select "10 25 50 100" at bounding box center [122, 57] width 27 height 11
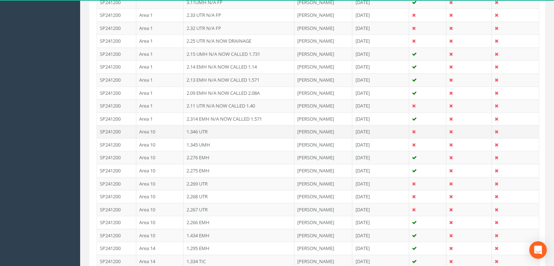
scroll to position [284, 0]
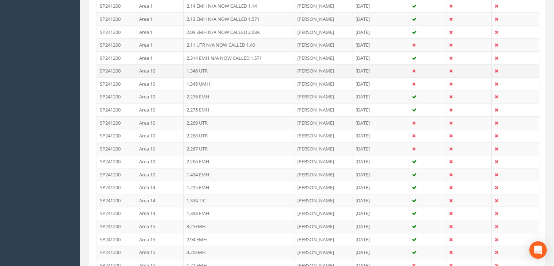
click at [222, 67] on td "1.346 UTR" at bounding box center [239, 70] width 111 height 13
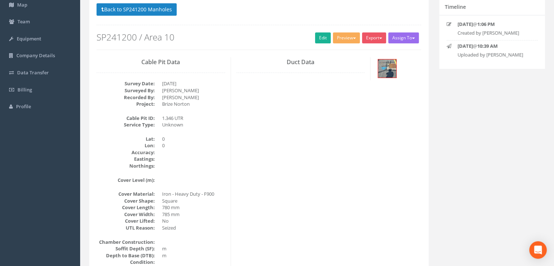
scroll to position [16, 0]
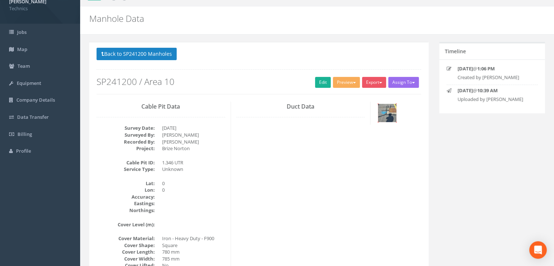
click at [387, 114] on img at bounding box center [387, 113] width 18 height 18
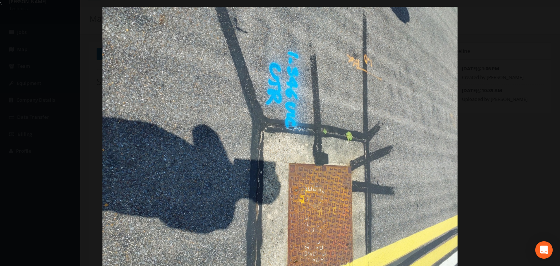
click at [540, 27] on div at bounding box center [280, 140] width 560 height 266
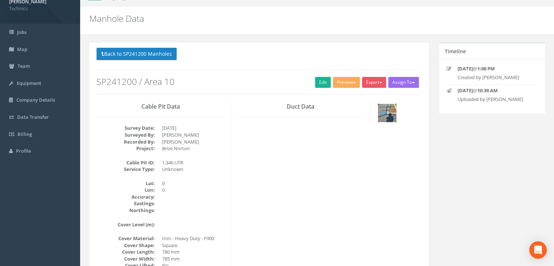
click at [385, 113] on img at bounding box center [387, 113] width 18 height 18
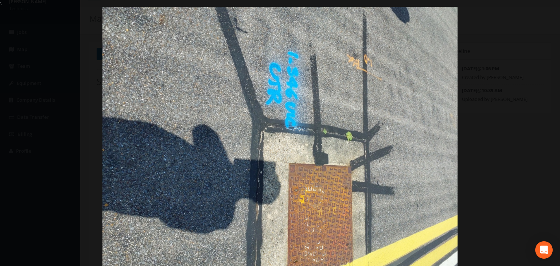
click at [537, 32] on div at bounding box center [280, 140] width 560 height 266
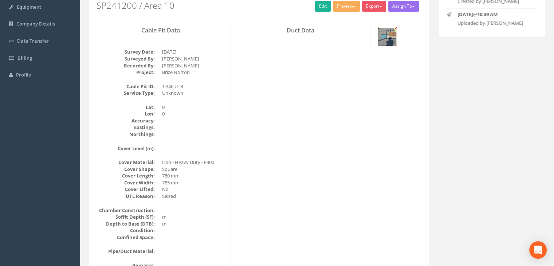
scroll to position [52, 0]
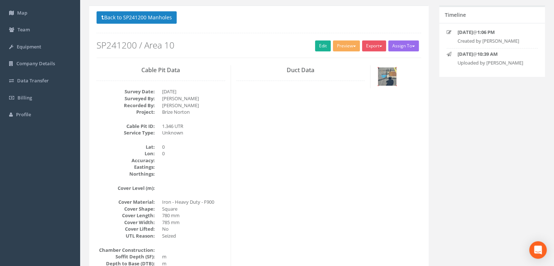
click at [383, 82] on img at bounding box center [387, 76] width 18 height 18
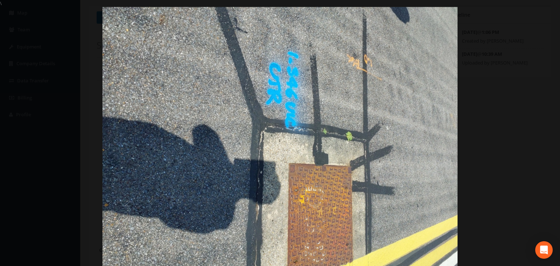
click at [361, 68] on img at bounding box center [279, 140] width 354 height 266
click at [530, 9] on div at bounding box center [280, 140] width 560 height 266
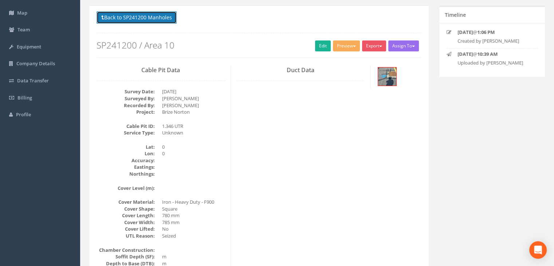
click at [153, 19] on button "Back to SP241200 Manholes" at bounding box center [137, 17] width 80 height 12
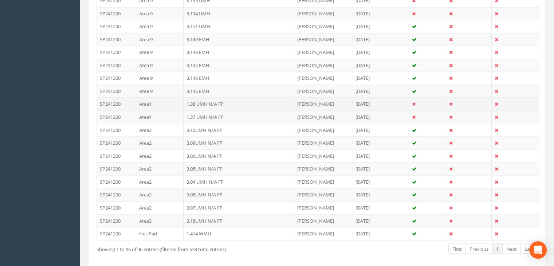
scroll to position [1173, 0]
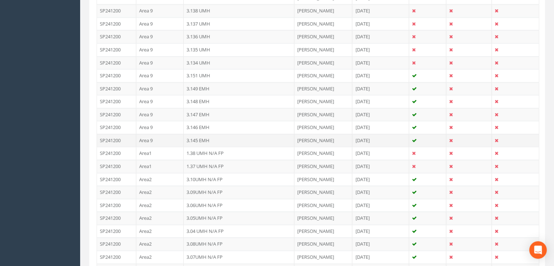
click at [214, 134] on td "3.145 EMH" at bounding box center [239, 140] width 111 height 13
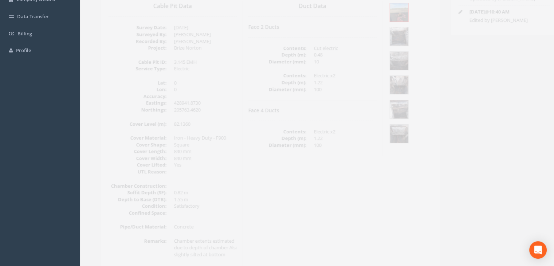
scroll to position [99, 0]
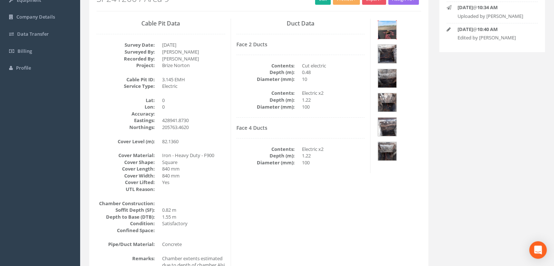
click at [390, 29] on img at bounding box center [387, 30] width 18 height 18
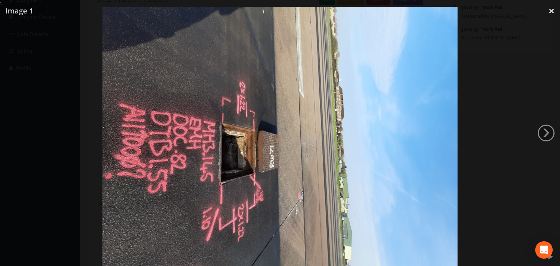
click at [533, 23] on div at bounding box center [280, 140] width 560 height 266
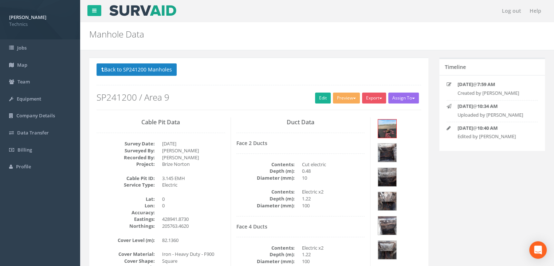
scroll to position [0, 0]
click at [140, 67] on button "Back to SP241200 Manholes" at bounding box center [137, 69] width 80 height 12
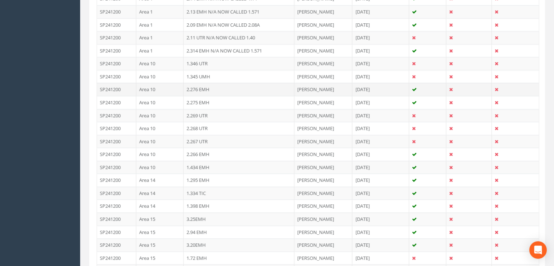
scroll to position [219, 0]
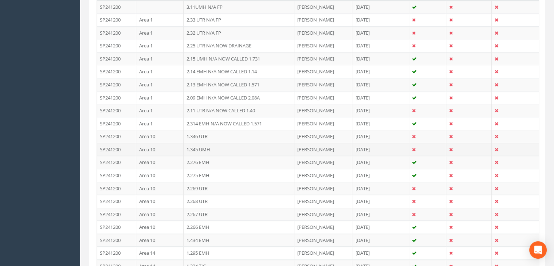
click at [170, 147] on td "Area 10" at bounding box center [159, 149] width 47 height 13
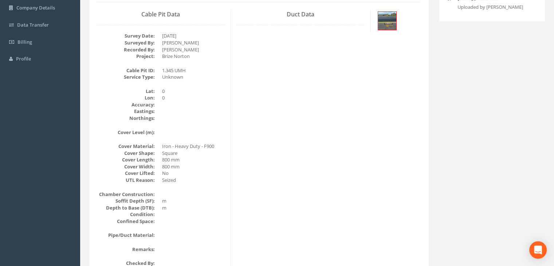
scroll to position [52, 0]
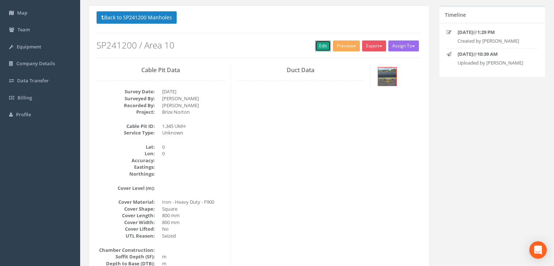
click at [322, 47] on link "Edit" at bounding box center [323, 45] width 16 height 11
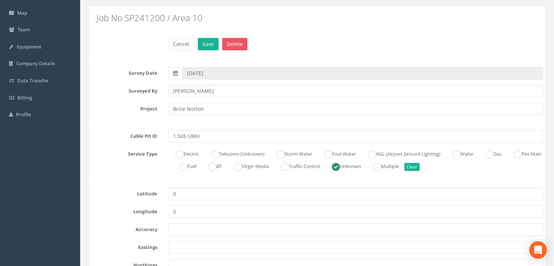
scroll to position [161, 0]
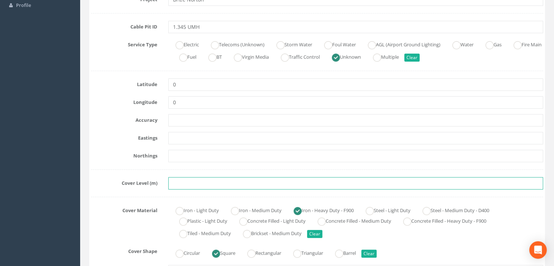
click at [195, 183] on input "text" at bounding box center [355, 183] width 375 height 12
paste input "82.8650"
type input "82.8650"
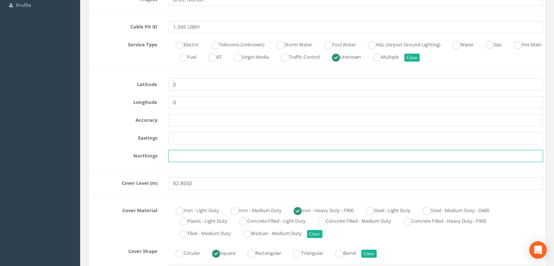
click at [184, 156] on input "text" at bounding box center [355, 156] width 375 height 12
paste input "205357.3900"
type input "205357.3900"
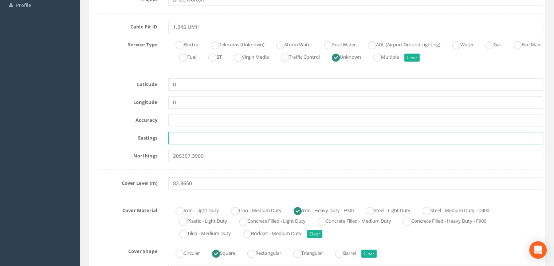
click at [234, 139] on input "text" at bounding box center [355, 138] width 375 height 12
paste input "428666.5000"
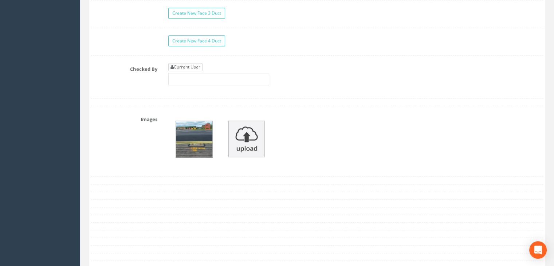
type input "428666.5000"
click at [188, 63] on link "Current User" at bounding box center [185, 67] width 34 height 8
type input "[PERSON_NAME]"
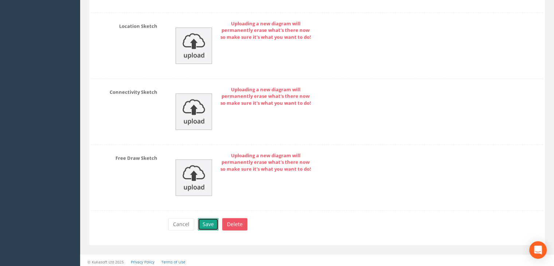
click at [210, 219] on button "Save" at bounding box center [208, 224] width 21 height 12
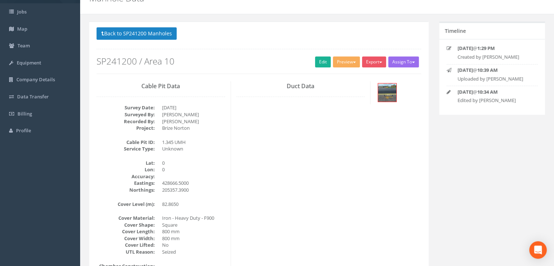
scroll to position [0, 0]
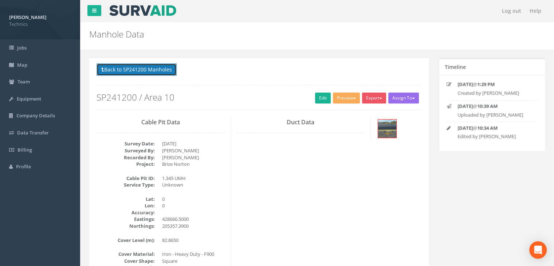
click at [152, 70] on button "Back to SP241200 Manholes" at bounding box center [137, 69] width 80 height 12
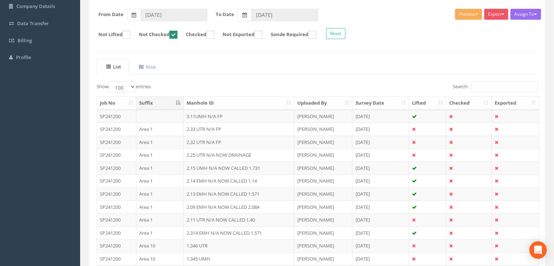
scroll to position [36, 0]
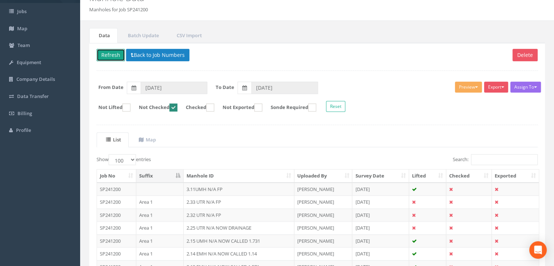
click at [114, 56] on button "Refresh" at bounding box center [111, 55] width 28 height 12
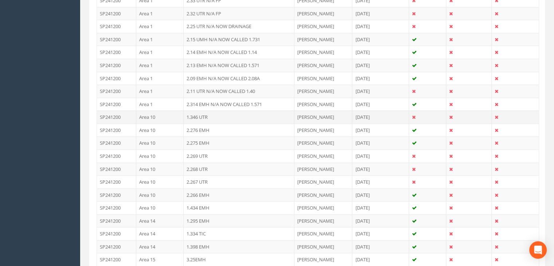
scroll to position [255, 0]
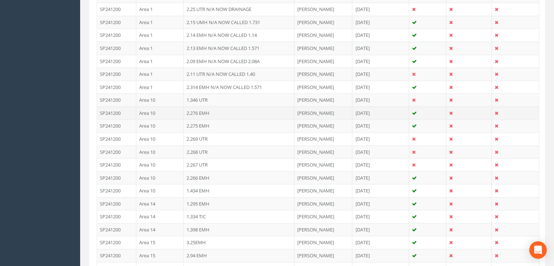
click at [213, 111] on td "2.276 EMH" at bounding box center [239, 112] width 111 height 13
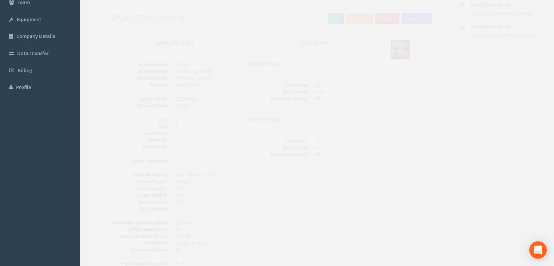
scroll to position [19, 0]
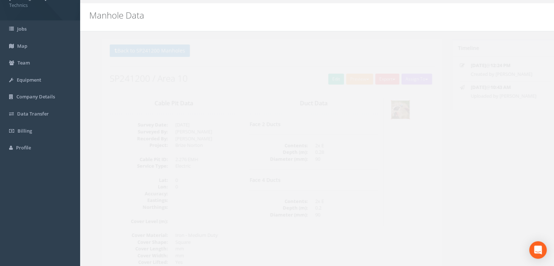
click at [385, 109] on img at bounding box center [387, 110] width 18 height 18
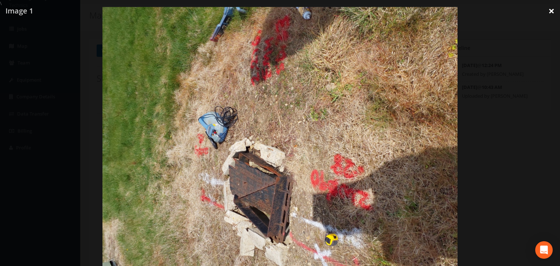
click at [546, 9] on link "×" at bounding box center [550, 11] width 17 height 22
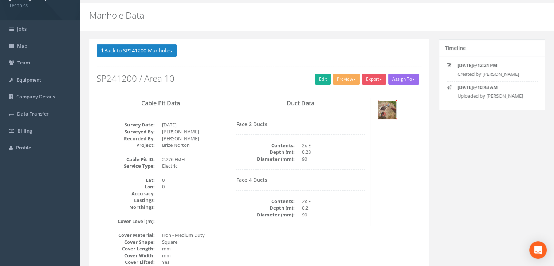
click at [395, 110] on img at bounding box center [387, 110] width 18 height 18
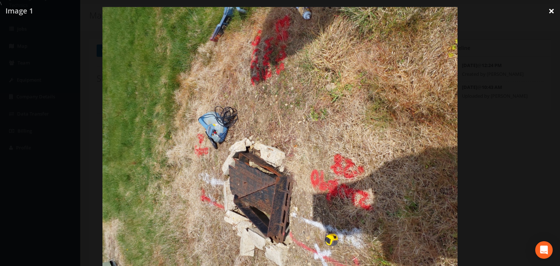
click at [550, 13] on link "×" at bounding box center [550, 11] width 17 height 22
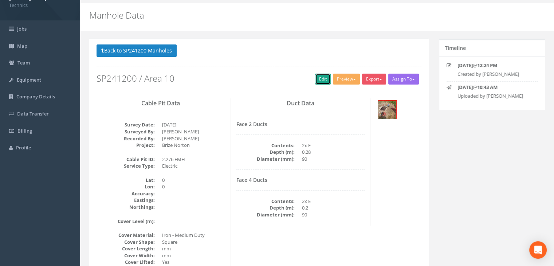
click at [320, 80] on link "Edit" at bounding box center [323, 79] width 16 height 11
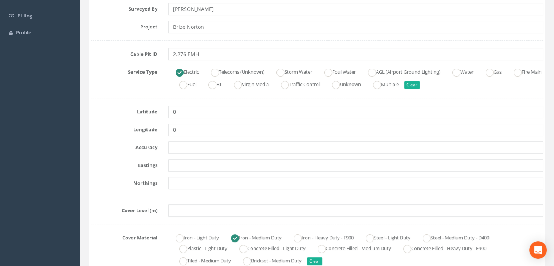
scroll to position [165, 0]
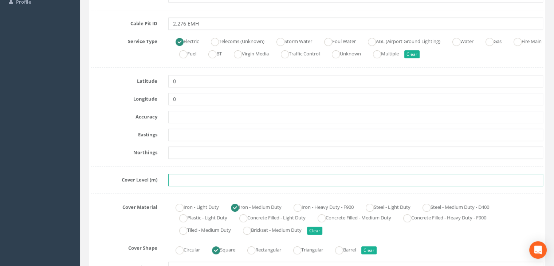
click at [182, 177] on input "text" at bounding box center [355, 180] width 375 height 12
paste input "83.7610"
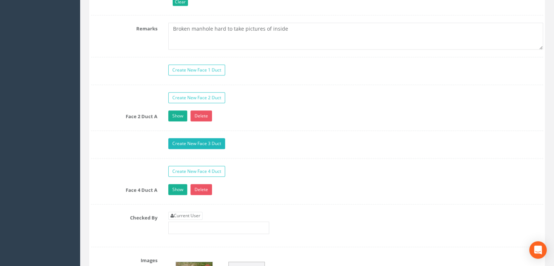
scroll to position [638, 0]
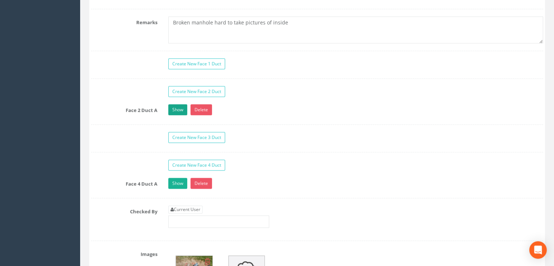
type input "83.7610"
click at [177, 112] on link "Show" at bounding box center [177, 109] width 19 height 11
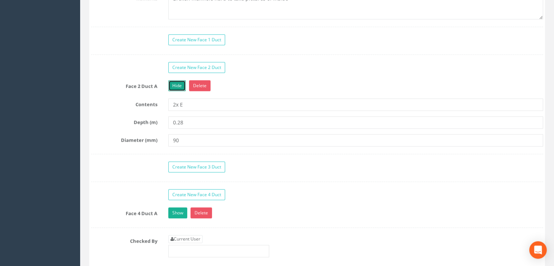
scroll to position [675, 0]
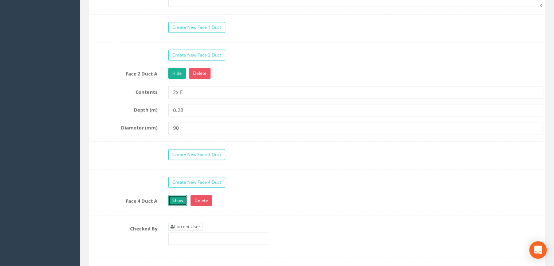
click at [174, 195] on link "Show" at bounding box center [177, 200] width 19 height 11
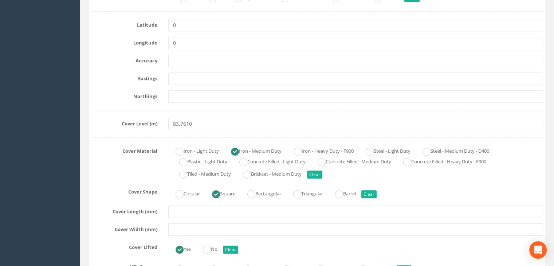
scroll to position [165, 0]
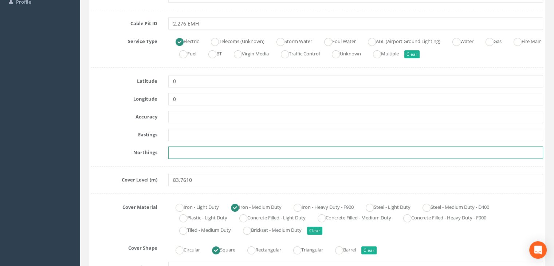
click at [200, 149] on input "text" at bounding box center [355, 152] width 375 height 12
paste input "205203.1080"
type input "205203.1080"
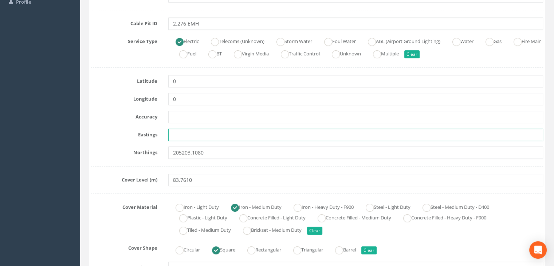
click at [183, 138] on input "text" at bounding box center [355, 135] width 375 height 12
paste input "428327.1810"
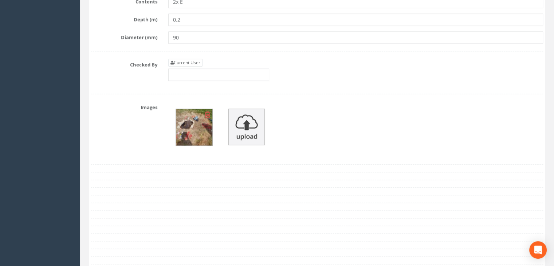
scroll to position [893, 0]
type input "428327.1810"
click at [190, 60] on link "Current User" at bounding box center [185, 62] width 34 height 8
type input "[PERSON_NAME]"
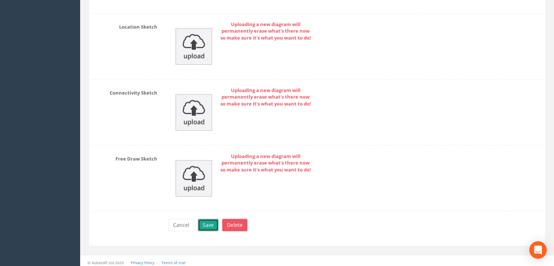
click at [207, 219] on button "Save" at bounding box center [208, 225] width 21 height 12
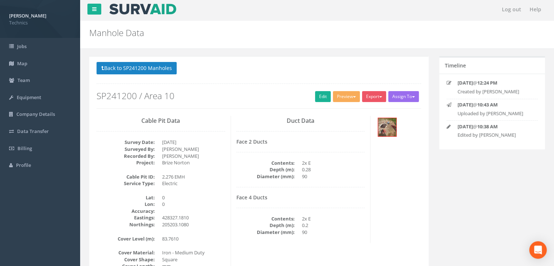
scroll to position [0, 0]
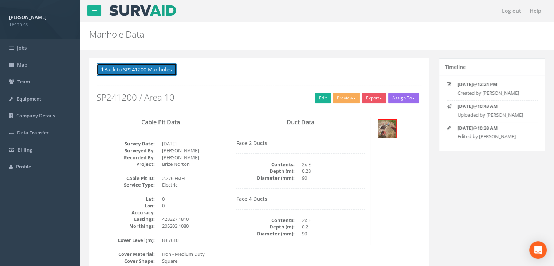
click at [167, 67] on button "Back to SP241200 Manholes" at bounding box center [137, 69] width 80 height 12
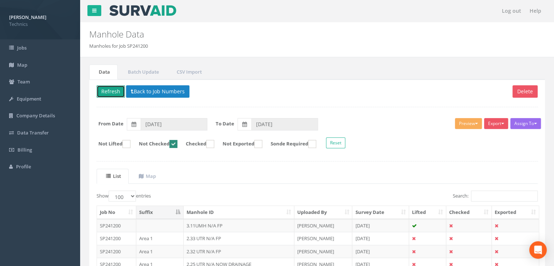
click at [107, 89] on button "Refresh" at bounding box center [111, 91] width 28 height 12
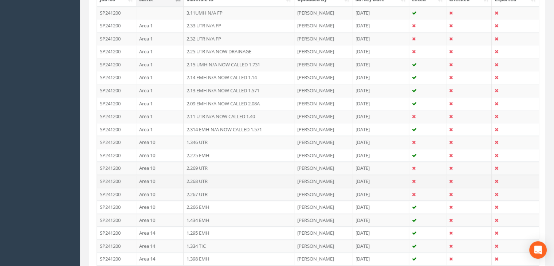
scroll to position [255, 0]
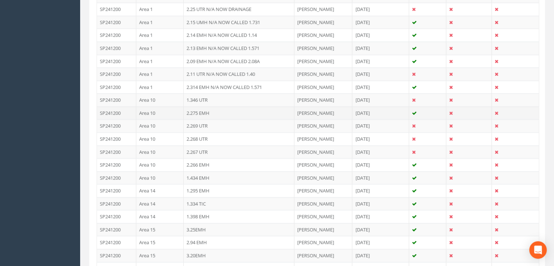
click at [213, 114] on td "2.275 EMH" at bounding box center [239, 112] width 111 height 13
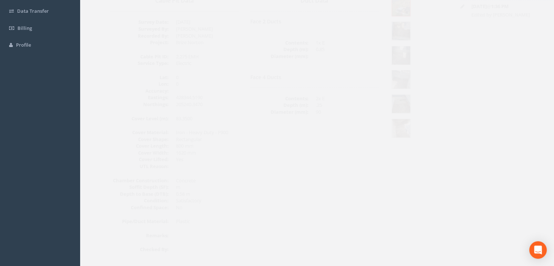
scroll to position [89, 0]
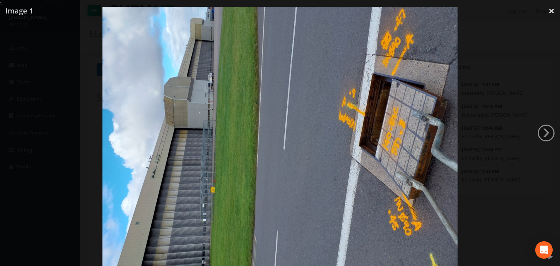
select select "100"
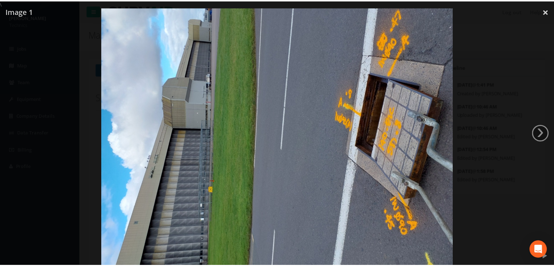
scroll to position [26, 0]
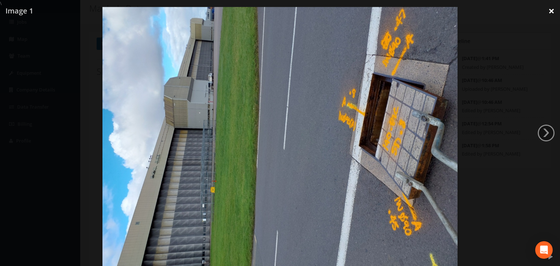
drag, startPoint x: 544, startPoint y: 13, endPoint x: 551, endPoint y: 11, distance: 8.0
click at [544, 13] on link "×" at bounding box center [550, 11] width 17 height 22
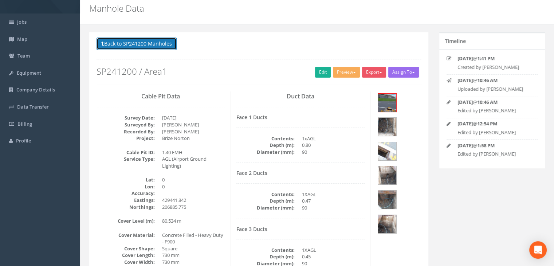
drag, startPoint x: 126, startPoint y: 39, endPoint x: 151, endPoint y: 43, distance: 25.5
click at [126, 39] on button "Back to SP241200 Manholes" at bounding box center [137, 44] width 80 height 12
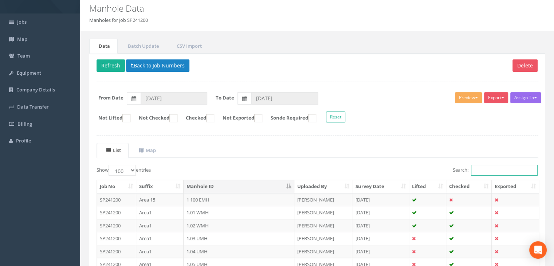
click at [484, 171] on input "Search:" at bounding box center [504, 170] width 67 height 11
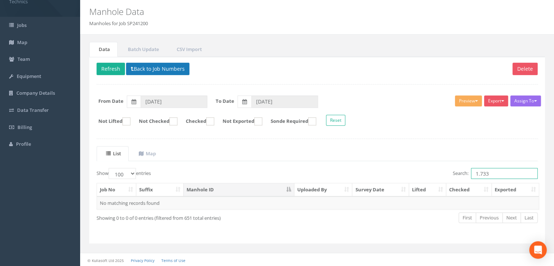
type input "1.733"
click at [144, 68] on button "Back to Job Numbers" at bounding box center [157, 69] width 63 height 12
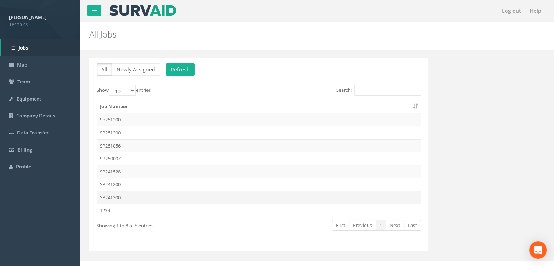
click at [130, 193] on td "SP241200" at bounding box center [259, 197] width 324 height 13
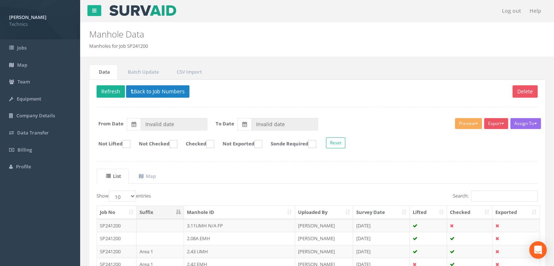
type input "[DATE]"
click at [485, 192] on input "Search:" at bounding box center [504, 196] width 67 height 11
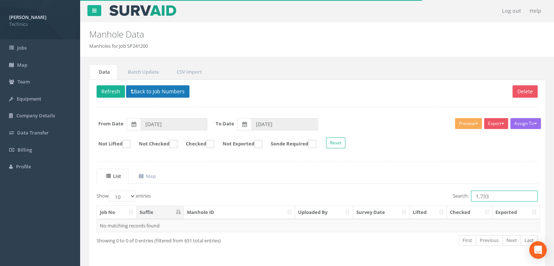
type input "1.733"
click at [177, 92] on button "Back to Job Numbers" at bounding box center [157, 91] width 63 height 12
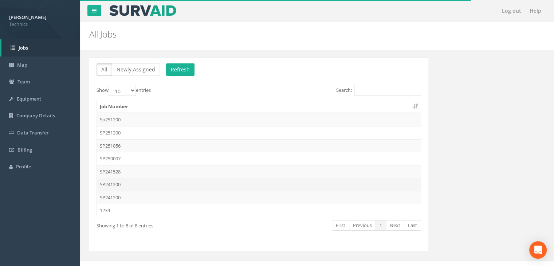
click at [127, 187] on td "SP241200" at bounding box center [259, 184] width 324 height 13
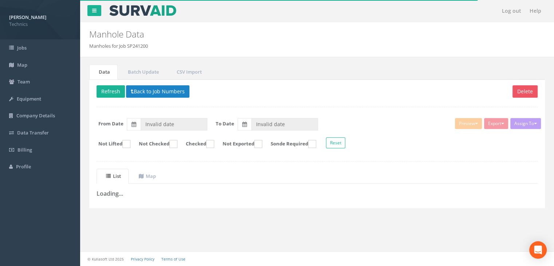
type input "[DATE]"
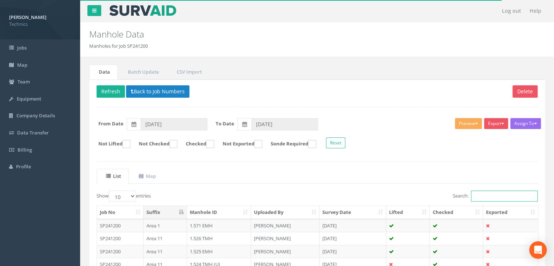
click at [480, 192] on input "Search:" at bounding box center [504, 196] width 67 height 11
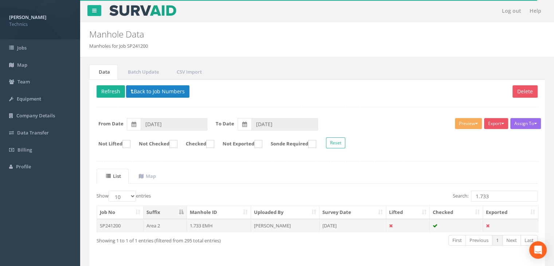
click at [274, 223] on td "[PERSON_NAME]" at bounding box center [285, 225] width 68 height 13
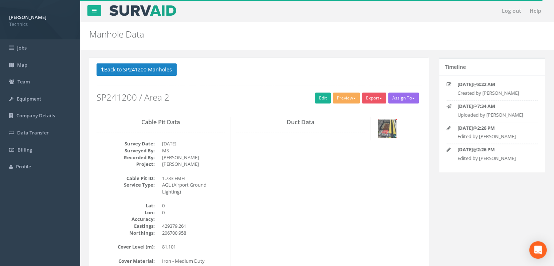
click at [388, 130] on img at bounding box center [387, 128] width 18 height 18
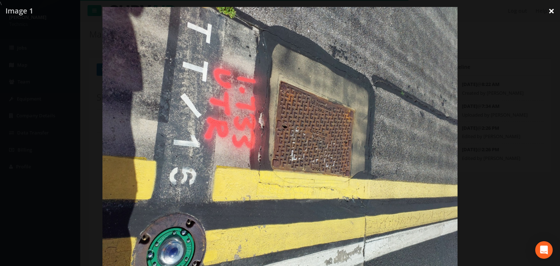
click at [551, 11] on link "×" at bounding box center [550, 11] width 17 height 22
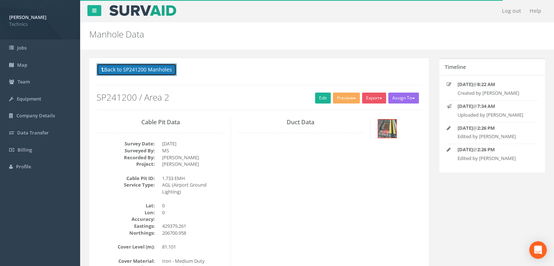
click at [166, 71] on button "Back to SP241200 Manholes" at bounding box center [137, 69] width 80 height 12
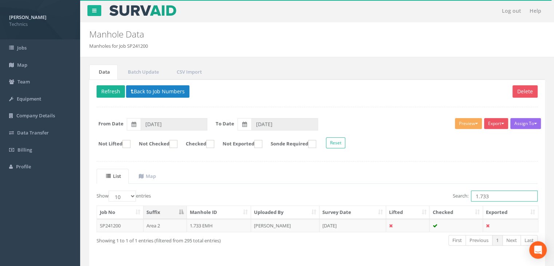
click at [496, 194] on input "1.733" at bounding box center [504, 196] width 67 height 11
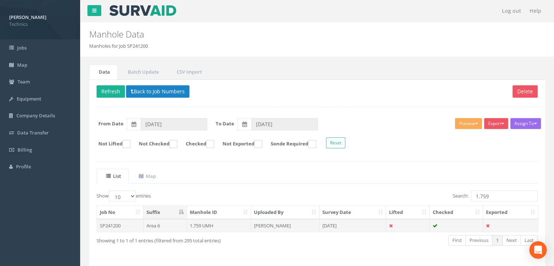
click at [270, 226] on td "[PERSON_NAME]" at bounding box center [285, 225] width 68 height 13
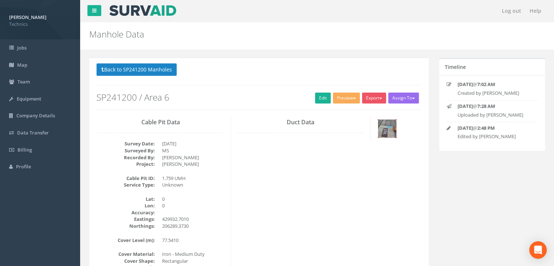
click at [387, 129] on img at bounding box center [387, 128] width 18 height 18
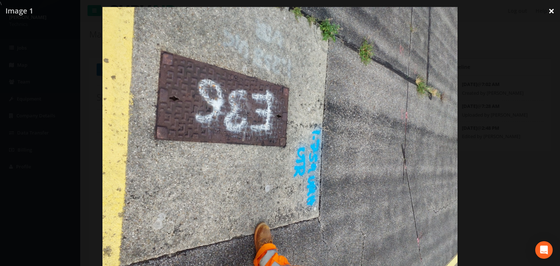
click at [551, 9] on link "×" at bounding box center [550, 11] width 17 height 22
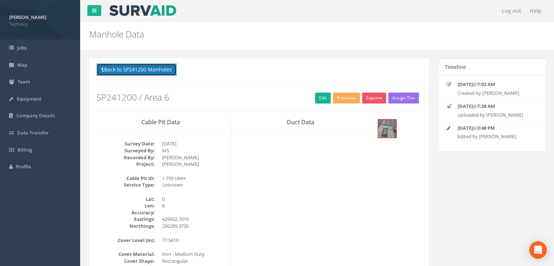
click at [138, 66] on button "Back to SP241200 Manholes" at bounding box center [137, 69] width 80 height 12
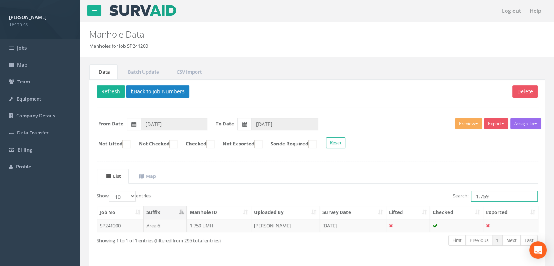
click at [501, 196] on input "1.759" at bounding box center [504, 196] width 67 height 11
click at [343, 225] on td "23 Jul 2025" at bounding box center [353, 225] width 67 height 13
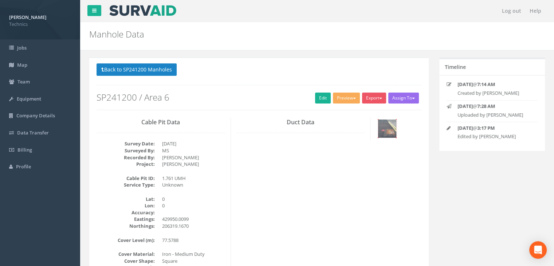
click at [395, 129] on img at bounding box center [387, 128] width 18 height 18
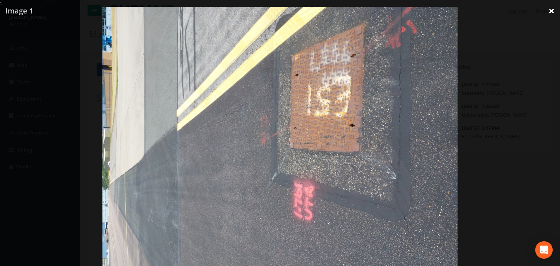
click at [546, 12] on link "×" at bounding box center [550, 11] width 17 height 22
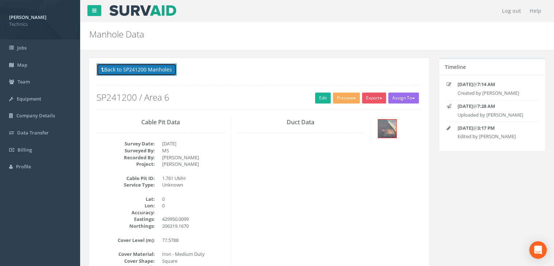
click at [159, 70] on button "Back to SP241200 Manholes" at bounding box center [137, 69] width 80 height 12
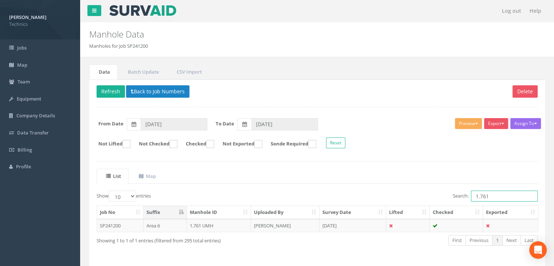
click at [493, 194] on input "1.761" at bounding box center [504, 196] width 67 height 11
click at [341, 226] on td "23 Jul 2025" at bounding box center [353, 225] width 67 height 13
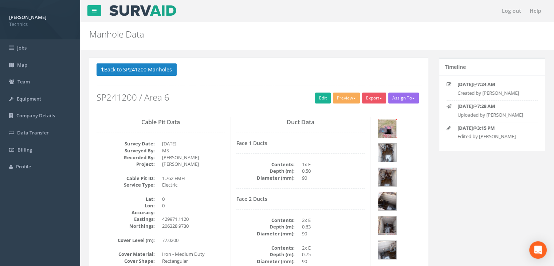
click at [388, 132] on img at bounding box center [387, 128] width 18 height 18
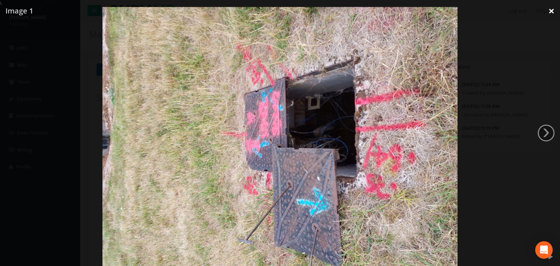
click at [544, 12] on link "×" at bounding box center [550, 11] width 17 height 22
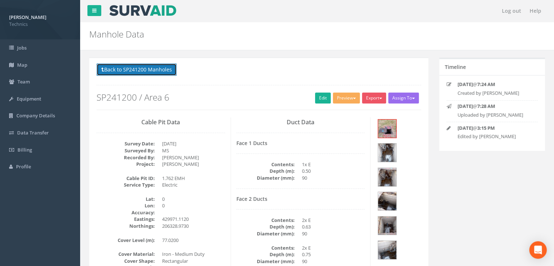
click at [164, 69] on button "Back to SP241200 Manholes" at bounding box center [137, 69] width 80 height 12
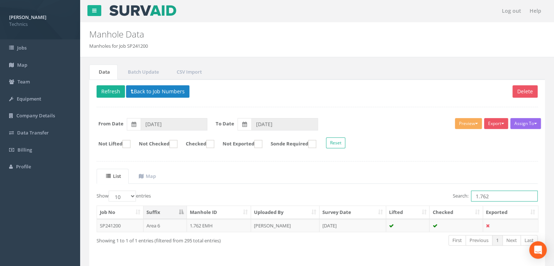
click at [497, 197] on input "1.762" at bounding box center [504, 196] width 67 height 11
click at [361, 219] on td "23 Jul 2025" at bounding box center [353, 225] width 67 height 13
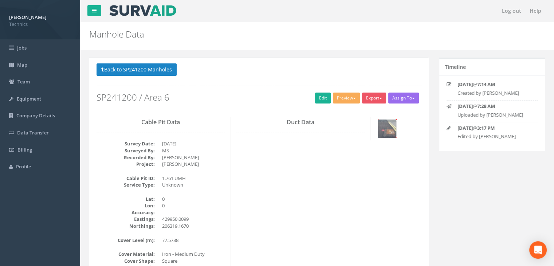
click at [391, 130] on img at bounding box center [387, 128] width 18 height 18
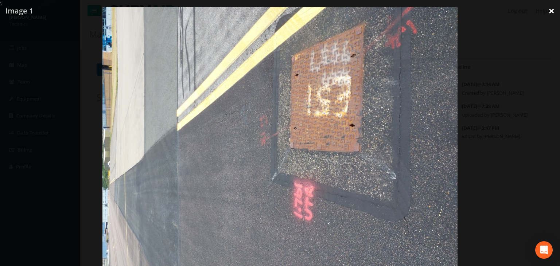
click at [545, 15] on link "×" at bounding box center [550, 11] width 17 height 22
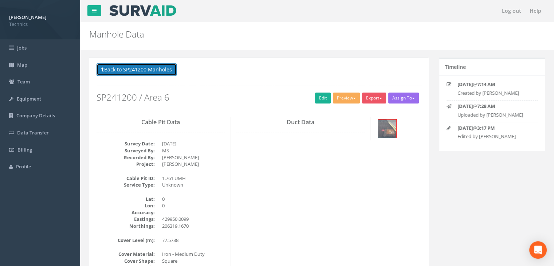
click at [142, 64] on button "Back to SP241200 Manholes" at bounding box center [137, 69] width 80 height 12
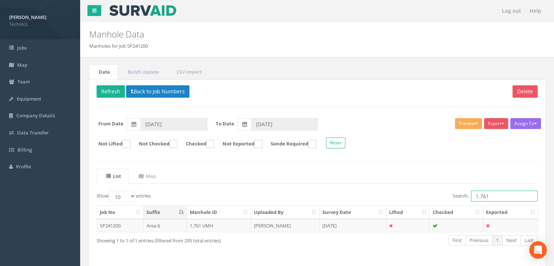
click at [498, 193] on input "1.761" at bounding box center [504, 196] width 67 height 11
click at [302, 221] on td "[PERSON_NAME]" at bounding box center [285, 225] width 68 height 13
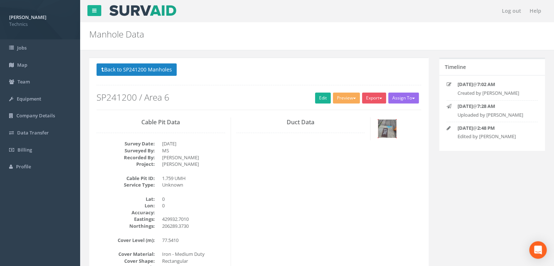
click at [378, 130] on img at bounding box center [387, 128] width 18 height 18
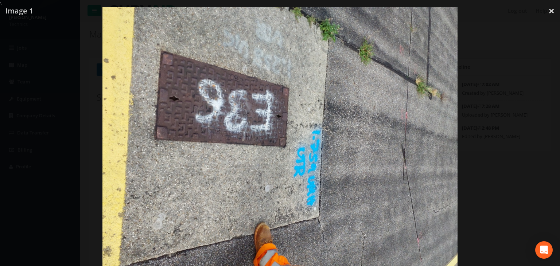
click at [539, 18] on div at bounding box center [280, 140] width 560 height 266
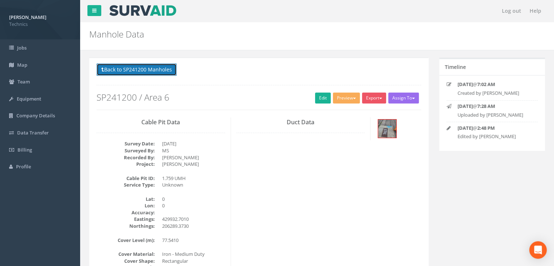
click at [148, 70] on button "Back to SP241200 Manholes" at bounding box center [137, 69] width 80 height 12
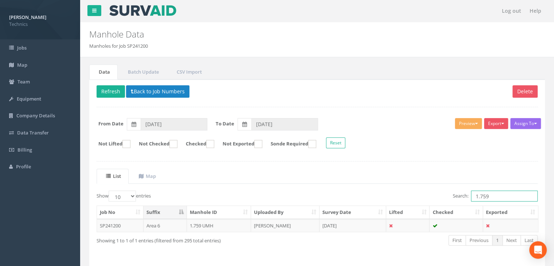
click at [499, 194] on input "1.759" at bounding box center [504, 196] width 67 height 11
click at [323, 228] on td "23 Jul 2025" at bounding box center [353, 225] width 67 height 13
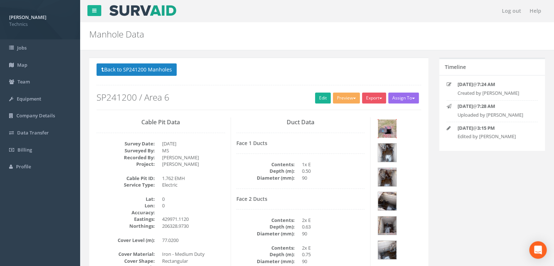
click at [395, 132] on img at bounding box center [387, 128] width 18 height 18
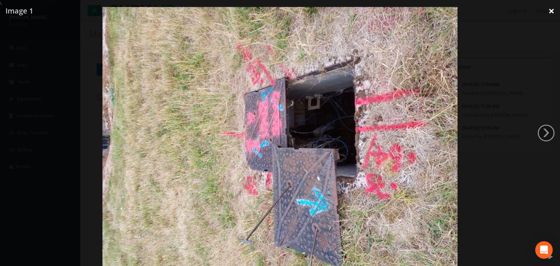
click at [548, 12] on link "×" at bounding box center [550, 11] width 17 height 22
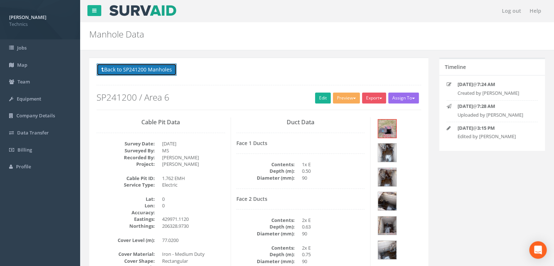
click at [160, 71] on button "Back to SP241200 Manholes" at bounding box center [137, 69] width 80 height 12
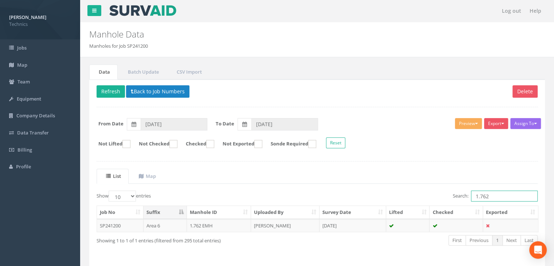
click at [493, 192] on input "1.762" at bounding box center [504, 196] width 67 height 11
click at [337, 224] on td "23 Jul 2025" at bounding box center [353, 225] width 67 height 13
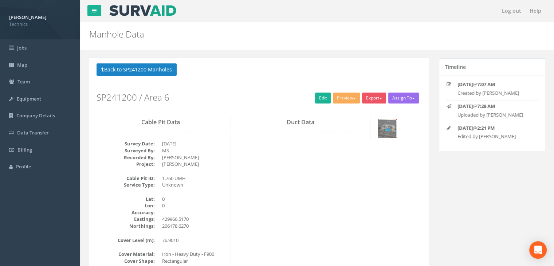
click at [383, 130] on img at bounding box center [387, 128] width 18 height 18
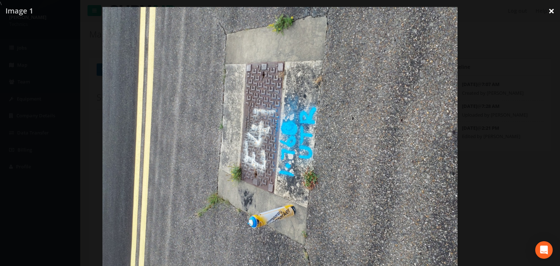
click at [543, 20] on link "×" at bounding box center [550, 11] width 17 height 22
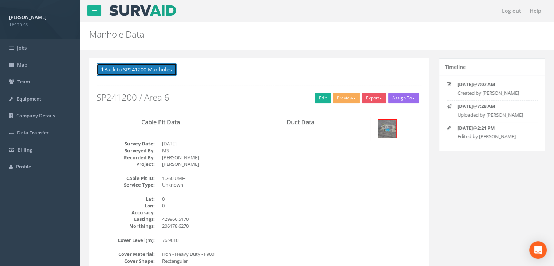
click at [154, 71] on button "Back to SP241200 Manholes" at bounding box center [137, 69] width 80 height 12
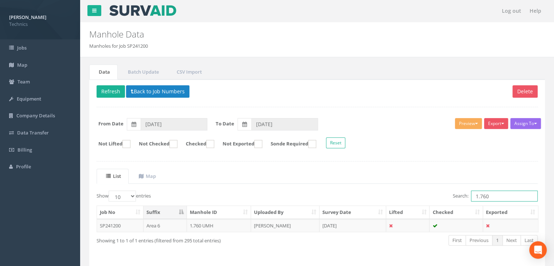
click at [499, 199] on input "1.760" at bounding box center [504, 196] width 67 height 11
type input "1.249"
click at [291, 223] on td "[PERSON_NAME]" at bounding box center [285, 225] width 68 height 13
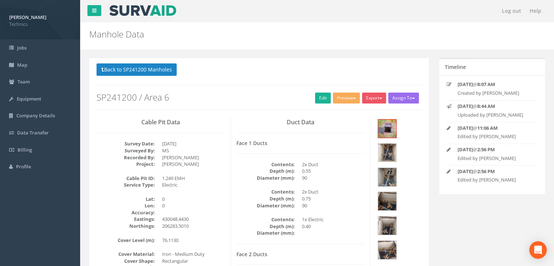
click at [396, 144] on img at bounding box center [387, 153] width 18 height 18
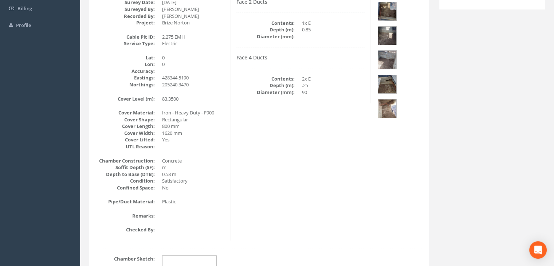
scroll to position [85, 0]
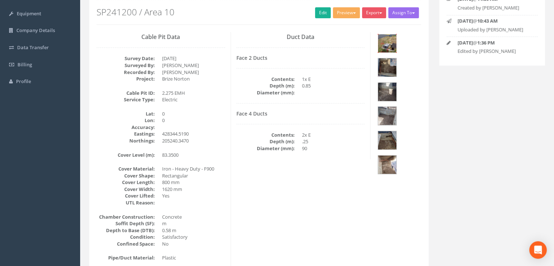
click at [391, 41] on img at bounding box center [387, 43] width 18 height 18
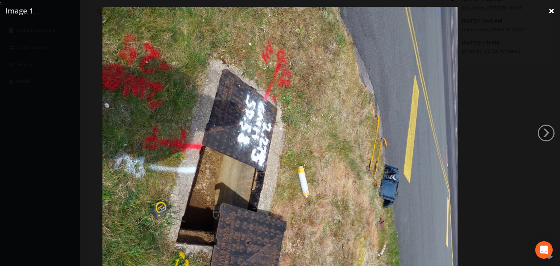
click at [549, 13] on link "×" at bounding box center [550, 11] width 17 height 22
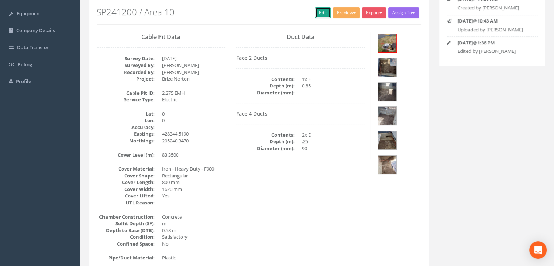
click at [317, 13] on link "Edit" at bounding box center [323, 12] width 16 height 11
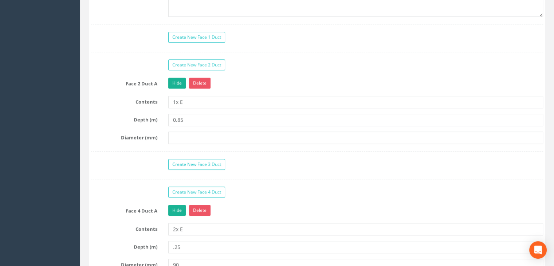
scroll to position [705, 0]
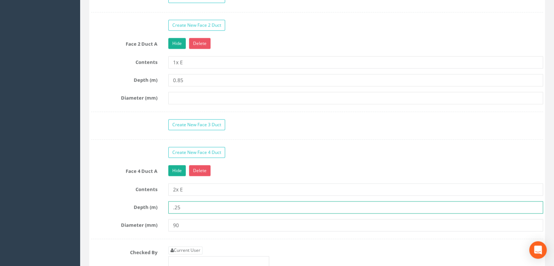
click at [172, 204] on input ".25" at bounding box center [355, 207] width 375 height 12
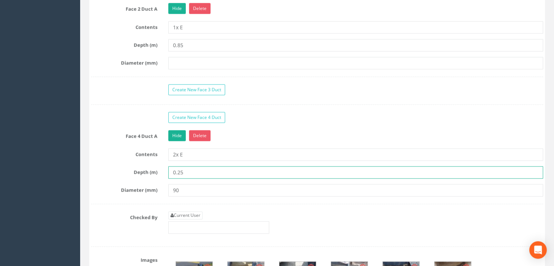
scroll to position [741, 0]
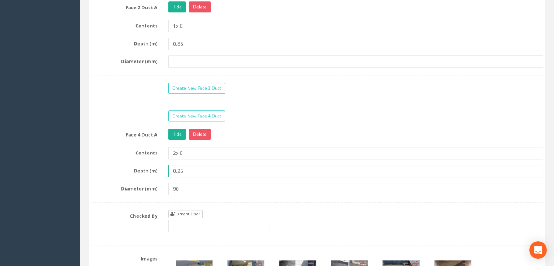
type input "0.25"
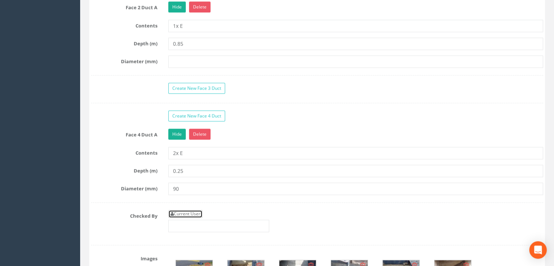
click at [189, 211] on link "Current User" at bounding box center [185, 214] width 34 height 8
type input "[PERSON_NAME]"
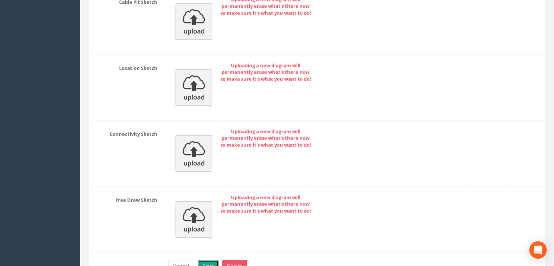
click at [206, 260] on button "Save" at bounding box center [208, 266] width 21 height 12
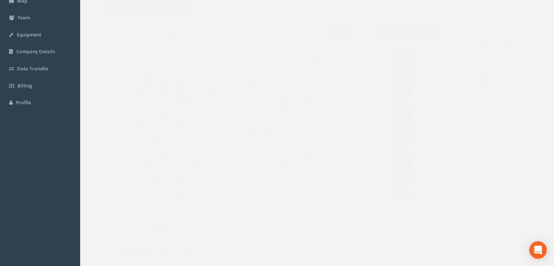
scroll to position [12, 0]
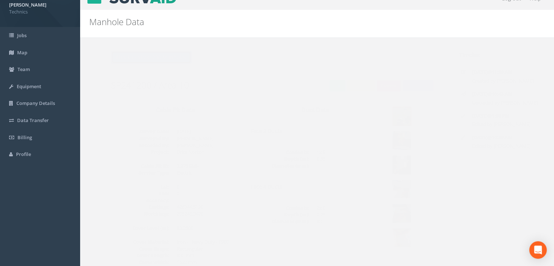
click at [144, 56] on button "Back to SP241200 Manholes" at bounding box center [137, 57] width 80 height 12
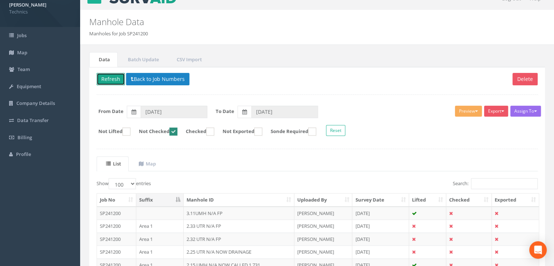
click at [116, 78] on button "Refresh" at bounding box center [111, 79] width 28 height 12
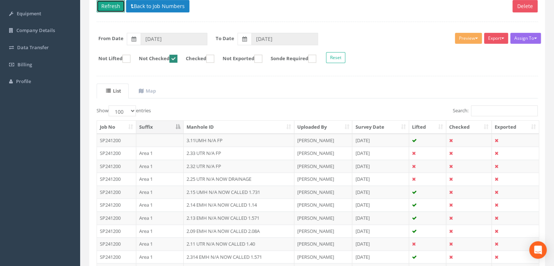
scroll to position [195, 0]
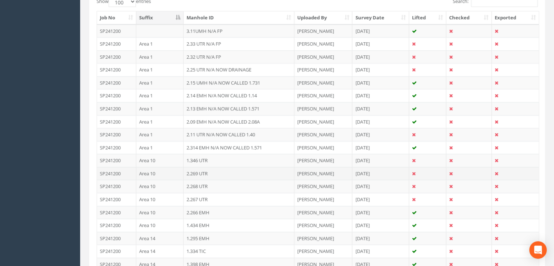
click at [218, 173] on td "2.269 UTR" at bounding box center [239, 173] width 111 height 13
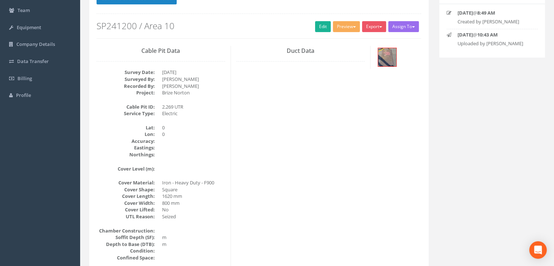
scroll to position [16, 0]
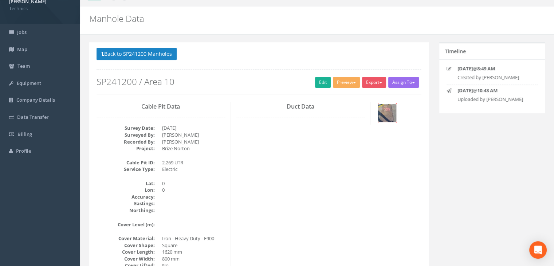
click at [395, 115] on img at bounding box center [387, 113] width 18 height 18
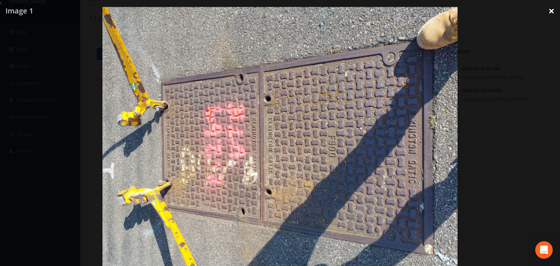
click at [549, 12] on link "×" at bounding box center [550, 11] width 17 height 22
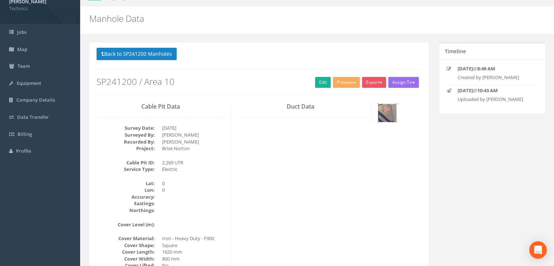
click at [393, 115] on img at bounding box center [387, 113] width 18 height 18
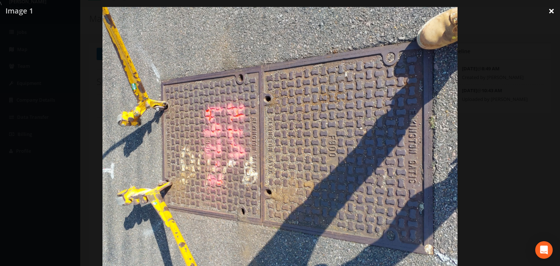
click at [548, 14] on link "×" at bounding box center [550, 11] width 17 height 22
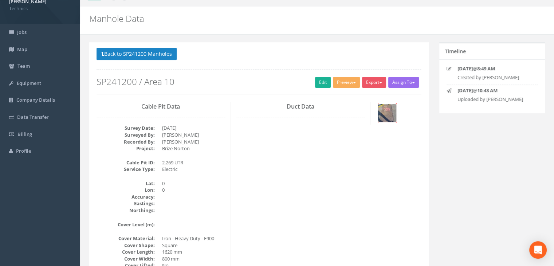
click at [384, 112] on img at bounding box center [387, 113] width 18 height 18
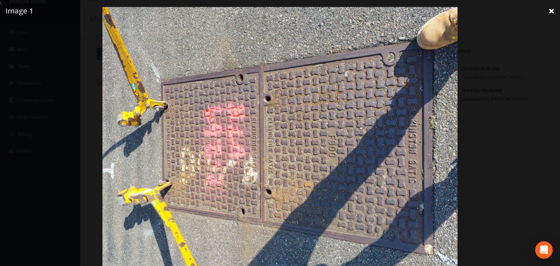
click at [545, 11] on link "×" at bounding box center [550, 11] width 17 height 22
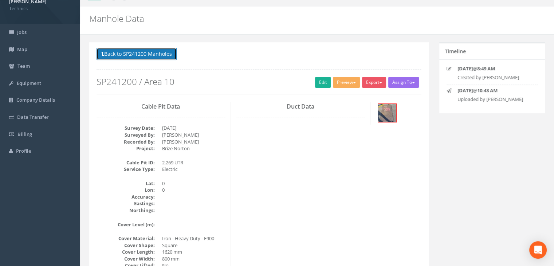
click at [145, 56] on button "Back to SP241200 Manholes" at bounding box center [137, 54] width 80 height 12
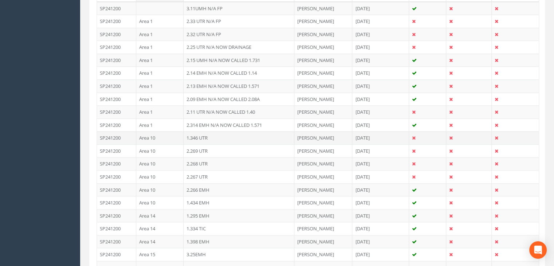
scroll to position [271, 0]
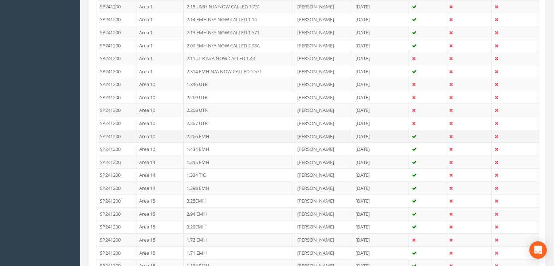
click at [212, 134] on td "2.266 EMH" at bounding box center [239, 136] width 111 height 13
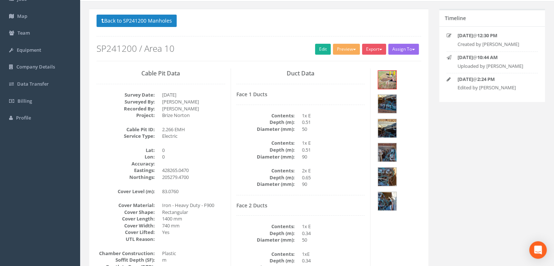
scroll to position [45, 0]
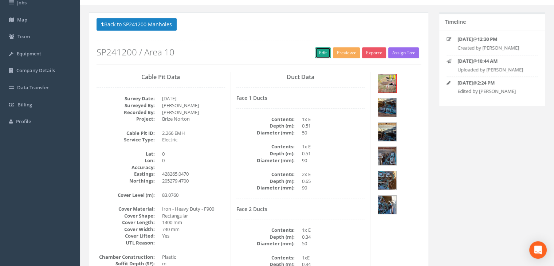
click at [317, 51] on link "Edit" at bounding box center [323, 52] width 16 height 11
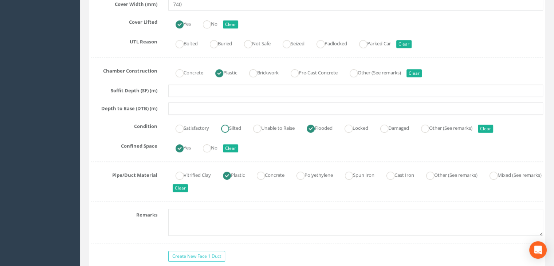
scroll to position [592, 0]
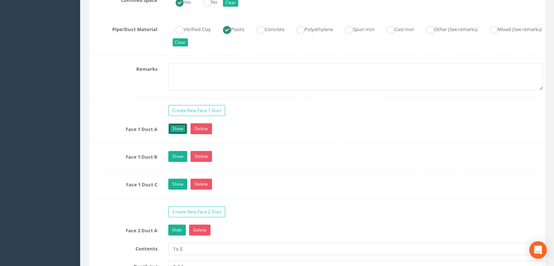
click at [178, 127] on link "Show" at bounding box center [177, 128] width 19 height 11
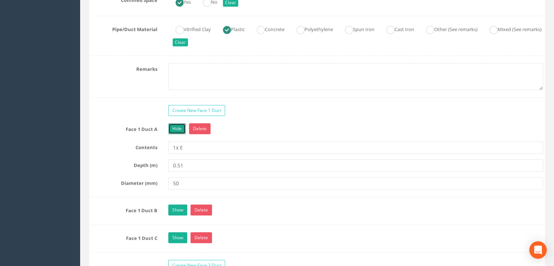
scroll to position [701, 0]
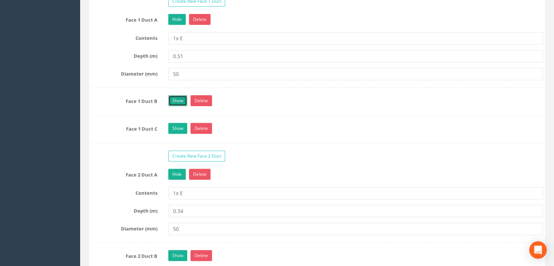
click at [180, 99] on link "Show" at bounding box center [177, 100] width 19 height 11
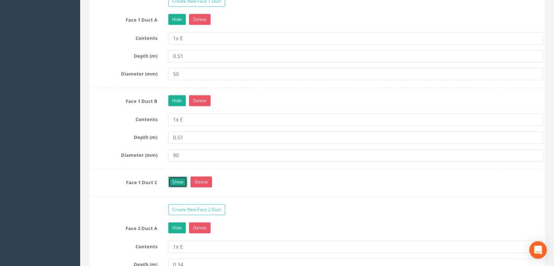
click at [176, 178] on link "Show" at bounding box center [177, 181] width 19 height 11
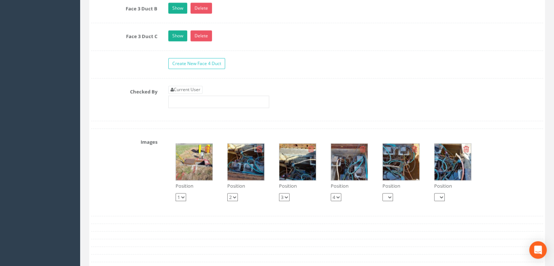
scroll to position [1175, 0]
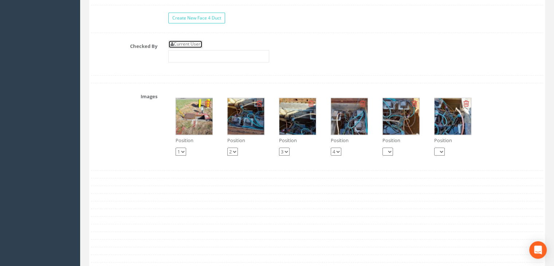
click at [189, 40] on link "Current User" at bounding box center [185, 44] width 34 height 8
type input "[PERSON_NAME]"
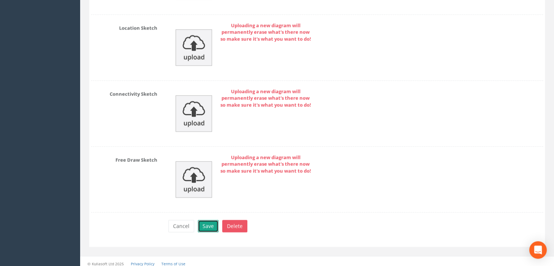
click at [204, 220] on button "Save" at bounding box center [208, 226] width 21 height 12
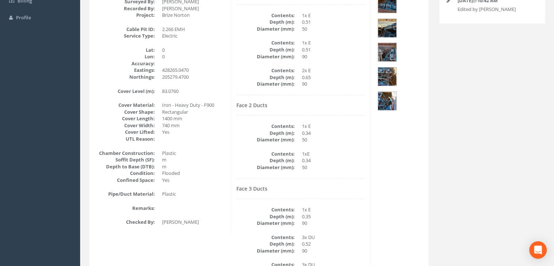
scroll to position [3, 0]
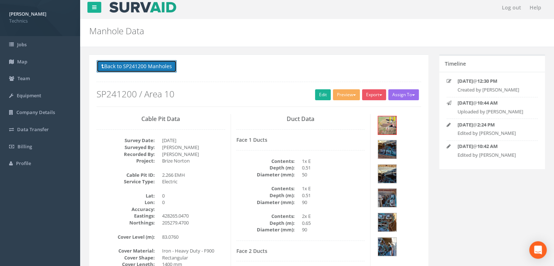
click at [146, 68] on button "Back to SP241200 Manholes" at bounding box center [137, 66] width 80 height 12
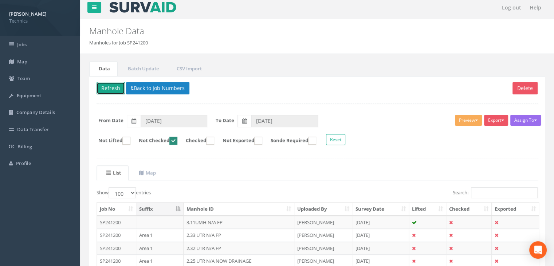
click at [108, 89] on button "Refresh" at bounding box center [111, 88] width 28 height 12
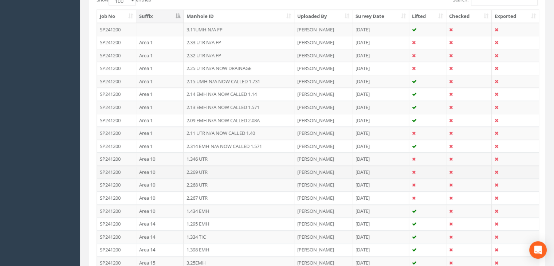
scroll to position [222, 0]
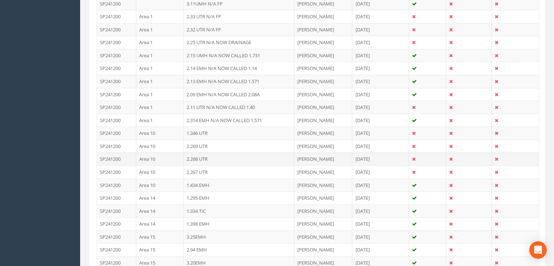
click at [166, 155] on td "Area 10" at bounding box center [159, 158] width 47 height 13
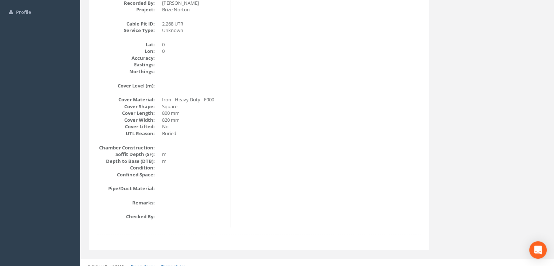
scroll to position [89, 0]
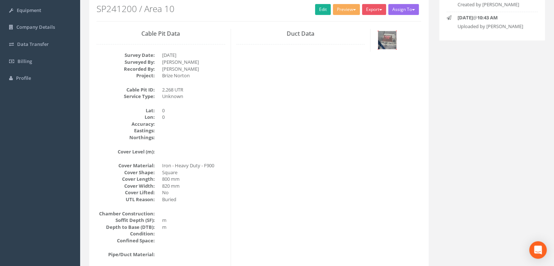
click at [388, 38] on img at bounding box center [387, 40] width 18 height 18
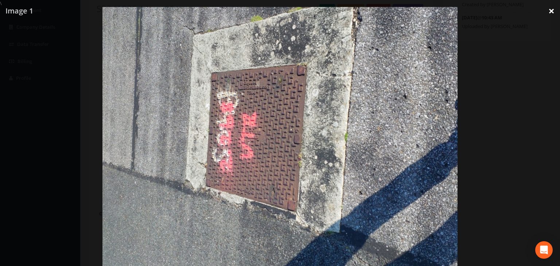
click at [546, 15] on link "×" at bounding box center [550, 11] width 17 height 22
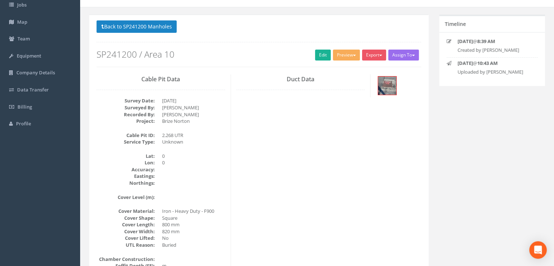
scroll to position [0, 0]
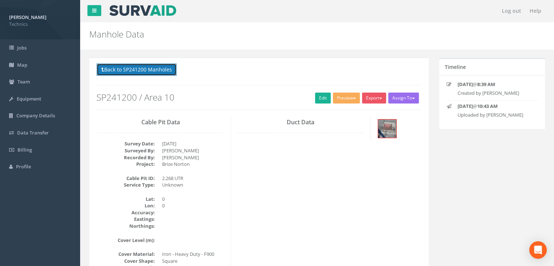
click at [144, 63] on button "Back to SP241200 Manholes" at bounding box center [137, 69] width 80 height 12
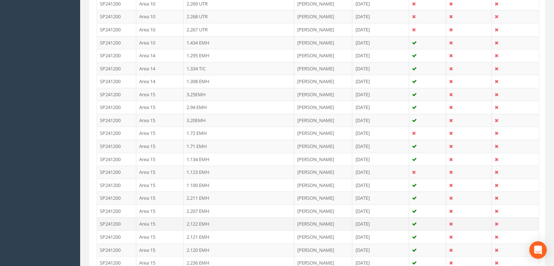
scroll to position [328, 0]
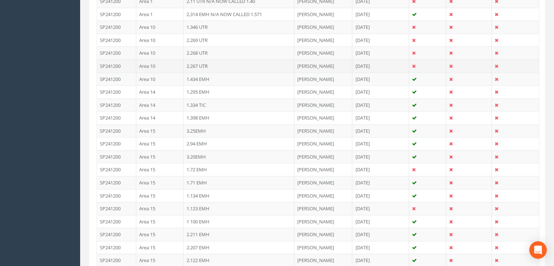
click at [172, 67] on td "Area 10" at bounding box center [159, 65] width 47 height 13
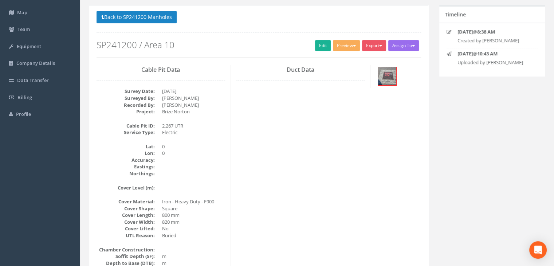
scroll to position [52, 0]
click at [388, 70] on img at bounding box center [387, 76] width 18 height 18
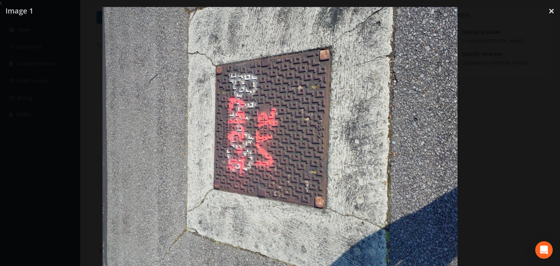
click at [537, 21] on div at bounding box center [280, 140] width 560 height 266
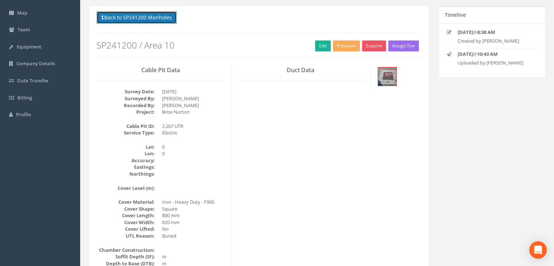
click at [159, 21] on button "Back to SP241200 Manholes" at bounding box center [137, 17] width 80 height 12
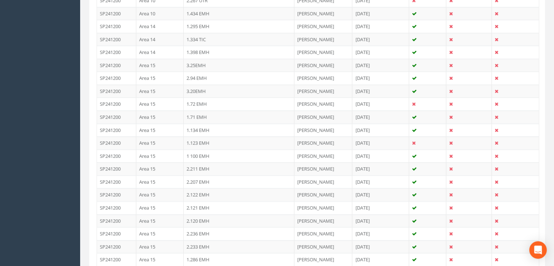
scroll to position [211, 0]
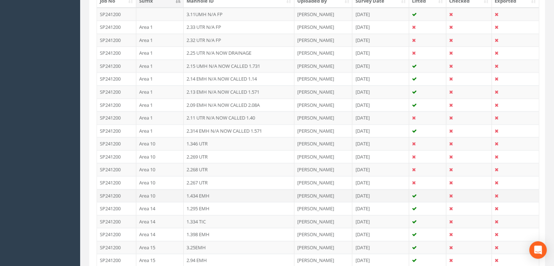
click at [222, 195] on td "1.434 EMH" at bounding box center [239, 195] width 111 height 13
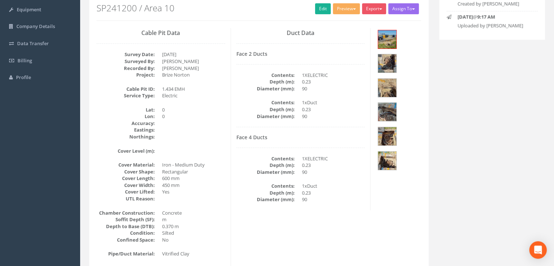
scroll to position [0, 0]
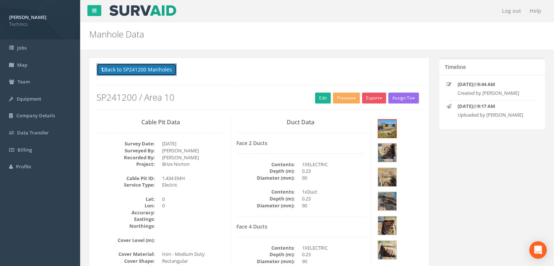
click at [147, 68] on button "Back to SP241200 Manholes" at bounding box center [137, 69] width 80 height 12
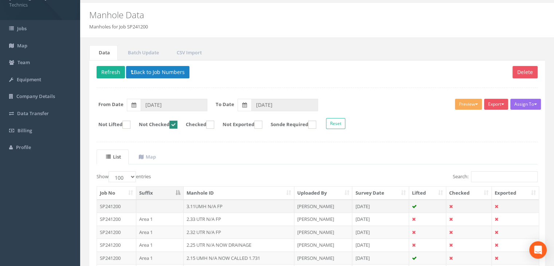
scroll to position [73, 0]
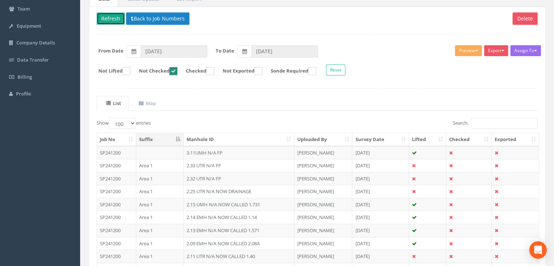
click at [116, 17] on button "Refresh" at bounding box center [111, 18] width 28 height 12
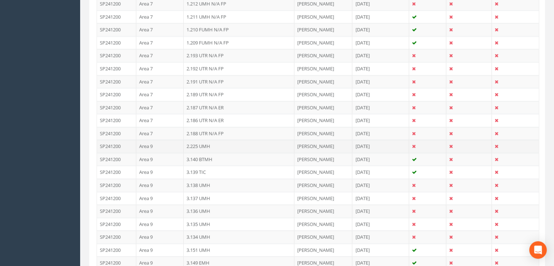
click at [162, 143] on td "Area 9" at bounding box center [159, 146] width 47 height 13
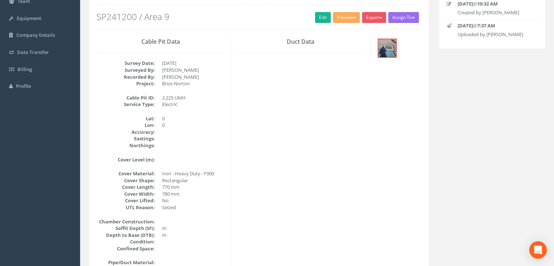
scroll to position [16, 0]
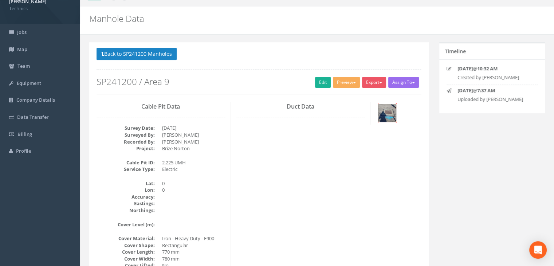
click at [381, 111] on img at bounding box center [387, 113] width 18 height 18
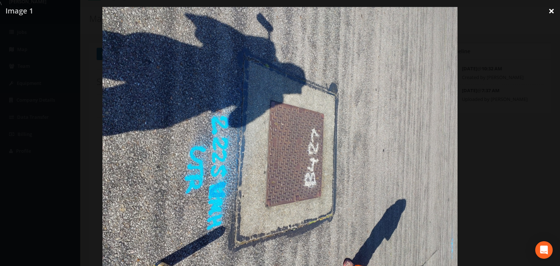
click at [550, 7] on link "×" at bounding box center [550, 11] width 17 height 22
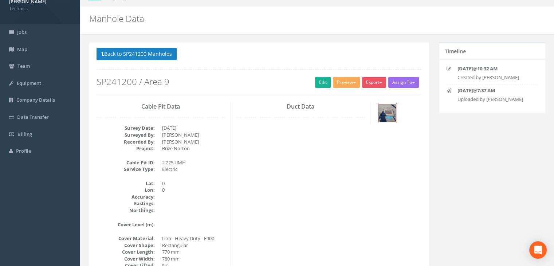
click at [388, 114] on img at bounding box center [387, 113] width 18 height 18
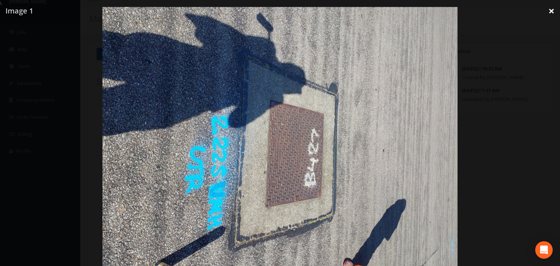
click at [548, 15] on link "×" at bounding box center [550, 11] width 17 height 22
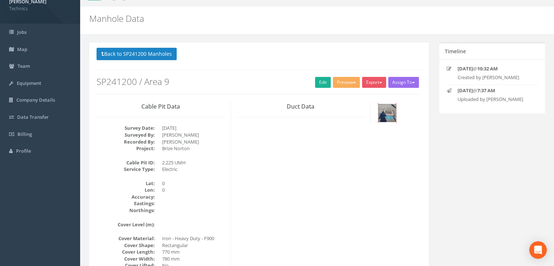
click at [387, 115] on img at bounding box center [387, 113] width 18 height 18
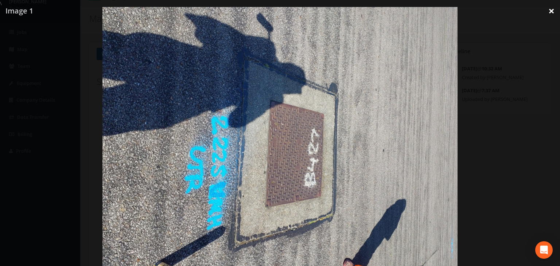
click at [546, 12] on link "×" at bounding box center [550, 11] width 17 height 22
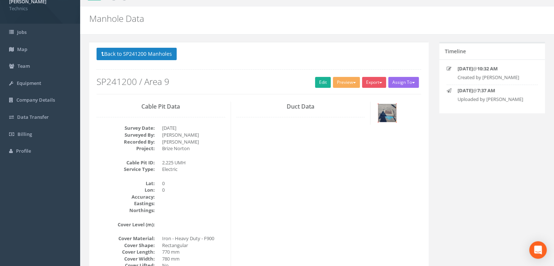
click at [388, 118] on img at bounding box center [387, 113] width 18 height 18
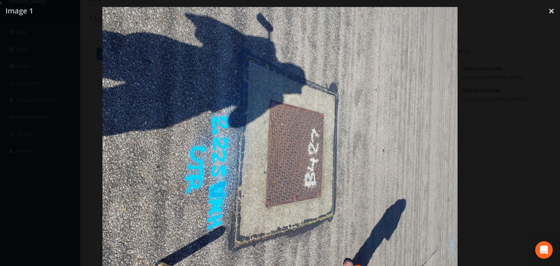
click at [524, 40] on div at bounding box center [280, 140] width 560 height 266
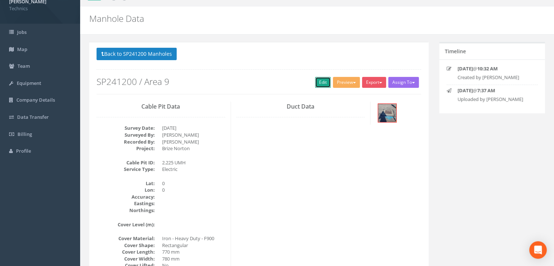
click at [316, 82] on link "Edit" at bounding box center [323, 82] width 16 height 11
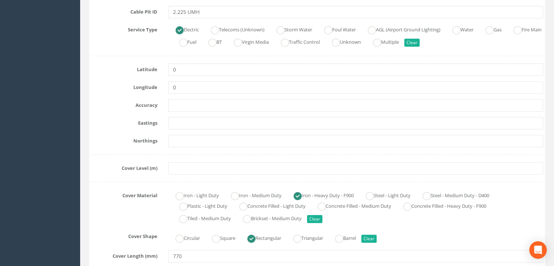
scroll to position [198, 0]
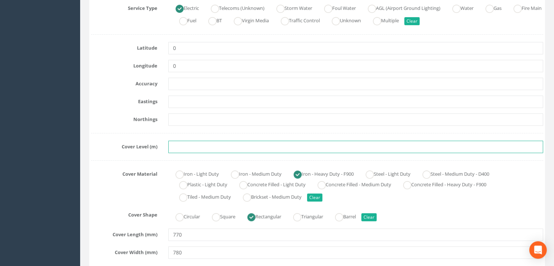
click at [180, 145] on input "text" at bounding box center [355, 147] width 375 height 12
paste input "82.5484"
type input "82.5484"
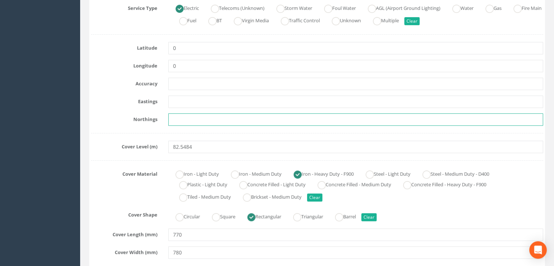
click at [193, 121] on input "text" at bounding box center [355, 119] width 375 height 12
paste input "205391.3618"
type input "205391.3618"
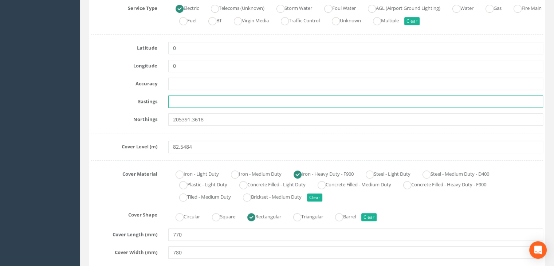
click at [215, 103] on input "text" at bounding box center [355, 101] width 375 height 12
paste input "428689.5025"
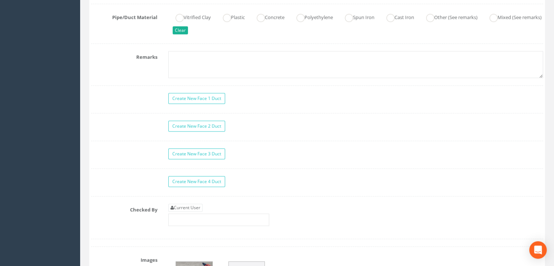
scroll to position [635, 0]
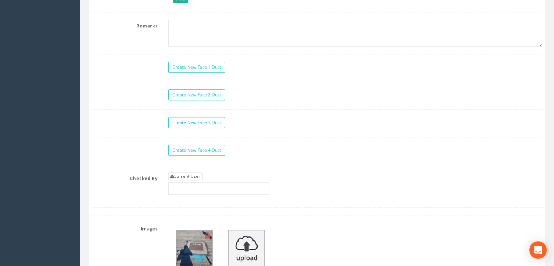
type input "428689.5025"
click at [188, 166] on div "Create New Face 1 Duct Create New Face 2 Duct Create New Face 3 Duct Create New…" at bounding box center [317, 135] width 452 height 146
click at [186, 172] on link "Current User" at bounding box center [185, 176] width 34 height 8
type input "[PERSON_NAME]"
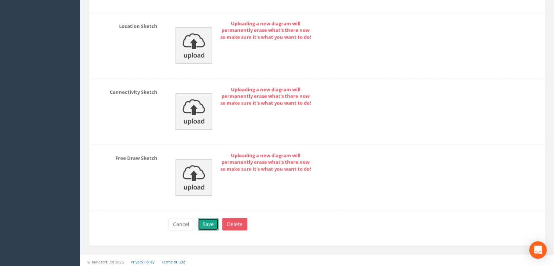
click at [207, 220] on button "Save" at bounding box center [208, 224] width 21 height 12
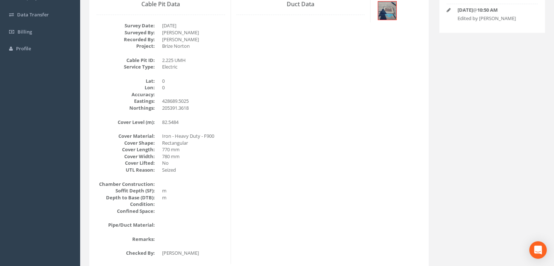
scroll to position [52, 0]
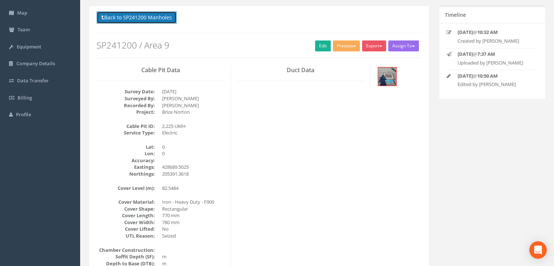
click at [147, 15] on button "Back to SP241200 Manholes" at bounding box center [137, 17] width 80 height 12
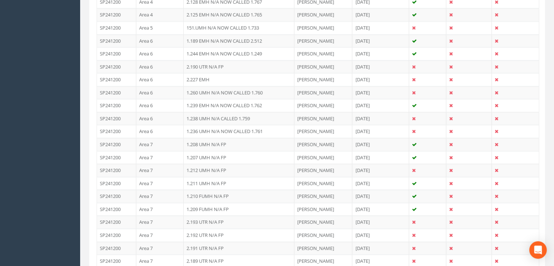
scroll to position [890, 0]
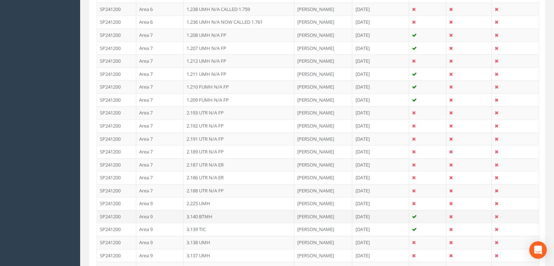
click at [175, 210] on td "Area 9" at bounding box center [159, 216] width 47 height 13
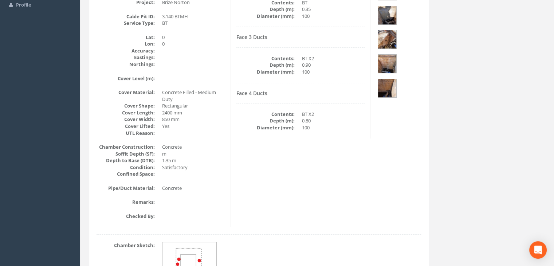
scroll to position [92, 0]
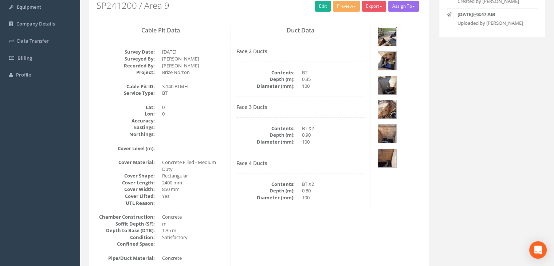
click at [390, 33] on img at bounding box center [387, 37] width 18 height 18
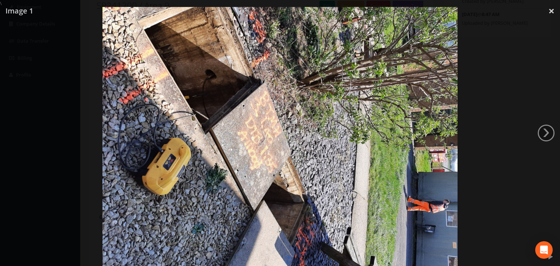
click at [298, 121] on img at bounding box center [279, 140] width 354 height 266
click at [322, 155] on img at bounding box center [279, 140] width 354 height 266
click at [546, 9] on link "×" at bounding box center [550, 11] width 17 height 22
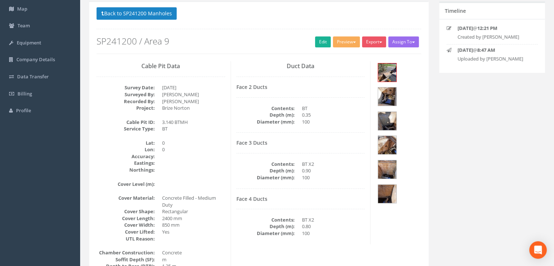
scroll to position [19, 0]
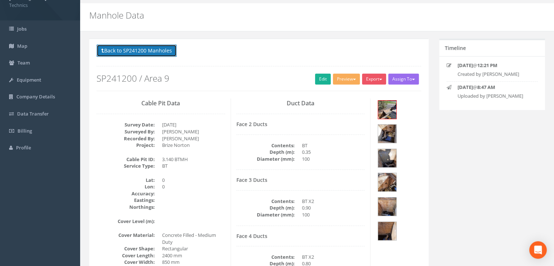
click at [142, 54] on button "Back to SP241200 Manholes" at bounding box center [137, 50] width 80 height 12
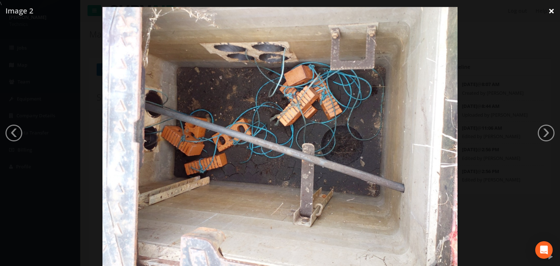
click at [545, 12] on link "×" at bounding box center [550, 11] width 17 height 22
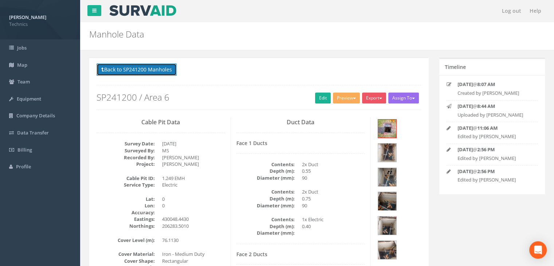
click at [149, 68] on button "Back to SP241200 Manholes" at bounding box center [137, 69] width 80 height 12
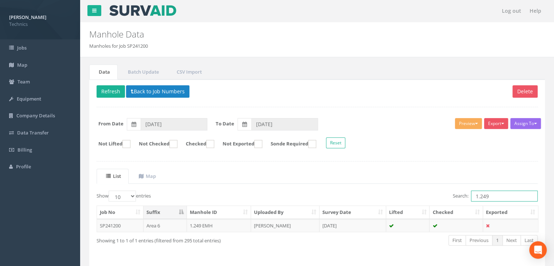
click at [499, 197] on input "1.249" at bounding box center [504, 196] width 67 height 11
type input "1.280"
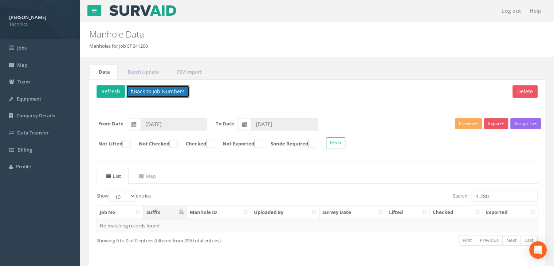
click at [153, 91] on button "Back to Job Numbers" at bounding box center [157, 91] width 63 height 12
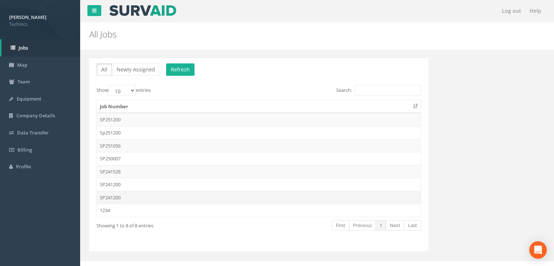
click at [139, 200] on td "SP241200" at bounding box center [259, 197] width 324 height 13
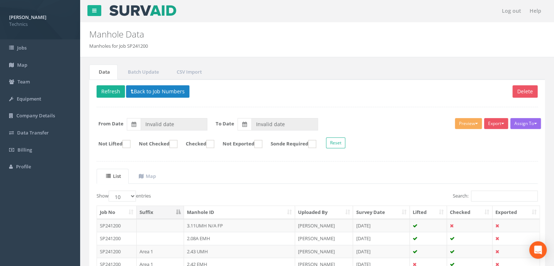
type input "[DATE]"
click at [478, 193] on input "Search:" at bounding box center [504, 196] width 67 height 11
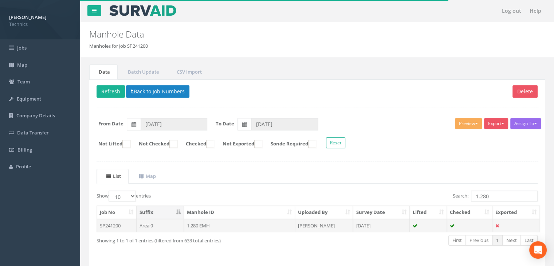
click at [254, 223] on td "1.280 EMH" at bounding box center [239, 225] width 111 height 13
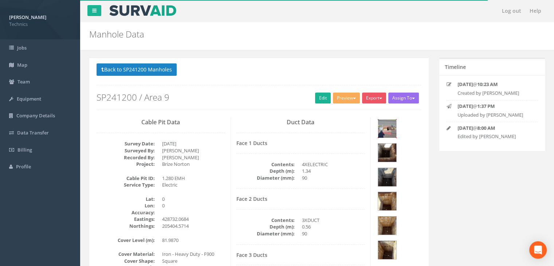
click at [388, 131] on img at bounding box center [387, 128] width 18 height 18
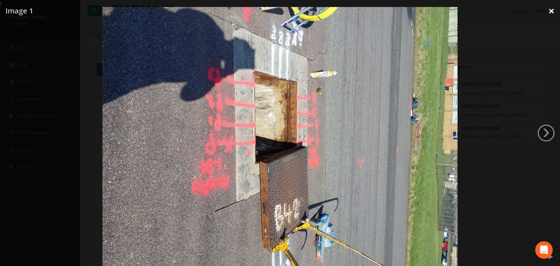
click at [545, 20] on link "×" at bounding box center [550, 11] width 17 height 22
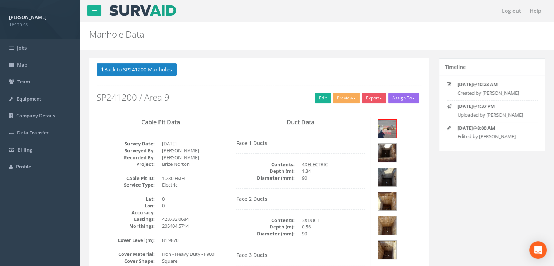
click at [177, 72] on p "Back to SP241200 Manholes Back to Map" at bounding box center [259, 70] width 325 height 14
click at [168, 71] on button "Back to SP241200 Manholes" at bounding box center [137, 69] width 80 height 12
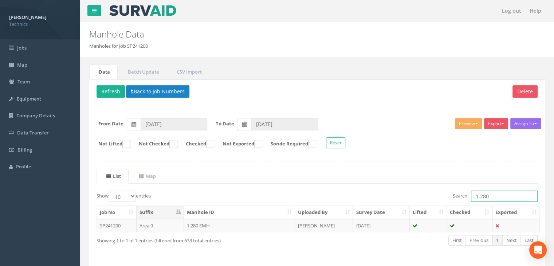
click at [497, 197] on input "1.280" at bounding box center [504, 196] width 67 height 11
type input "1.367"
click at [258, 225] on td "1.367 UMH" at bounding box center [239, 225] width 111 height 13
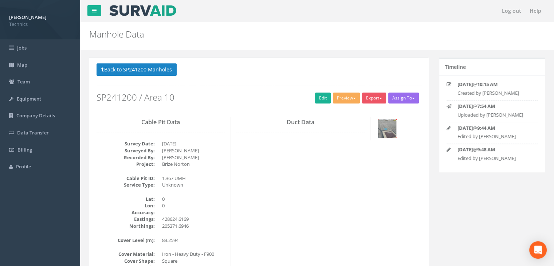
click at [388, 128] on img at bounding box center [387, 128] width 18 height 18
